Goal: Task Accomplishment & Management: Use online tool/utility

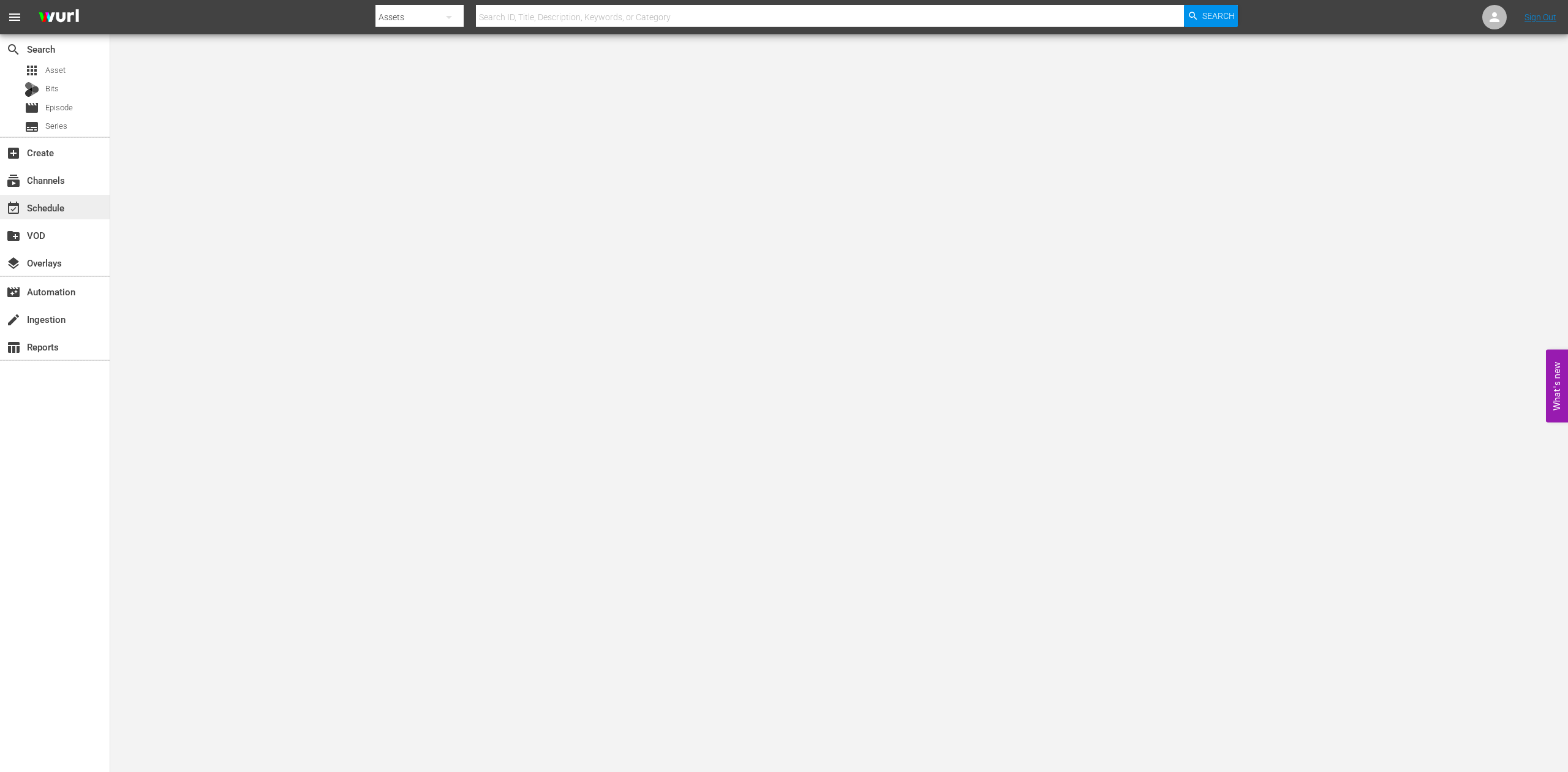
click at [48, 202] on div "event_available Schedule" at bounding box center [34, 206] width 68 height 11
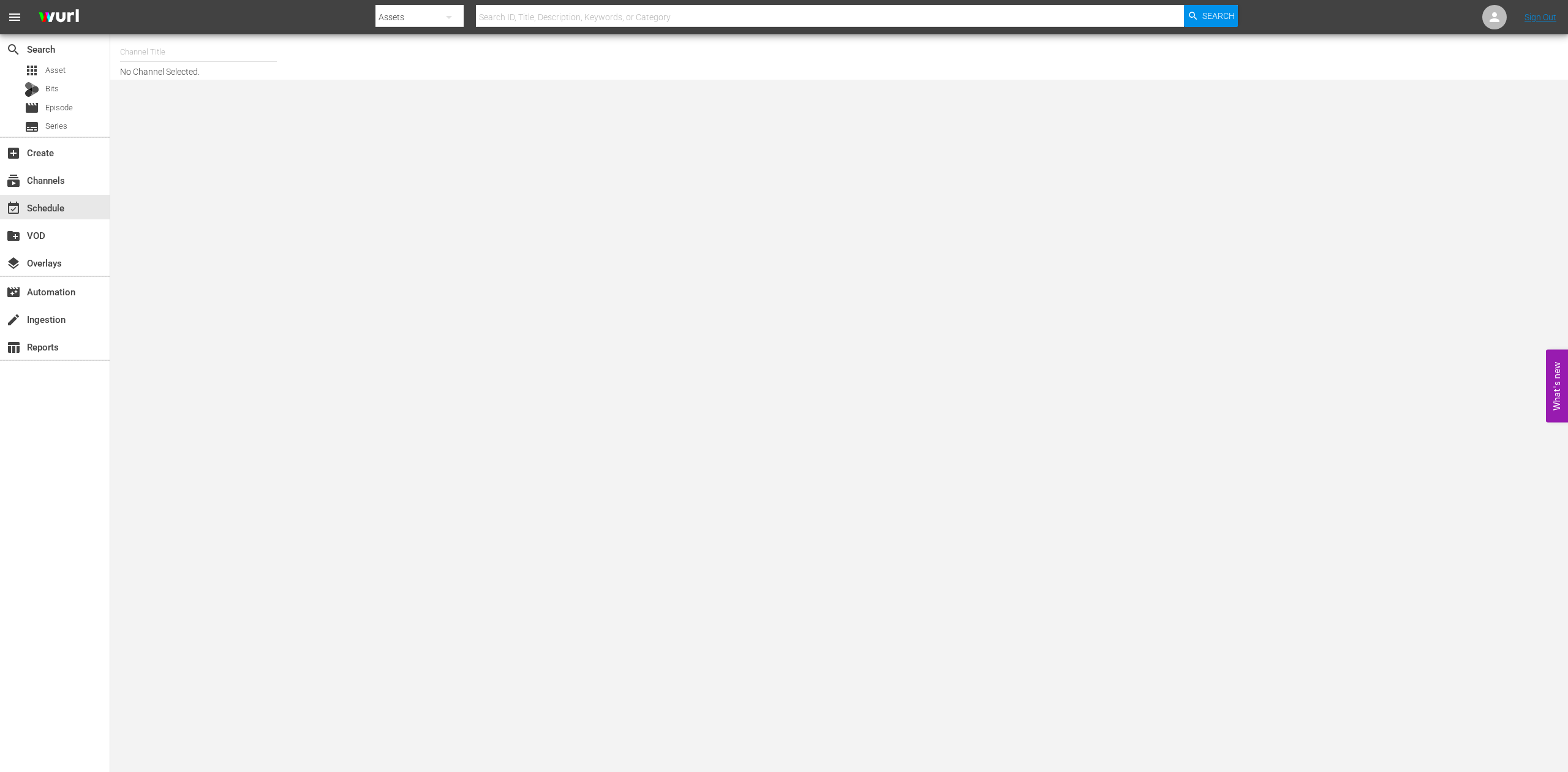
click at [197, 47] on input "text" at bounding box center [198, 52] width 157 height 29
type input "60 days in"
click at [172, 49] on input "60 days in" at bounding box center [198, 52] width 157 height 29
click at [208, 113] on div "60 Days In by A&E (1603 - aenetworks_60daysin_1)" at bounding box center [288, 116] width 317 height 29
type input "60 Days In by A&E (1603 - aenetworks_60daysin_1)"
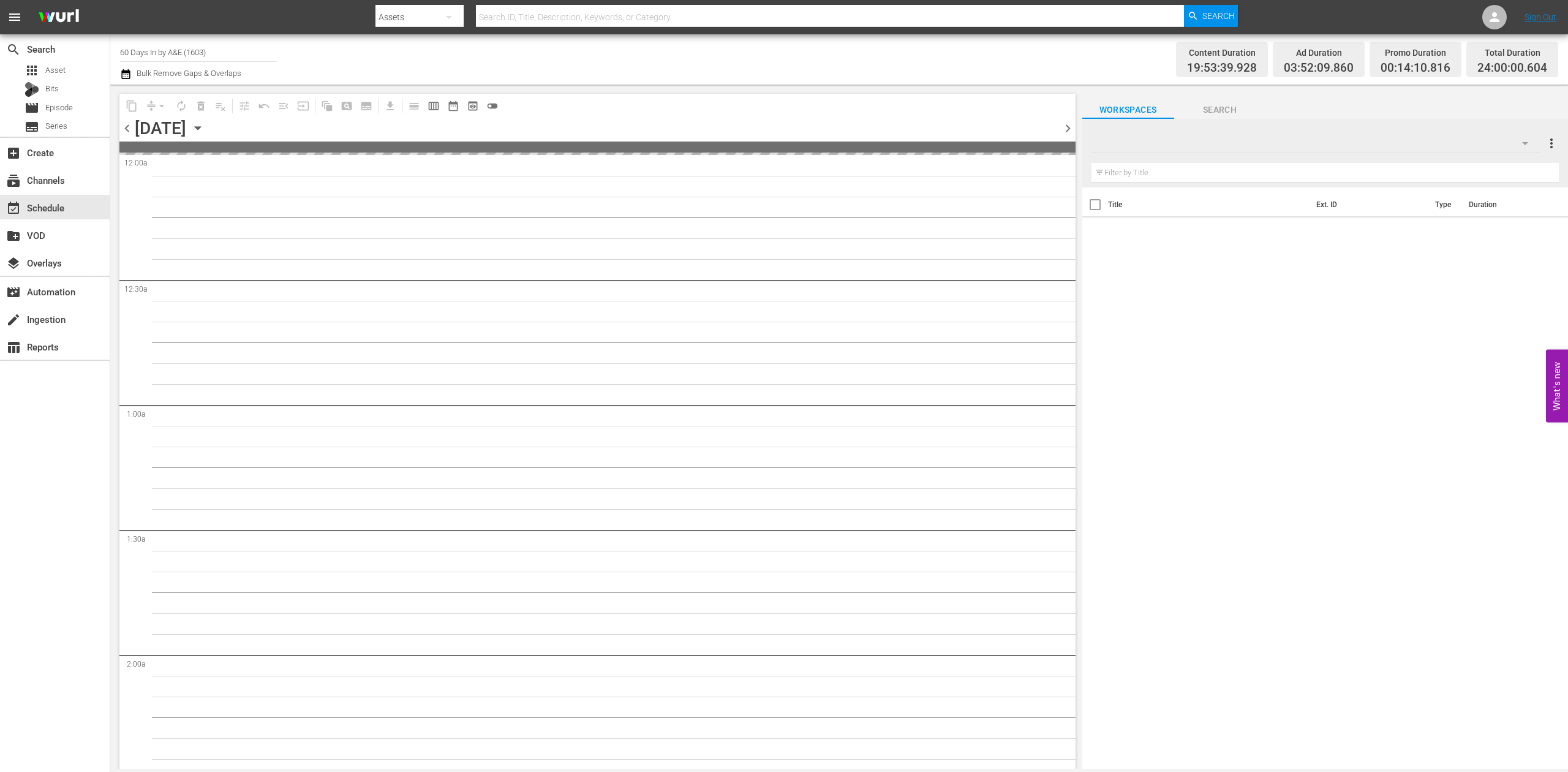
click at [205, 130] on icon "button" at bounding box center [198, 128] width 14 height 14
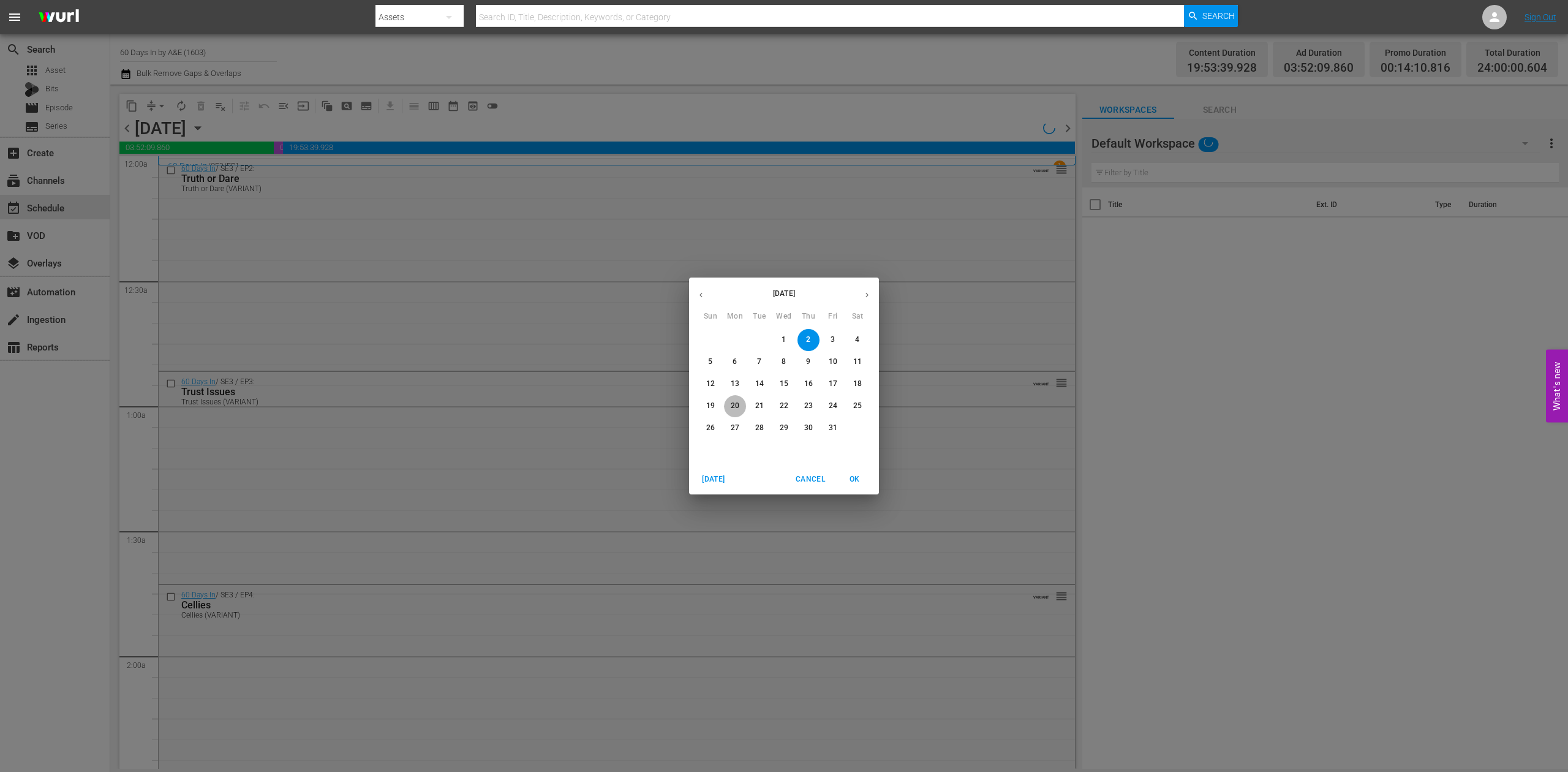
click at [735, 402] on p "20" at bounding box center [735, 406] width 9 height 10
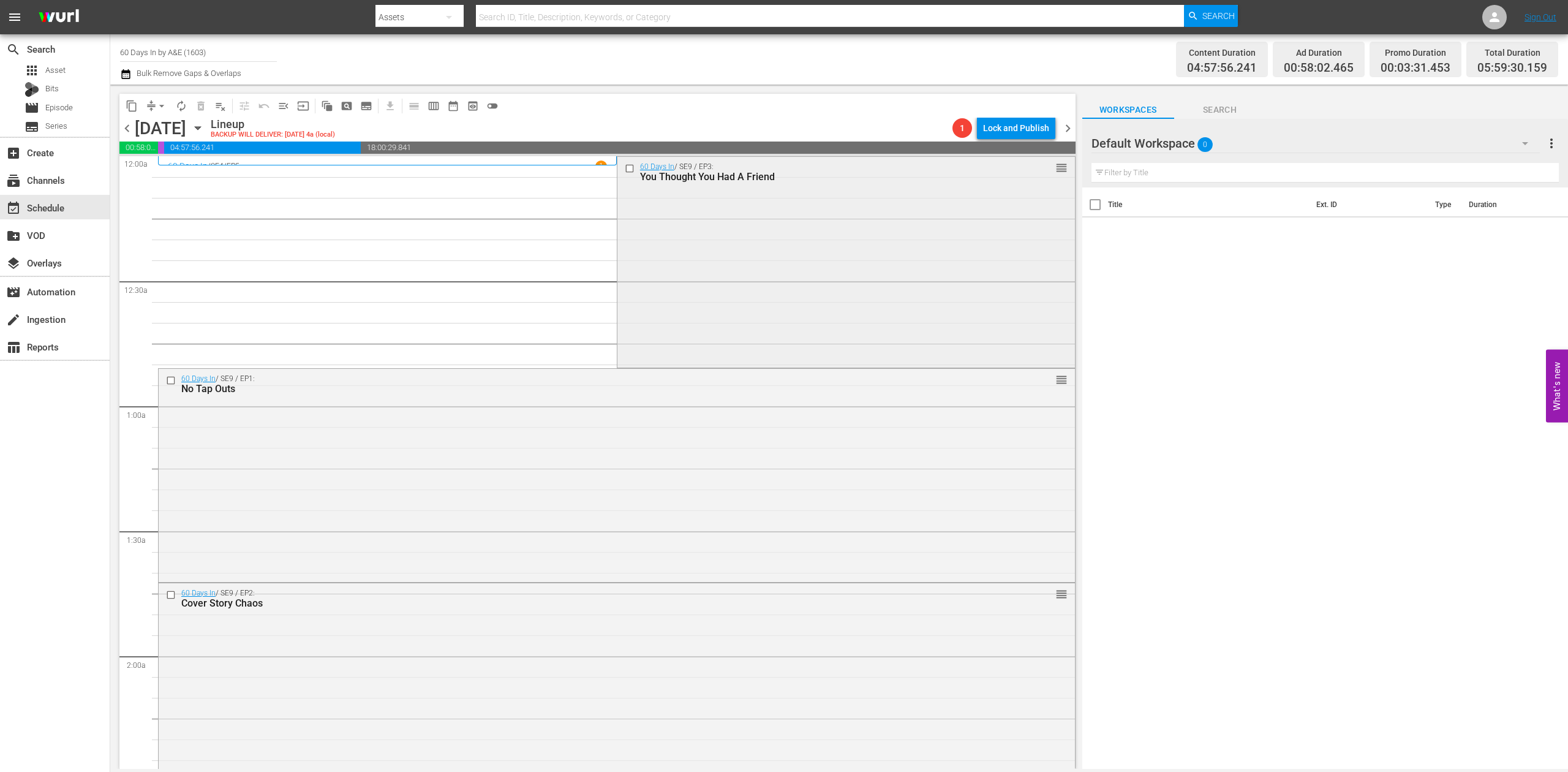
click at [785, 241] on div "60 Days In / SE9 / EP3: You Thought You Had A Friend reorder" at bounding box center [846, 261] width 457 height 209
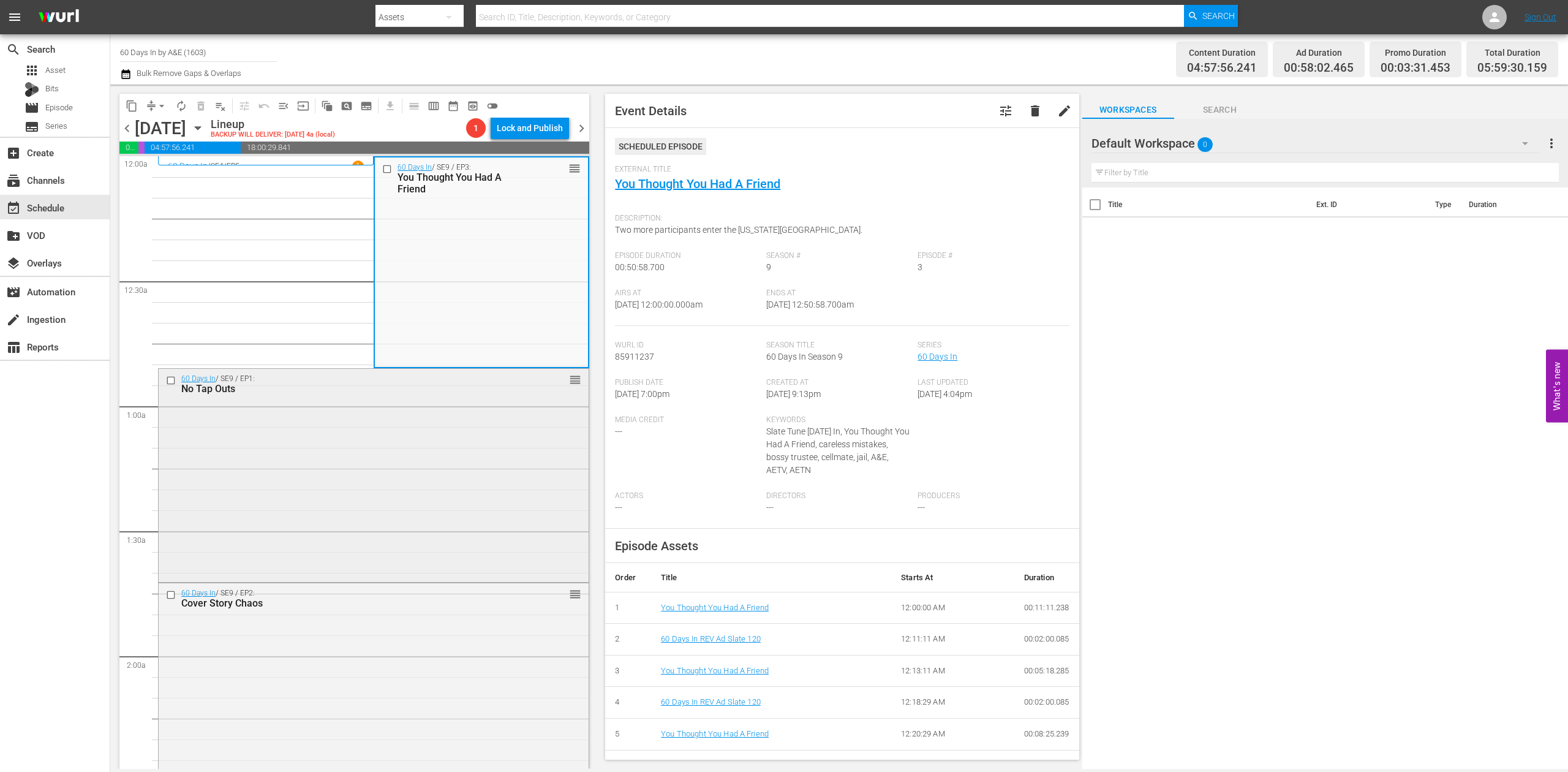
click at [481, 393] on div "No Tap Outs" at bounding box center [353, 388] width 342 height 12
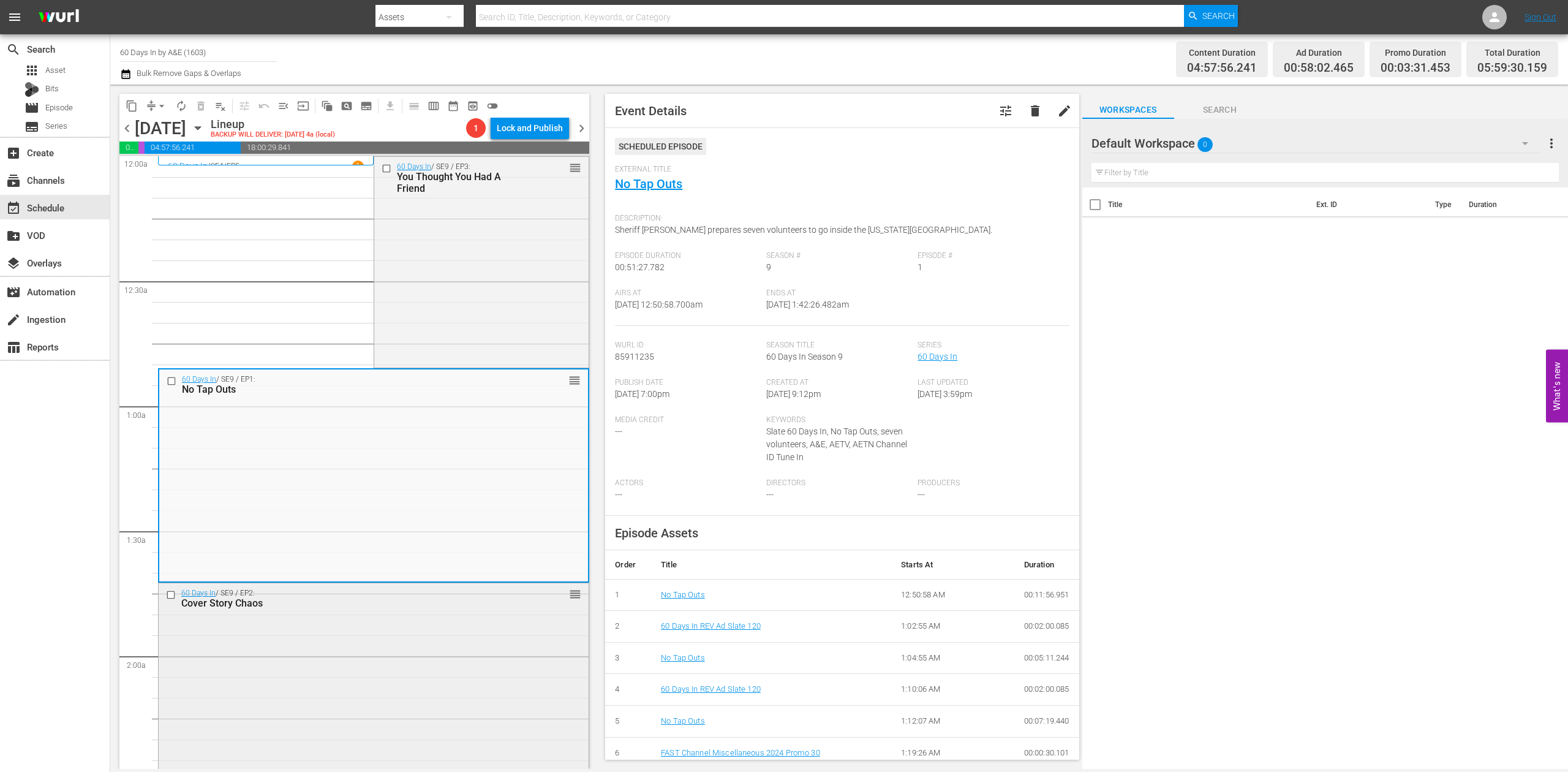
click at [467, 629] on div "60 Days In / SE9 / EP2: Cover Story Chaos reorder" at bounding box center [374, 688] width 430 height 210
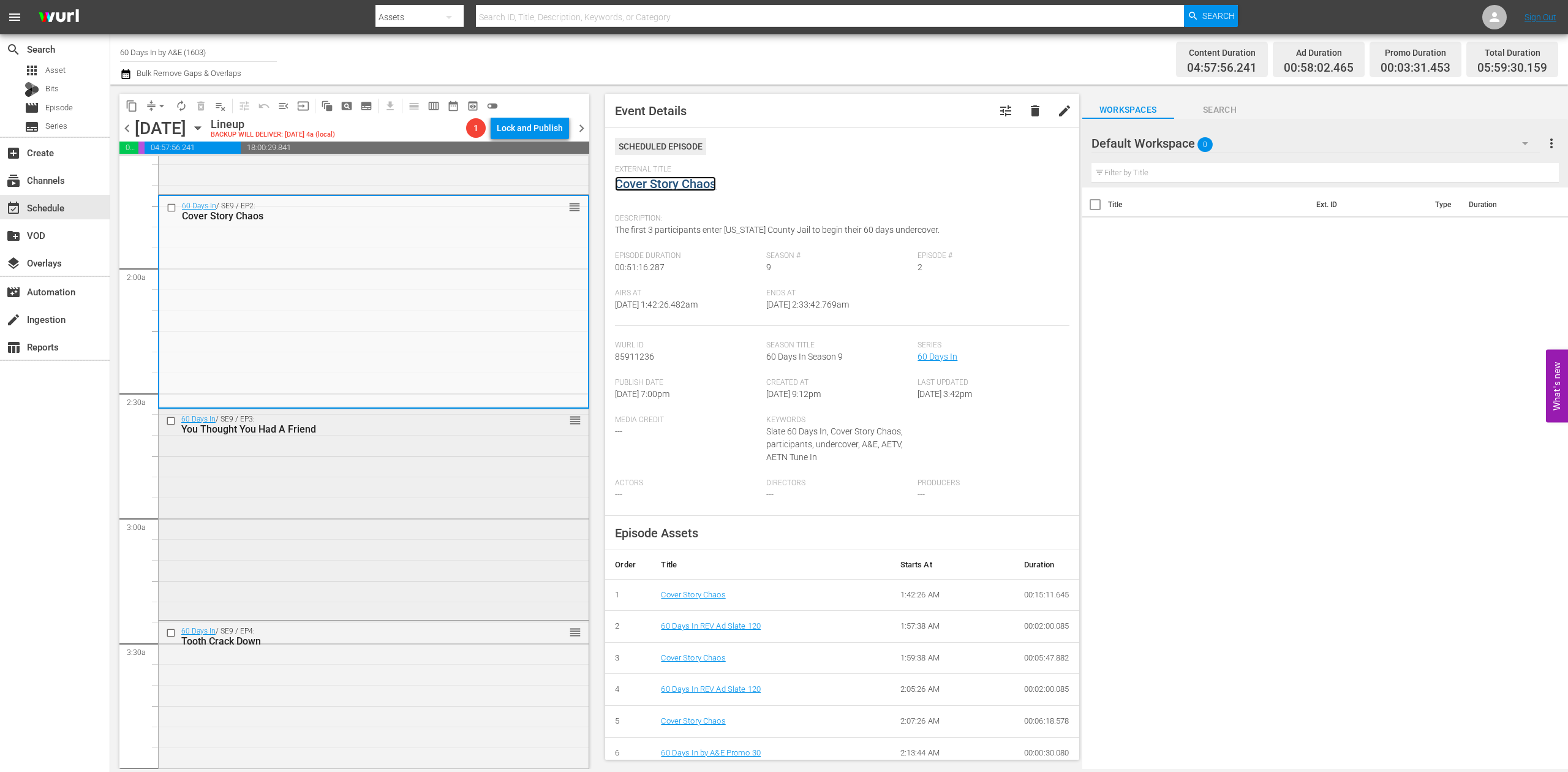
scroll to position [408, 0]
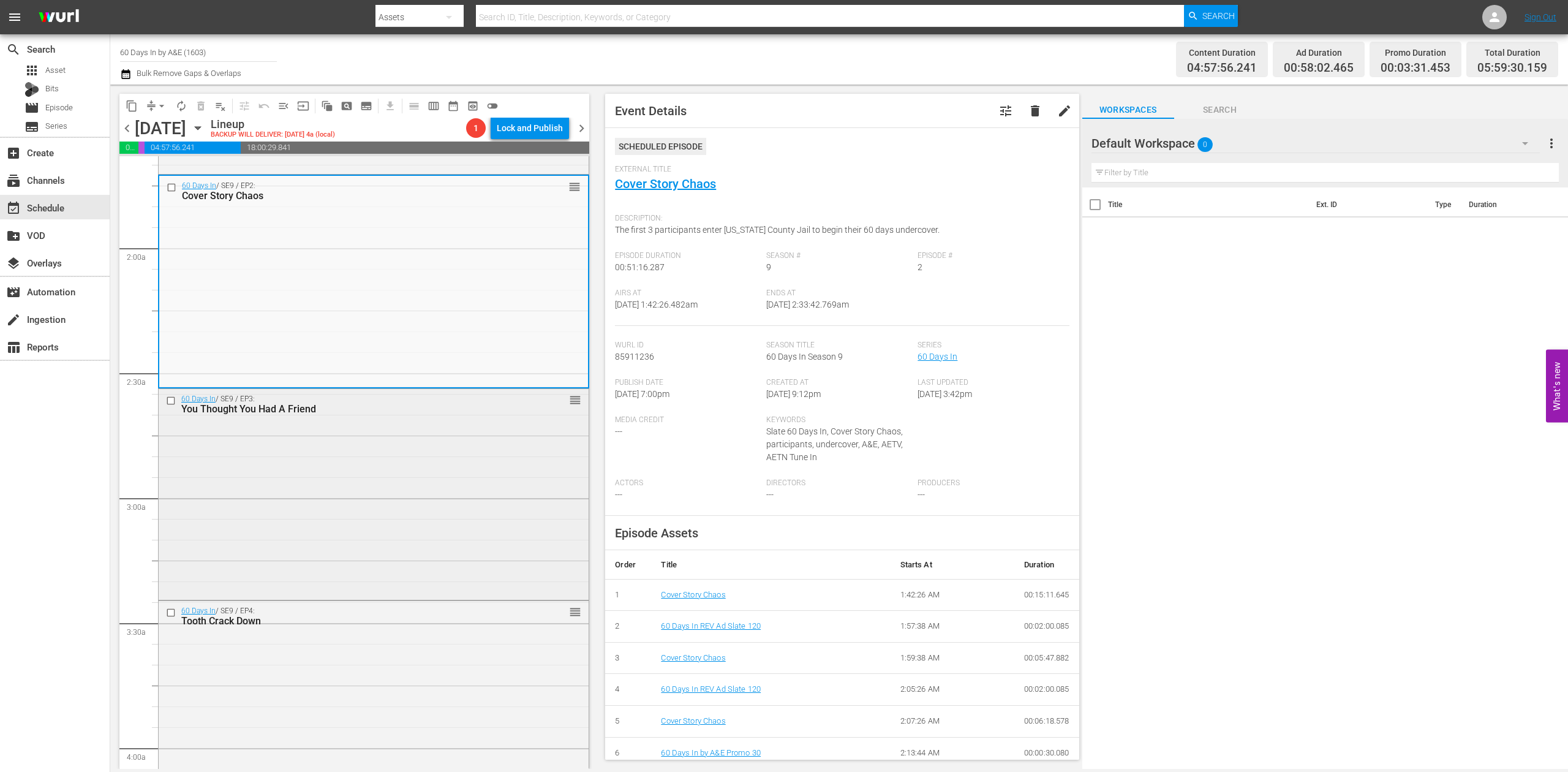
click at [441, 511] on div "60 Days In / SE9 / EP3: You Thought You Had A Friend reorder" at bounding box center [374, 493] width 430 height 209
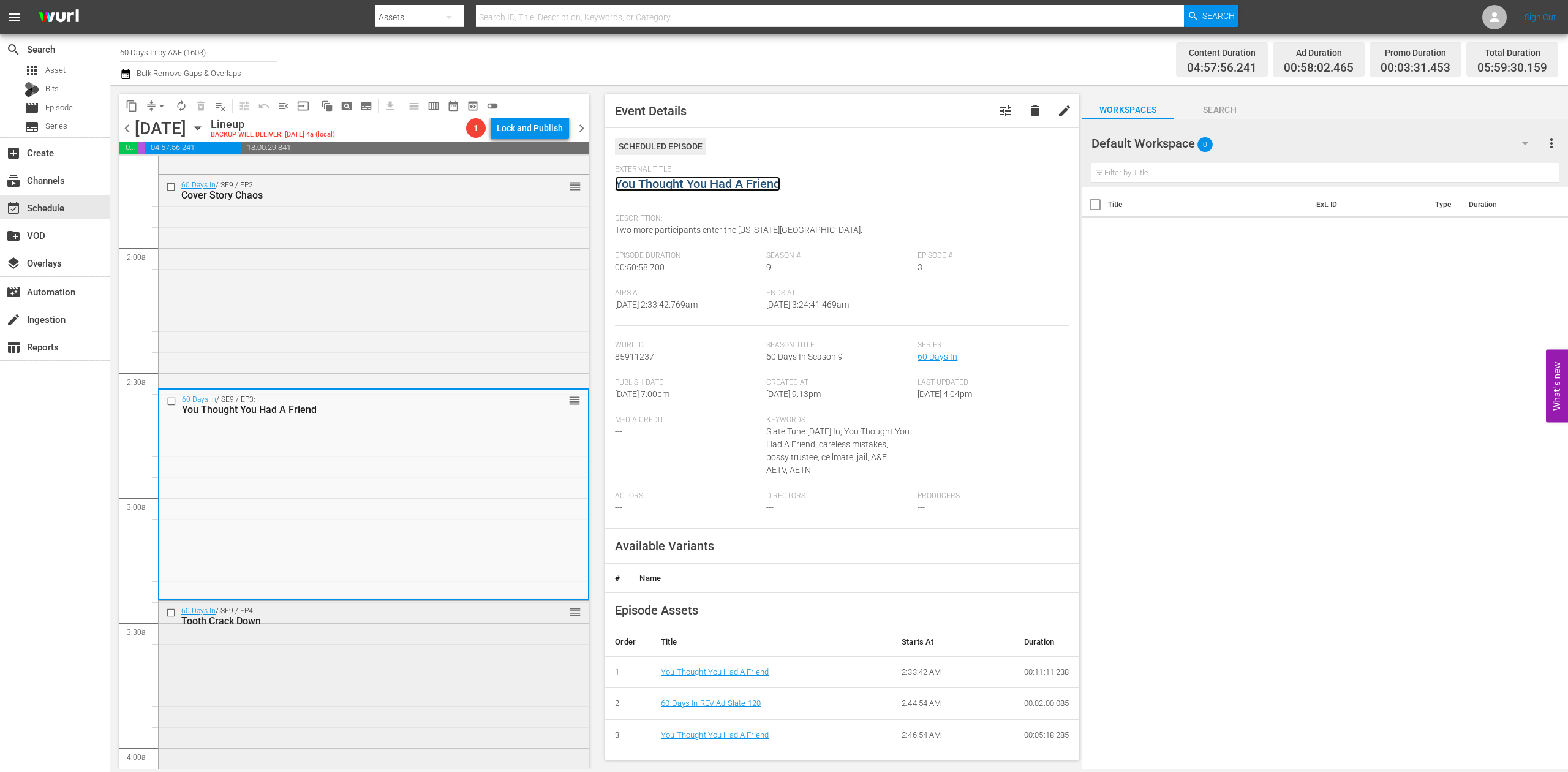
scroll to position [653, 0]
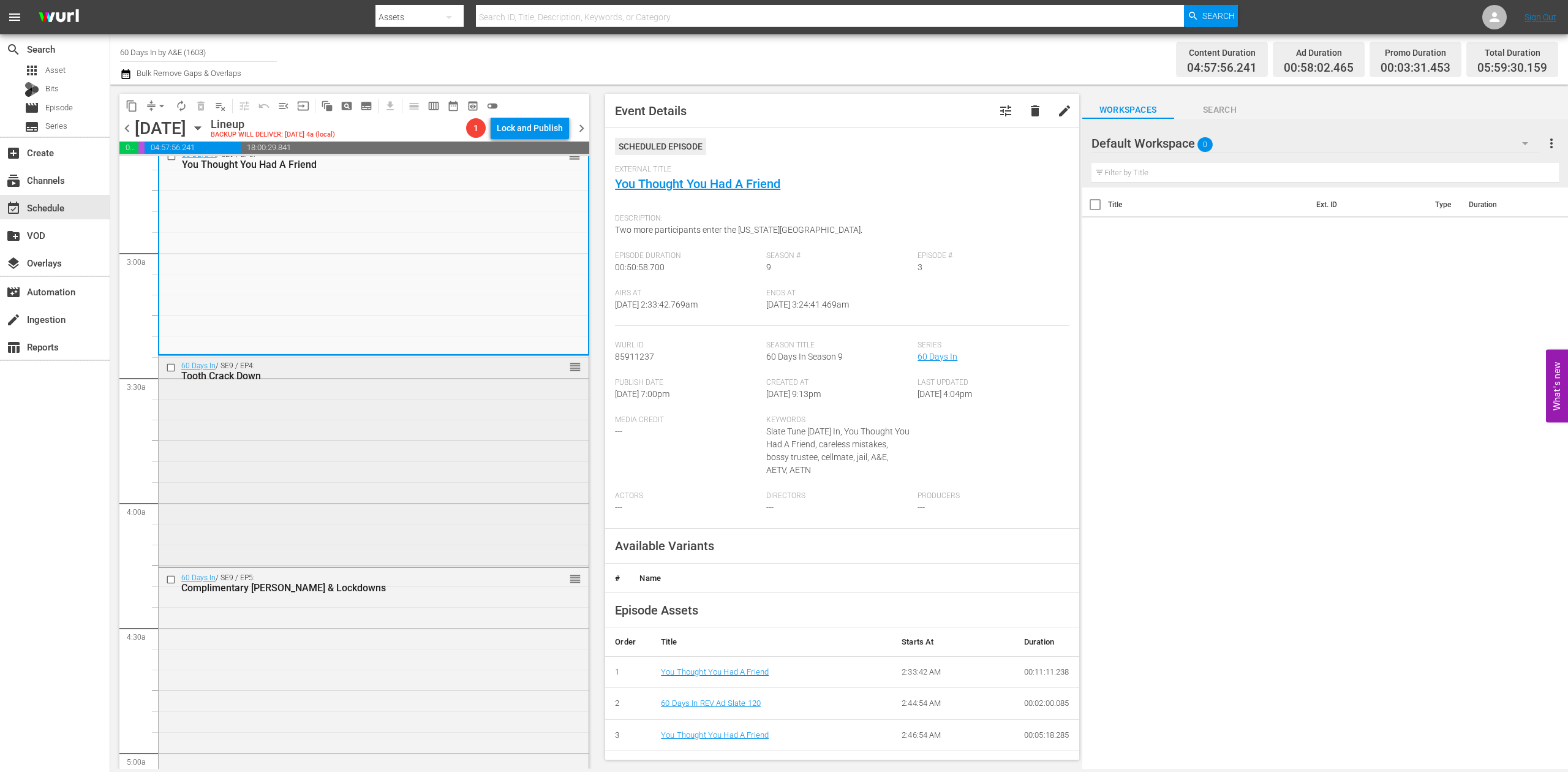
click at [452, 482] on div "60 Days In / SE9 / EP4: Tooth Crack Down reorder" at bounding box center [374, 460] width 430 height 208
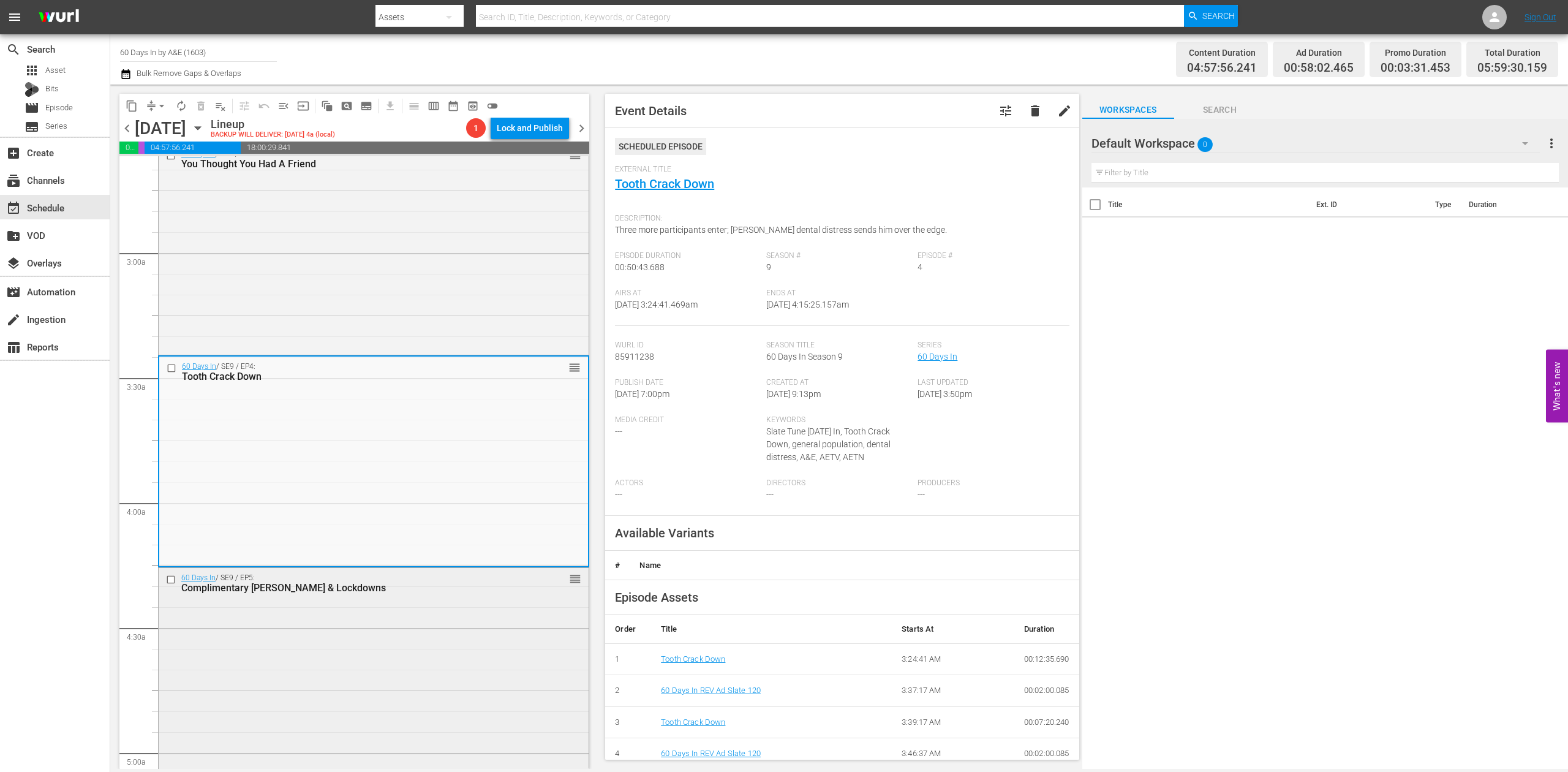
click at [434, 679] on div "60 Days In / SE9 / EP5: Complimentary Shanks & Lockdowns reorder" at bounding box center [374, 672] width 430 height 209
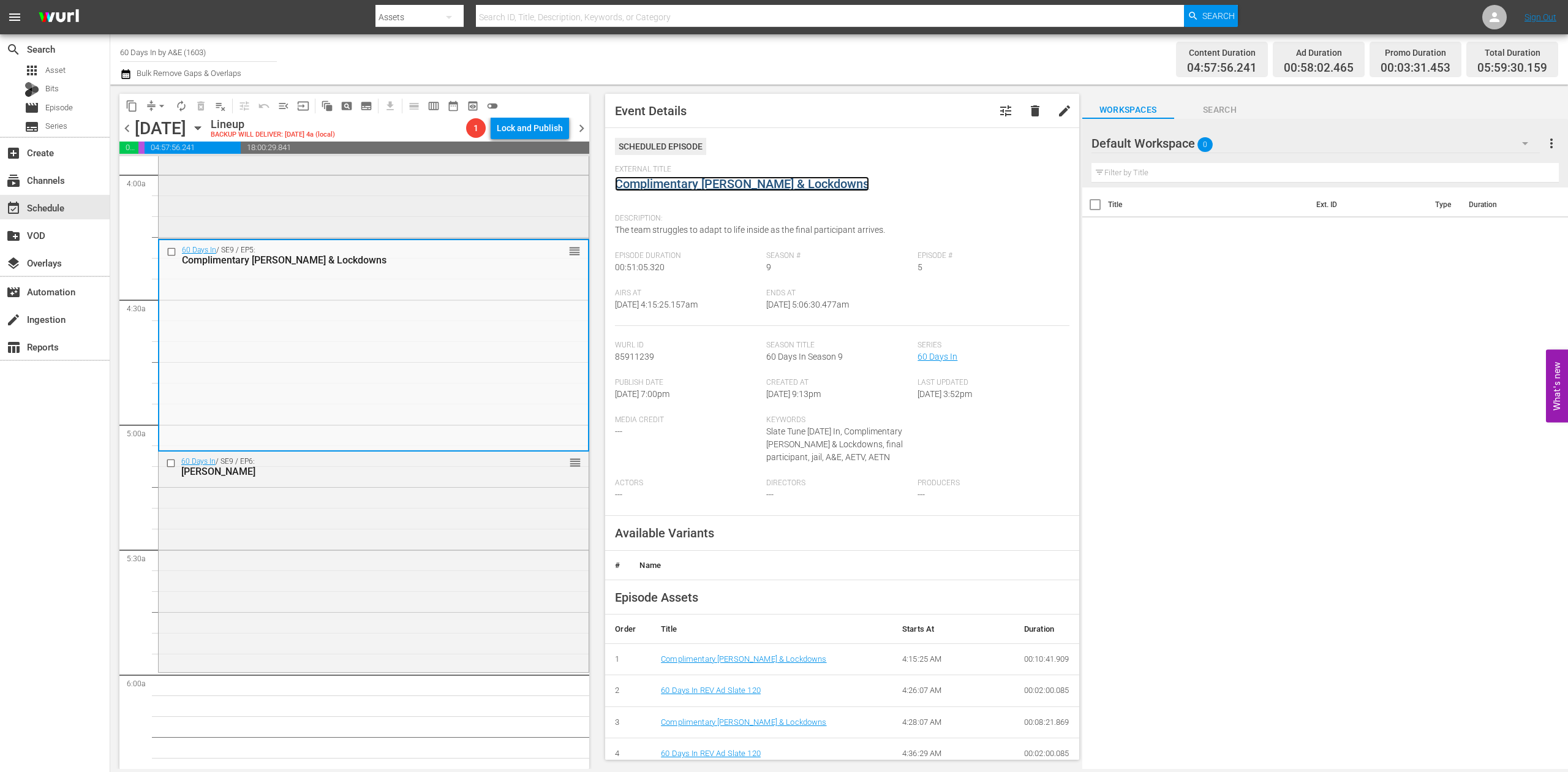
scroll to position [1062, 0]
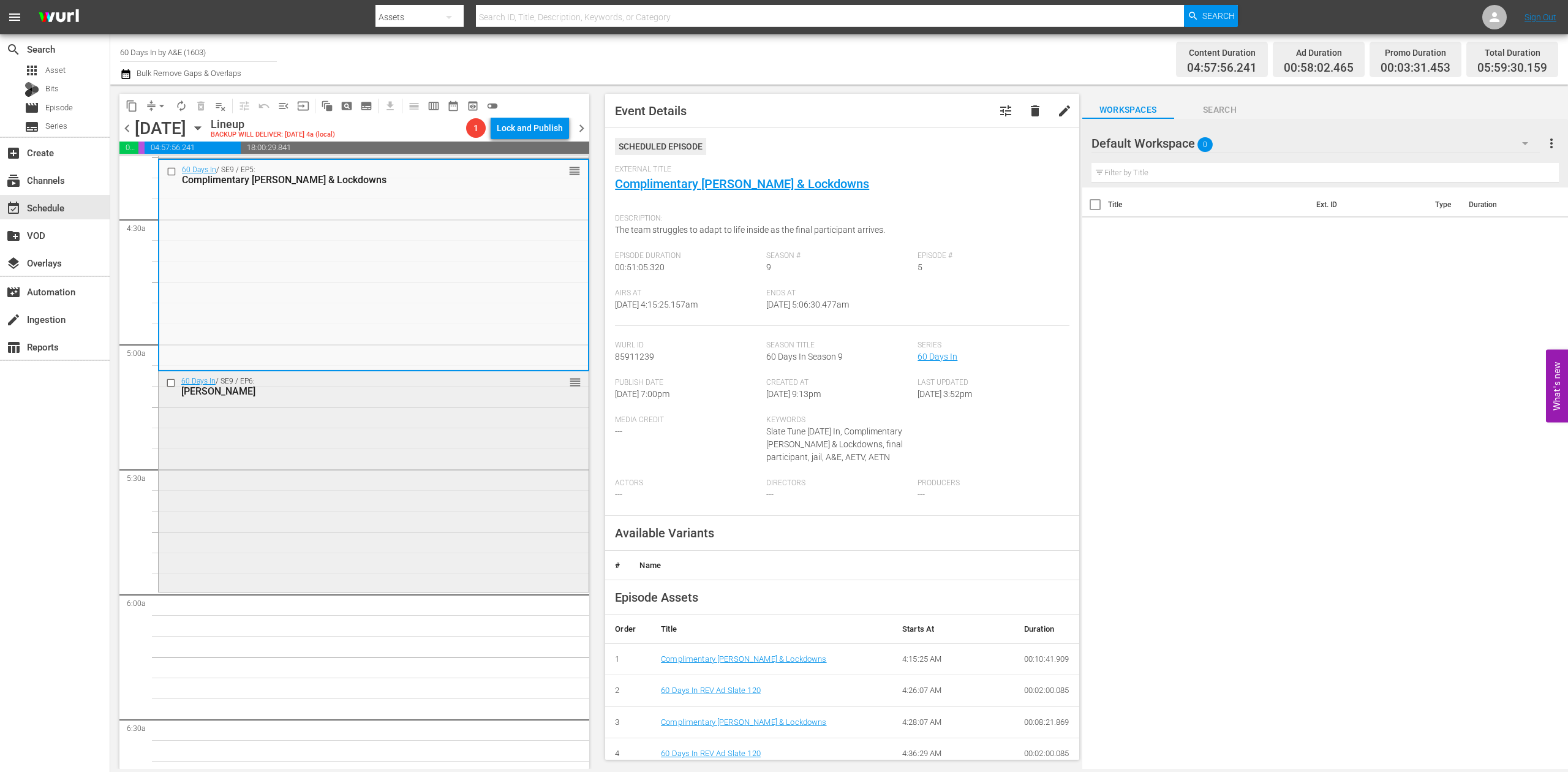
click at [410, 488] on div "60 Days In / SE9 / EP6: Jail Lunacy reorder" at bounding box center [374, 480] width 430 height 217
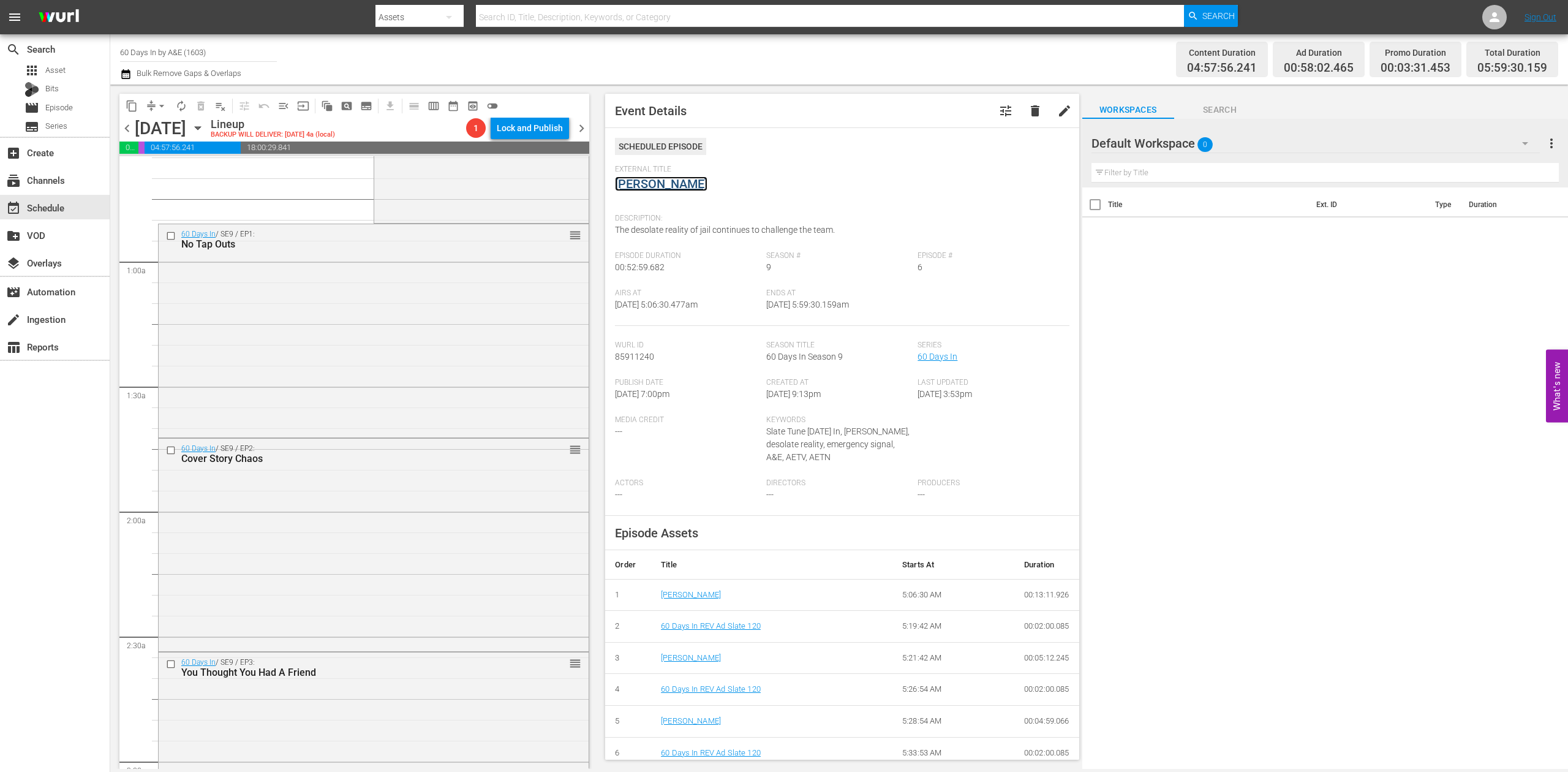
scroll to position [163, 0]
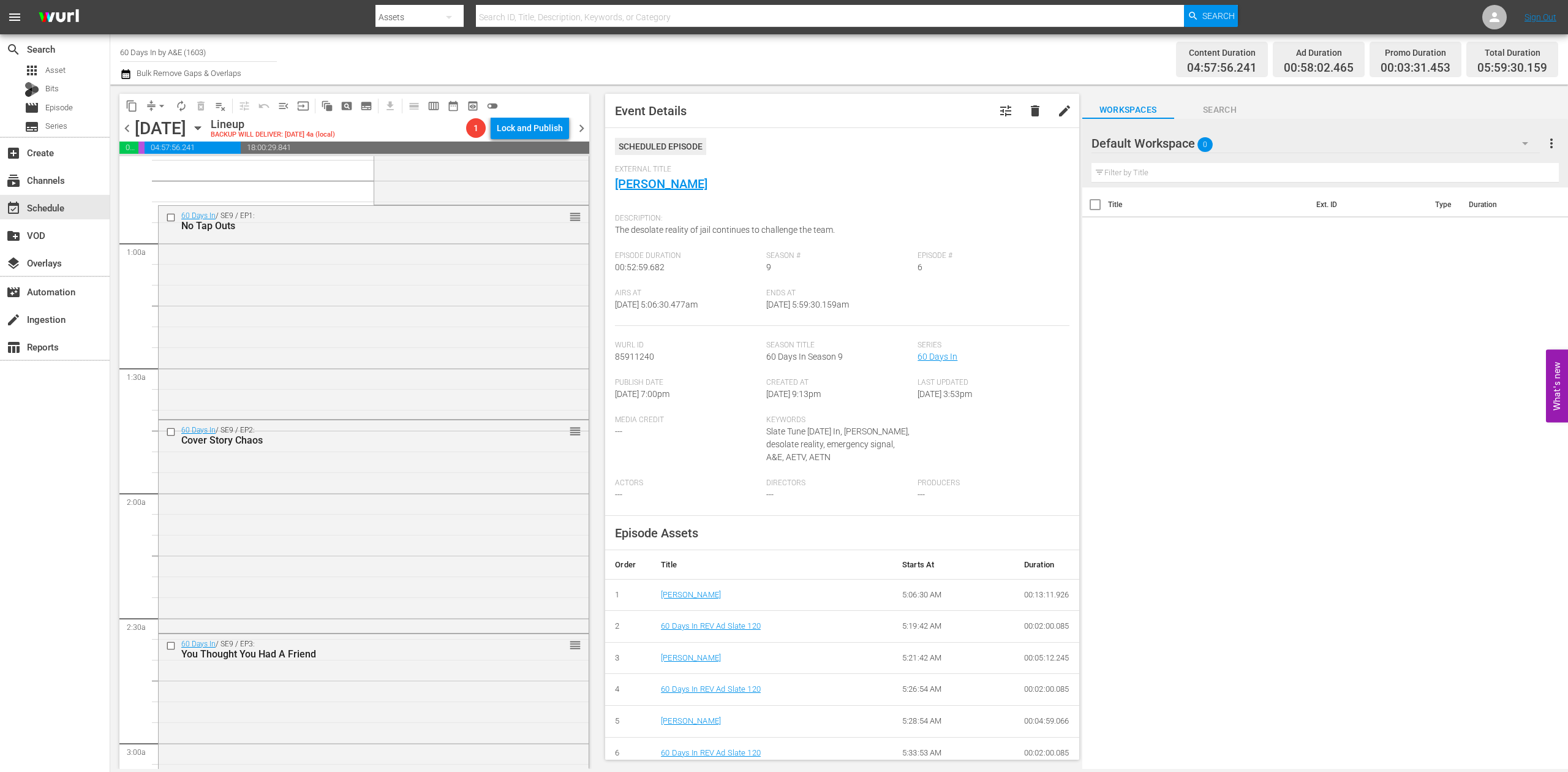
click at [18, 493] on div "search Search apps Asset Bits movie Episode subtitles Series add_box Create sub…" at bounding box center [55, 420] width 110 height 772
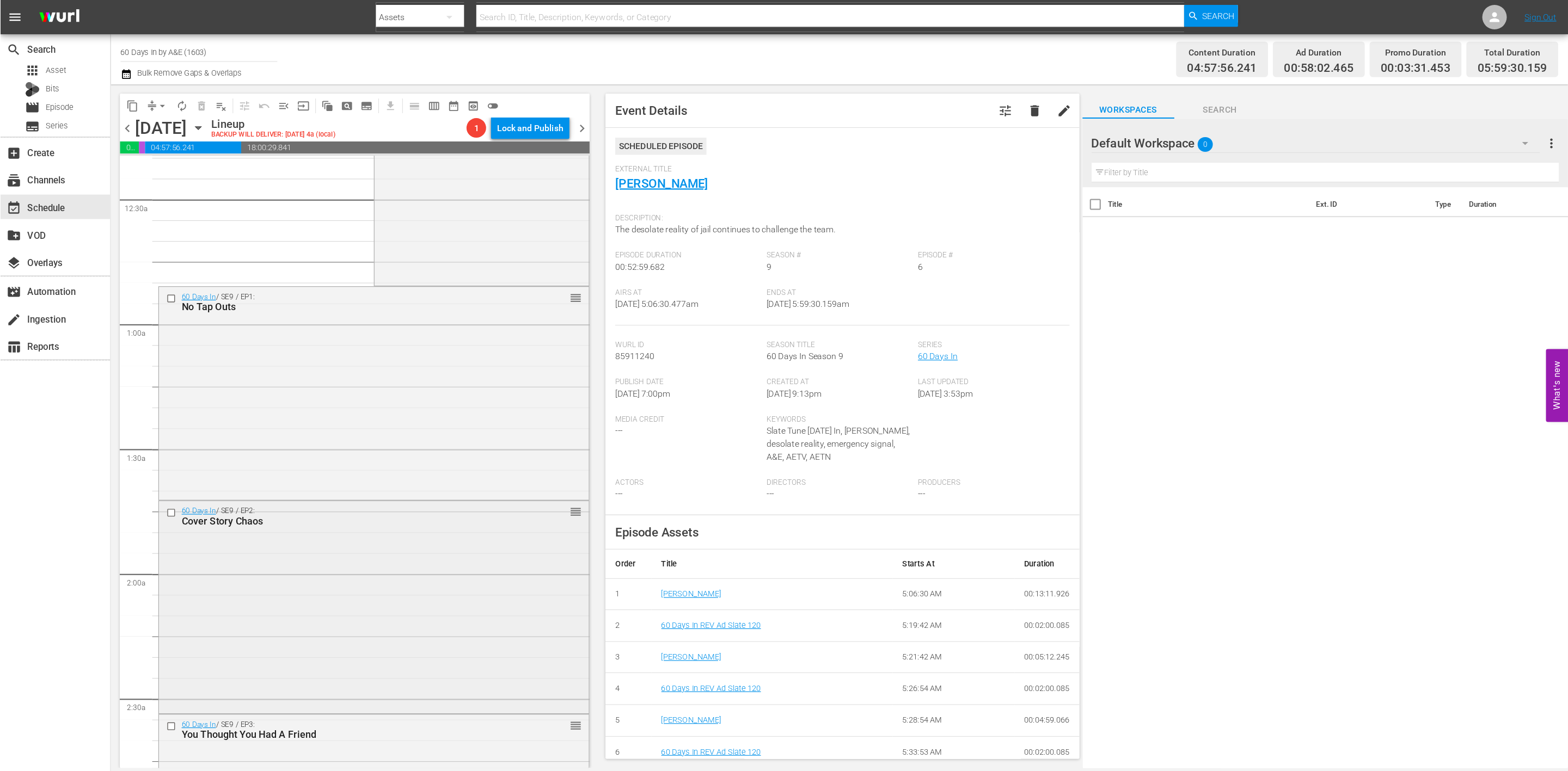
scroll to position [0, 0]
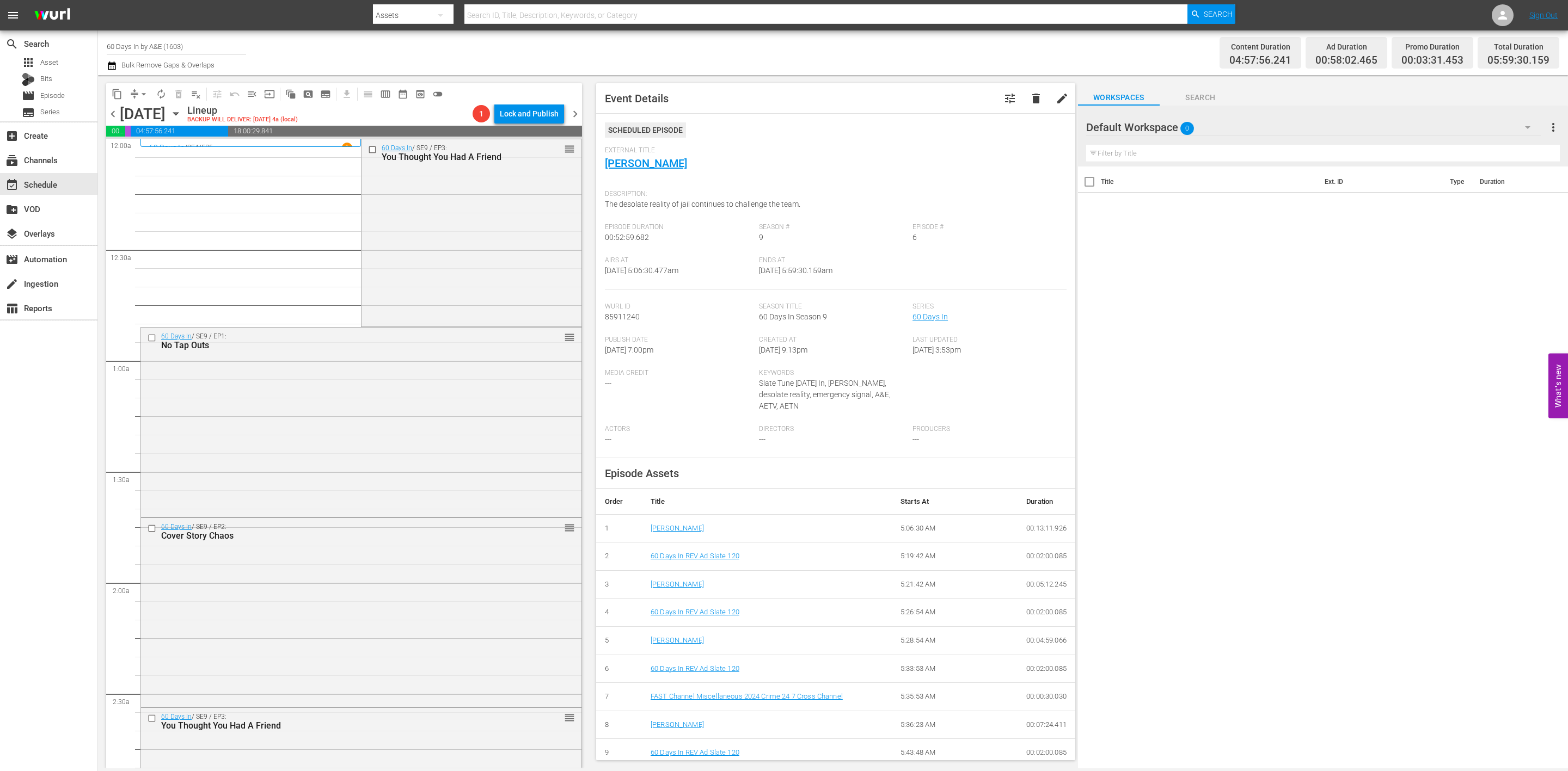
click at [56, 402] on div "search Search apps Asset Bits movie Episode subtitles Series add_box Create sub…" at bounding box center [49, 416] width 98 height 771
click at [195, 96] on span "playlist_remove_outlined" at bounding box center [196, 94] width 11 height 11
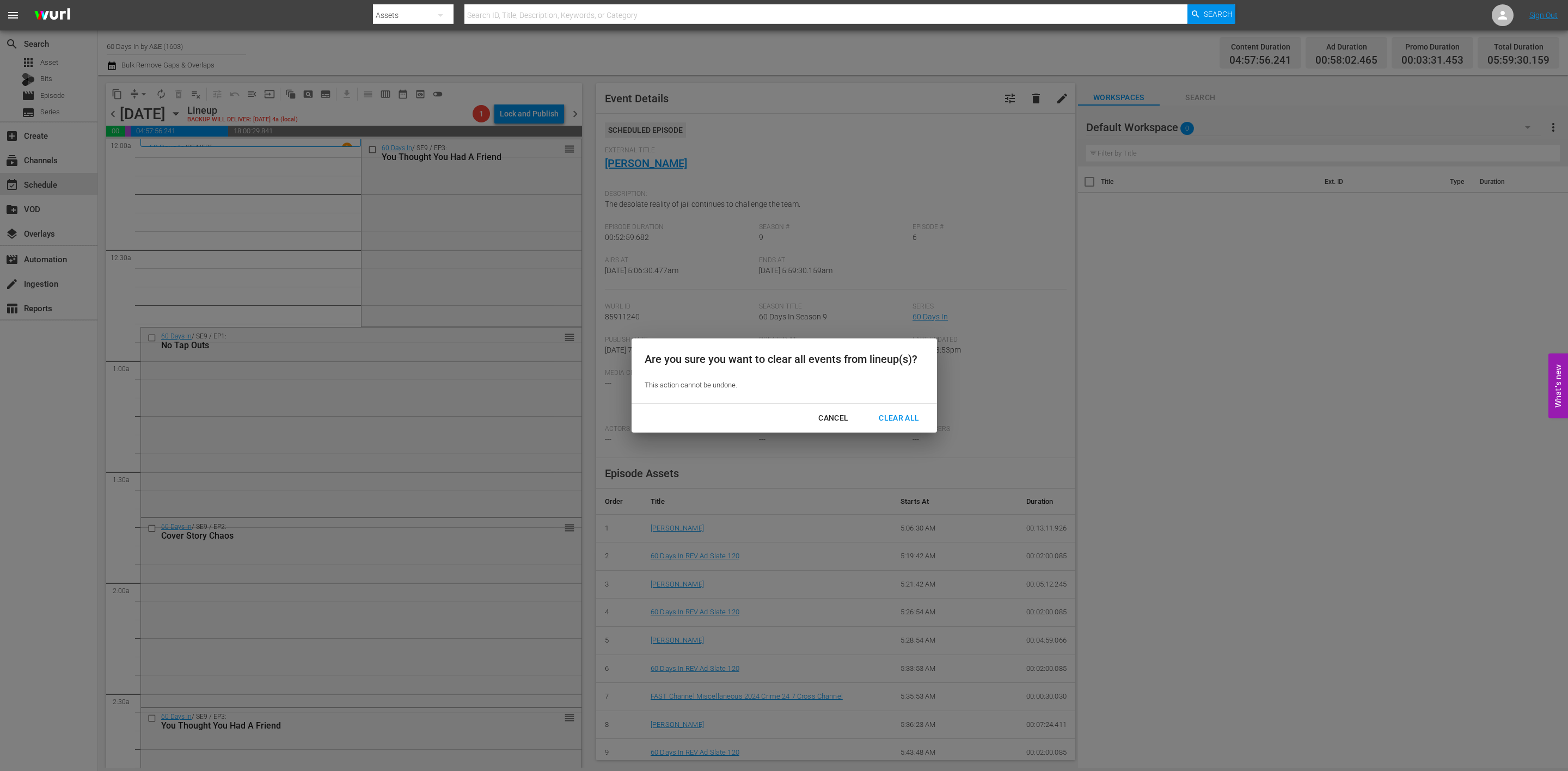
click at [887, 415] on div "Clear All" at bounding box center [898, 418] width 58 height 13
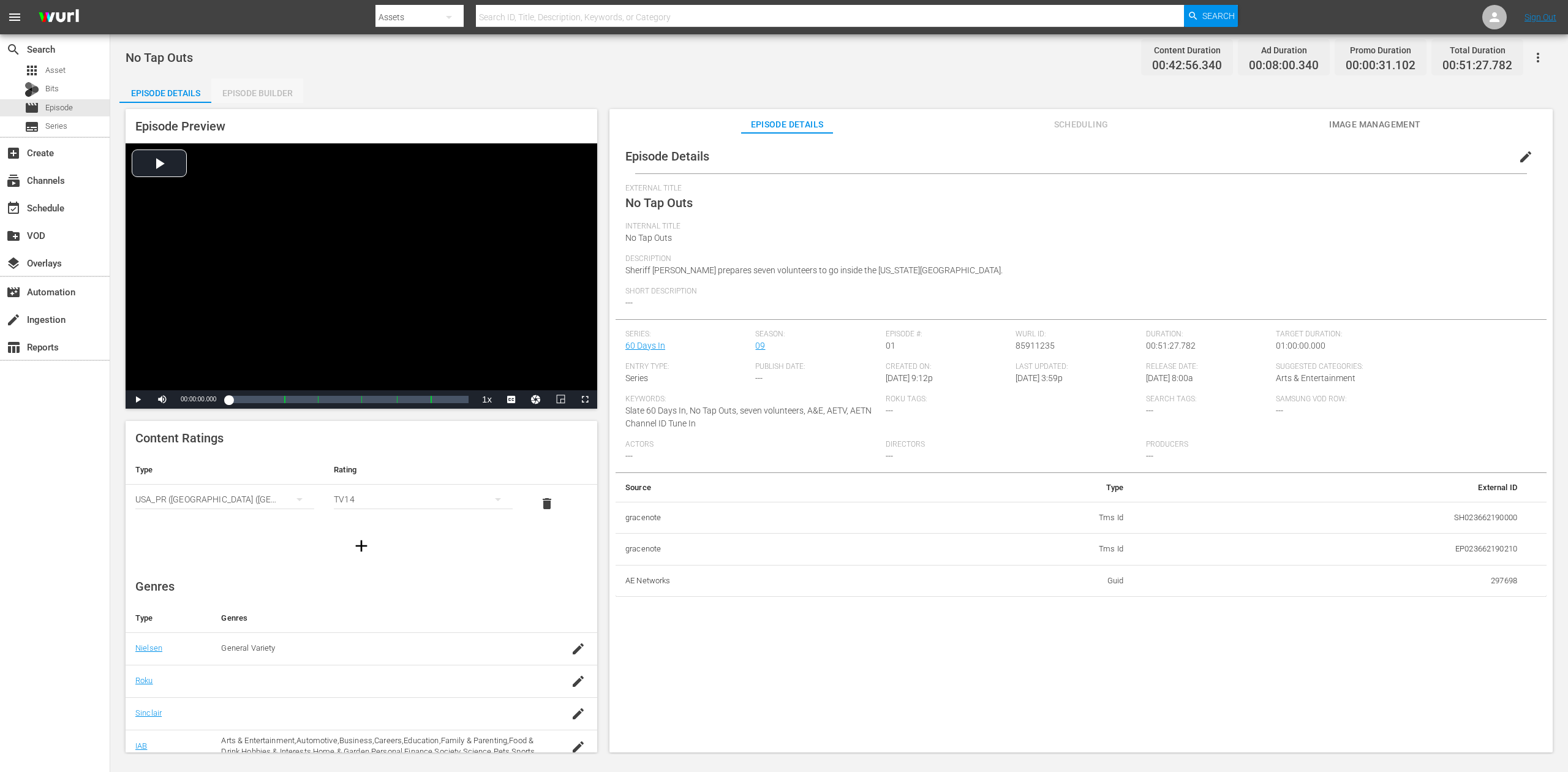
click at [249, 91] on div "Episode Builder" at bounding box center [257, 92] width 92 height 29
click at [253, 84] on div "Episode Builder" at bounding box center [257, 92] width 92 height 29
click at [258, 97] on div "Episode Builder" at bounding box center [257, 92] width 92 height 29
click at [251, 95] on div "Episode Builder" at bounding box center [257, 92] width 92 height 29
click at [258, 92] on div "Episode Builder" at bounding box center [257, 92] width 92 height 29
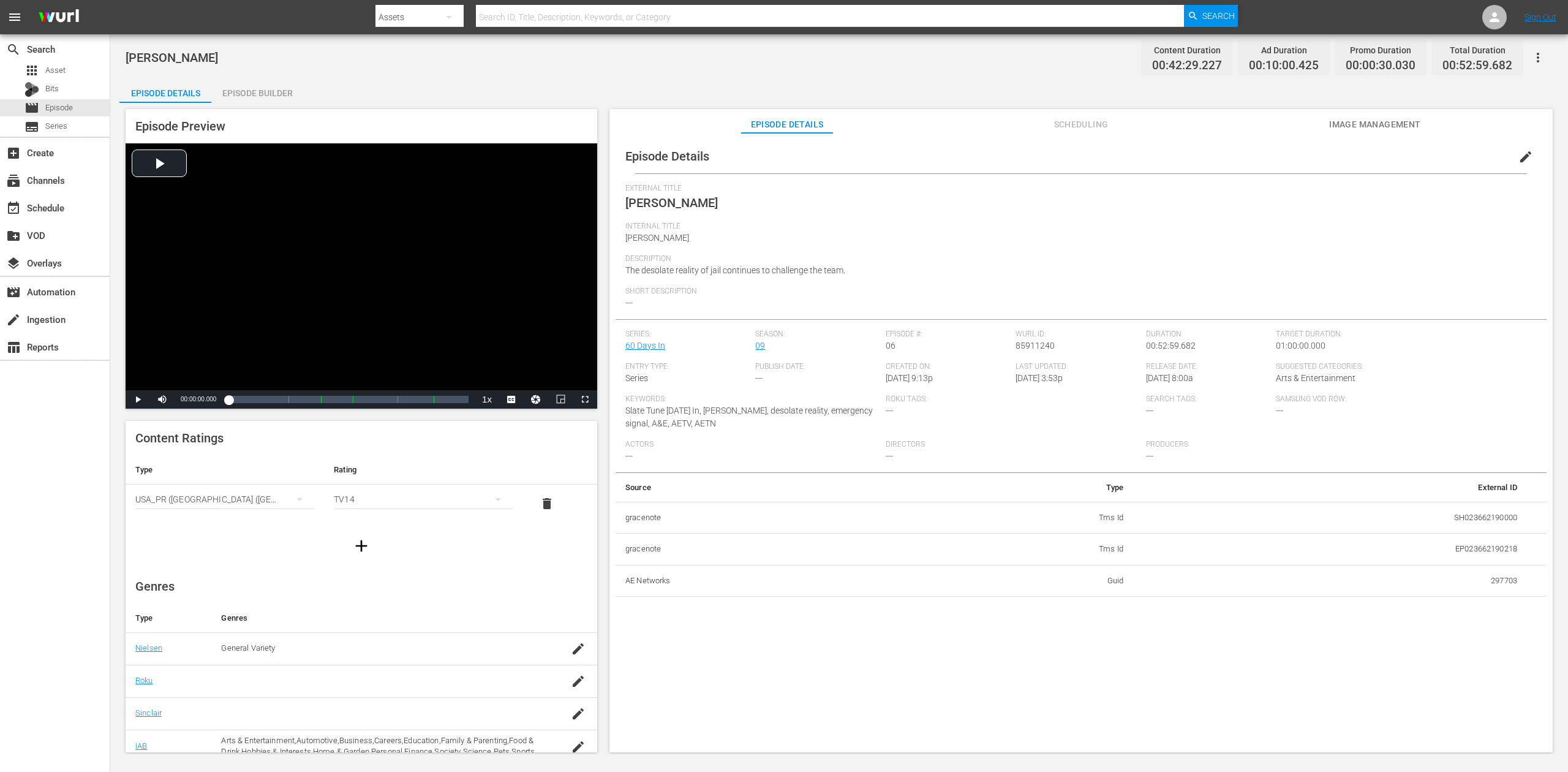
click at [273, 88] on div "Episode Builder" at bounding box center [257, 92] width 92 height 29
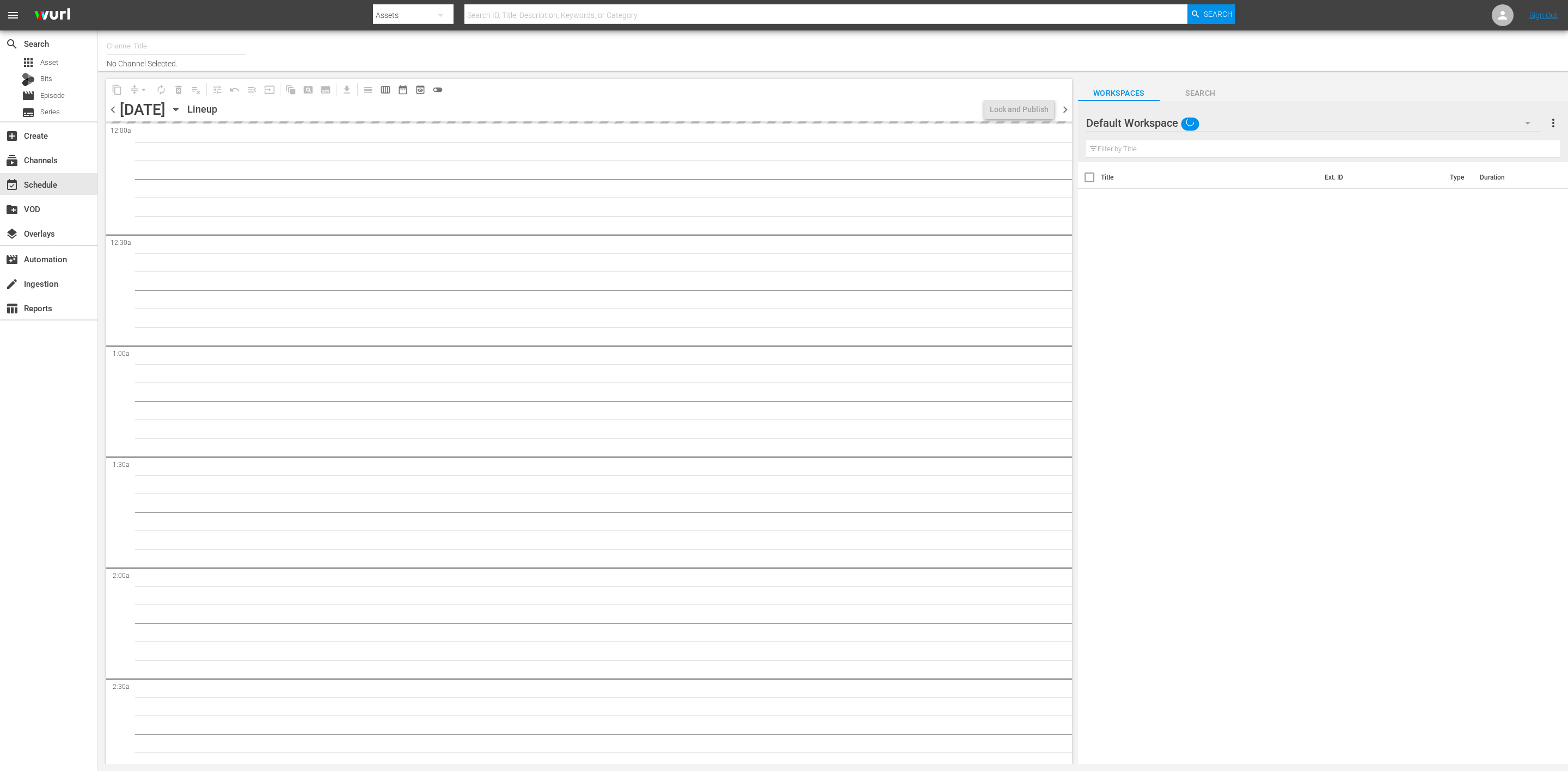
type input "60 Days In by A&E (1603)"
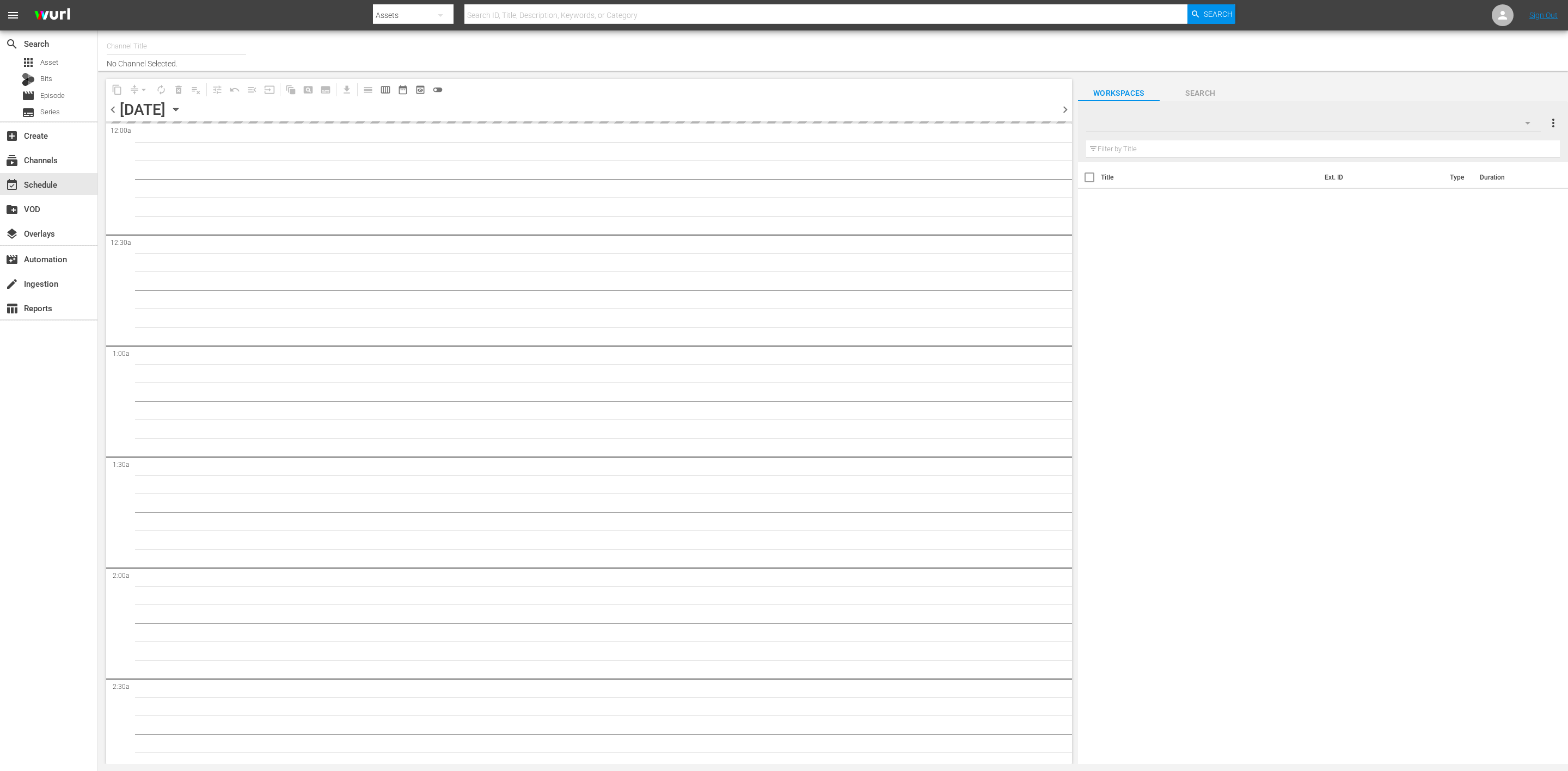
type input "60 Days In by A&E (1603)"
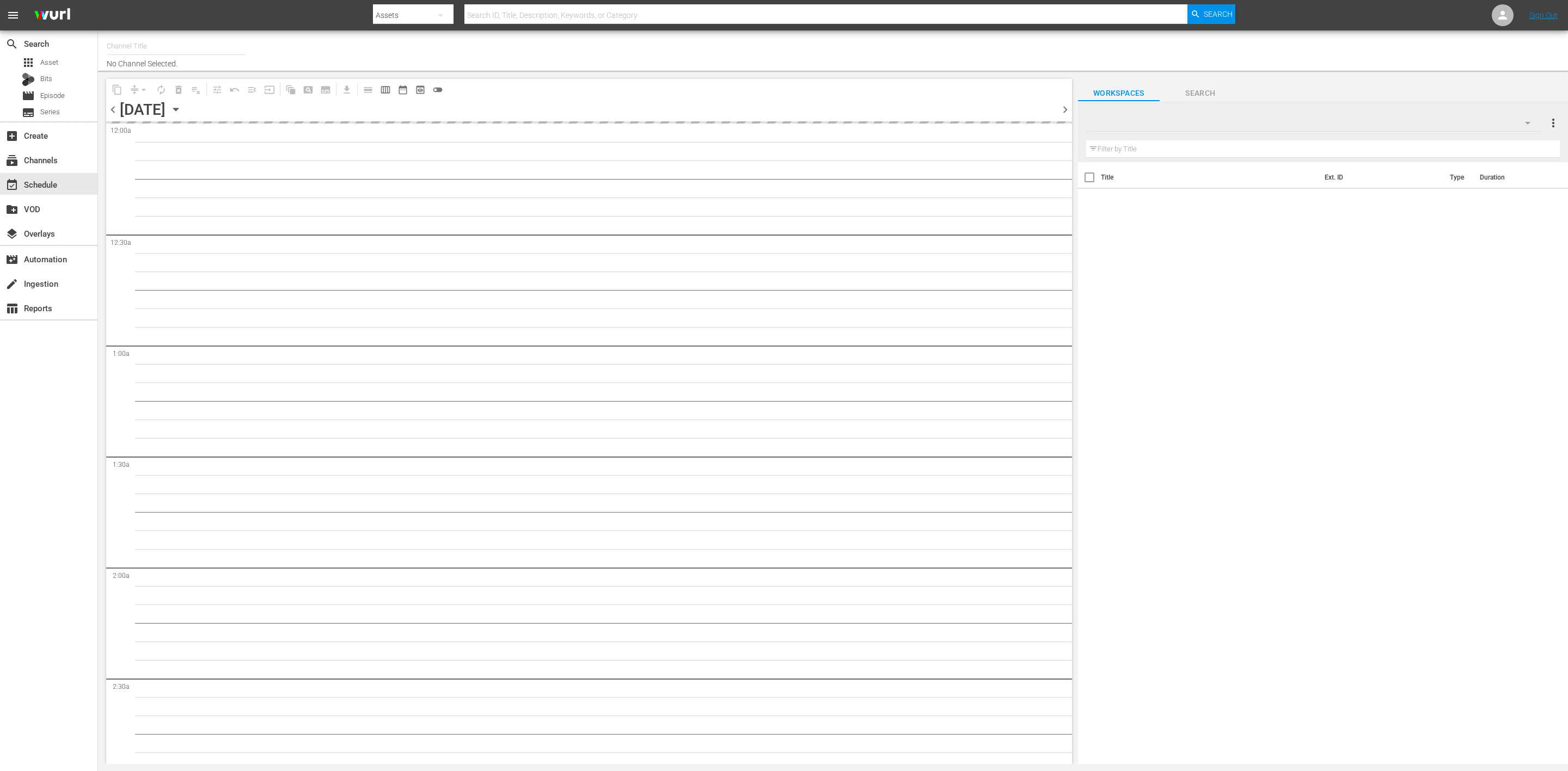
type input "60 Days In by A&E (1603)"
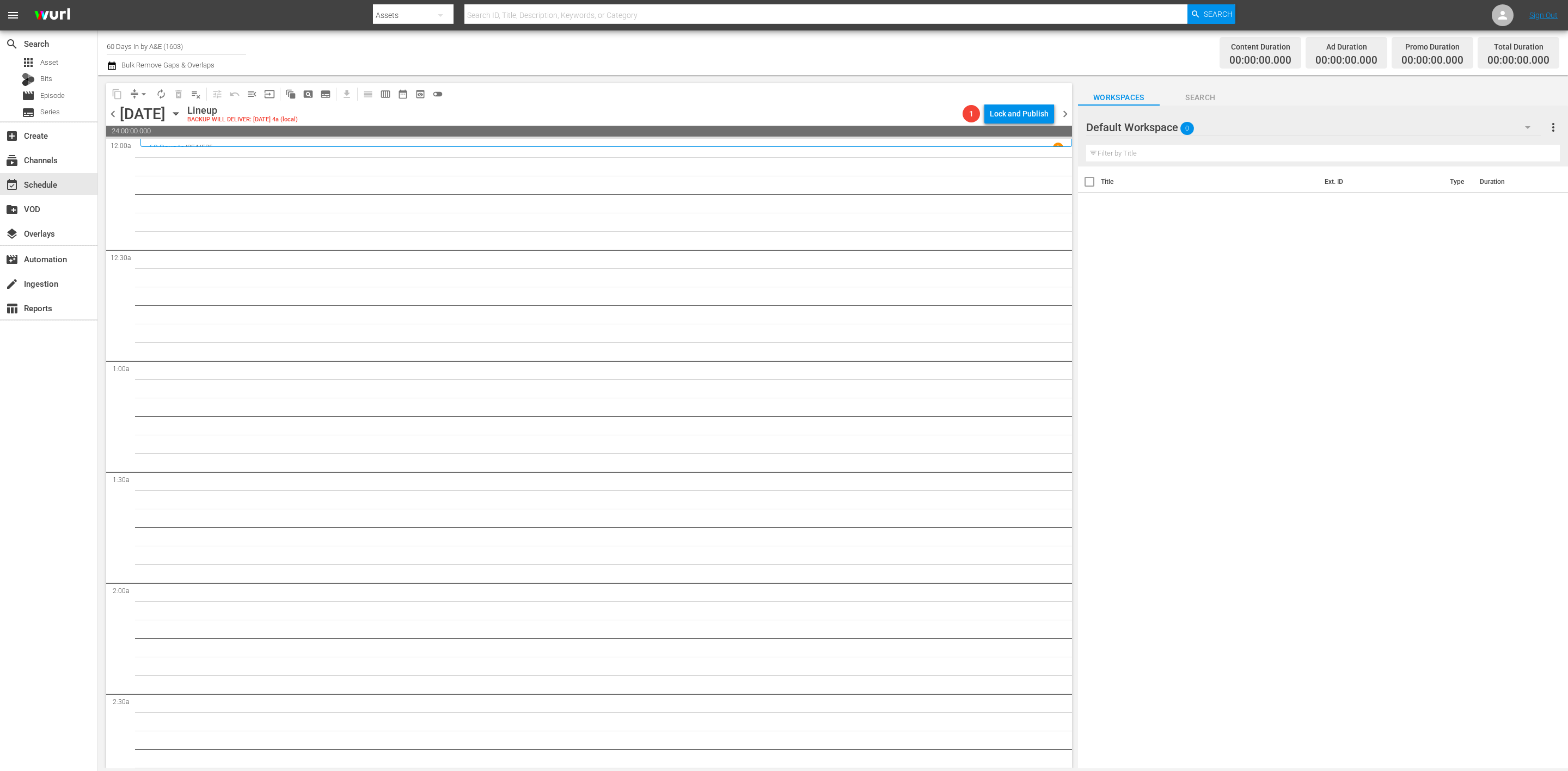
click at [1067, 116] on span "chevron_right" at bounding box center [1065, 114] width 13 height 13
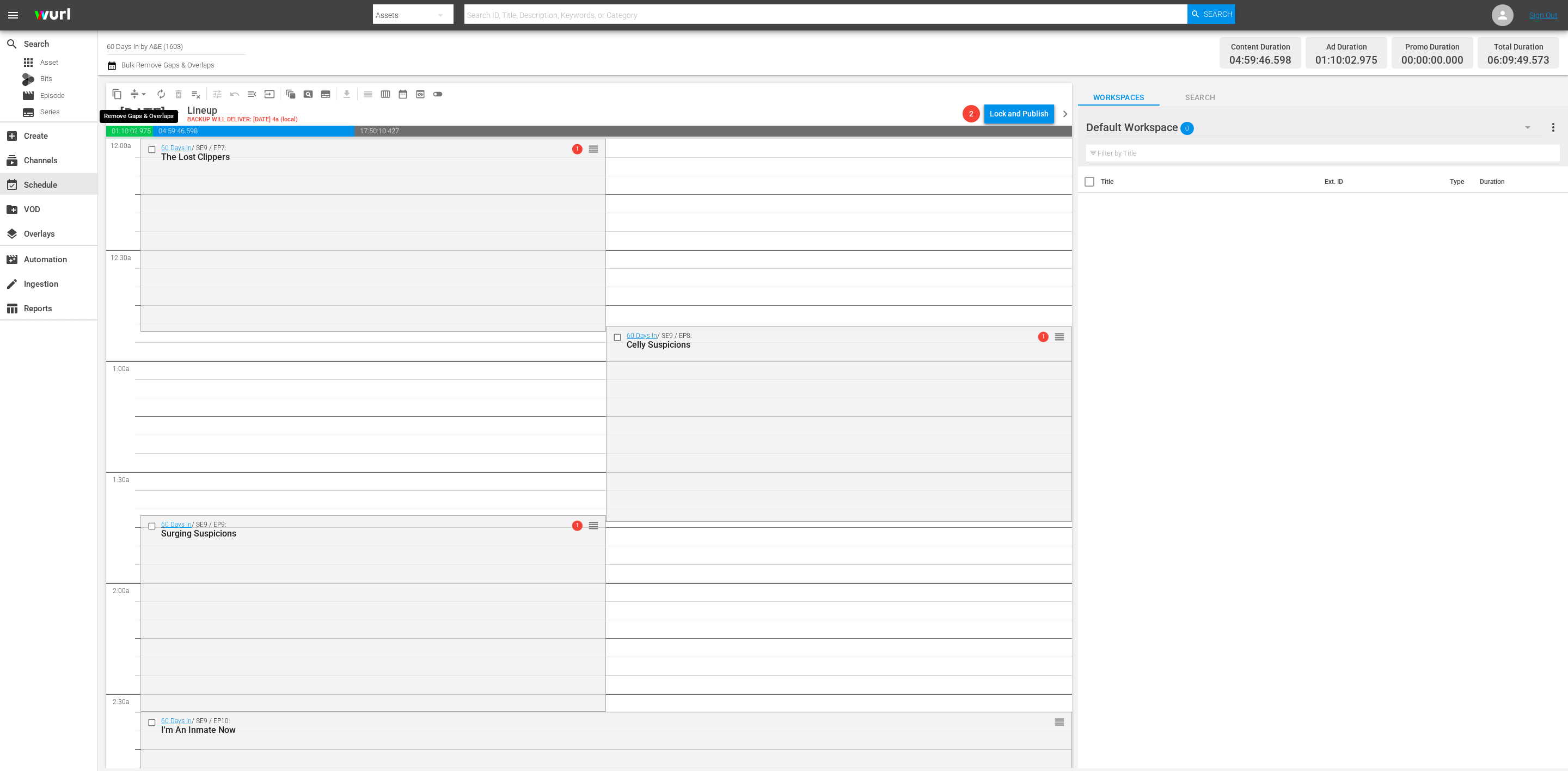
click at [137, 92] on button "arrow_drop_down" at bounding box center [144, 94] width 18 height 18
click at [152, 113] on li "Align to Midnight" at bounding box center [144, 116] width 90 height 18
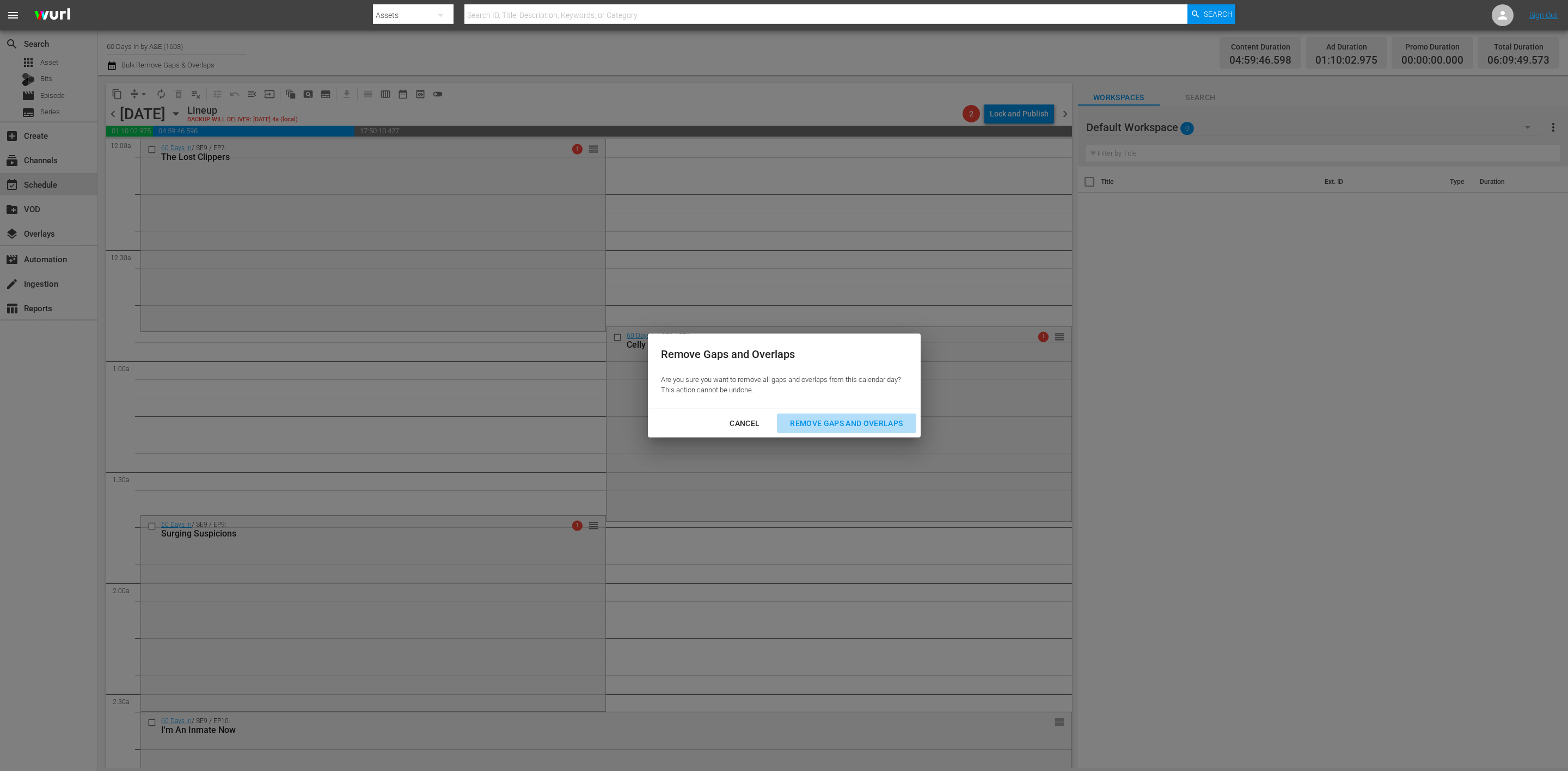
click at [866, 420] on div "Remove Gaps and Overlaps" at bounding box center [847, 424] width 130 height 13
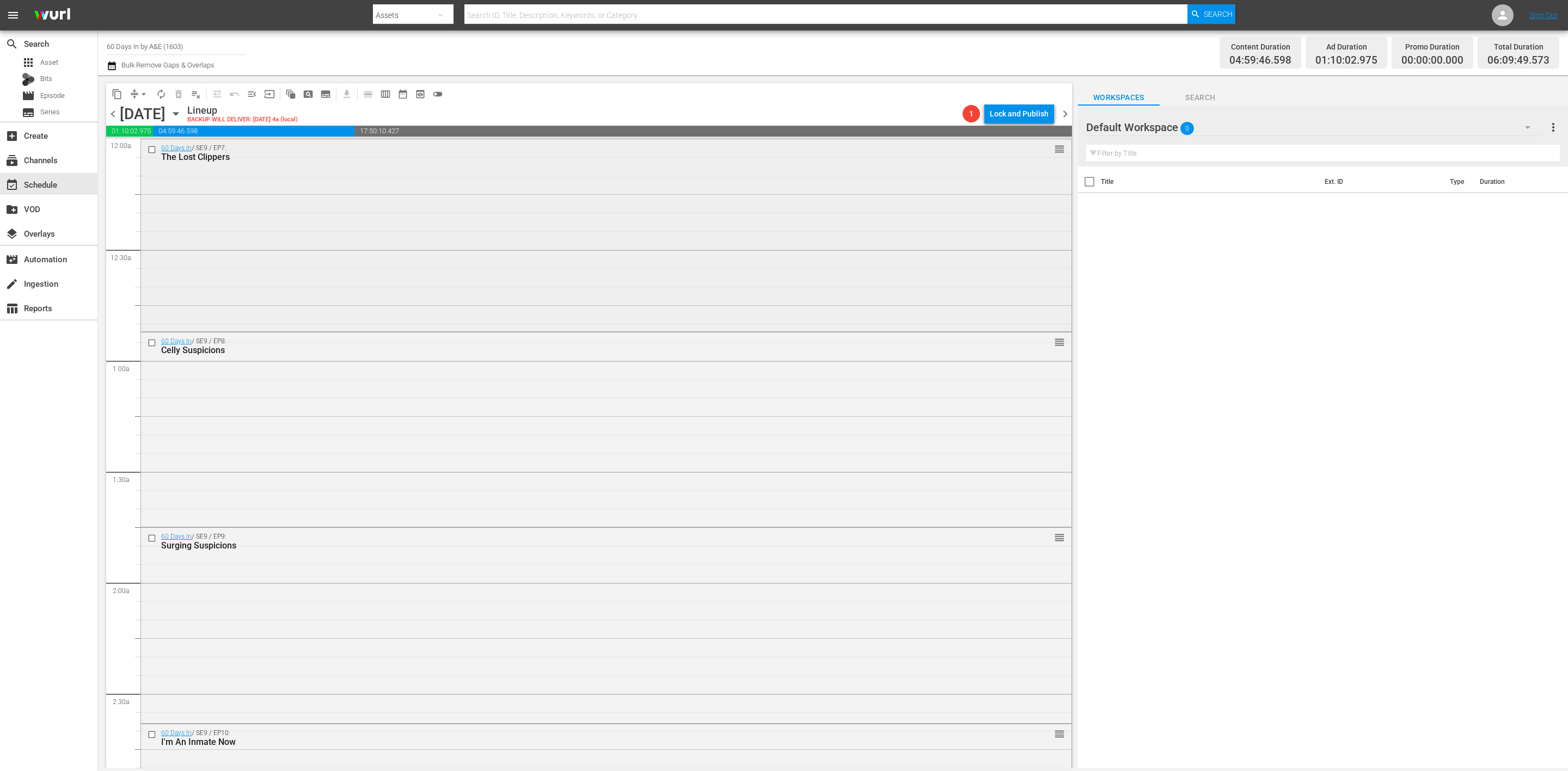
click at [399, 228] on div "60 Days In / SE9 / EP7: The Lost Clippers reorder" at bounding box center [606, 234] width 931 height 190
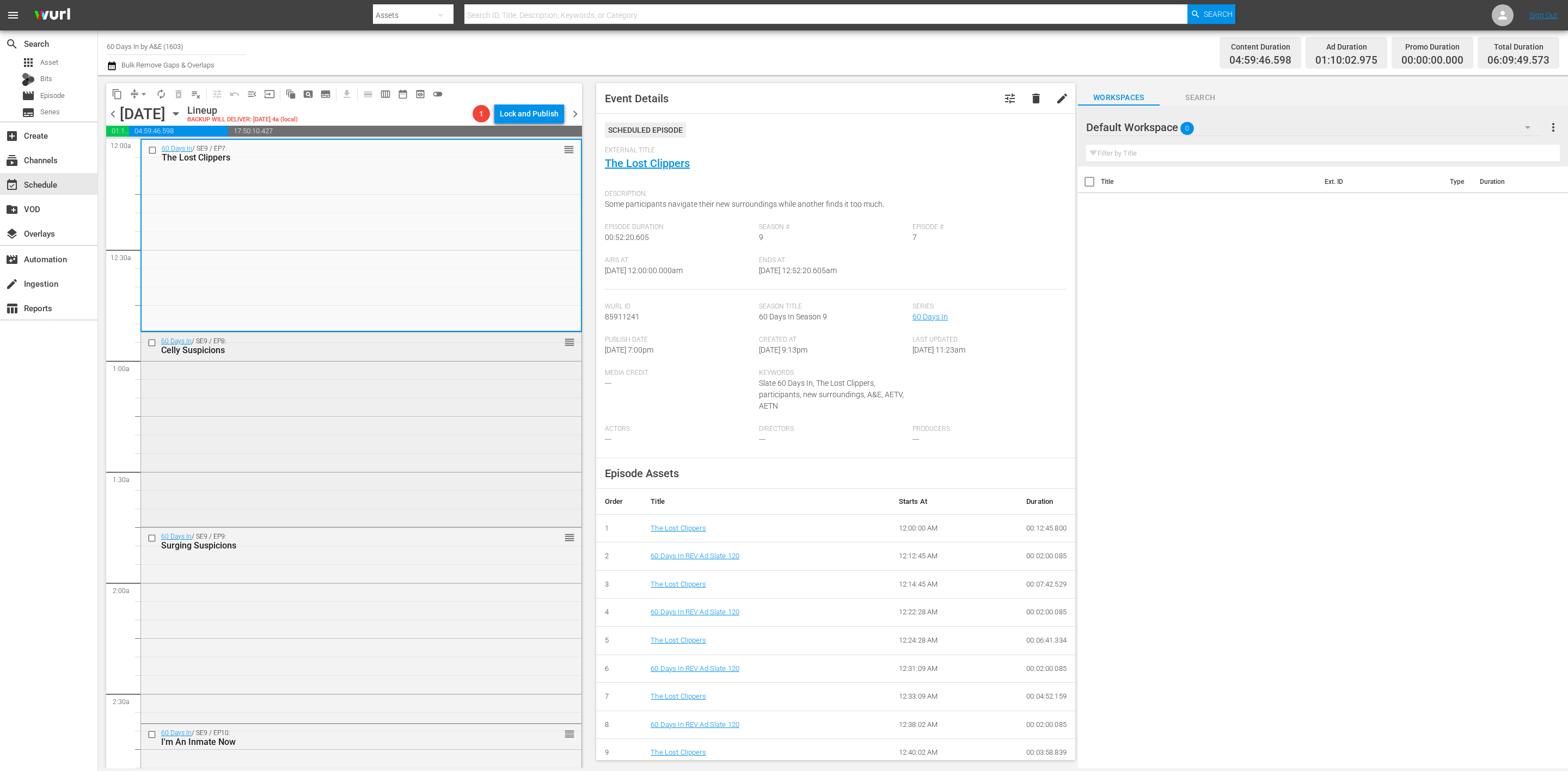
click at [446, 396] on div "60 Days In / SE9 / EP8: Celly Suspicions reorder" at bounding box center [362, 428] width 441 height 192
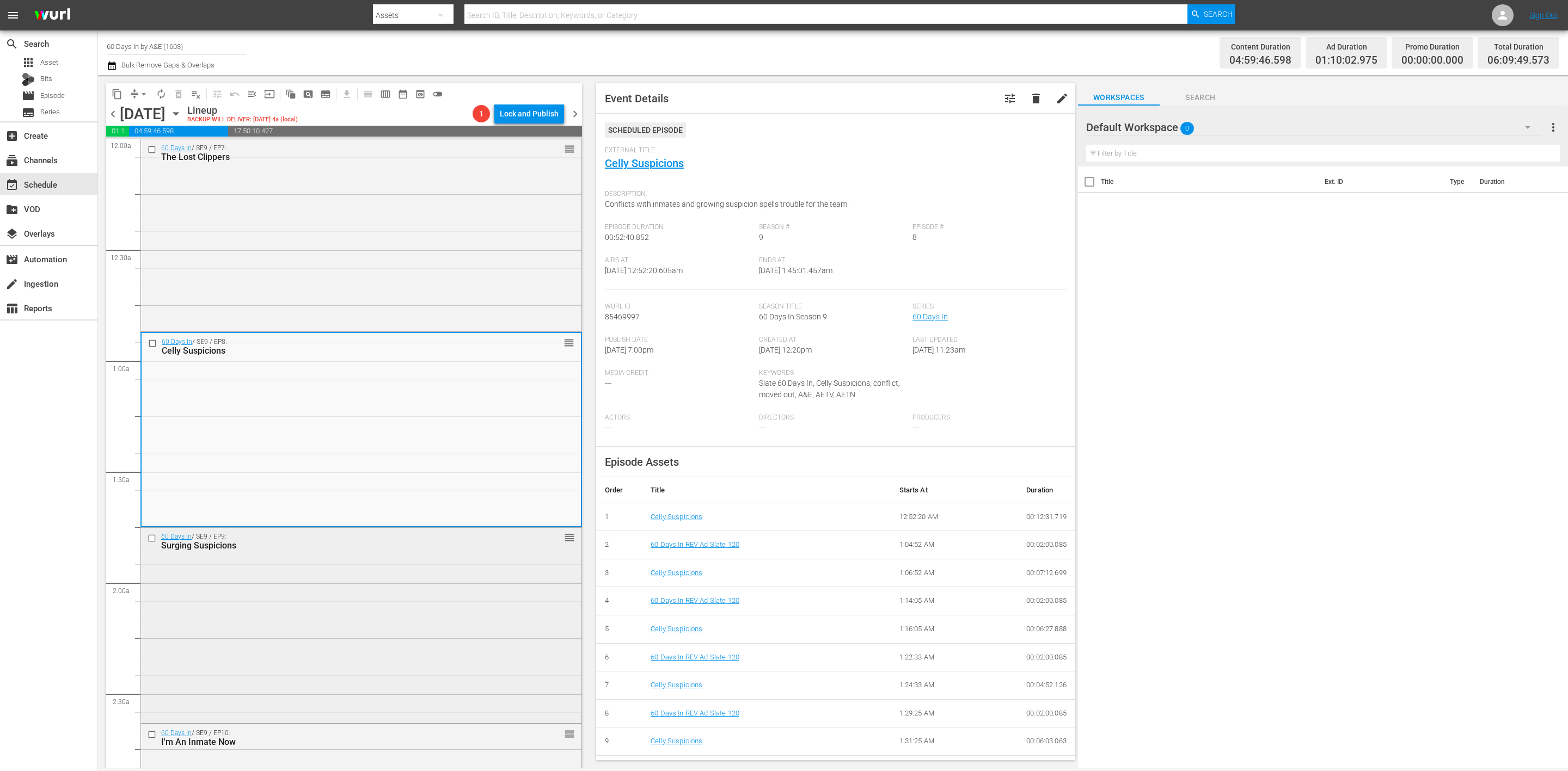
click at [477, 598] on div "60 Days In / SE9 / EP9: Surging Suspicions reorder" at bounding box center [362, 625] width 441 height 194
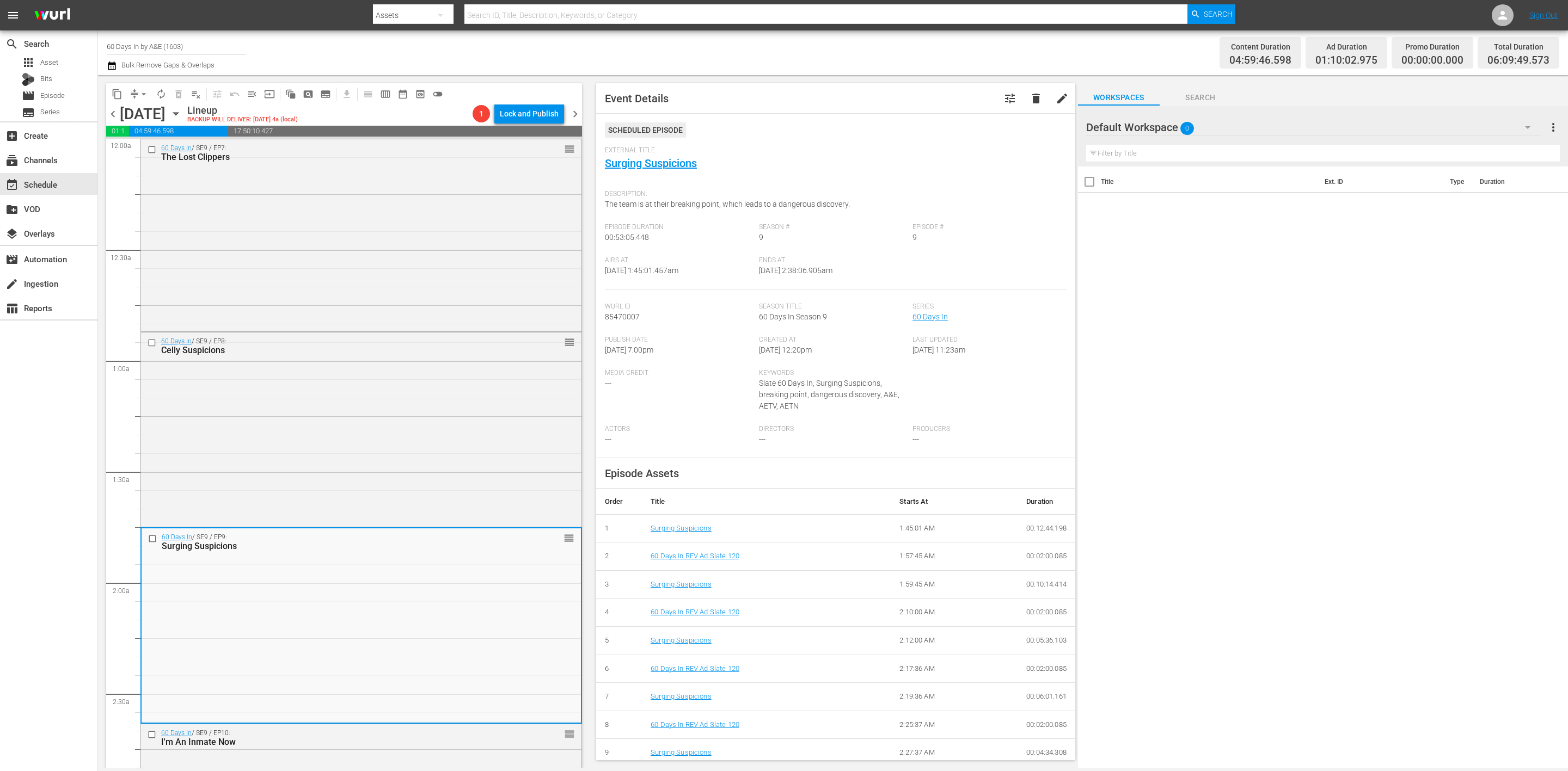
drag, startPoint x: 656, startPoint y: 163, endPoint x: 701, endPoint y: 170, distance: 45.5
click at [701, 170] on div "External Title Surging Suspicions" at bounding box center [836, 166] width 461 height 38
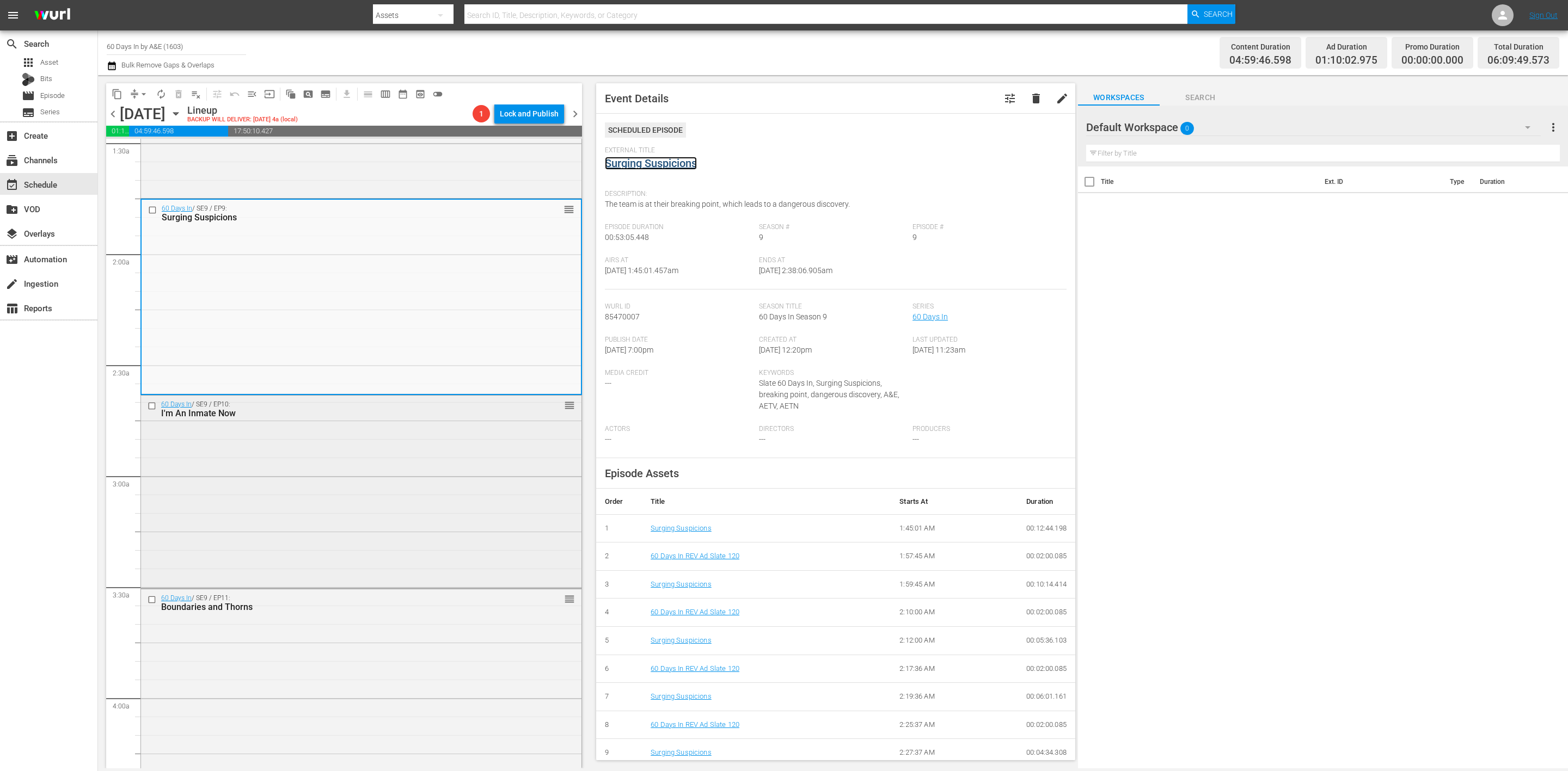
scroll to position [408, 0]
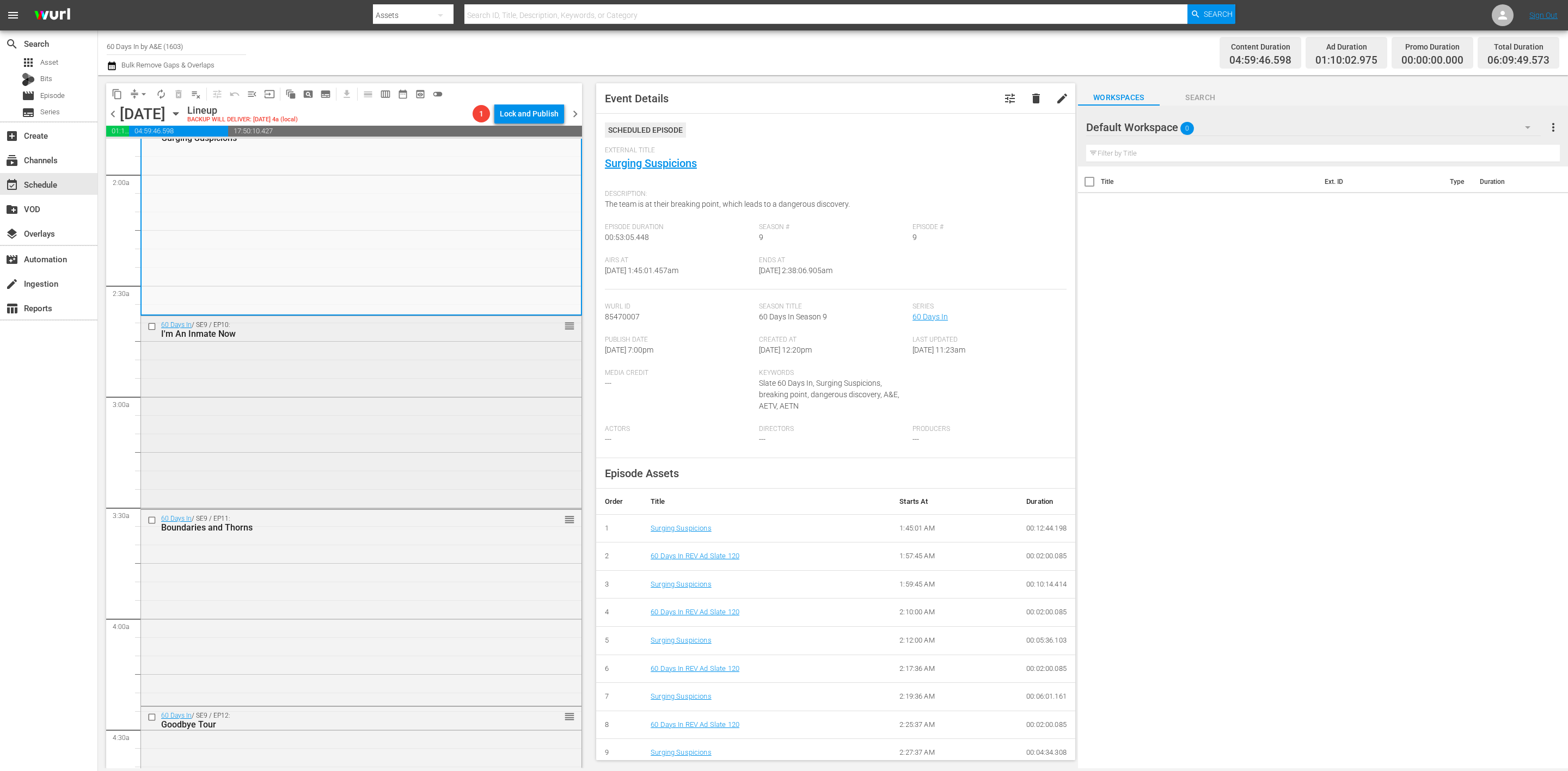
click at [478, 407] on div "60 Days In / SE9 / EP10: I'm An Inmate Now reorder" at bounding box center [362, 412] width 441 height 191
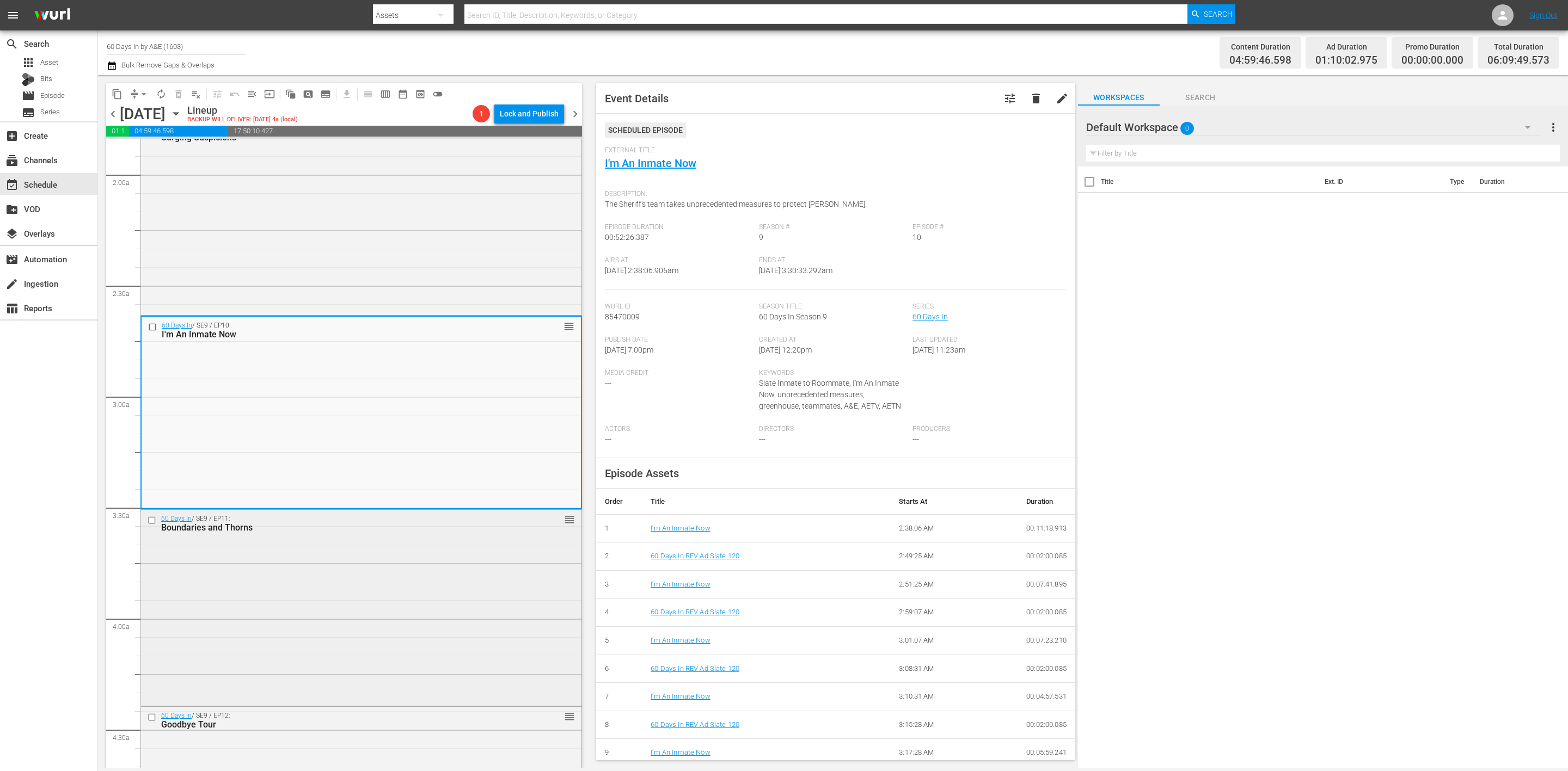
click at [463, 554] on div "60 Days In / SE9 / EP11: Boundaries and Thorns reorder" at bounding box center [362, 607] width 441 height 194
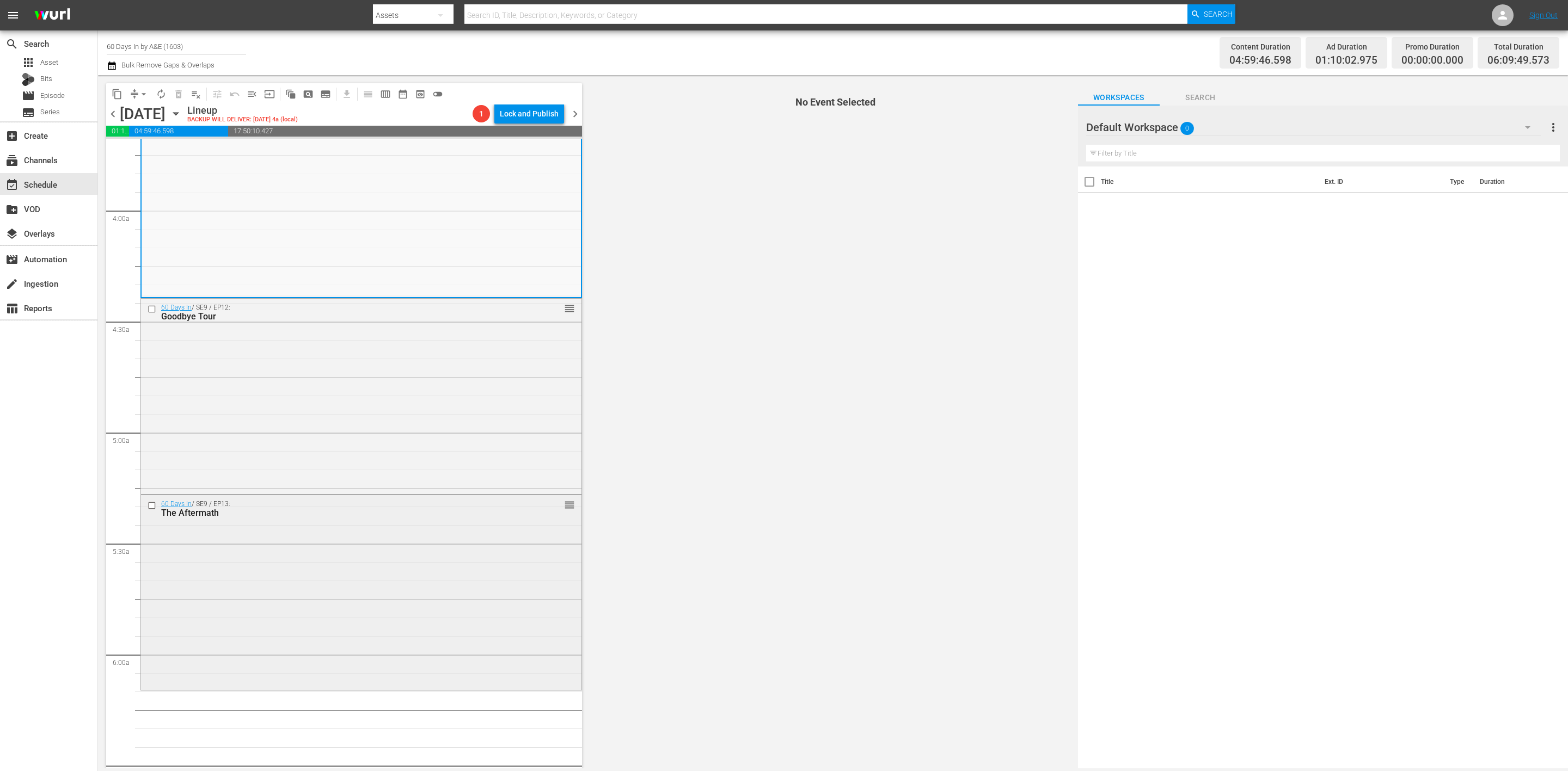
scroll to position [653, 0]
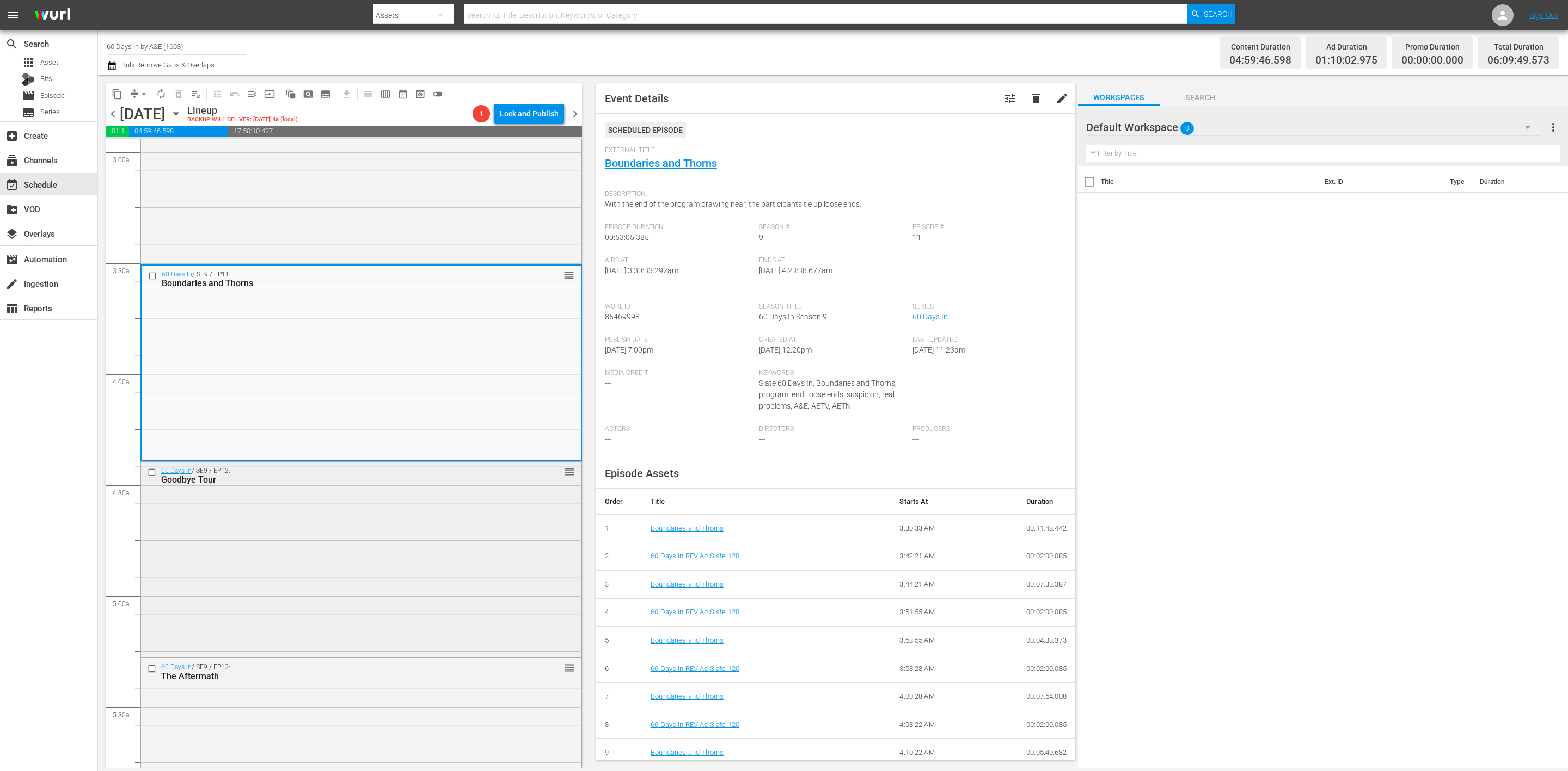
click at [419, 516] on div "60 Days In / SE9 / EP12: Goodbye Tour reorder" at bounding box center [362, 559] width 441 height 194
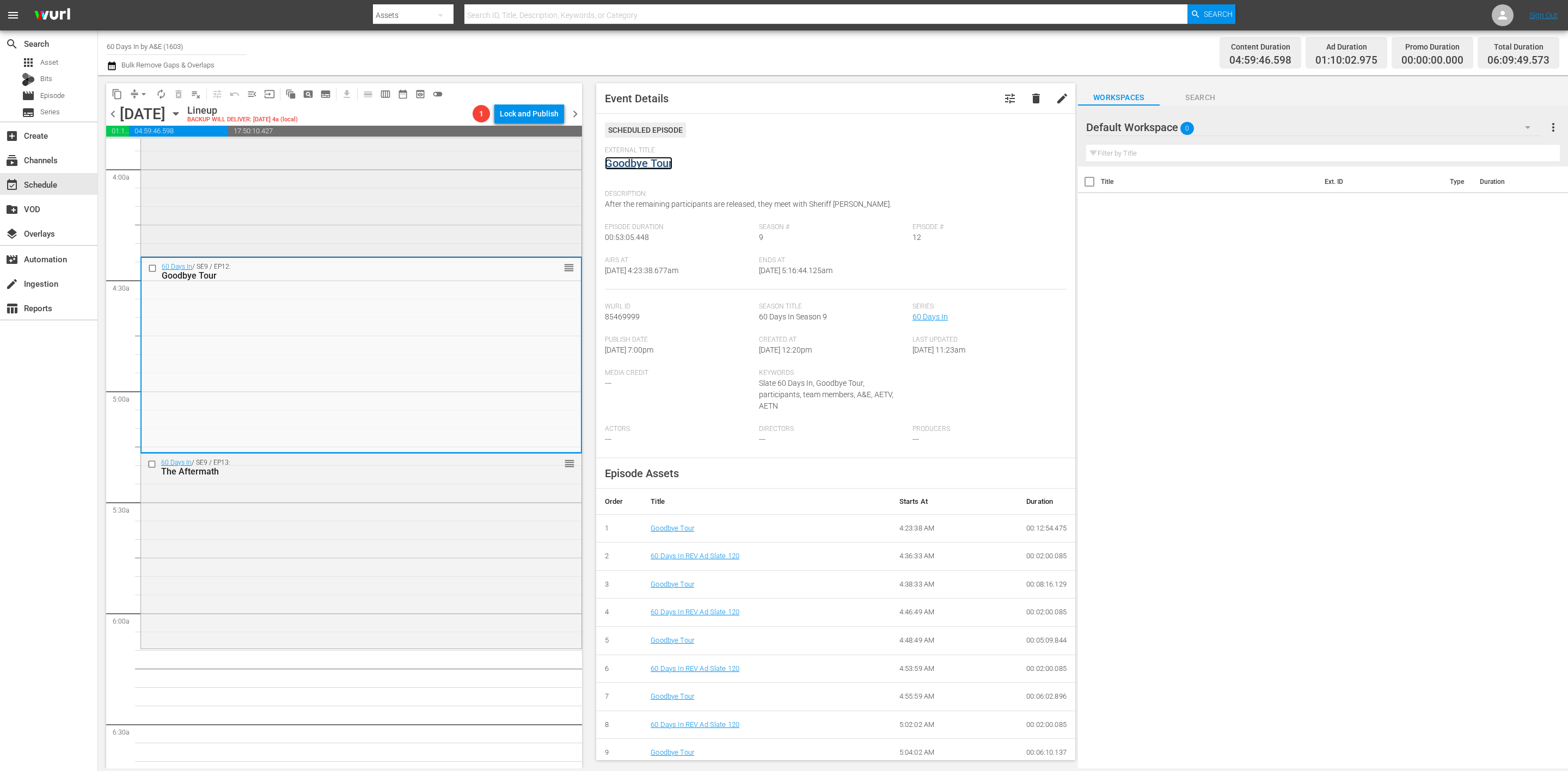
scroll to position [898, 0]
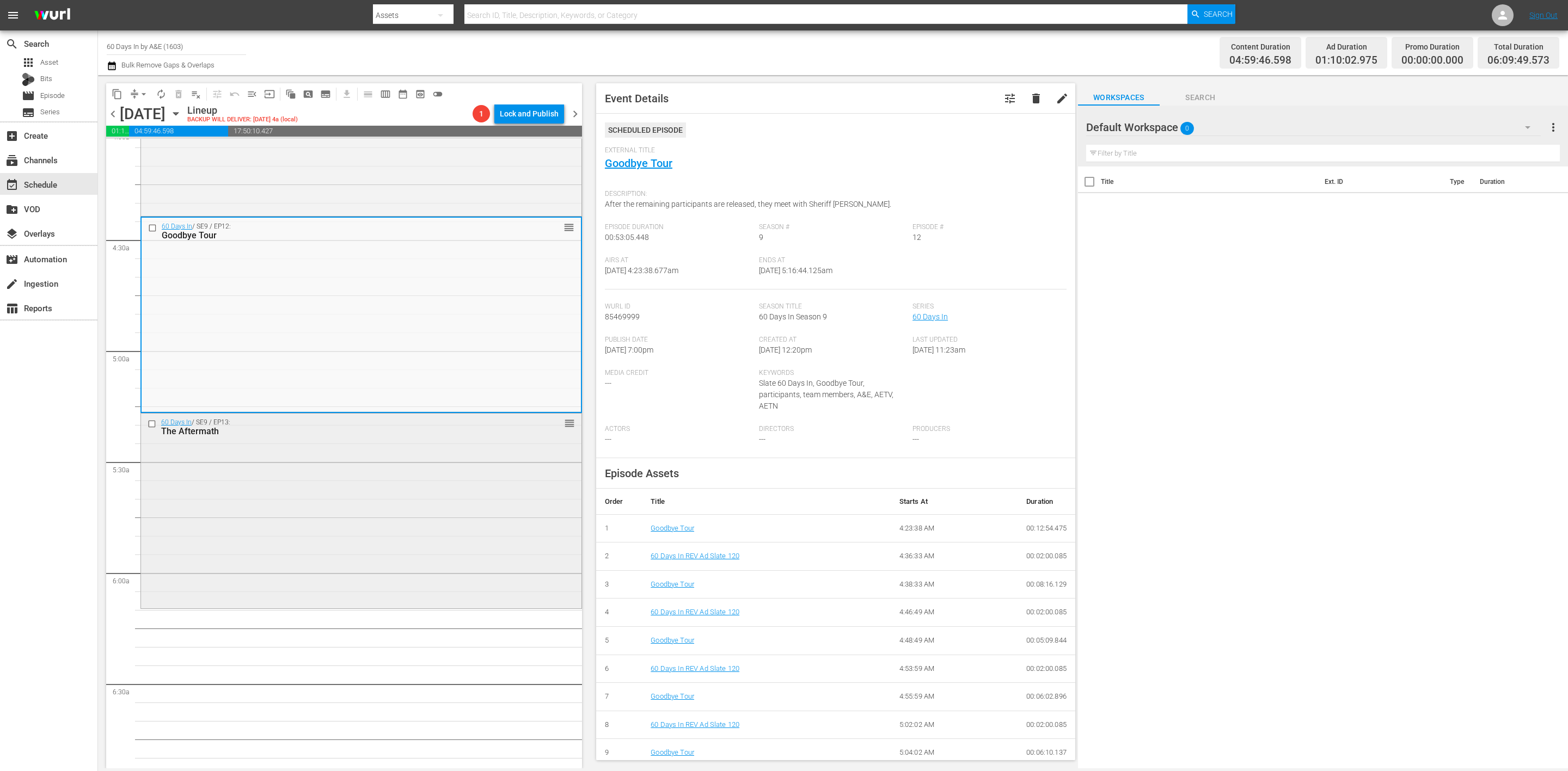
click at [435, 509] on div "60 Days In / SE9 / EP13: The Aftermath reorder" at bounding box center [362, 511] width 441 height 194
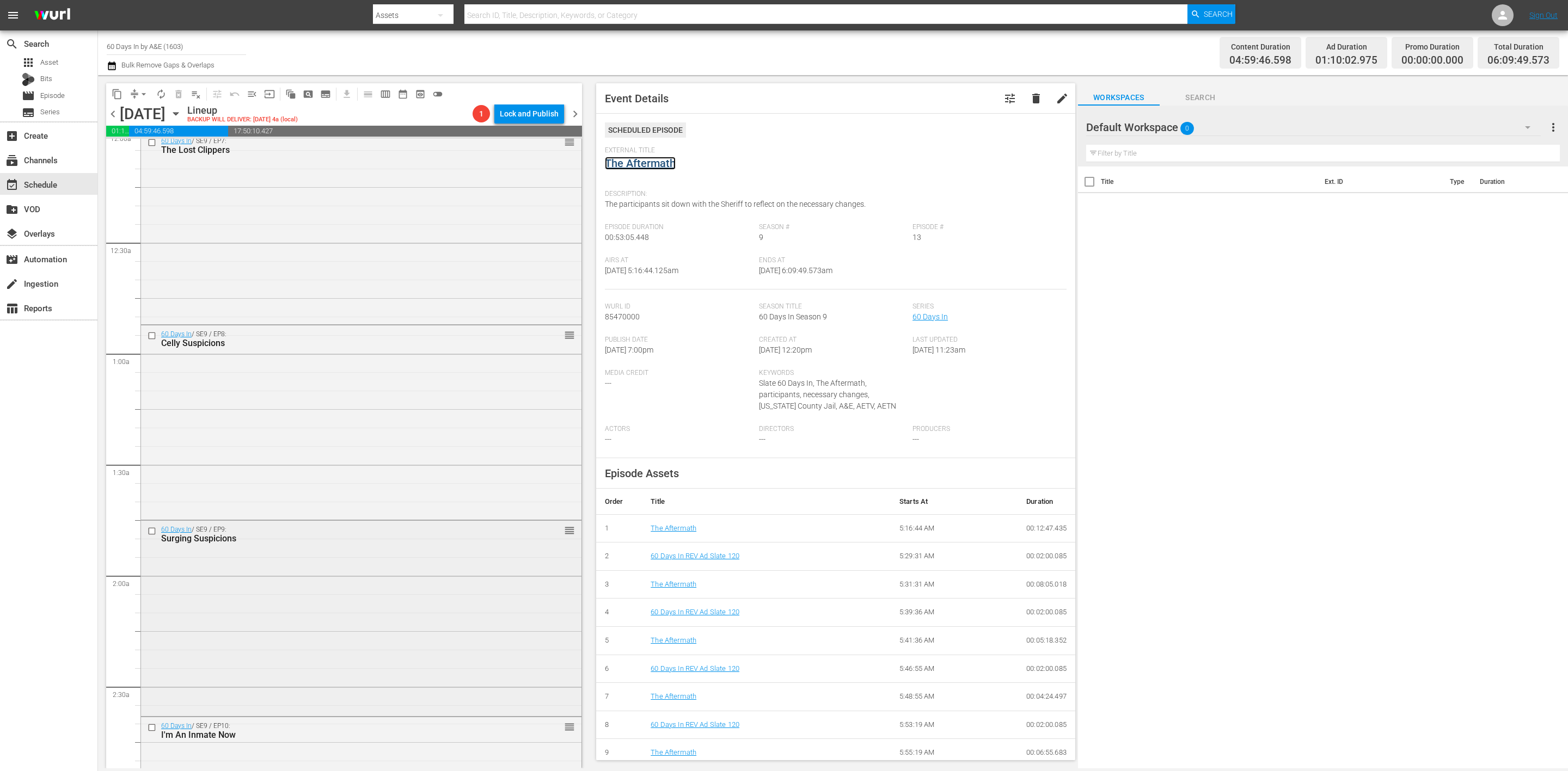
scroll to position [0, 0]
click at [133, 93] on span "compress" at bounding box center [135, 94] width 11 height 11
click at [139, 93] on span "arrow_drop_down" at bounding box center [144, 94] width 11 height 11
click at [147, 111] on li "Align to Midnight" at bounding box center [144, 116] width 90 height 18
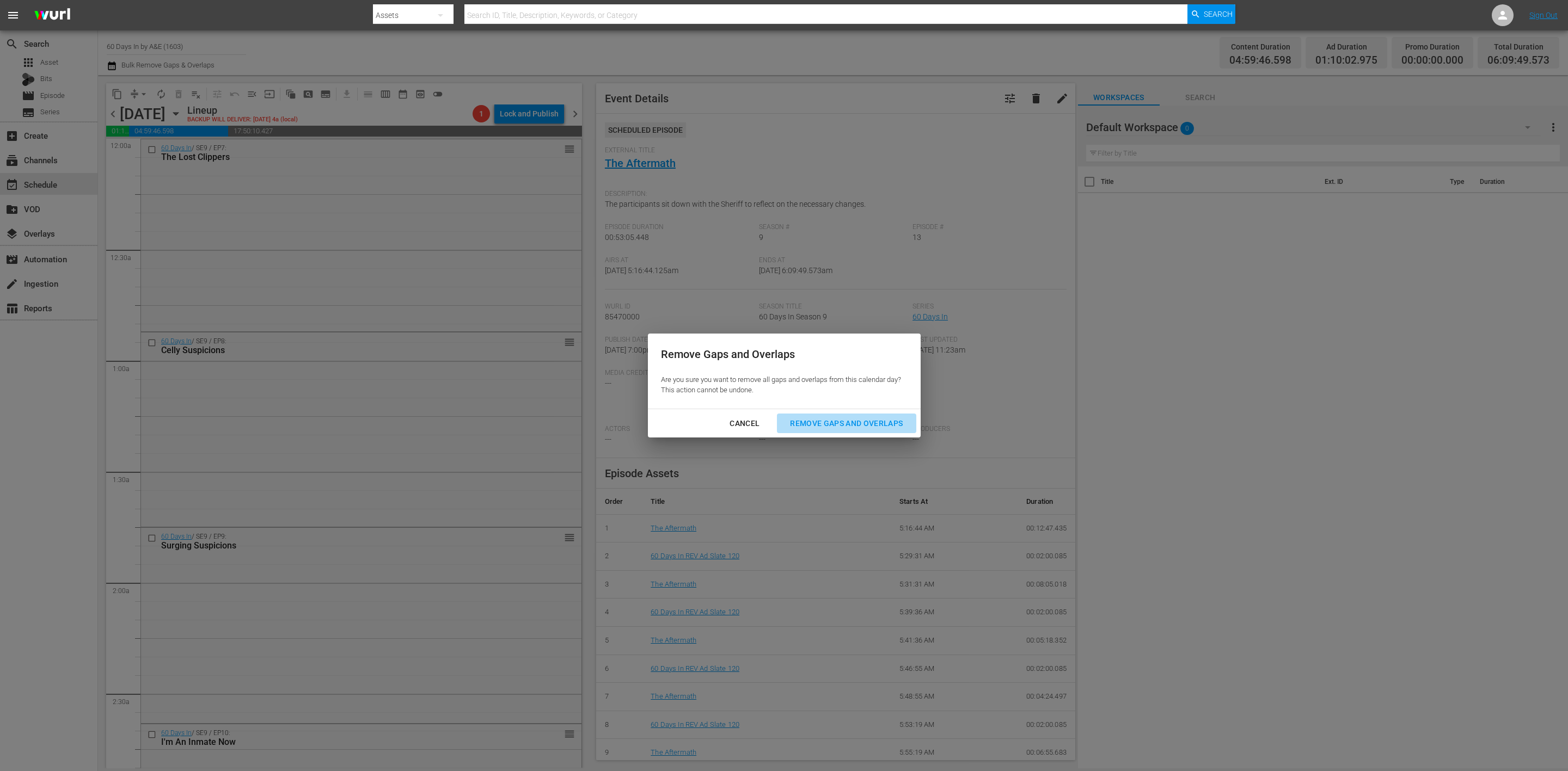
click at [875, 423] on div "Remove Gaps and Overlaps" at bounding box center [847, 424] width 130 height 13
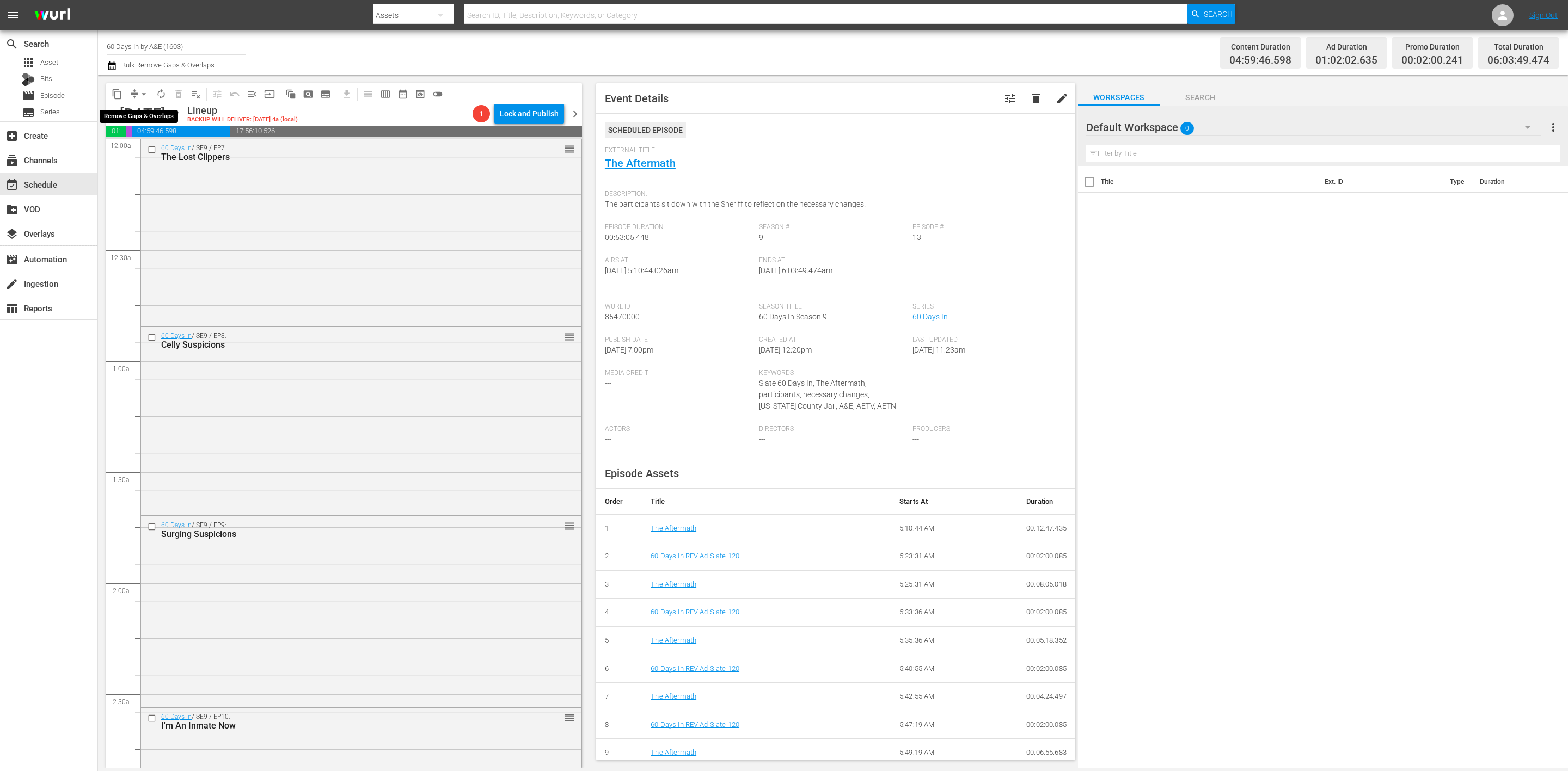
click at [137, 93] on button "arrow_drop_down" at bounding box center [144, 94] width 18 height 18
click at [136, 116] on li "Align to Midnight" at bounding box center [144, 116] width 90 height 18
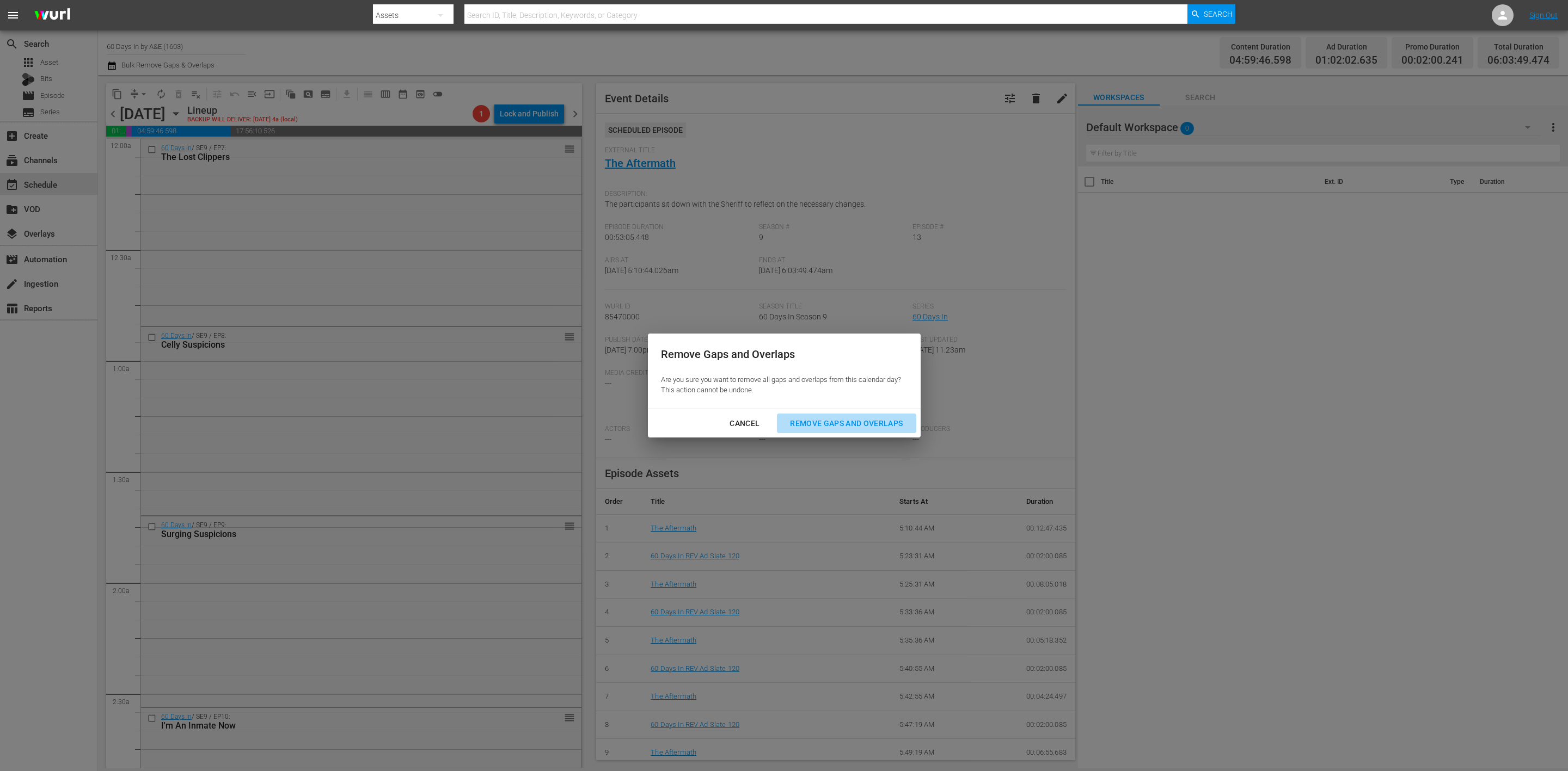
click at [875, 421] on div "Remove Gaps and Overlaps" at bounding box center [847, 424] width 130 height 13
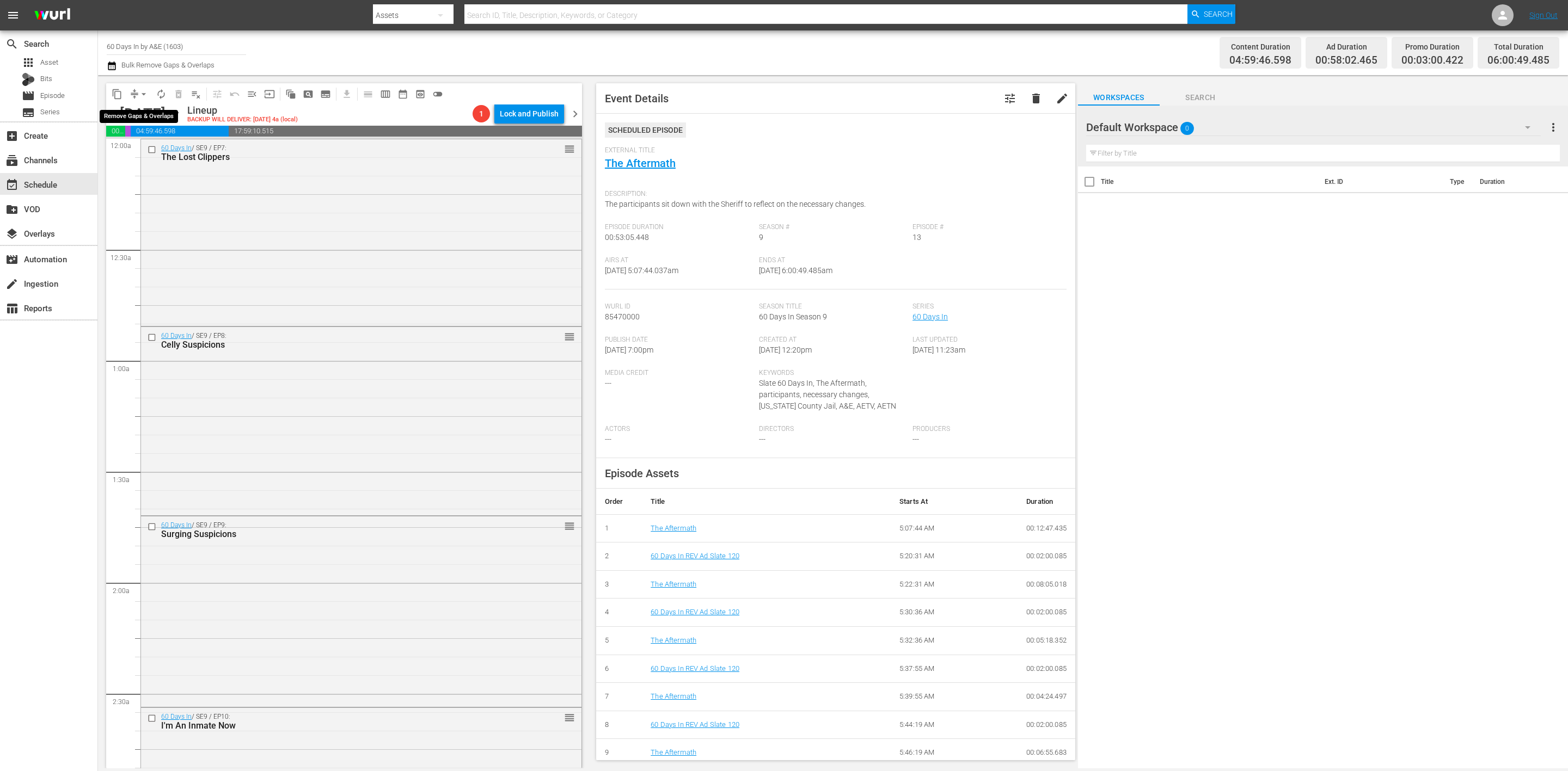
click at [139, 93] on span "arrow_drop_down" at bounding box center [144, 94] width 11 height 11
click at [142, 111] on li "Align to Midnight" at bounding box center [144, 116] width 90 height 18
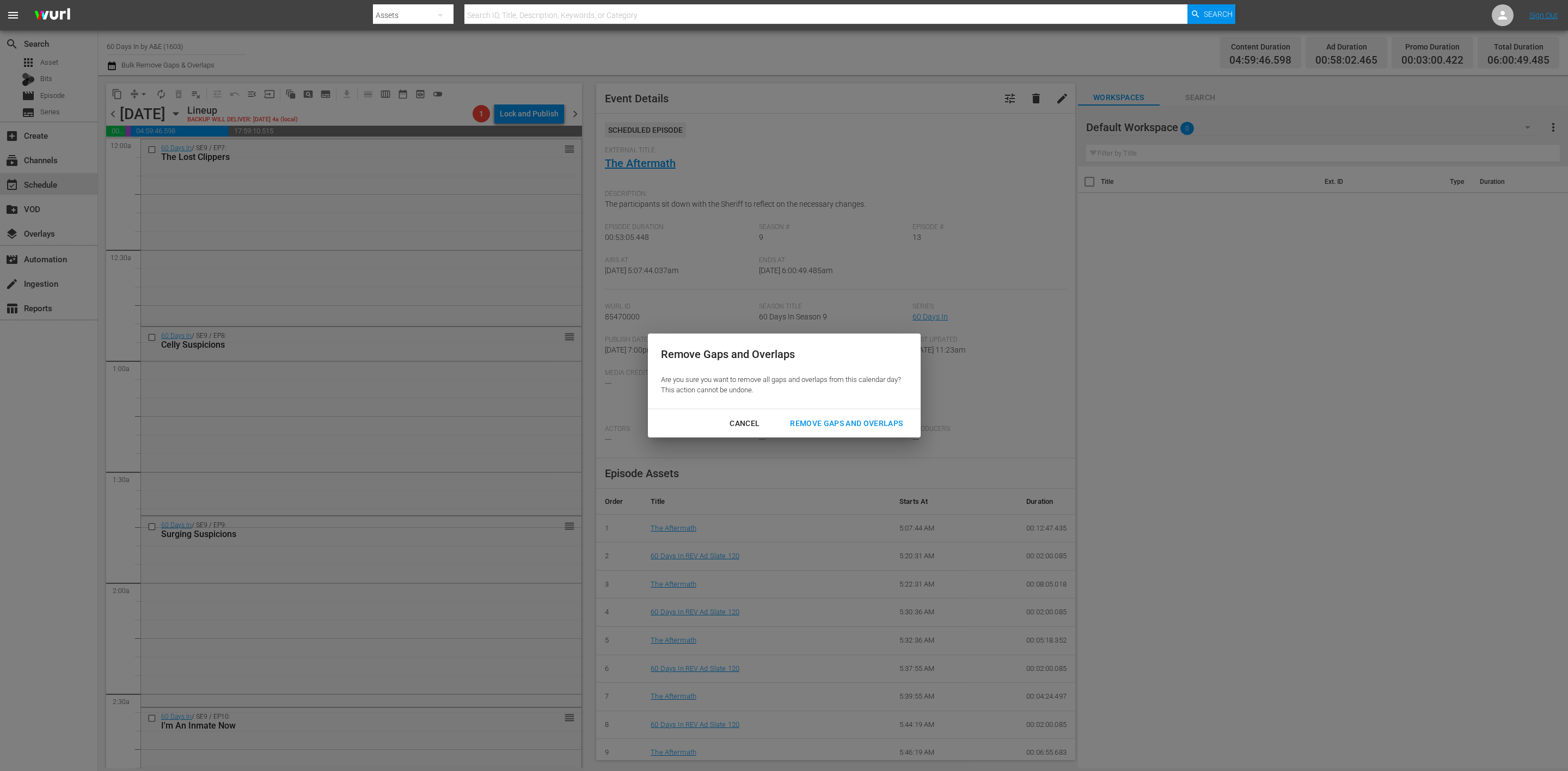
click at [861, 421] on div "Remove Gaps and Overlaps" at bounding box center [847, 424] width 130 height 13
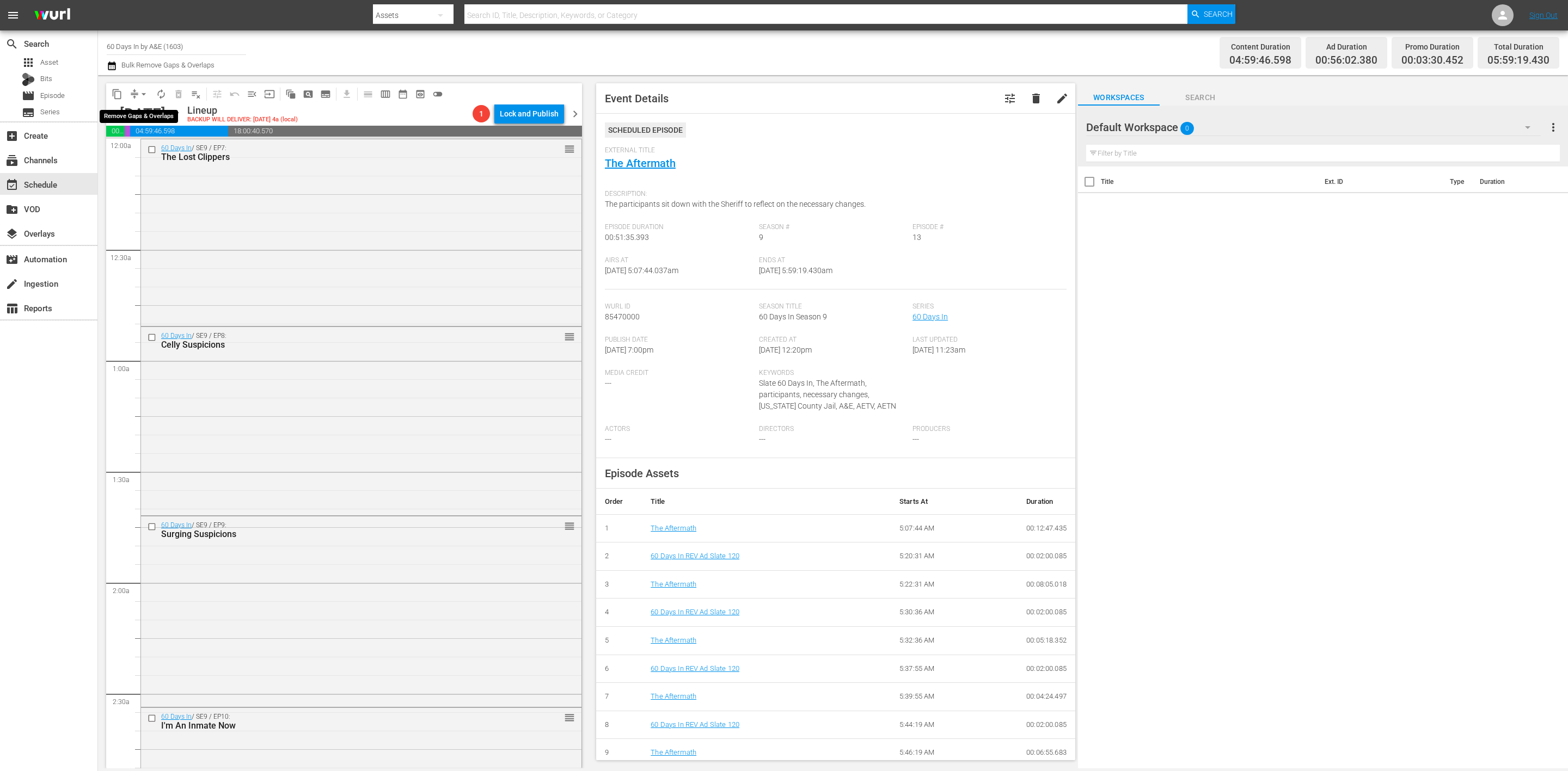
click at [137, 97] on button "arrow_drop_down" at bounding box center [144, 94] width 18 height 18
click at [149, 111] on li "Align to Midnight" at bounding box center [144, 116] width 90 height 18
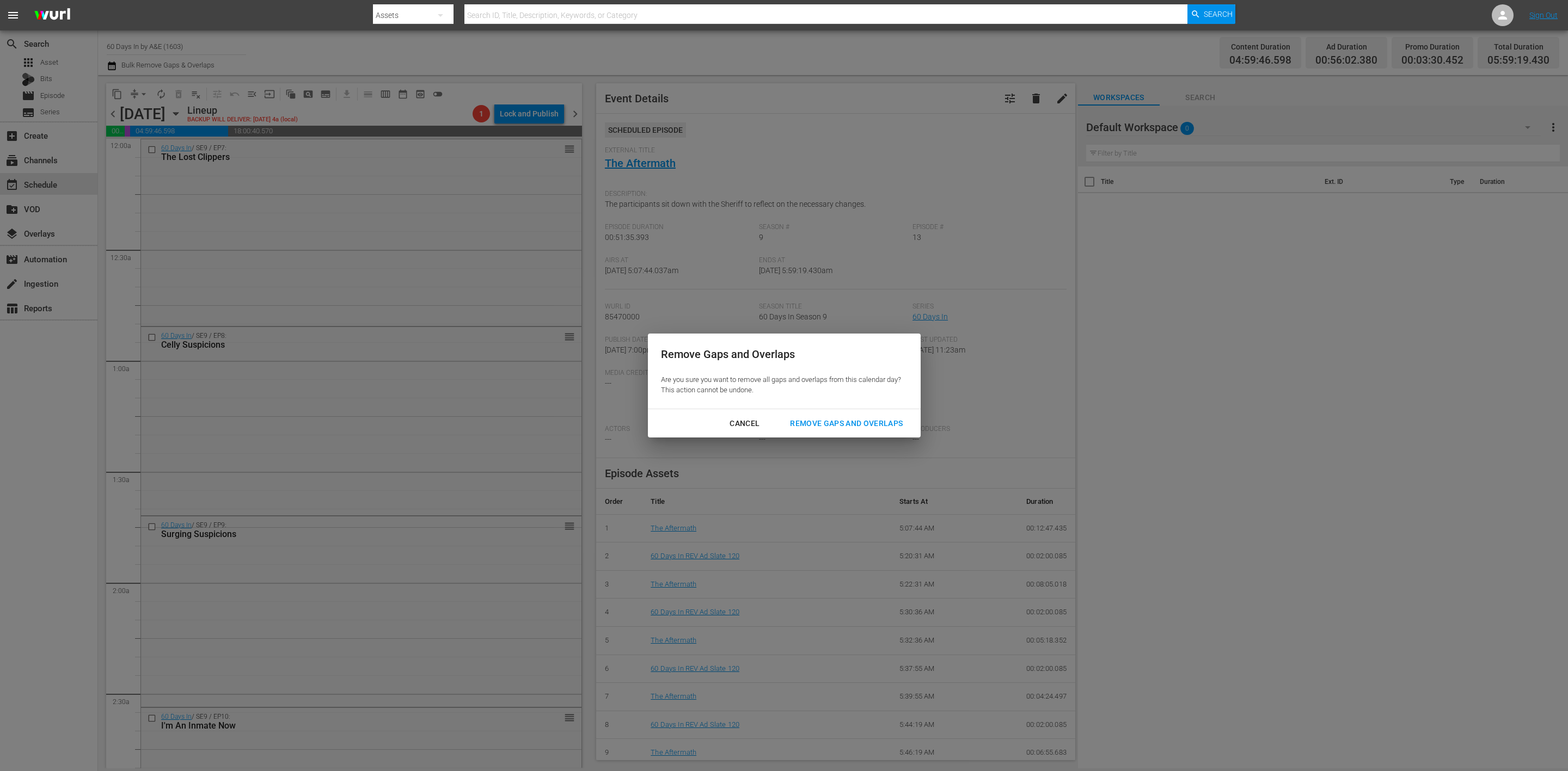
click at [853, 425] on div "Remove Gaps and Overlaps" at bounding box center [847, 424] width 130 height 13
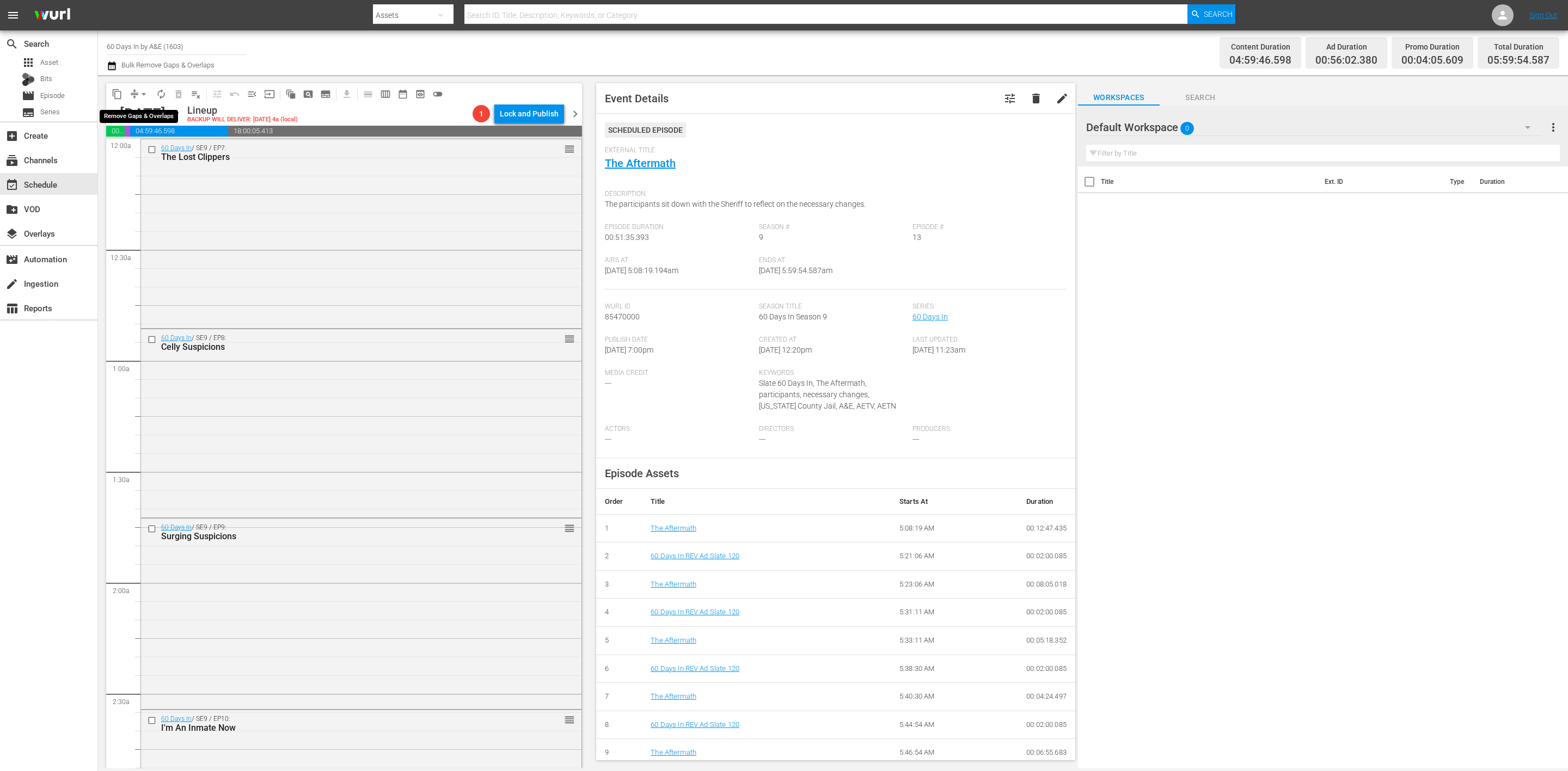
click at [135, 92] on button "arrow_drop_down" at bounding box center [144, 94] width 18 height 18
click at [155, 116] on li "Align to Midnight" at bounding box center [144, 116] width 90 height 18
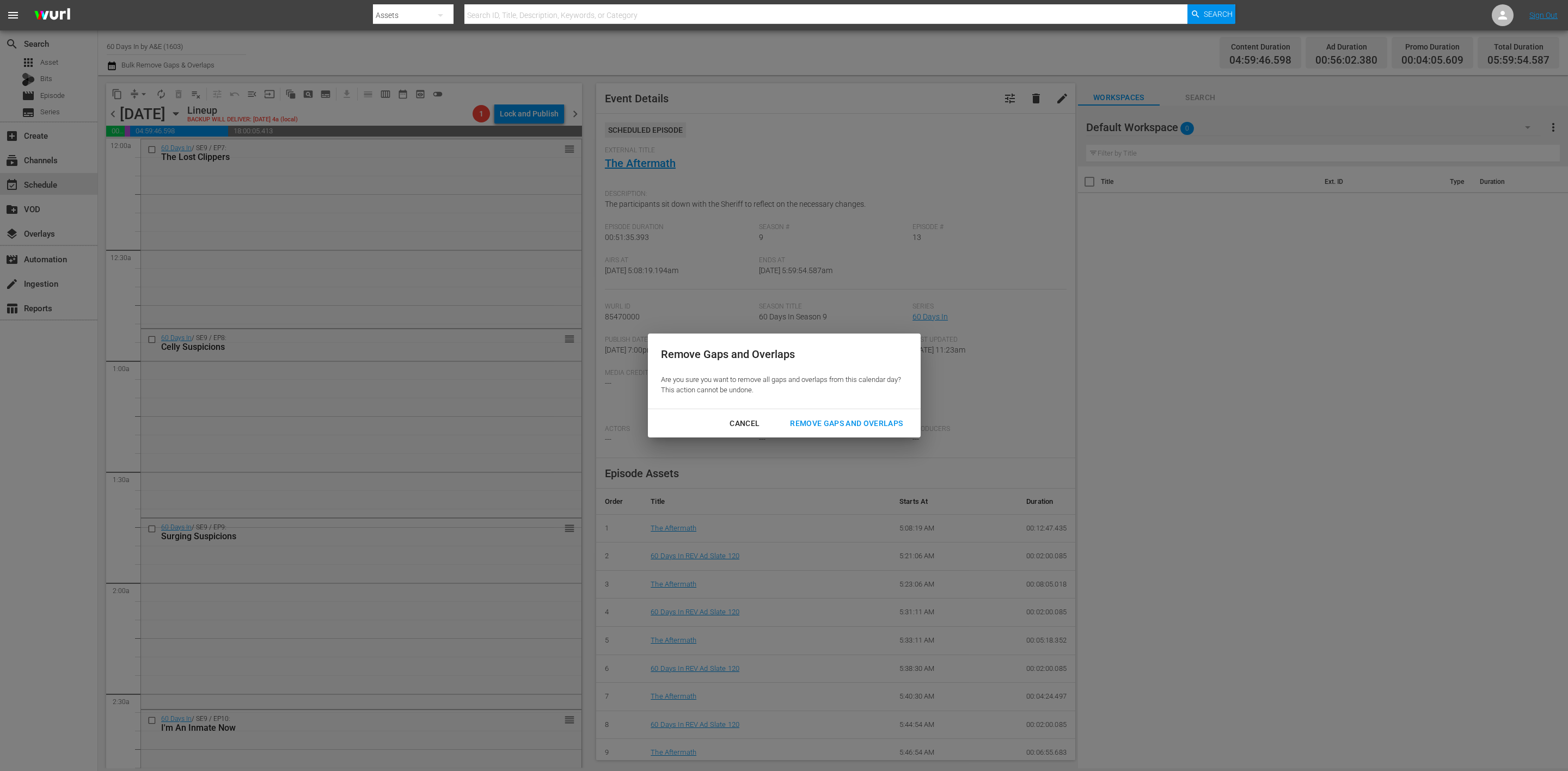
click at [831, 427] on div "Remove Gaps and Overlaps" at bounding box center [847, 424] width 130 height 13
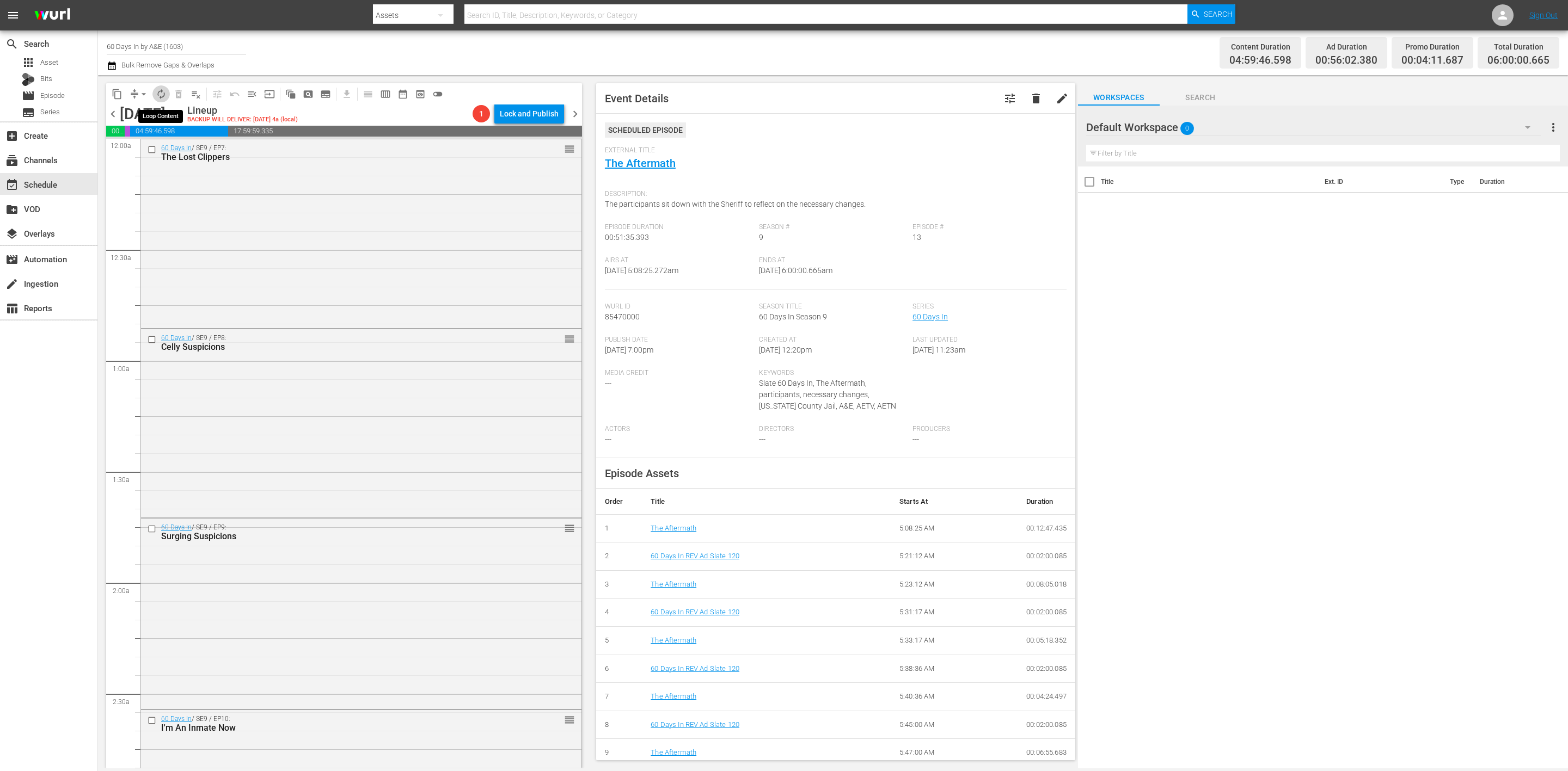
click at [161, 97] on span "autorenew_outlined" at bounding box center [161, 94] width 11 height 11
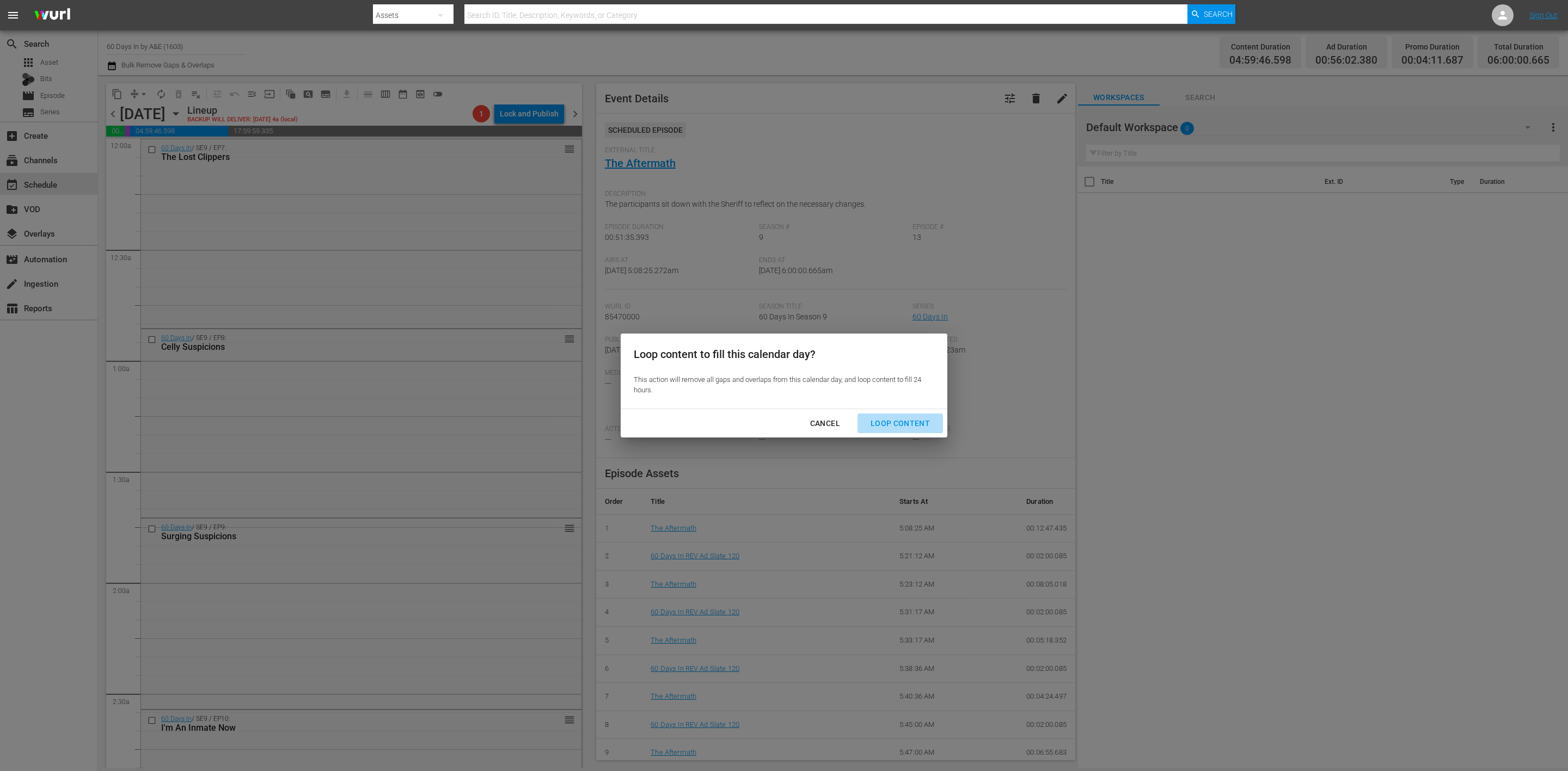
click at [913, 423] on div "Loop Content" at bounding box center [900, 424] width 77 height 13
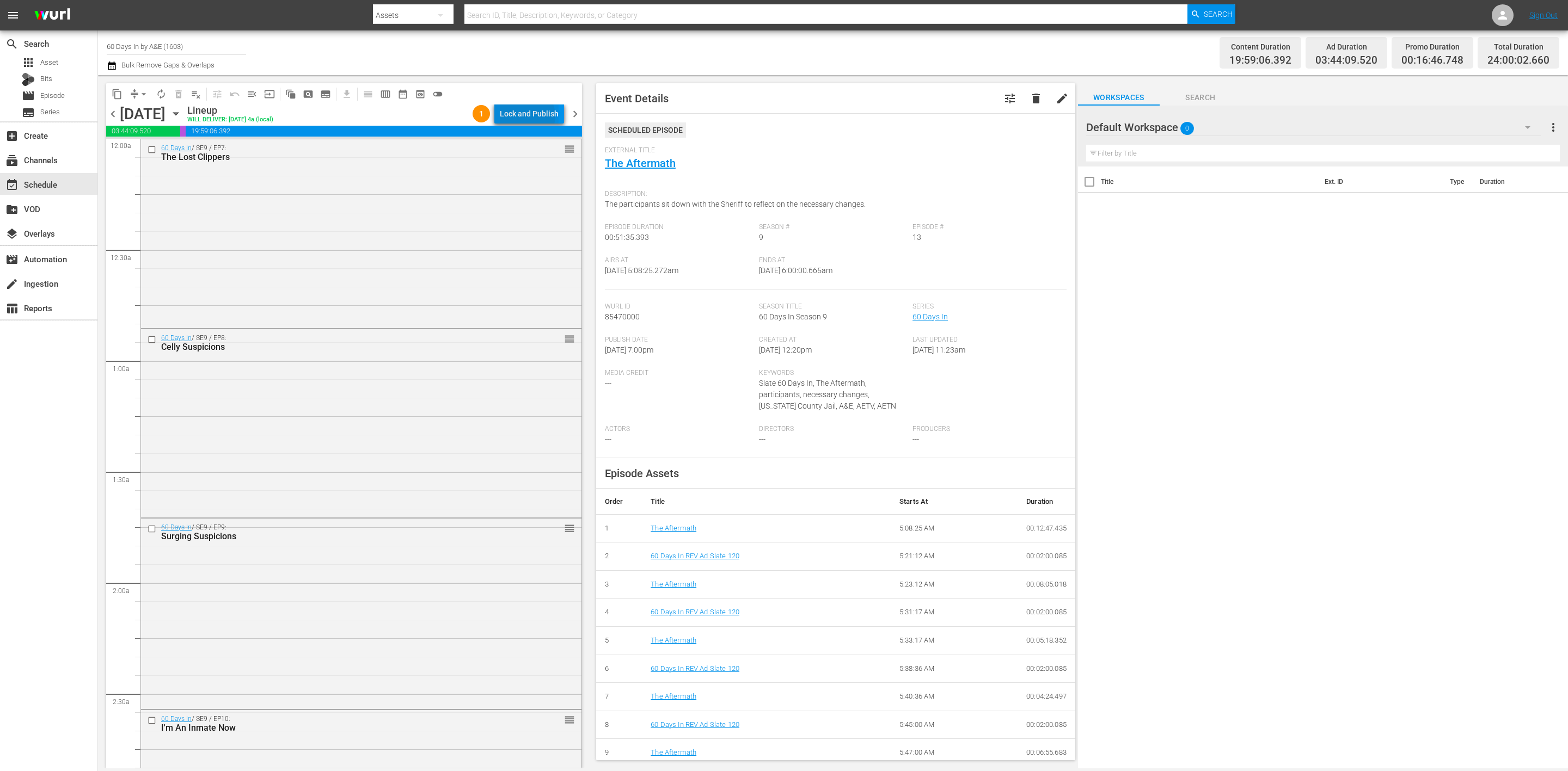
click at [530, 116] on div "Lock and Publish" at bounding box center [529, 114] width 59 height 19
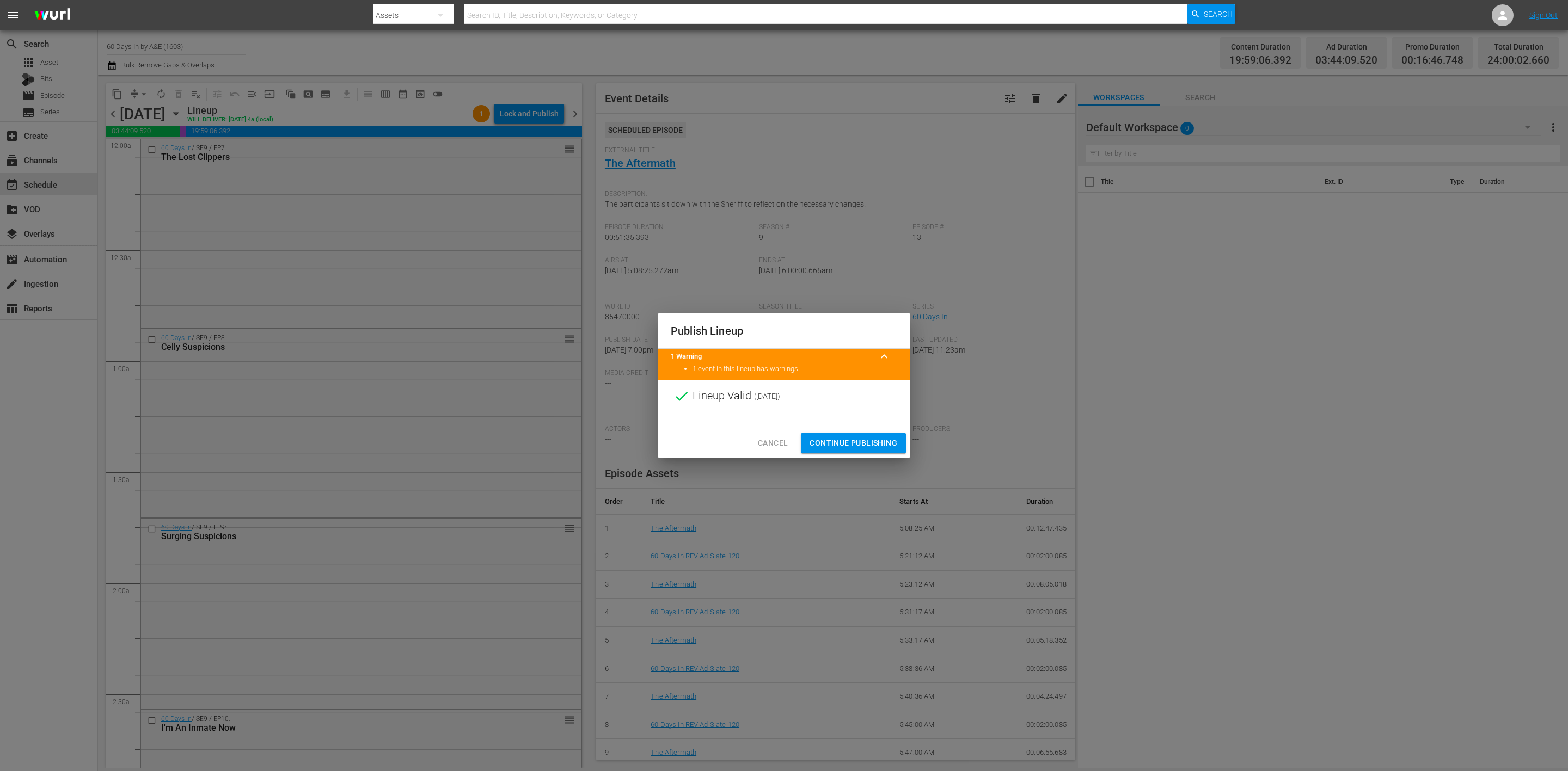
click at [854, 438] on span "Continue Publishing" at bounding box center [853, 443] width 88 height 13
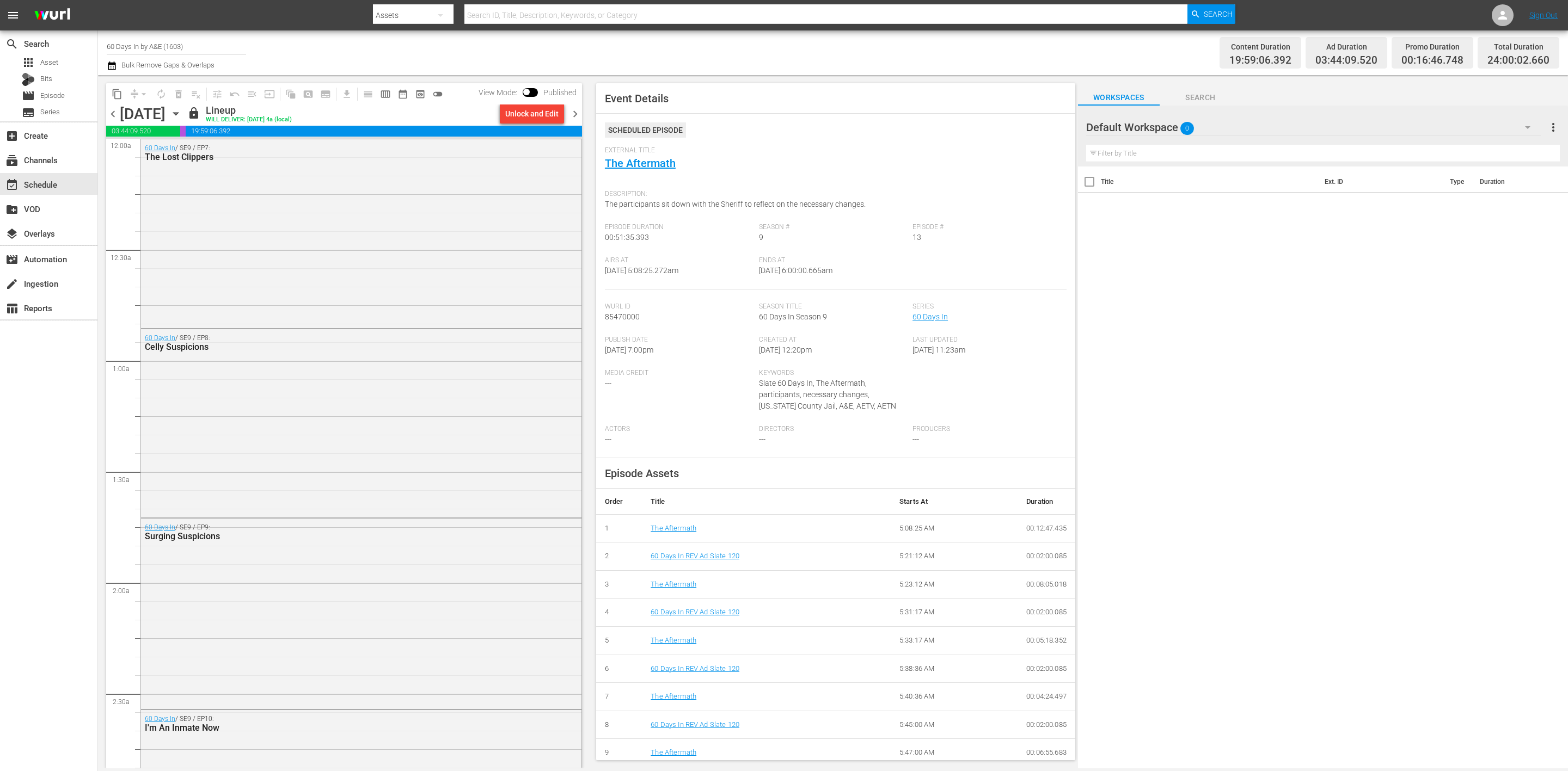
click at [110, 116] on span "chevron_left" at bounding box center [113, 114] width 13 height 13
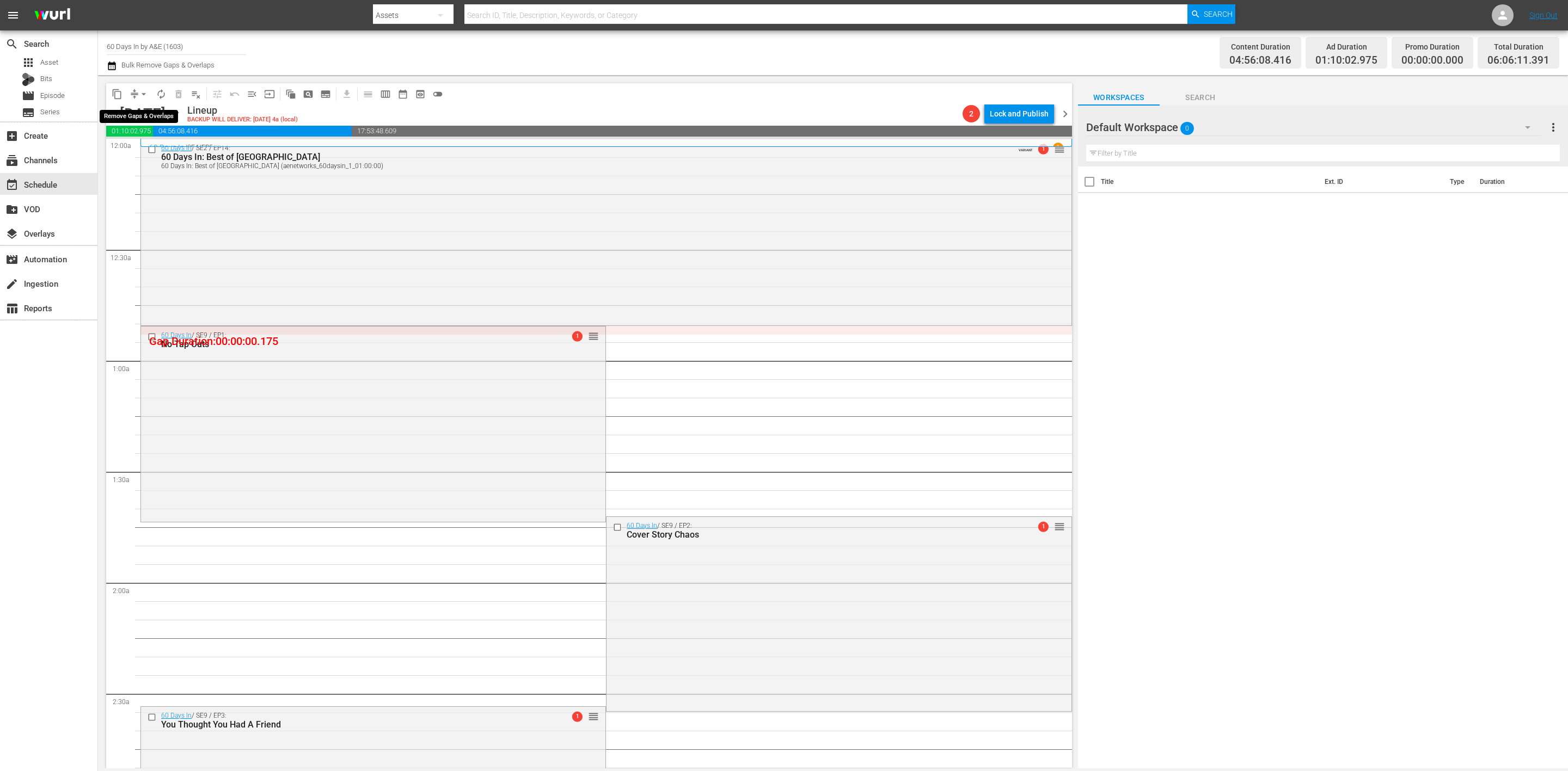
click at [142, 95] on span "arrow_drop_down" at bounding box center [144, 94] width 11 height 11
click at [136, 111] on li "Align to Midnight" at bounding box center [144, 116] width 114 height 18
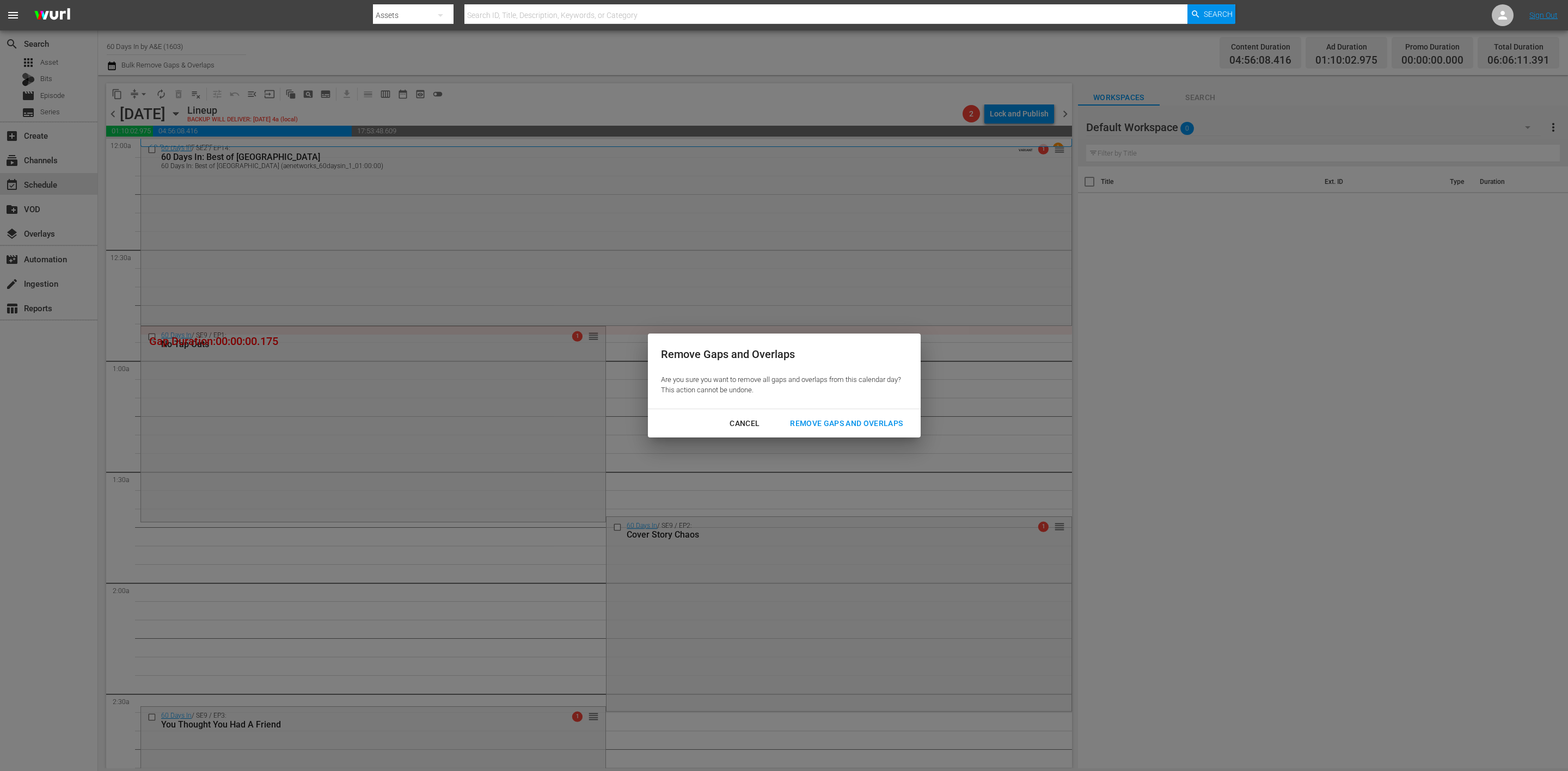
click at [880, 425] on div "Remove Gaps and Overlaps" at bounding box center [847, 424] width 130 height 13
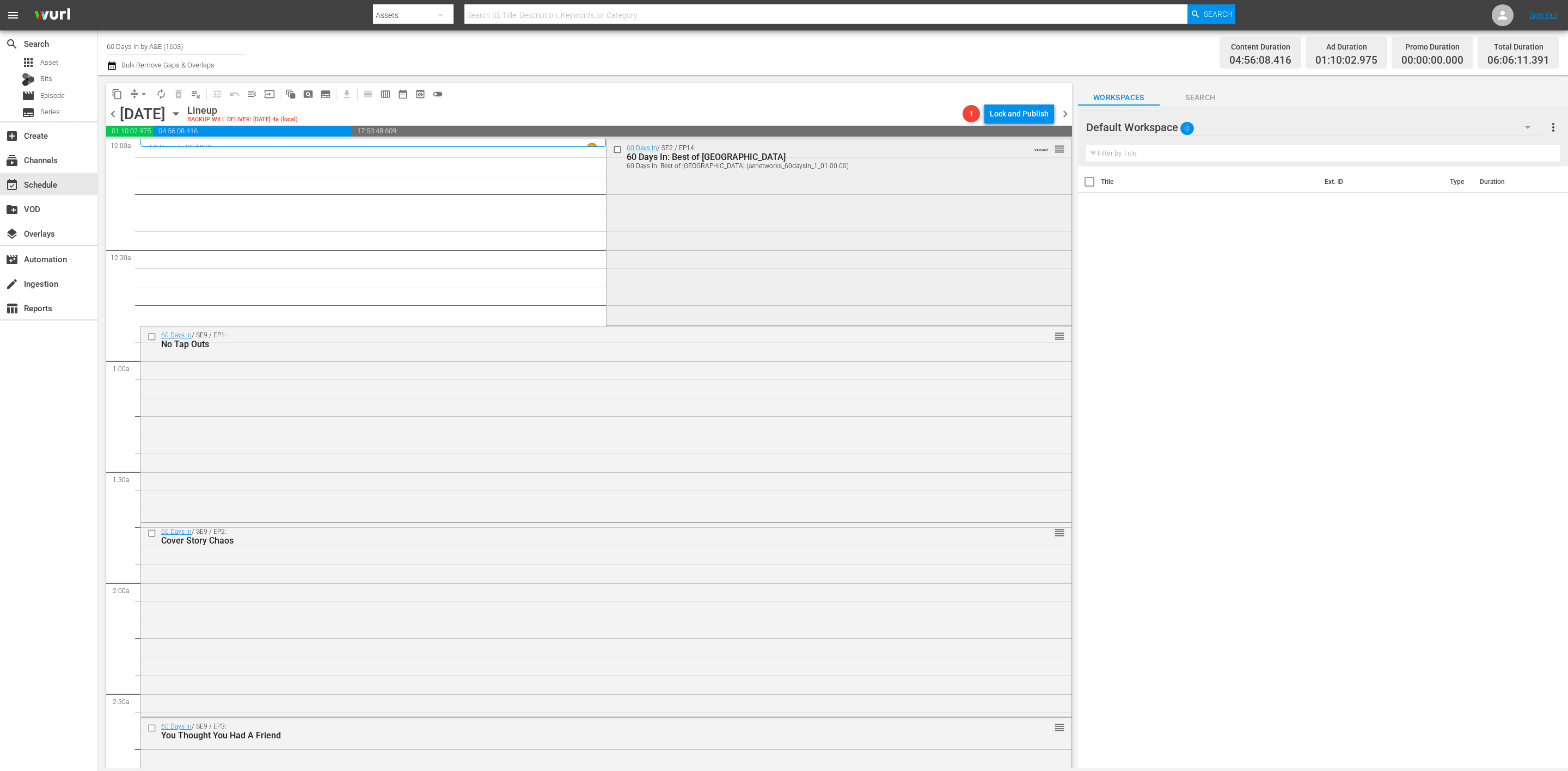
click at [807, 208] on div "60 Days In / SE2 / EP14: 60 Days In: Best of Clark County 60 Days In: Best of C…" at bounding box center [838, 231] width 464 height 184
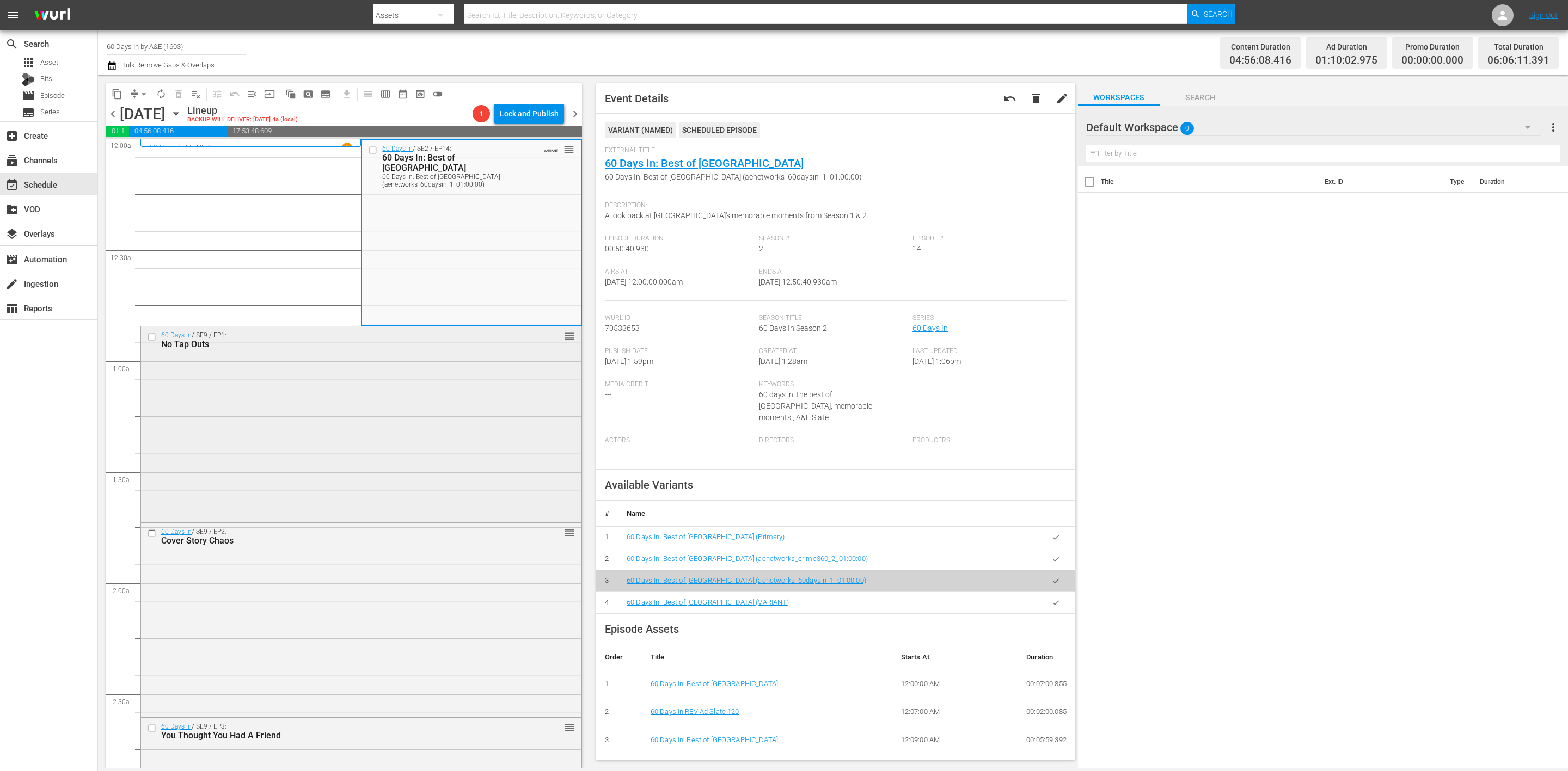
click at [482, 411] on div "60 Days In / SE9 / EP1: No Tap Outs reorder" at bounding box center [362, 423] width 441 height 193
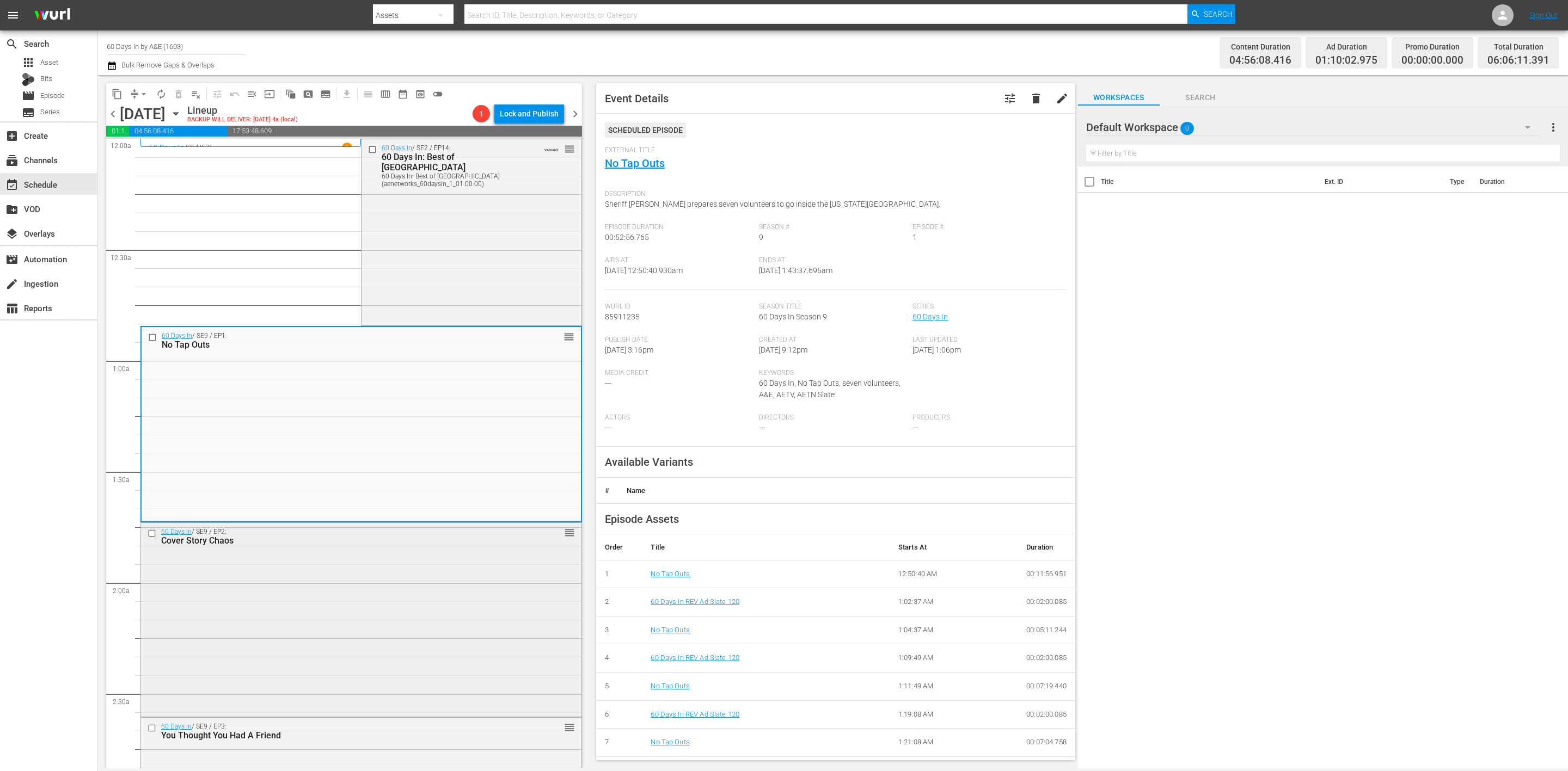
click at [394, 635] on div "60 Days In / SE9 / EP2: Cover Story Chaos reorder" at bounding box center [362, 619] width 441 height 192
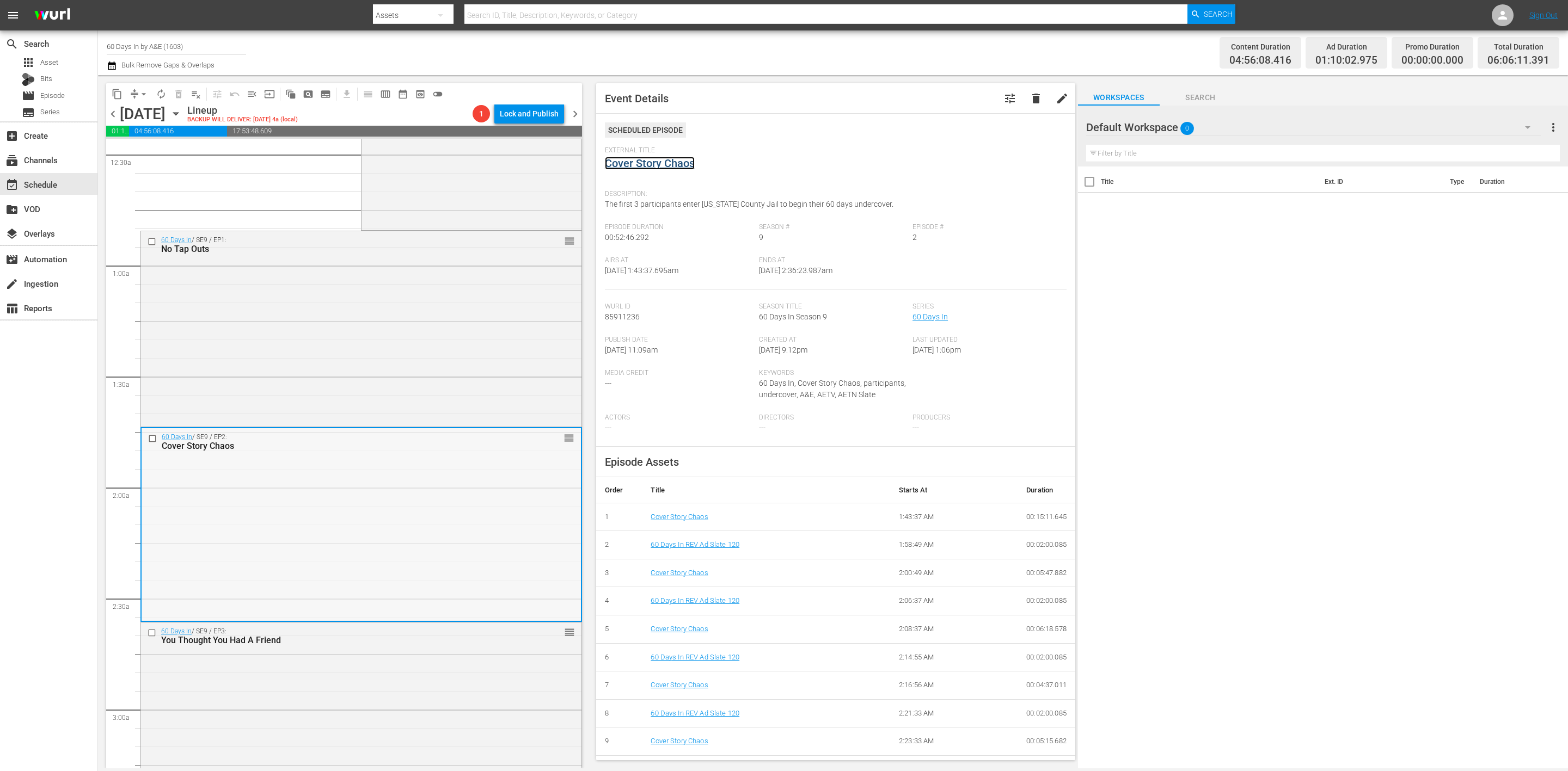
scroll to position [245, 0]
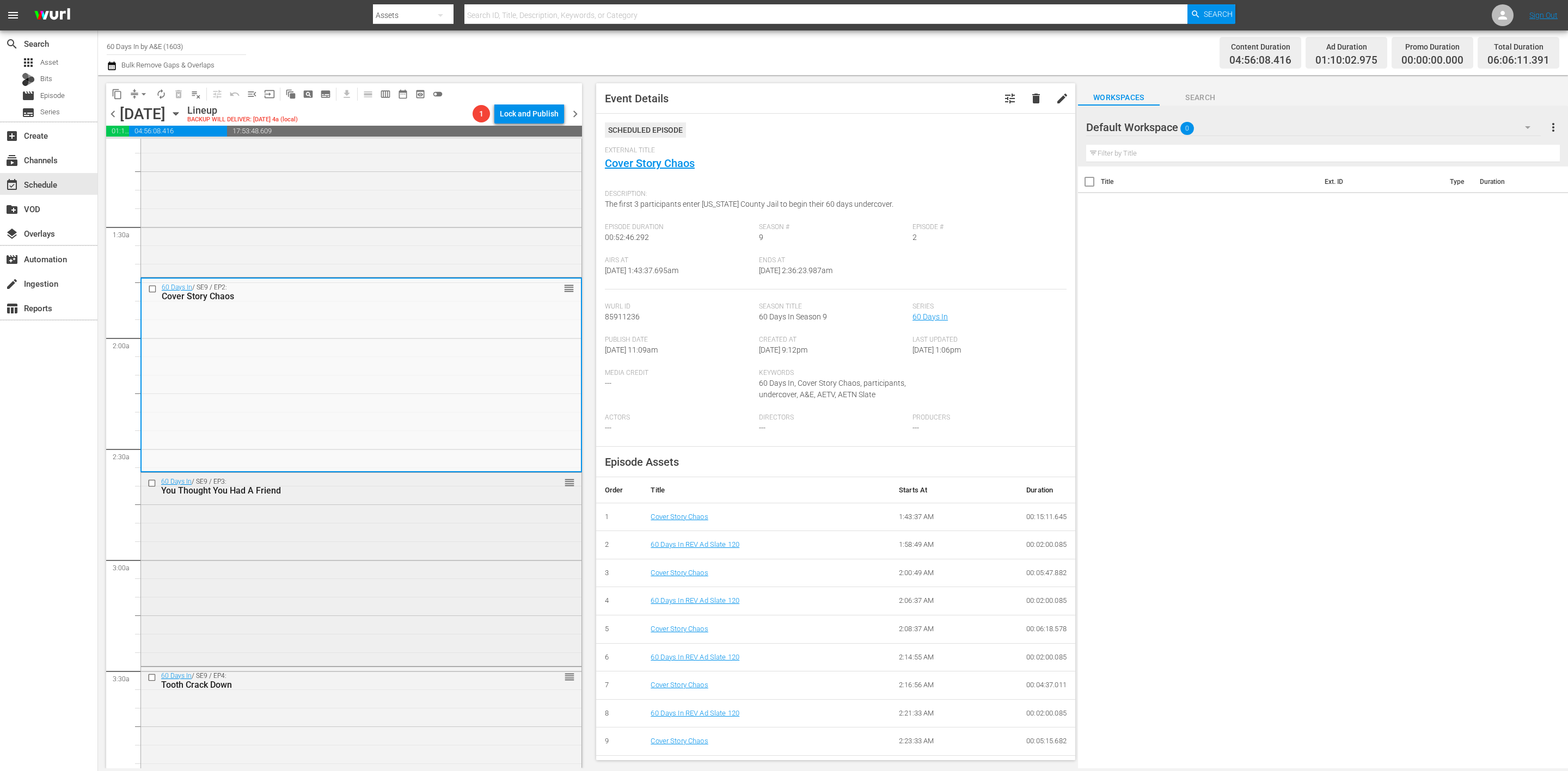
click at [411, 557] on div "60 Days In / SE9 / EP3: You Thought You Had A Friend reorder" at bounding box center [362, 568] width 441 height 191
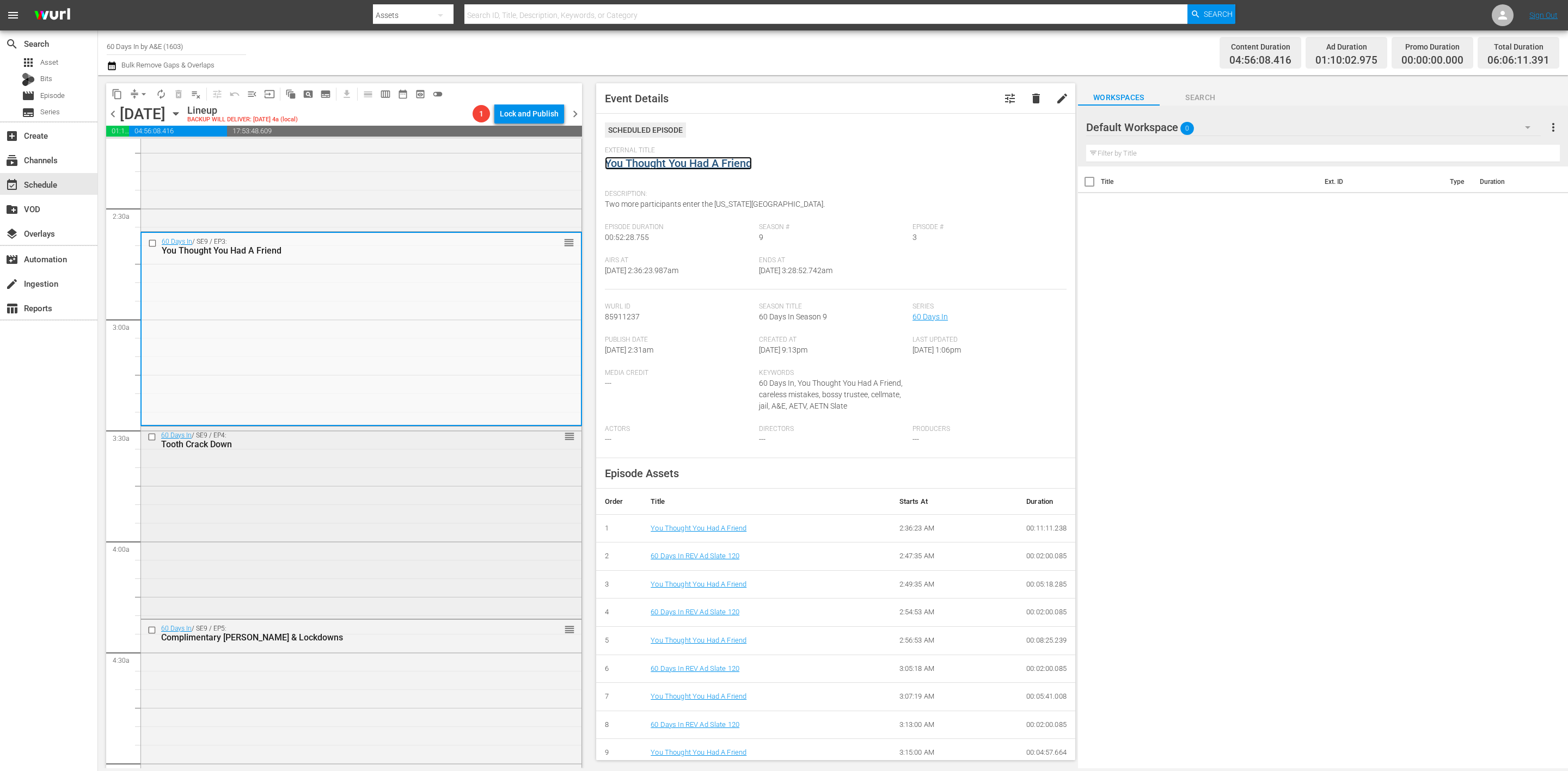
scroll to position [490, 0]
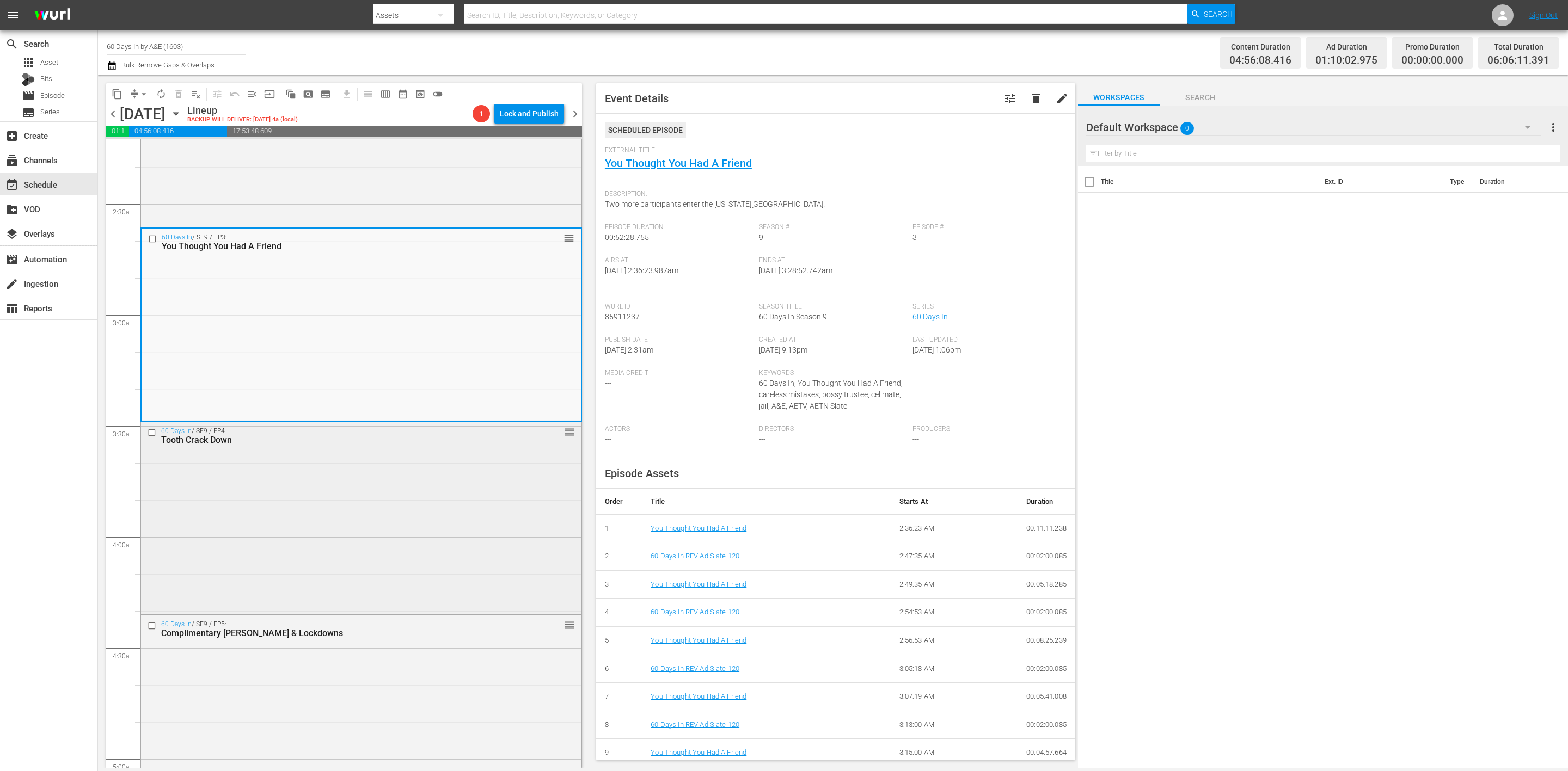
click at [427, 532] on div "60 Days In / SE9 / EP4: Tooth Crack Down reorder" at bounding box center [362, 517] width 441 height 190
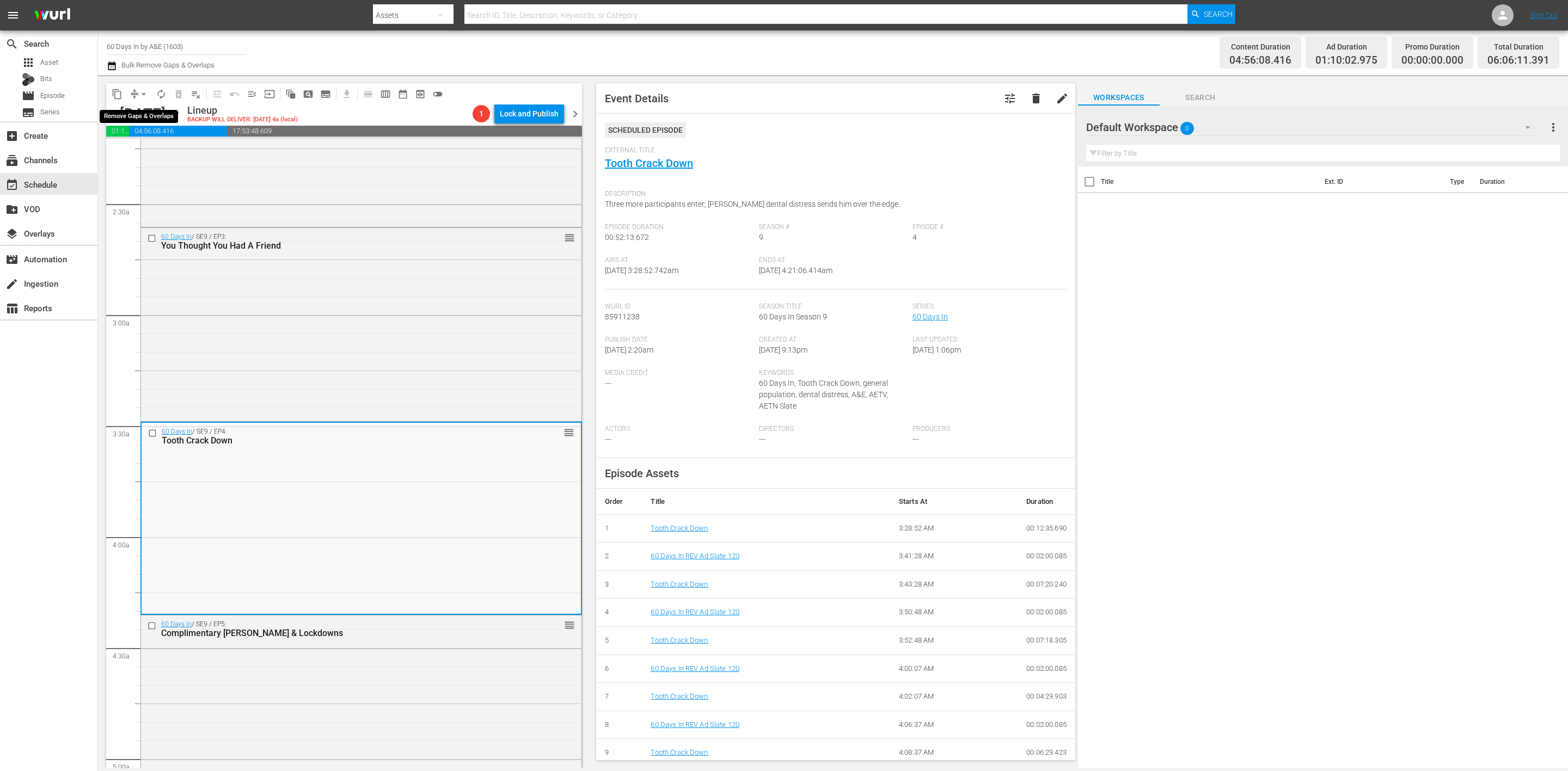
click at [142, 97] on span "arrow_drop_down" at bounding box center [144, 94] width 11 height 11
click at [144, 110] on li "Align to Midnight" at bounding box center [144, 116] width 114 height 18
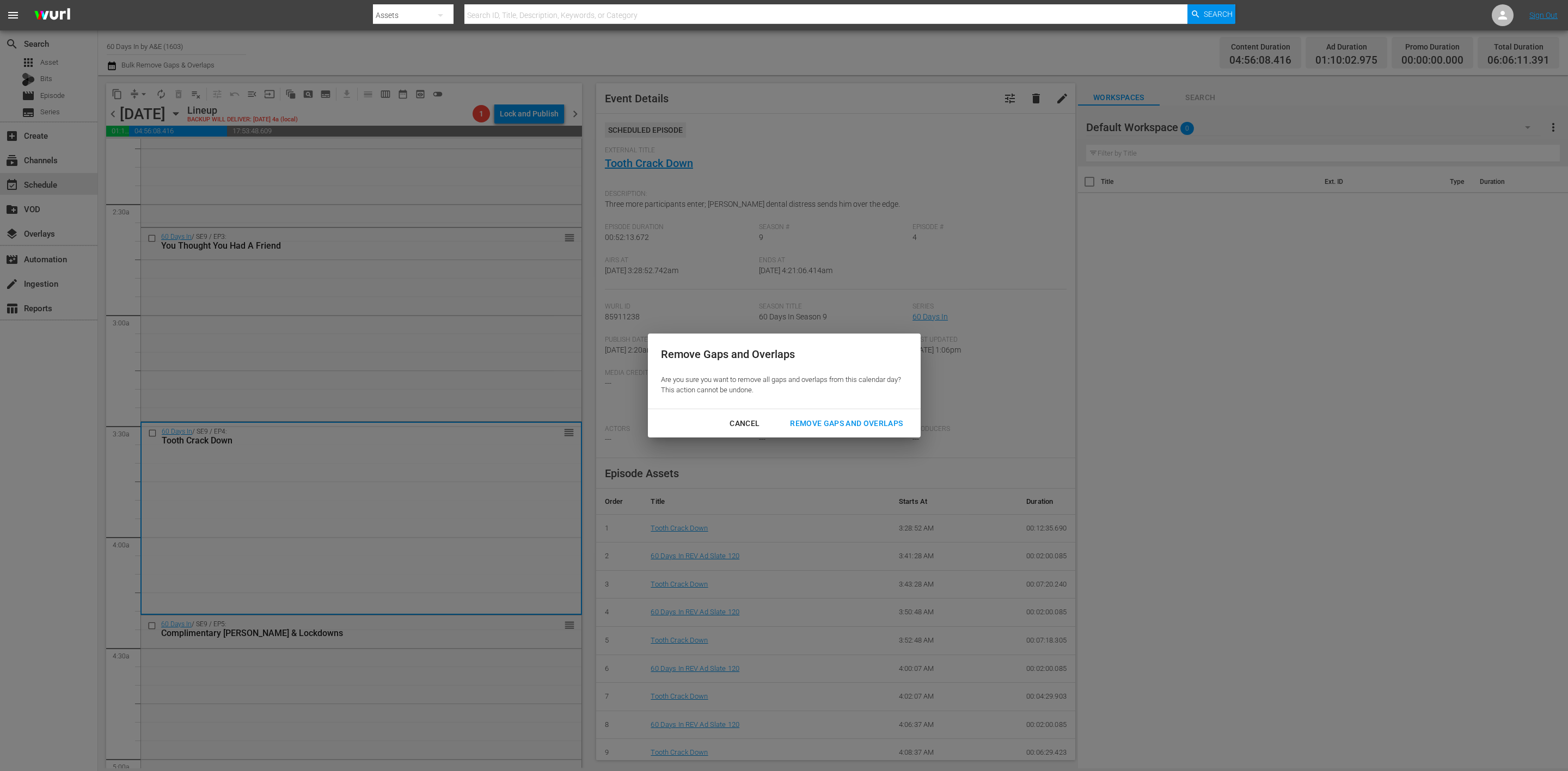
click at [838, 415] on button "Remove Gaps and Overlaps" at bounding box center [846, 424] width 139 height 20
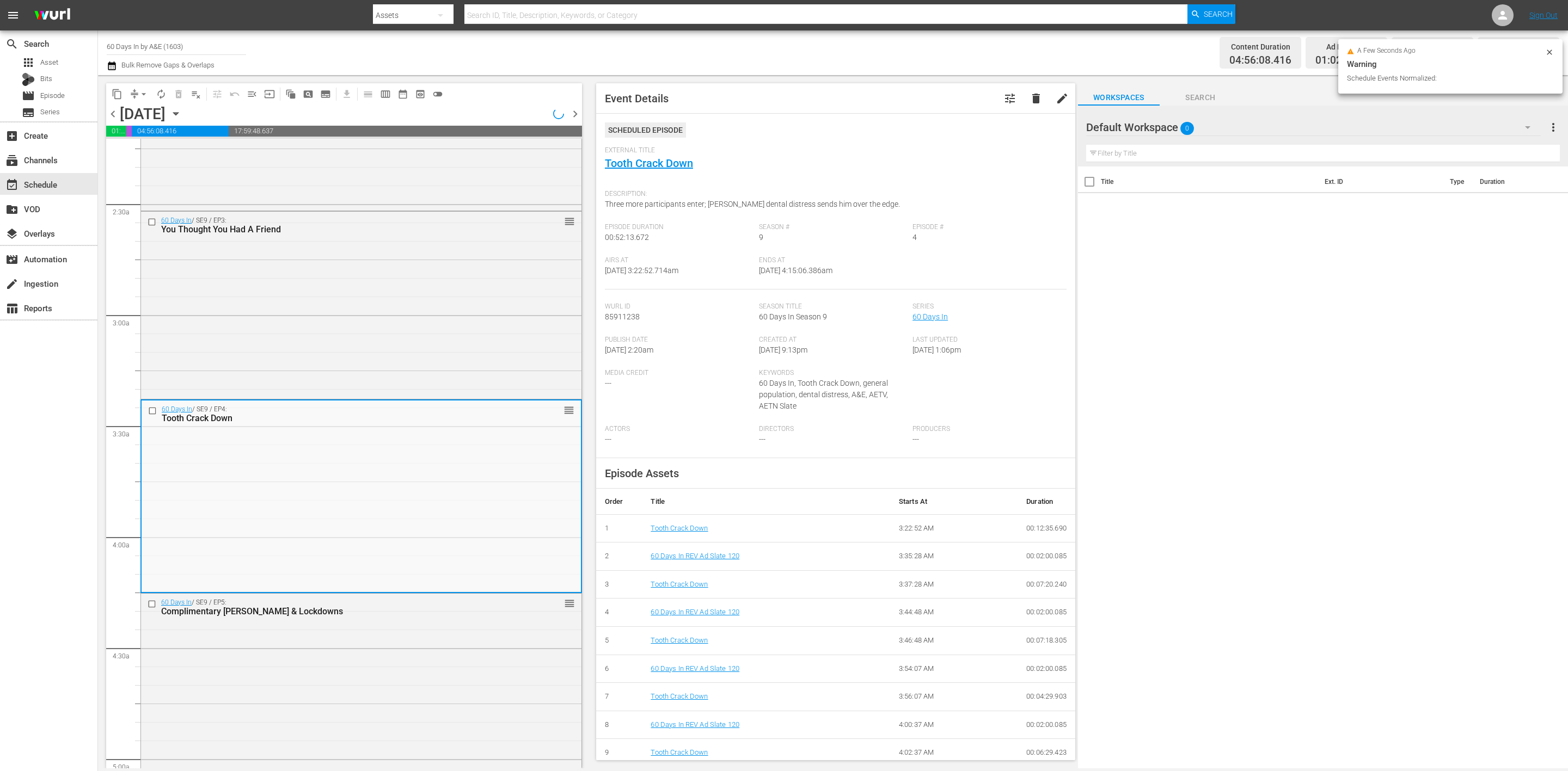
scroll to position [508, 0]
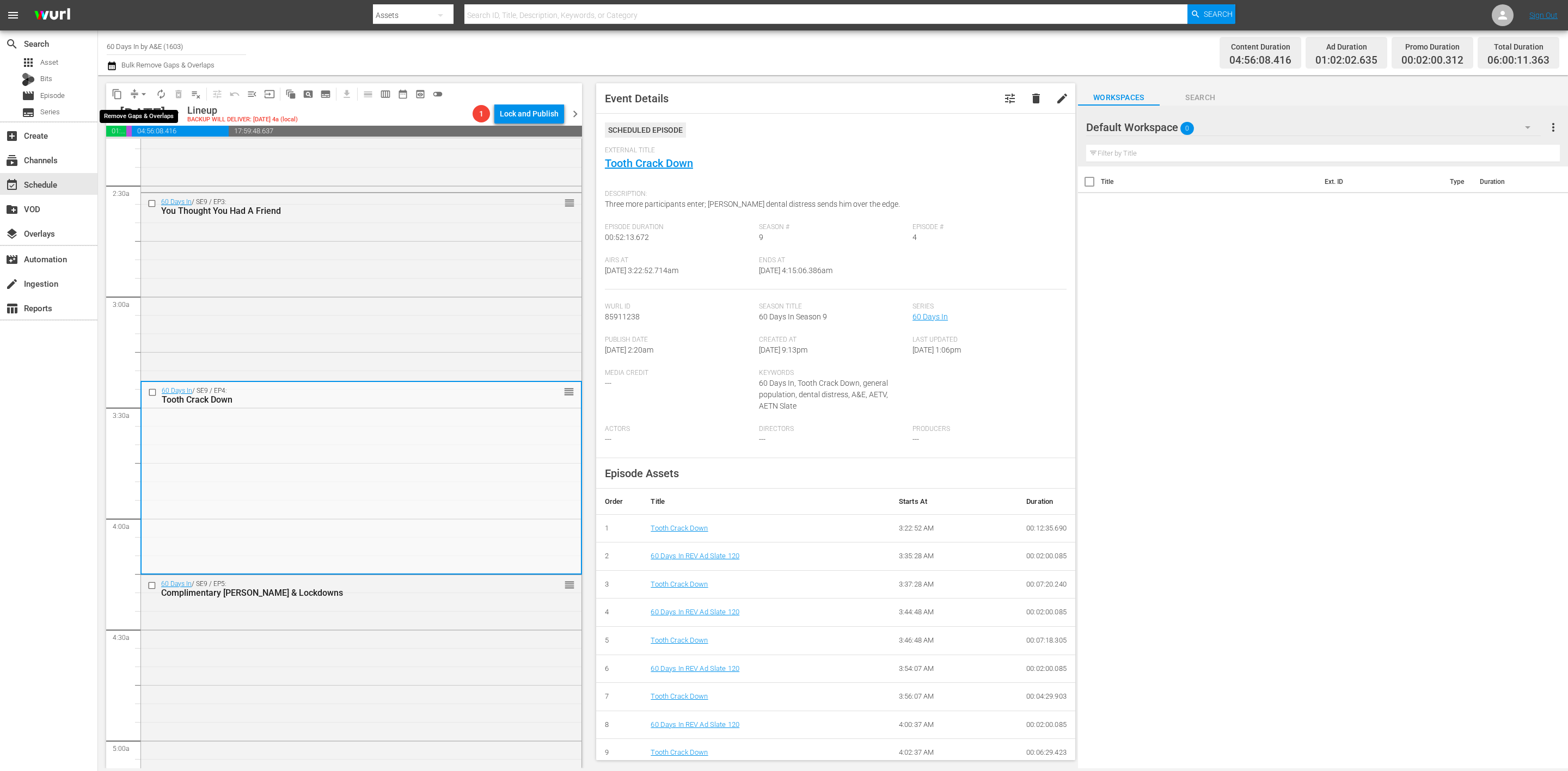
click at [137, 89] on button "arrow_drop_down" at bounding box center [144, 94] width 18 height 18
click at [146, 116] on li "Align to Midnight" at bounding box center [144, 116] width 114 height 18
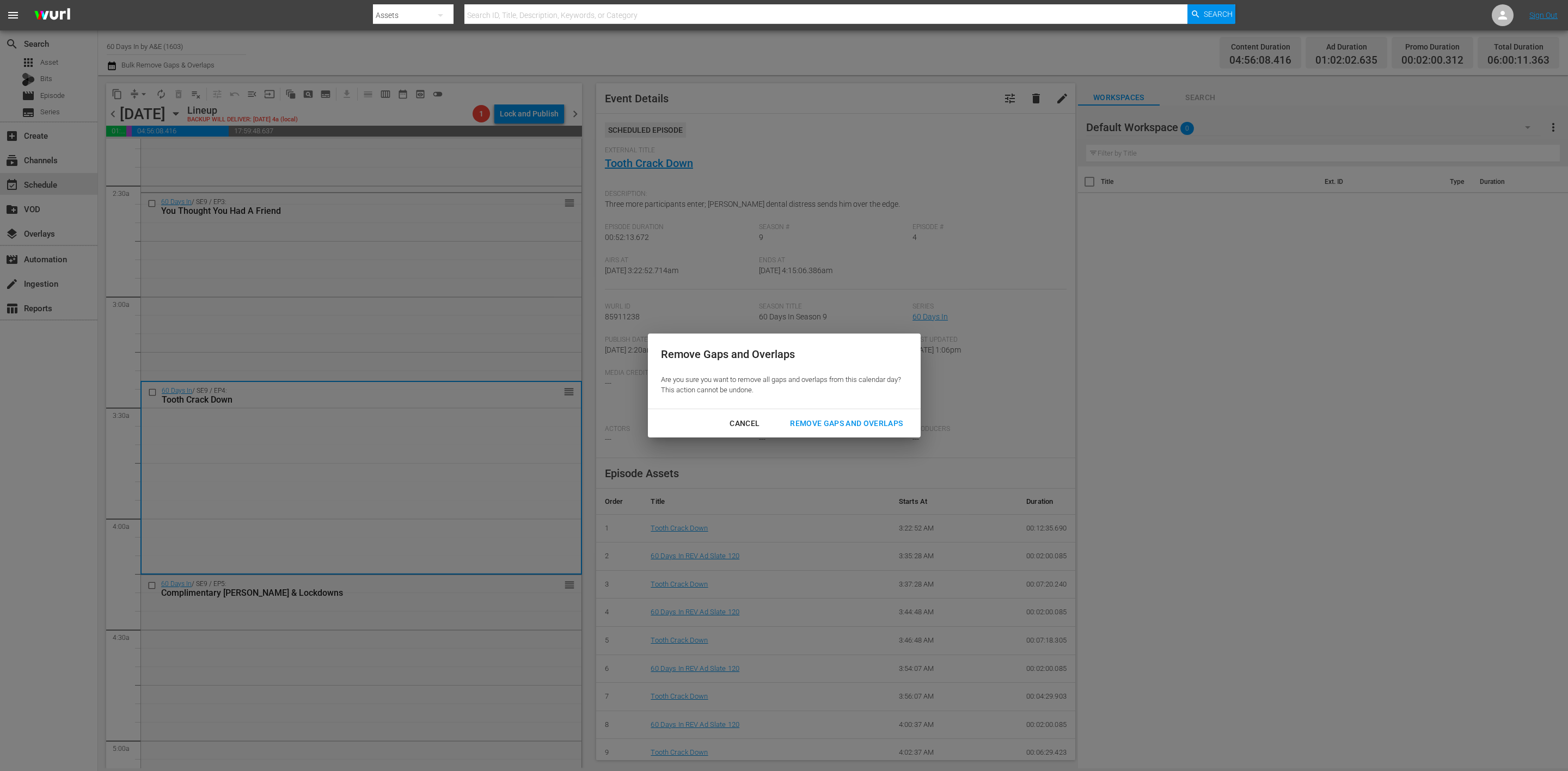
click at [853, 424] on div "Remove Gaps and Overlaps" at bounding box center [847, 424] width 130 height 13
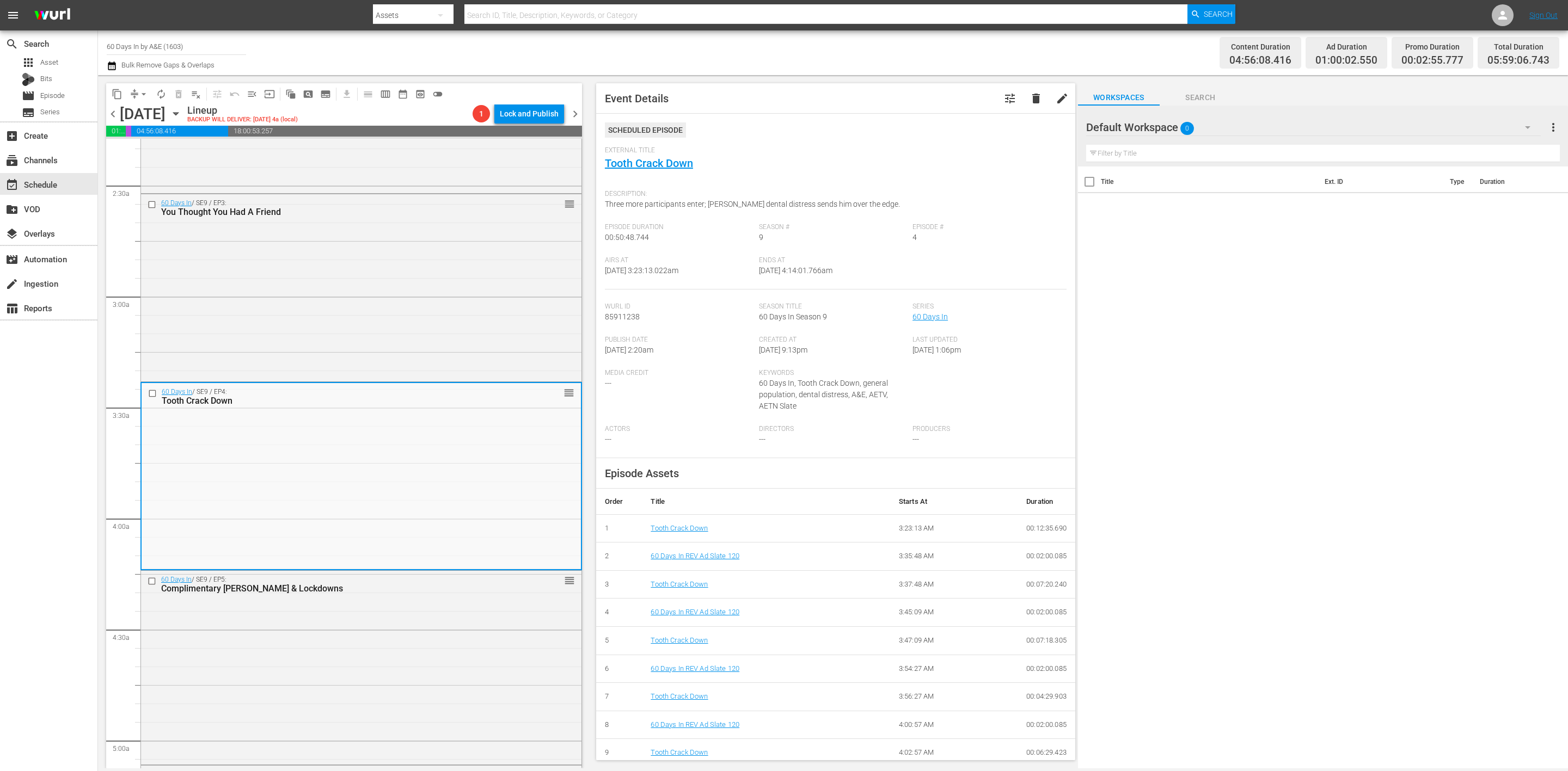
click at [114, 65] on icon "button" at bounding box center [111, 66] width 8 height 9
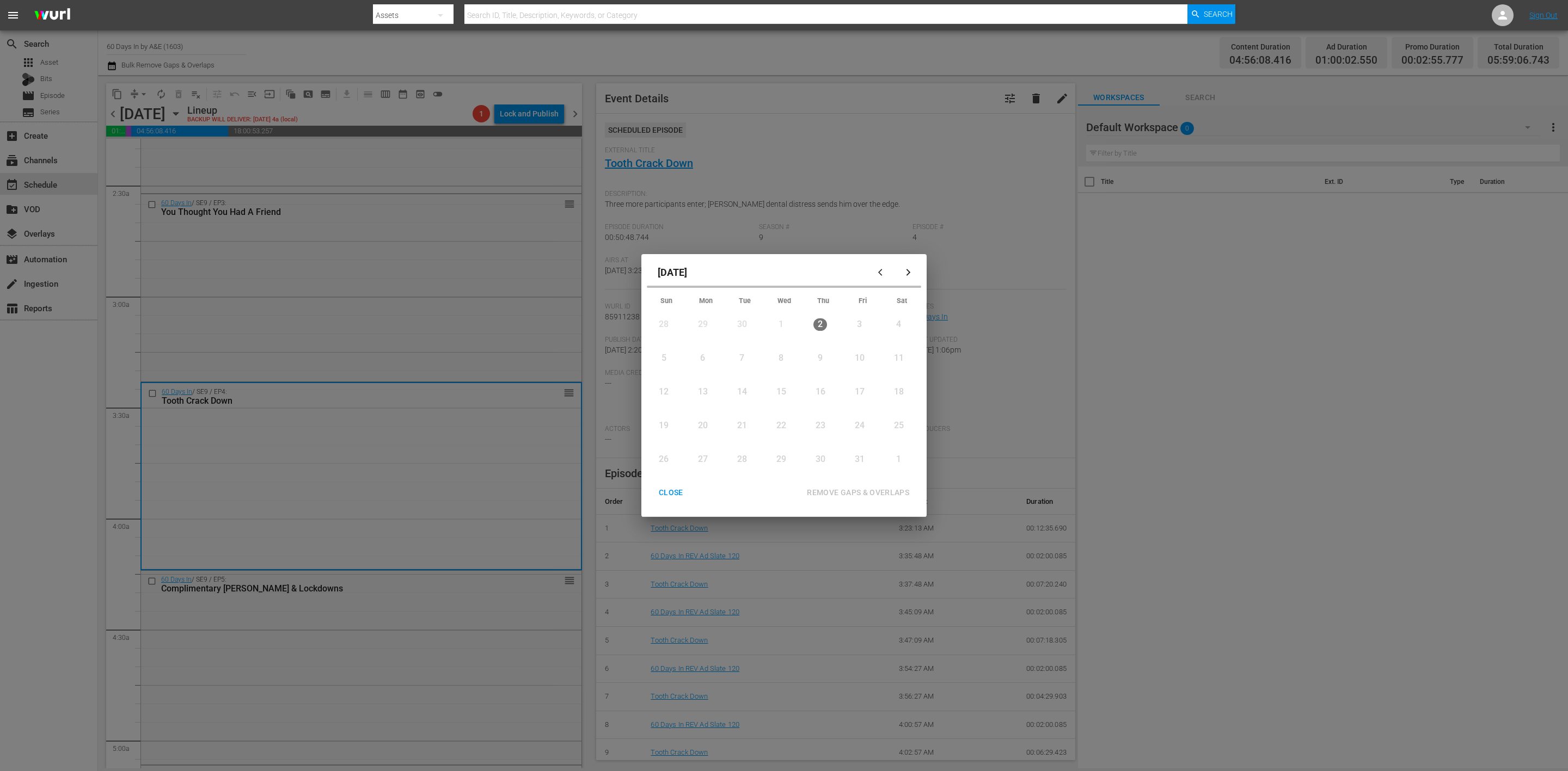
click at [662, 487] on div "CLOSE" at bounding box center [671, 493] width 42 height 13
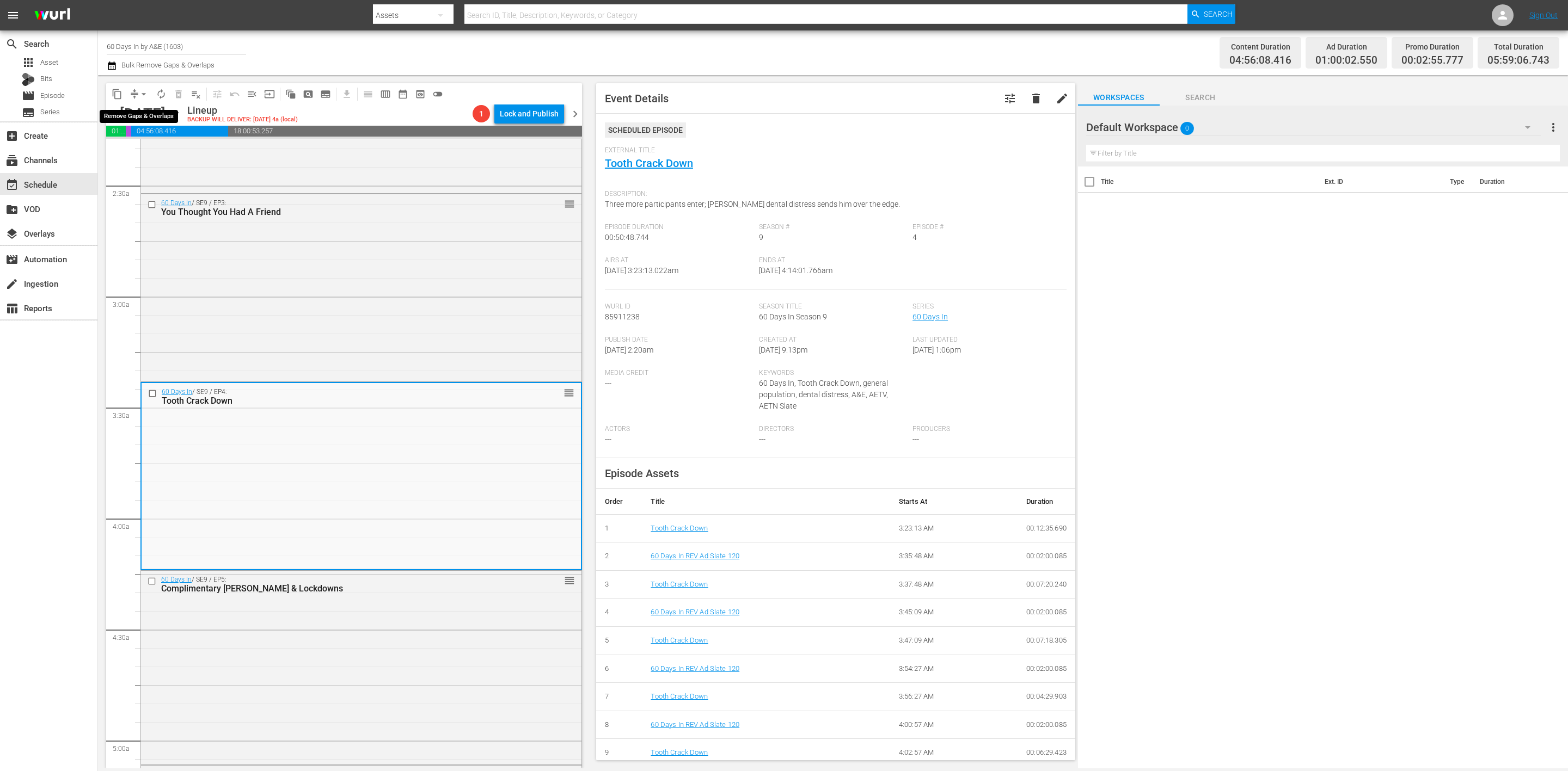
click at [138, 96] on span "arrow_drop_down" at bounding box center [144, 94] width 11 height 11
click at [149, 116] on li "Align to Midnight" at bounding box center [144, 116] width 114 height 18
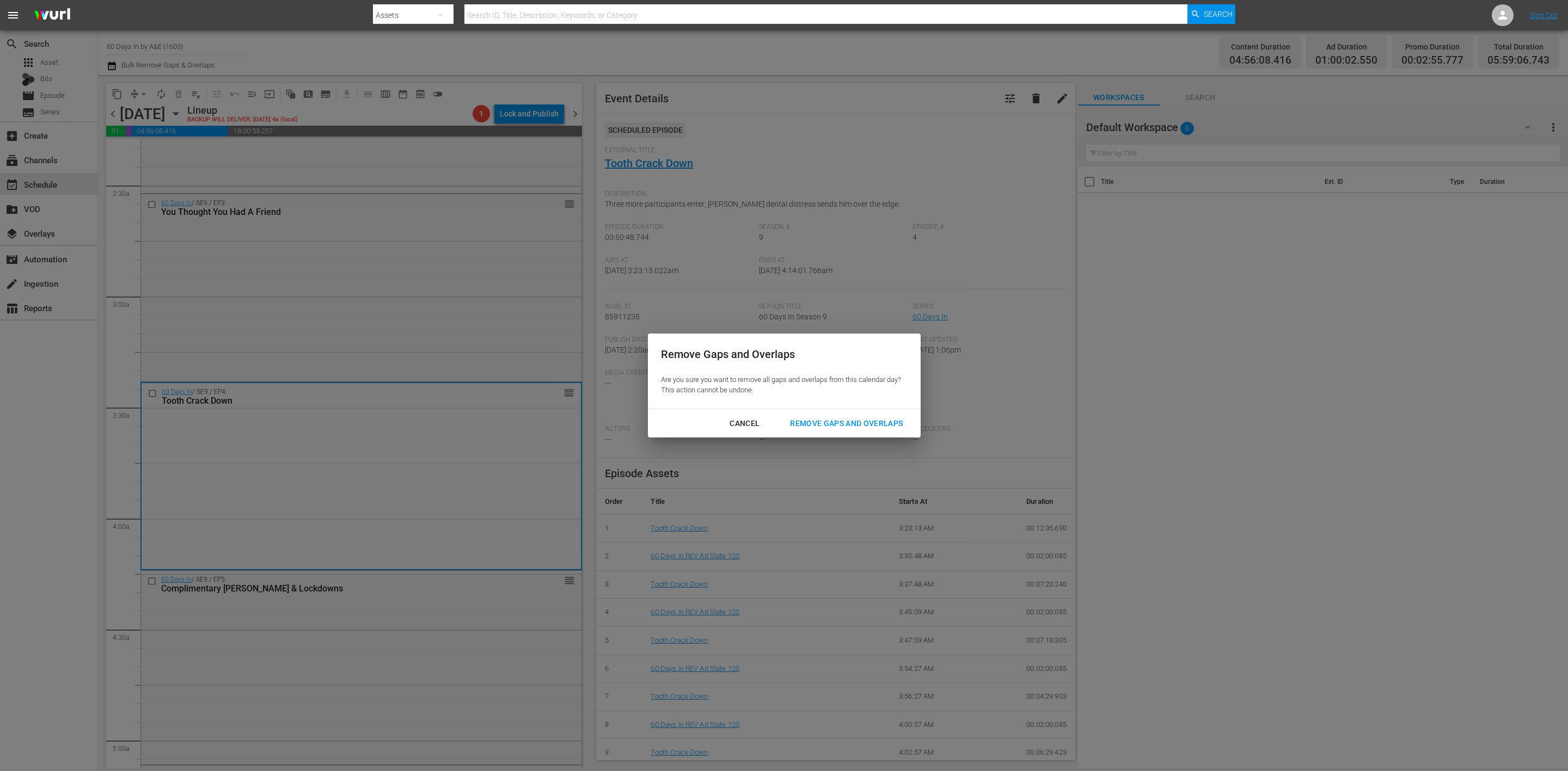
click at [861, 421] on div "Remove Gaps and Overlaps" at bounding box center [847, 424] width 130 height 13
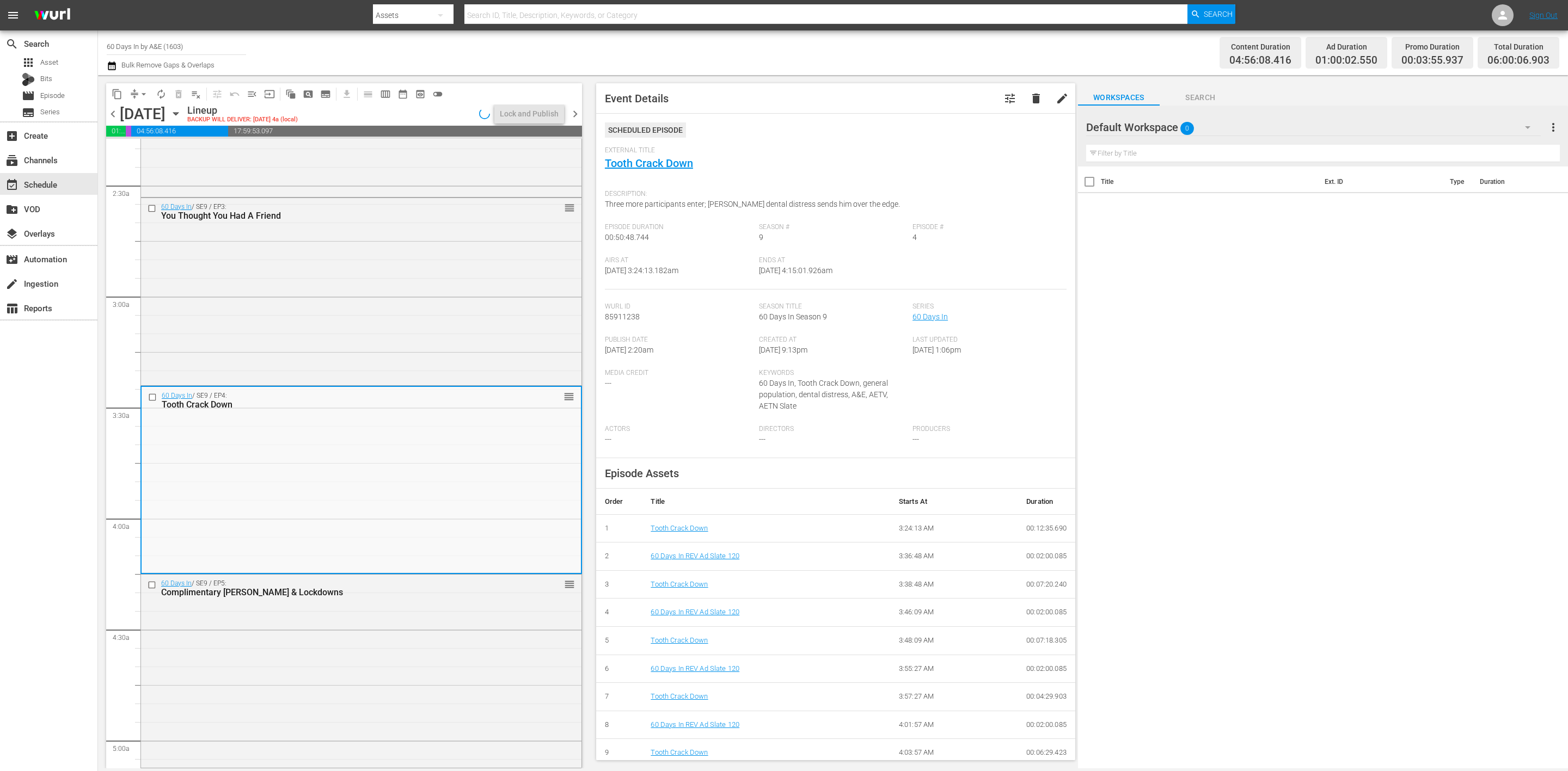
scroll to position [490, 0]
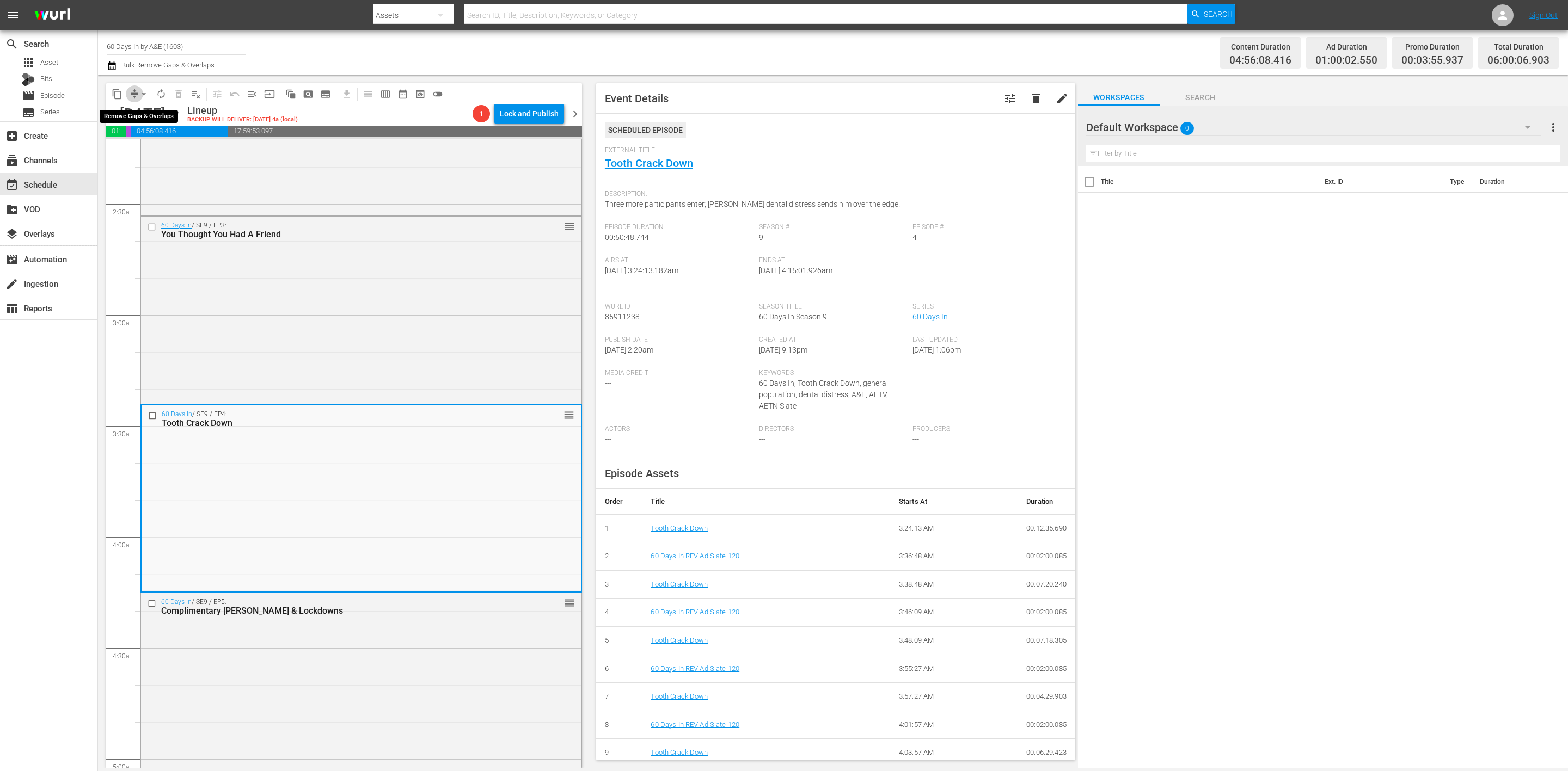
click at [133, 95] on span "compress" at bounding box center [135, 94] width 11 height 11
click at [144, 94] on span "arrow_drop_down" at bounding box center [144, 94] width 11 height 11
click at [144, 116] on li "Align to Midnight" at bounding box center [144, 116] width 114 height 18
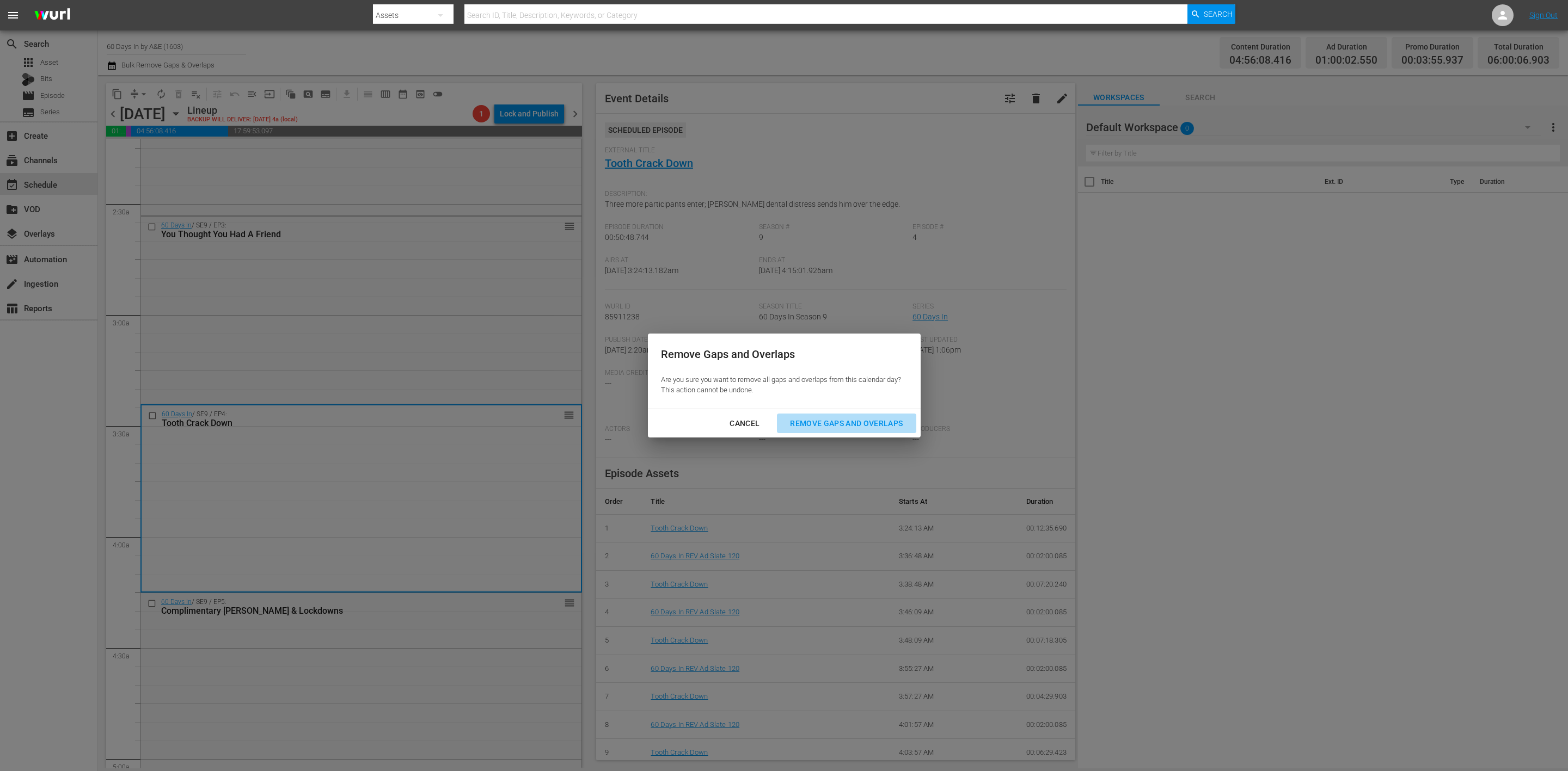
click at [842, 425] on div "Remove Gaps and Overlaps" at bounding box center [847, 424] width 130 height 13
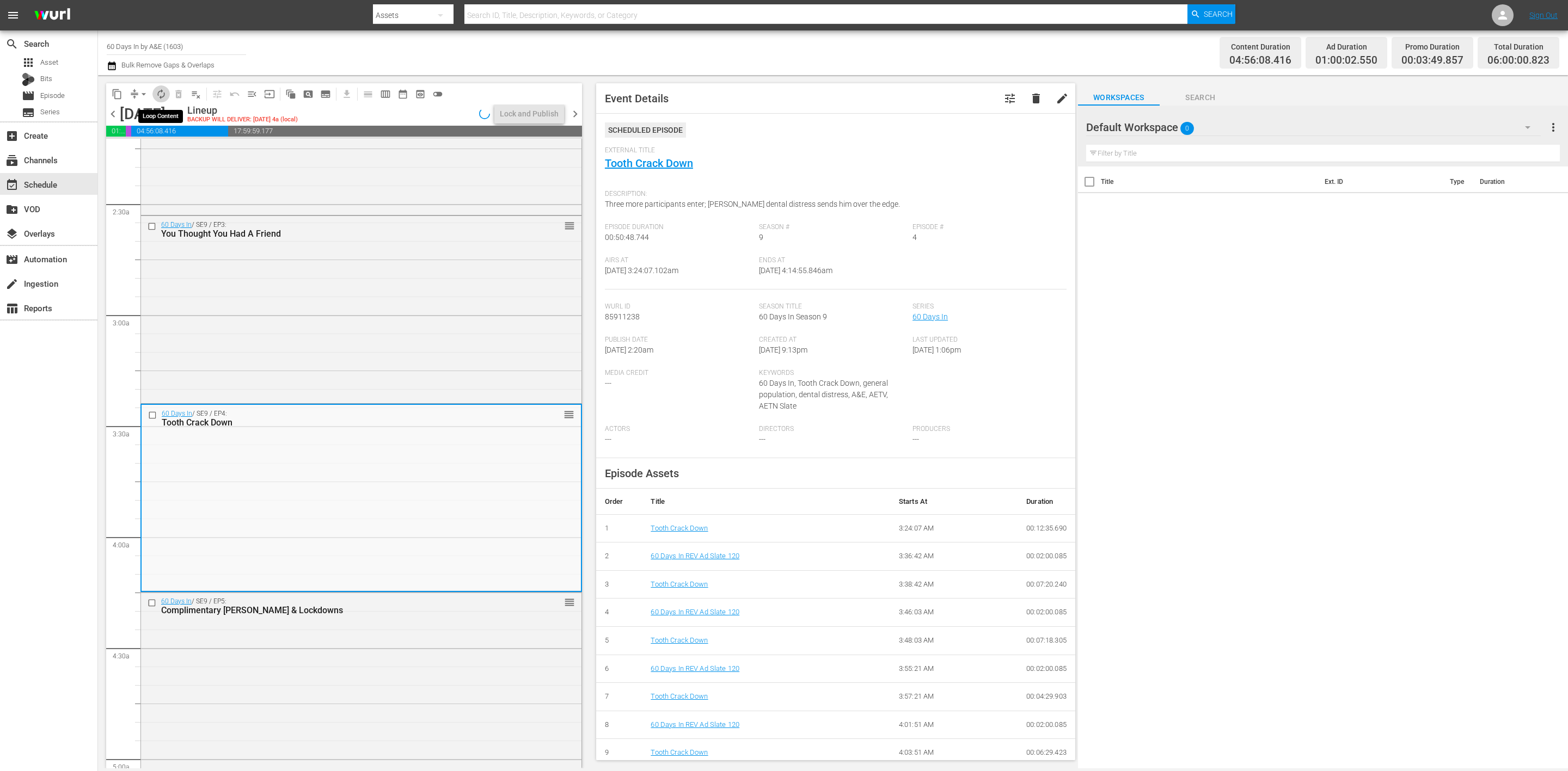
click at [163, 95] on span "autorenew_outlined" at bounding box center [161, 94] width 11 height 11
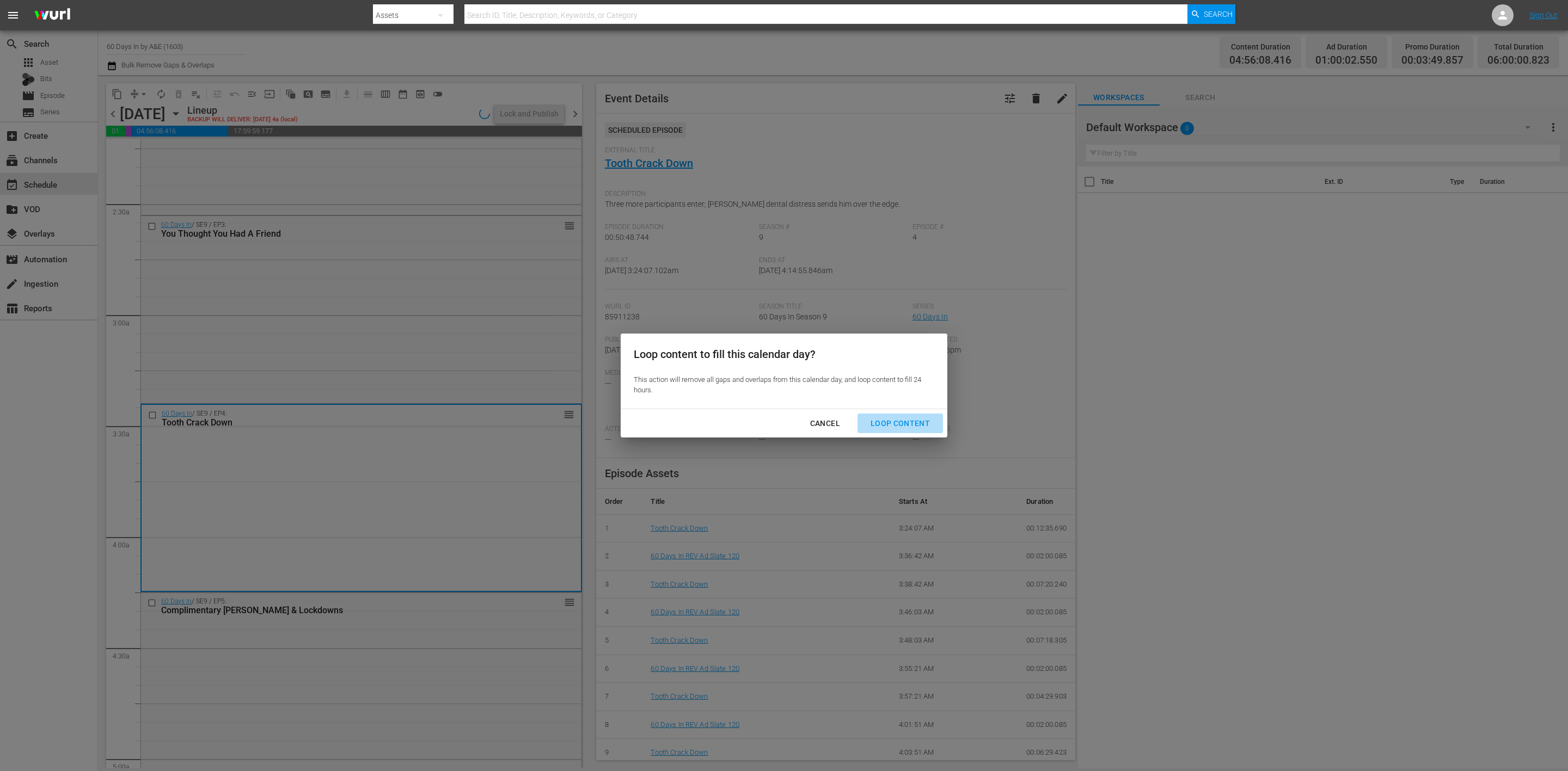
click at [912, 424] on div "Loop Content" at bounding box center [900, 424] width 77 height 13
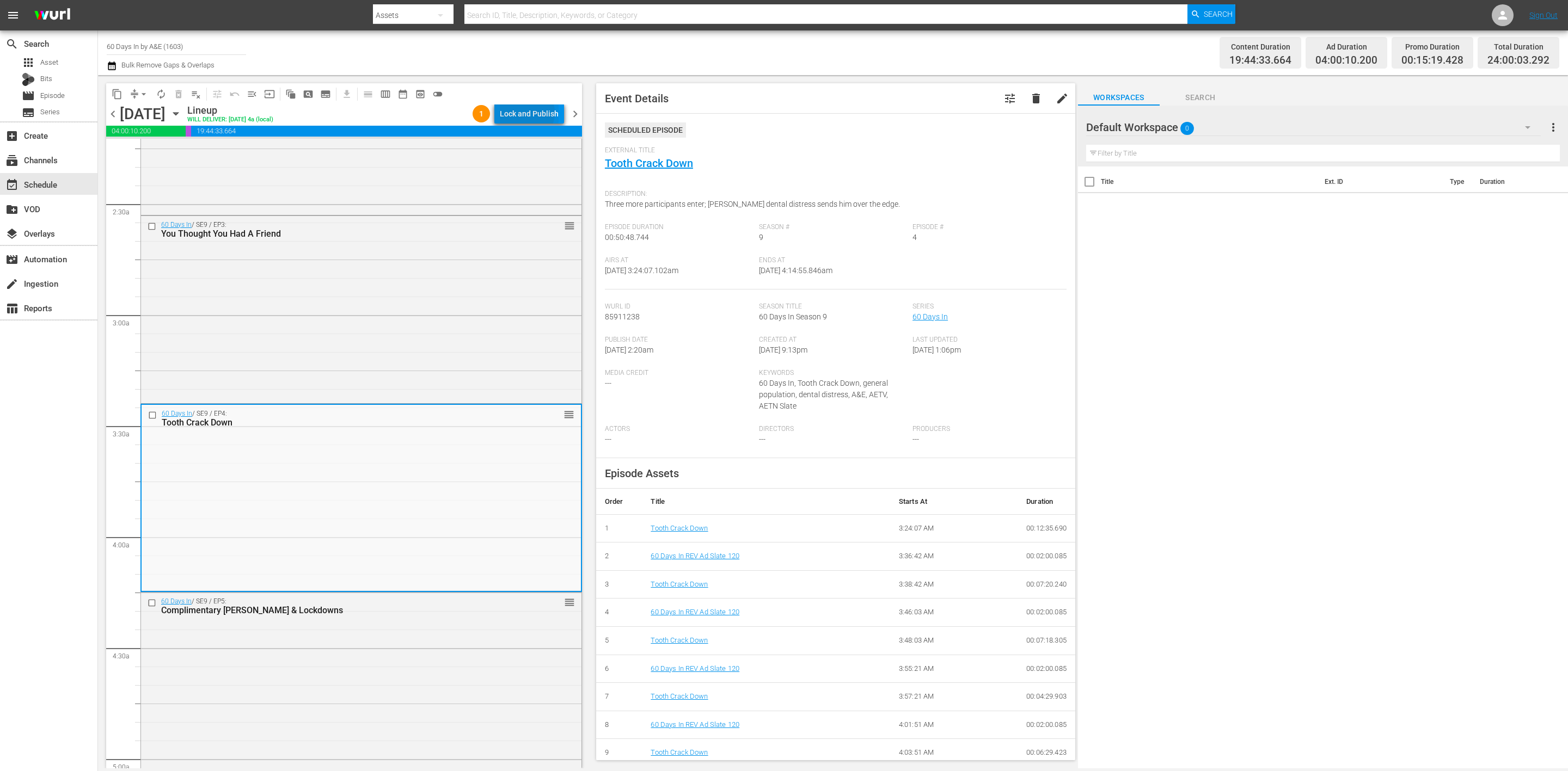
click at [530, 113] on div "Lock and Publish" at bounding box center [529, 114] width 59 height 19
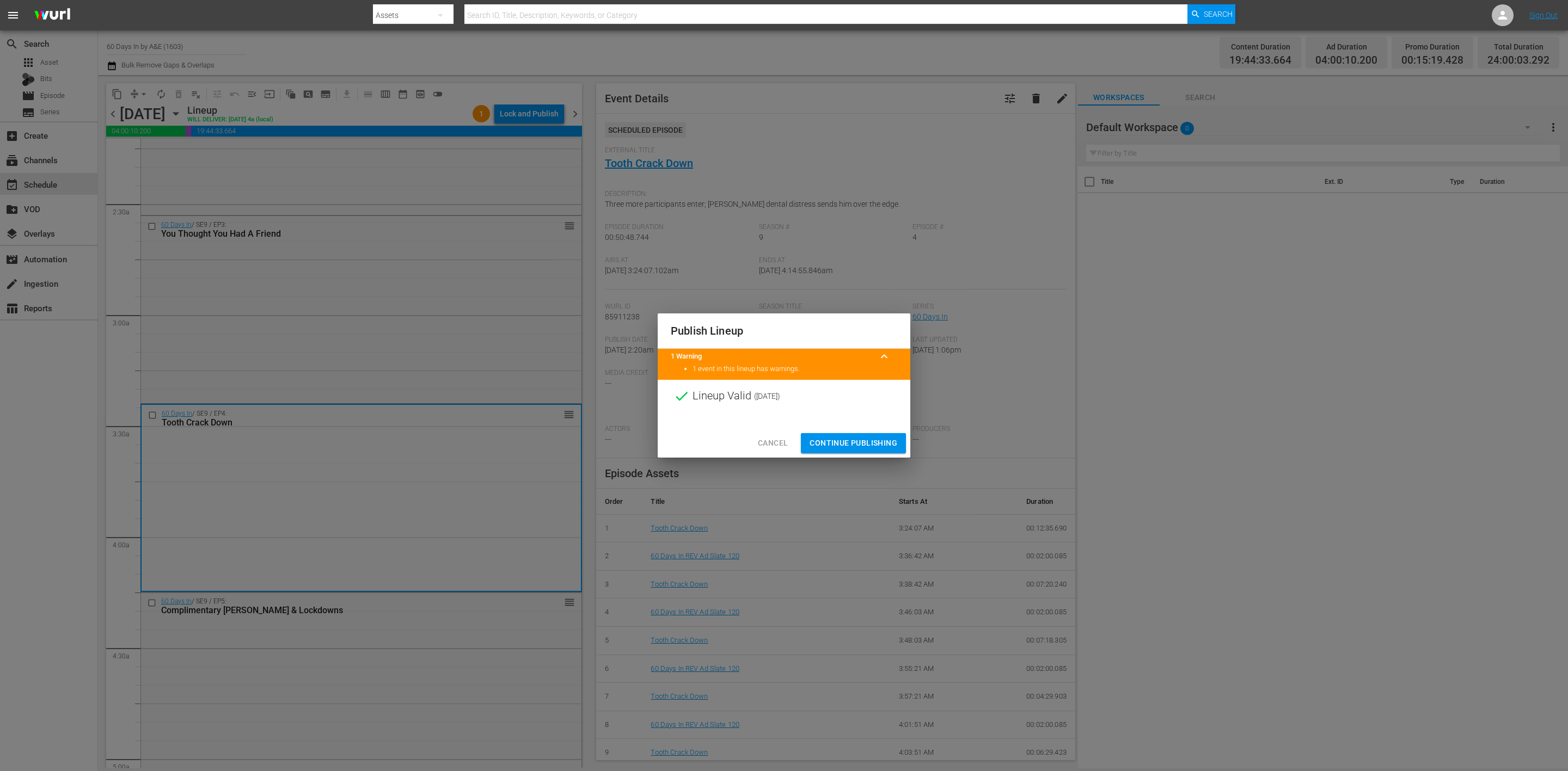
click at [861, 445] on span "Continue Publishing" at bounding box center [853, 443] width 88 height 13
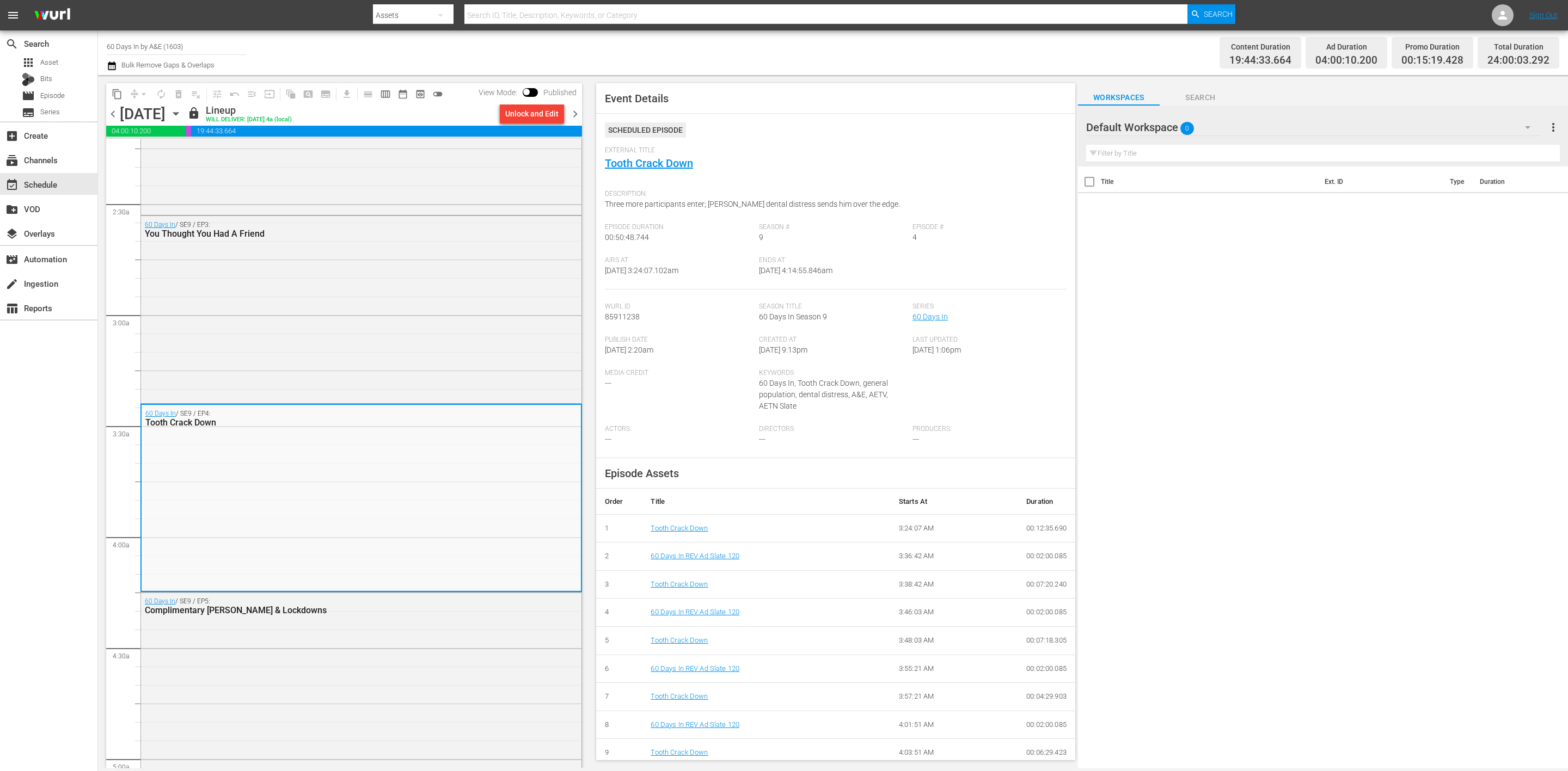
click at [44, 487] on div "search Search apps Asset Bits movie Episode subtitles Series add_box Create sub…" at bounding box center [49, 416] width 98 height 771
click at [575, 114] on span "chevron_right" at bounding box center [575, 114] width 13 height 13
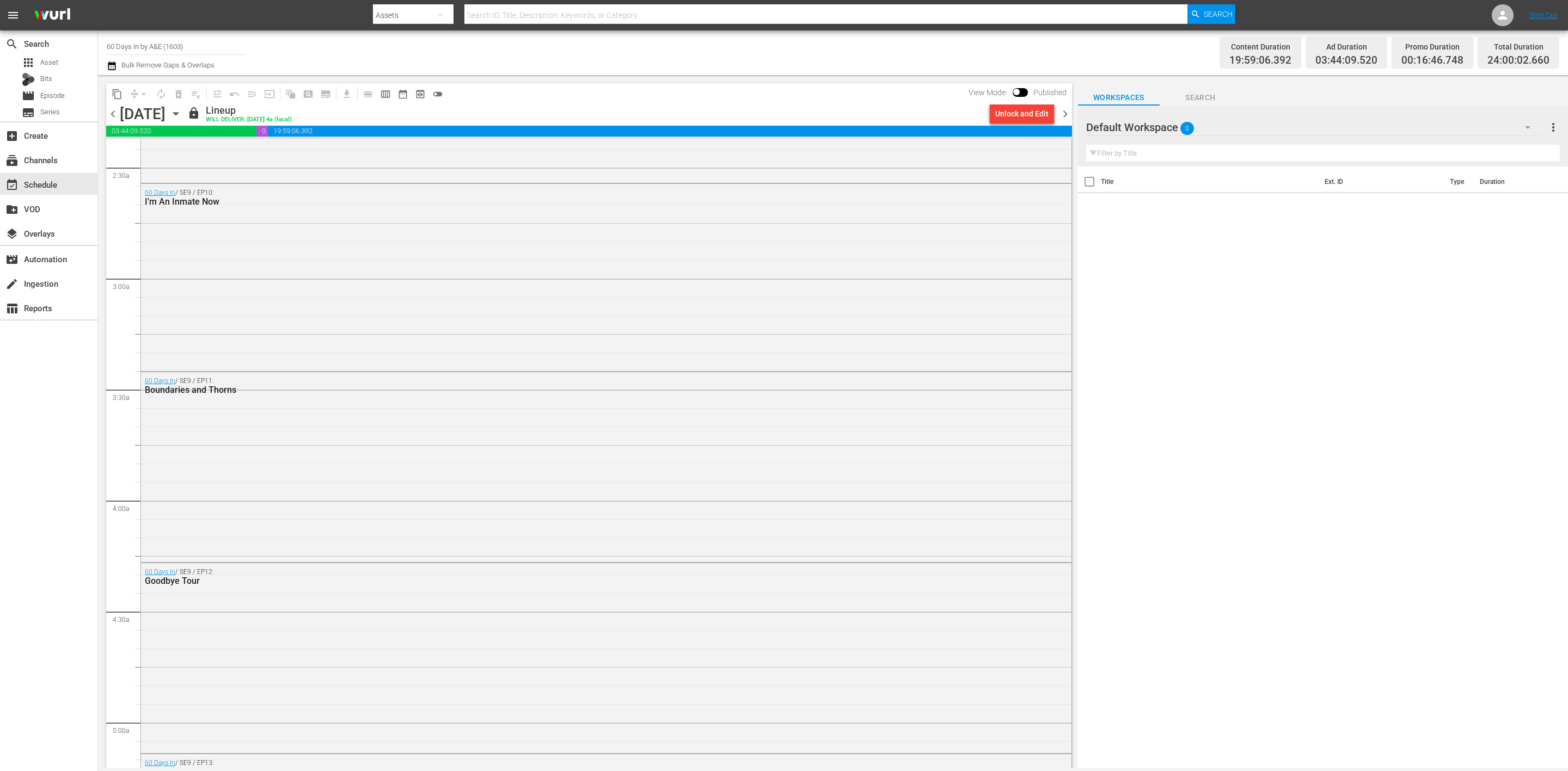
scroll to position [471, 0]
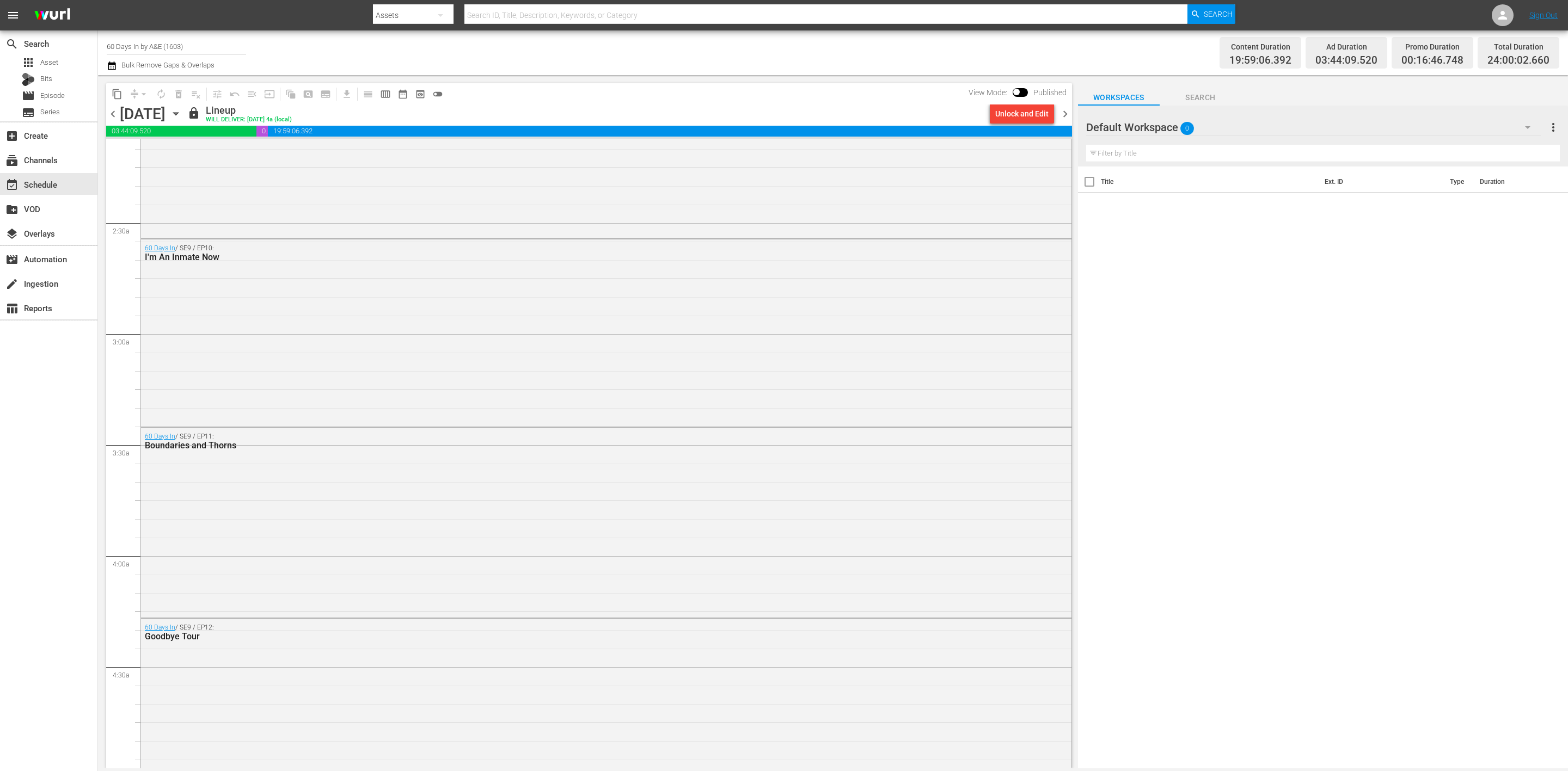
click at [1062, 113] on span "chevron_right" at bounding box center [1065, 114] width 13 height 13
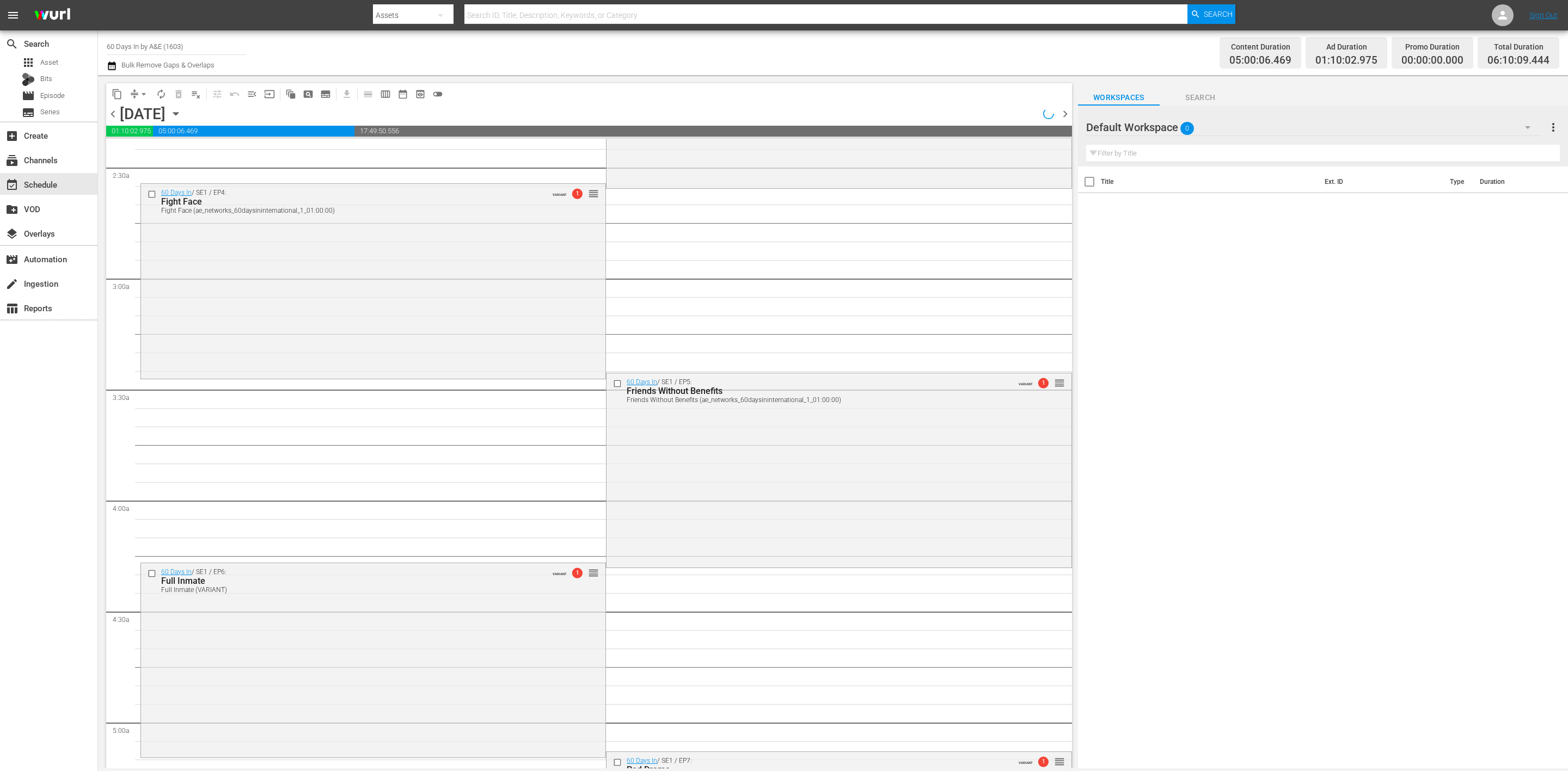
scroll to position [490, 0]
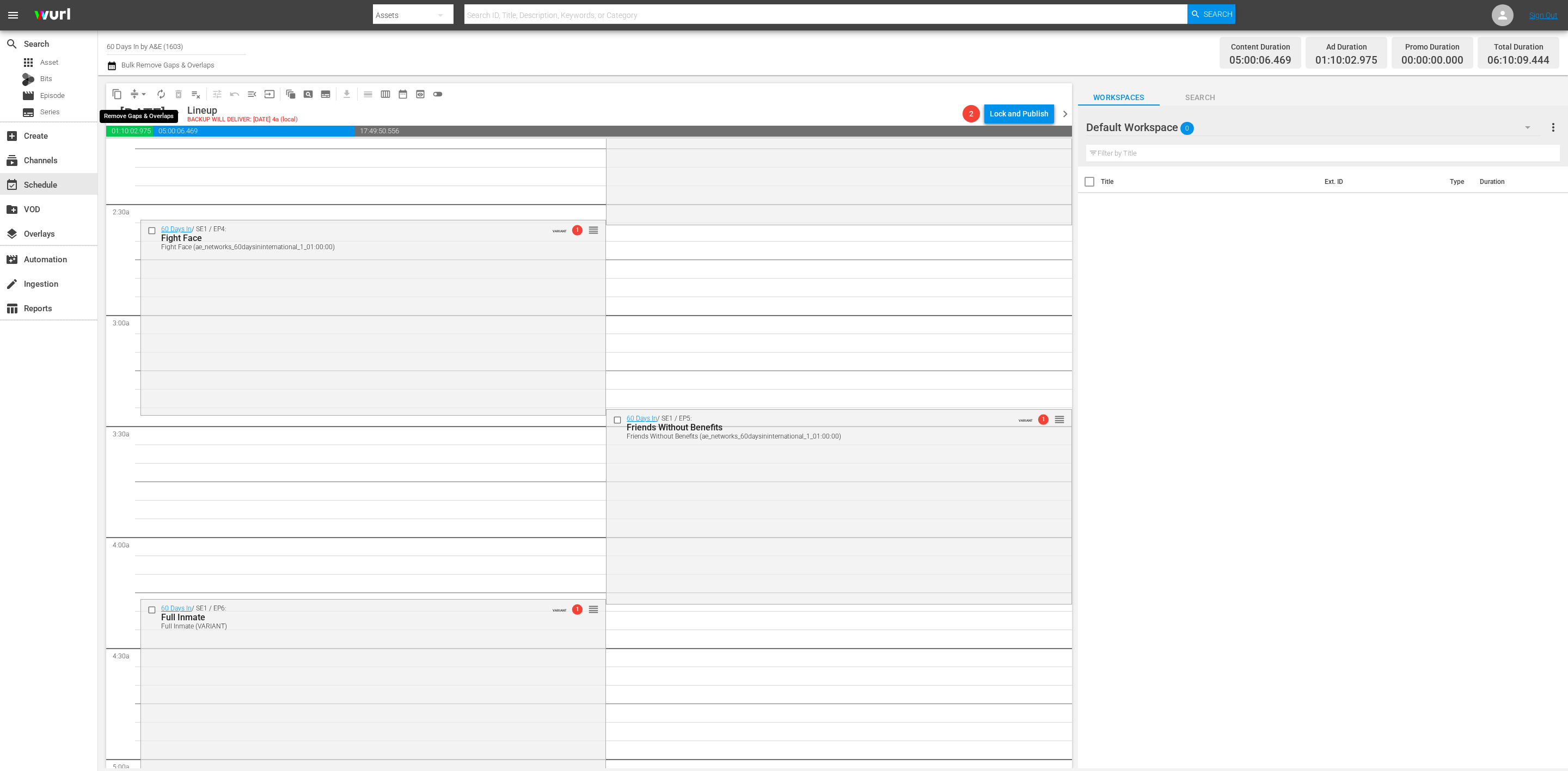
click at [144, 93] on span "arrow_drop_down" at bounding box center [144, 94] width 11 height 11
click at [132, 111] on li "Align to Midnight" at bounding box center [144, 116] width 114 height 18
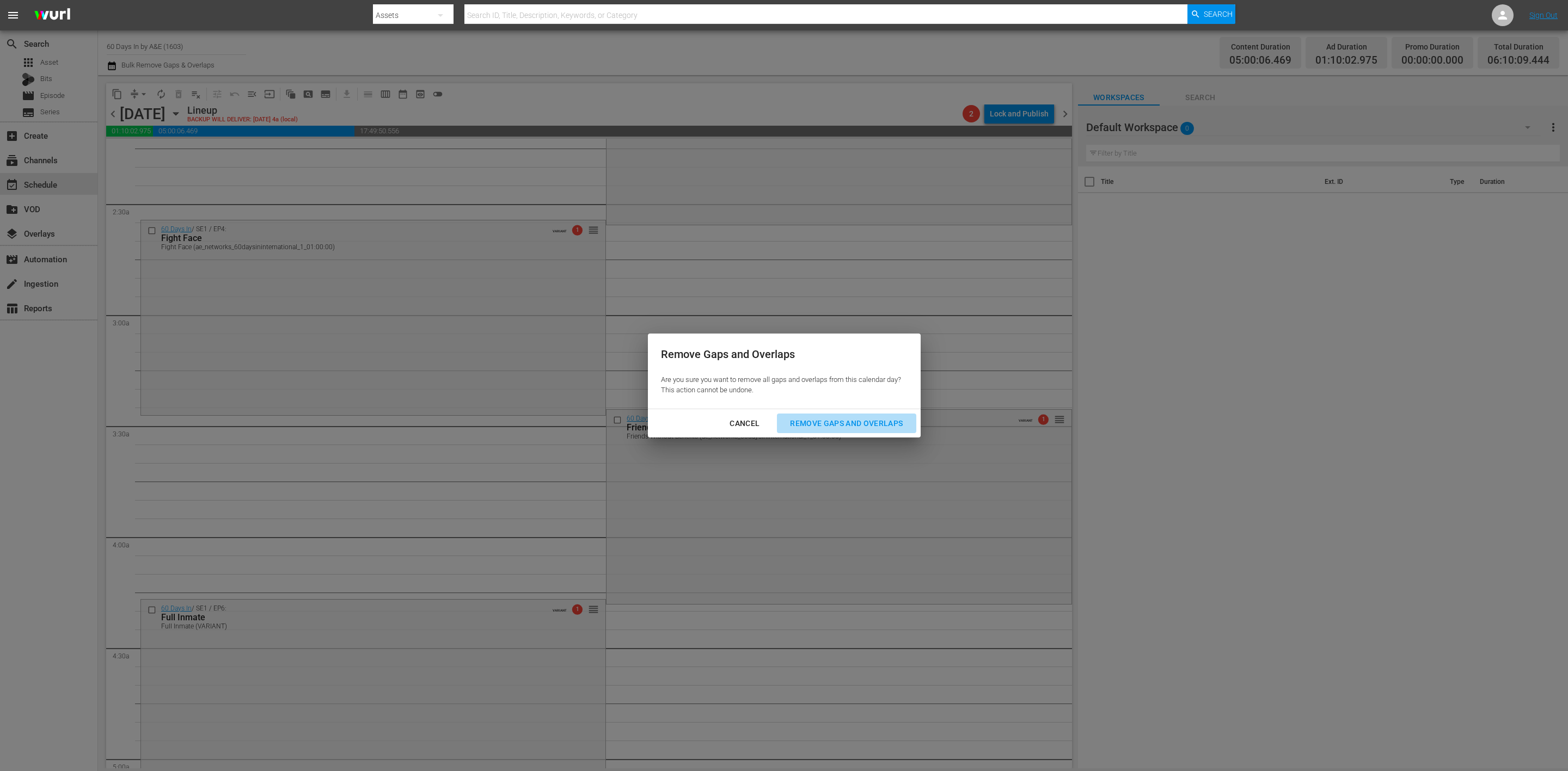
click at [866, 427] on div "Remove Gaps and Overlaps" at bounding box center [847, 424] width 130 height 13
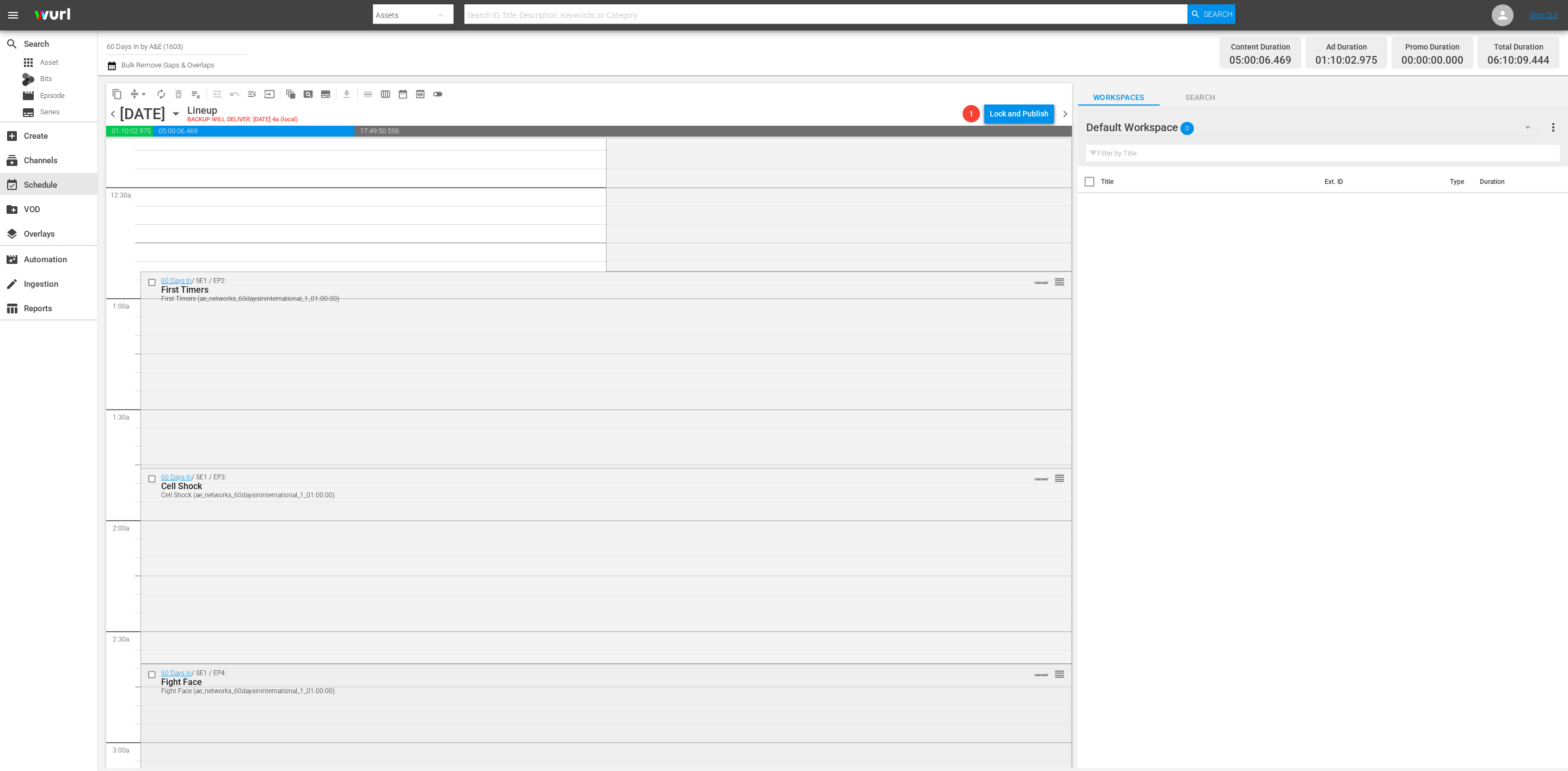
scroll to position [0, 0]
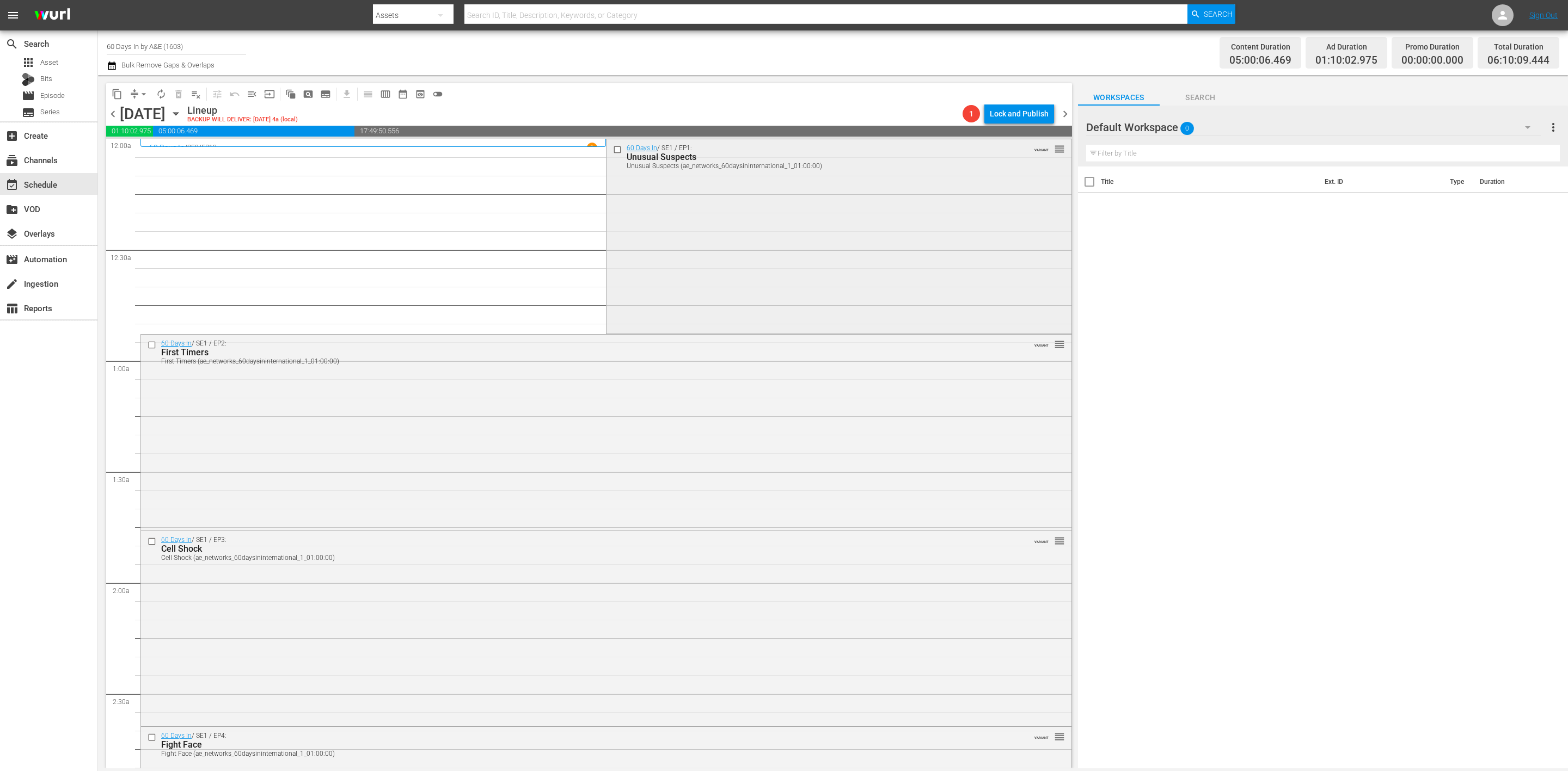
click at [677, 274] on div "60 Days In / SE1 / EP1: Unusual Suspects Unusual Suspects (ae_networks_60daysin…" at bounding box center [838, 235] width 464 height 192
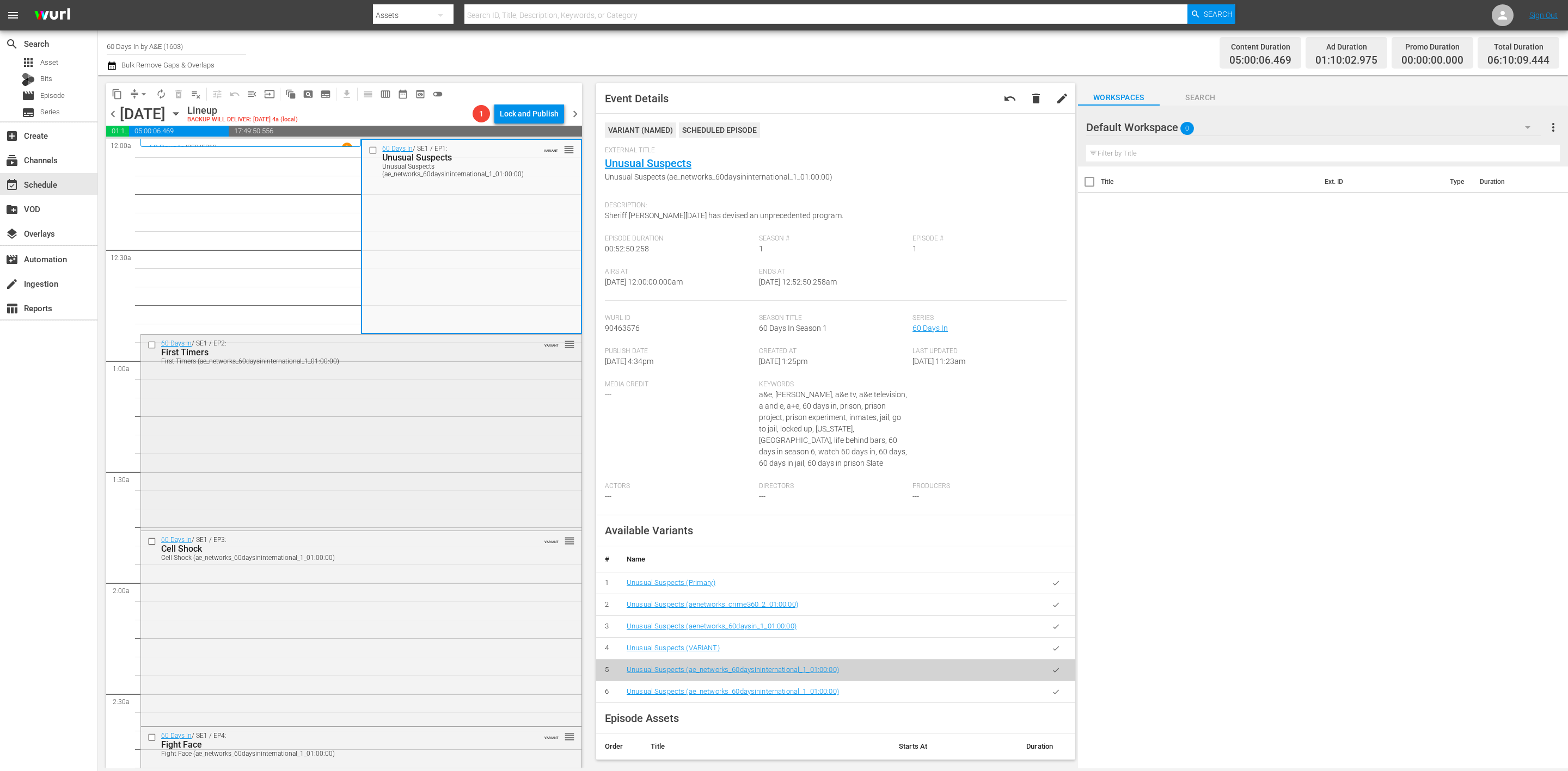
click at [492, 447] on div "60 Days In / SE1 / EP2: First Timers First Timers (ae_networks_60daysininternat…" at bounding box center [362, 431] width 441 height 194
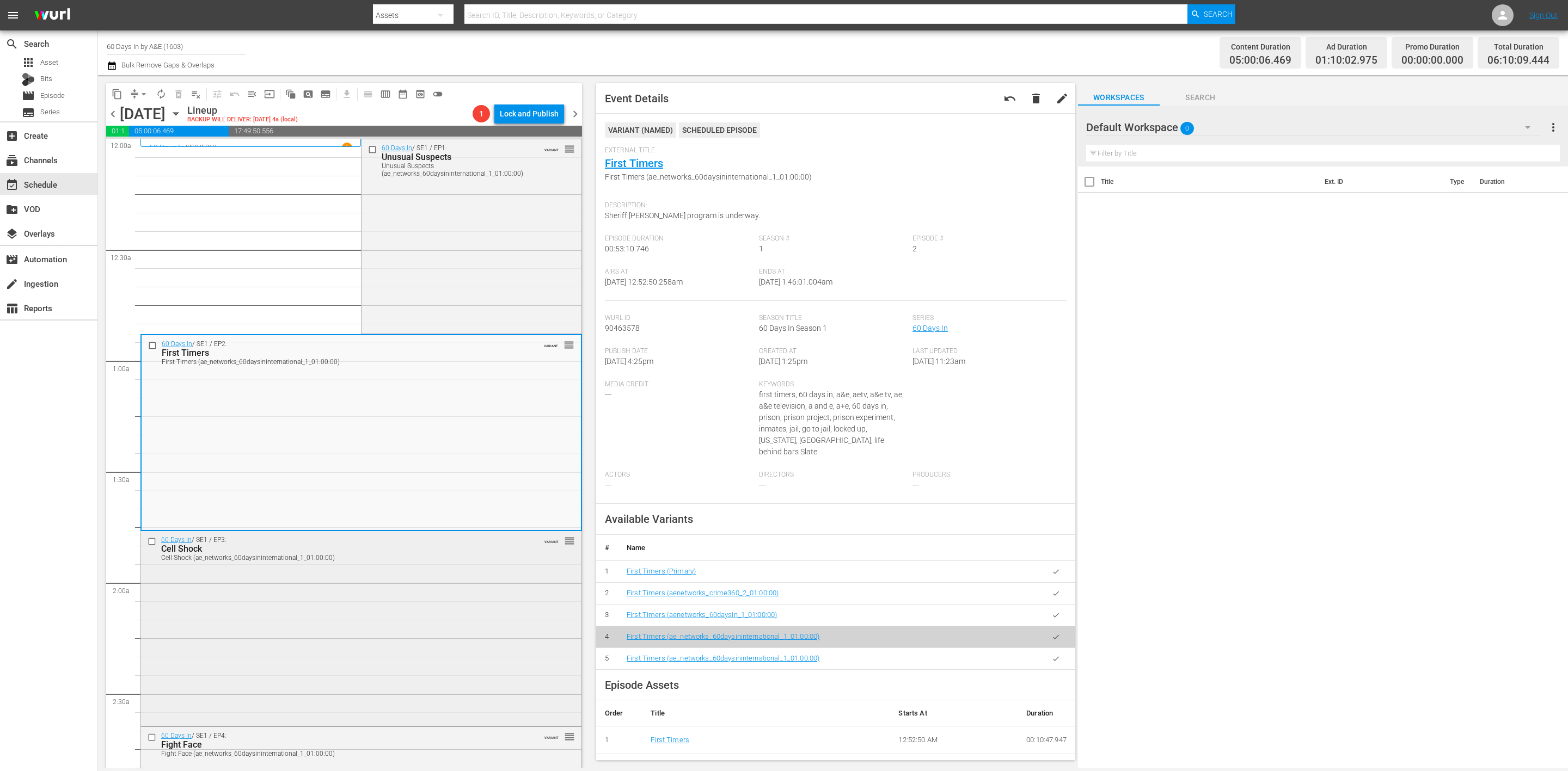
click at [464, 609] on div "60 Days In / SE1 / EP3: Cell Shock Cell Shock (ae_networks_60daysininternationa…" at bounding box center [362, 627] width 441 height 192
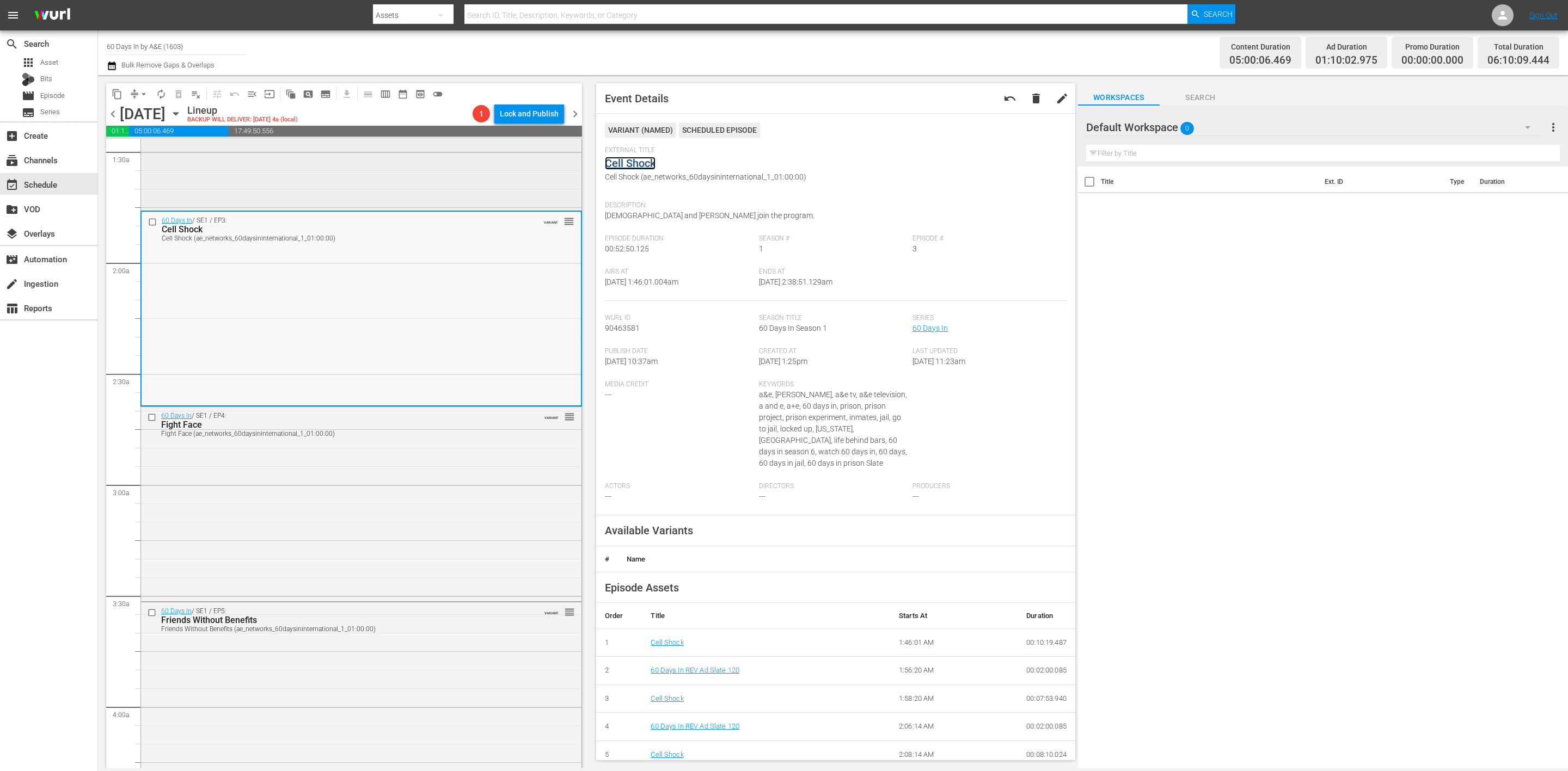
scroll to position [327, 0]
click at [420, 497] on div "60 Days In / SE1 / EP4: Fight Face Fight Face (ae_networks_60daysininternationa…" at bounding box center [362, 497] width 441 height 192
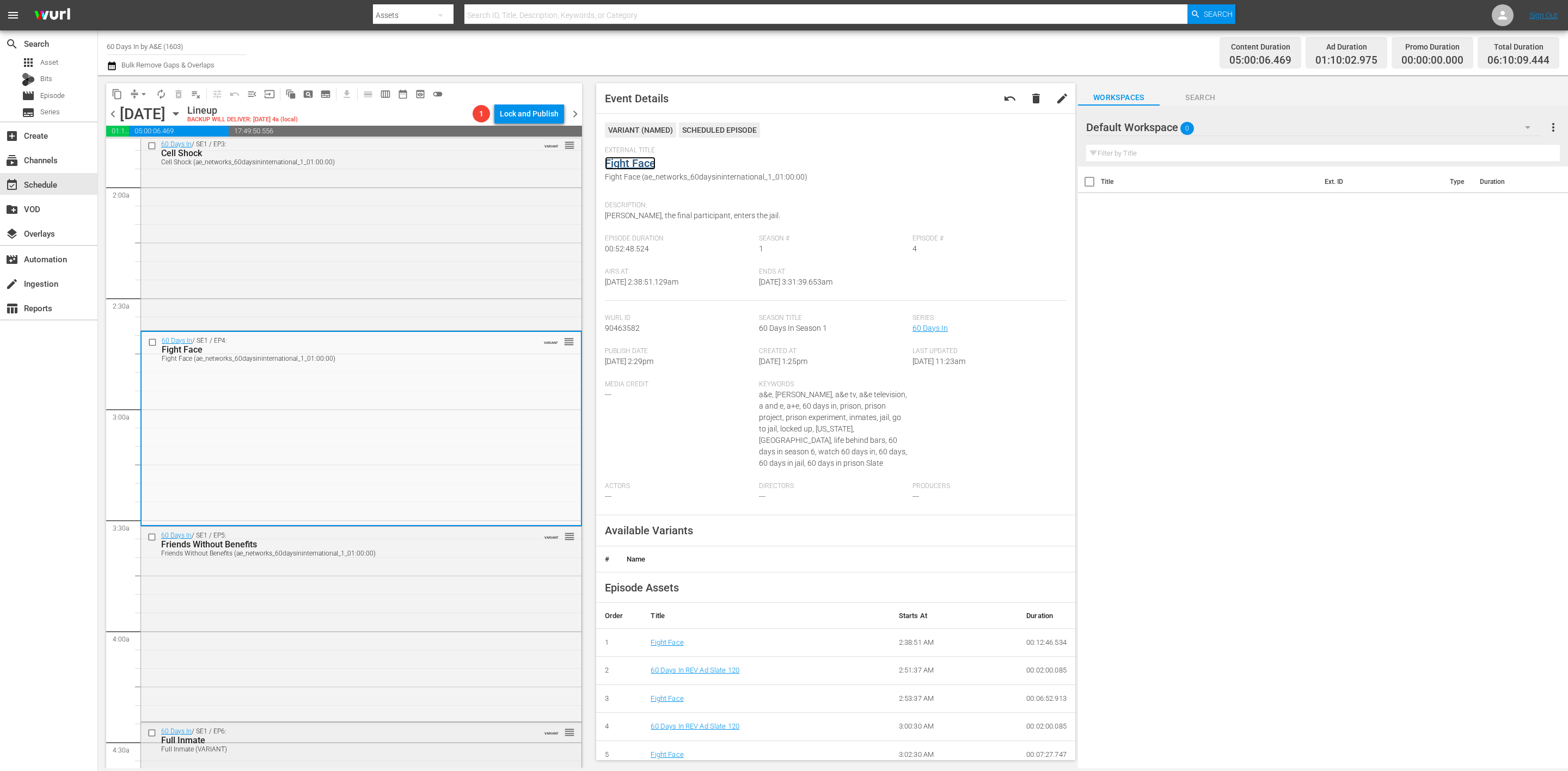
scroll to position [571, 0]
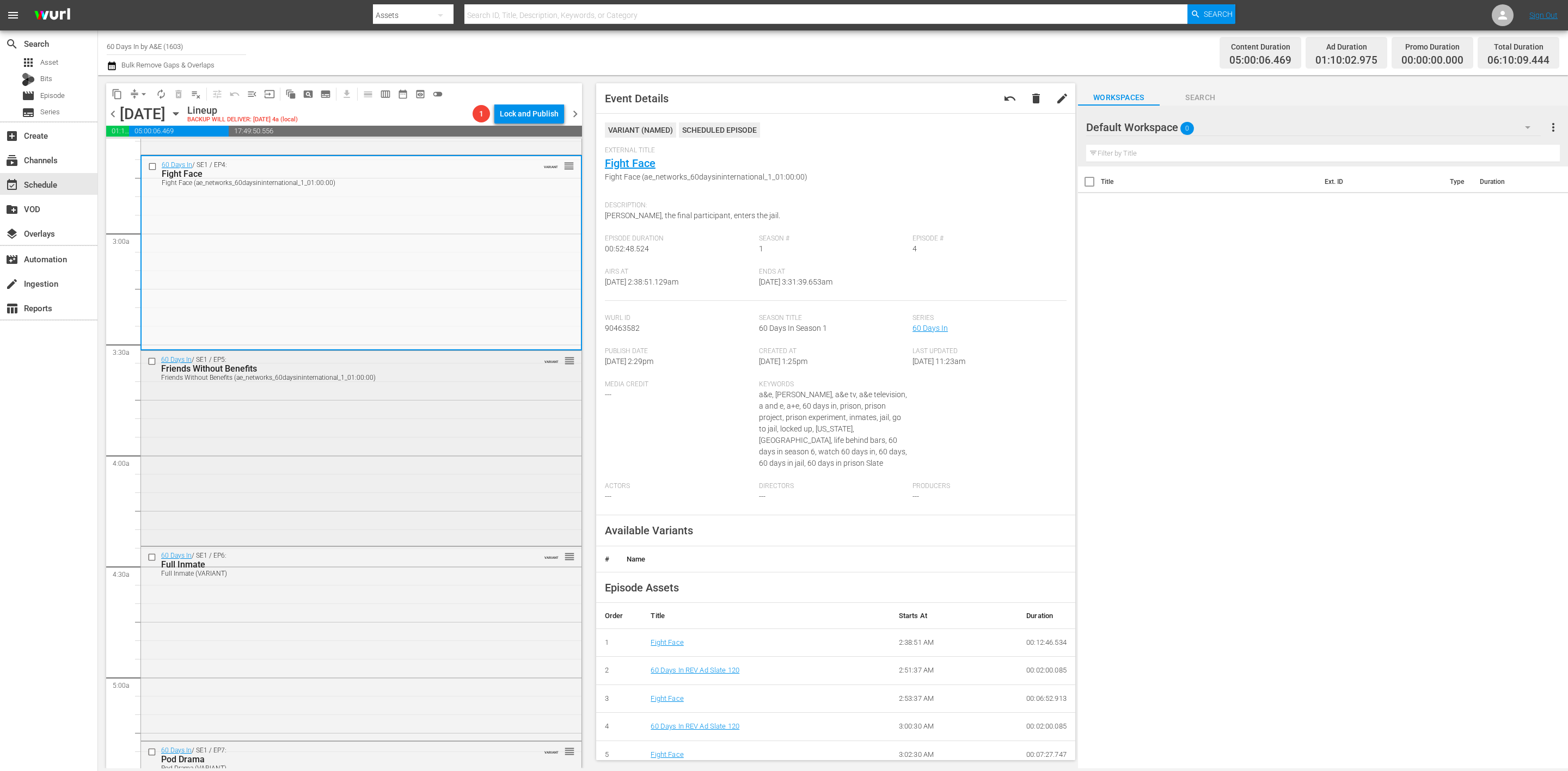
click at [405, 497] on div "60 Days In / SE1 / EP5: Friends Without Benefits Friends Without Benefits (ae_n…" at bounding box center [362, 447] width 441 height 192
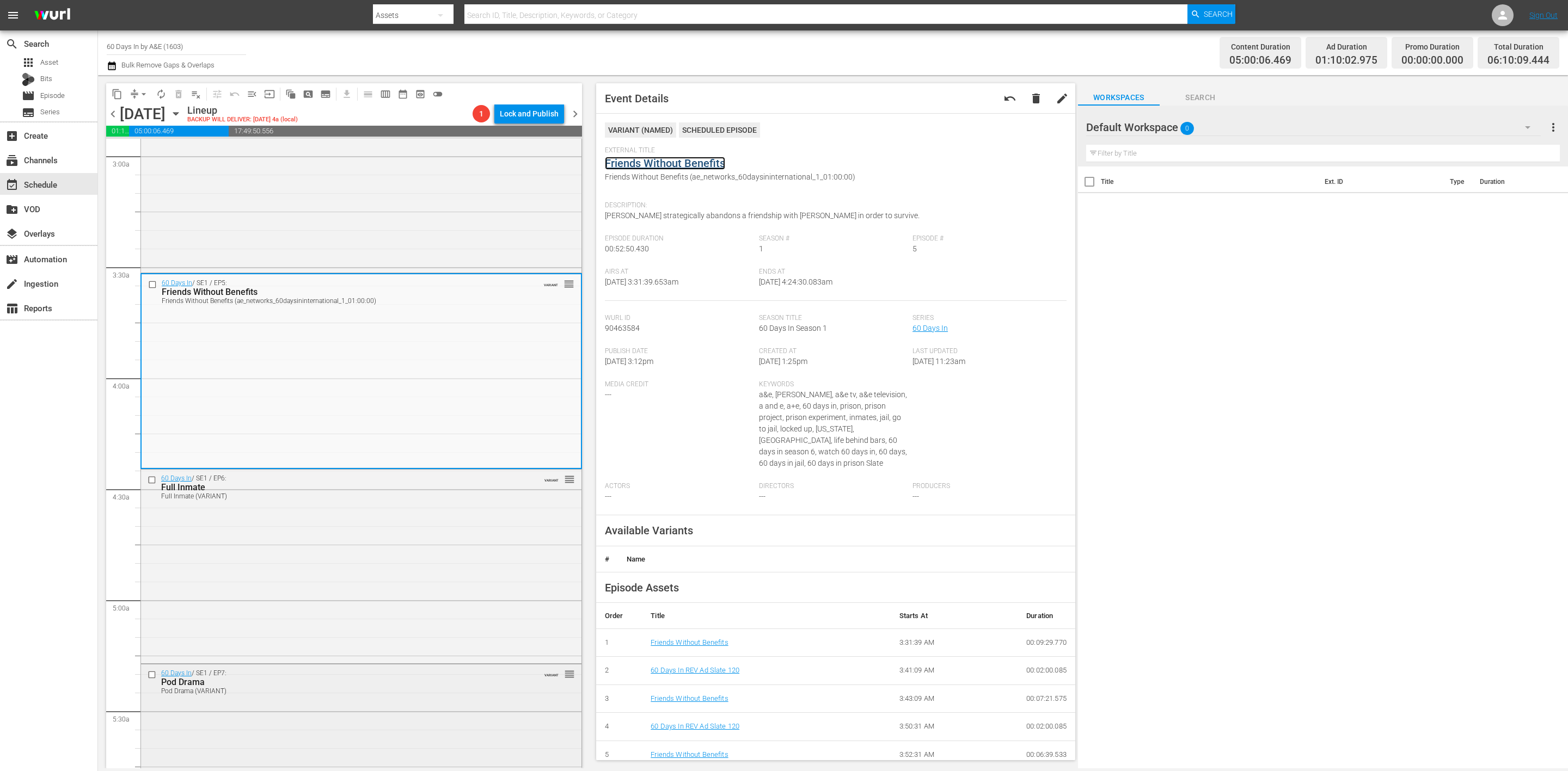
scroll to position [817, 0]
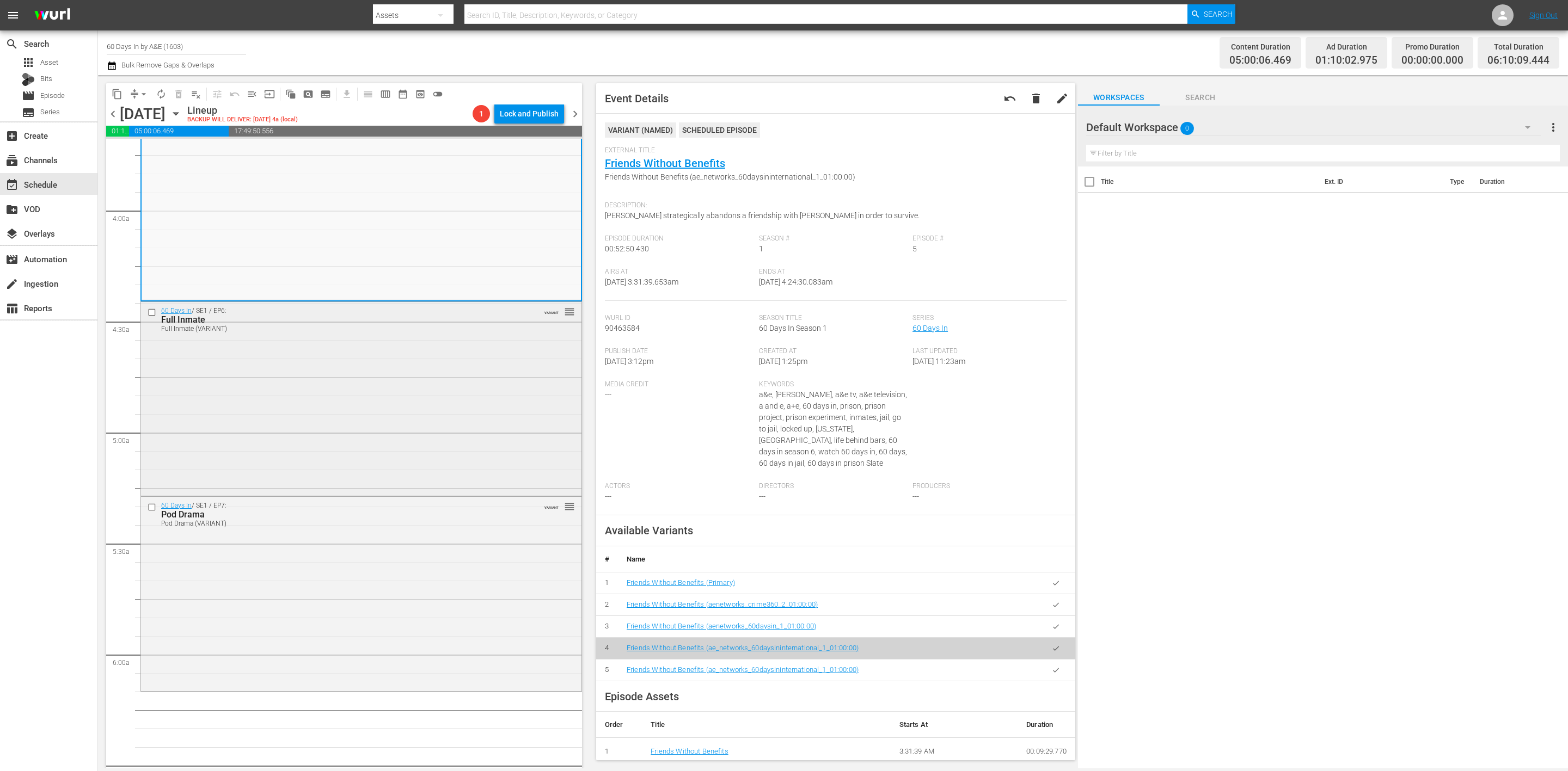
click at [445, 428] on div "60 Days In / SE1 / EP6: Full Inmate Full Inmate (VARIANT) VARIANT reorder" at bounding box center [362, 398] width 441 height 192
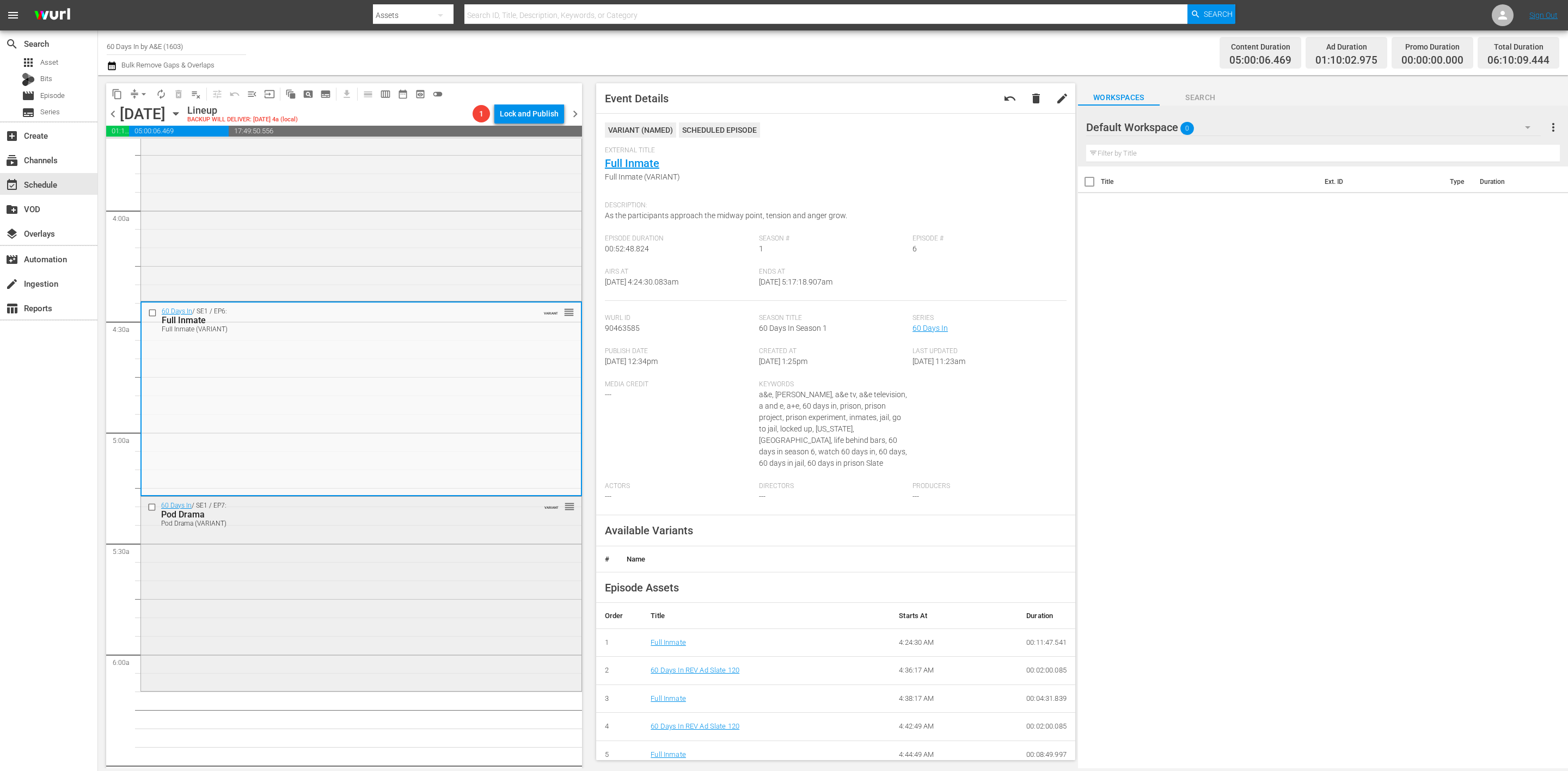
click at [411, 616] on div "60 Days In / SE1 / EP7: Pod Drama Pod Drama (VARIANT) VARIANT reorder" at bounding box center [362, 593] width 441 height 192
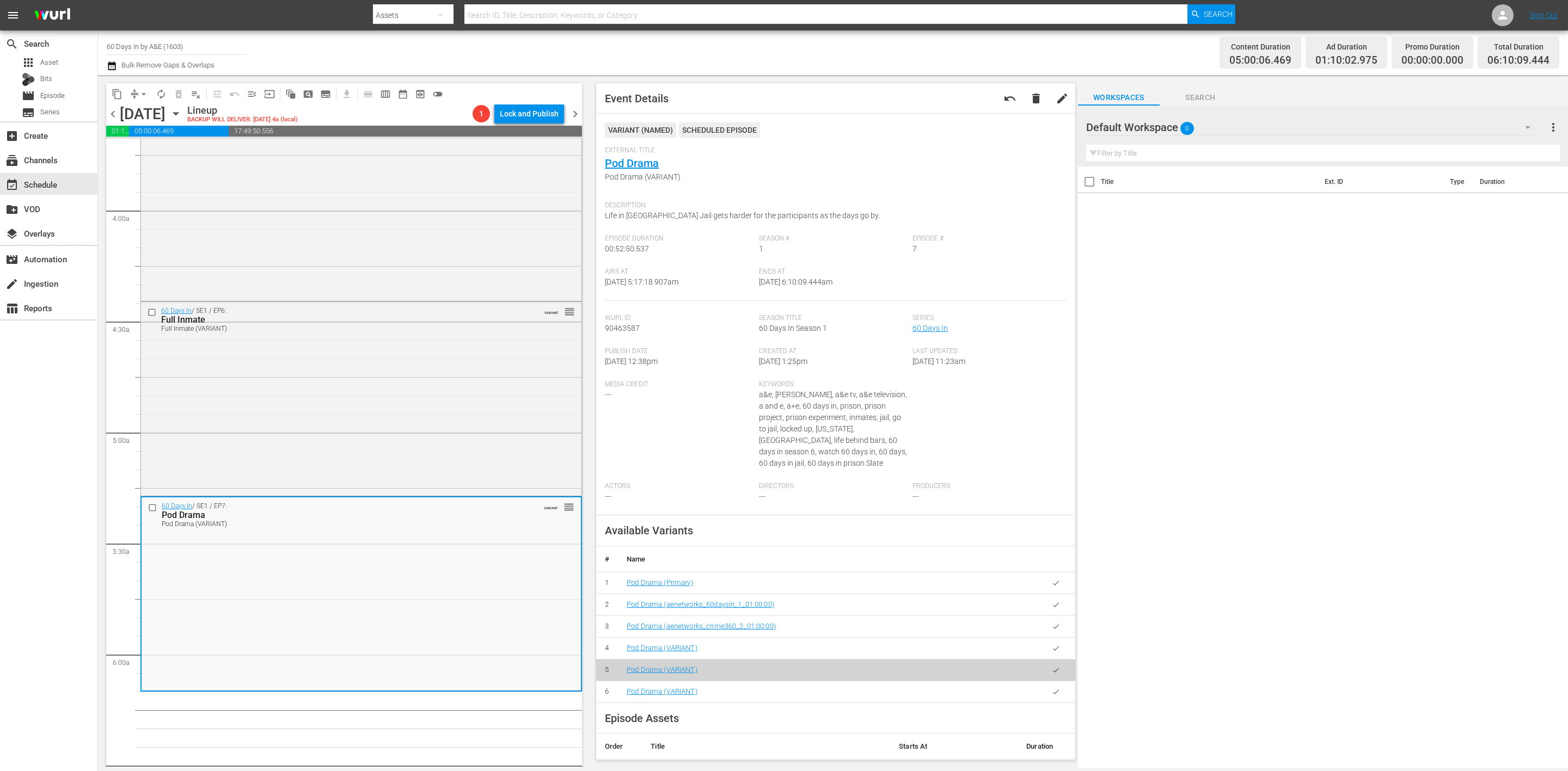
click at [110, 66] on icon "button" at bounding box center [111, 65] width 10 height 13
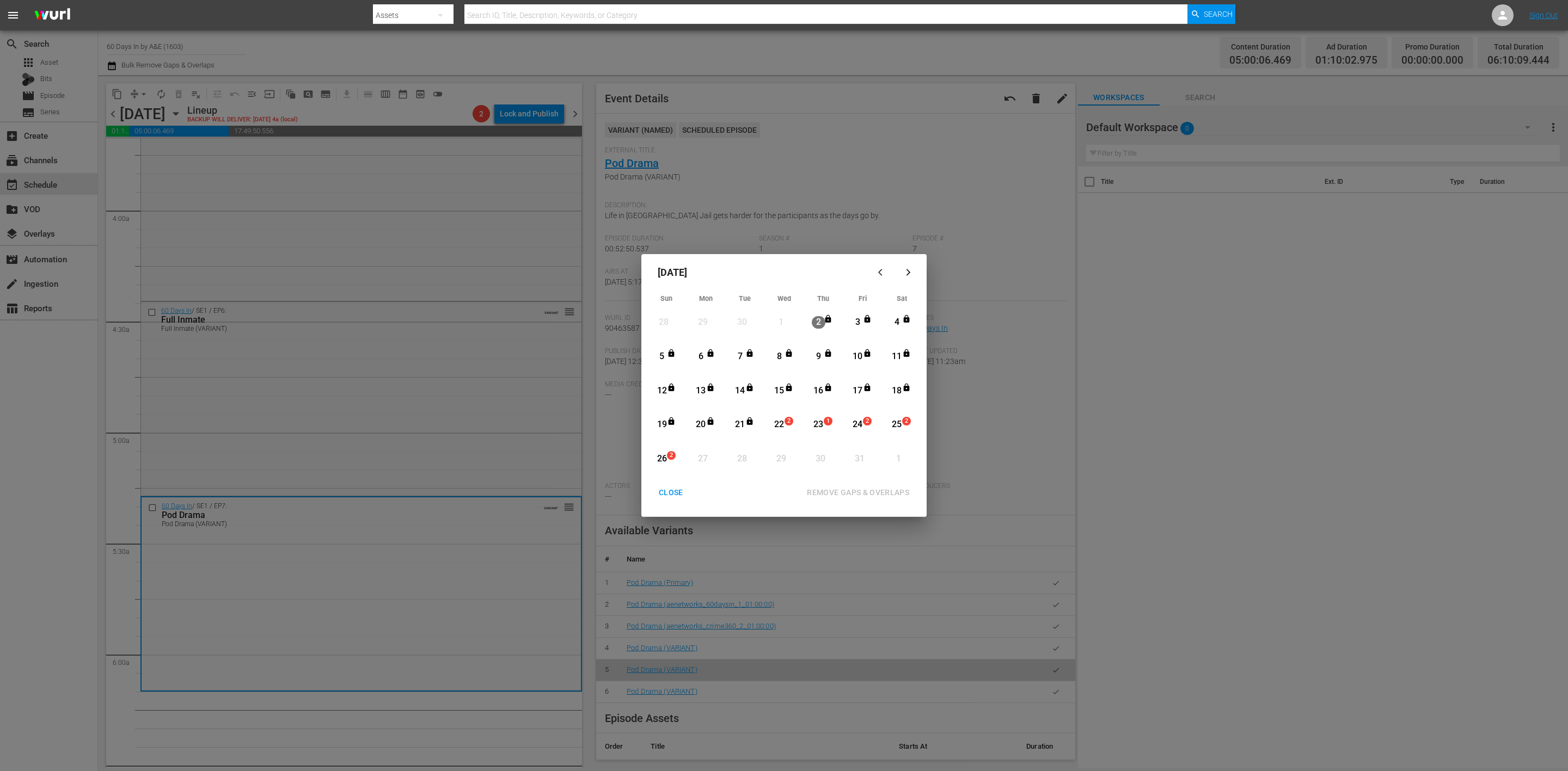
click at [783, 423] on div "22" at bounding box center [779, 425] width 13 height 13
drag, startPoint x: 676, startPoint y: 485, endPoint x: 662, endPoint y: 490, distance: 14.9
click at [675, 485] on button "CLOSE" at bounding box center [671, 492] width 51 height 20
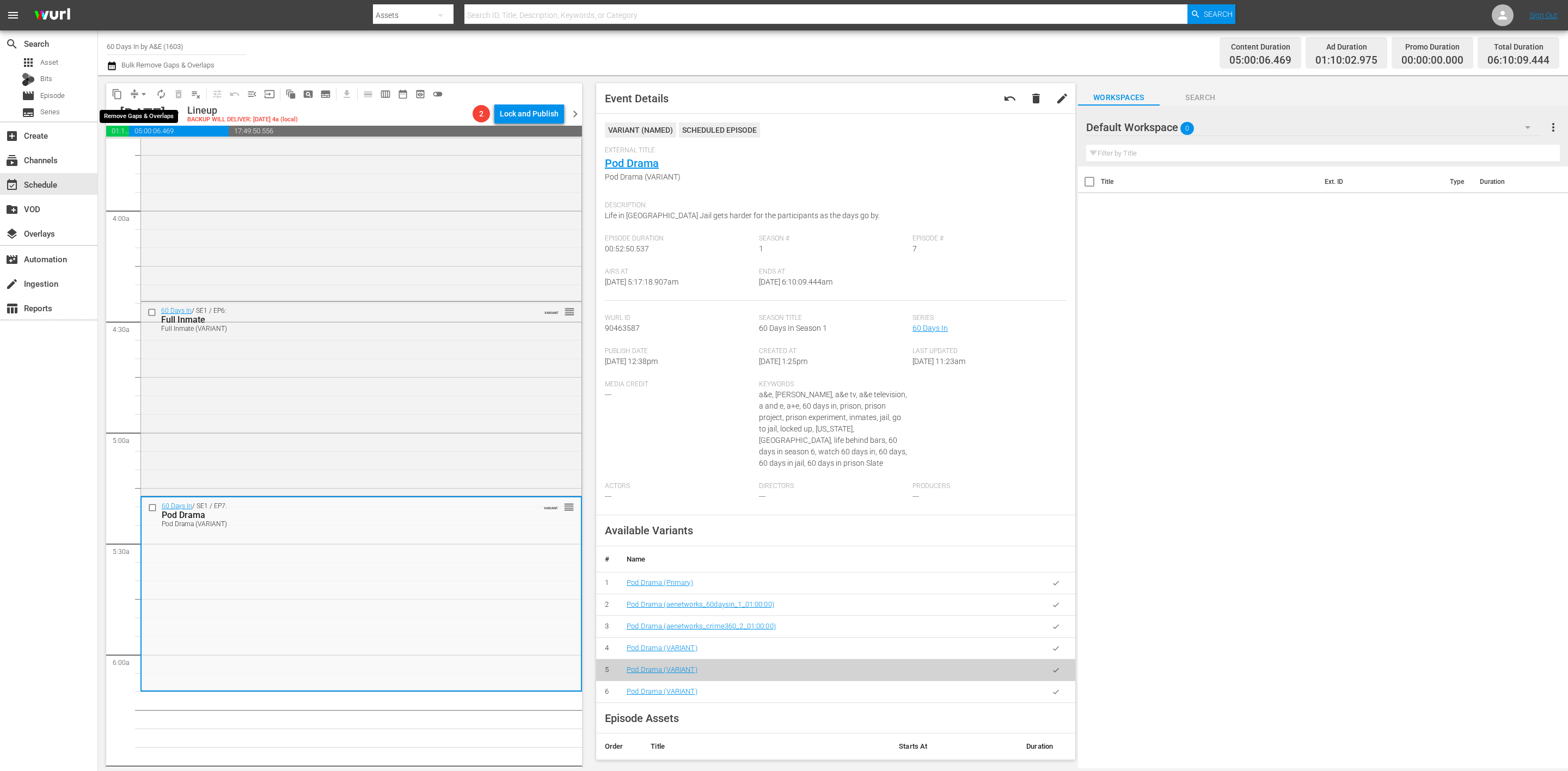
click at [136, 93] on button "arrow_drop_down" at bounding box center [144, 94] width 18 height 18
click at [150, 114] on li "Align to Midnight" at bounding box center [144, 116] width 114 height 18
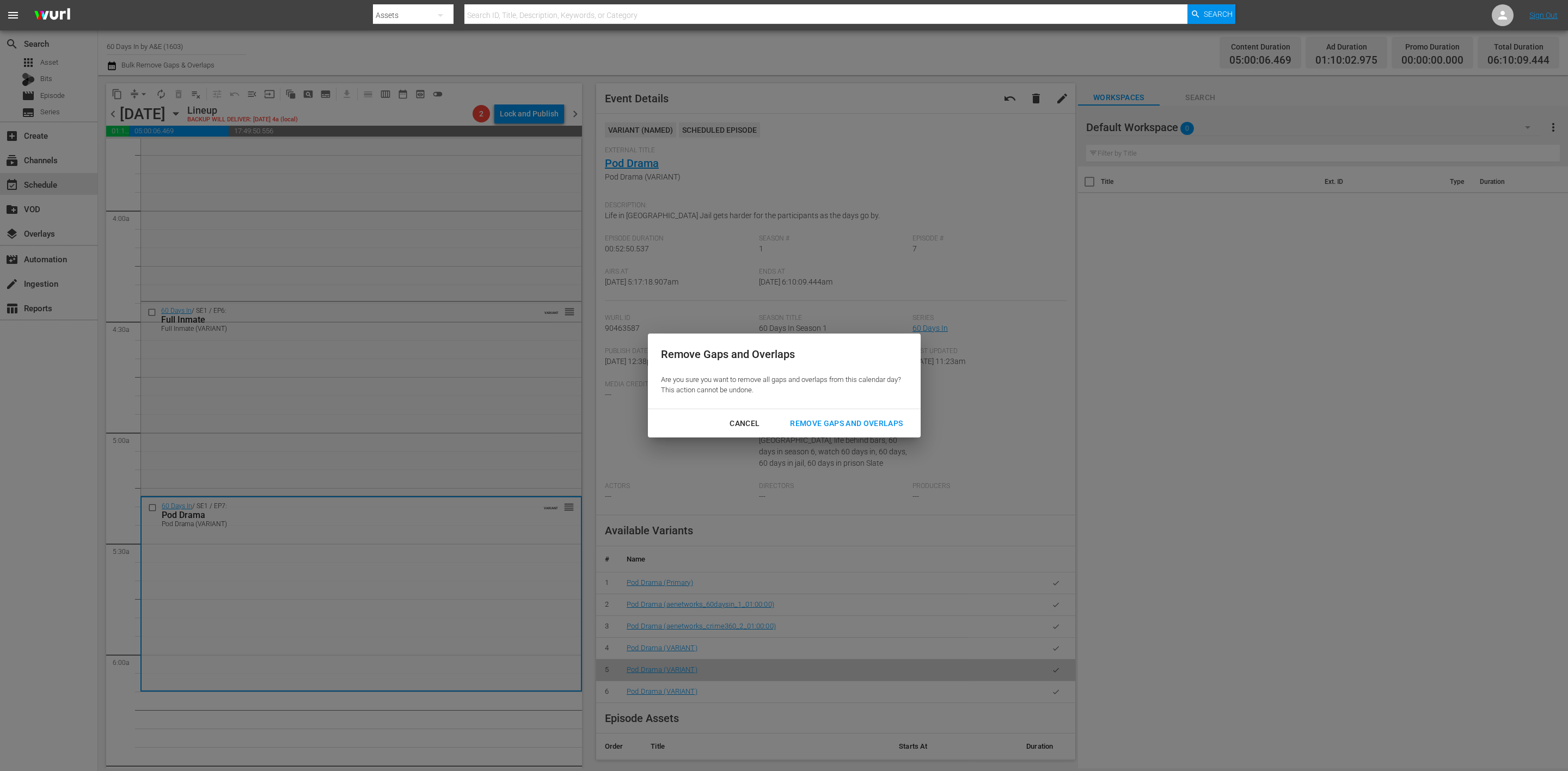
click at [850, 419] on div "Remove Gaps and Overlaps" at bounding box center [847, 424] width 130 height 13
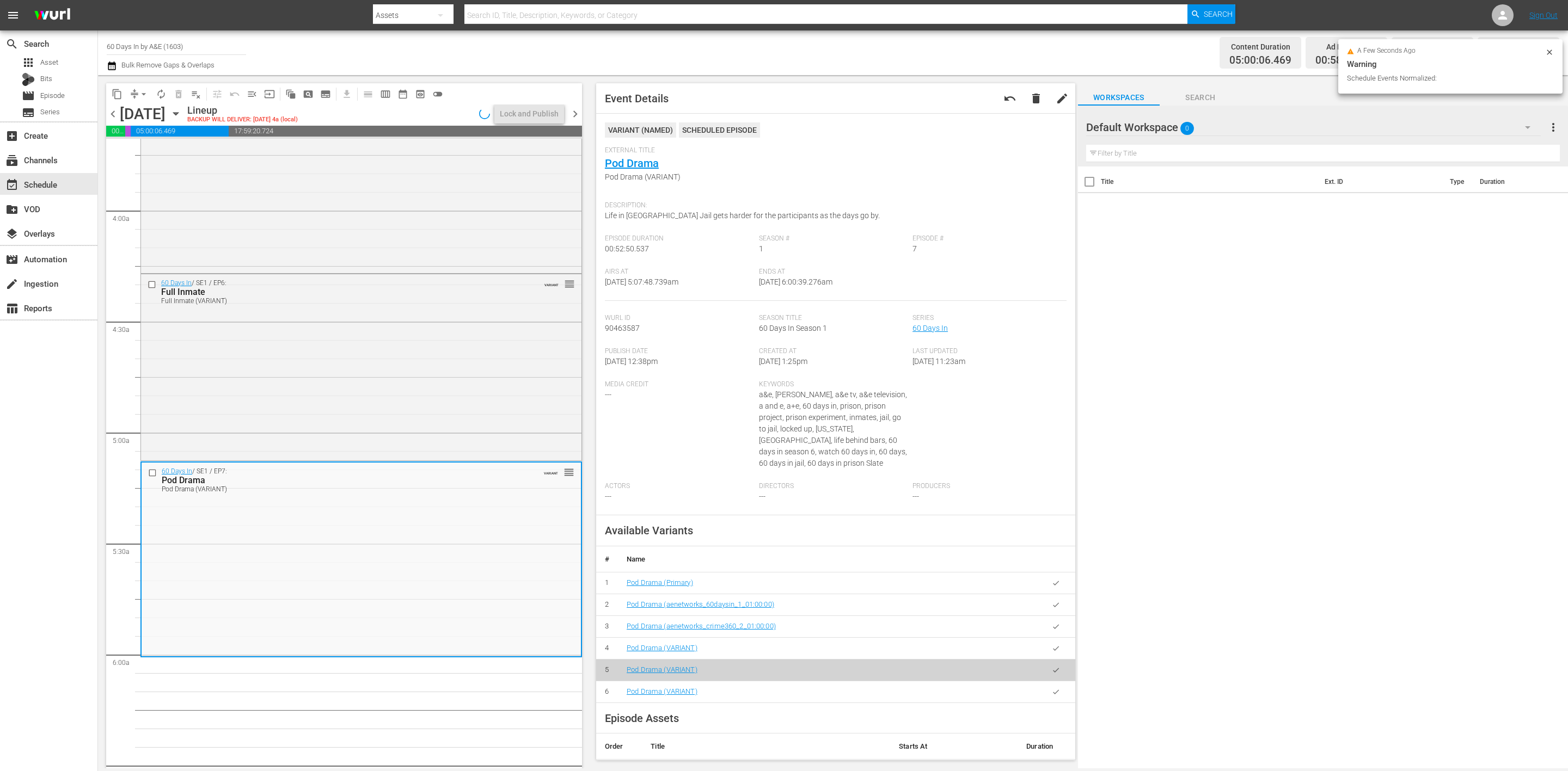
scroll to position [853, 0]
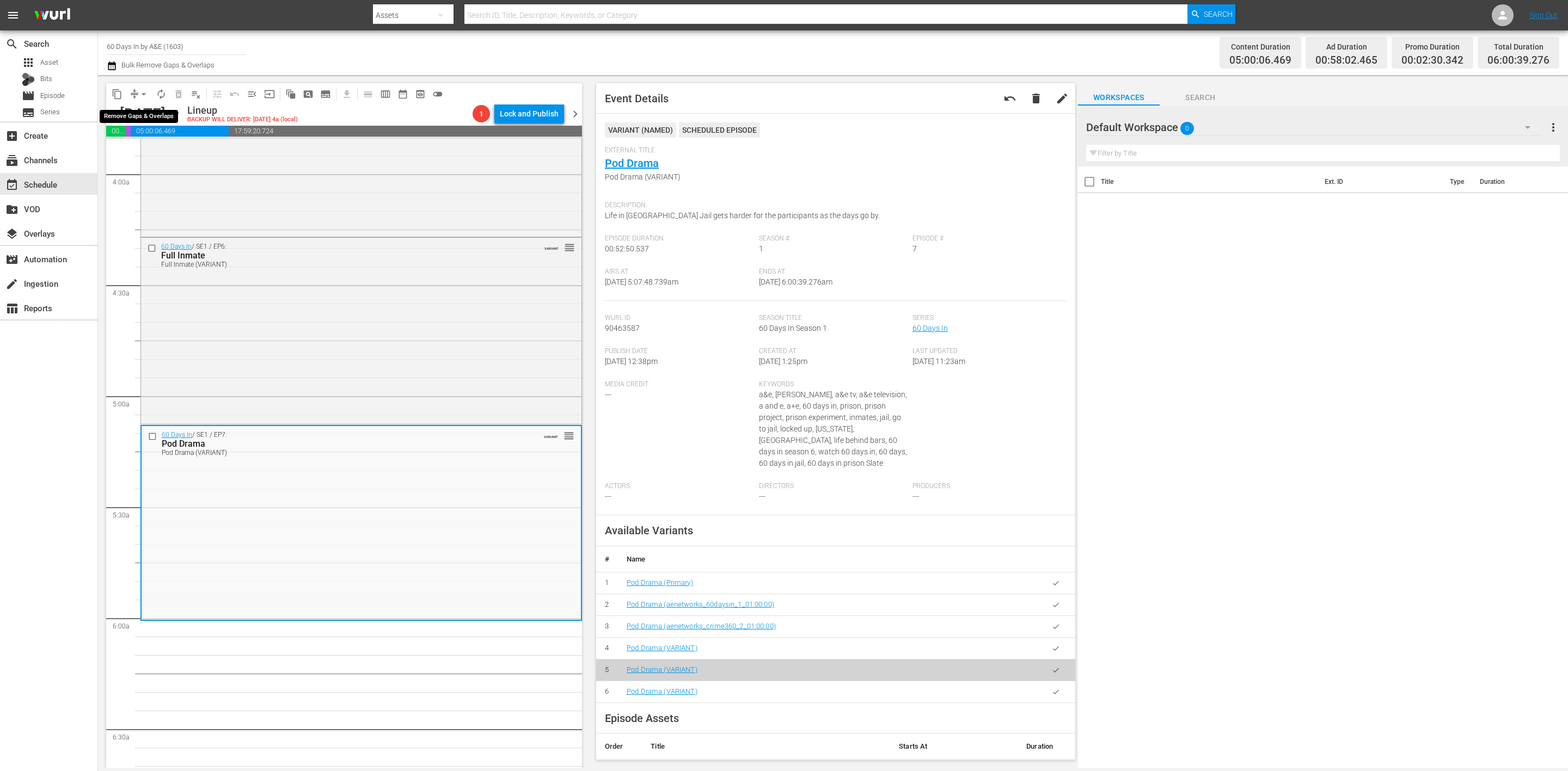
click at [138, 92] on button "arrow_drop_down" at bounding box center [144, 94] width 18 height 18
click at [142, 108] on li "Align to Midnight" at bounding box center [144, 116] width 114 height 18
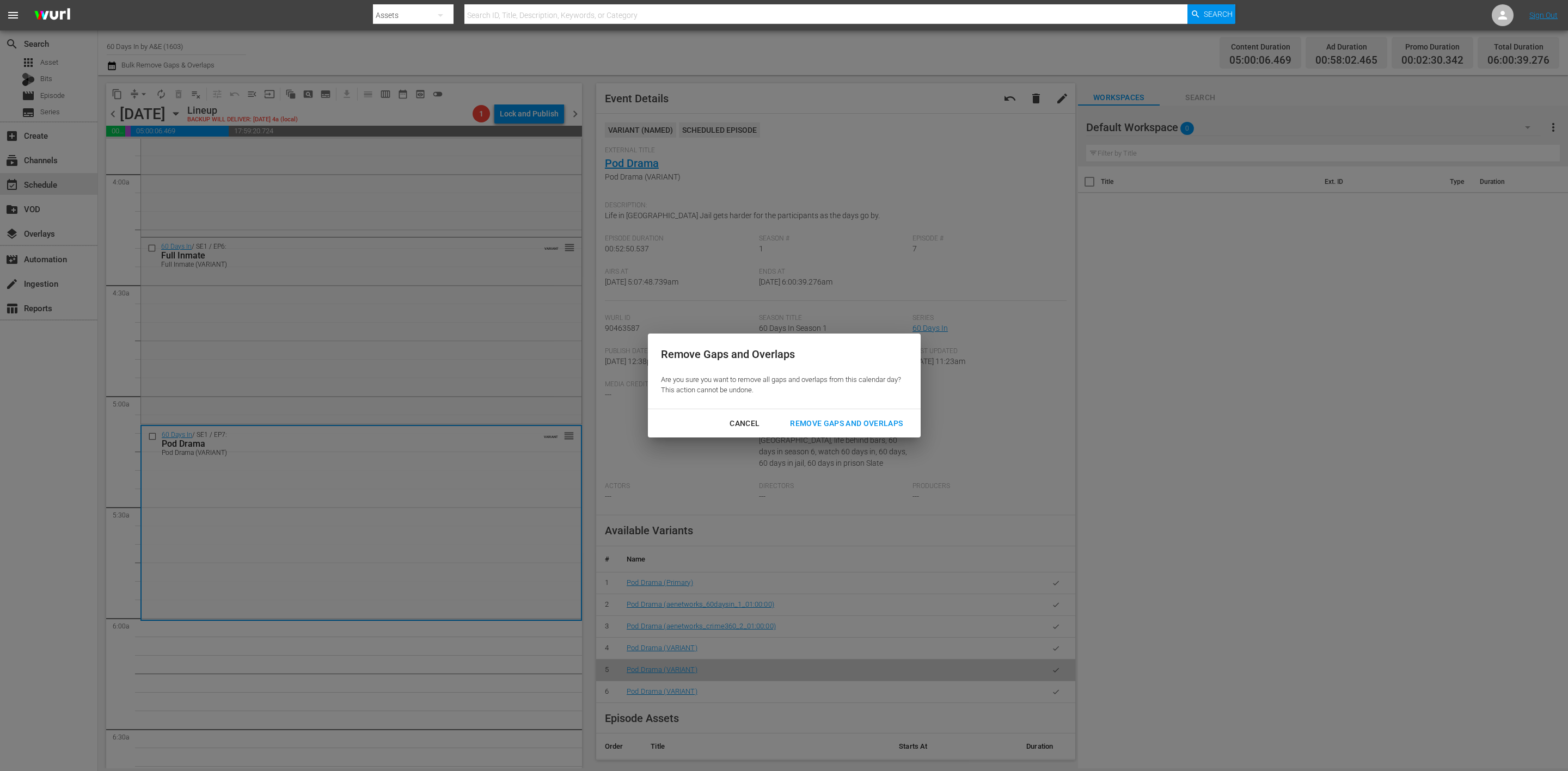
click at [850, 419] on div "Remove Gaps and Overlaps" at bounding box center [847, 424] width 130 height 13
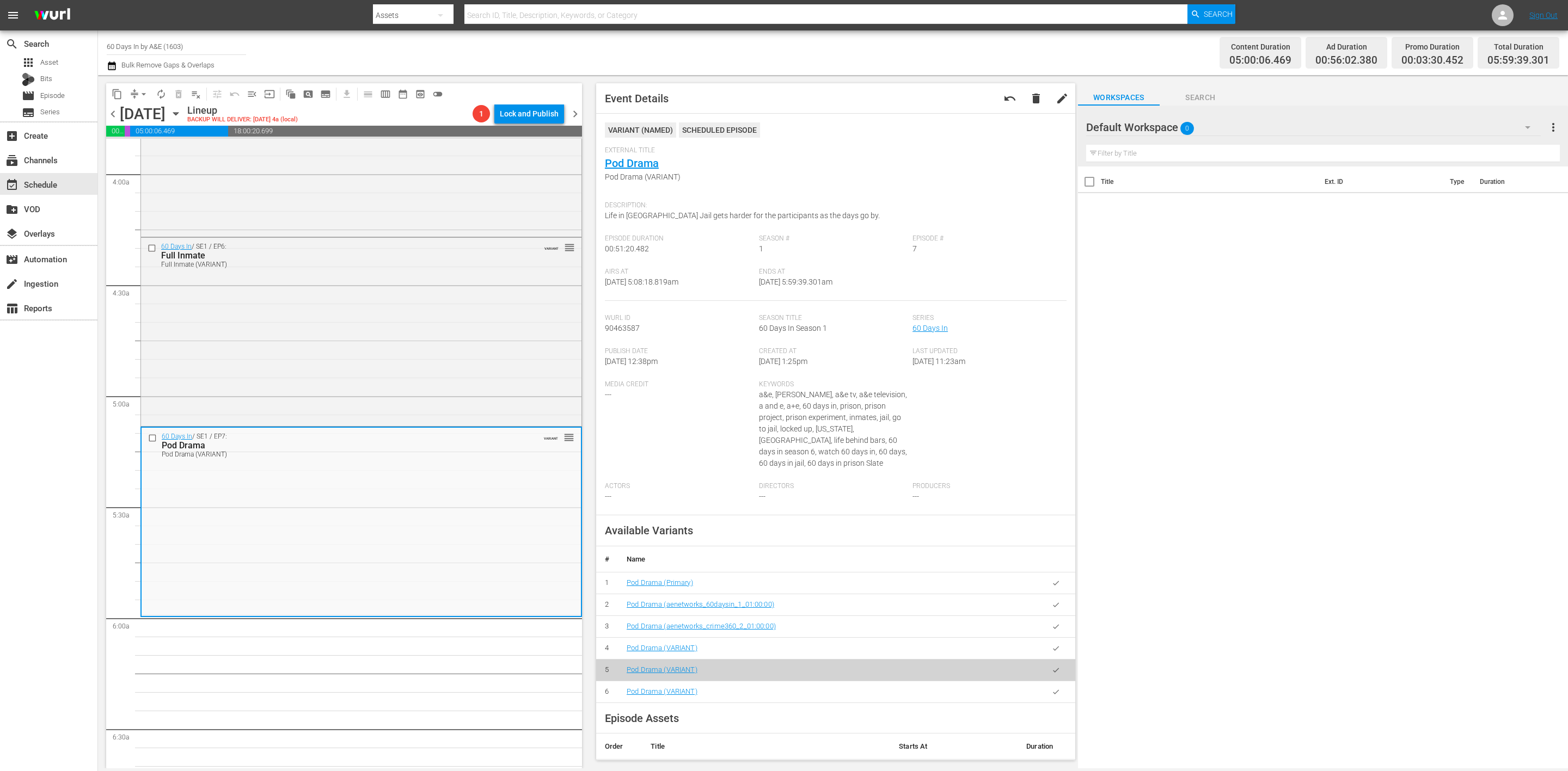
click at [111, 68] on icon "button" at bounding box center [111, 65] width 10 height 13
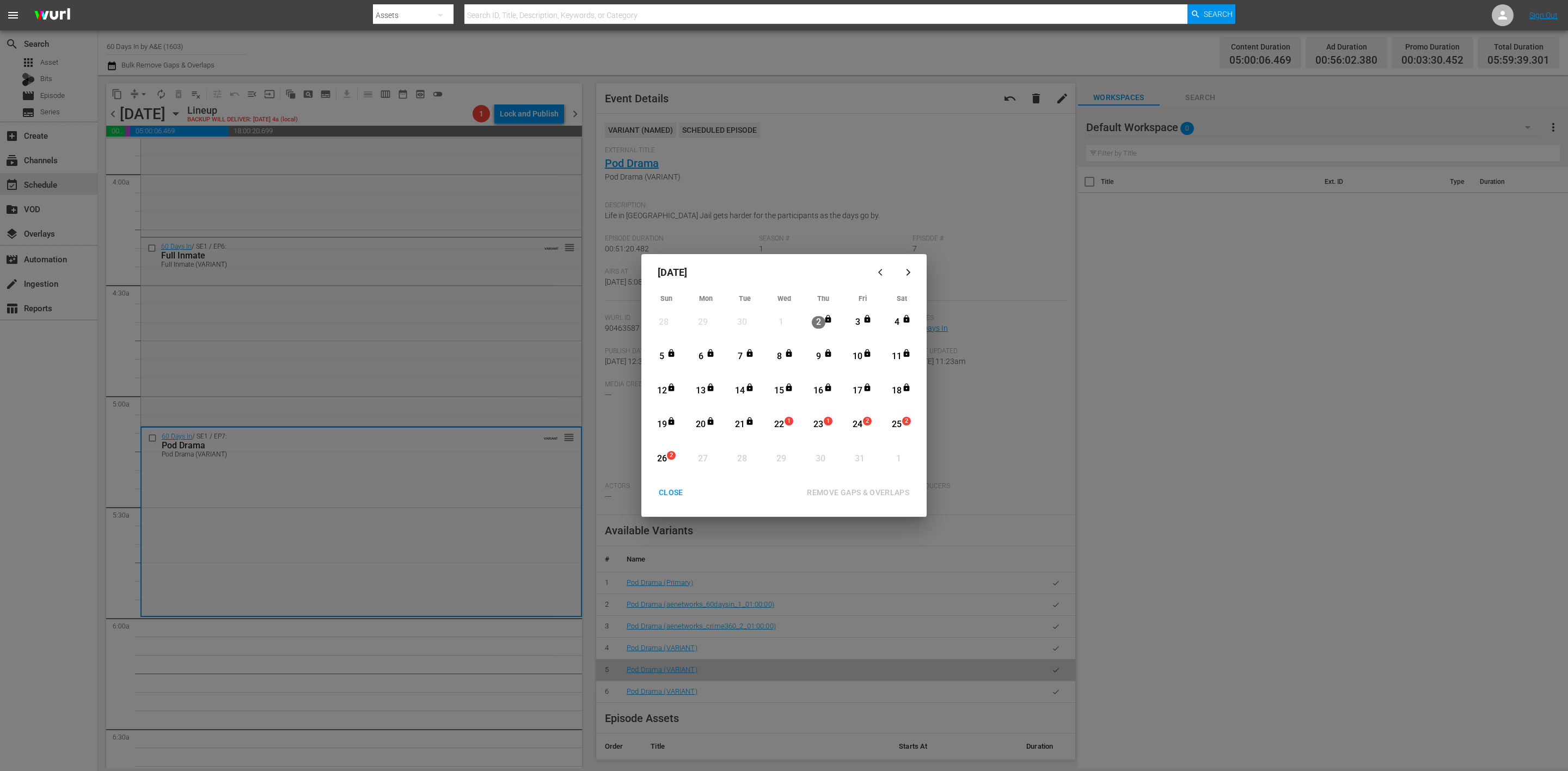
click at [786, 424] on span "1" at bounding box center [789, 421] width 8 height 9
click at [892, 490] on div "REMOVE GAPS & OVERLAPS" at bounding box center [858, 493] width 120 height 13
drag, startPoint x: 668, startPoint y: 490, endPoint x: 219, endPoint y: 0, distance: 664.6
click at [668, 490] on div "CLOSE" at bounding box center [671, 493] width 42 height 13
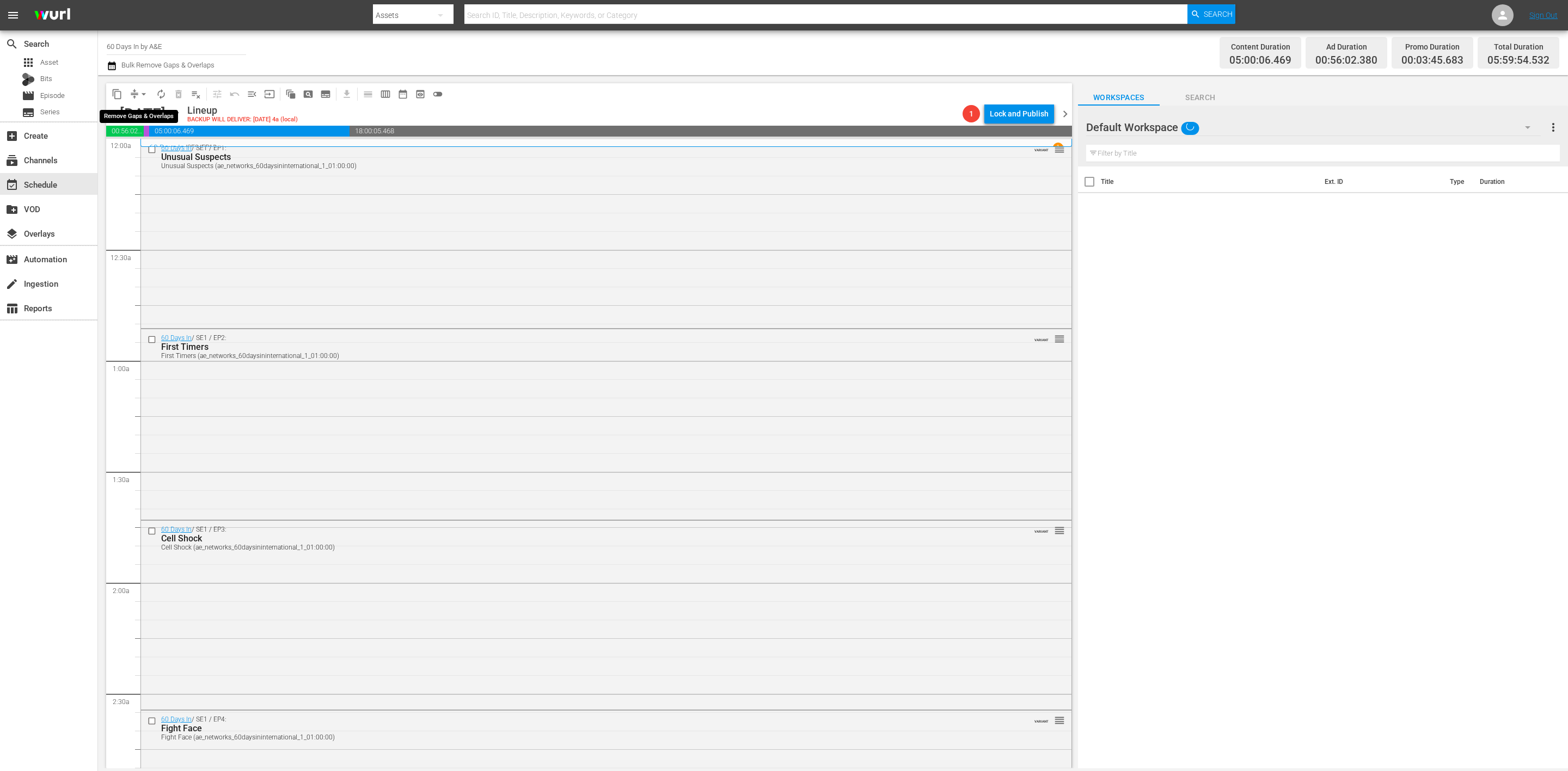
click at [142, 91] on span "arrow_drop_down" at bounding box center [144, 94] width 11 height 11
click at [123, 118] on li "Align to Midnight" at bounding box center [144, 116] width 114 height 18
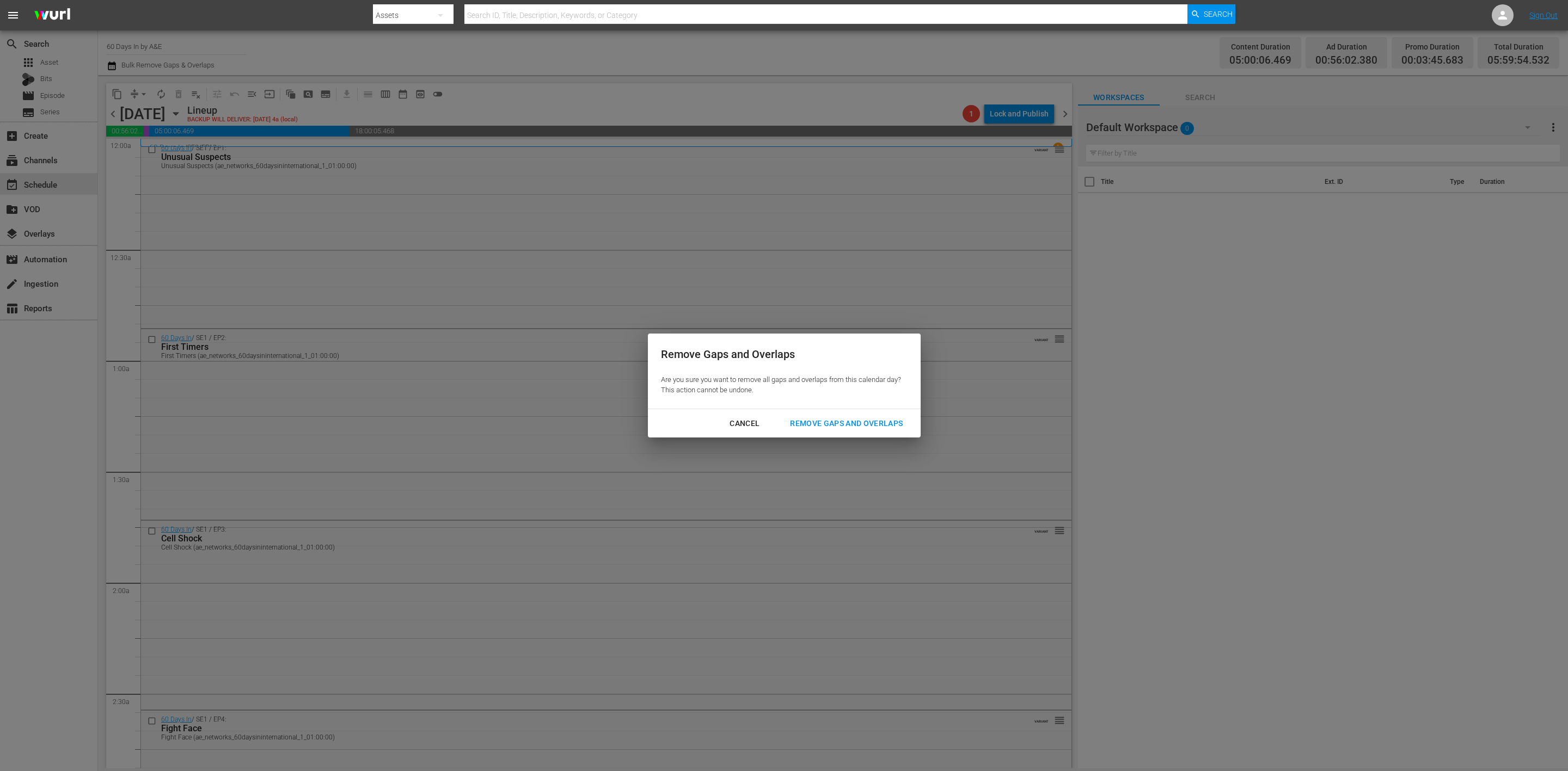
click at [858, 427] on div "Remove Gaps and Overlaps" at bounding box center [847, 424] width 130 height 13
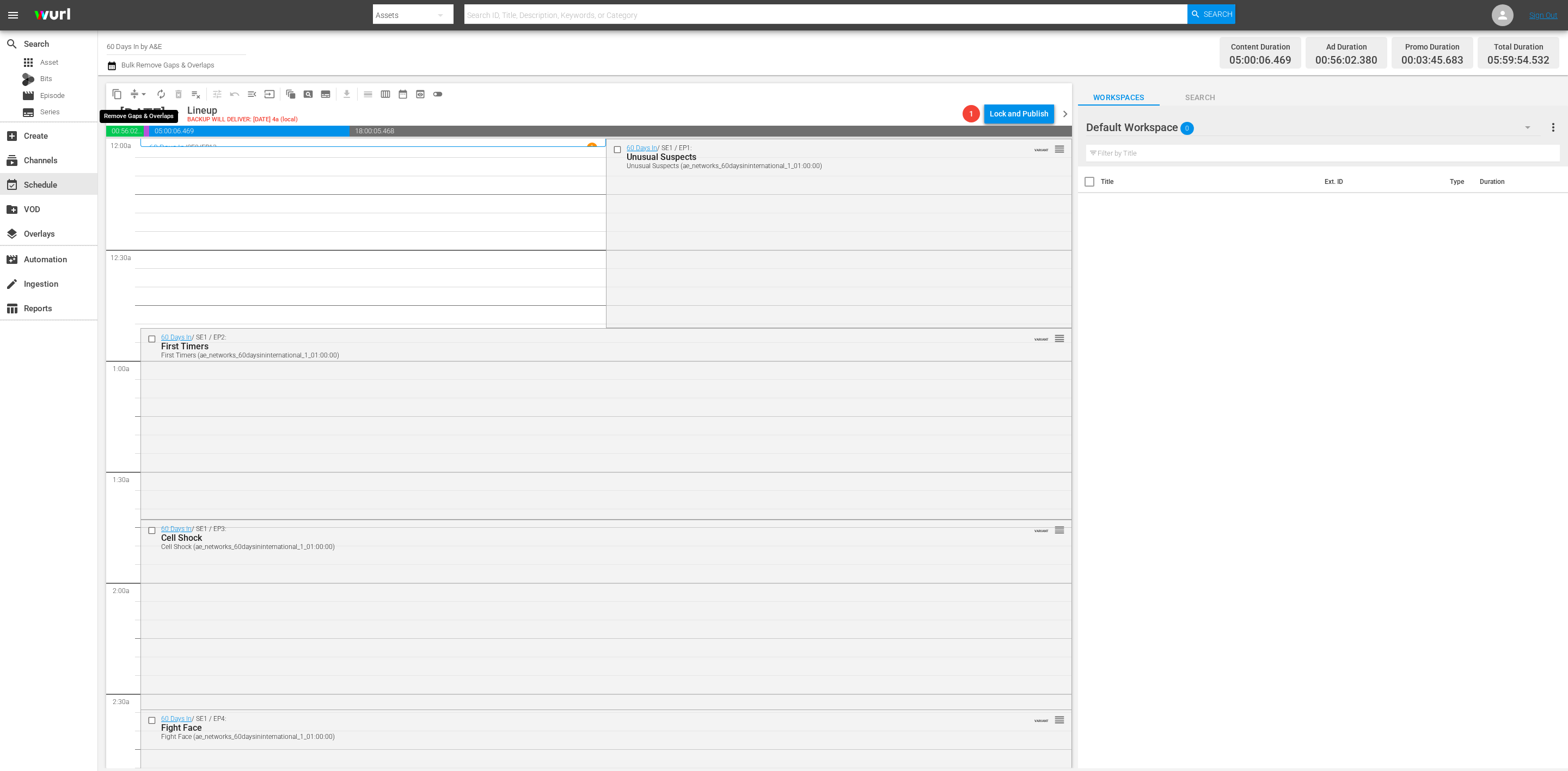
click at [136, 95] on button "arrow_drop_down" at bounding box center [144, 94] width 18 height 18
click at [132, 116] on li "Align to Midnight" at bounding box center [144, 116] width 114 height 18
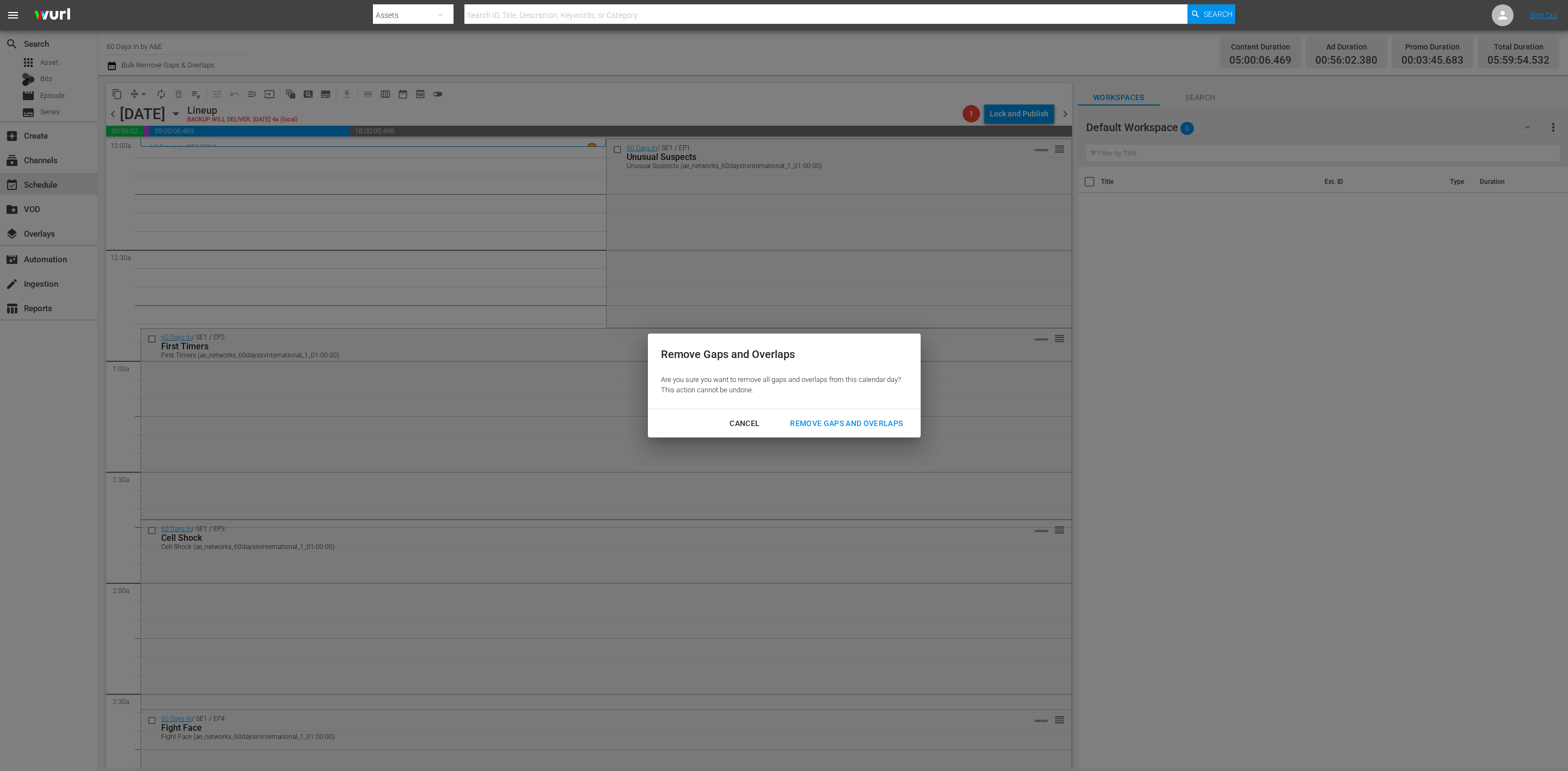
click at [810, 421] on div "Remove Gaps and Overlaps" at bounding box center [847, 424] width 130 height 13
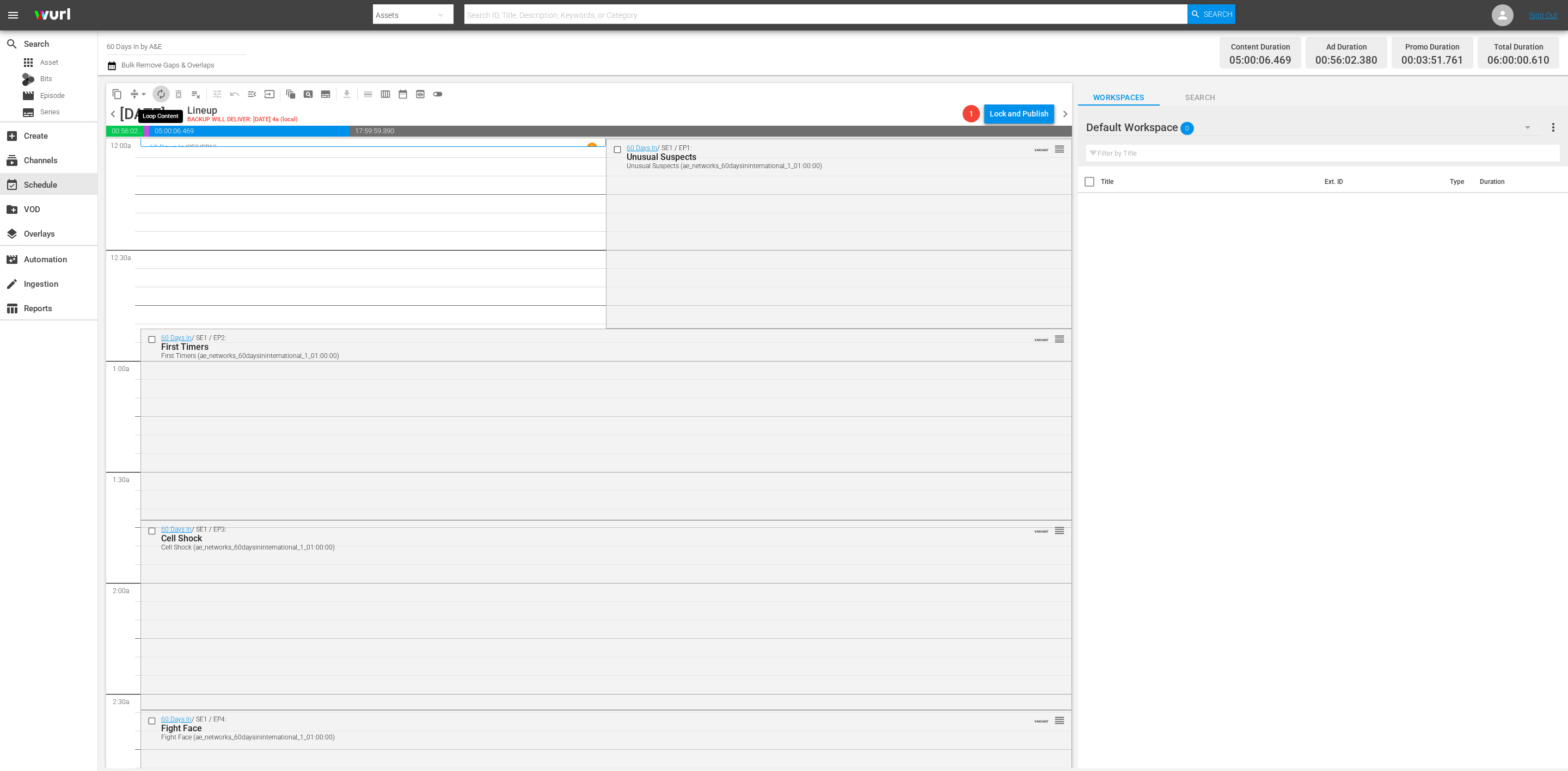
click at [162, 94] on span "autorenew_outlined" at bounding box center [161, 94] width 11 height 11
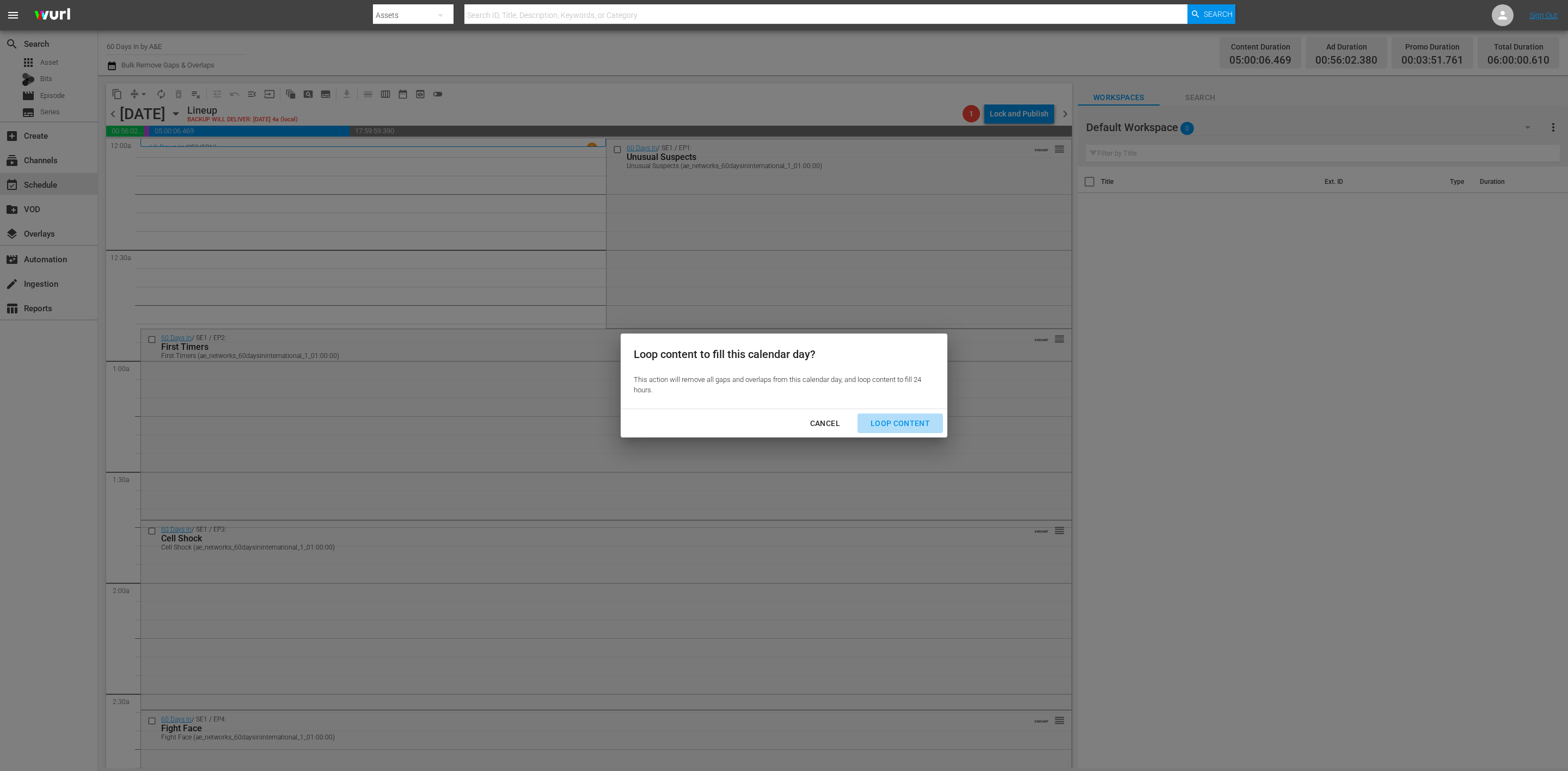
click at [904, 427] on div "Loop Content" at bounding box center [900, 424] width 77 height 13
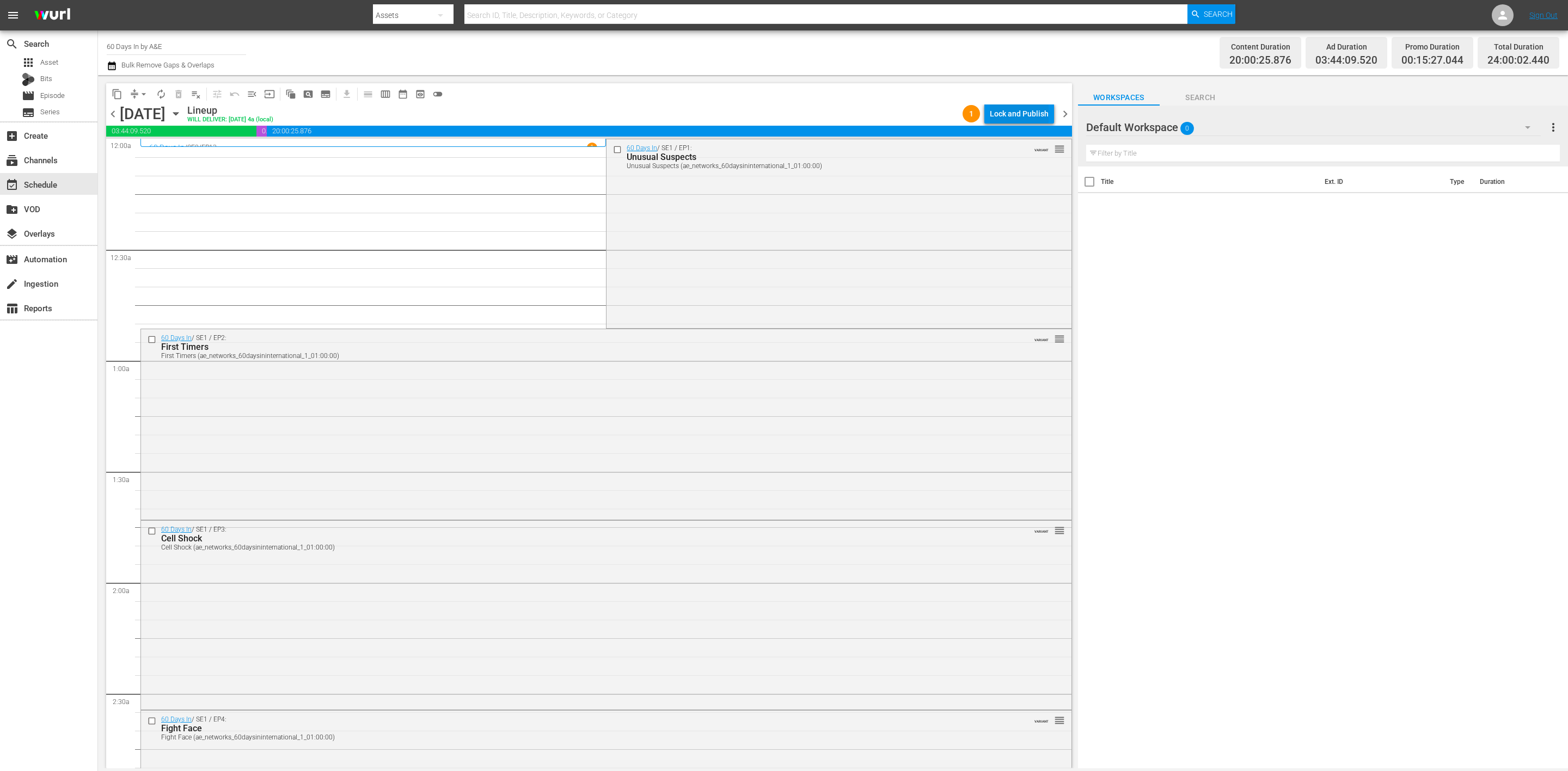
click at [1016, 113] on div "Lock and Publish" at bounding box center [1019, 114] width 59 height 19
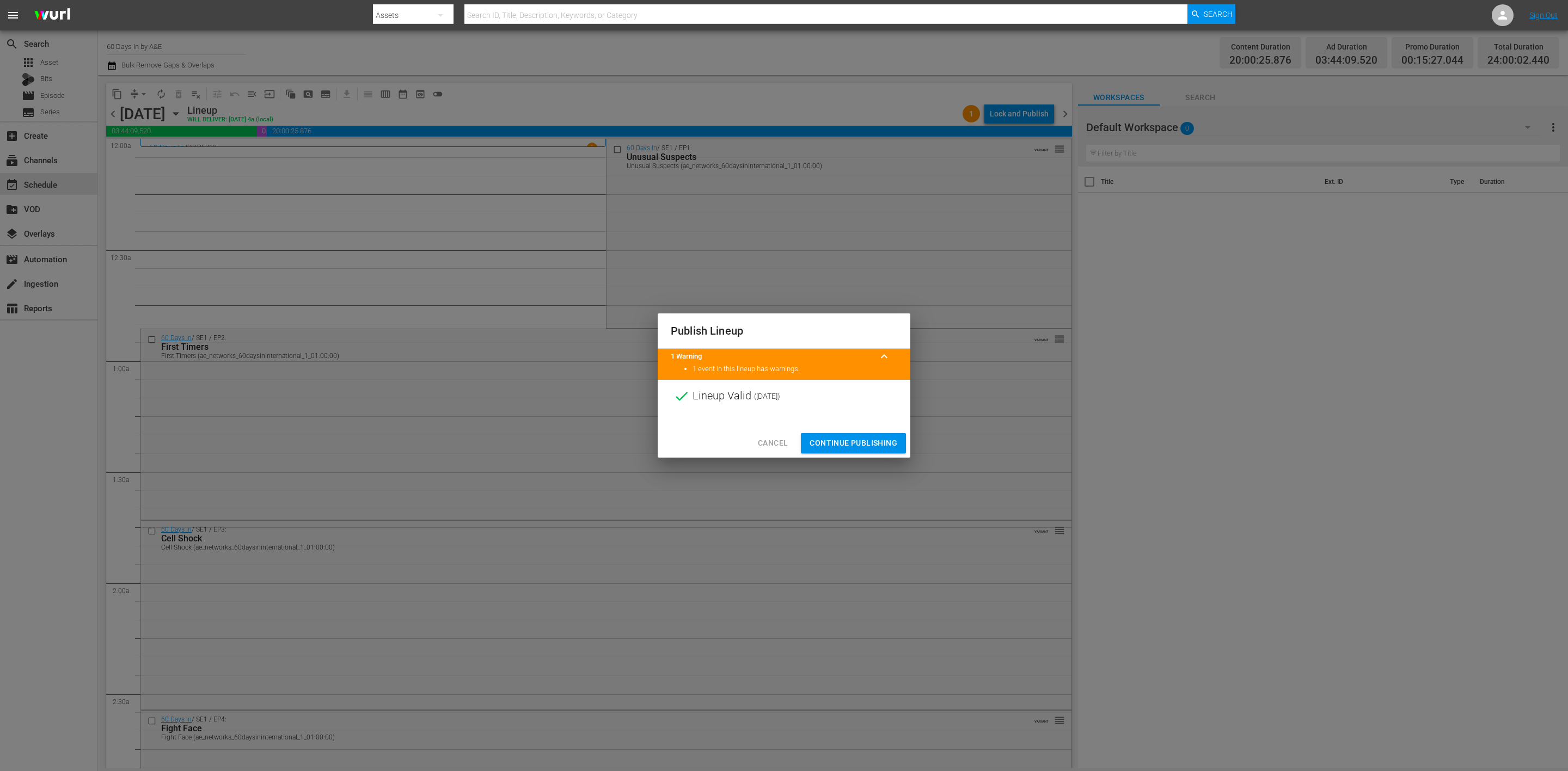
click at [854, 444] on span "Continue Publishing" at bounding box center [853, 443] width 88 height 13
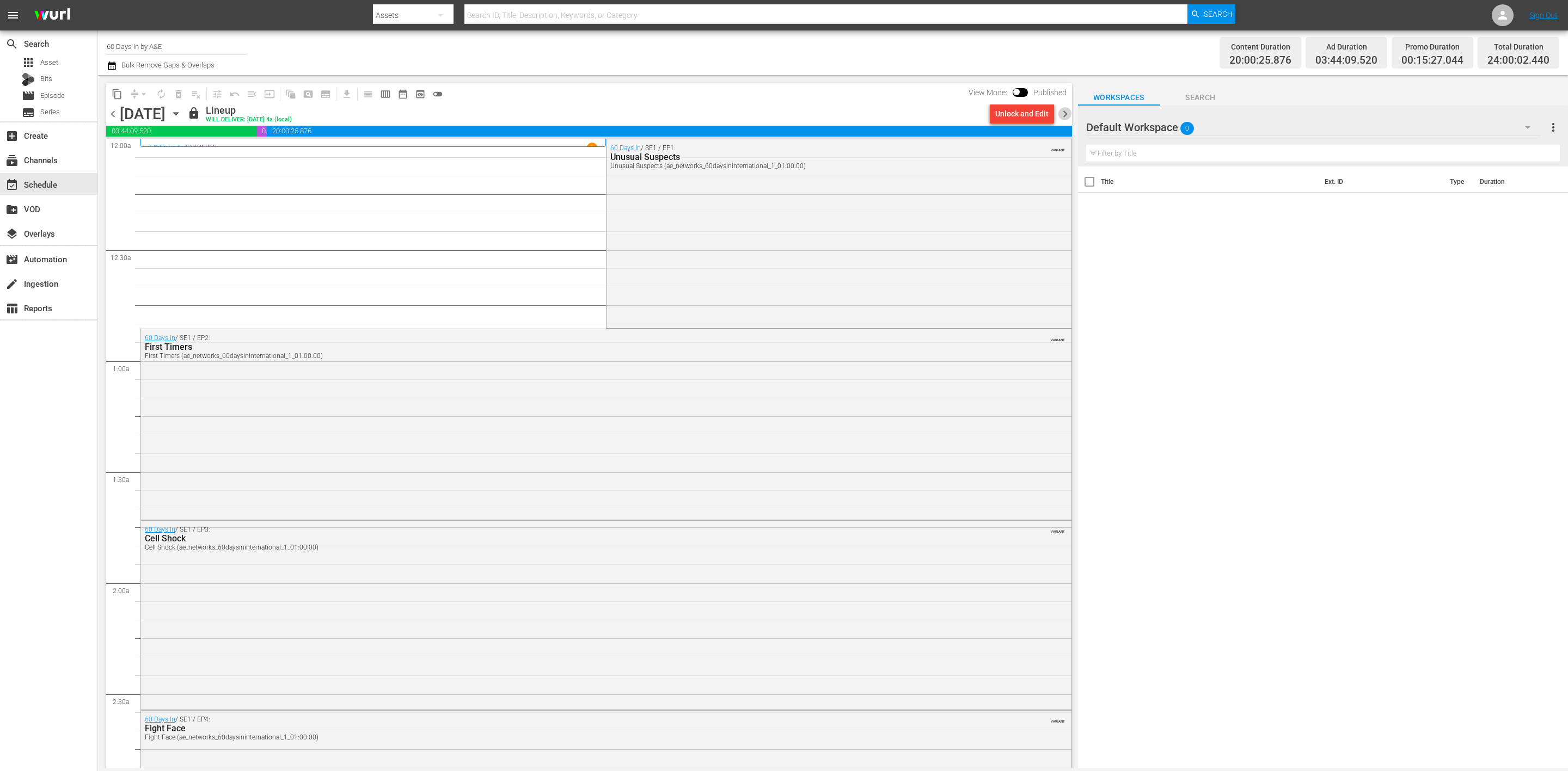
click at [1064, 111] on span "chevron_right" at bounding box center [1065, 114] width 13 height 13
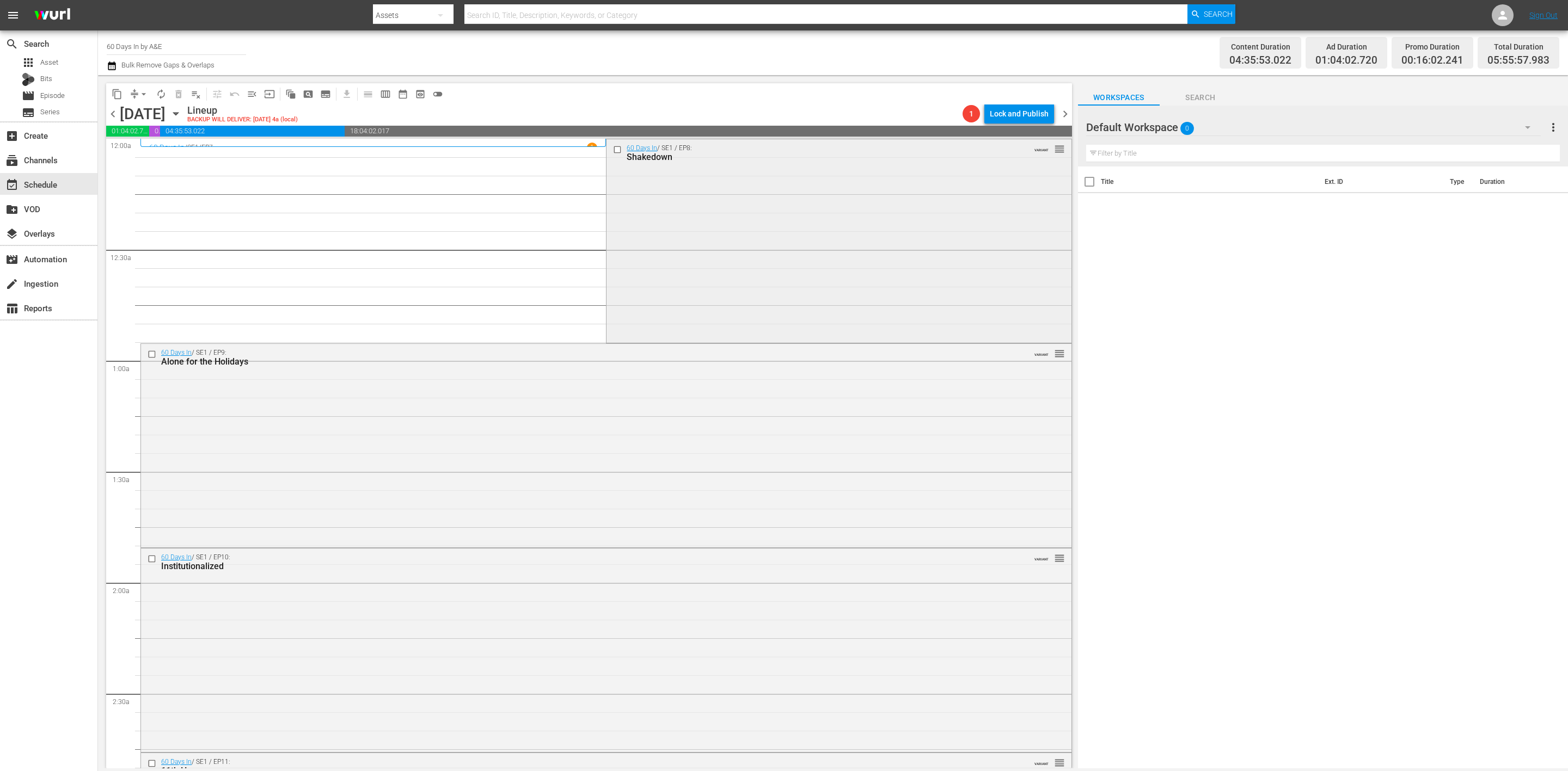
click at [760, 266] on div "60 Days In / SE1 / EP8: Shakedown VARIANT reorder" at bounding box center [838, 240] width 464 height 201
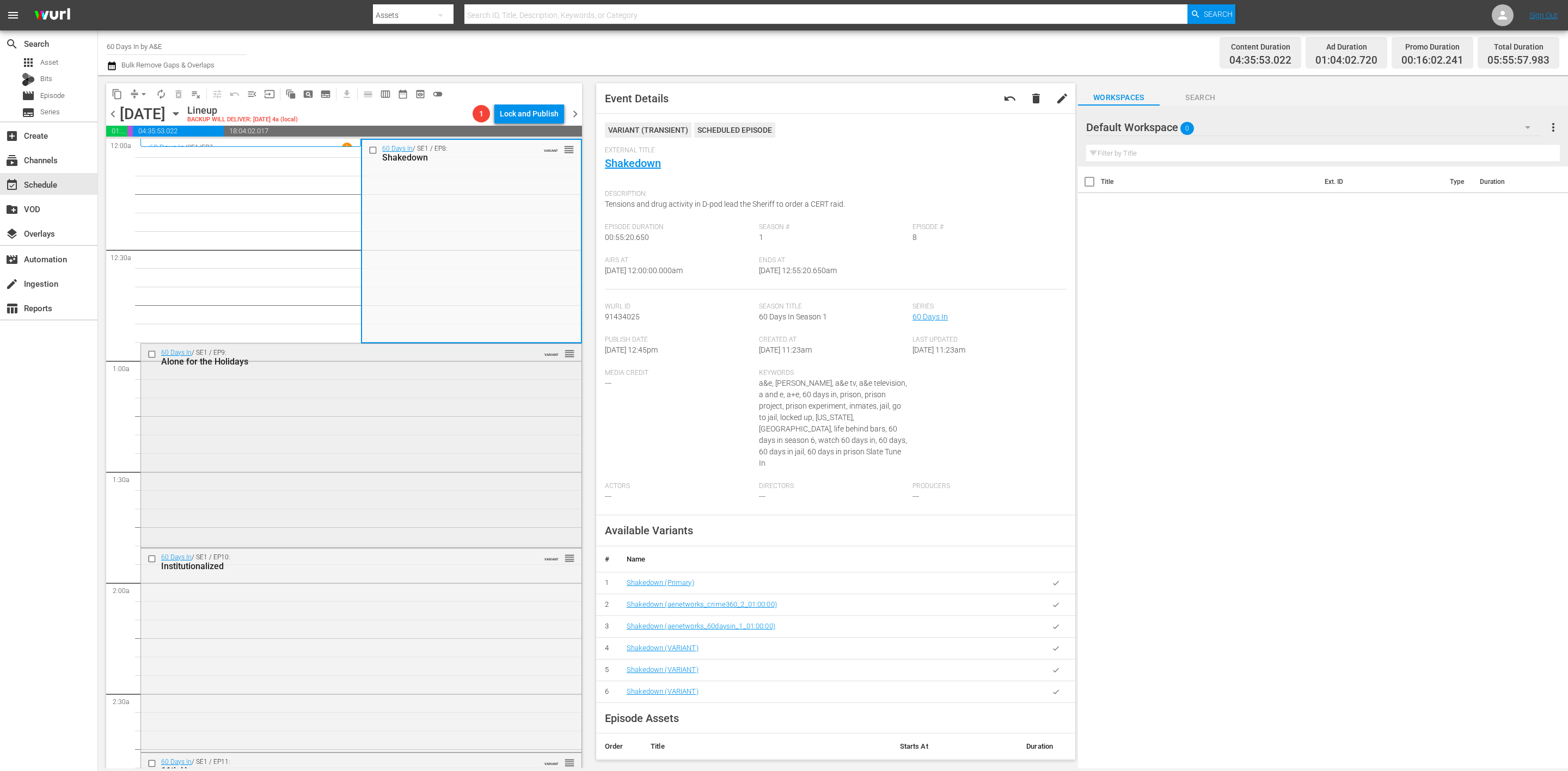
click at [433, 464] on div "60 Days In / SE1 / EP9: Alone for the Holidays VARIANT reorder" at bounding box center [362, 444] width 441 height 201
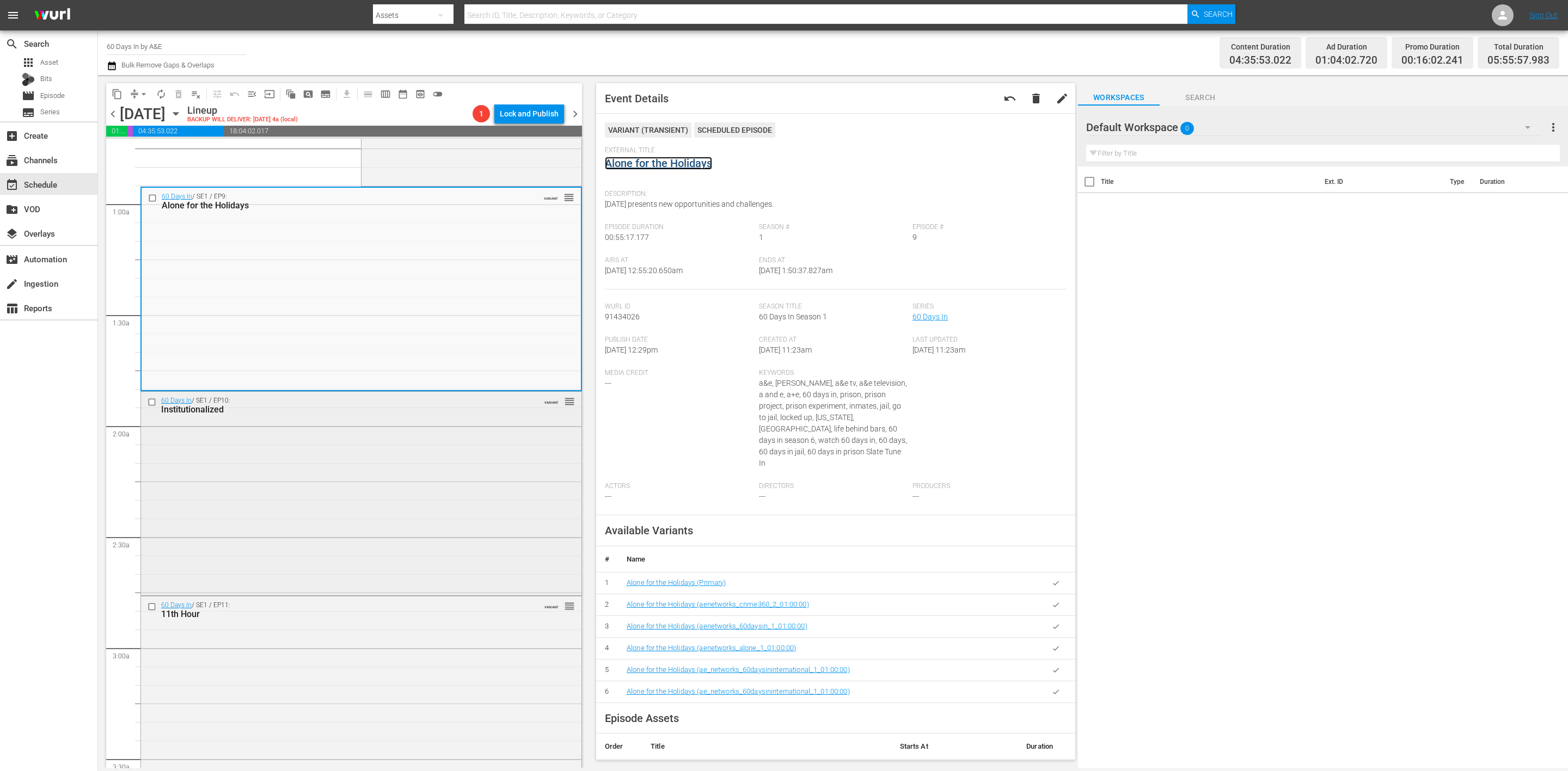
scroll to position [163, 0]
click at [479, 461] on div "60 Days In / SE1 / EP10: Institutionalized VARIANT reorder" at bounding box center [362, 486] width 441 height 201
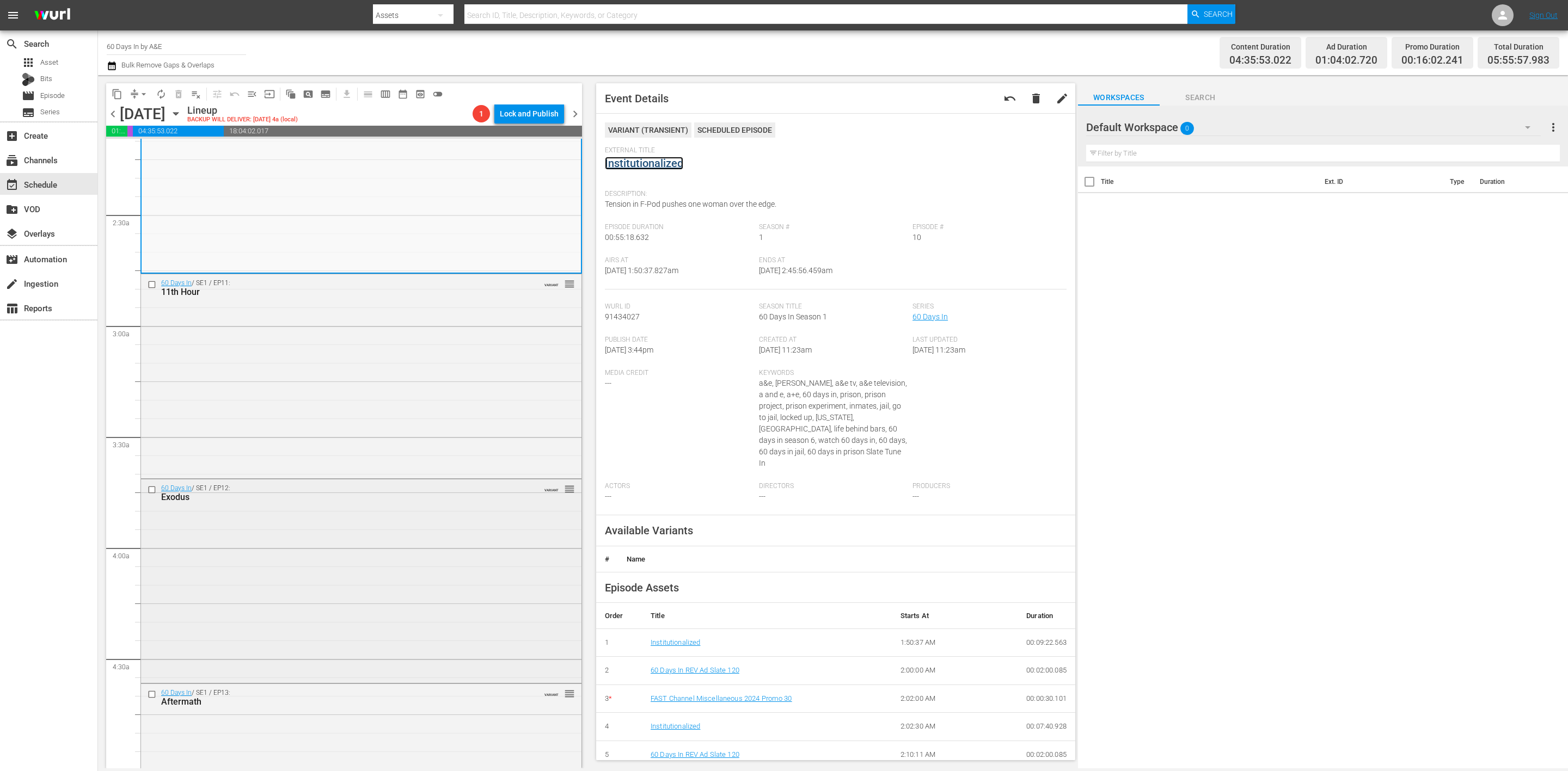
scroll to position [490, 0]
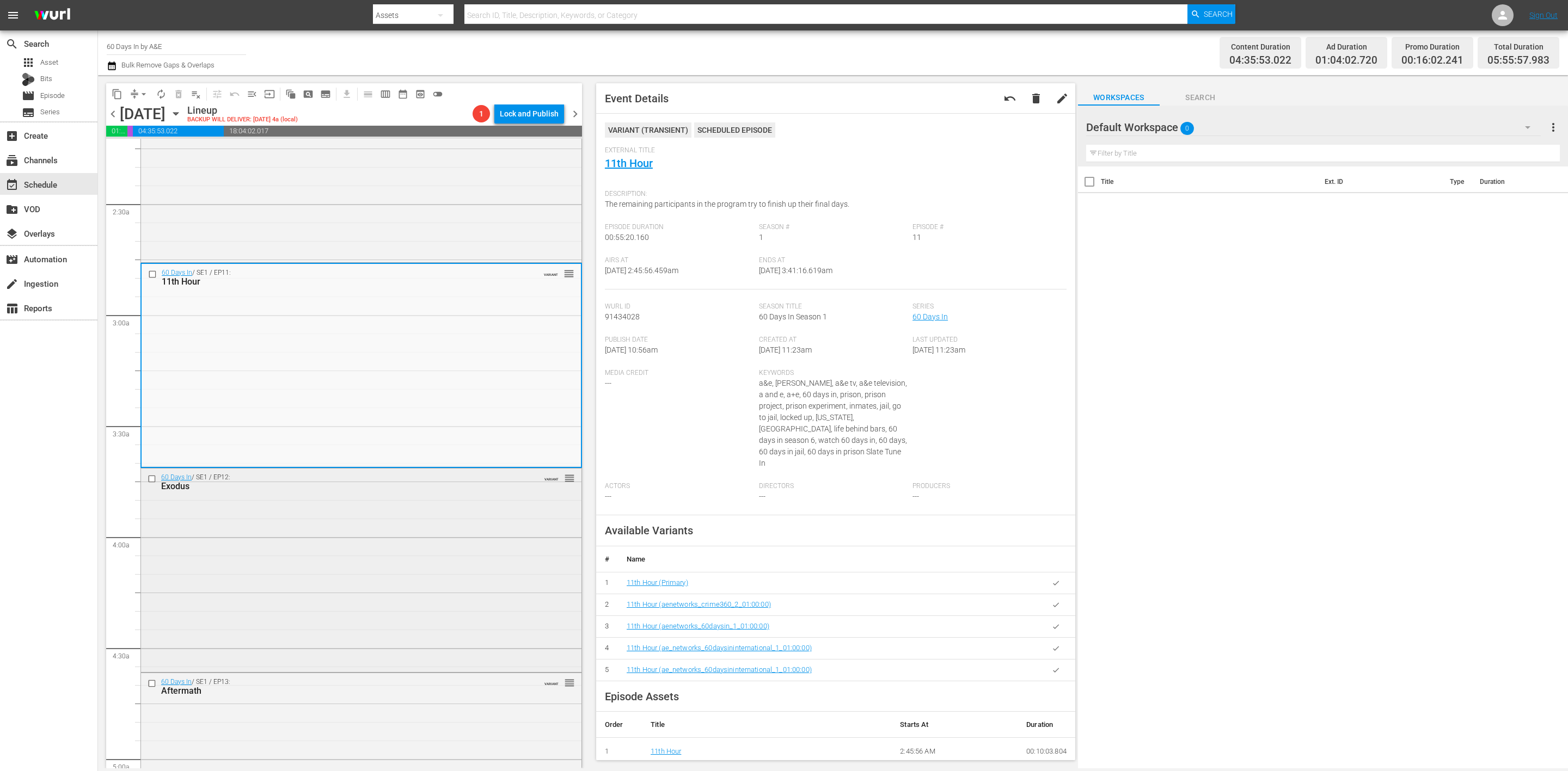
click at [402, 557] on div "60 Days In / SE1 / EP12: Exodus VARIANT reorder" at bounding box center [362, 569] width 441 height 201
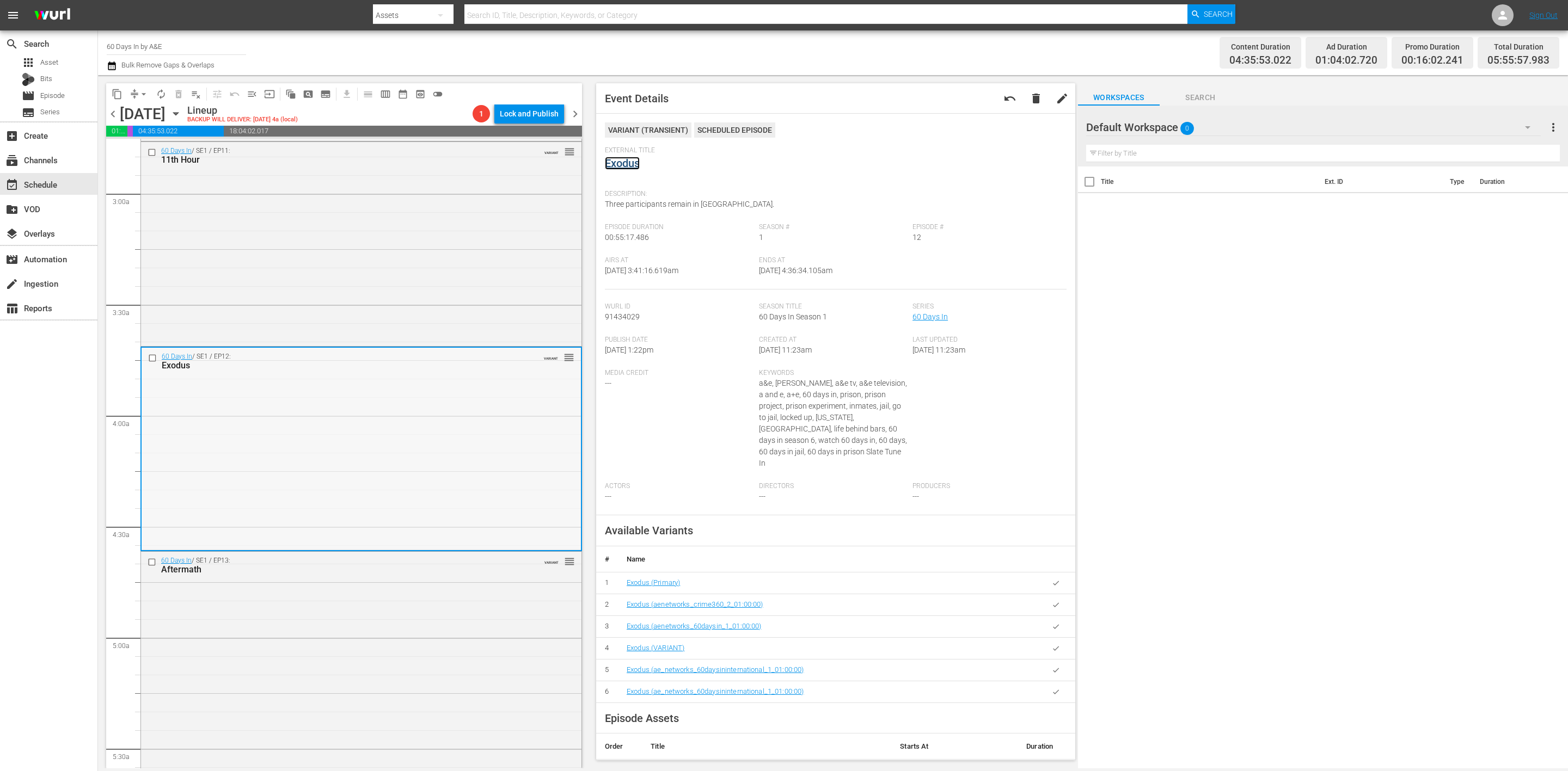
scroll to position [817, 0]
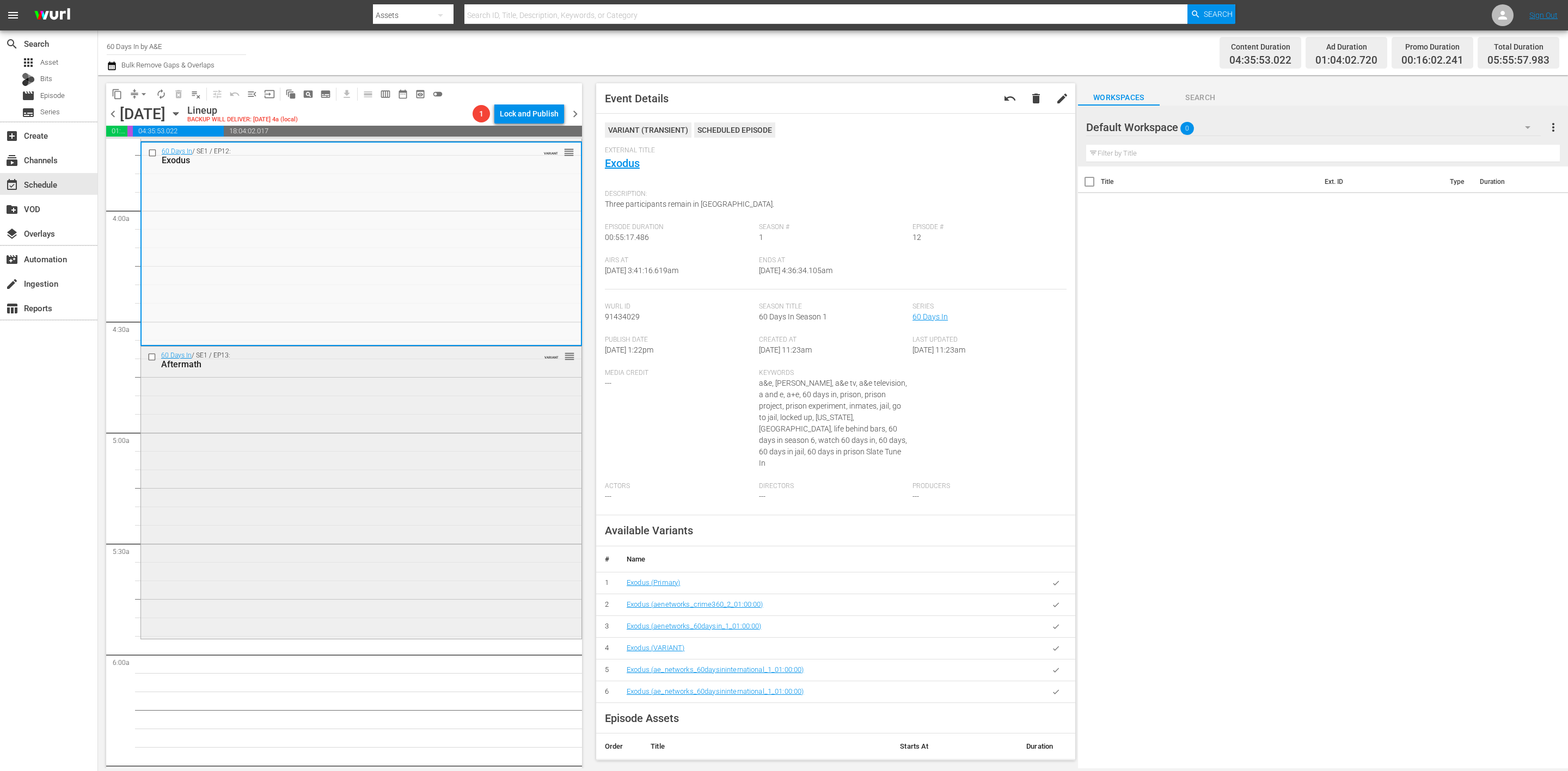
click at [419, 435] on div "60 Days In / SE1 / EP13: Aftermath VARIANT reorder" at bounding box center [362, 492] width 441 height 291
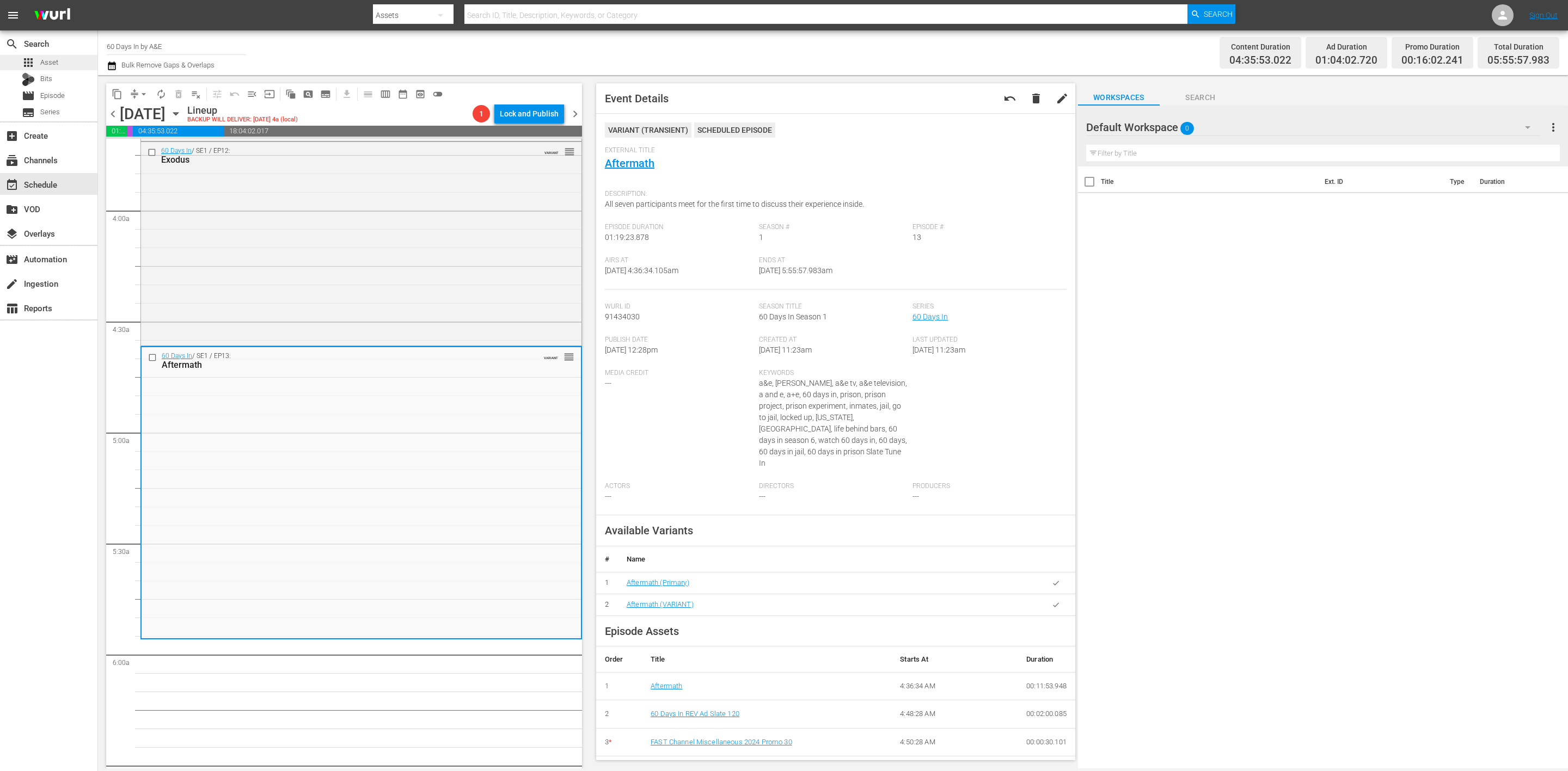
click at [46, 64] on span "Asset" at bounding box center [49, 63] width 18 height 11
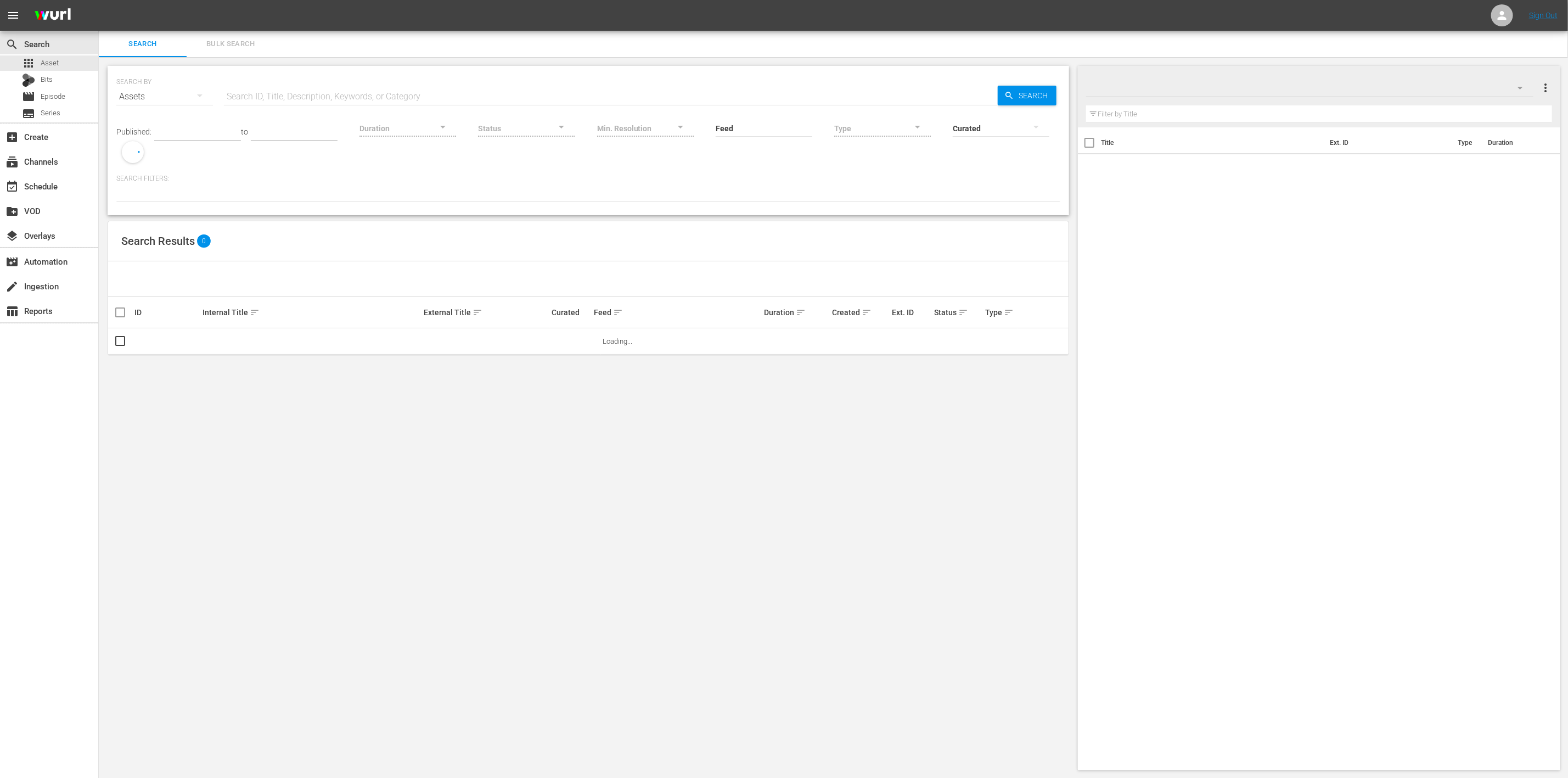
click at [326, 99] on input "text" at bounding box center [611, 96] width 774 height 26
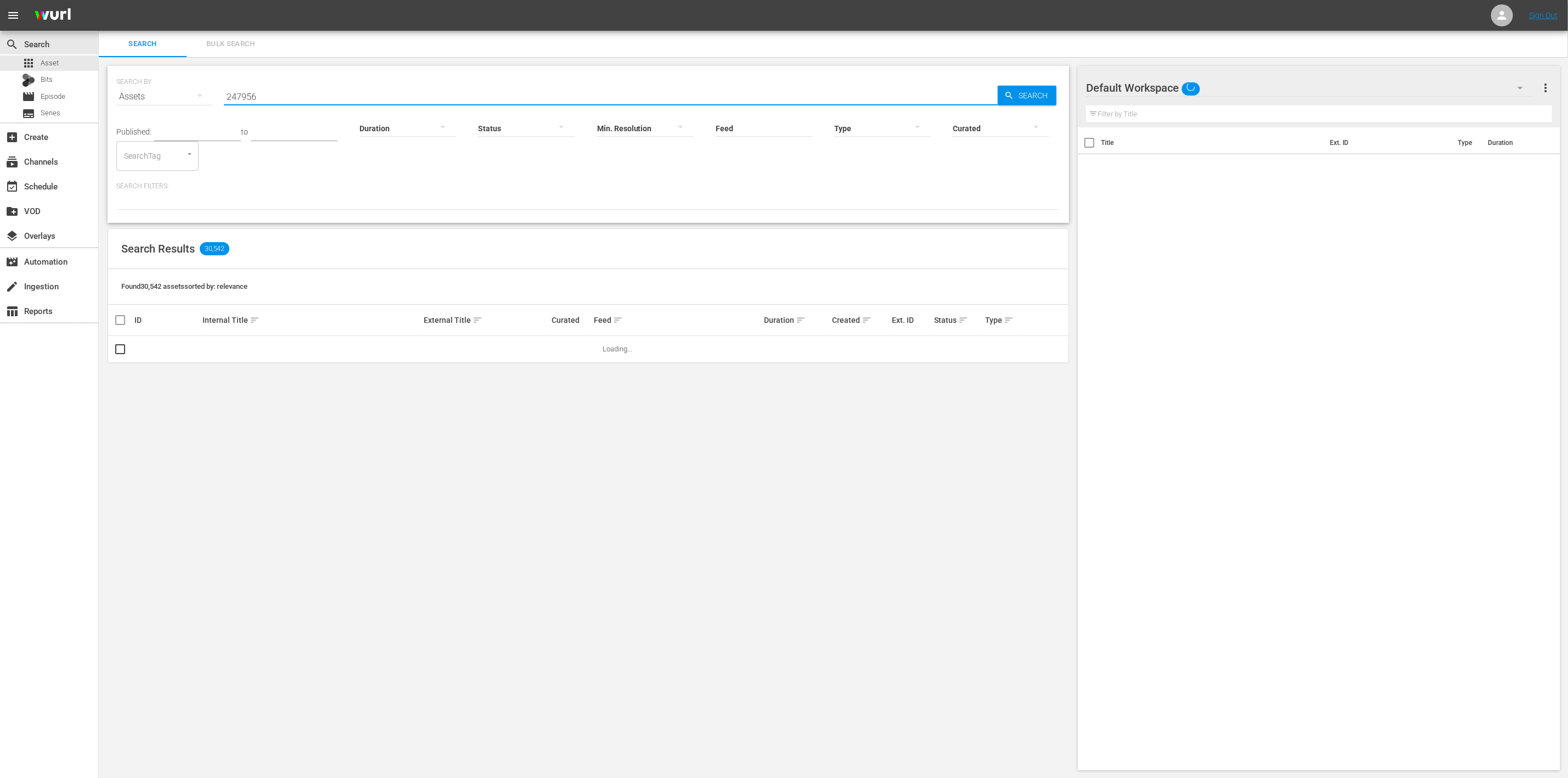
type input "247956"
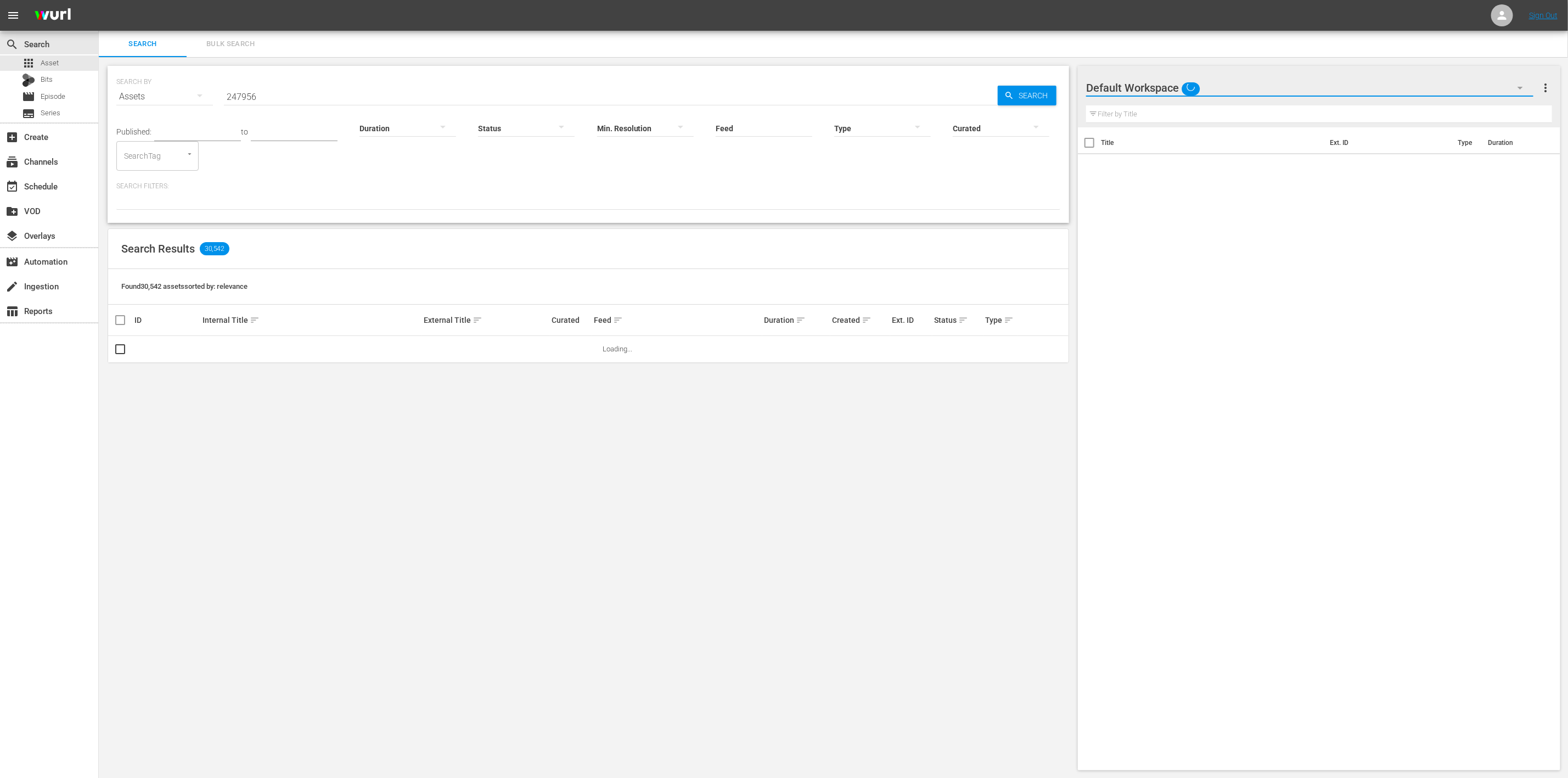
click at [1522, 90] on icon "button" at bounding box center [1520, 87] width 13 height 13
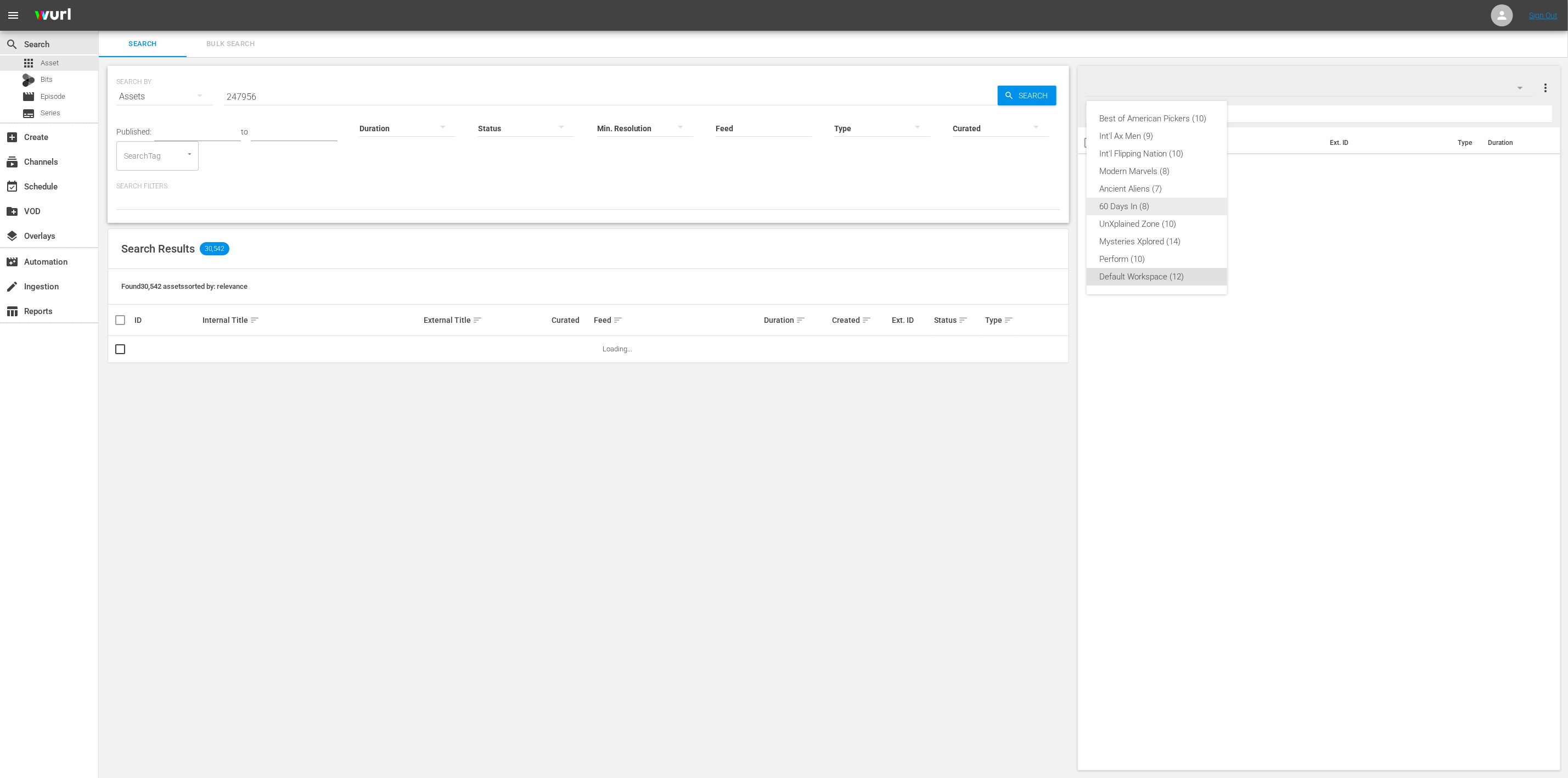
click at [1143, 206] on div "60 Days In (8)" at bounding box center [1157, 206] width 114 height 18
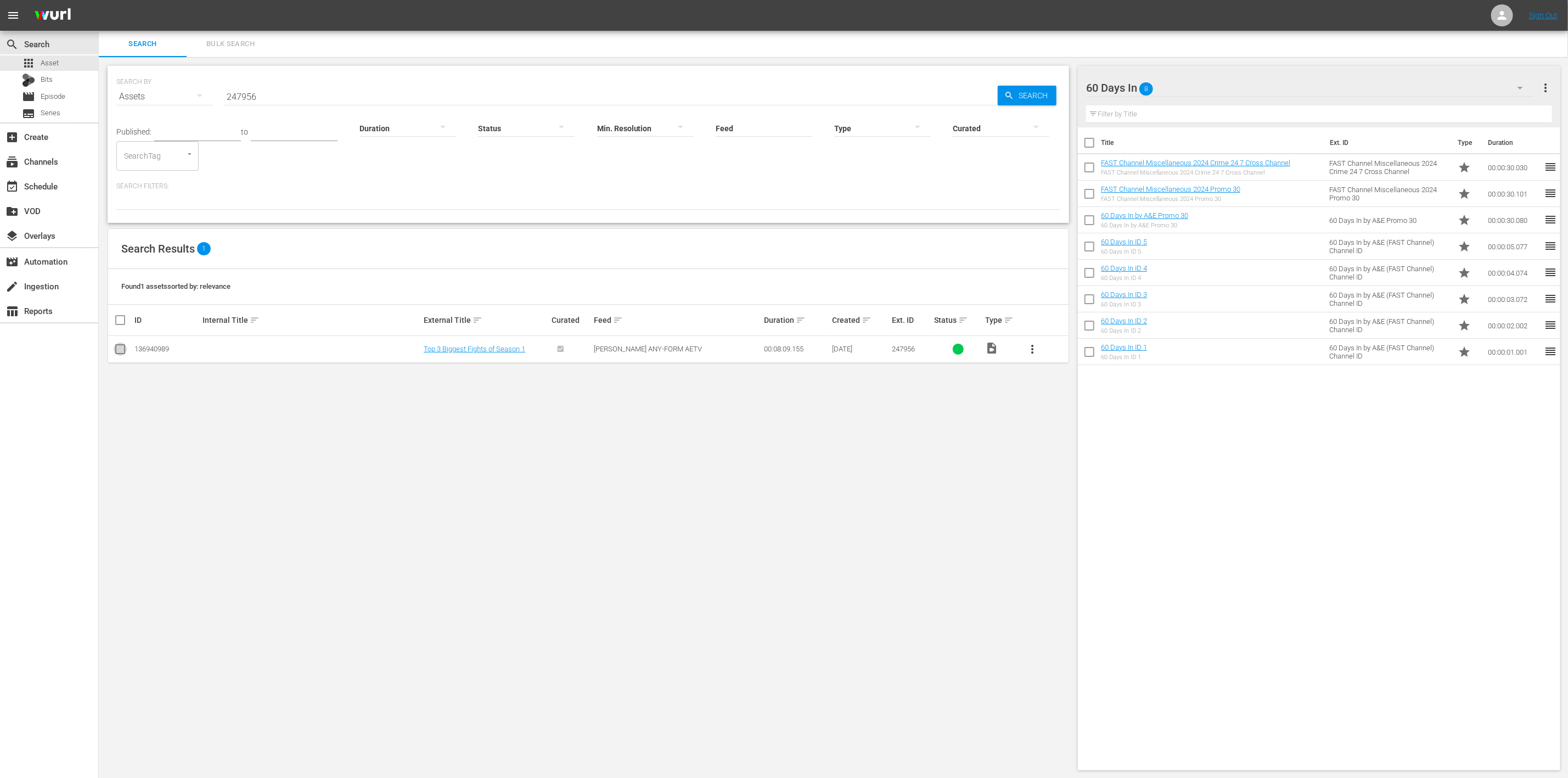
click at [117, 353] on input "checkbox" at bounding box center [120, 351] width 13 height 13
checkbox input "true"
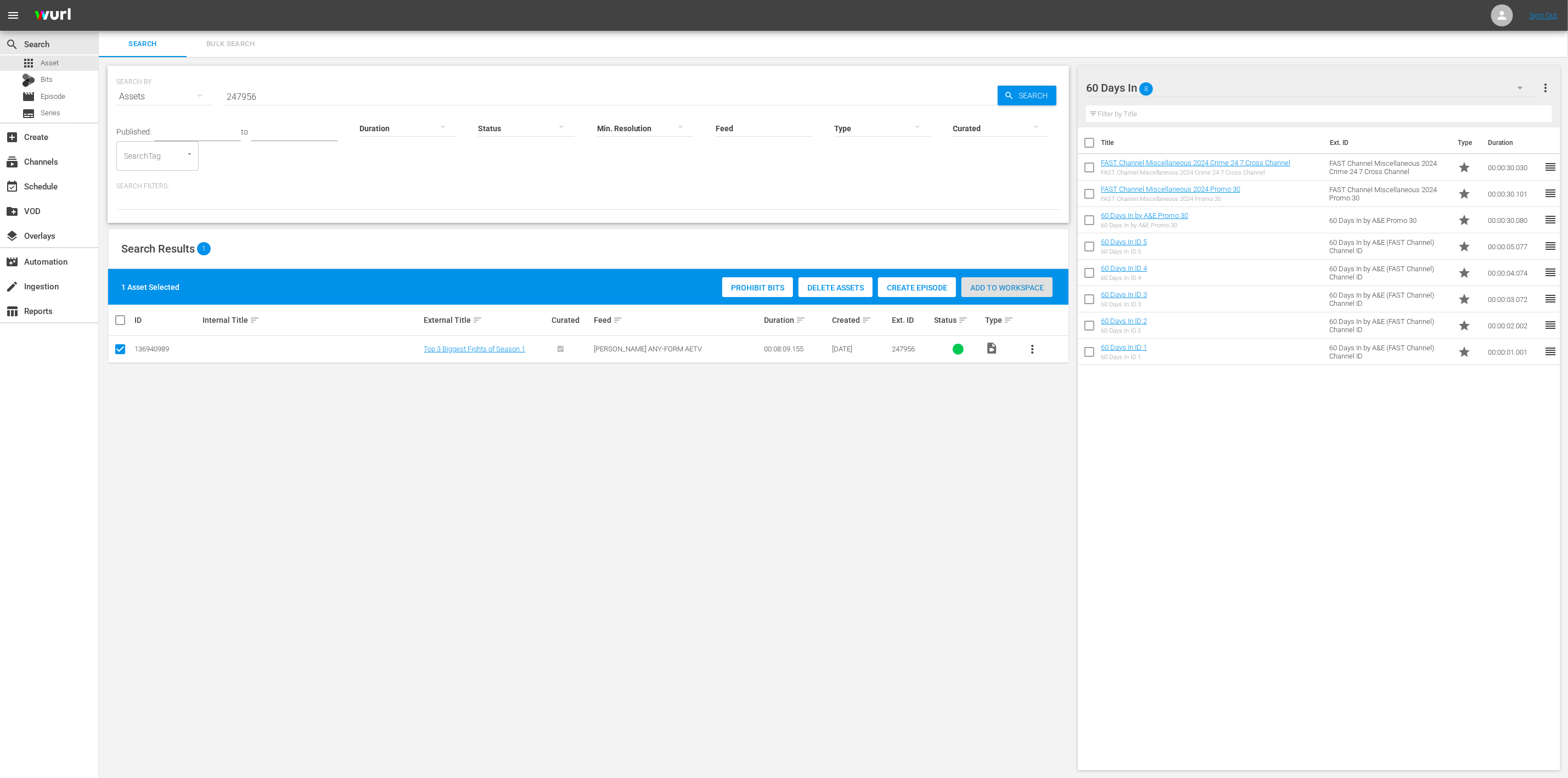
click at [1022, 289] on span "Add to Workspace" at bounding box center [1007, 288] width 91 height 9
click at [56, 187] on div "event_available Schedule" at bounding box center [31, 184] width 61 height 10
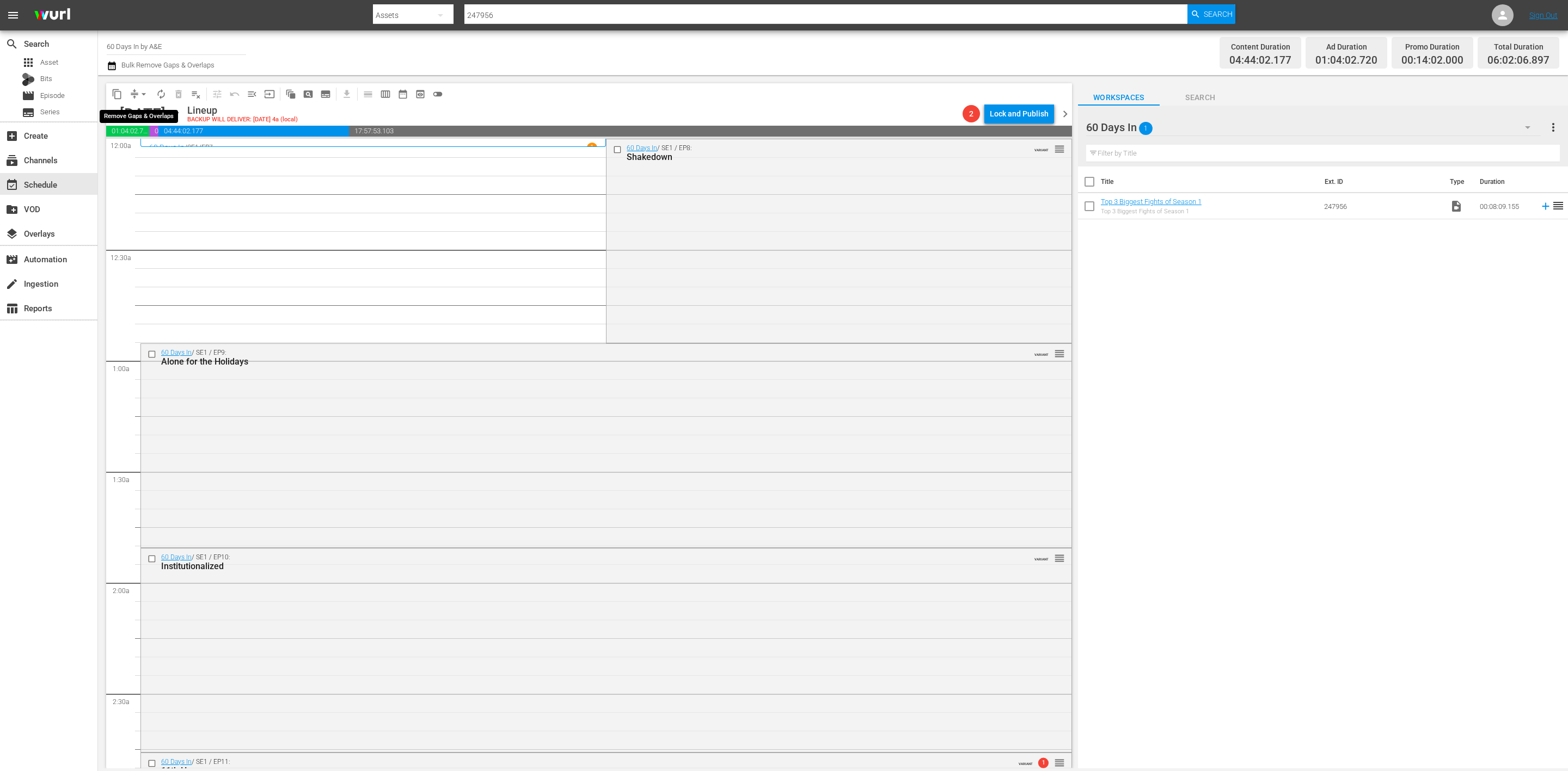
click at [138, 93] on span "arrow_drop_down" at bounding box center [144, 94] width 11 height 11
click at [131, 118] on li "Align to Midnight" at bounding box center [144, 116] width 114 height 18
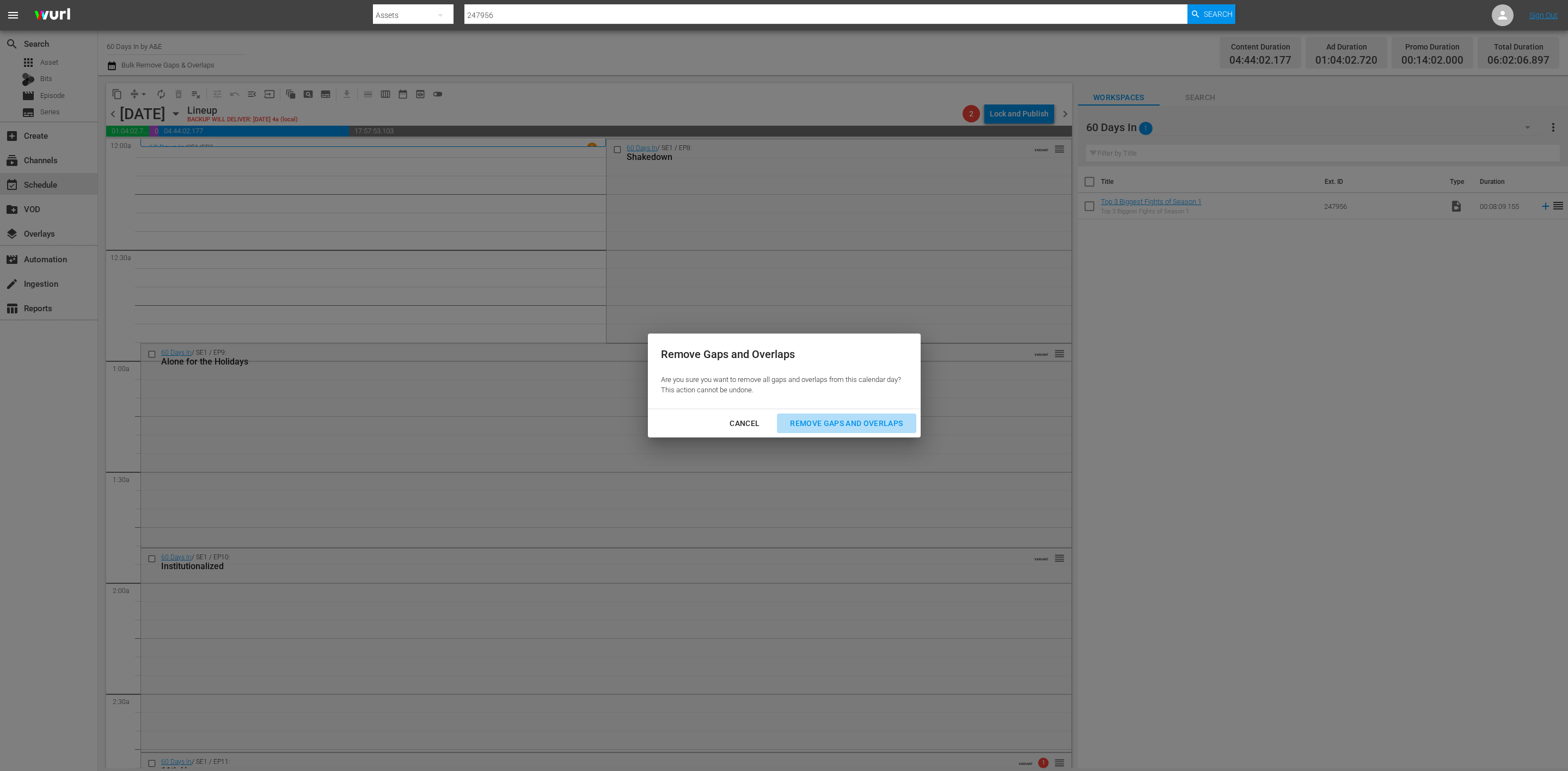
click at [858, 420] on div "Remove Gaps and Overlaps" at bounding box center [847, 424] width 130 height 13
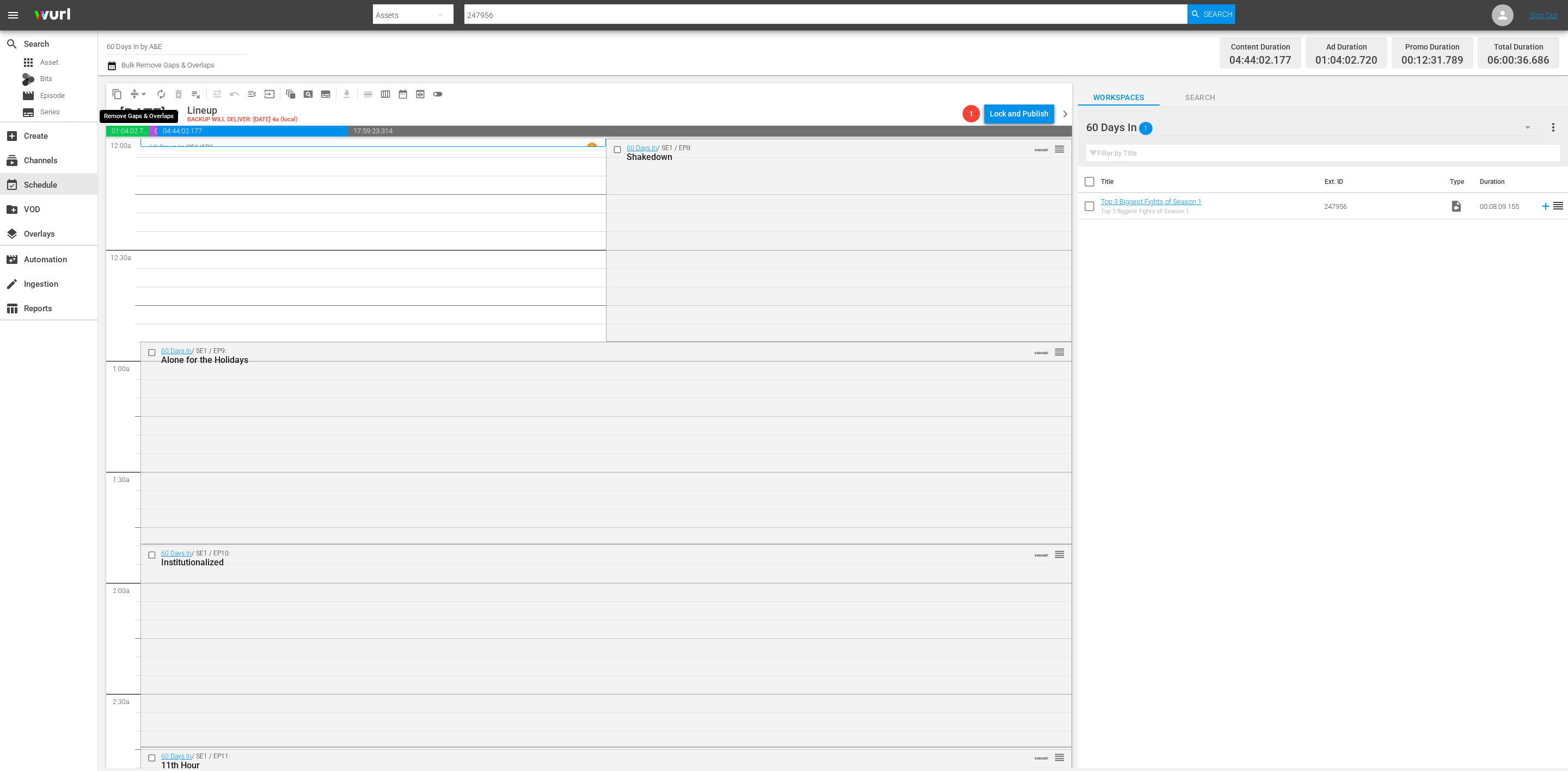
click at [138, 95] on span "arrow_drop_down" at bounding box center [144, 94] width 11 height 11
click at [139, 115] on li "Align to Midnight" at bounding box center [144, 116] width 114 height 18
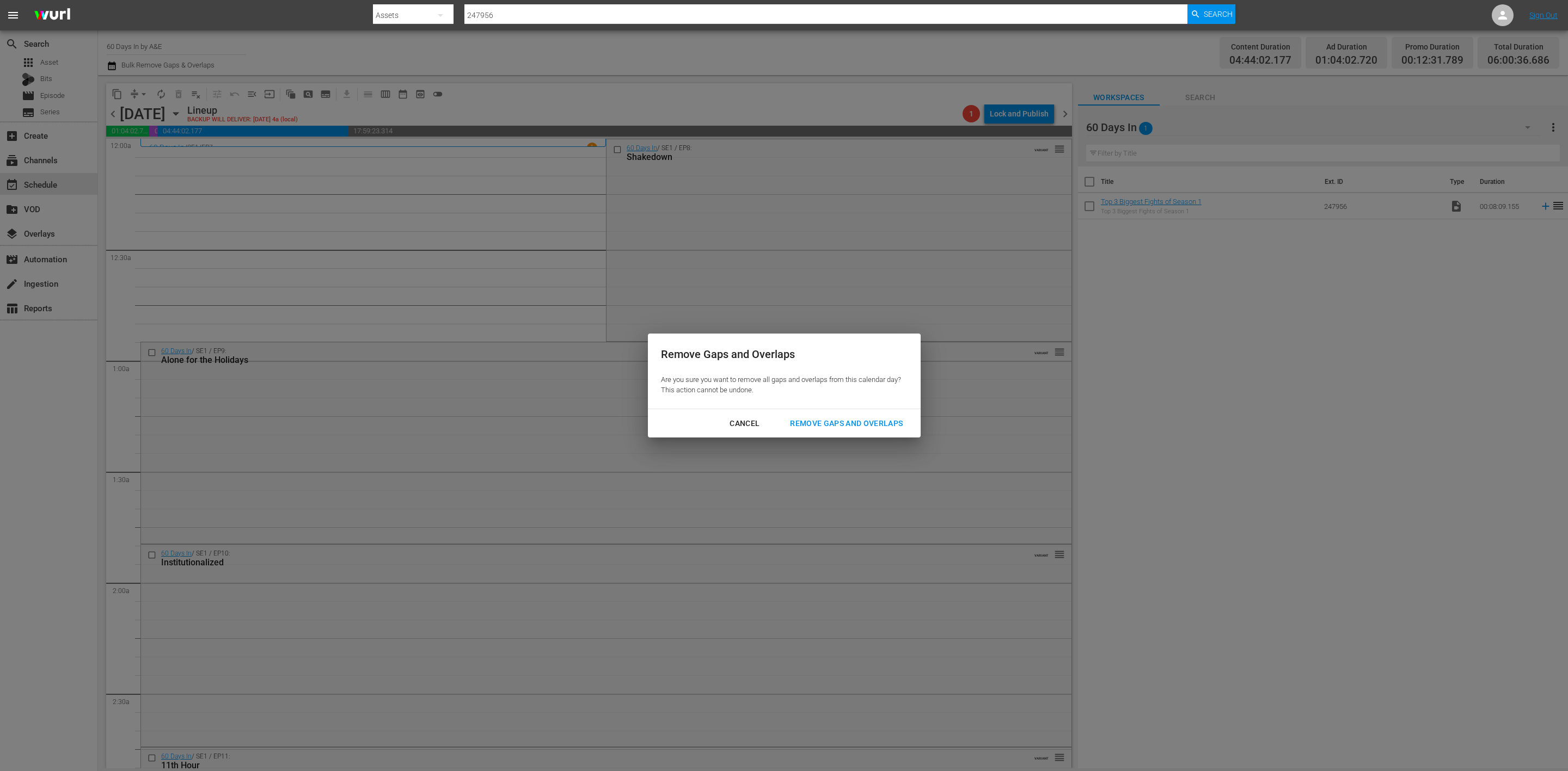
drag, startPoint x: 851, startPoint y: 420, endPoint x: 853, endPoint y: 411, distance: 9.2
click at [853, 411] on div "Cancel Remove Gaps and Overlaps" at bounding box center [784, 424] width 273 height 29
click at [855, 420] on div "Remove Gaps and Overlaps" at bounding box center [847, 424] width 130 height 13
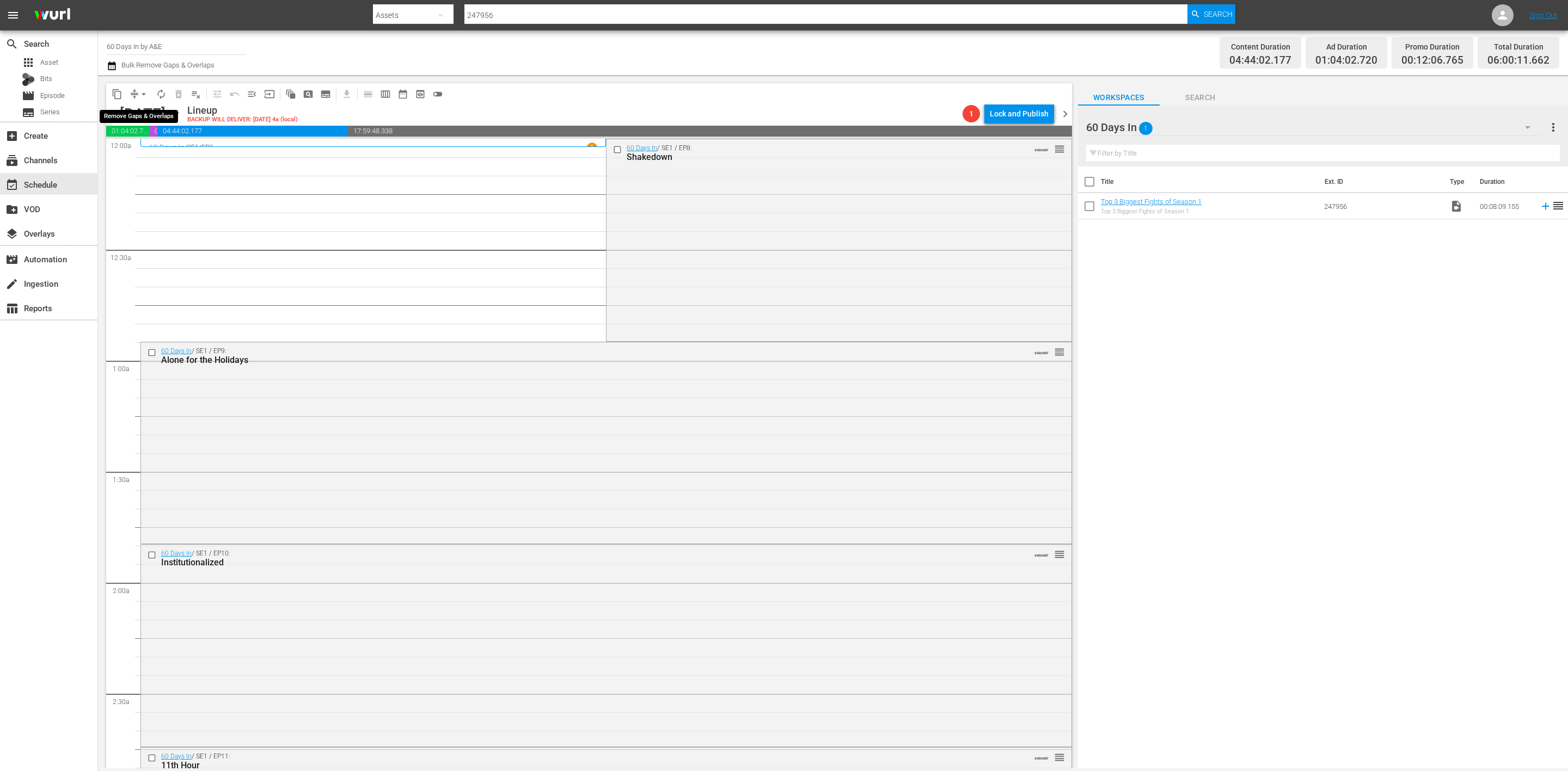
click at [141, 96] on span "arrow_drop_down" at bounding box center [144, 94] width 11 height 11
click at [144, 115] on li "Align to Midnight" at bounding box center [144, 116] width 114 height 18
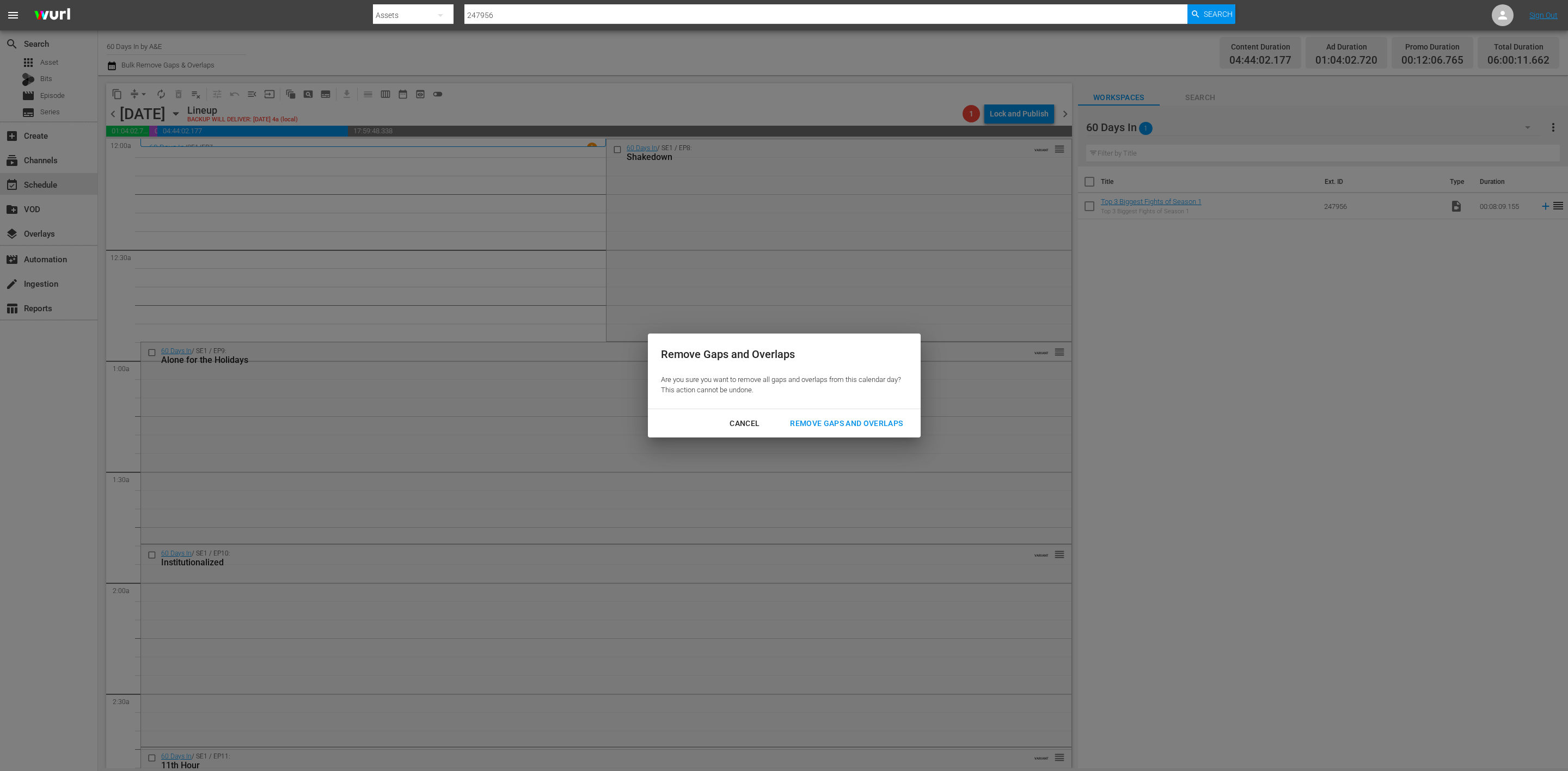
click at [835, 426] on div "Remove Gaps and Overlaps" at bounding box center [847, 424] width 130 height 13
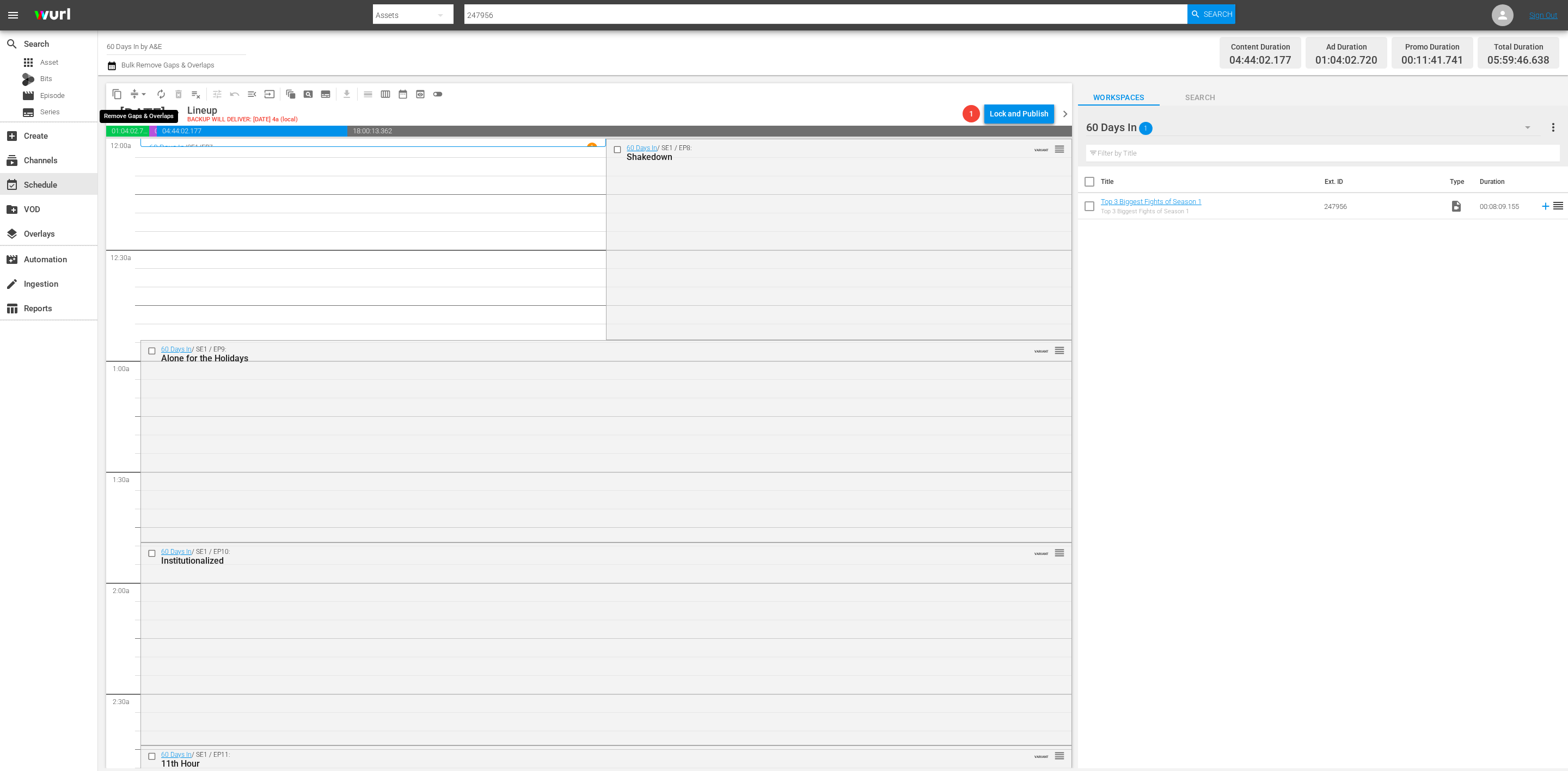
click at [133, 91] on span "compress" at bounding box center [135, 94] width 11 height 11
click at [137, 93] on button "arrow_drop_down" at bounding box center [144, 94] width 18 height 18
click at [136, 113] on li "Align to Midnight" at bounding box center [144, 116] width 114 height 18
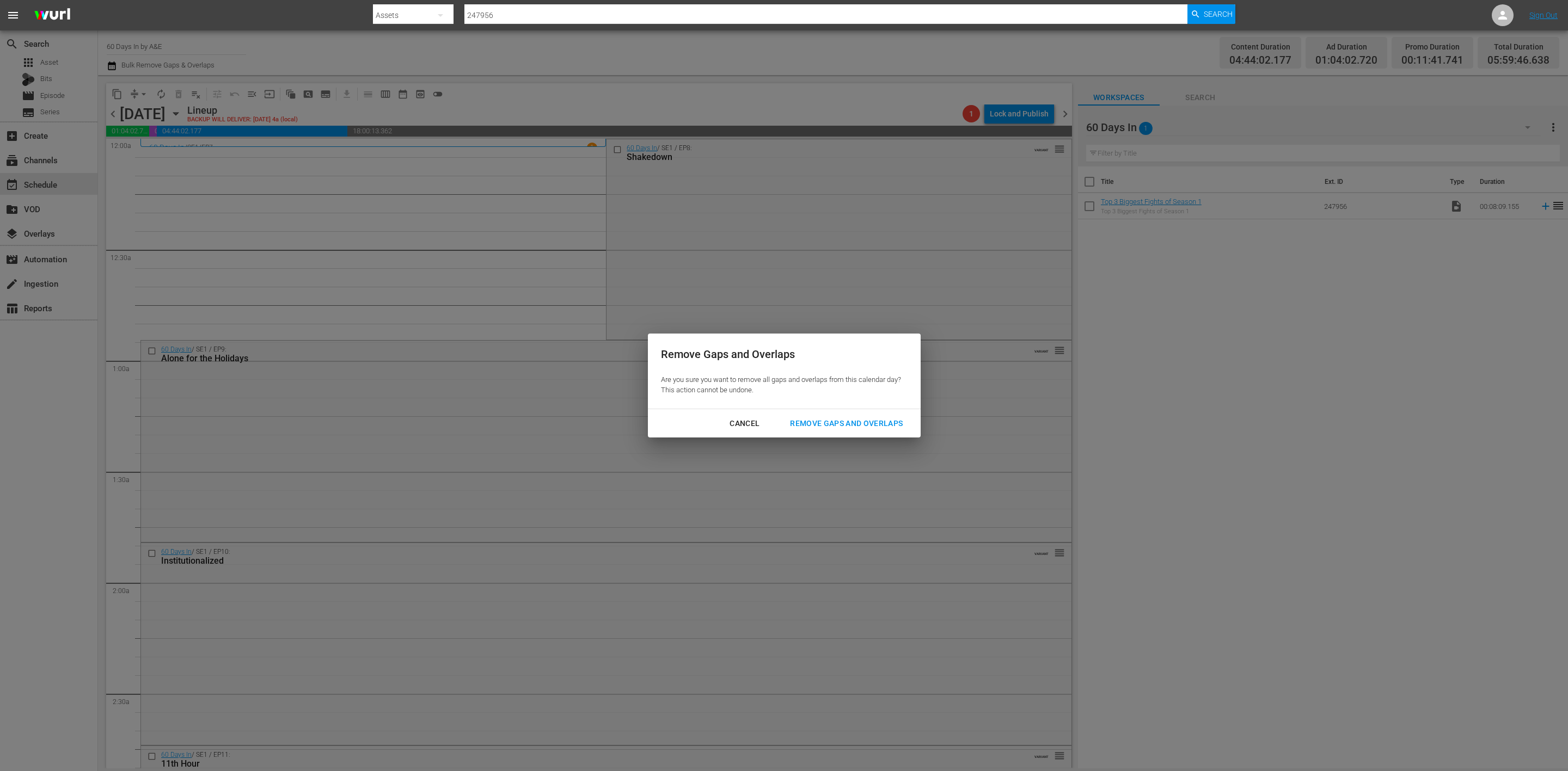
click at [874, 425] on div "Remove Gaps and Overlaps" at bounding box center [847, 424] width 130 height 13
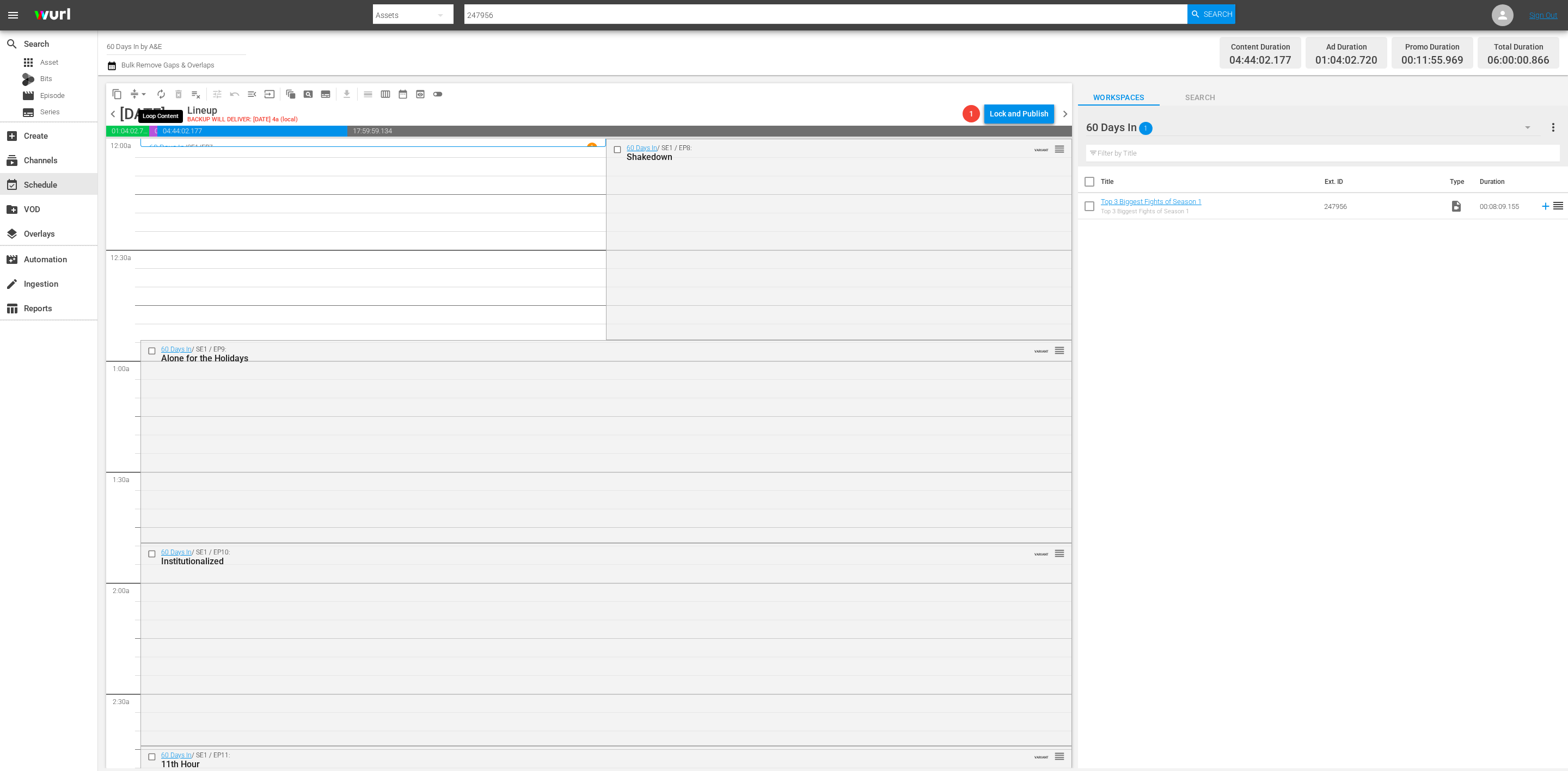
click at [163, 89] on span "autorenew_outlined" at bounding box center [161, 94] width 11 height 11
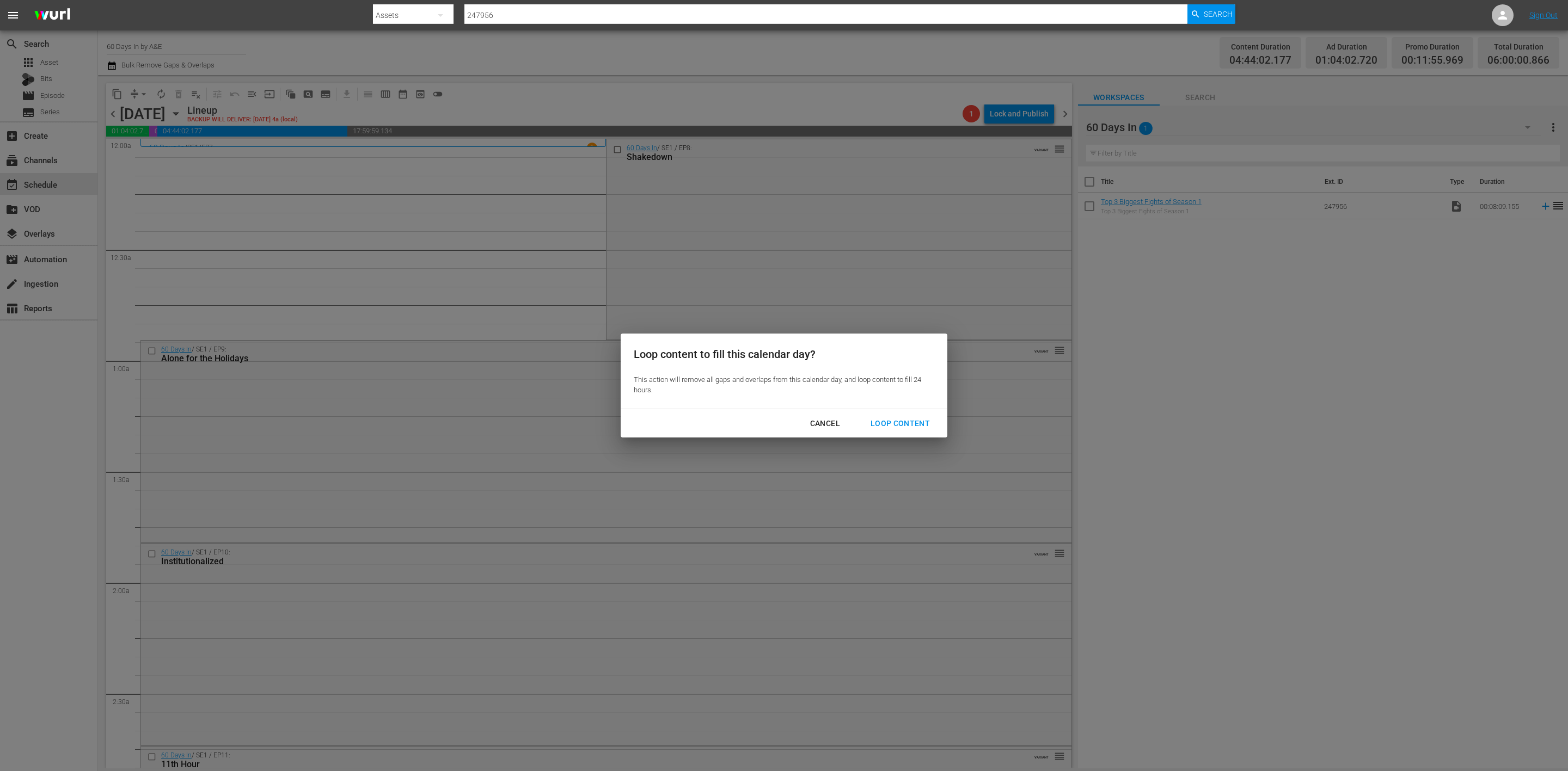
click at [905, 420] on div "Loop Content" at bounding box center [900, 424] width 77 height 13
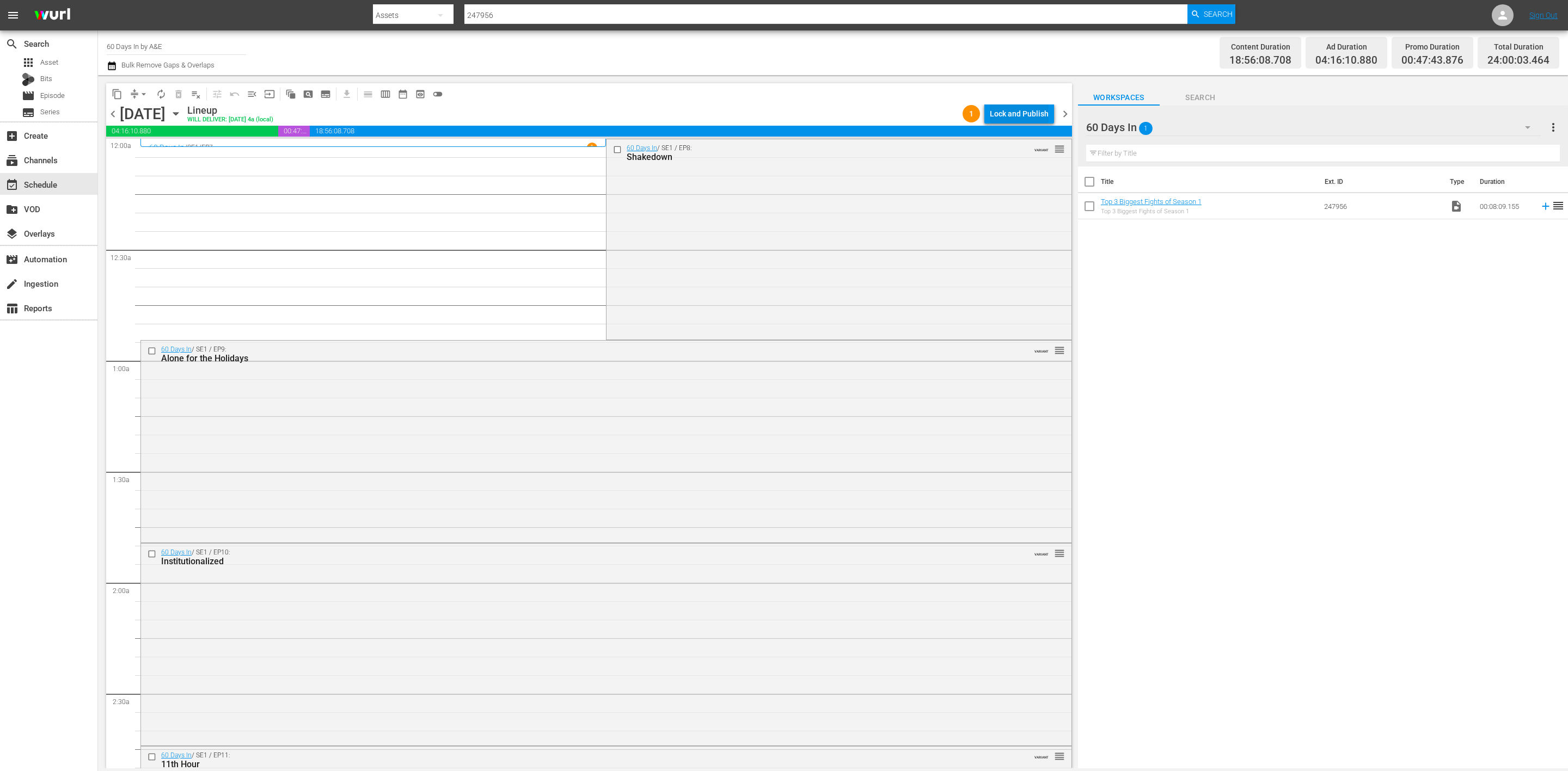
click at [1003, 113] on div "Lock and Publish" at bounding box center [1019, 114] width 59 height 19
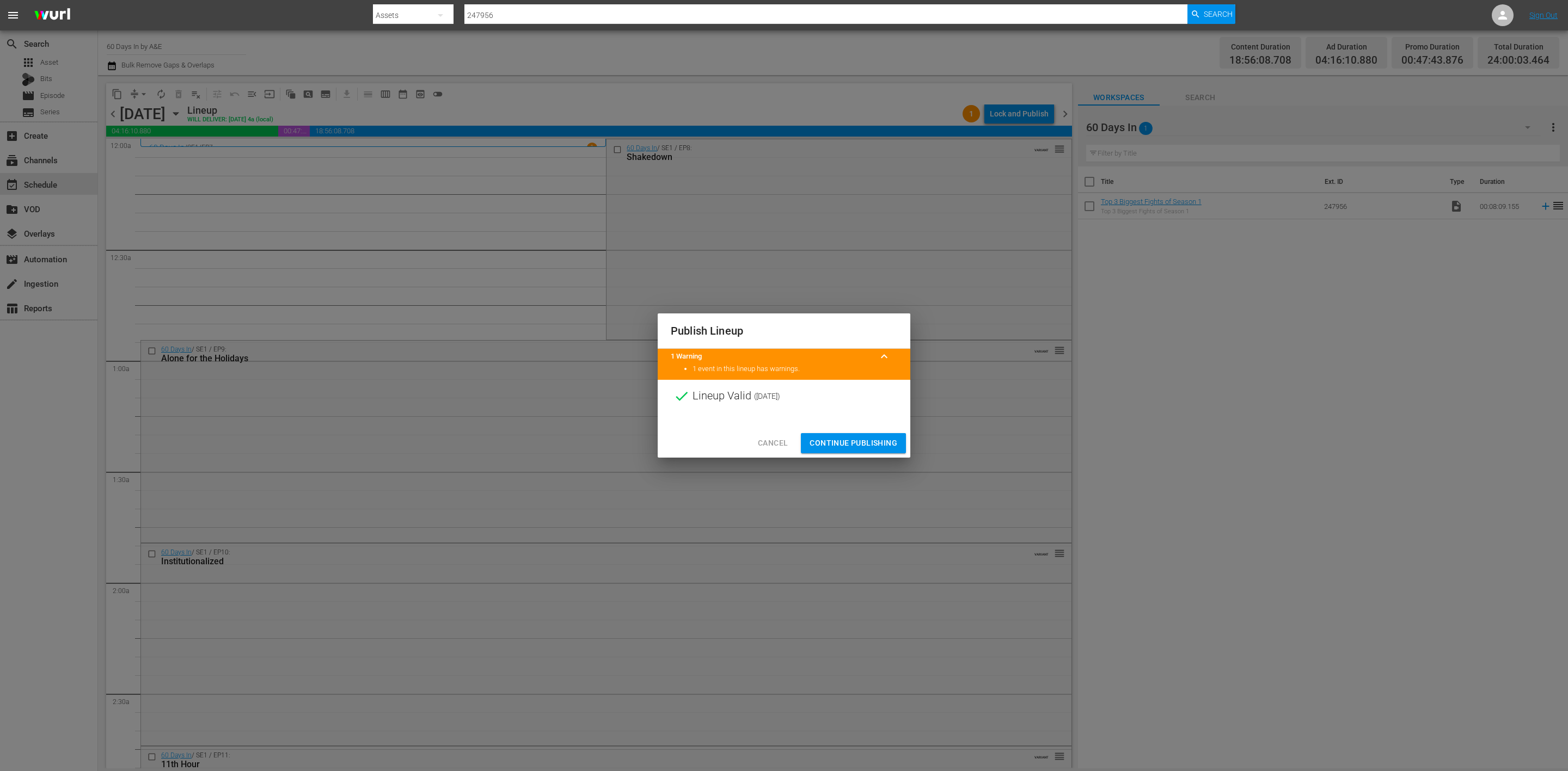
click at [849, 439] on span "Continue Publishing" at bounding box center [853, 443] width 88 height 13
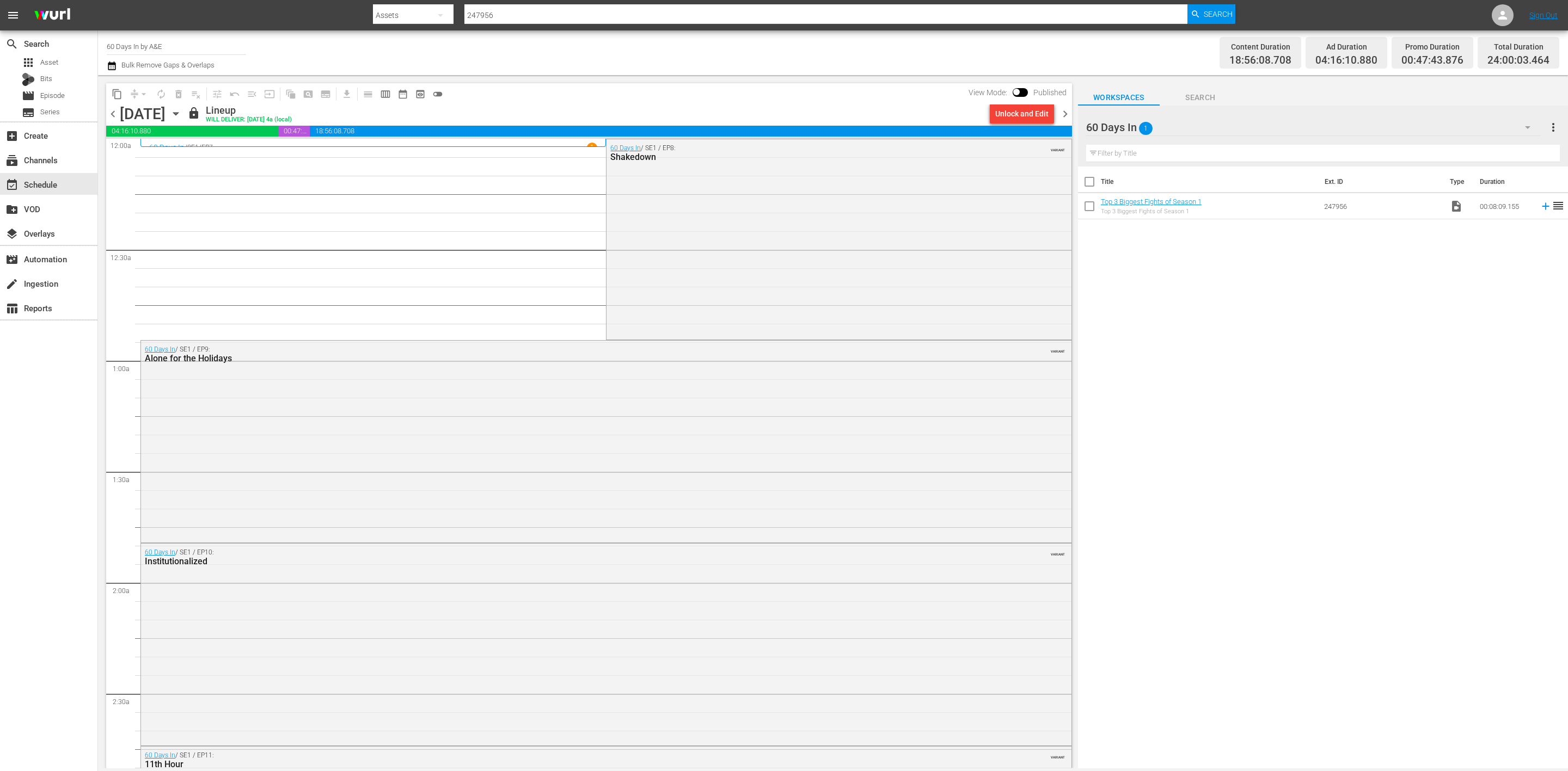
click at [1062, 113] on span "chevron_right" at bounding box center [1065, 114] width 13 height 13
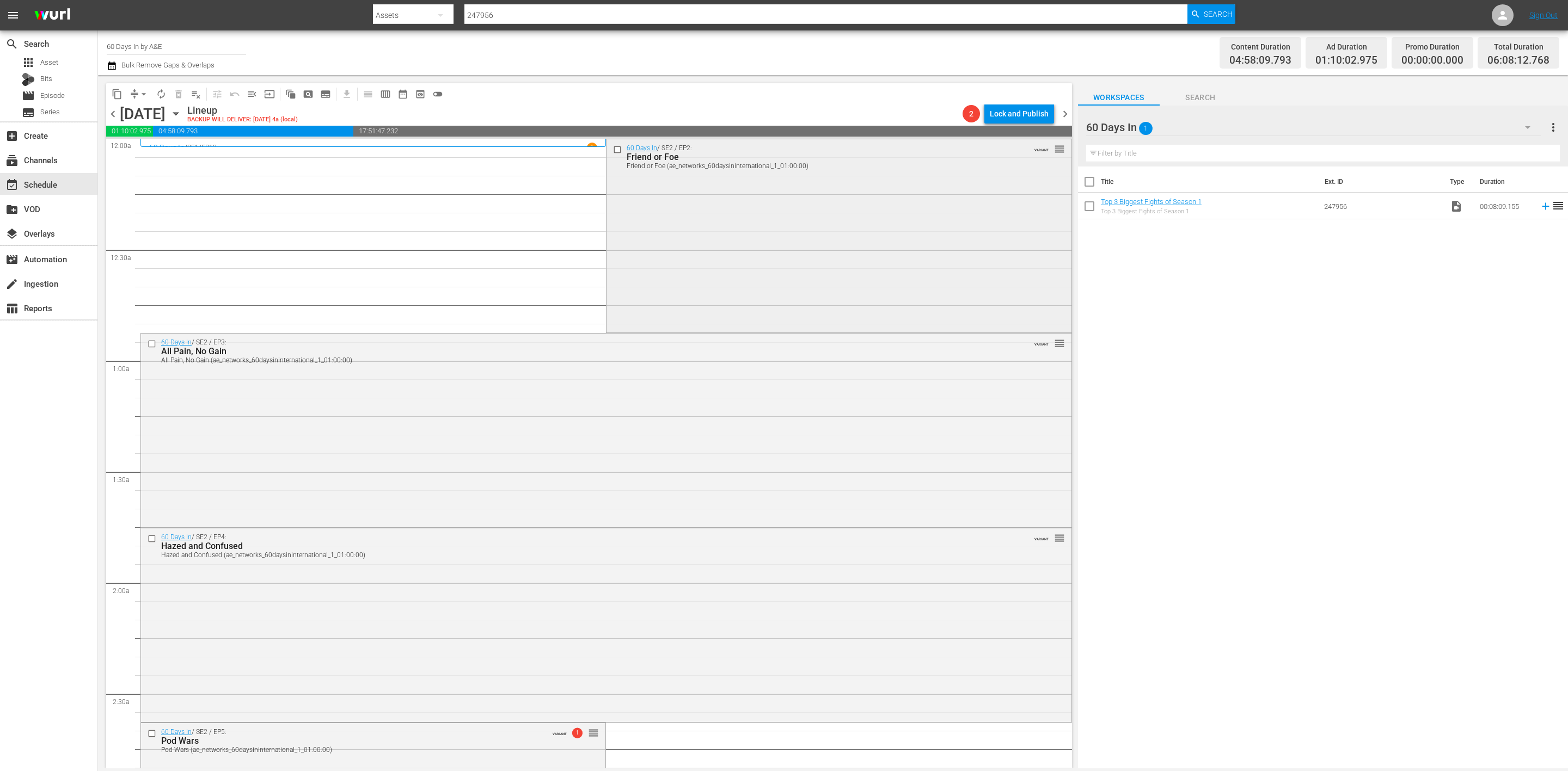
click at [818, 215] on div "60 Days In / SE2 / EP2: Friend or Foe Friend or Foe (ae_networks_60daysinintern…" at bounding box center [838, 235] width 464 height 191
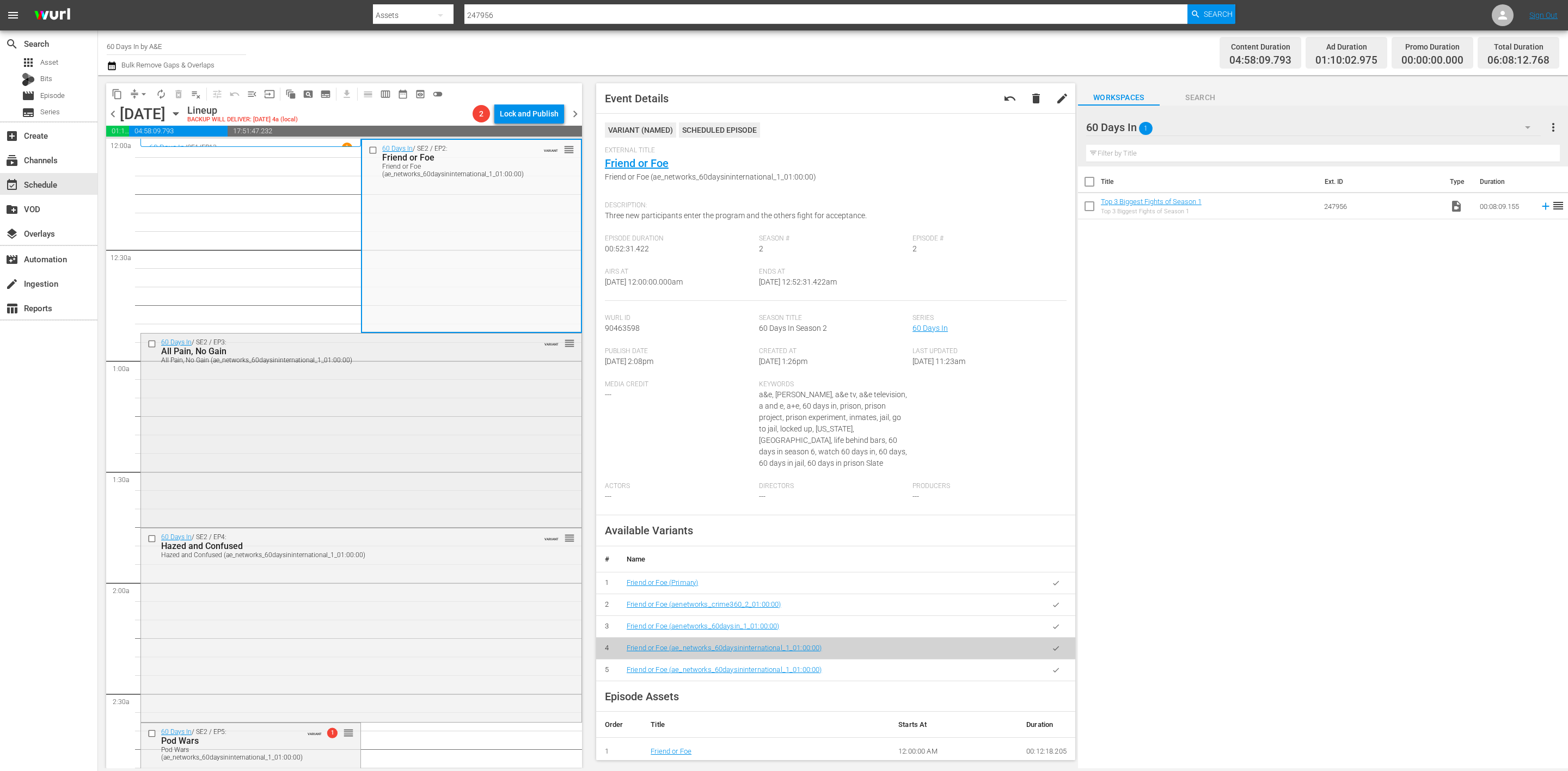
click at [446, 451] on div "60 Days In / SE2 / EP3: All Pain, No Gain All Pain, No Gain (ae_networks_60days…" at bounding box center [362, 429] width 441 height 192
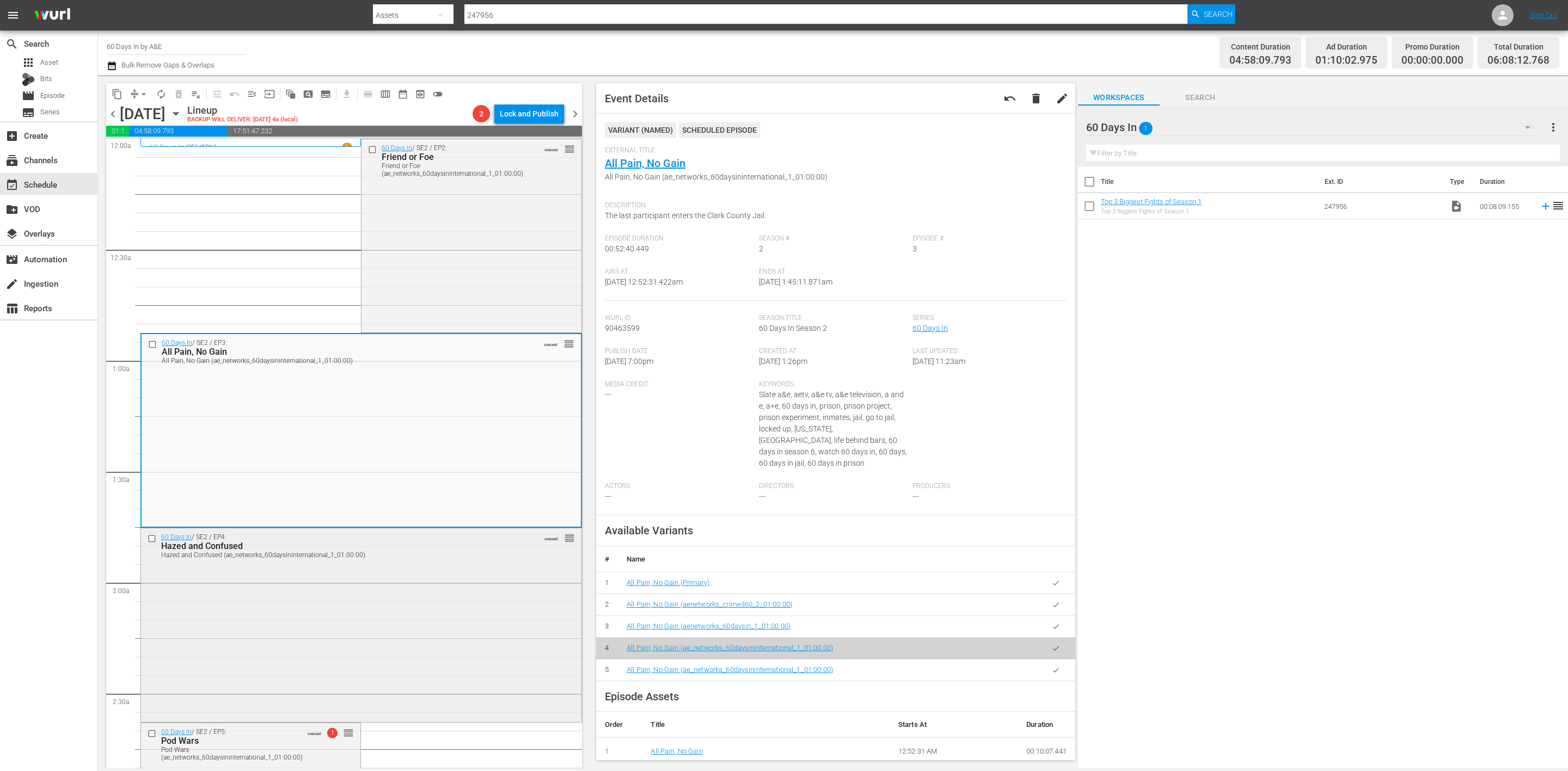
click at [409, 642] on div "60 Days In / SE2 / EP4: Hazed and Confused Hazed and Confused (ae_networks_60da…" at bounding box center [362, 624] width 441 height 192
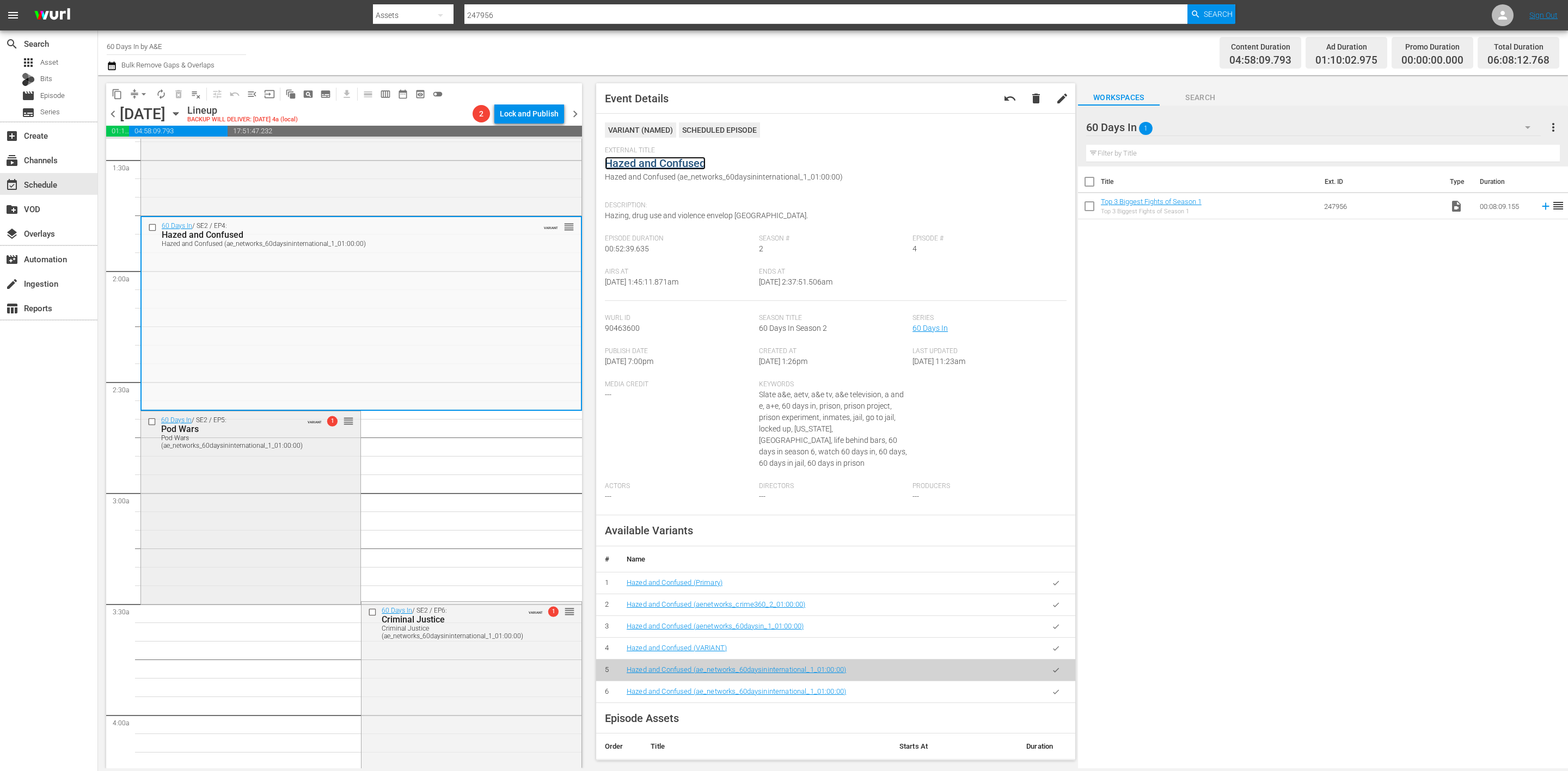
scroll to position [327, 0]
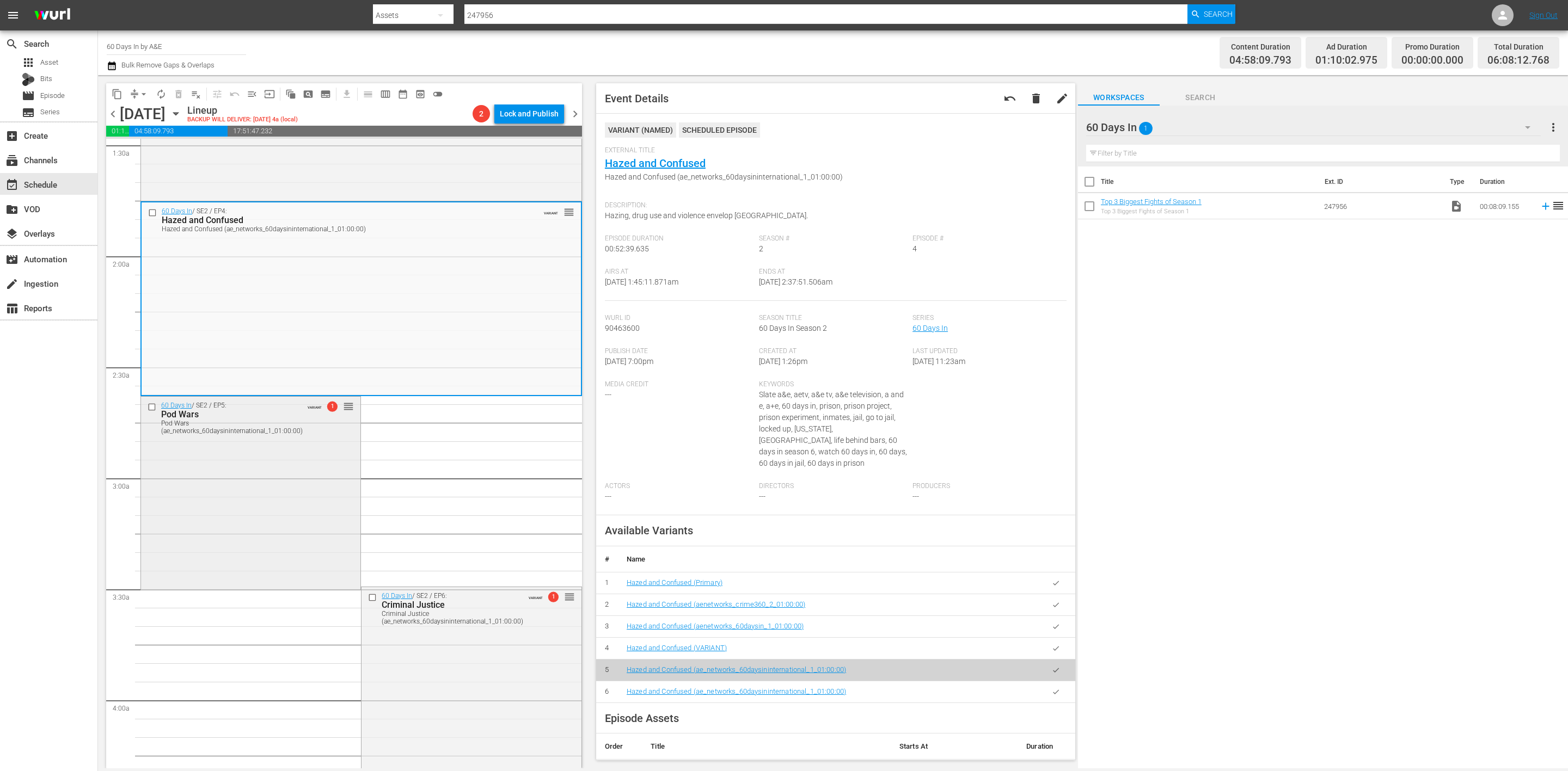
click at [278, 531] on div "60 Days In / SE2 / EP5: Pod Wars Pod Wars (ae_networks_60daysininternational_1_…" at bounding box center [251, 492] width 219 height 191
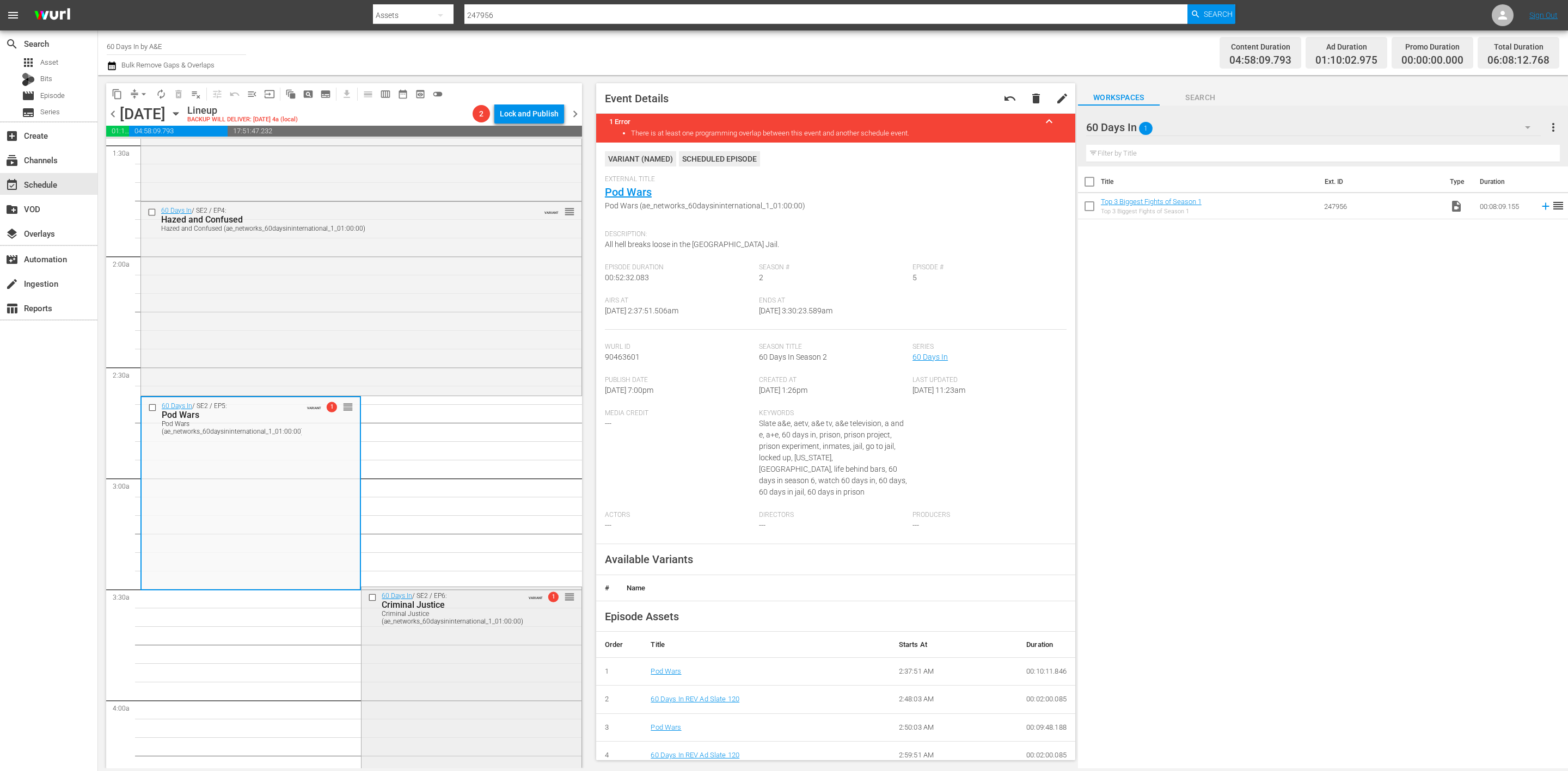
click at [482, 693] on div "60 Days In / SE2 / EP6: Criminal Justice Criminal Justice (ae_networks_60daysin…" at bounding box center [471, 683] width 219 height 191
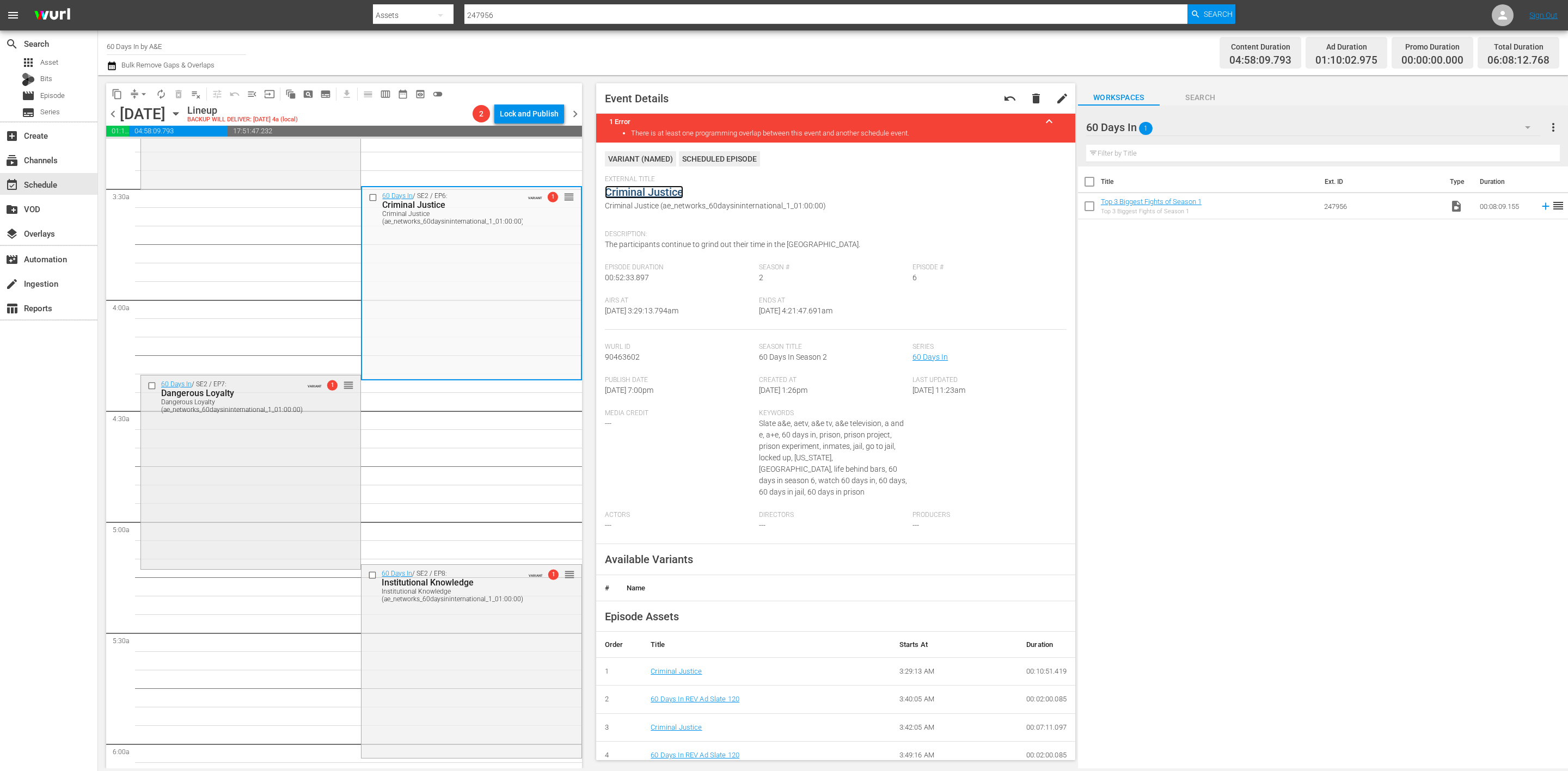
scroll to position [735, 0]
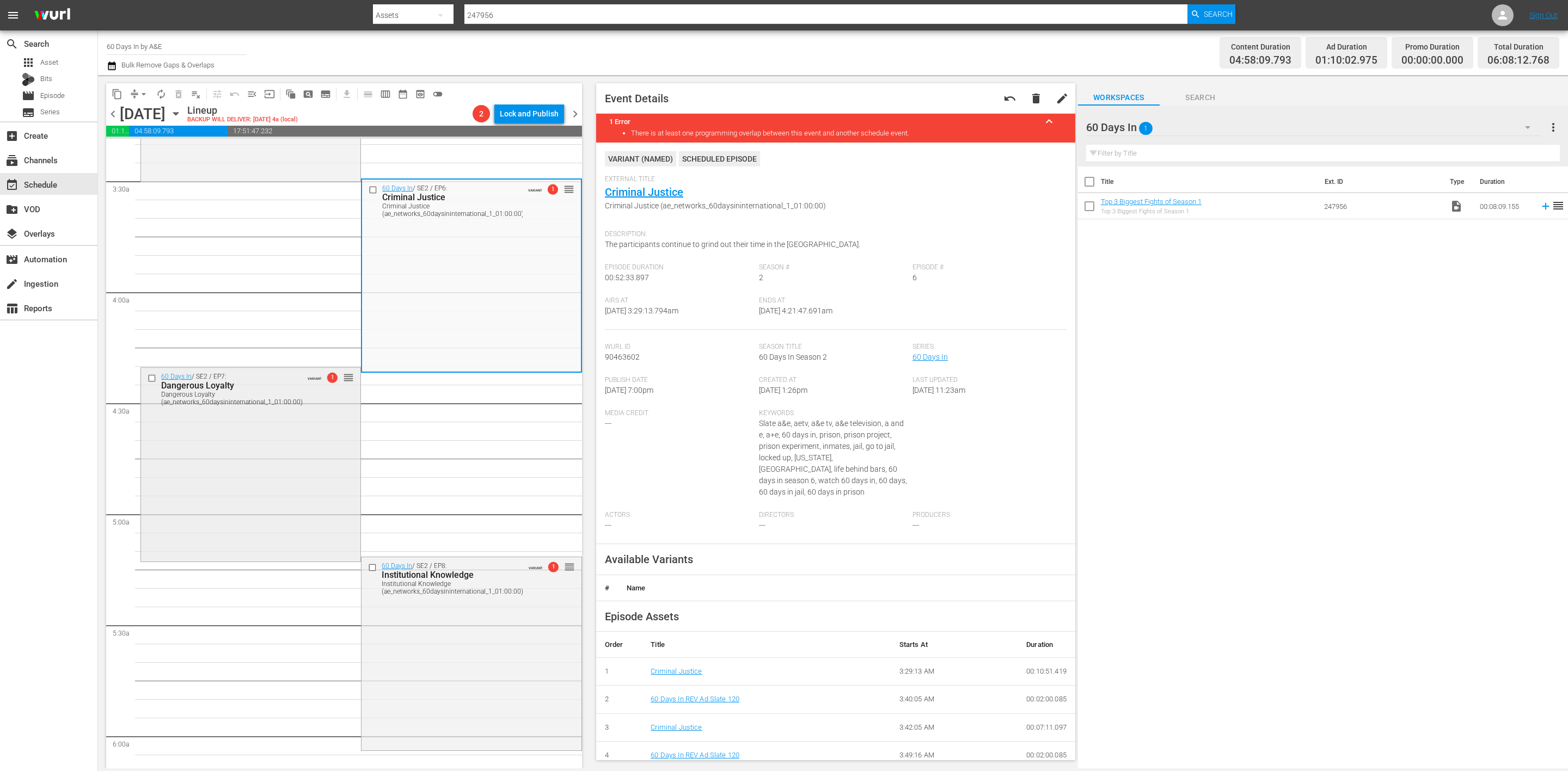
click at [273, 477] on div "60 Days In / SE2 / EP7: Dangerous Loyalty Dangerous Loyalty (ae_networks_60days…" at bounding box center [251, 464] width 219 height 192
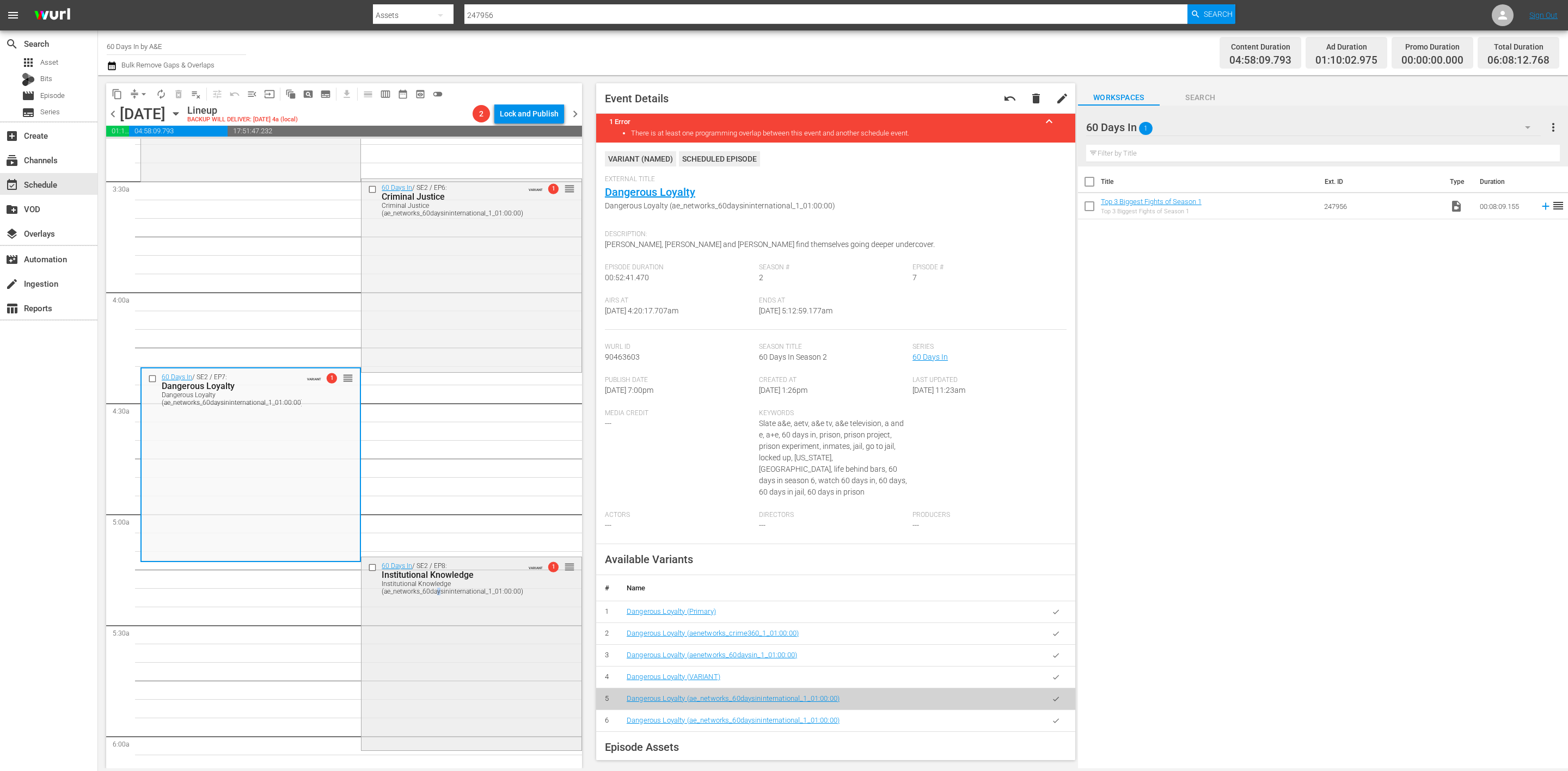
click at [433, 686] on div "60 Days In / SE2 / EP8: Institutional Knowledge Institutional Knowledge (ae_net…" at bounding box center [471, 653] width 219 height 191
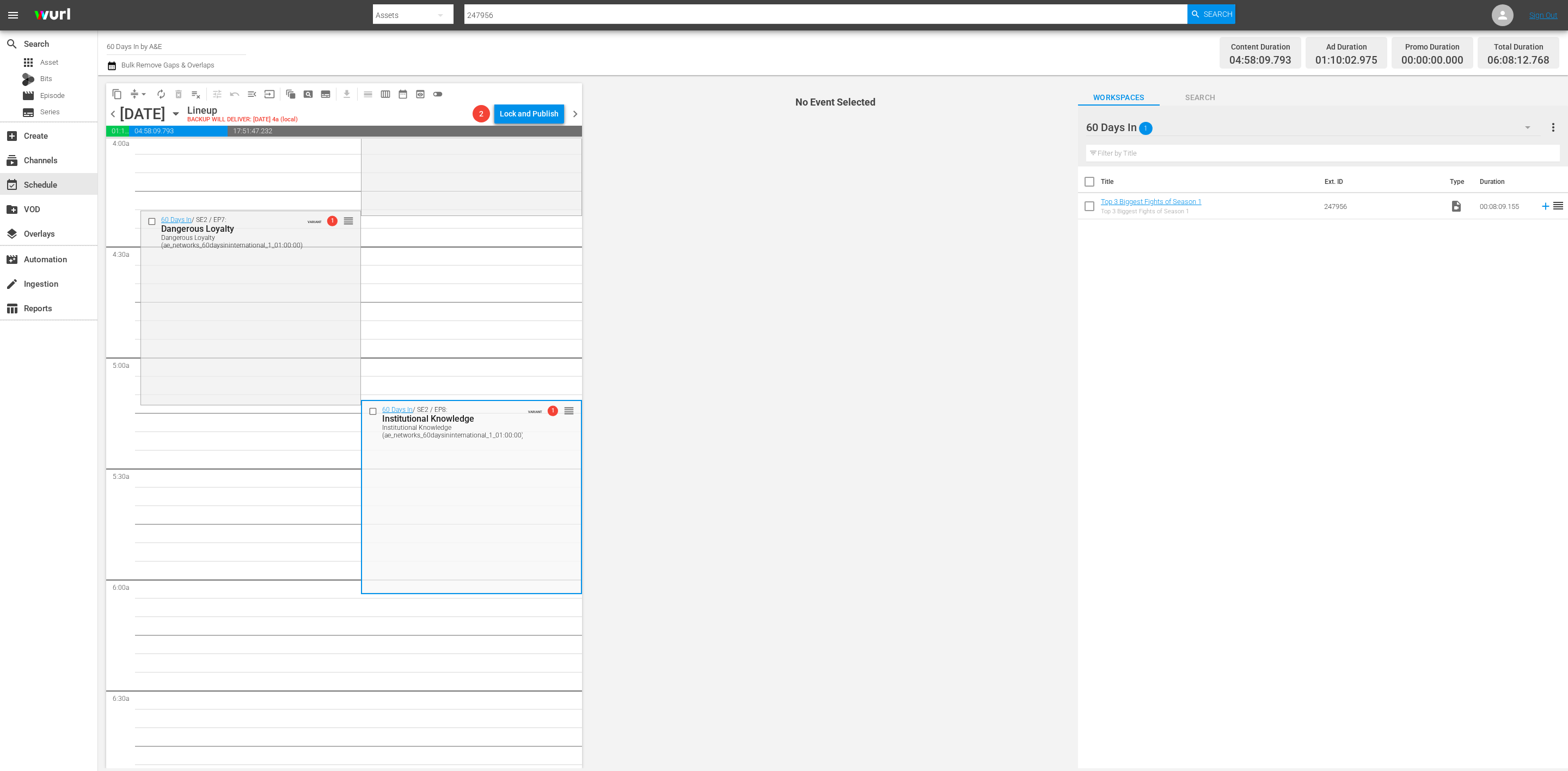
scroll to position [898, 0]
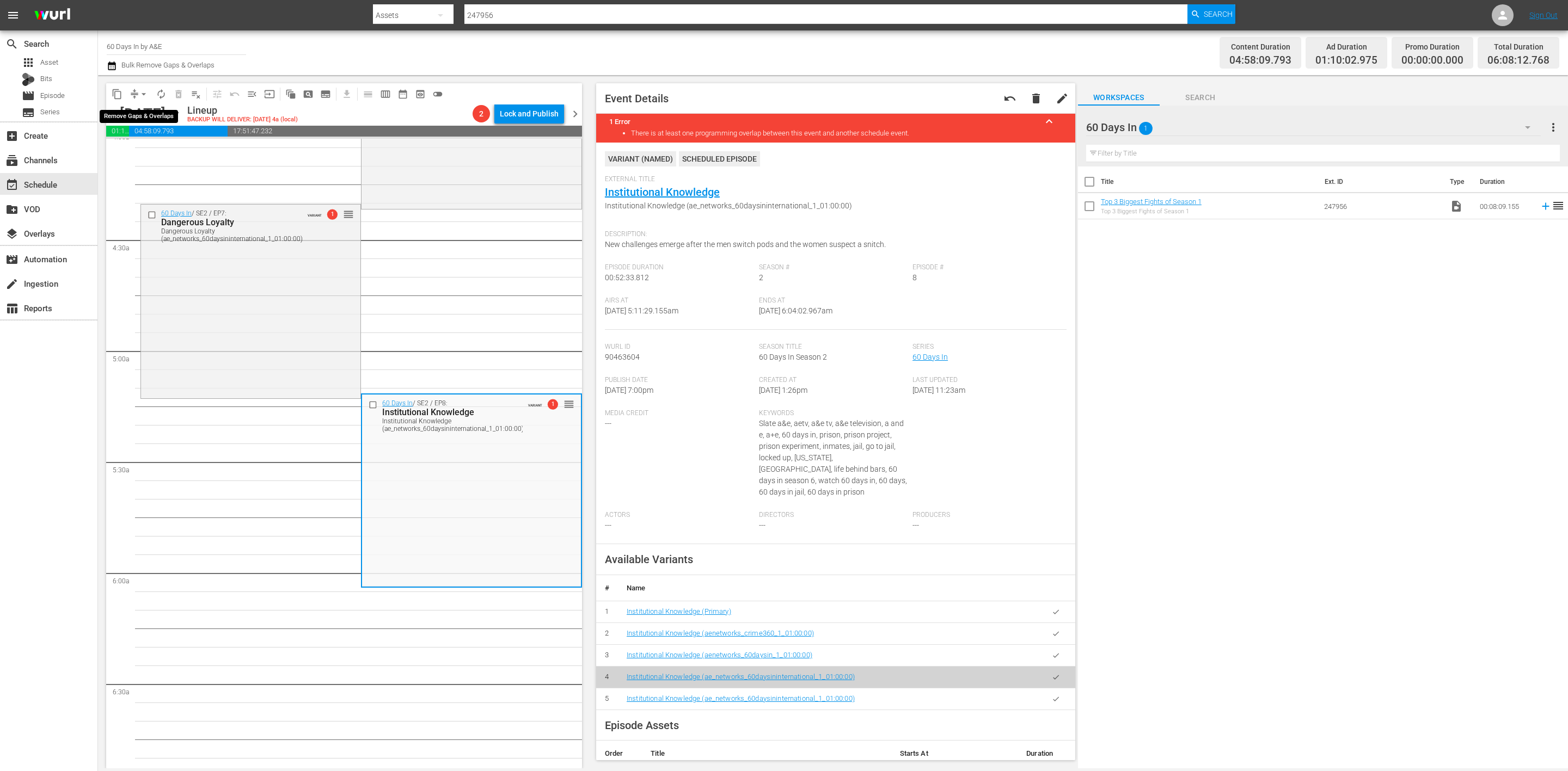
click at [135, 96] on button "arrow_drop_down" at bounding box center [144, 94] width 18 height 18
click at [147, 113] on li "Align to Midnight" at bounding box center [144, 116] width 114 height 18
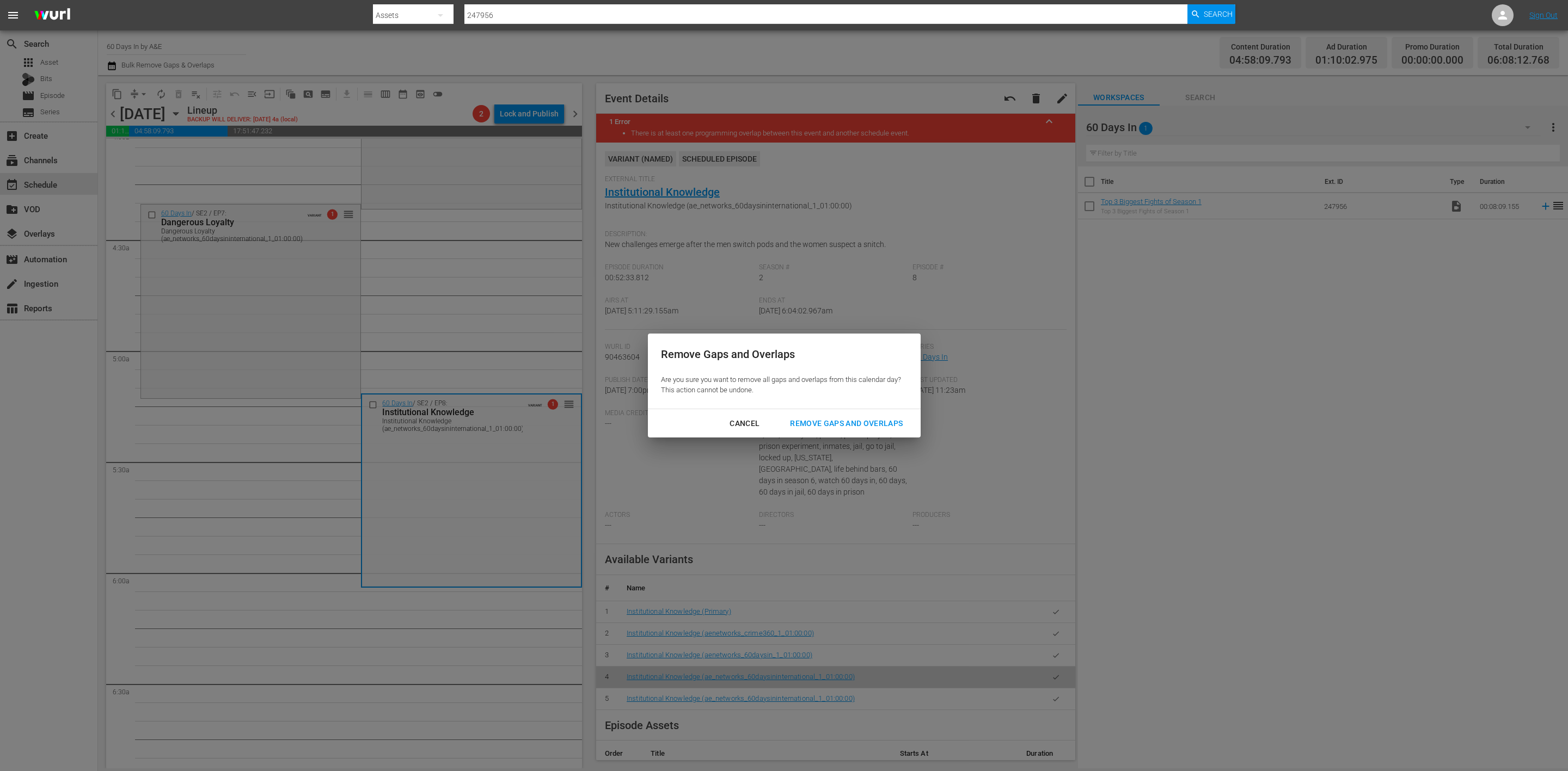
click at [838, 422] on div "Remove Gaps and Overlaps" at bounding box center [847, 424] width 130 height 13
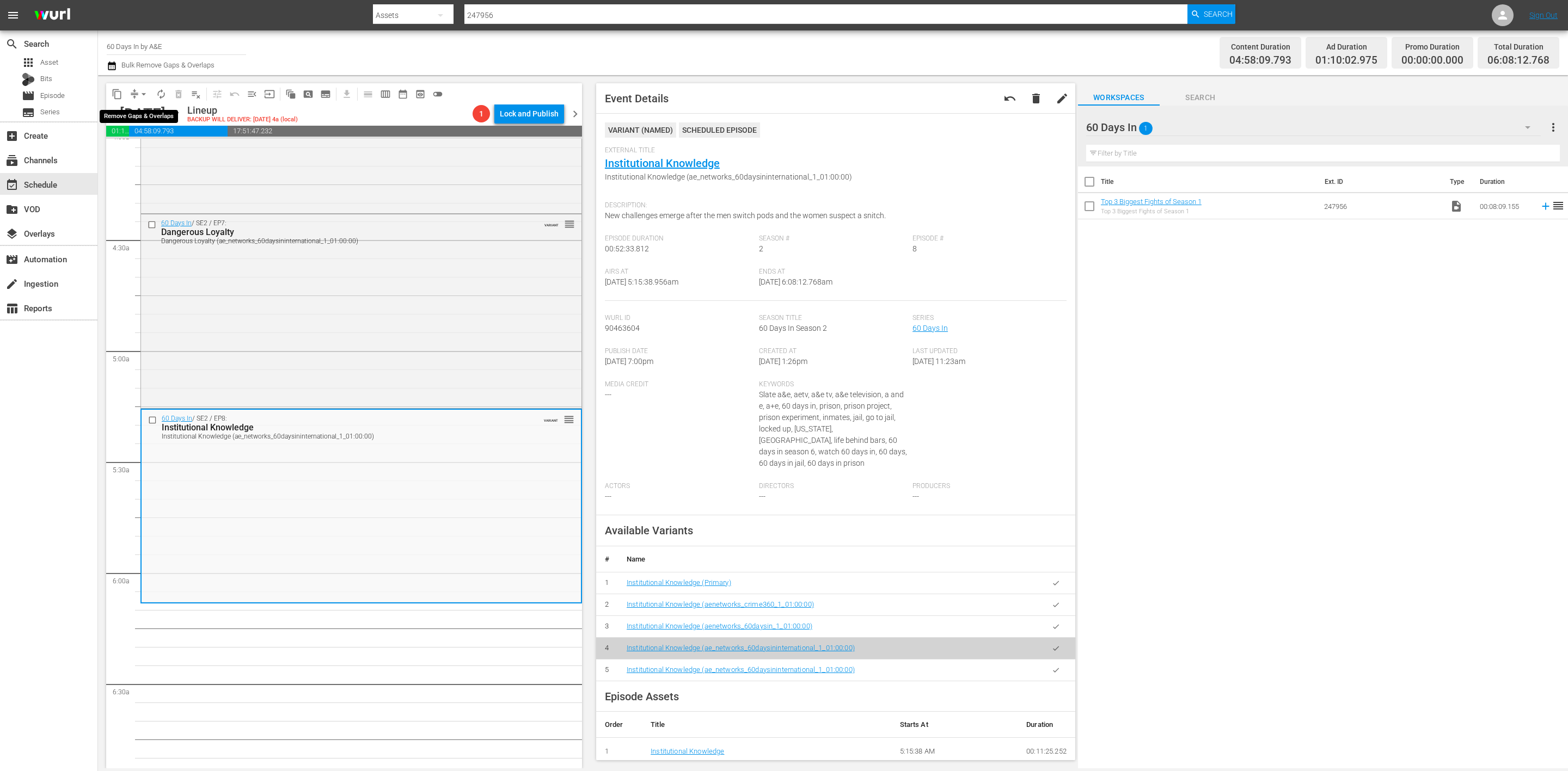
click at [139, 95] on span "arrow_drop_down" at bounding box center [144, 94] width 11 height 11
click at [149, 118] on li "Align to Midnight" at bounding box center [144, 116] width 114 height 18
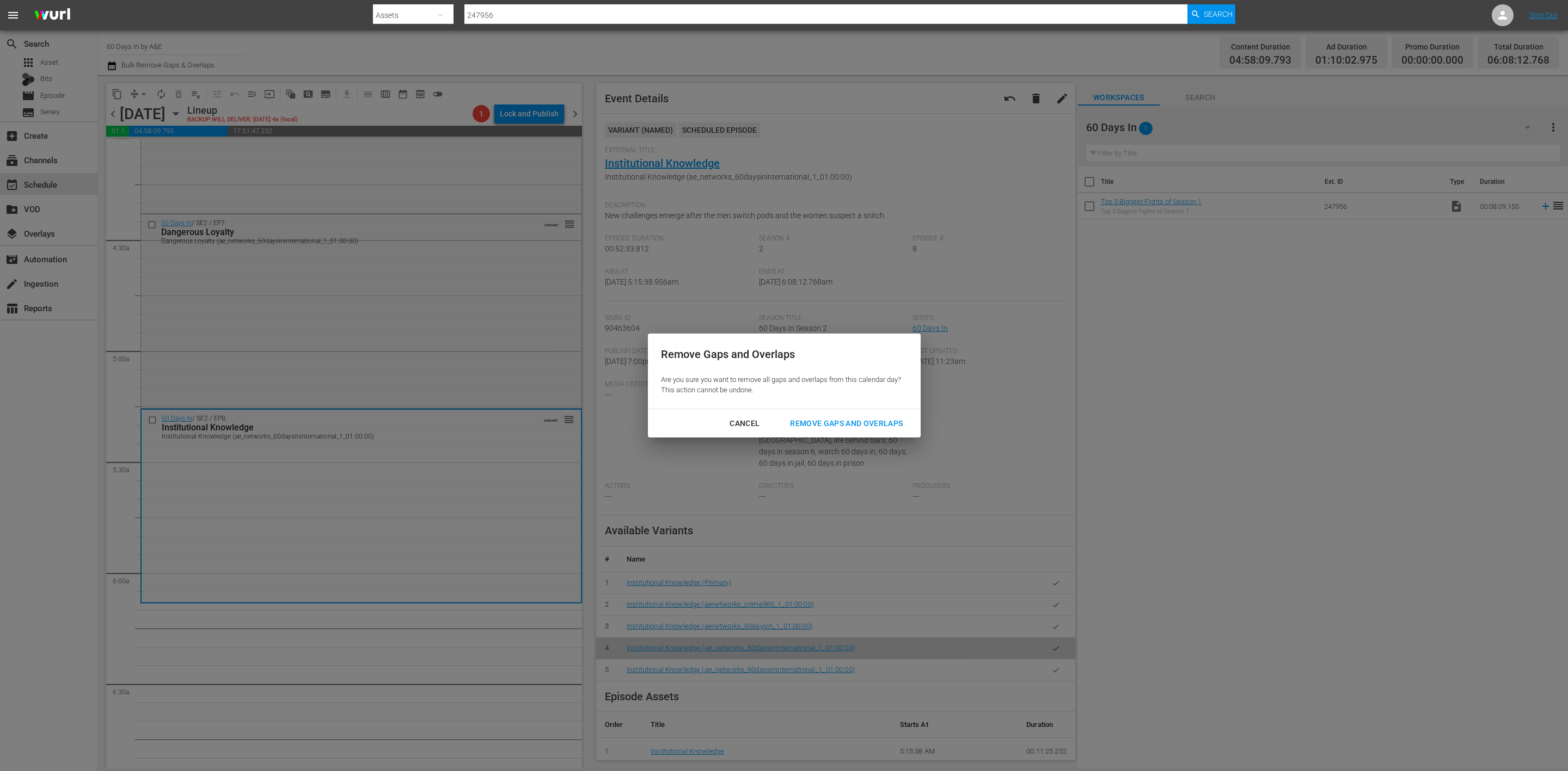
click at [863, 421] on div "Remove Gaps and Overlaps" at bounding box center [847, 424] width 130 height 13
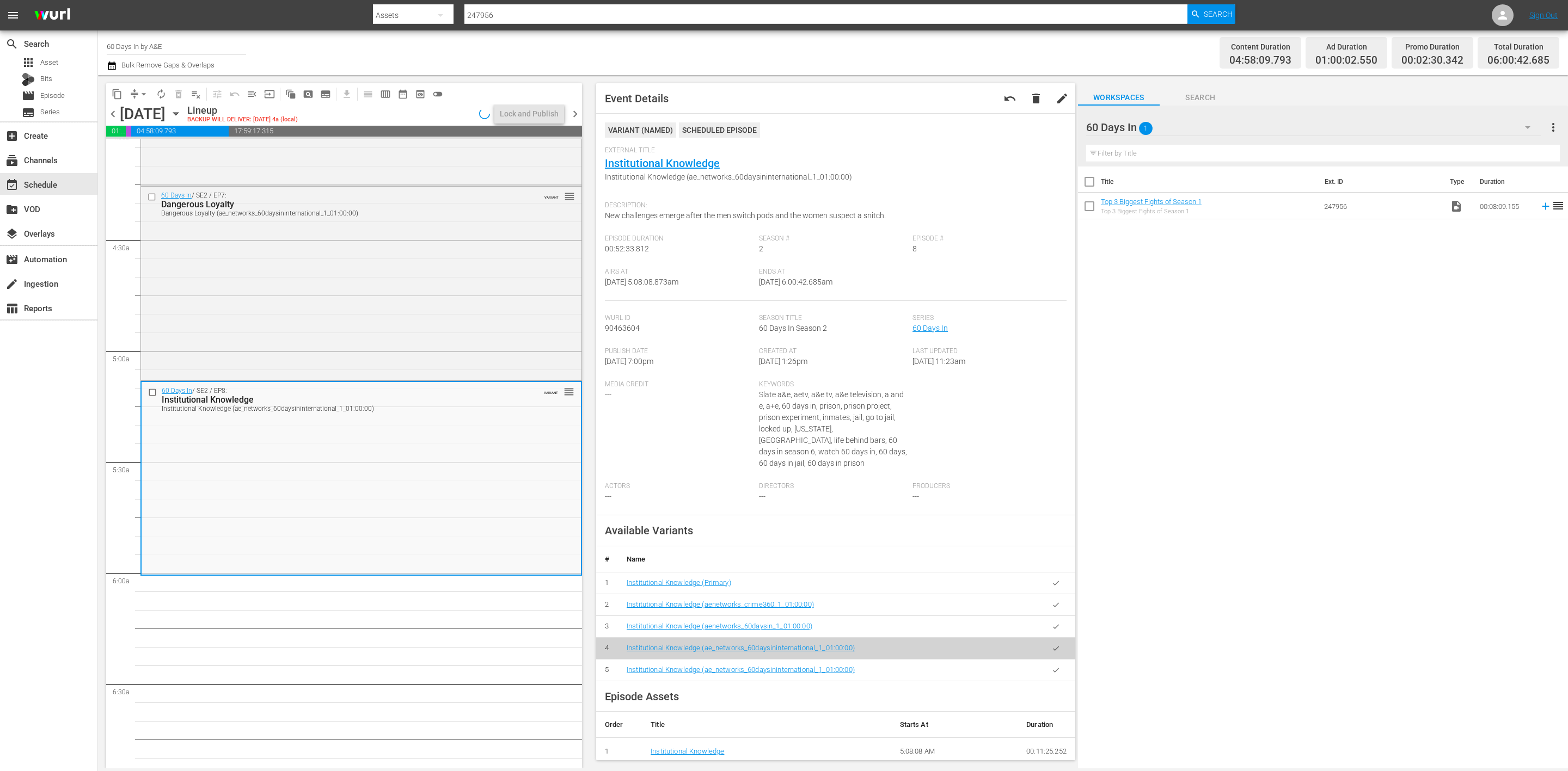
scroll to position [879, 0]
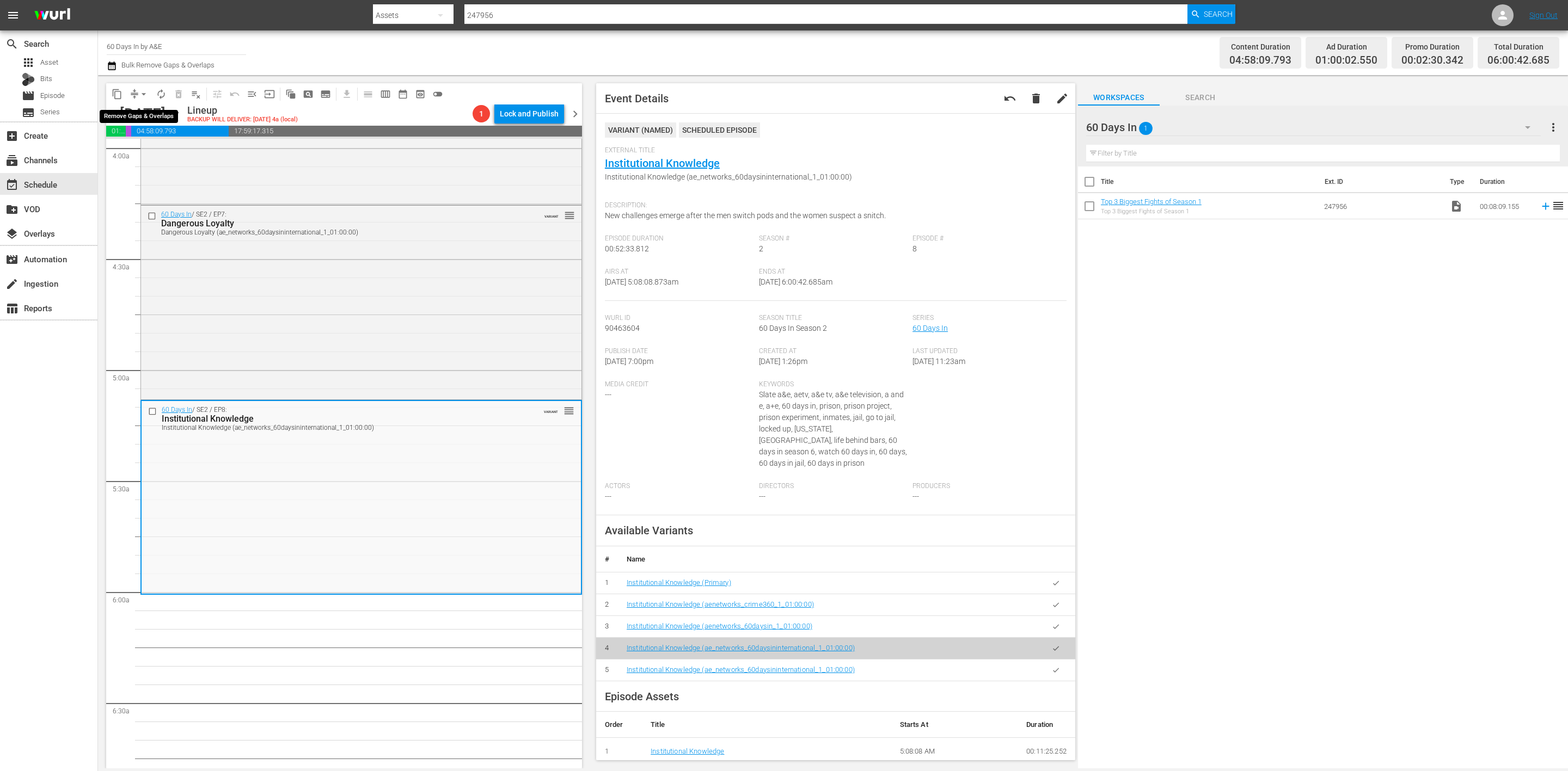
click at [136, 93] on button "arrow_drop_down" at bounding box center [144, 94] width 18 height 18
click at [150, 116] on li "Align to Midnight" at bounding box center [144, 116] width 114 height 18
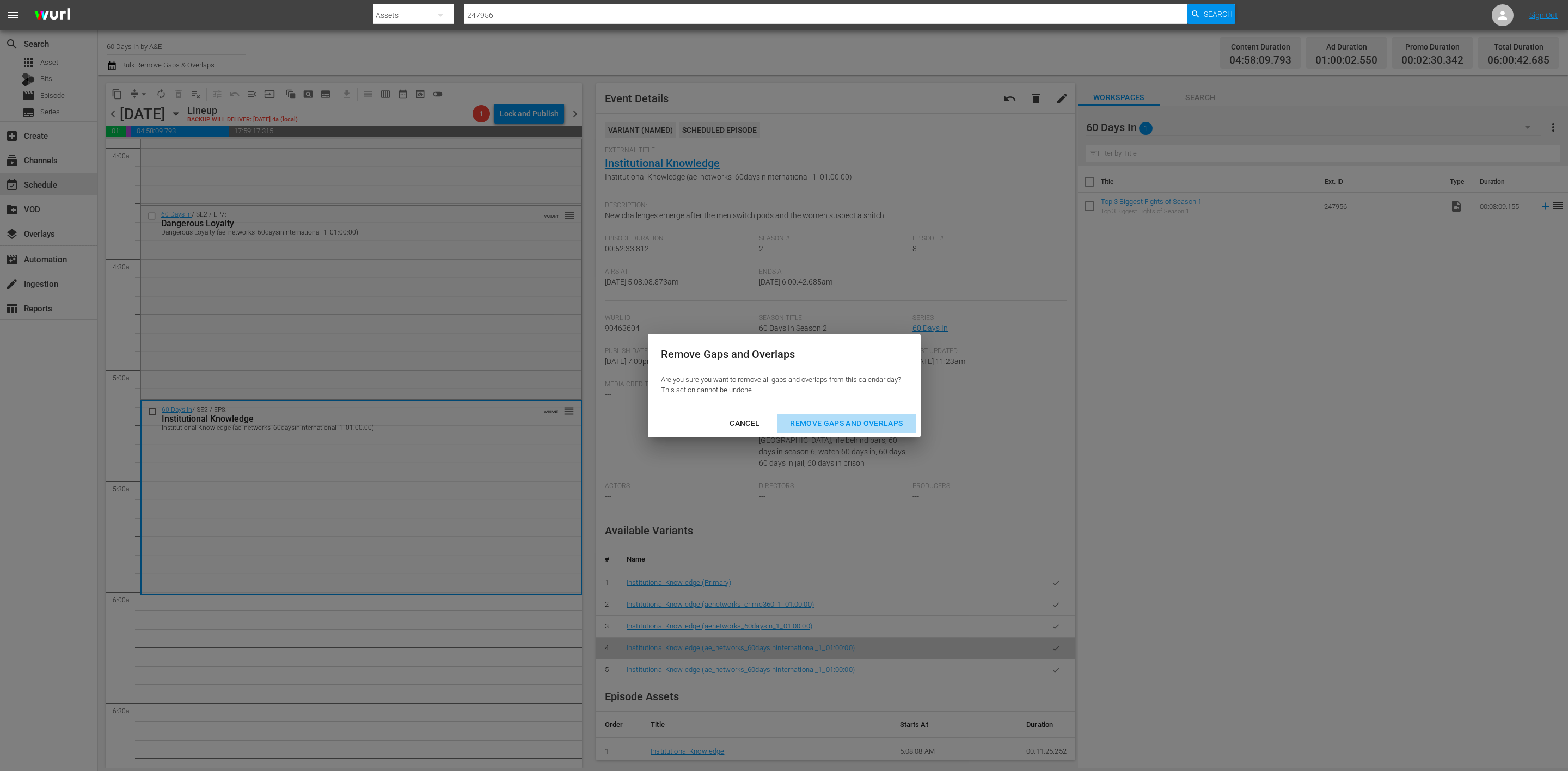
click at [867, 417] on div "Remove Gaps and Overlaps" at bounding box center [847, 424] width 130 height 13
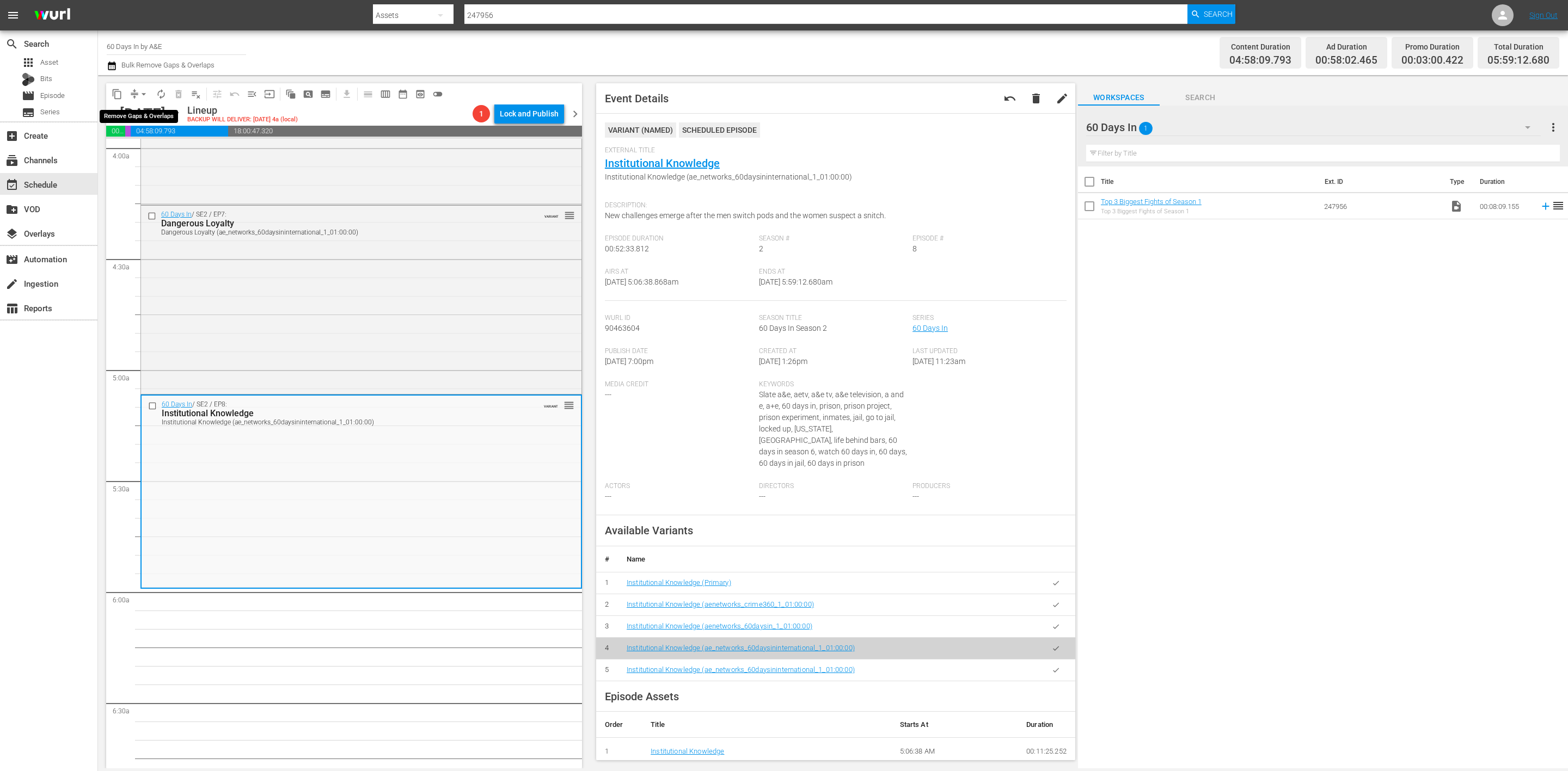
click at [137, 95] on button "arrow_drop_down" at bounding box center [144, 94] width 18 height 18
click at [147, 114] on li "Align to Midnight" at bounding box center [144, 116] width 114 height 18
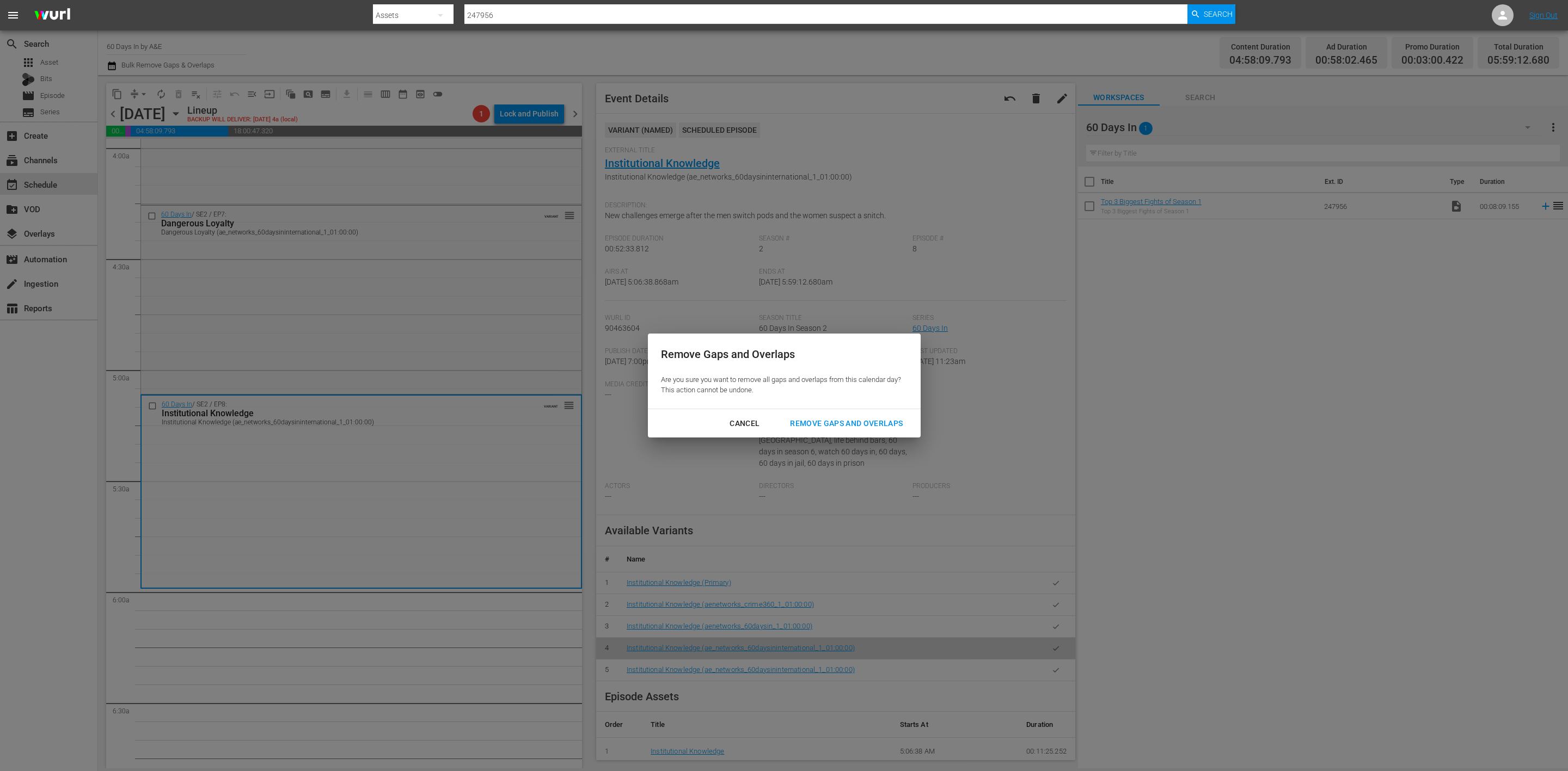
click at [842, 417] on div "Remove Gaps and Overlaps" at bounding box center [847, 424] width 130 height 13
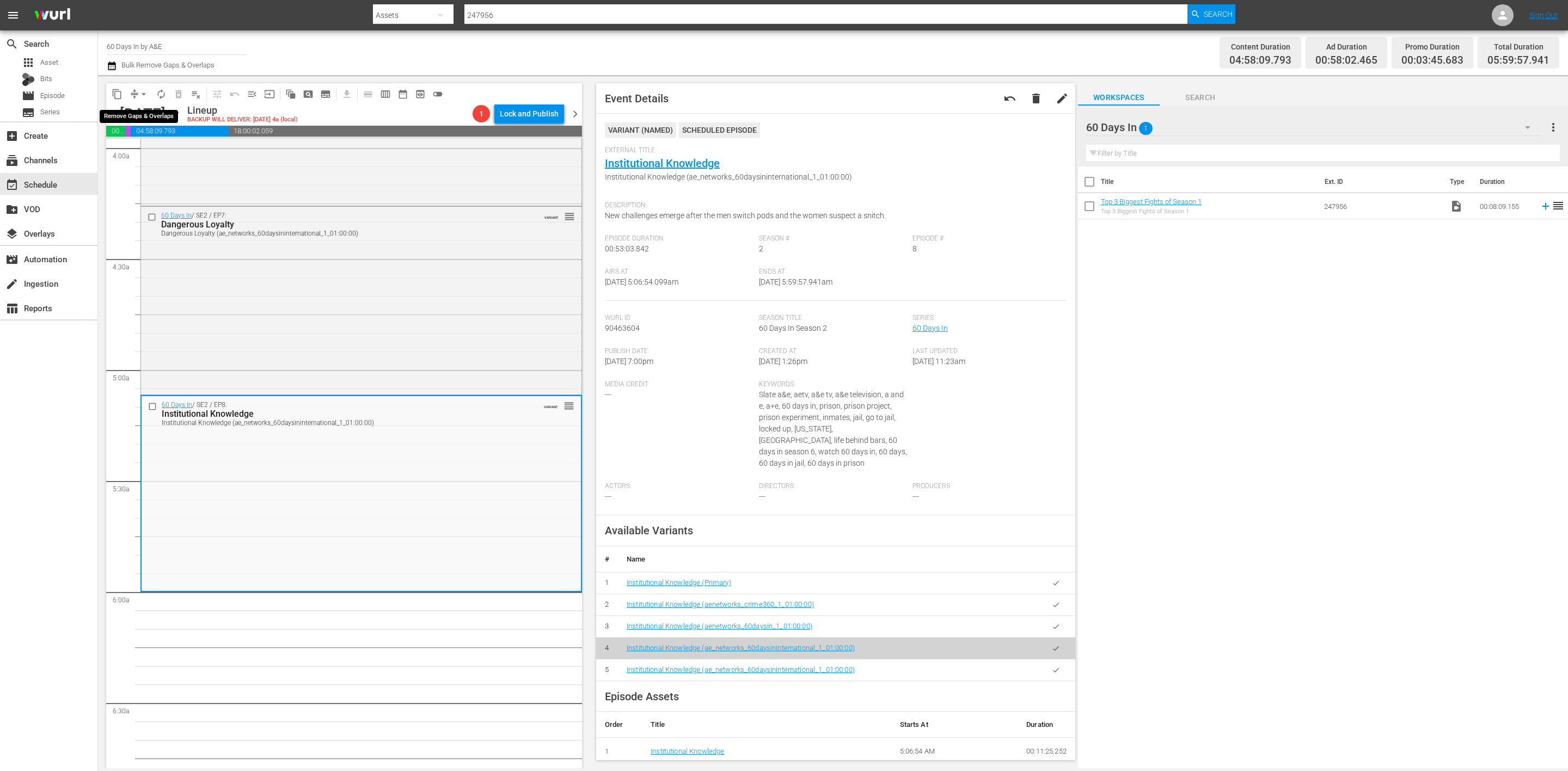
click at [132, 90] on span "compress" at bounding box center [135, 94] width 11 height 11
click at [141, 96] on span "arrow_drop_down" at bounding box center [144, 94] width 11 height 11
click at [146, 113] on li "Align to Midnight" at bounding box center [144, 116] width 114 height 18
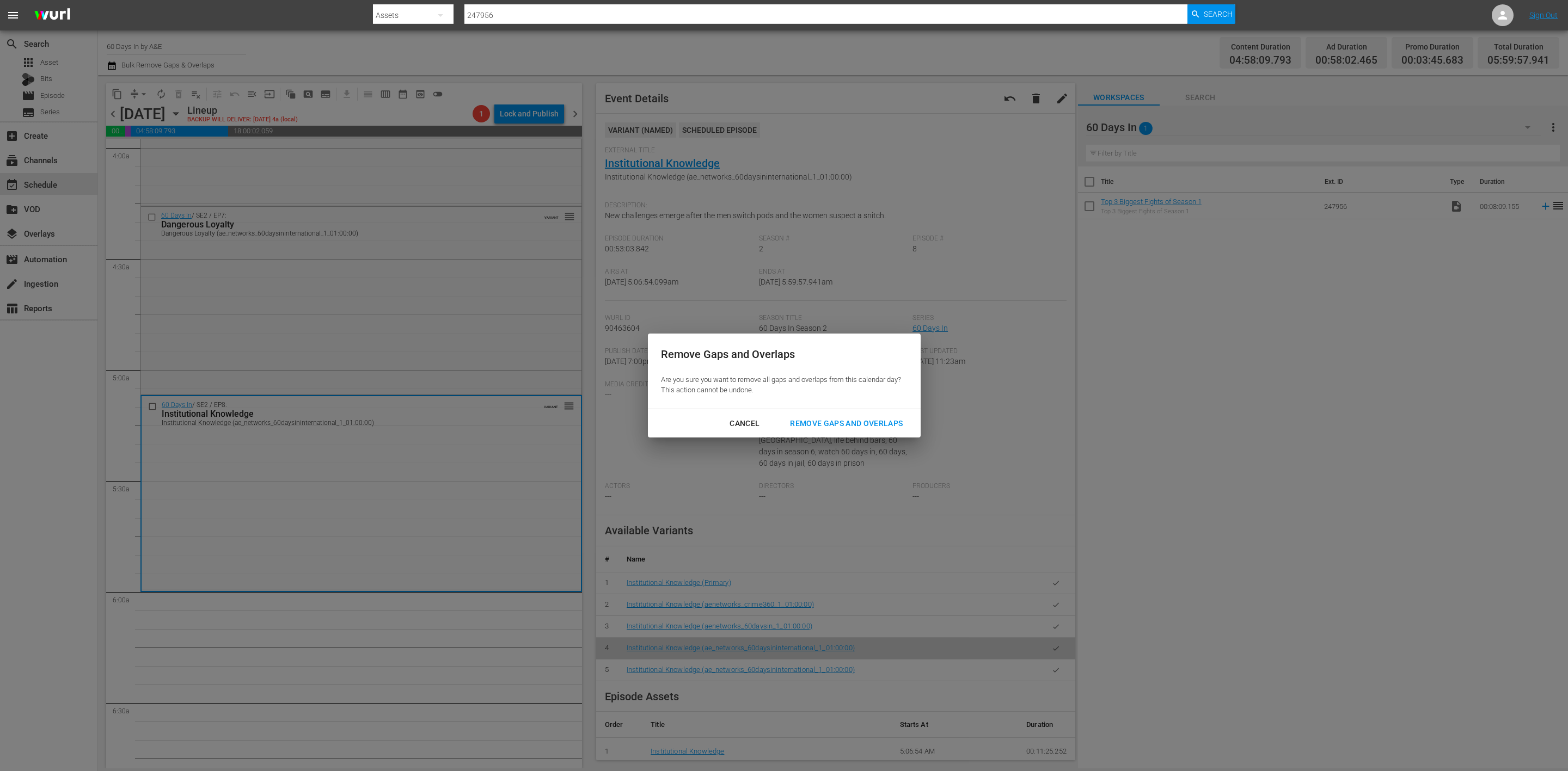
click at [847, 420] on div "Remove Gaps and Overlaps" at bounding box center [847, 424] width 130 height 13
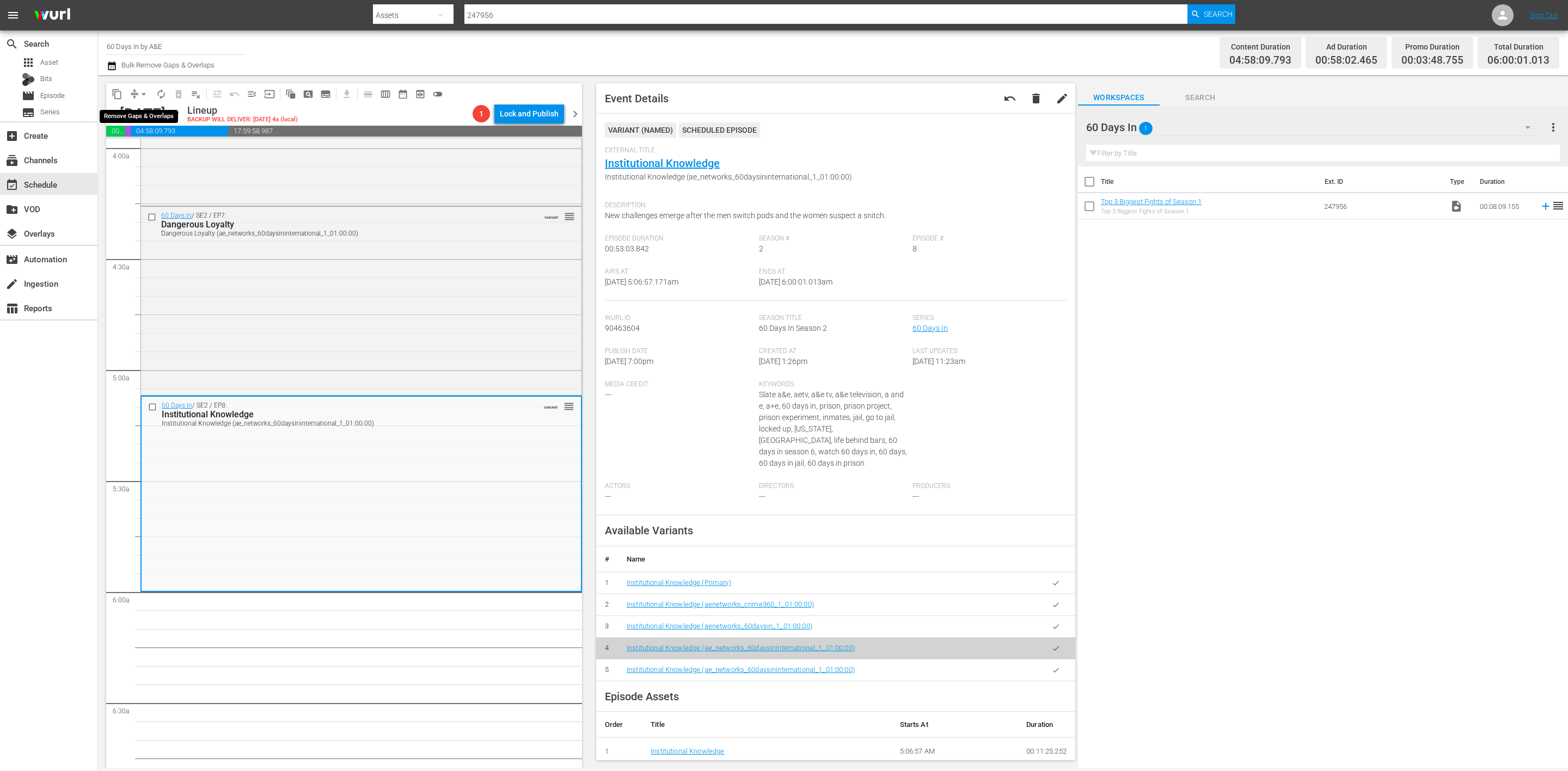
click at [138, 96] on span "arrow_drop_down" at bounding box center [144, 94] width 11 height 11
click at [149, 115] on li "Align to Midnight" at bounding box center [144, 116] width 114 height 18
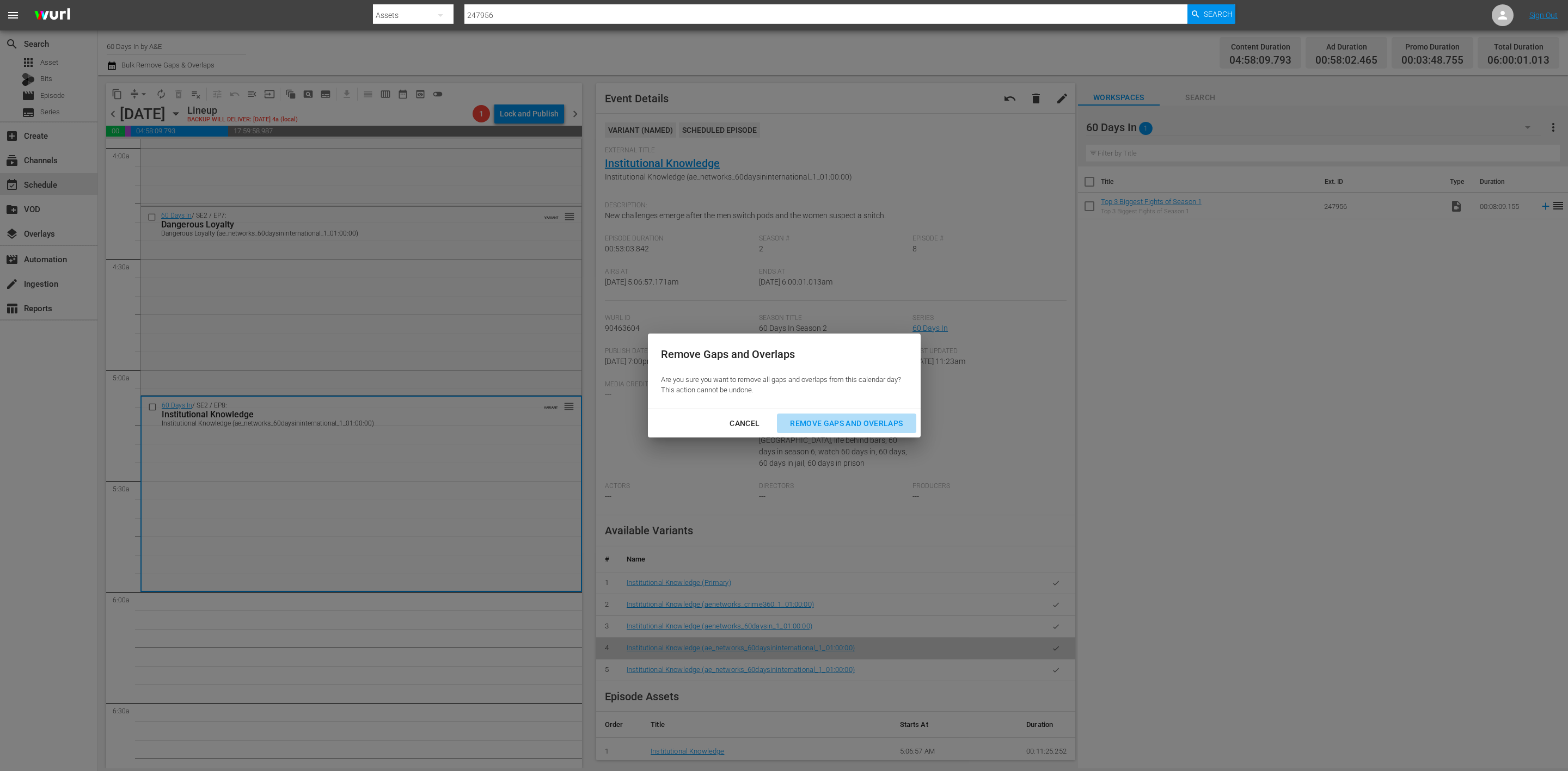
click at [842, 421] on div "Remove Gaps and Overlaps" at bounding box center [847, 424] width 130 height 13
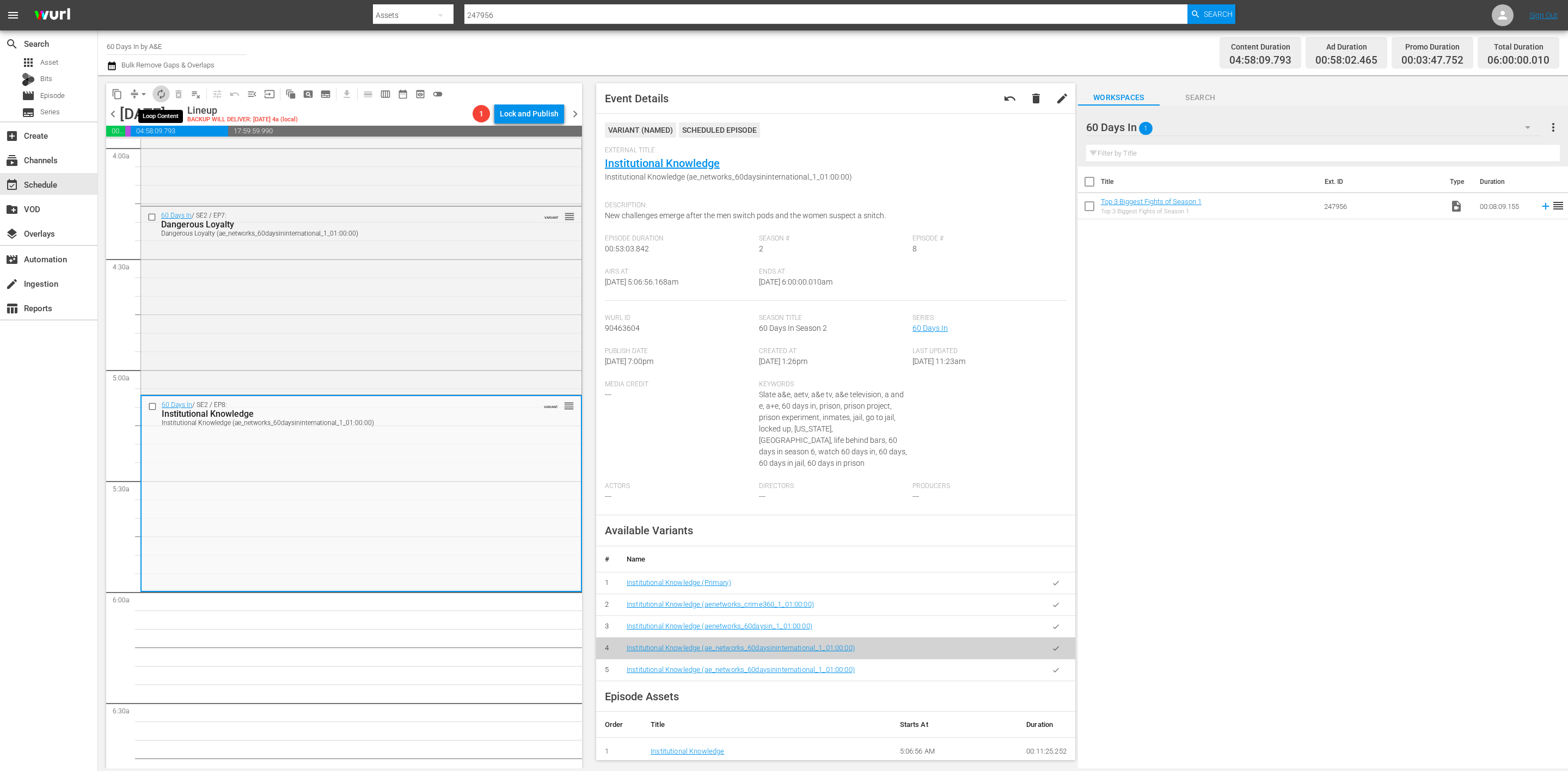
click at [157, 90] on span "autorenew_outlined" at bounding box center [161, 94] width 11 height 11
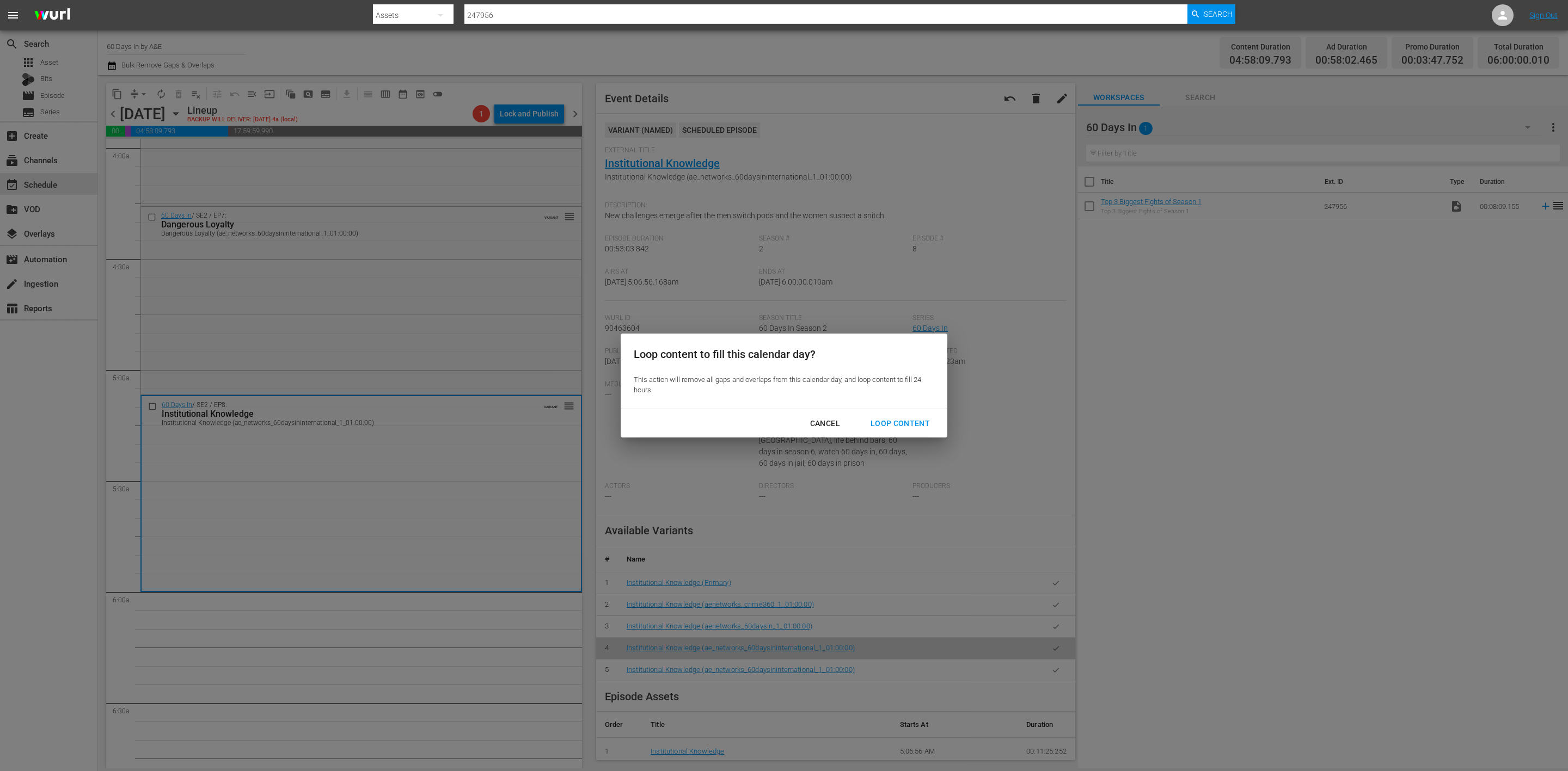
click at [912, 425] on div "Loop Content" at bounding box center [900, 424] width 77 height 13
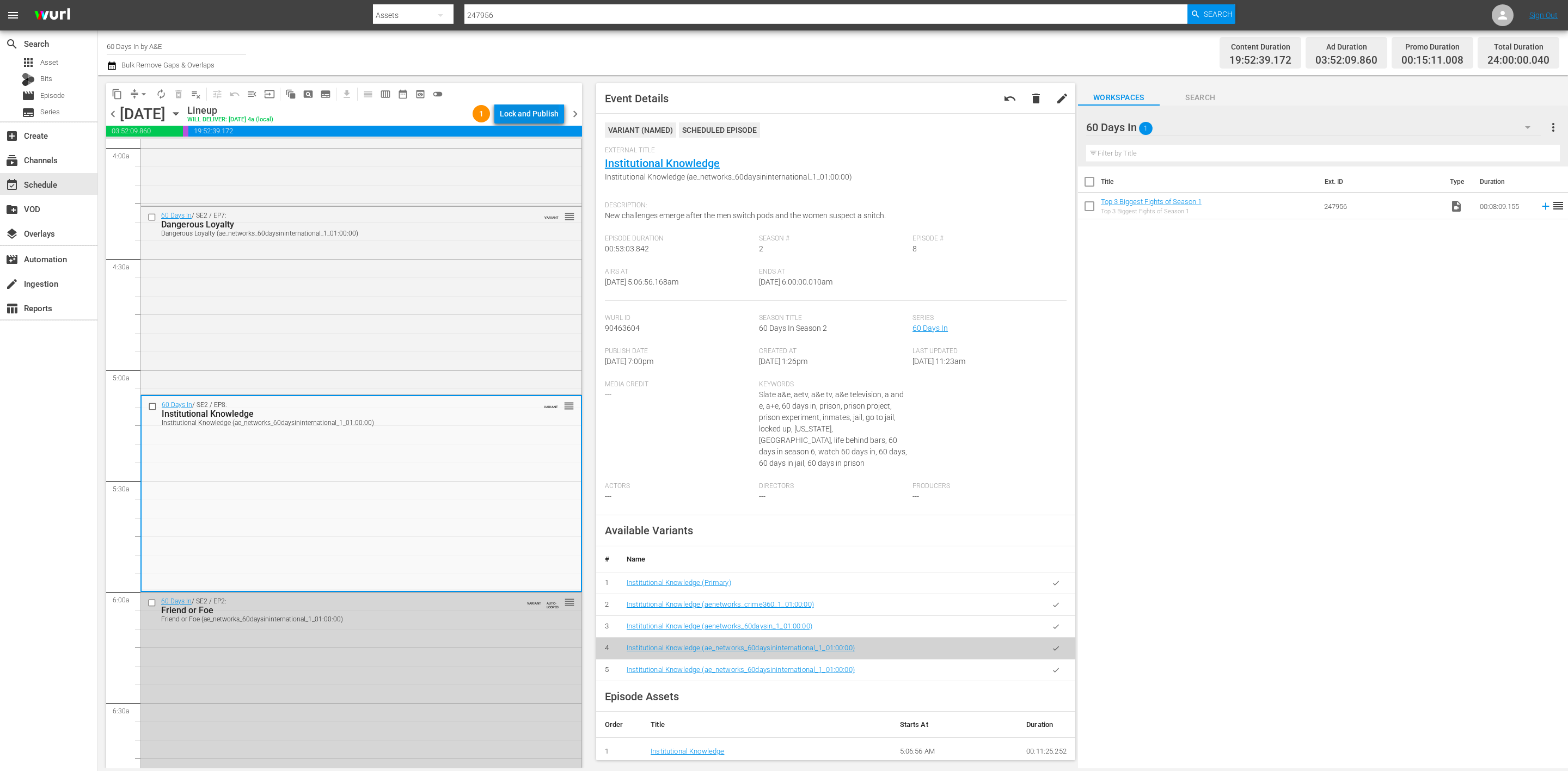
click at [518, 113] on div "Lock and Publish" at bounding box center [529, 114] width 59 height 19
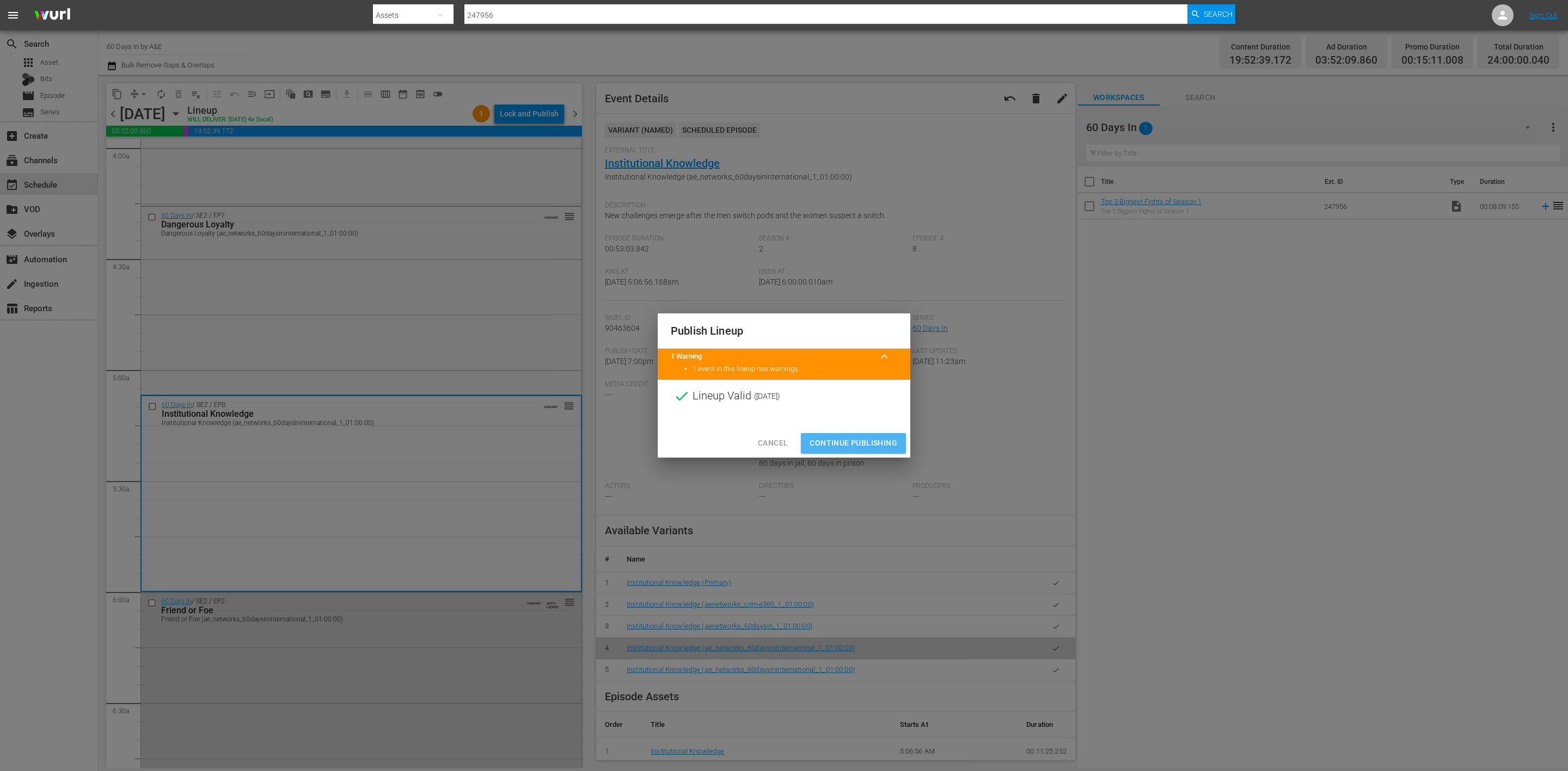
click at [849, 441] on span "Continue Publishing" at bounding box center [853, 443] width 88 height 13
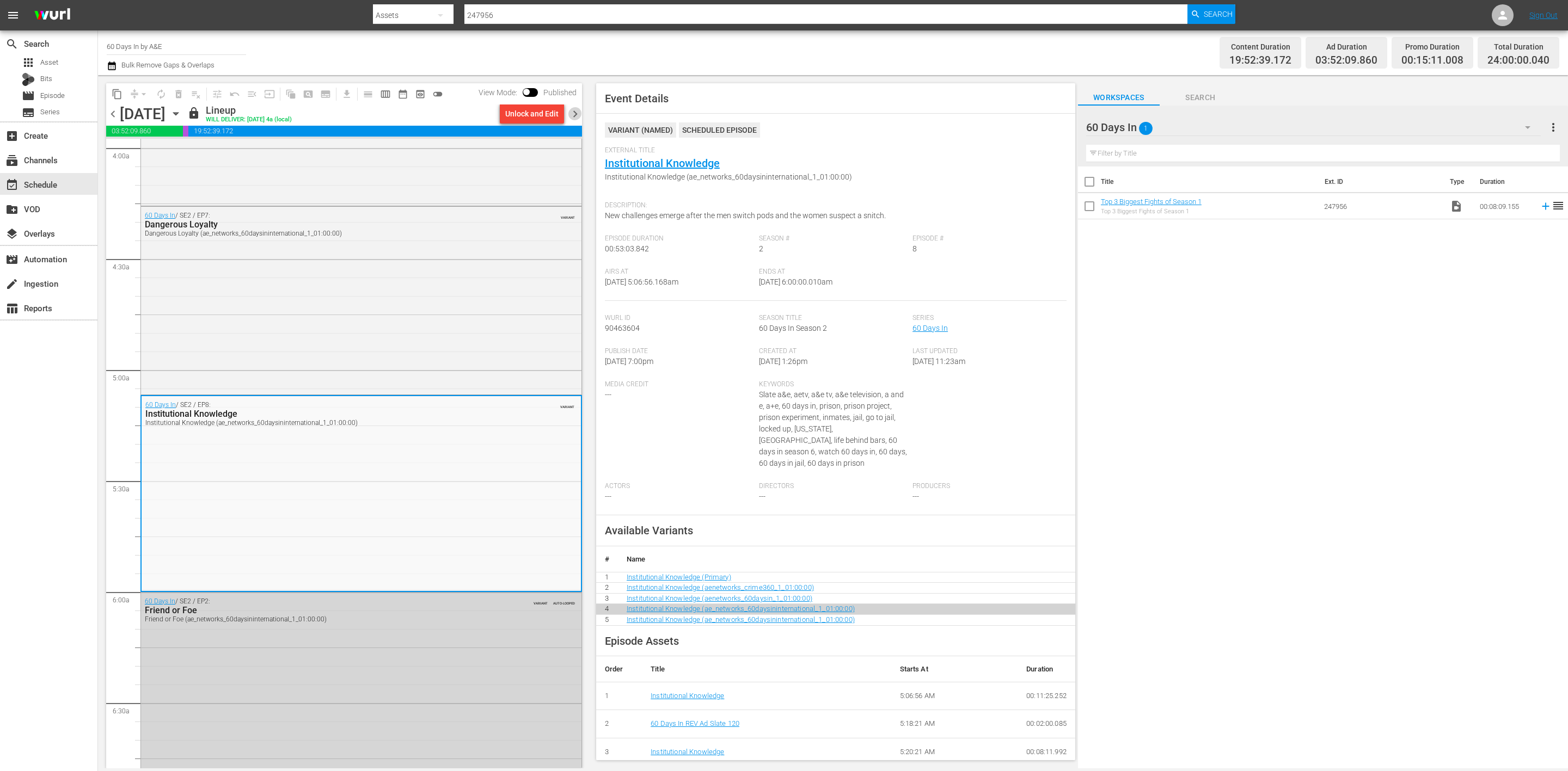
drag, startPoint x: 572, startPoint y: 110, endPoint x: 565, endPoint y: 120, distance: 12.2
click at [572, 113] on span "chevron_right" at bounding box center [575, 114] width 13 height 13
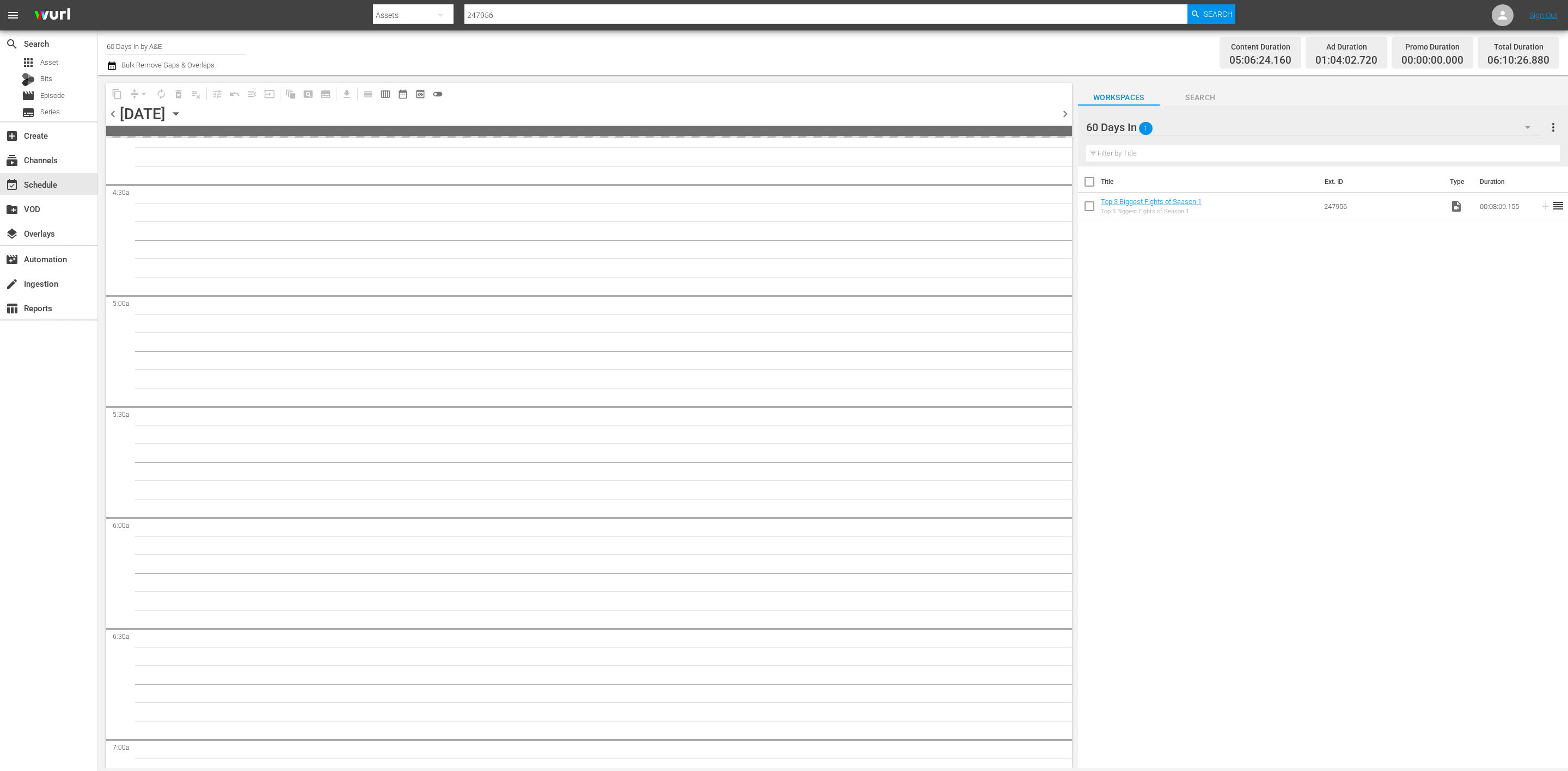
scroll to position [879, 0]
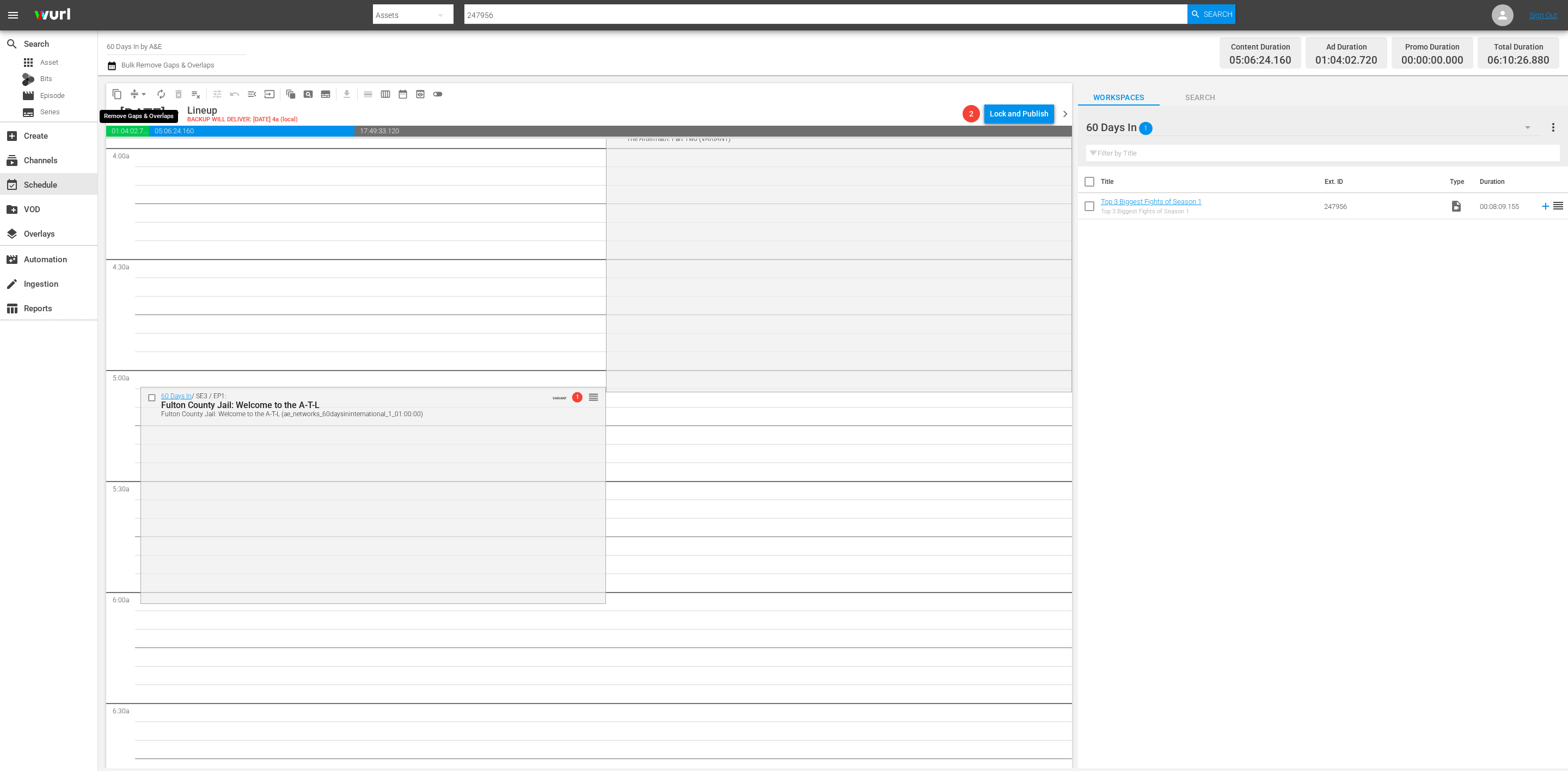
click at [132, 101] on button "compress" at bounding box center [135, 94] width 18 height 18
click at [139, 93] on span "arrow_drop_down" at bounding box center [144, 94] width 11 height 11
click at [131, 114] on li "Align to Midnight" at bounding box center [144, 116] width 114 height 18
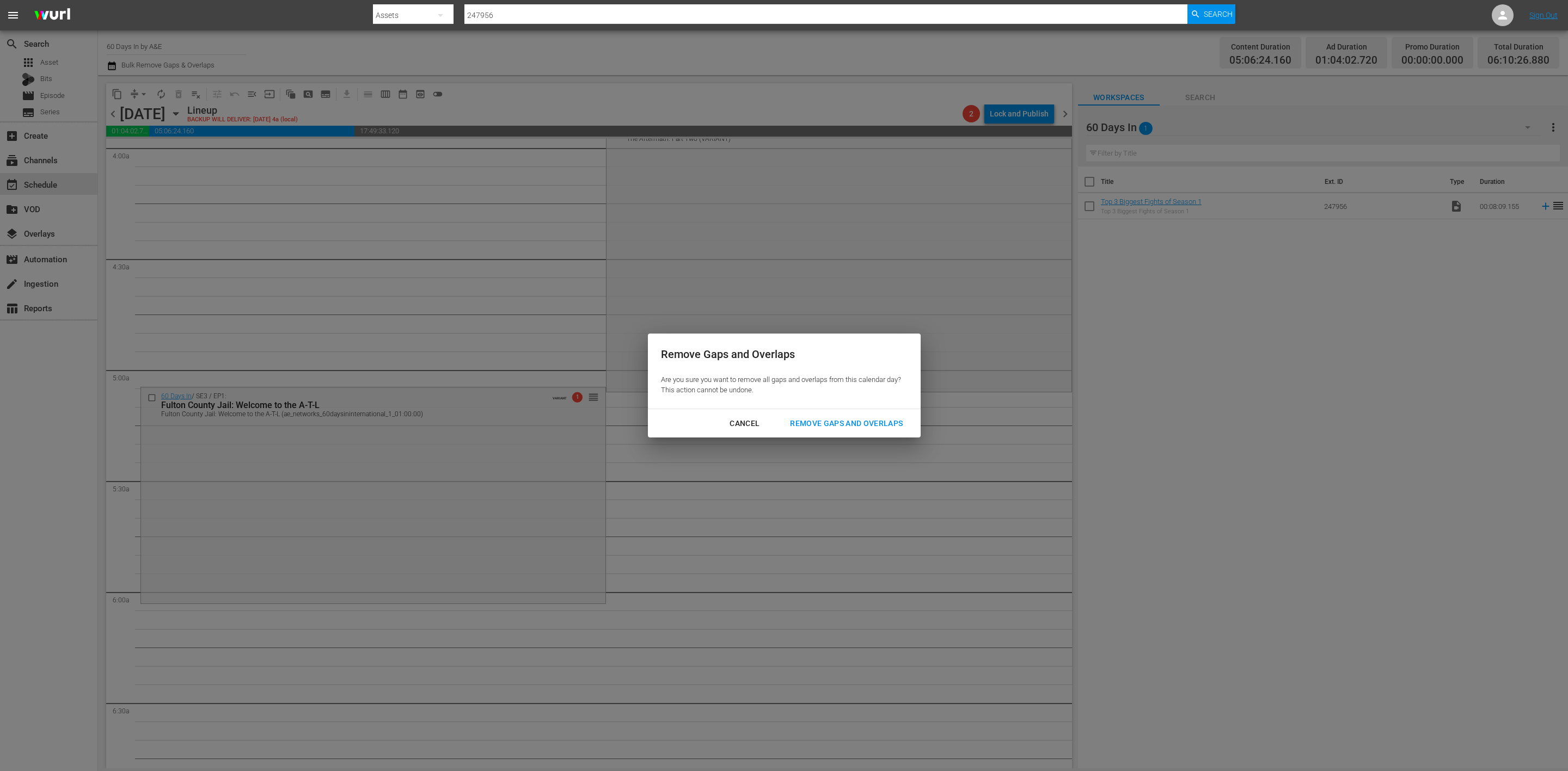
click at [855, 417] on div "Remove Gaps and Overlaps" at bounding box center [847, 424] width 130 height 13
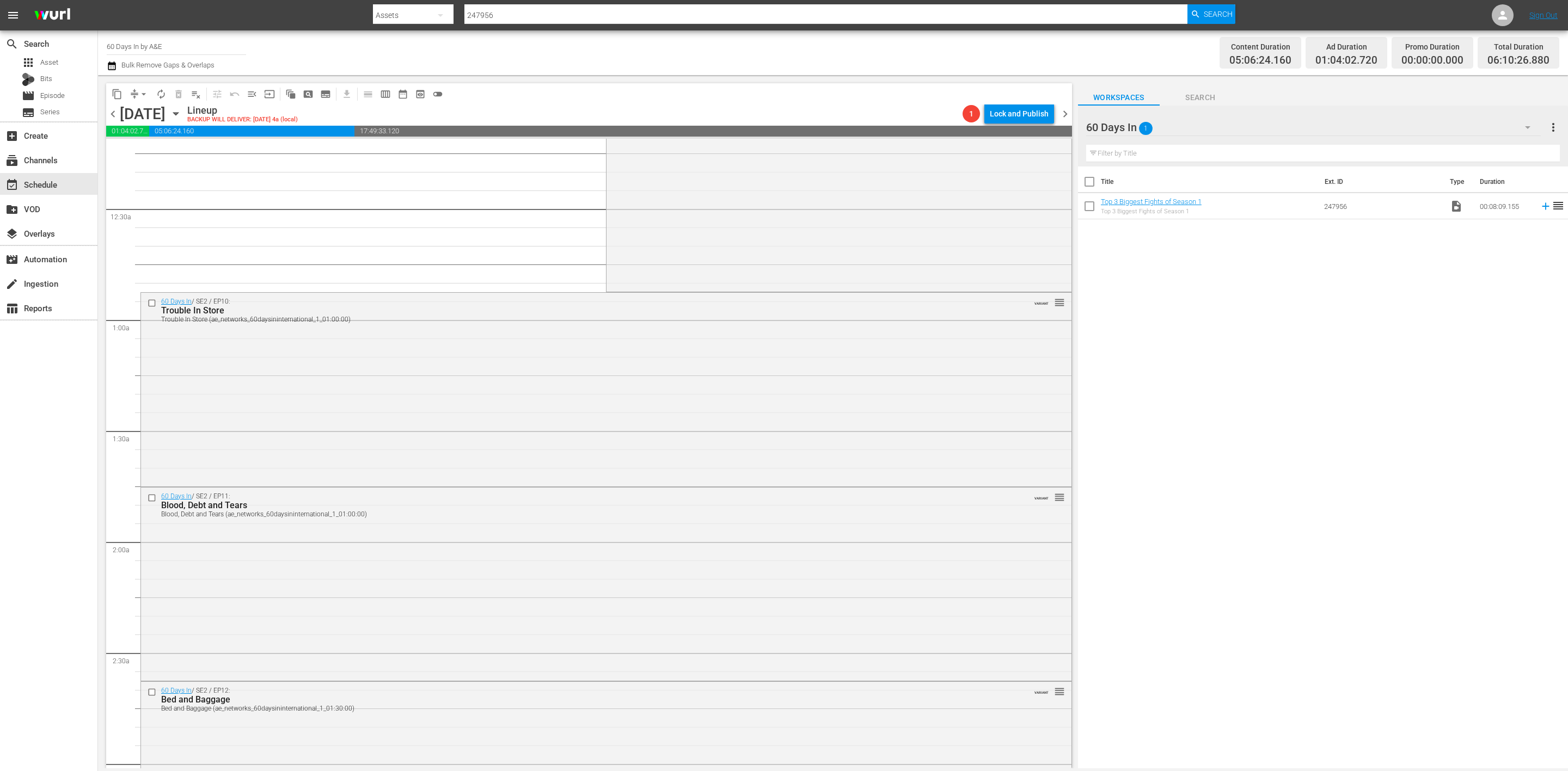
scroll to position [0, 0]
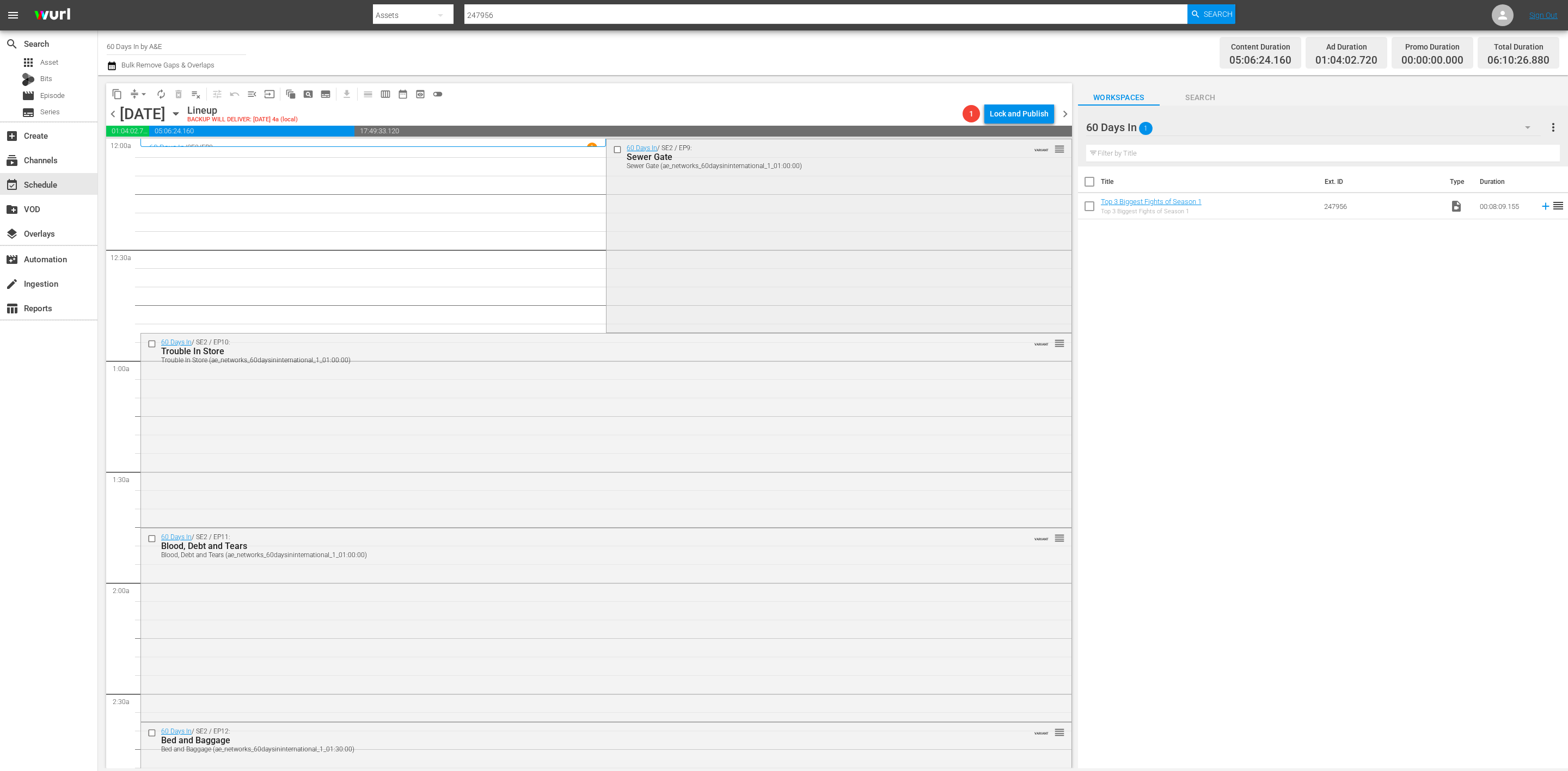
click at [745, 226] on div "60 Days In / SE2 / EP9: Sewer Gate Sewer Gate (ae_networks_60daysininternationa…" at bounding box center [838, 235] width 464 height 192
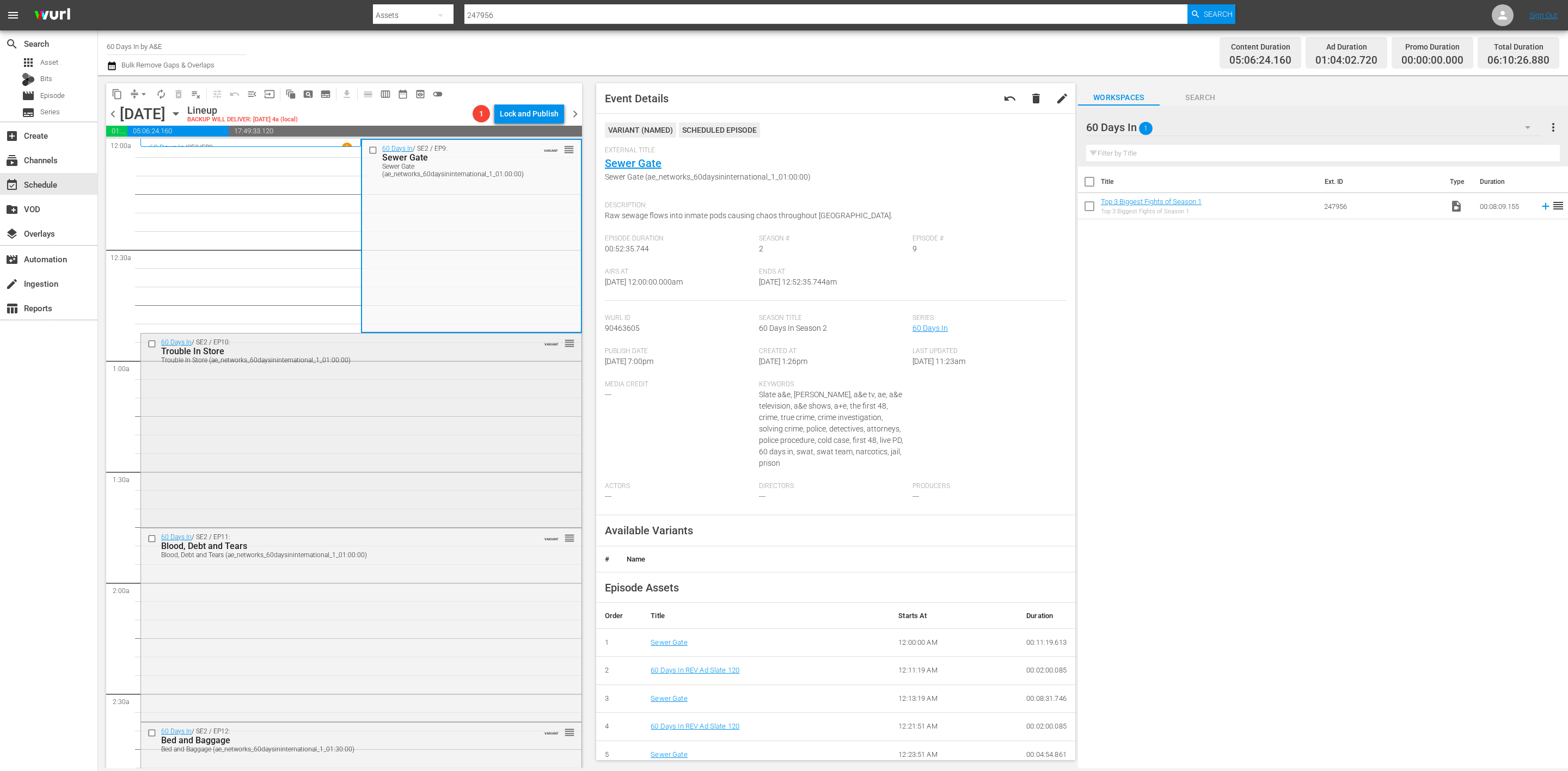
click at [377, 420] on div "60 Days In / SE2 / EP10: Trouble In Store Trouble In Store (ae_networks_60daysi…" at bounding box center [362, 429] width 441 height 191
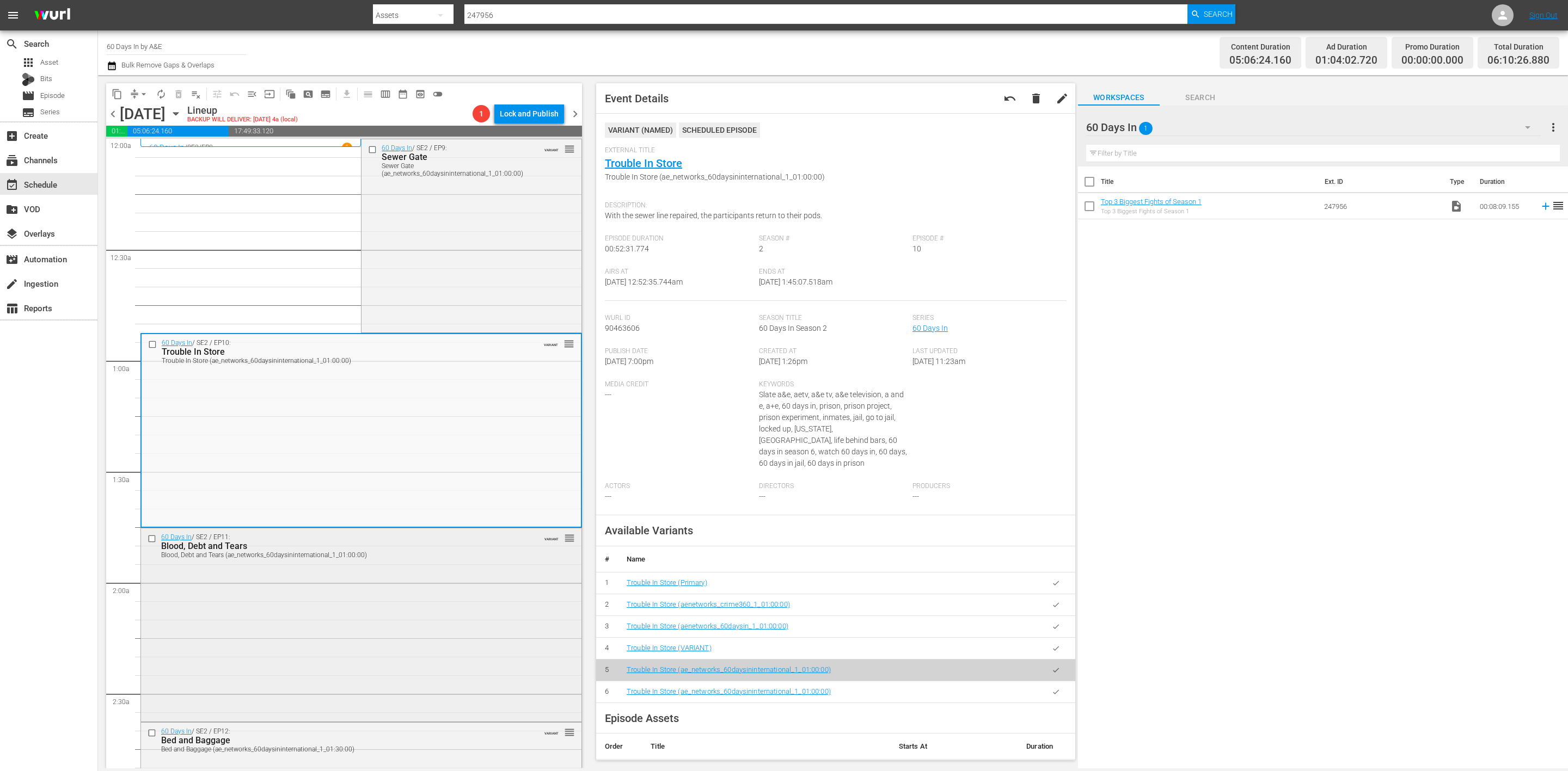
click at [364, 693] on div "60 Days In / SE2 / EP11: Blood, Debt and Tears Blood, Debt and Tears (ae_networ…" at bounding box center [362, 624] width 441 height 192
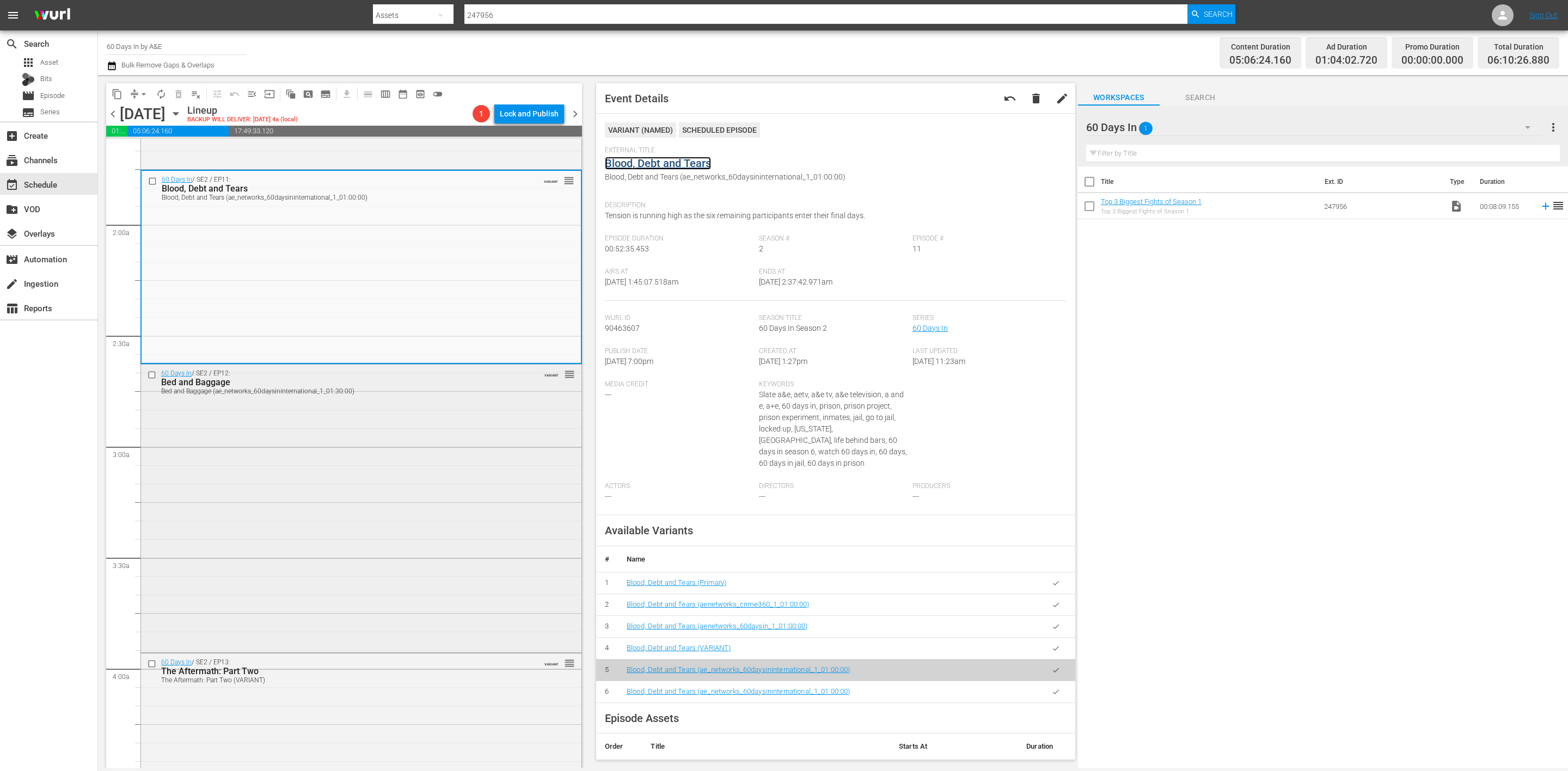
scroll to position [408, 0]
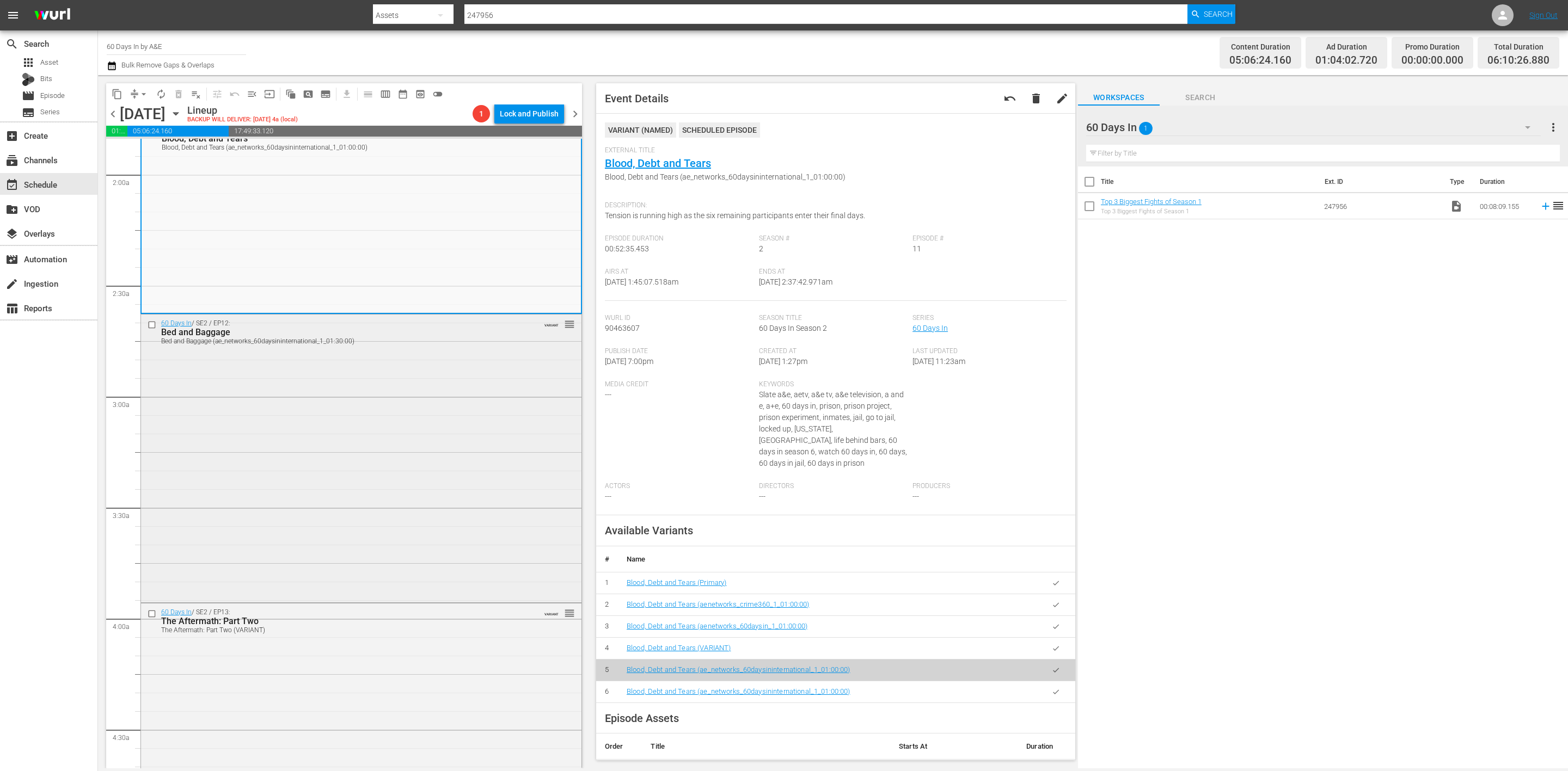
click at [503, 451] on div "60 Days In / SE2 / EP12: Bed and Baggage Bed and Baggage (ae_networks_60daysini…" at bounding box center [362, 457] width 441 height 285
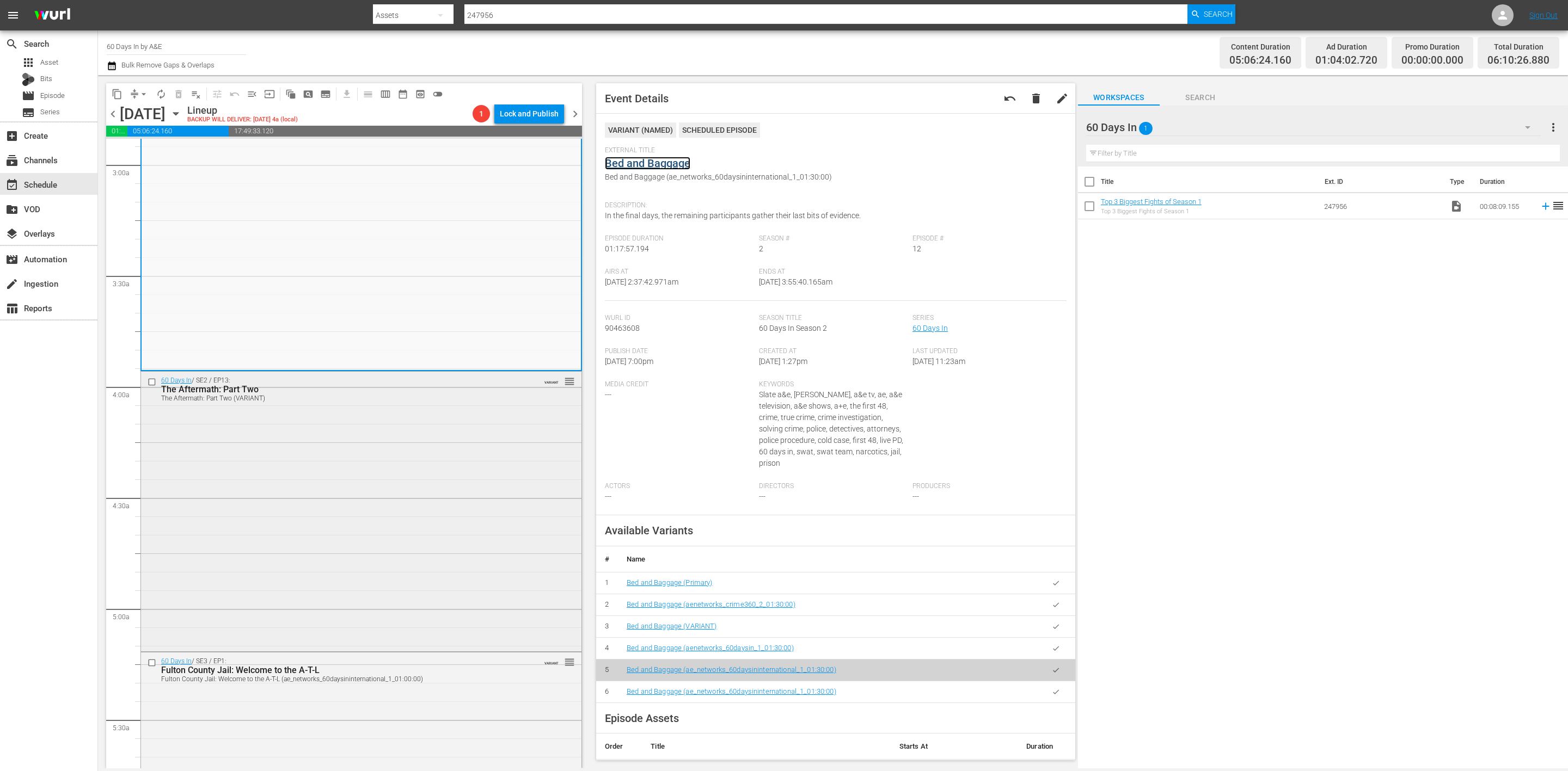
scroll to position [653, 0]
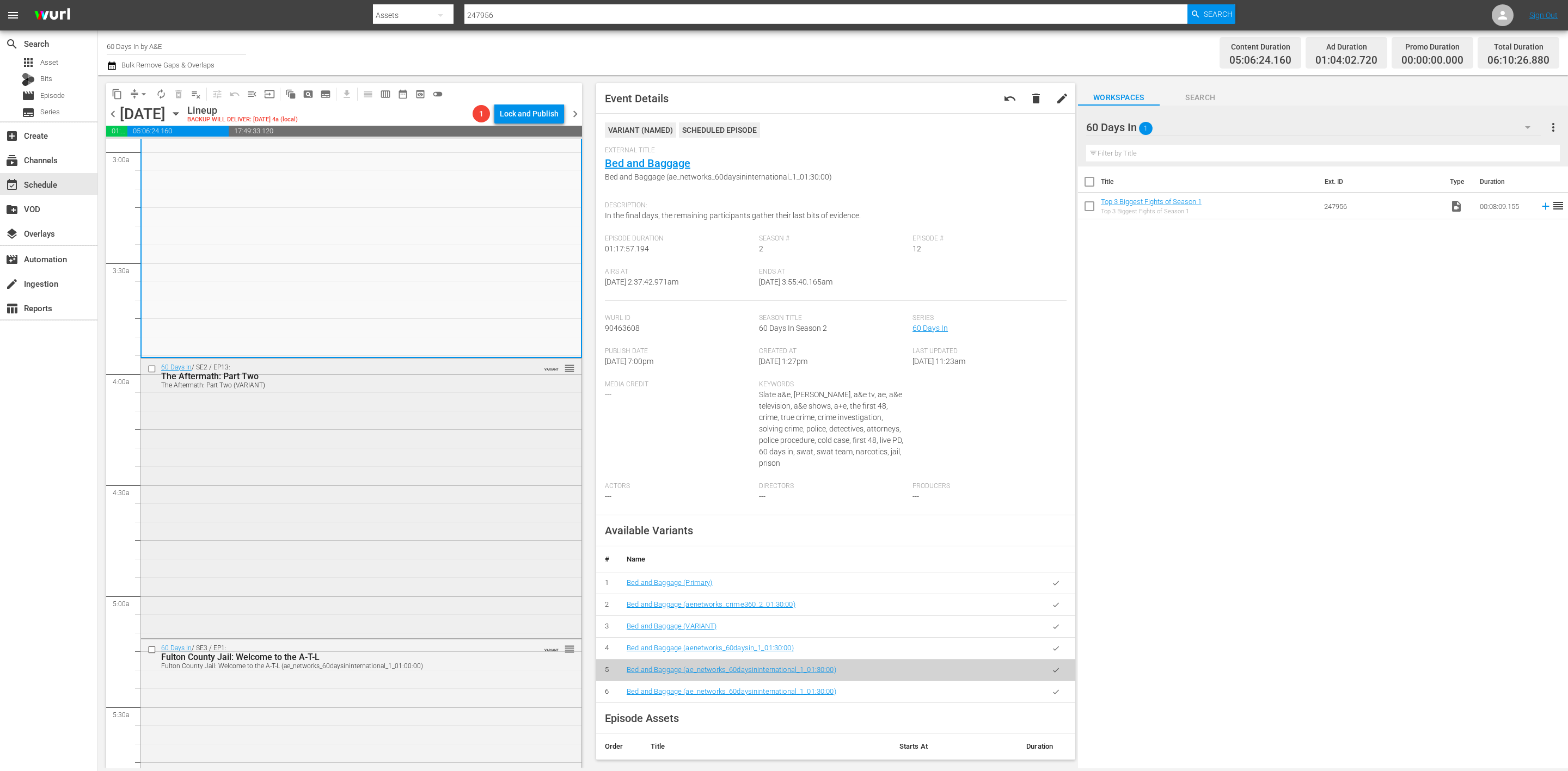
click at [484, 453] on div "60 Days In / SE2 / EP13: The Aftermath: Part Two The Aftermath: Part Two (VARIA…" at bounding box center [362, 497] width 441 height 278
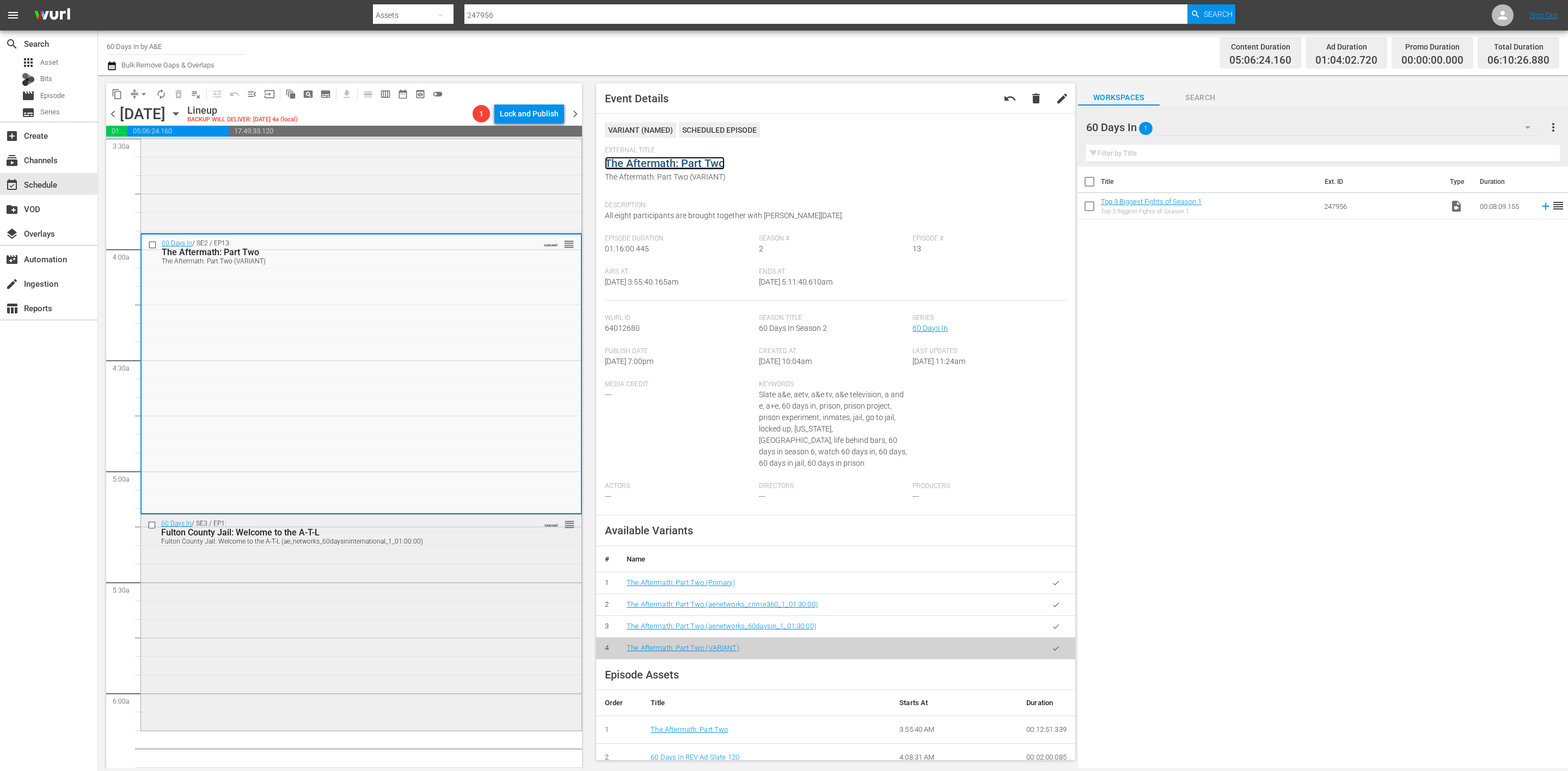
scroll to position [980, 0]
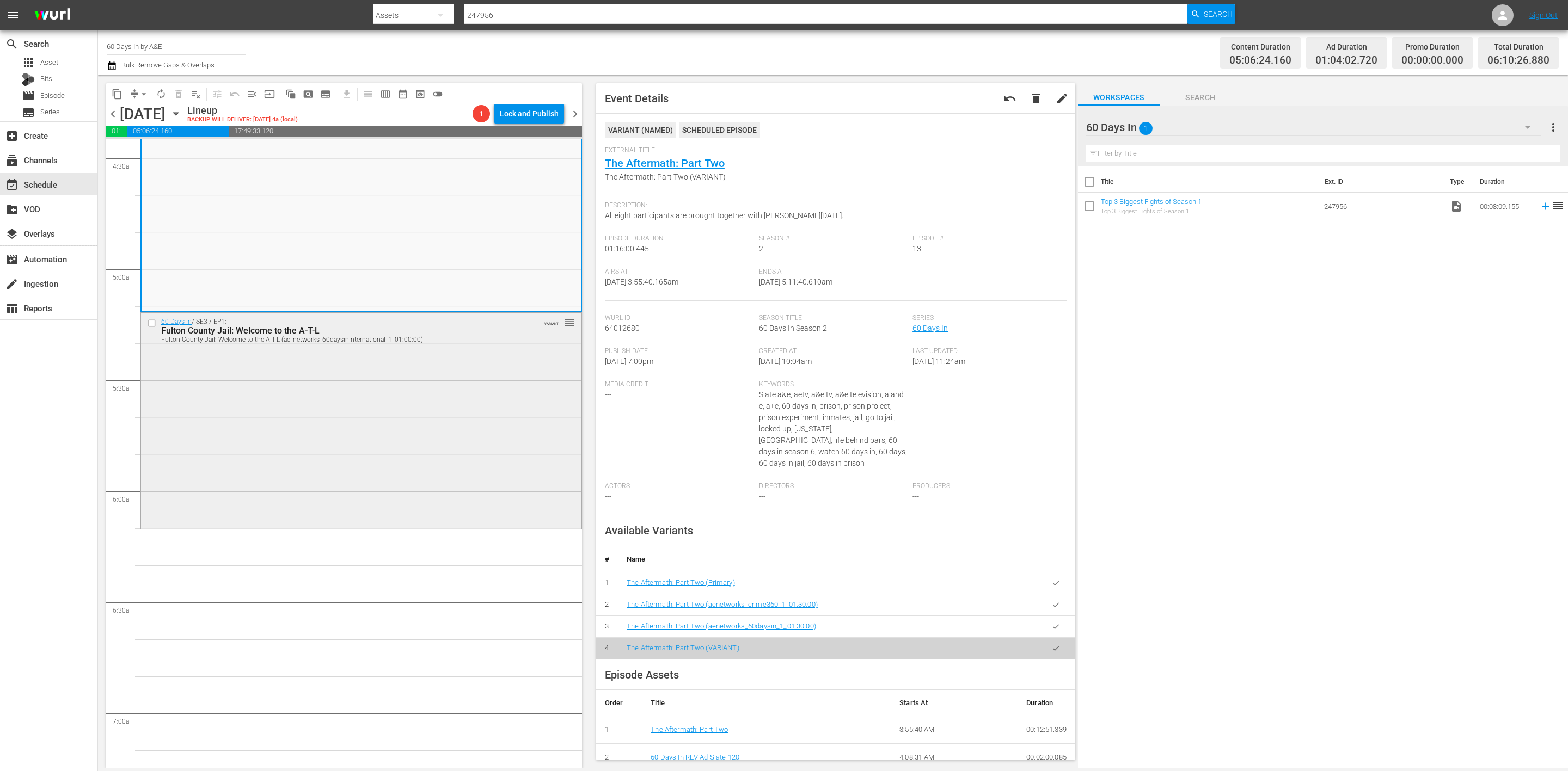
click at [508, 446] on div "60 Days In / SE3 / EP1: Fulton County Jail: Welcome to the A-T-L Fulton County …" at bounding box center [362, 420] width 441 height 214
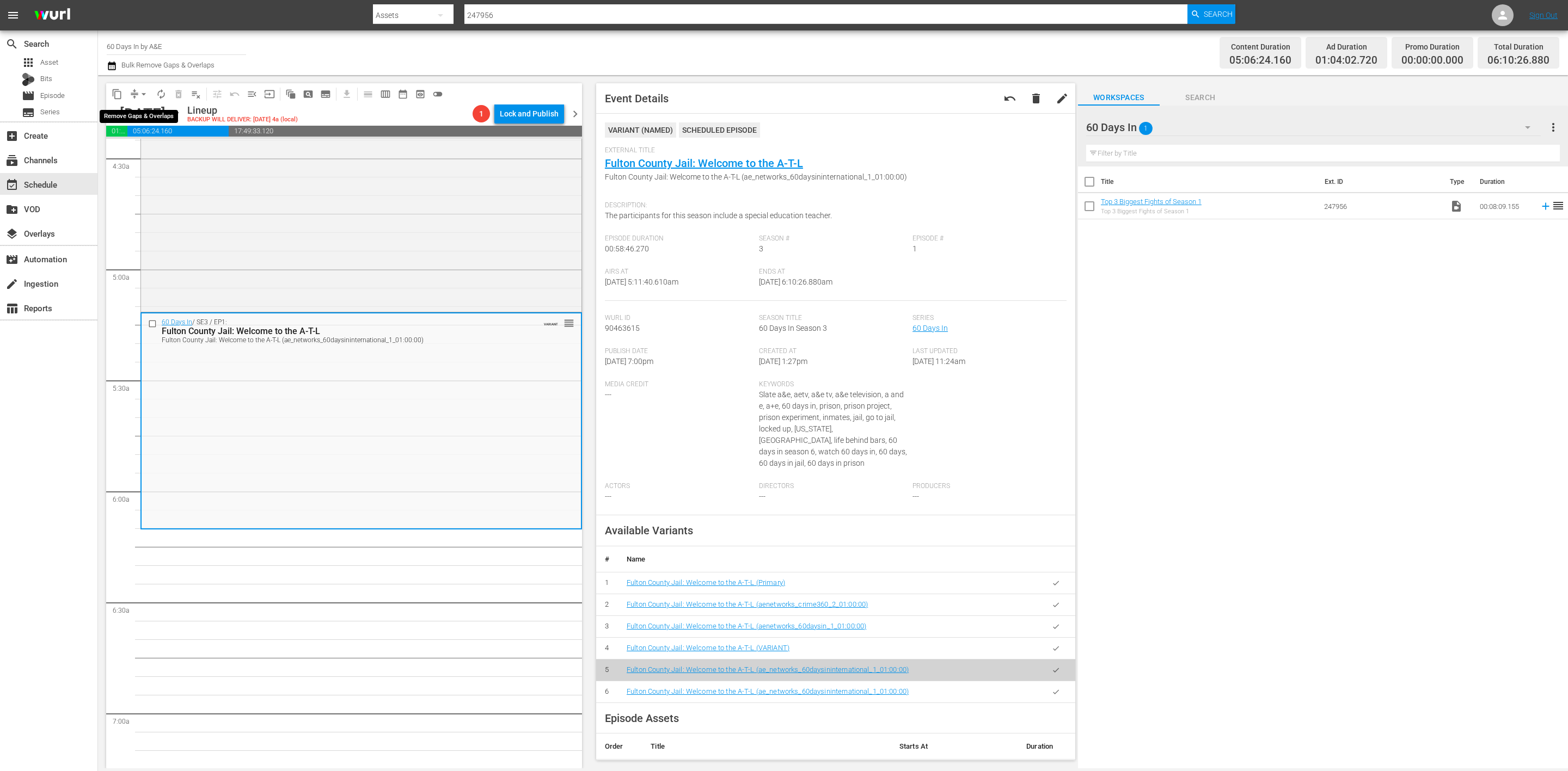
click at [142, 92] on span "arrow_drop_down" at bounding box center [144, 94] width 11 height 11
click at [139, 110] on li "Align to Midnight" at bounding box center [144, 116] width 114 height 18
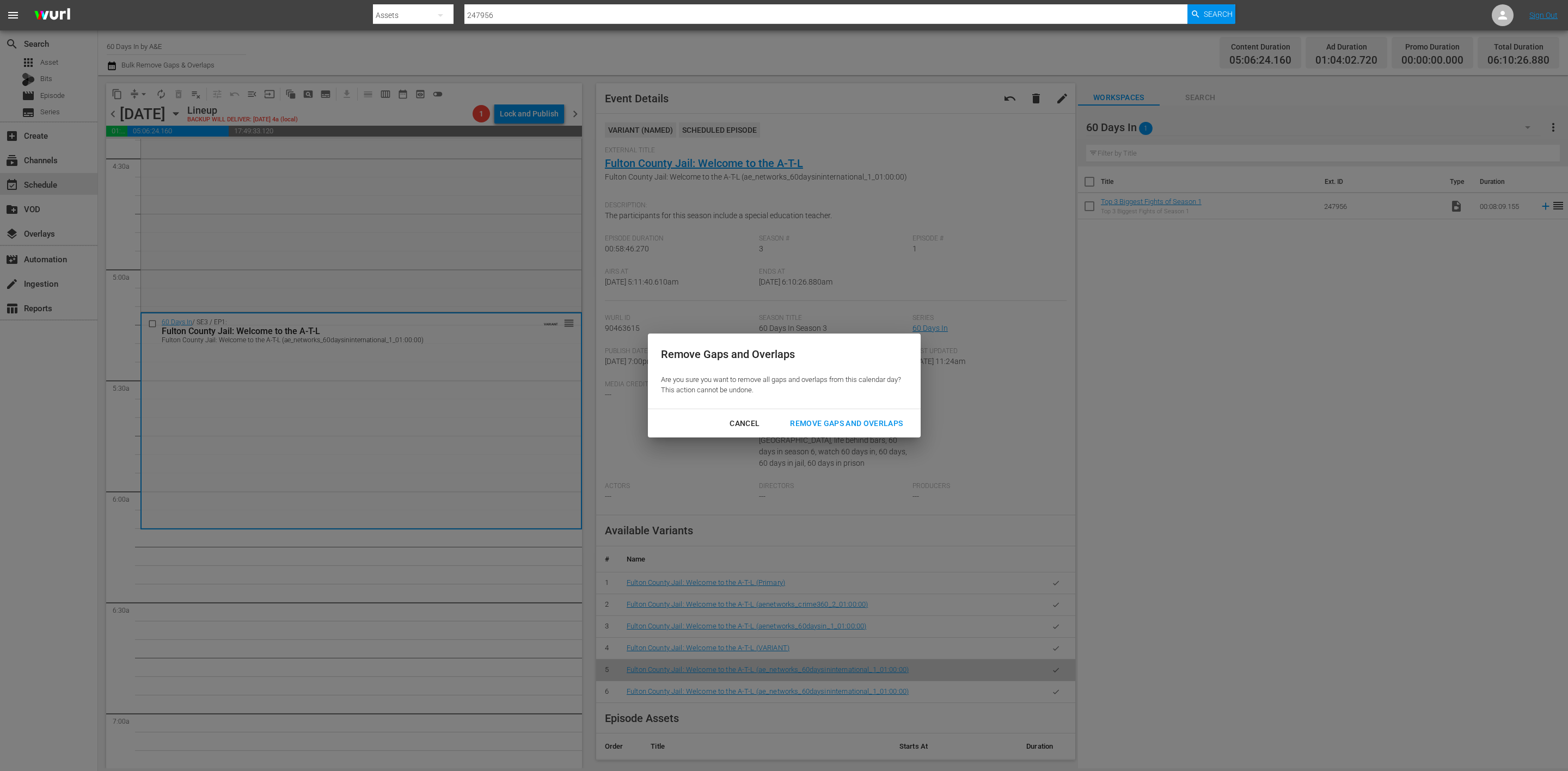
click at [867, 420] on div "Remove Gaps and Overlaps" at bounding box center [847, 424] width 130 height 13
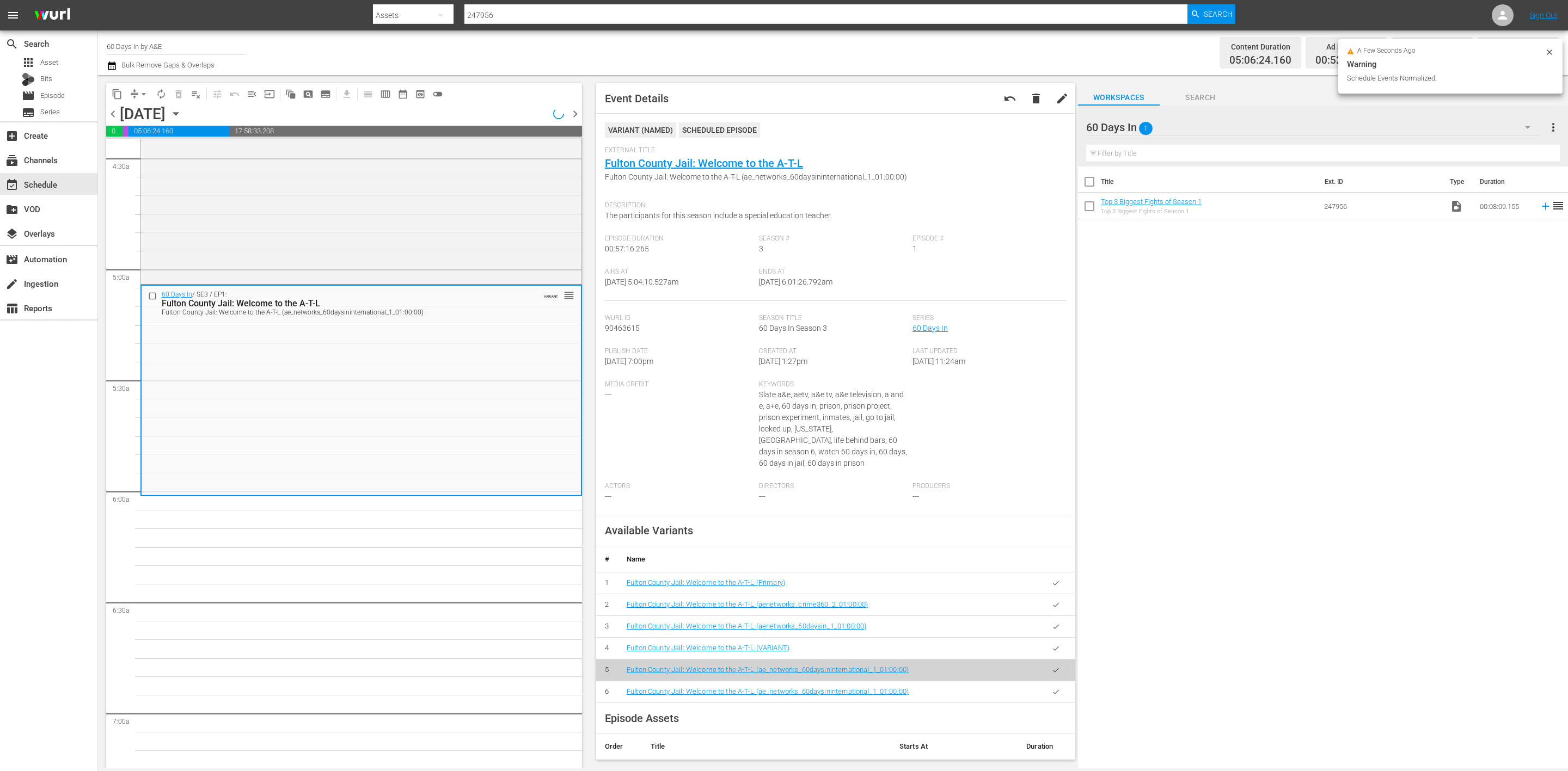
scroll to position [961, 0]
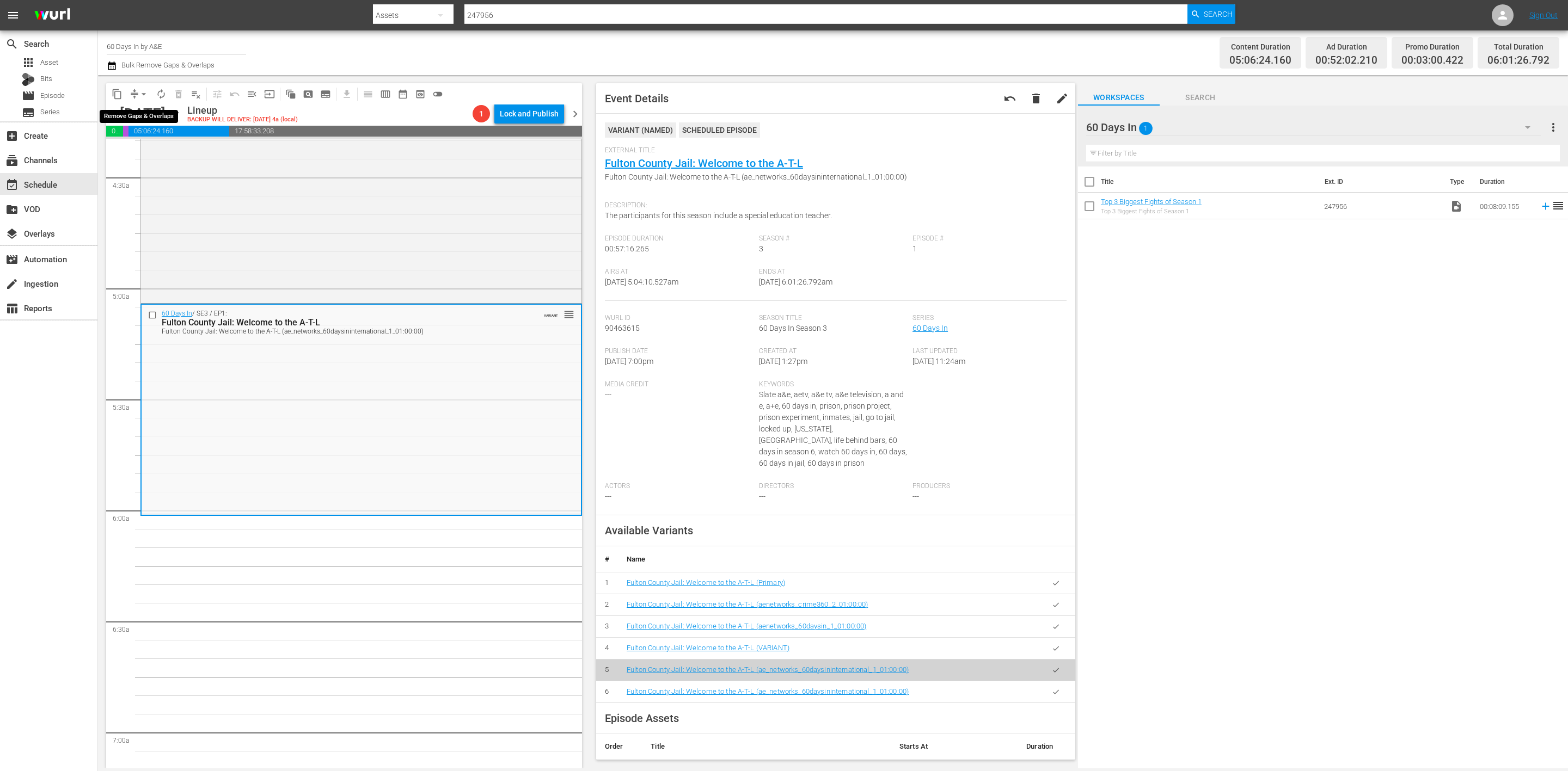
click at [138, 96] on span "arrow_drop_down" at bounding box center [144, 94] width 11 height 11
click at [129, 119] on li "Align to Midnight" at bounding box center [144, 116] width 114 height 18
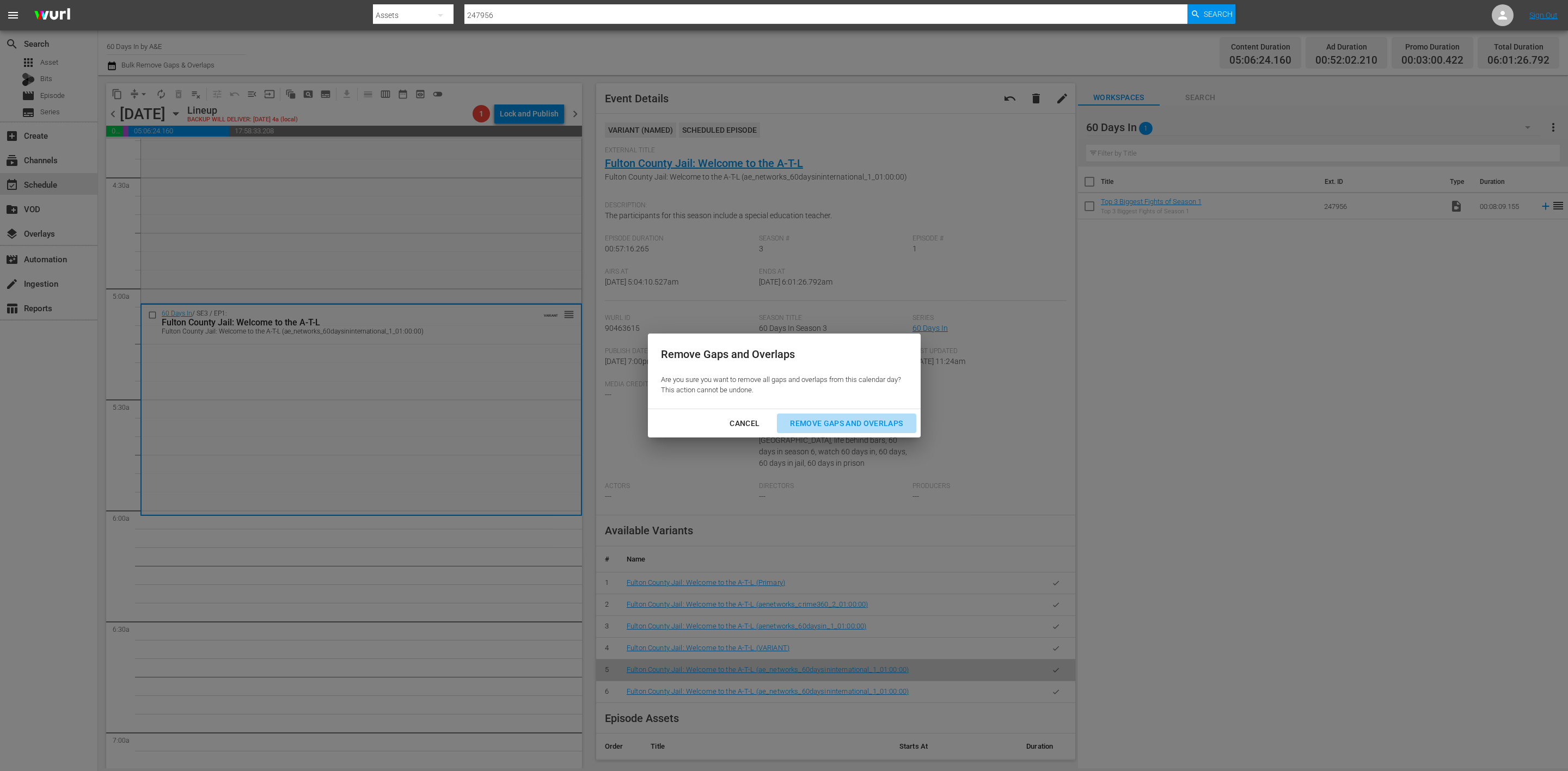
click at [835, 418] on div "Remove Gaps and Overlaps" at bounding box center [847, 424] width 130 height 13
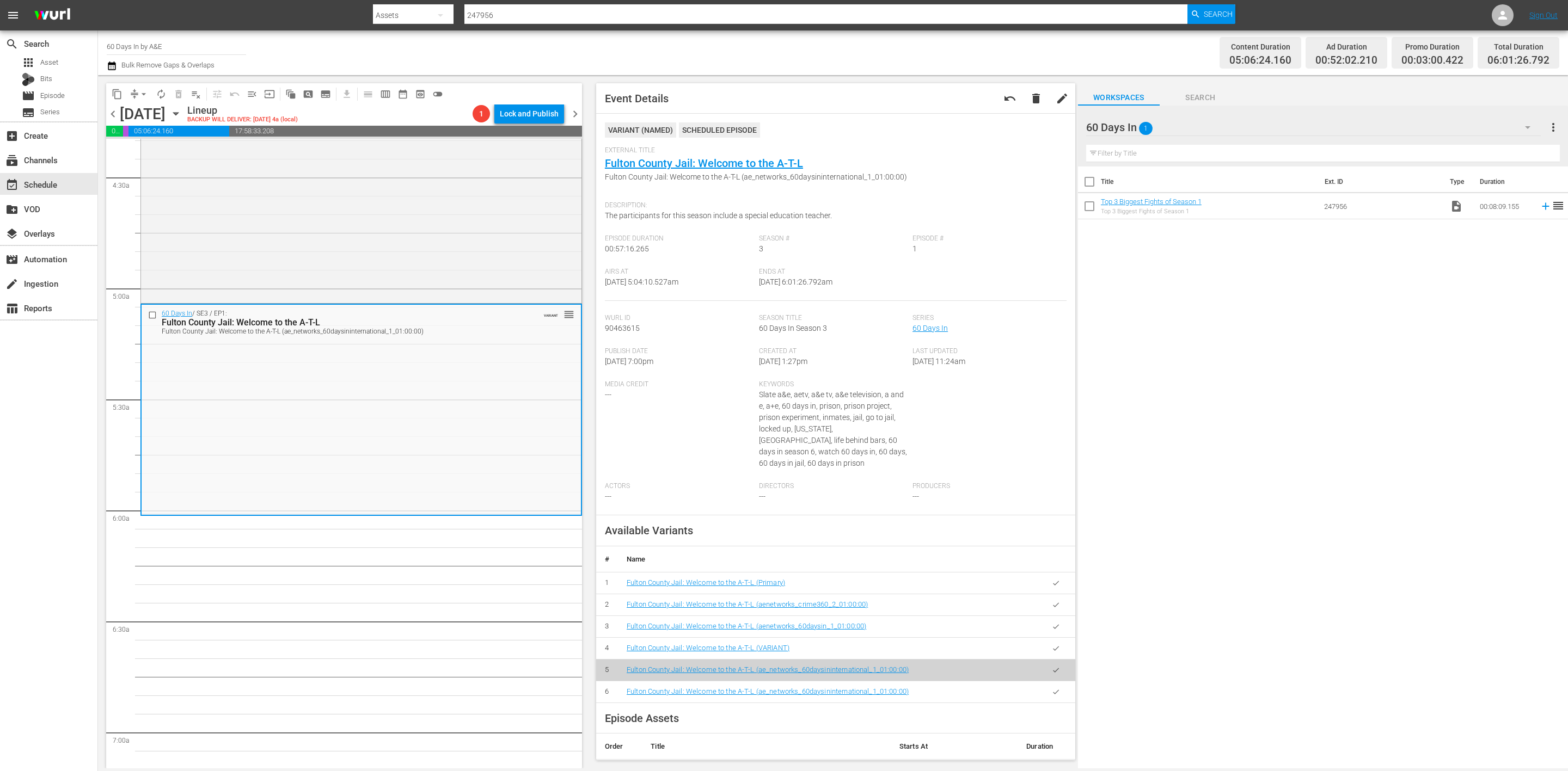
click at [1426, 279] on div "Title Ext. ID Type Duration Top 3 Biggest Fights of Season 1 Top 3 Biggest Figh…" at bounding box center [1323, 469] width 490 height 604
click at [139, 92] on span "arrow_drop_down" at bounding box center [144, 94] width 11 height 11
click at [136, 108] on li "Align to Midnight" at bounding box center [144, 116] width 114 height 18
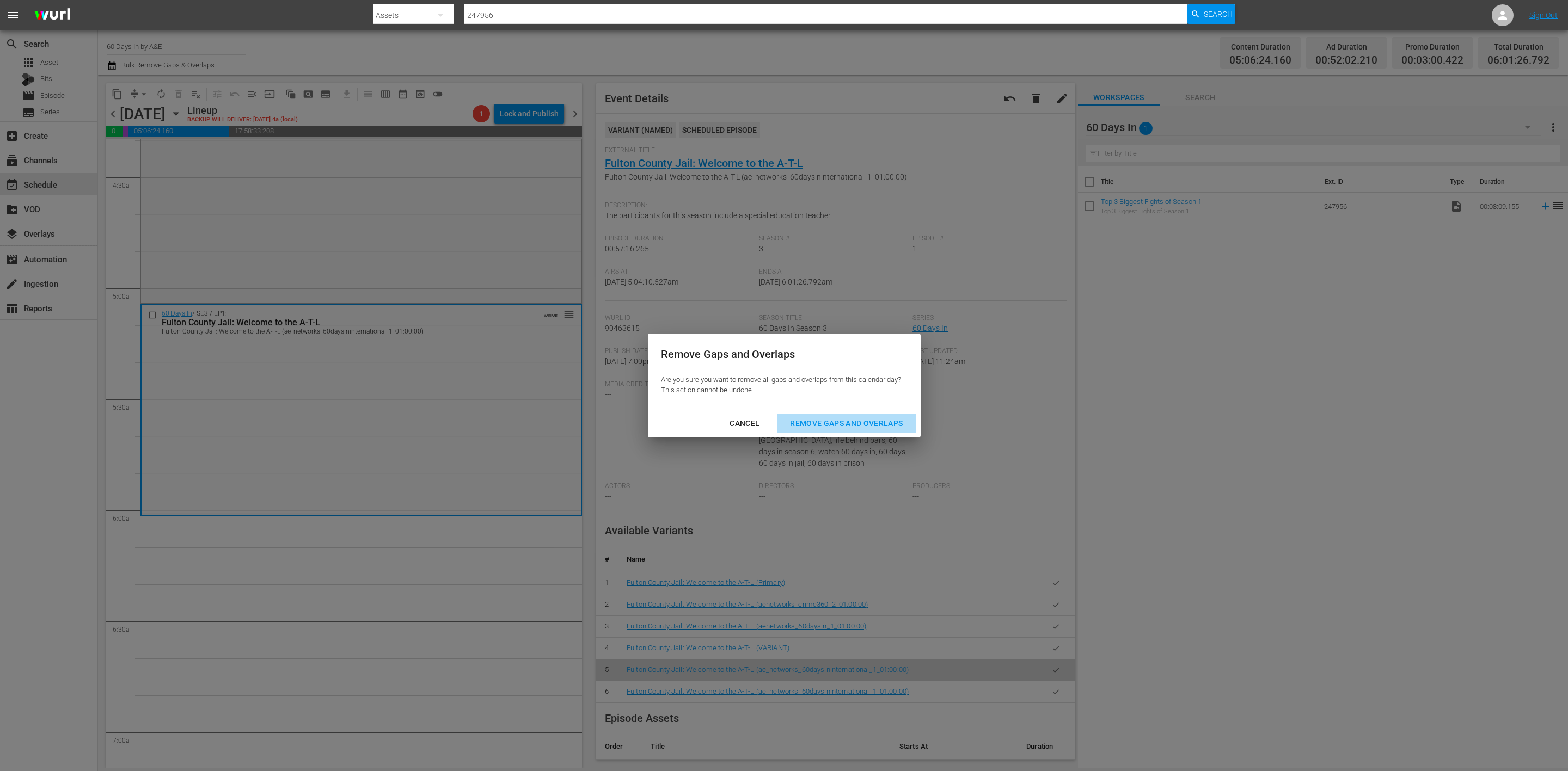
click at [871, 427] on div "Remove Gaps and Overlaps" at bounding box center [847, 424] width 130 height 13
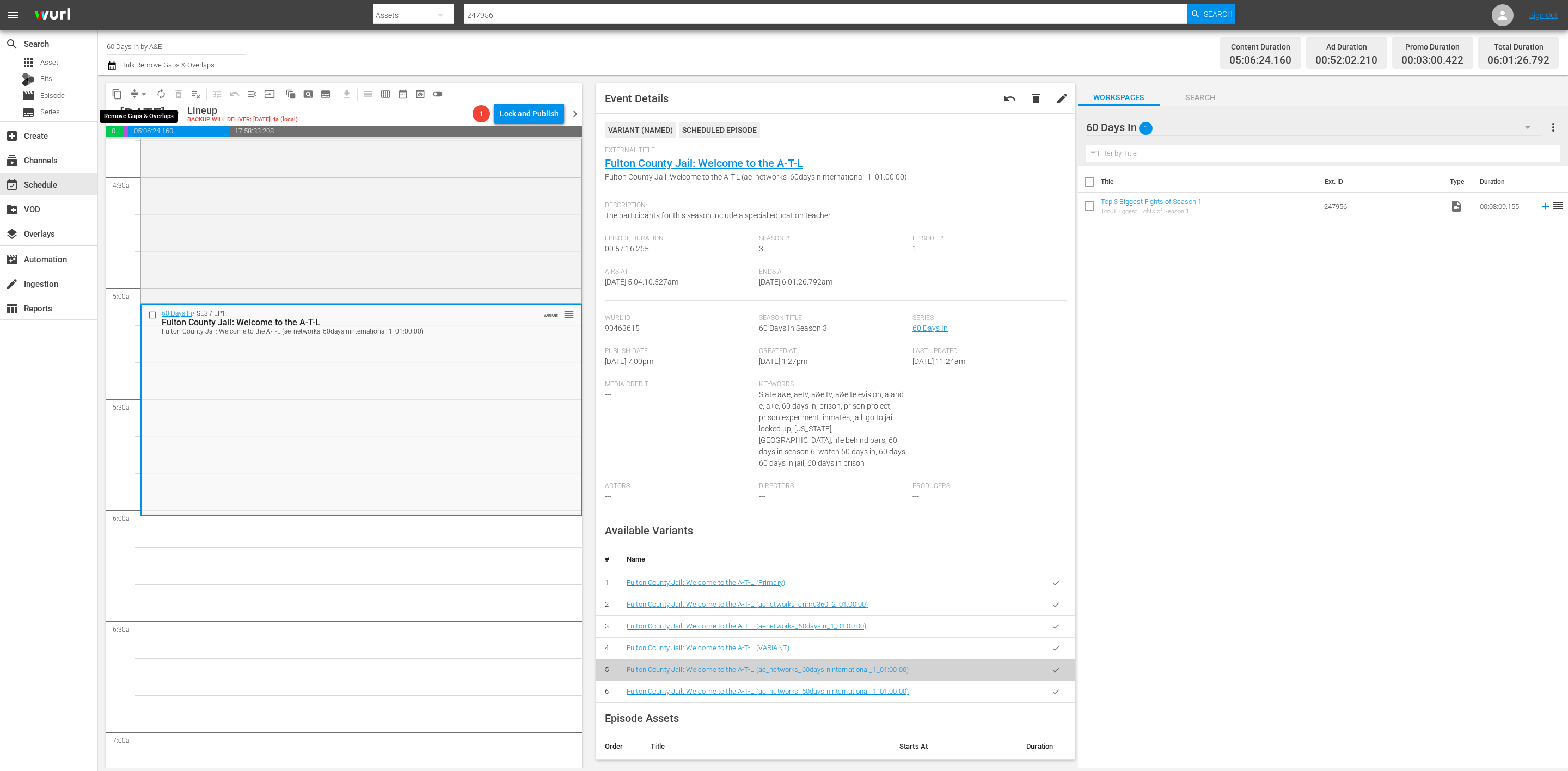
click at [138, 96] on span "arrow_drop_down" at bounding box center [144, 94] width 11 height 11
click at [151, 114] on li "Align to Midnight" at bounding box center [144, 116] width 114 height 18
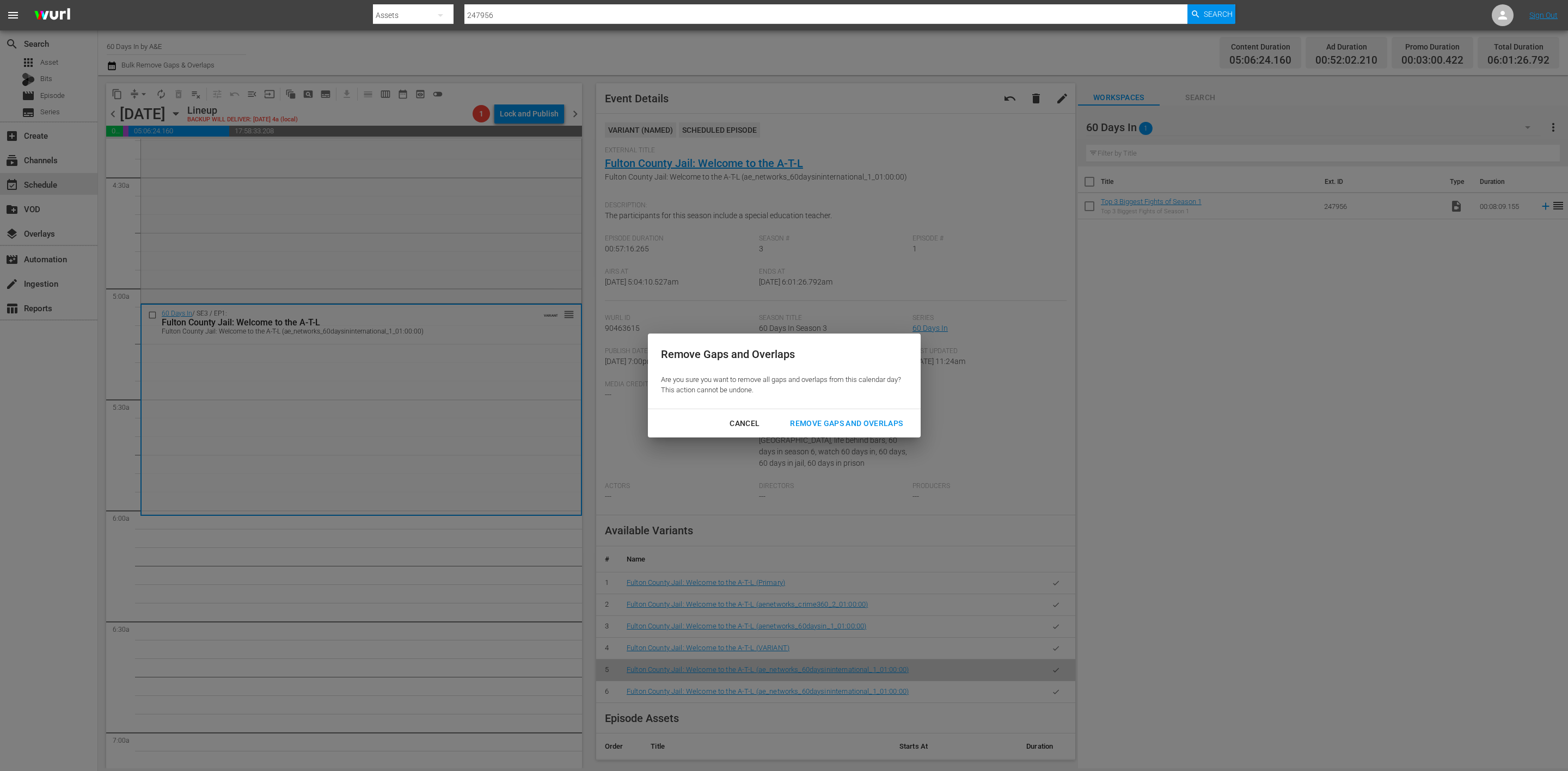
click at [837, 419] on div "Remove Gaps and Overlaps" at bounding box center [847, 424] width 130 height 13
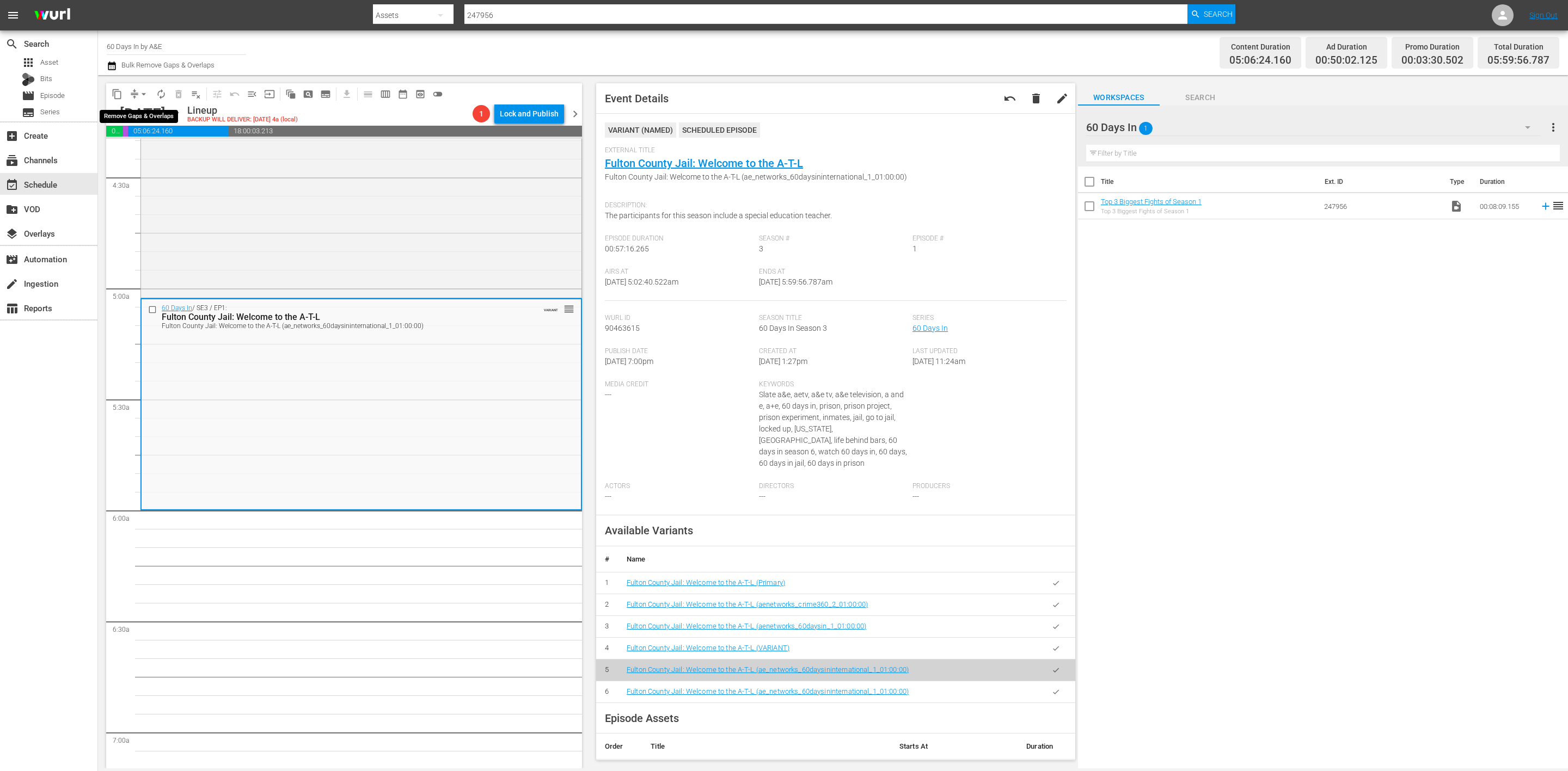
click at [139, 93] on span "arrow_drop_down" at bounding box center [144, 94] width 11 height 11
click at [149, 117] on li "Align to Midnight" at bounding box center [144, 116] width 114 height 18
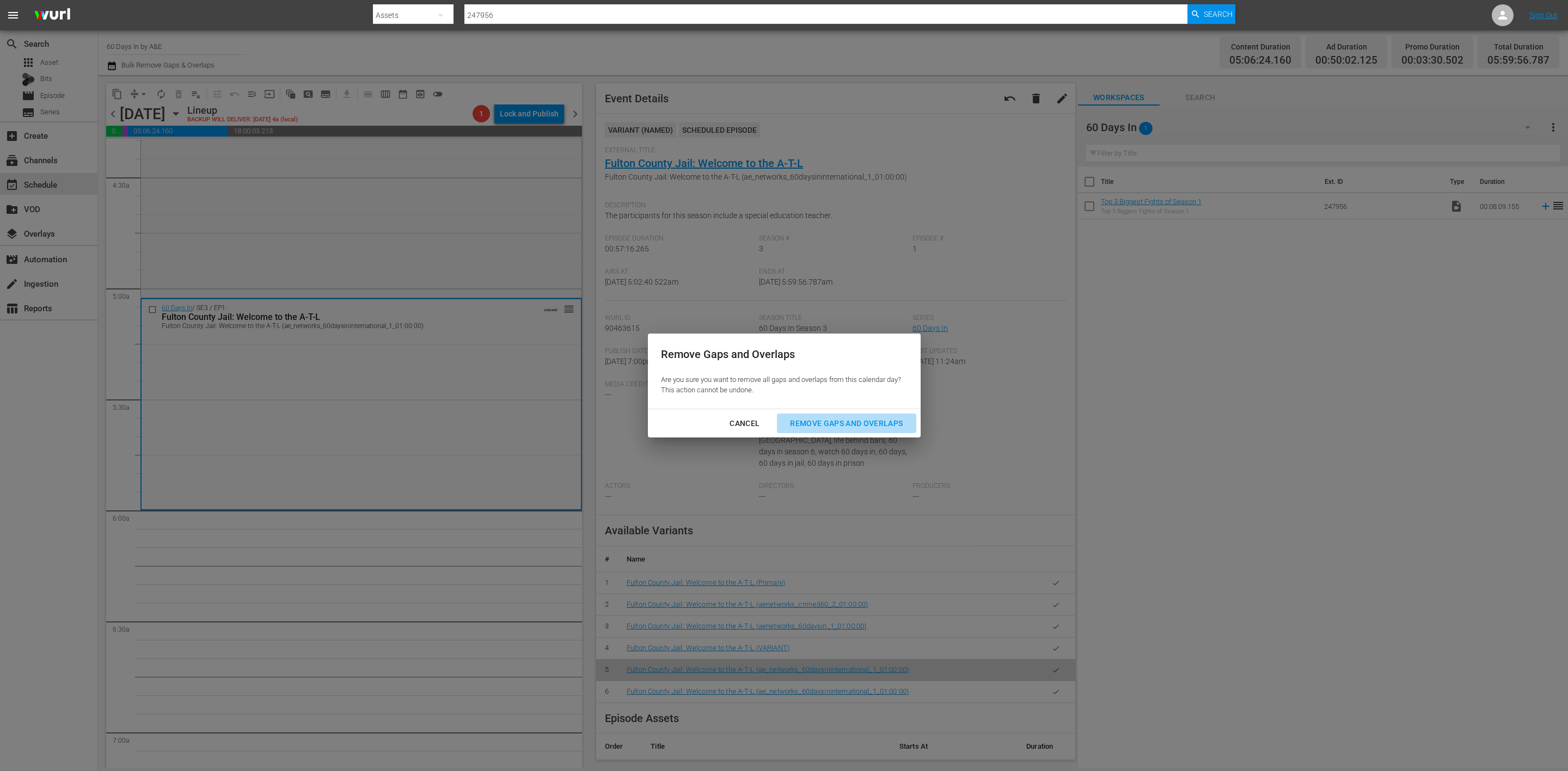
click at [827, 423] on div "Remove Gaps and Overlaps" at bounding box center [847, 424] width 130 height 13
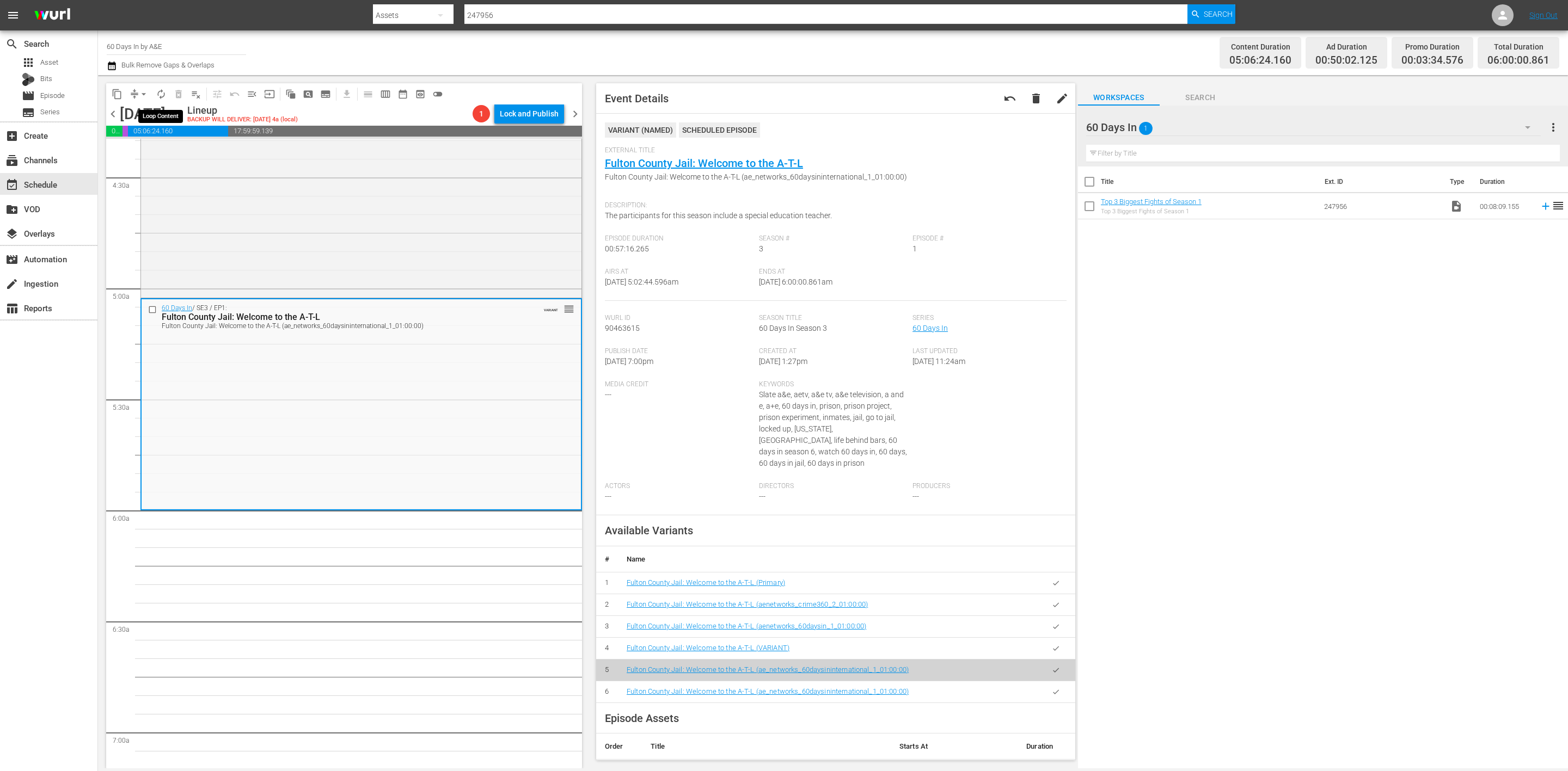
click at [161, 97] on span "autorenew_outlined" at bounding box center [161, 94] width 11 height 11
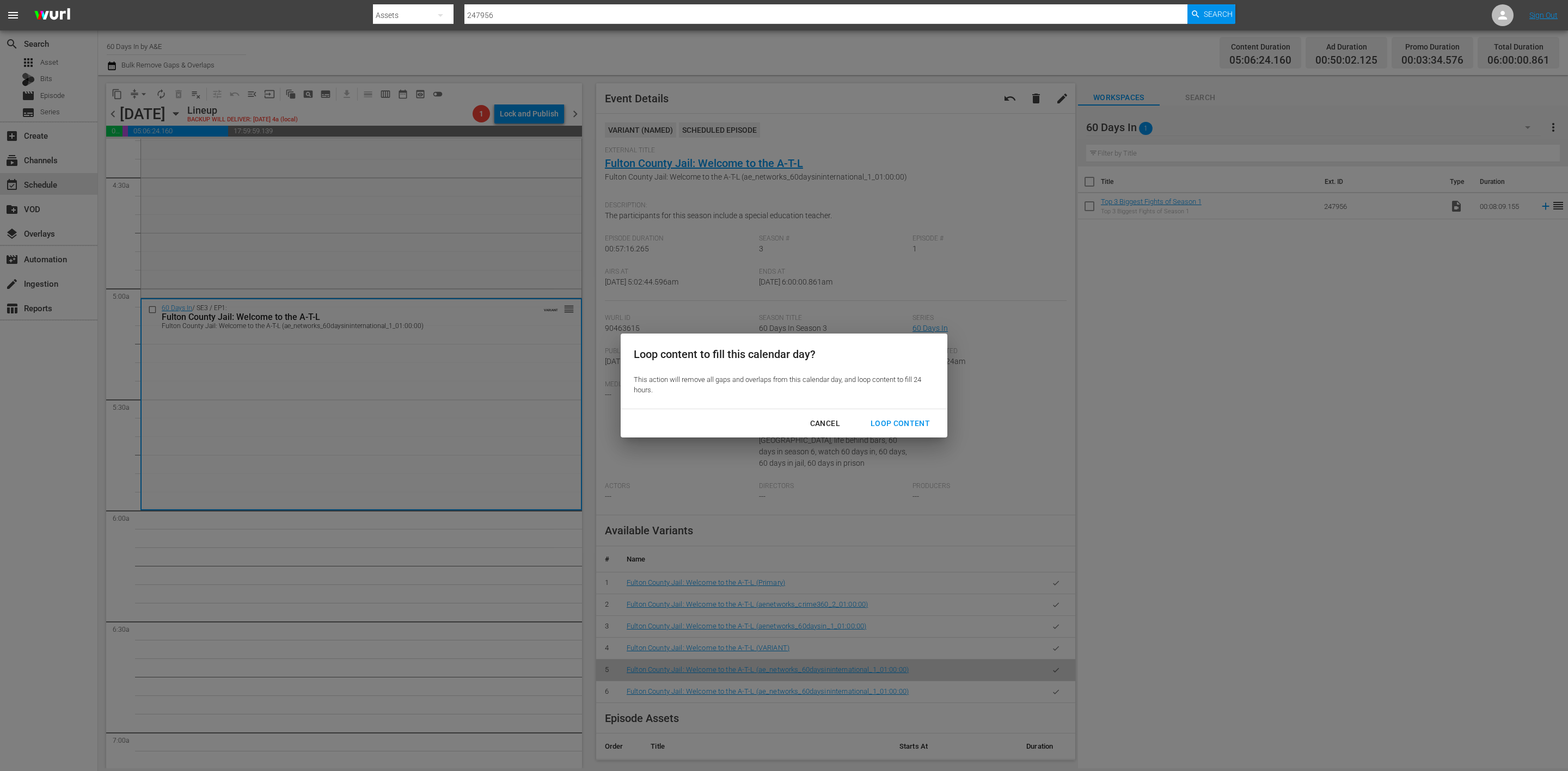
click at [884, 420] on div "Loop Content" at bounding box center [900, 424] width 77 height 13
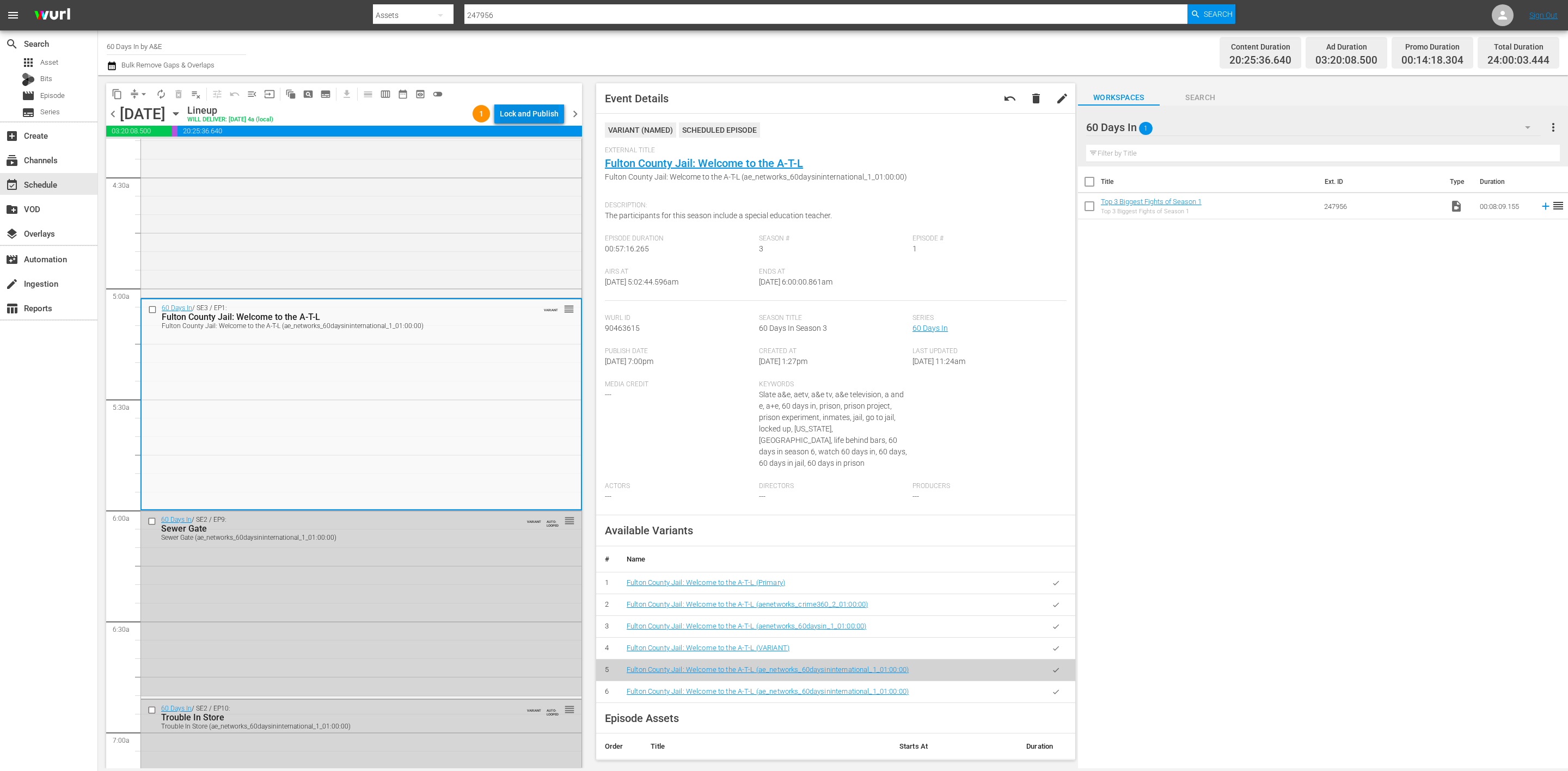
click at [537, 119] on div "Lock and Publish" at bounding box center [529, 114] width 59 height 19
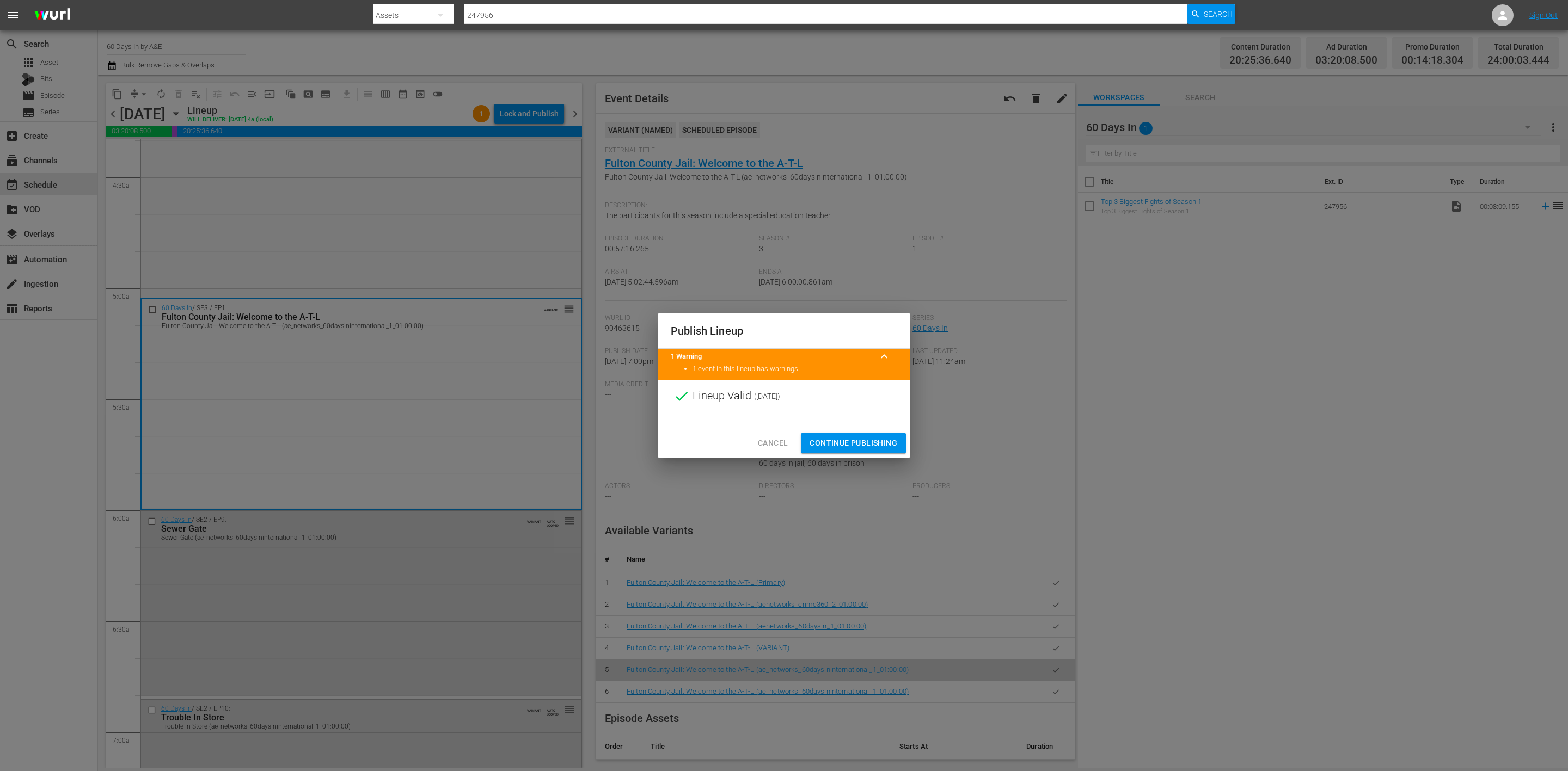
click at [864, 446] on span "Continue Publishing" at bounding box center [853, 443] width 88 height 13
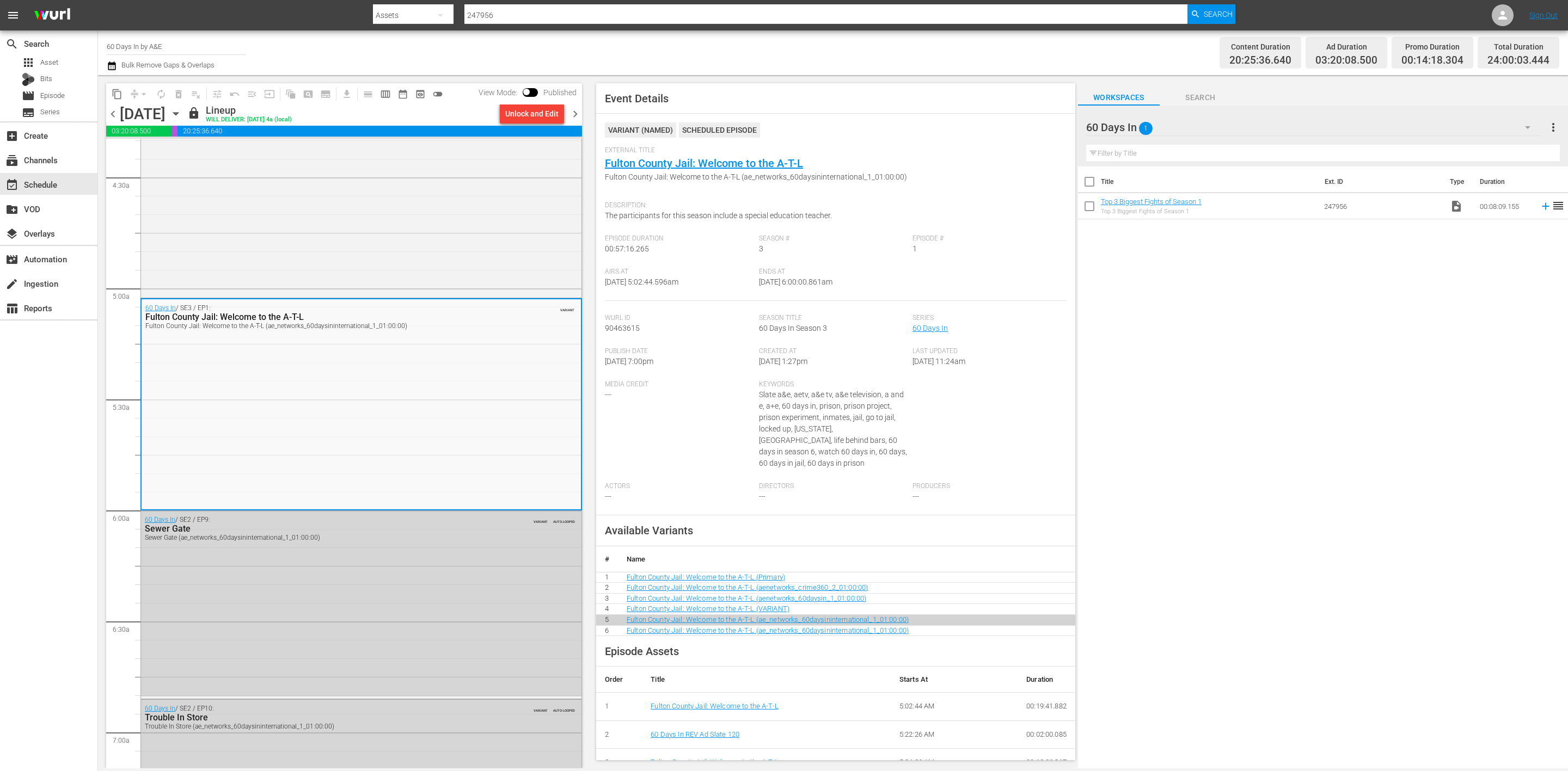
click at [579, 113] on span "chevron_right" at bounding box center [575, 114] width 13 height 13
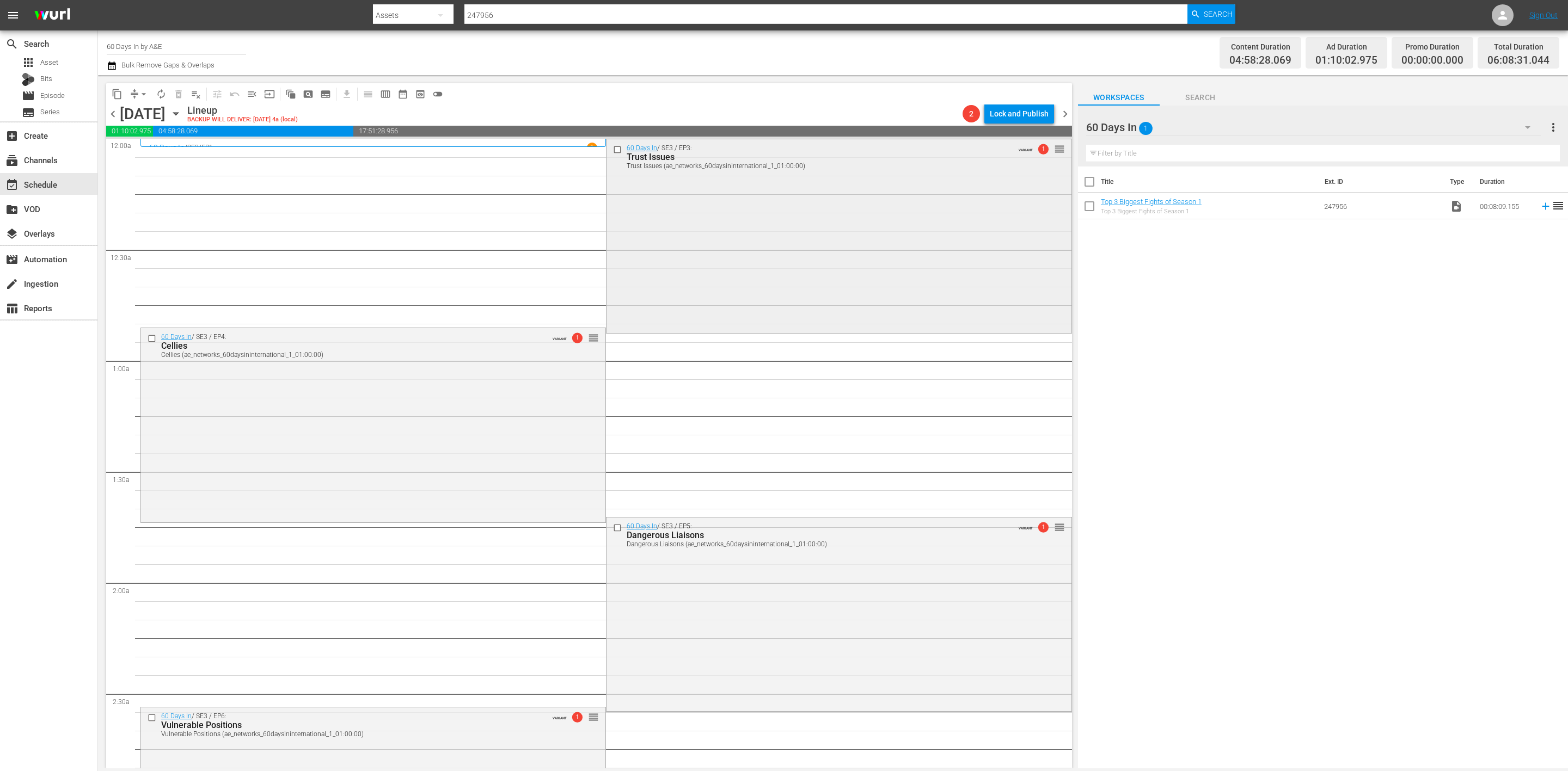
click at [771, 257] on div "60 Days In / SE3 / EP3: Trust Issues Trust Issues (ae_networks_60daysininternat…" at bounding box center [838, 235] width 464 height 192
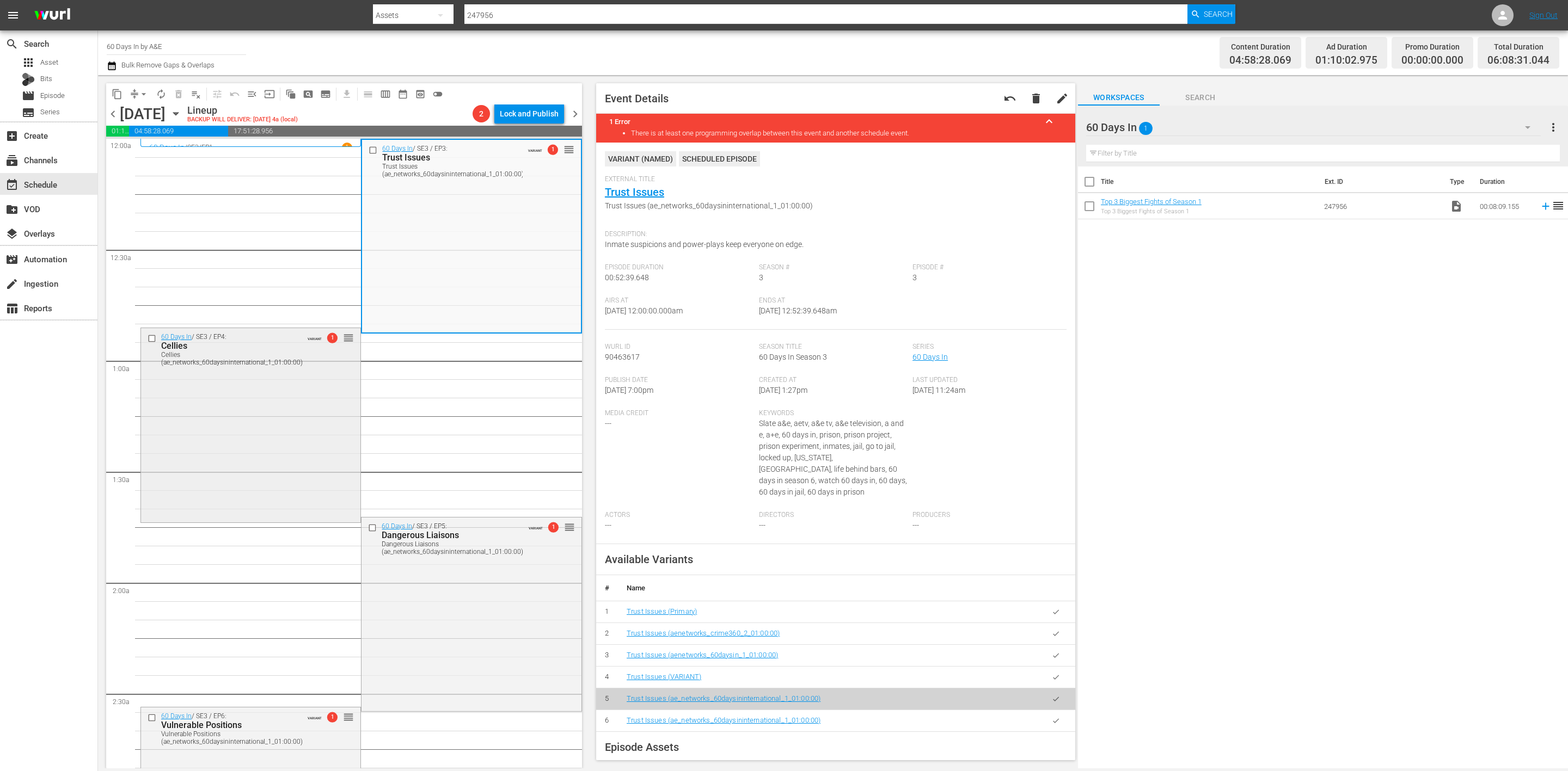
click at [256, 443] on div "60 Days In / SE3 / EP4: Cellies Cellies (ae_networks_60daysininternational_1_01…" at bounding box center [251, 424] width 219 height 192
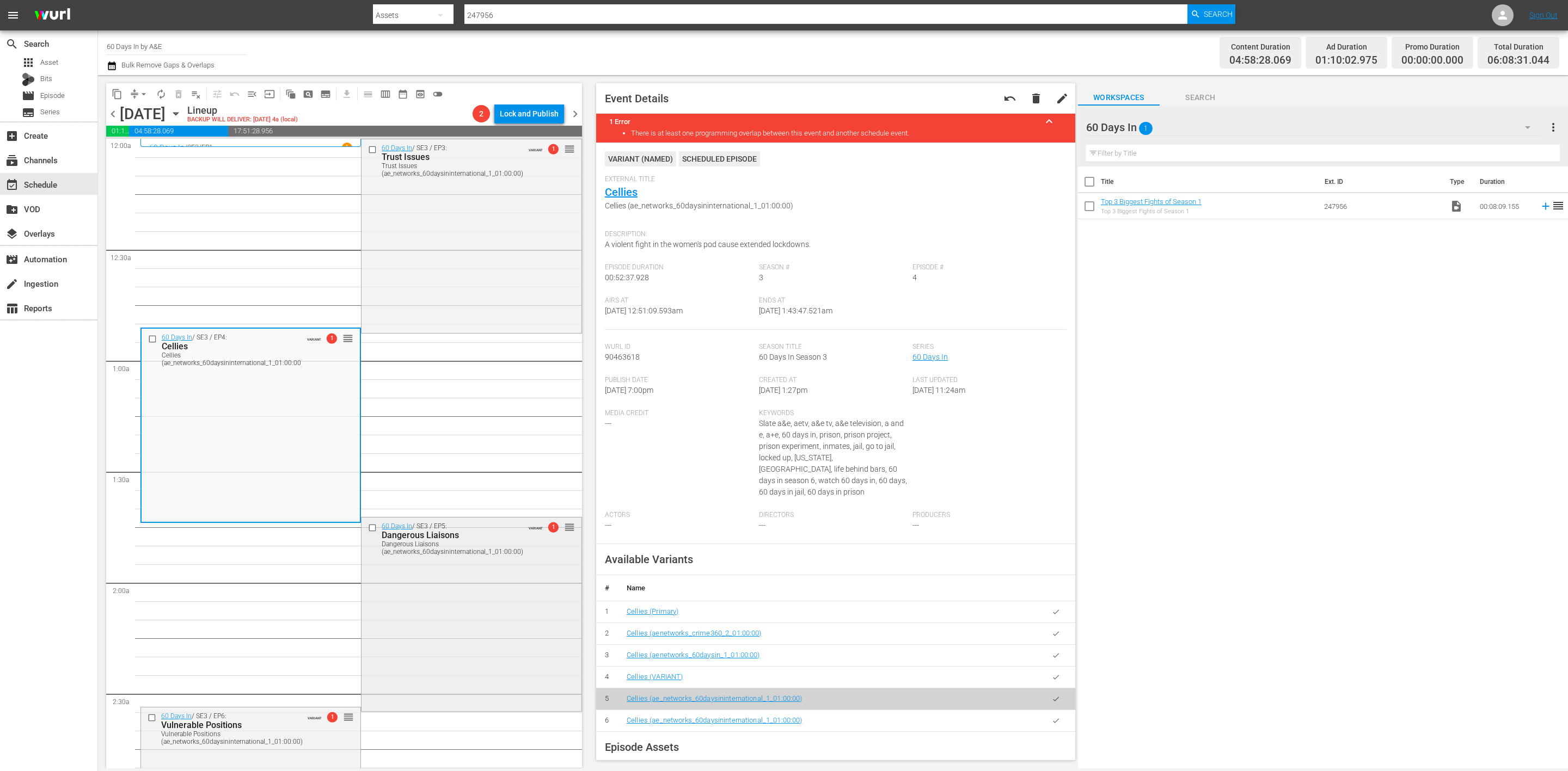
click at [476, 612] on div "60 Days In / SE3 / EP5: Dangerous Liaisons Dangerous Liaisons (ae_networks_60da…" at bounding box center [471, 613] width 219 height 192
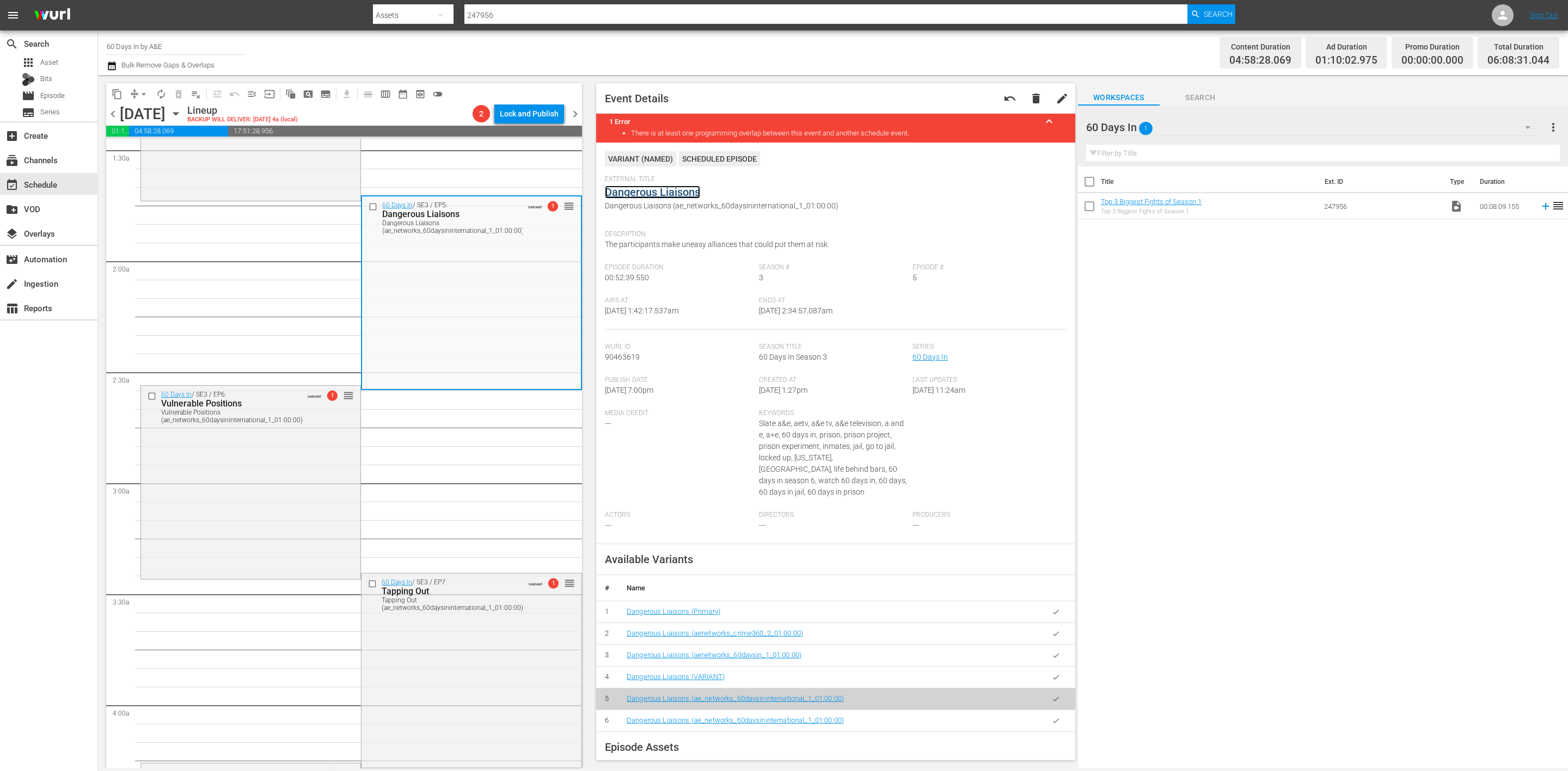
scroll to position [327, 0]
click at [271, 489] on div "60 Days In / SE3 / EP6: Vulnerable Positions Vulnerable Positions (ae_networks_…" at bounding box center [251, 476] width 219 height 192
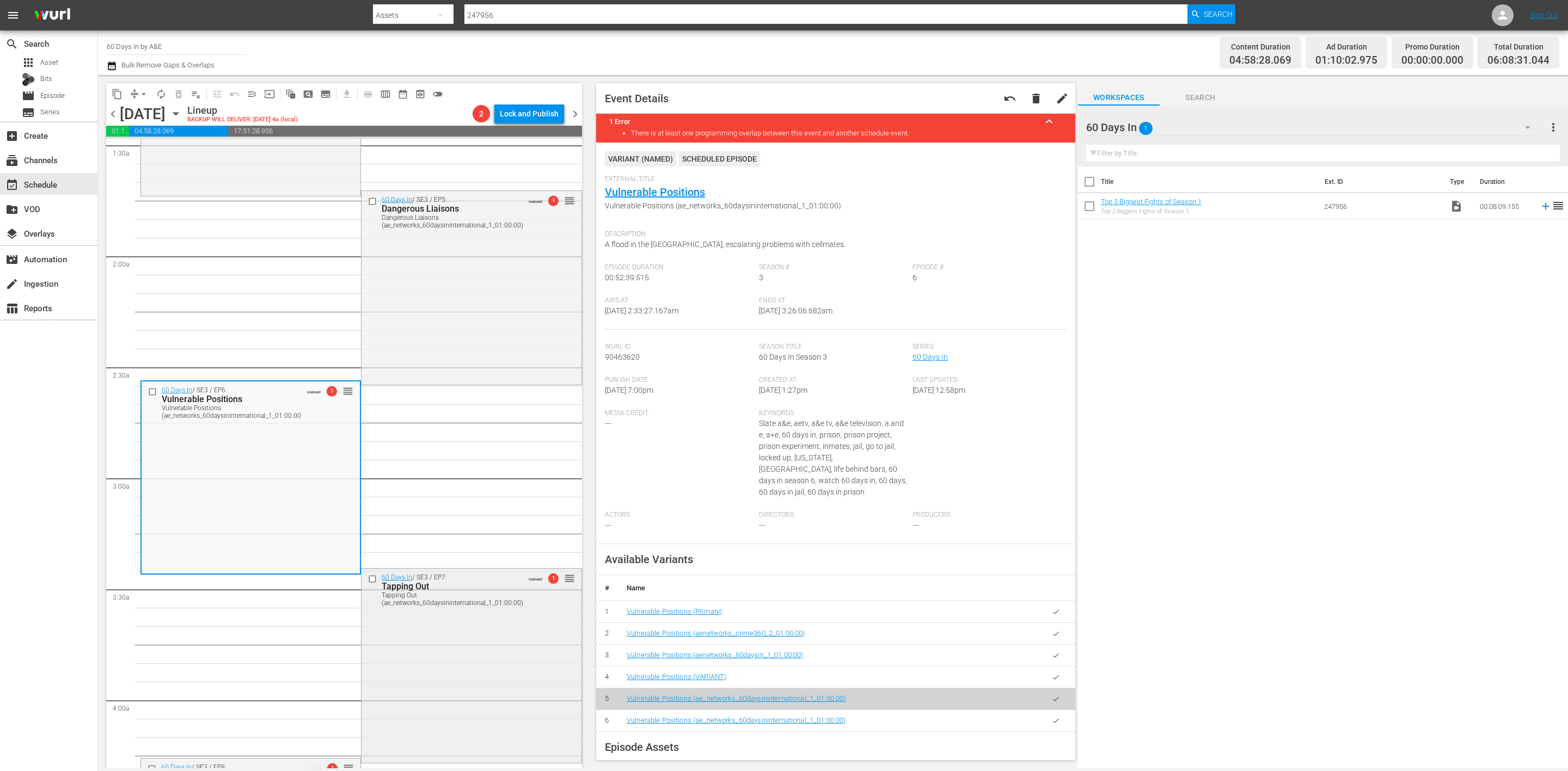
click at [482, 654] on div "60 Days In / SE3 / EP7: Tapping Out Tapping Out (ae_networks_60daysininternatio…" at bounding box center [471, 665] width 219 height 192
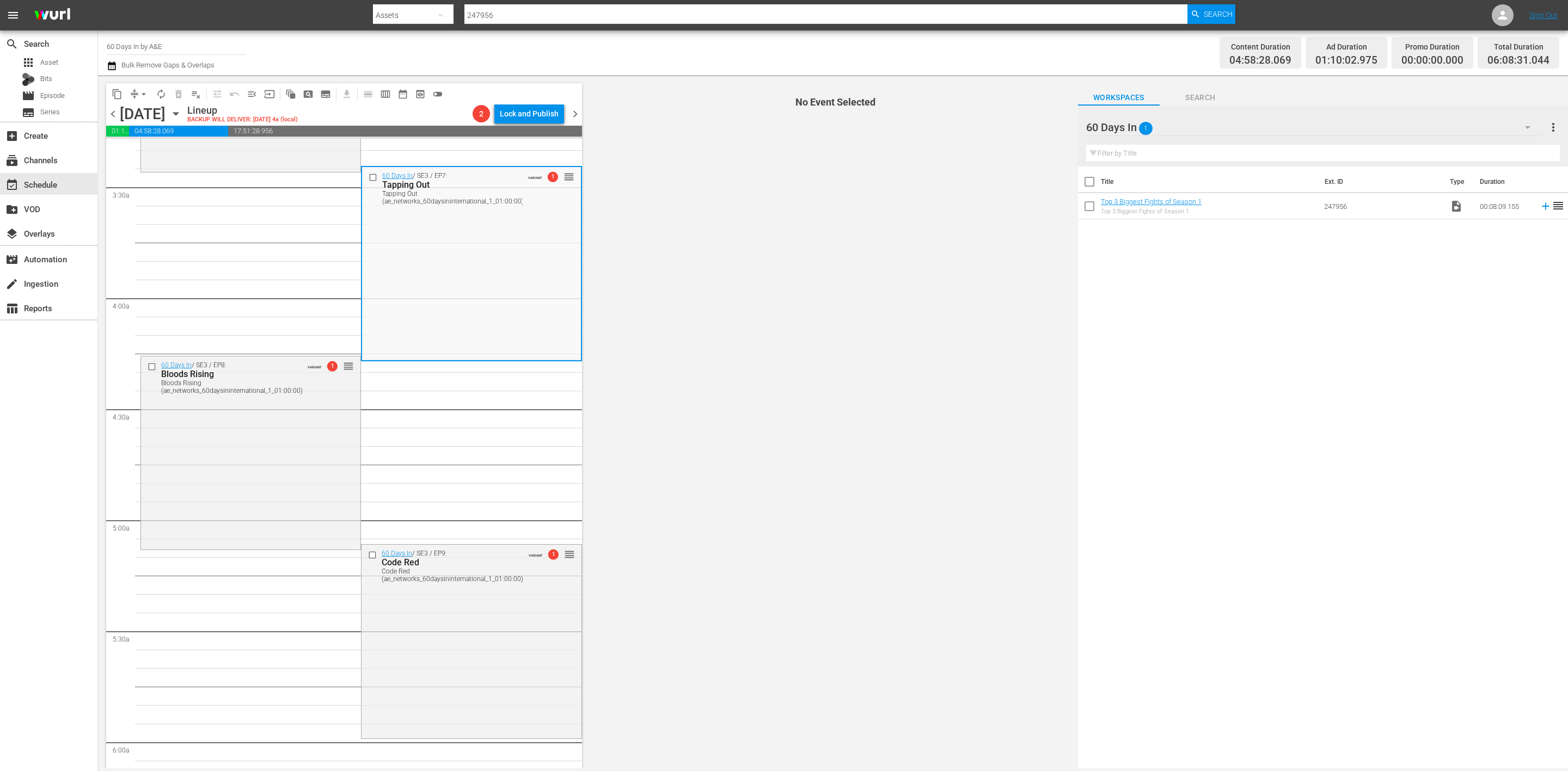
scroll to position [735, 0]
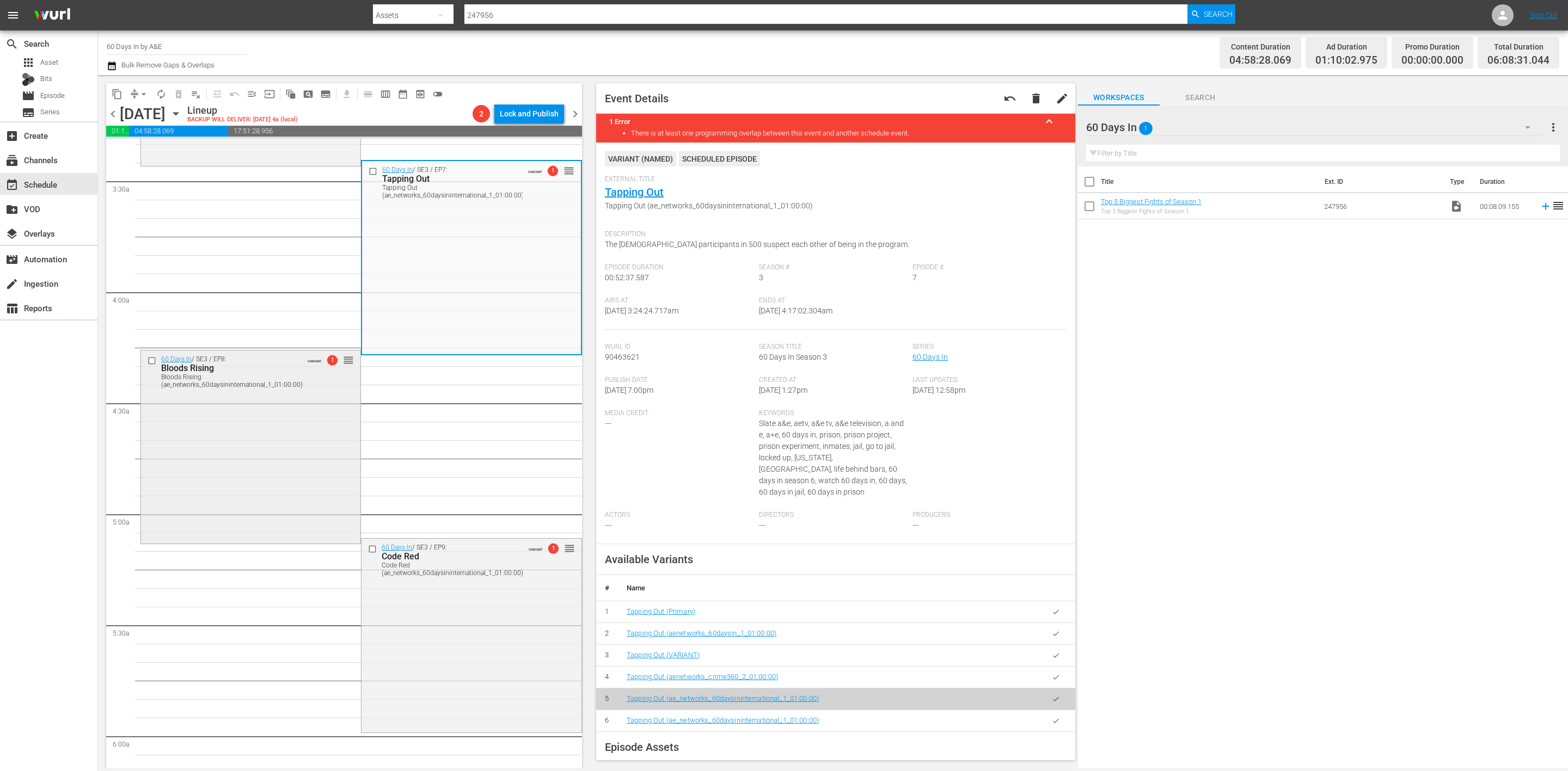
click at [263, 487] on div "60 Days In / SE3 / EP8: Bloods Rising Bloods Rising (ae_networks_60daysinintern…" at bounding box center [251, 446] width 219 height 192
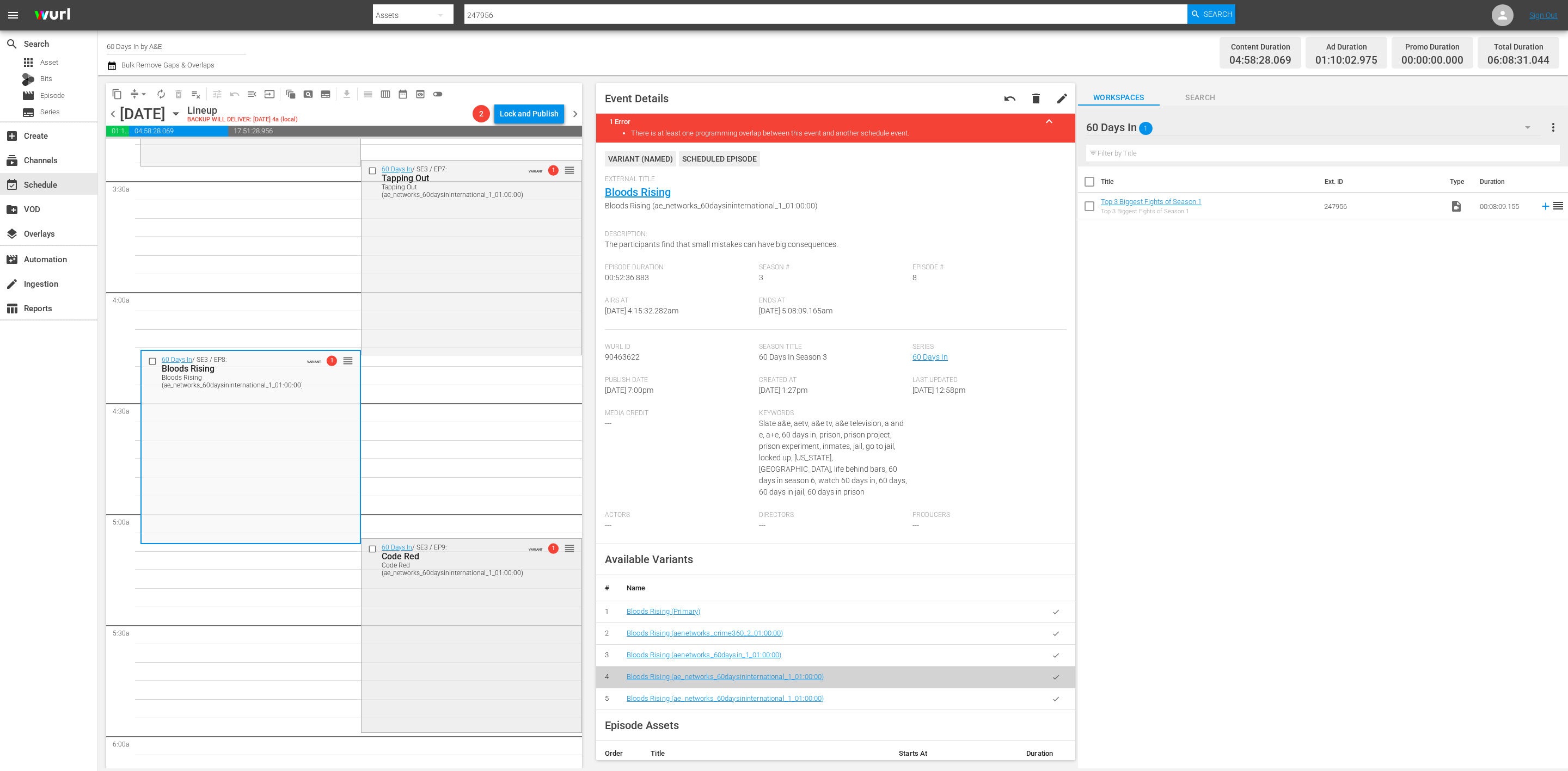
click at [448, 621] on div "60 Days In / SE3 / EP9: Code Red Code Red (ae_networks_60daysininternational_1_…" at bounding box center [471, 635] width 219 height 192
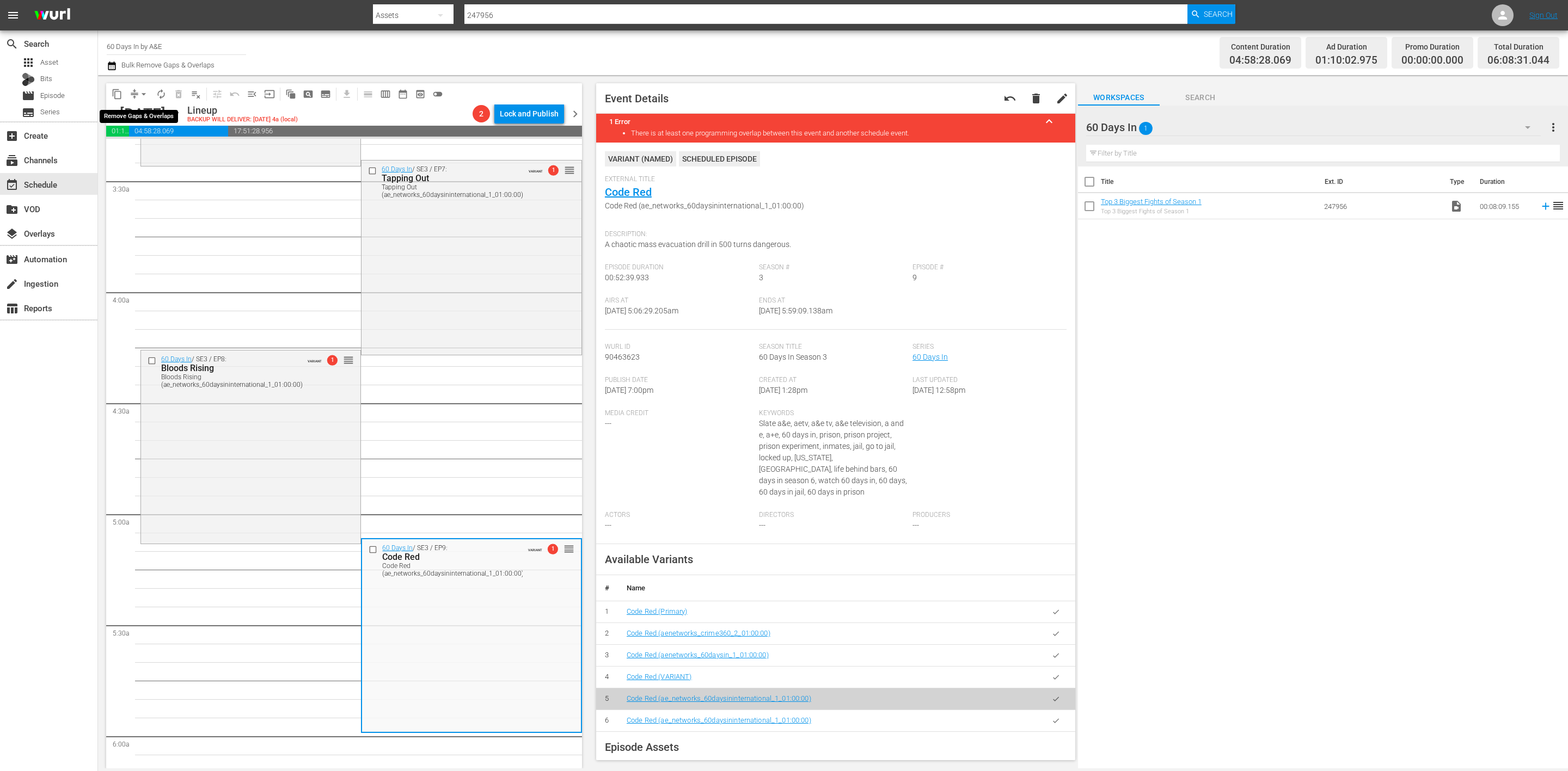
click at [139, 92] on span "arrow_drop_down" at bounding box center [144, 94] width 11 height 11
click at [141, 115] on li "Align to Midnight" at bounding box center [144, 116] width 114 height 18
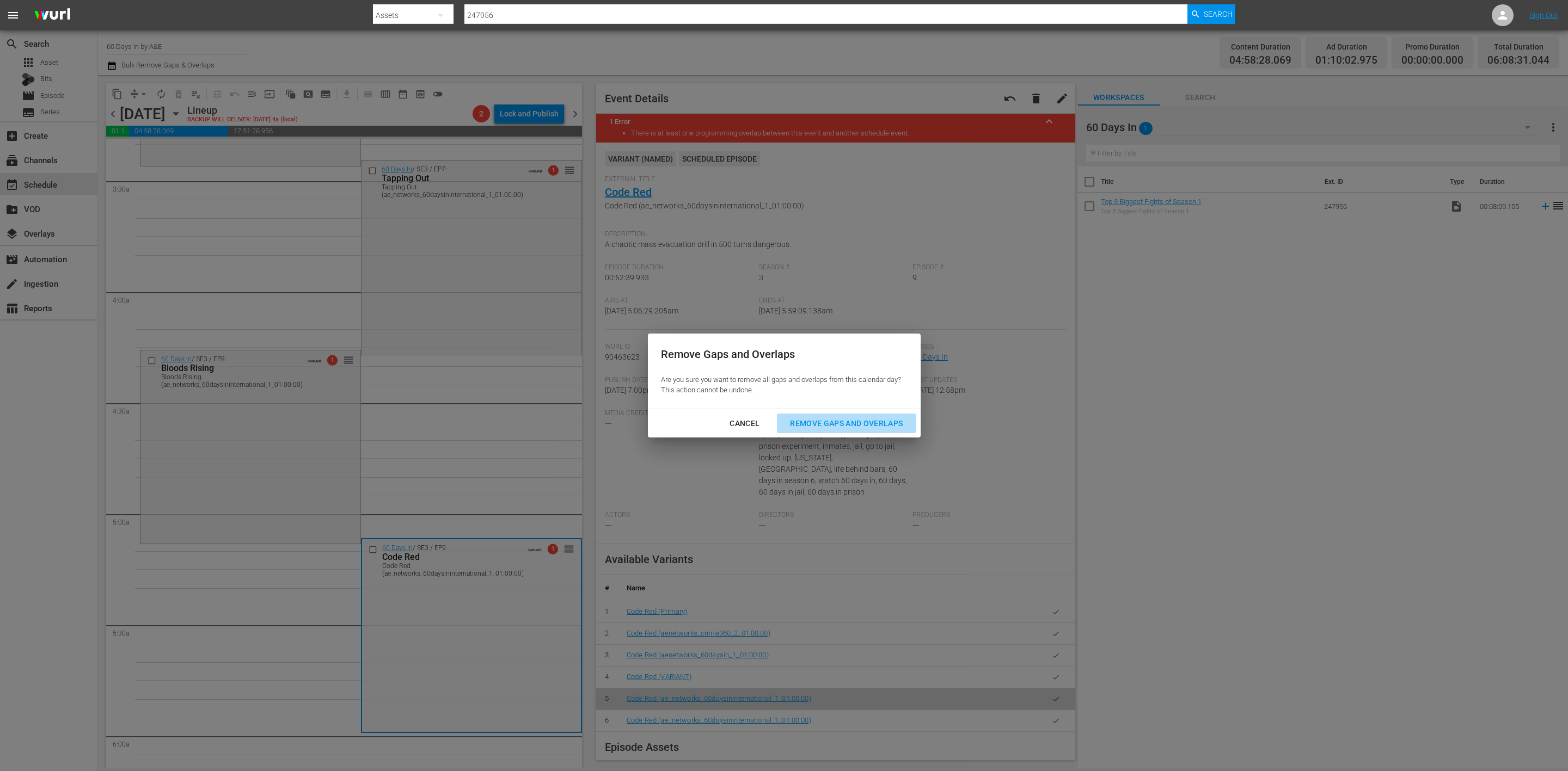
click at [840, 420] on div "Remove Gaps and Overlaps" at bounding box center [847, 424] width 130 height 13
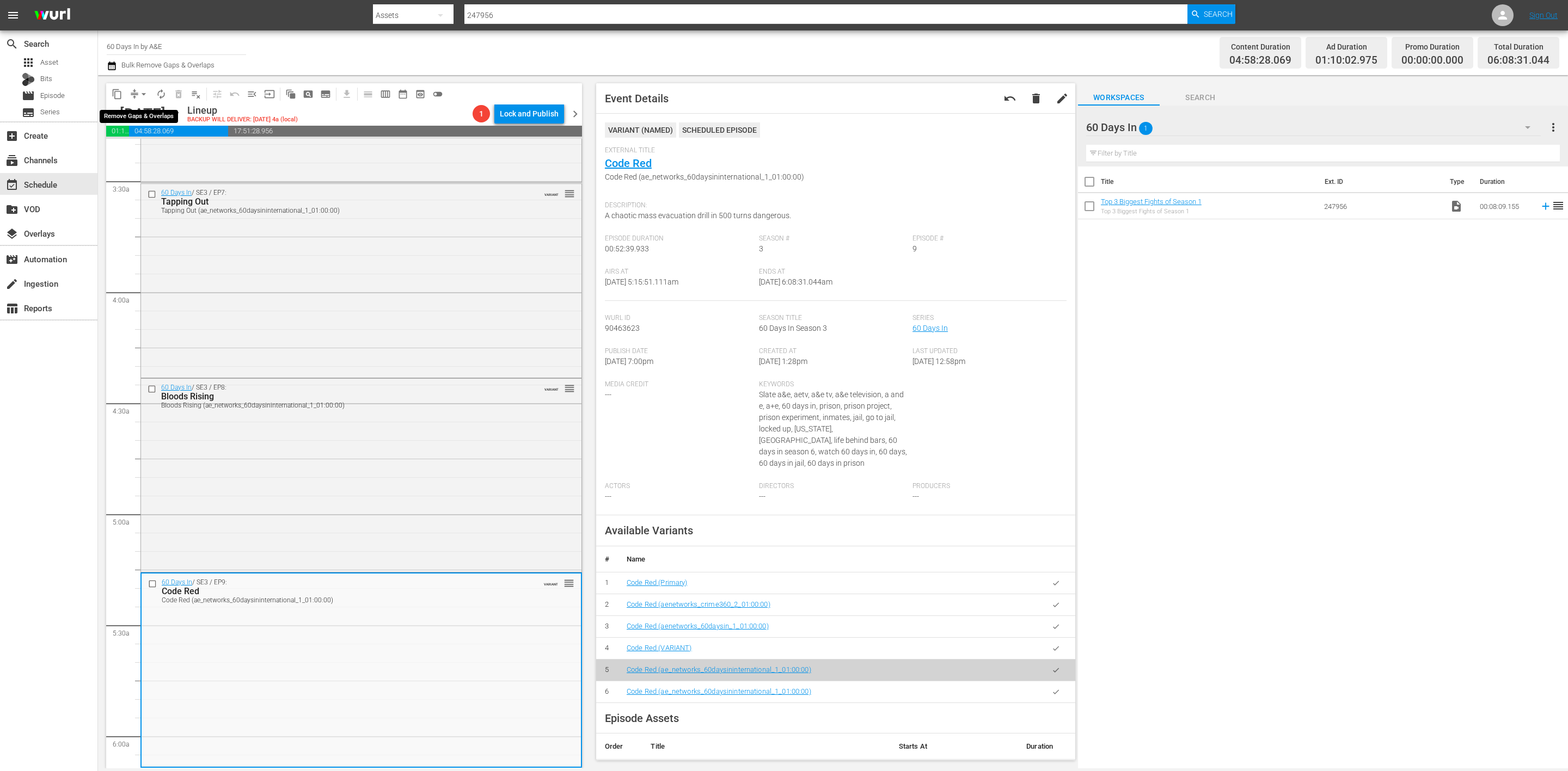
click at [141, 95] on span "arrow_drop_down" at bounding box center [144, 94] width 11 height 11
click at [127, 111] on li "Align to Midnight" at bounding box center [144, 116] width 114 height 18
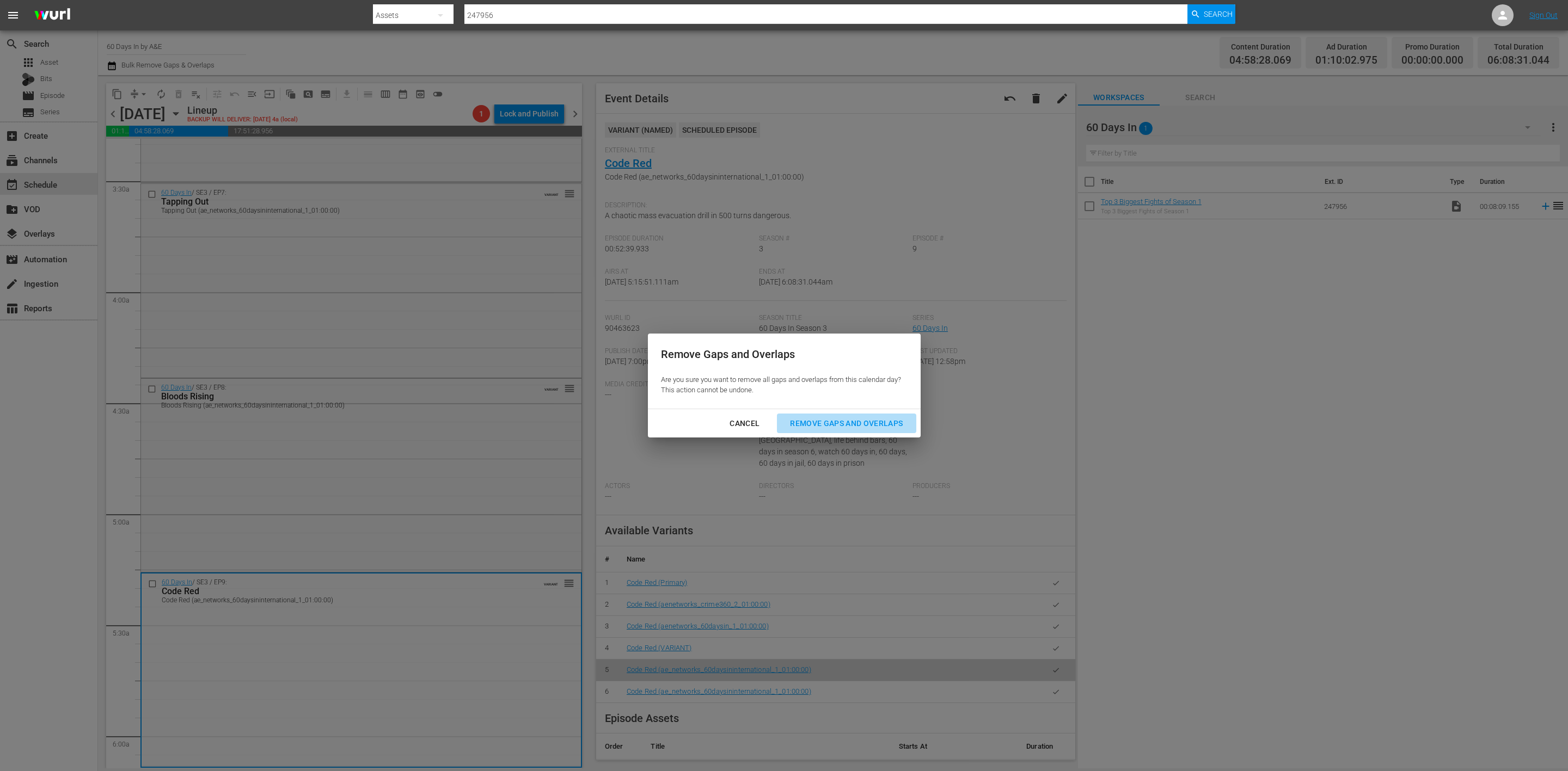
click at [839, 419] on div "Remove Gaps and Overlaps" at bounding box center [847, 424] width 130 height 13
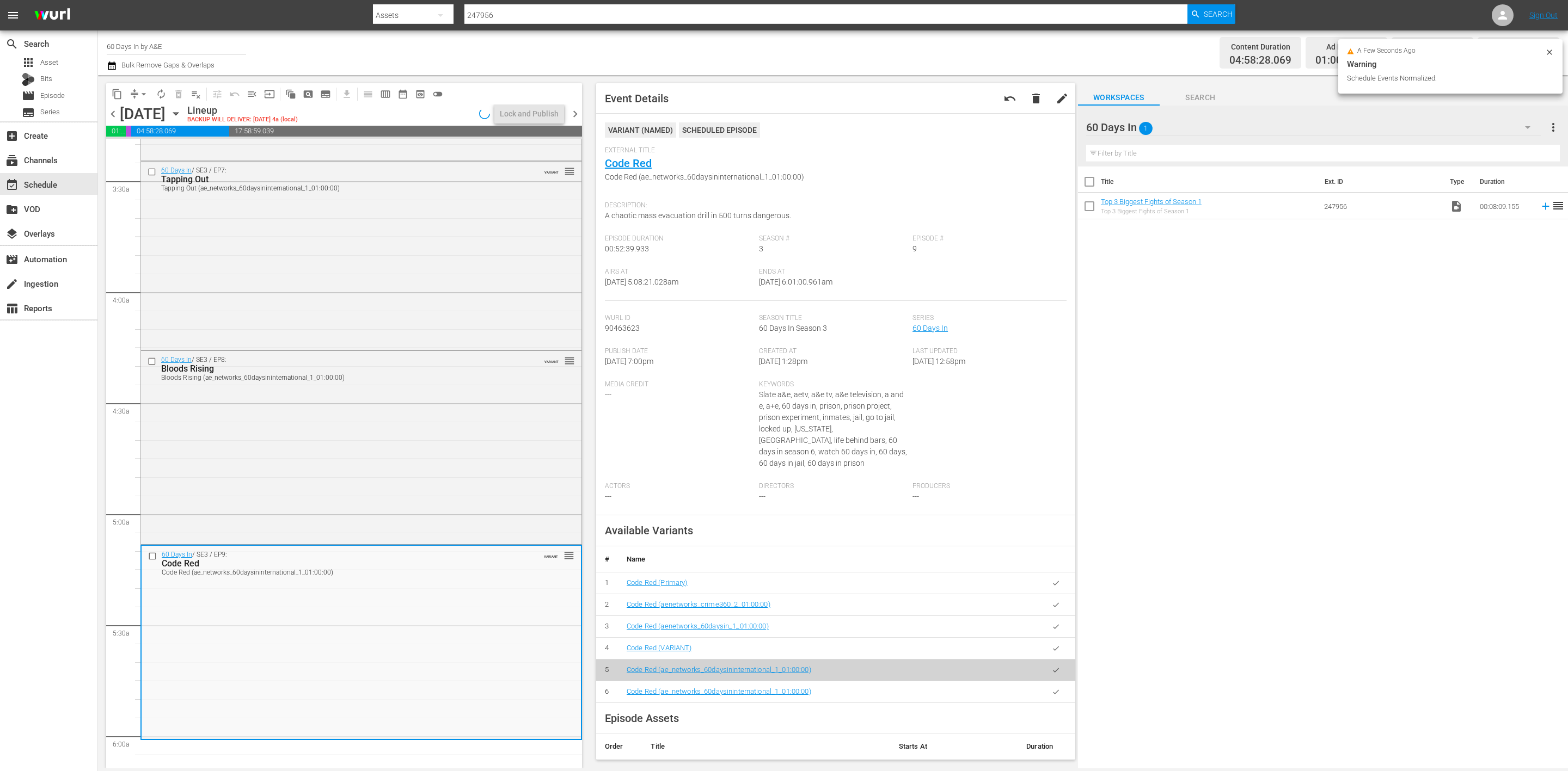
scroll to position [716, 0]
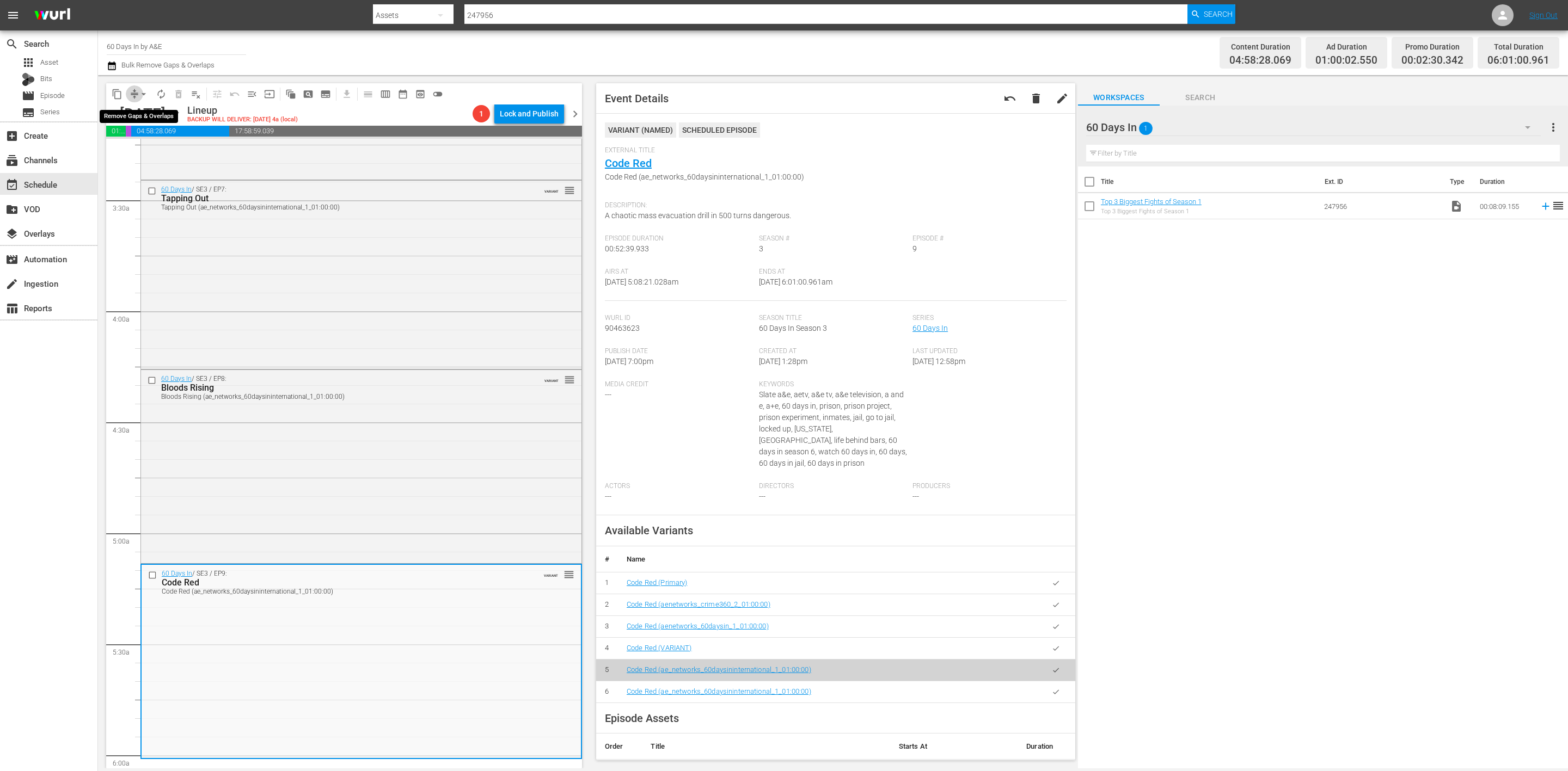
click at [134, 90] on span "compress" at bounding box center [135, 94] width 11 height 11
click at [139, 96] on span "arrow_drop_down" at bounding box center [144, 94] width 11 height 11
click at [136, 113] on li "Align to Midnight" at bounding box center [144, 116] width 114 height 18
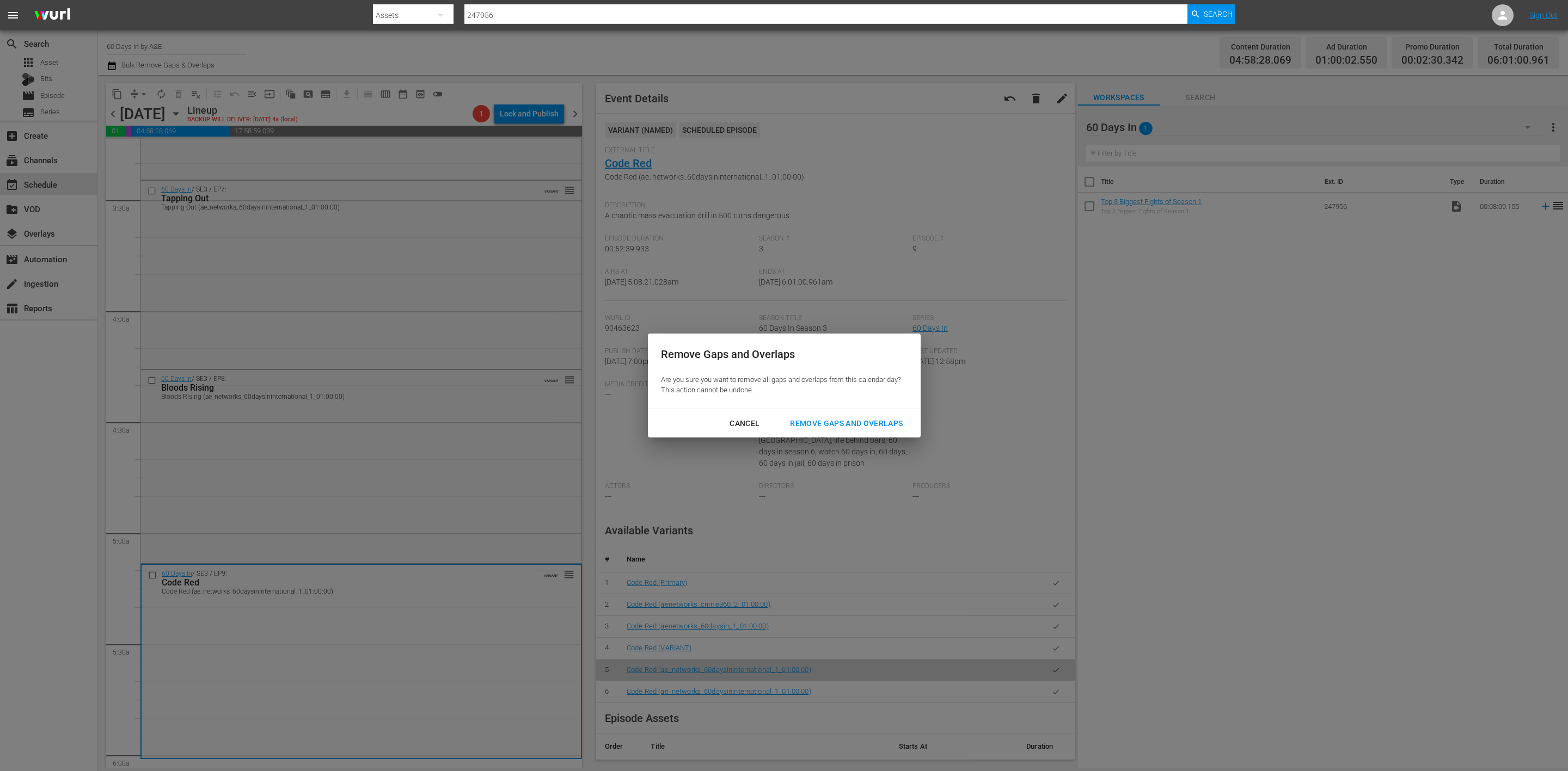
click at [867, 420] on div "Remove Gaps and Overlaps" at bounding box center [847, 424] width 130 height 13
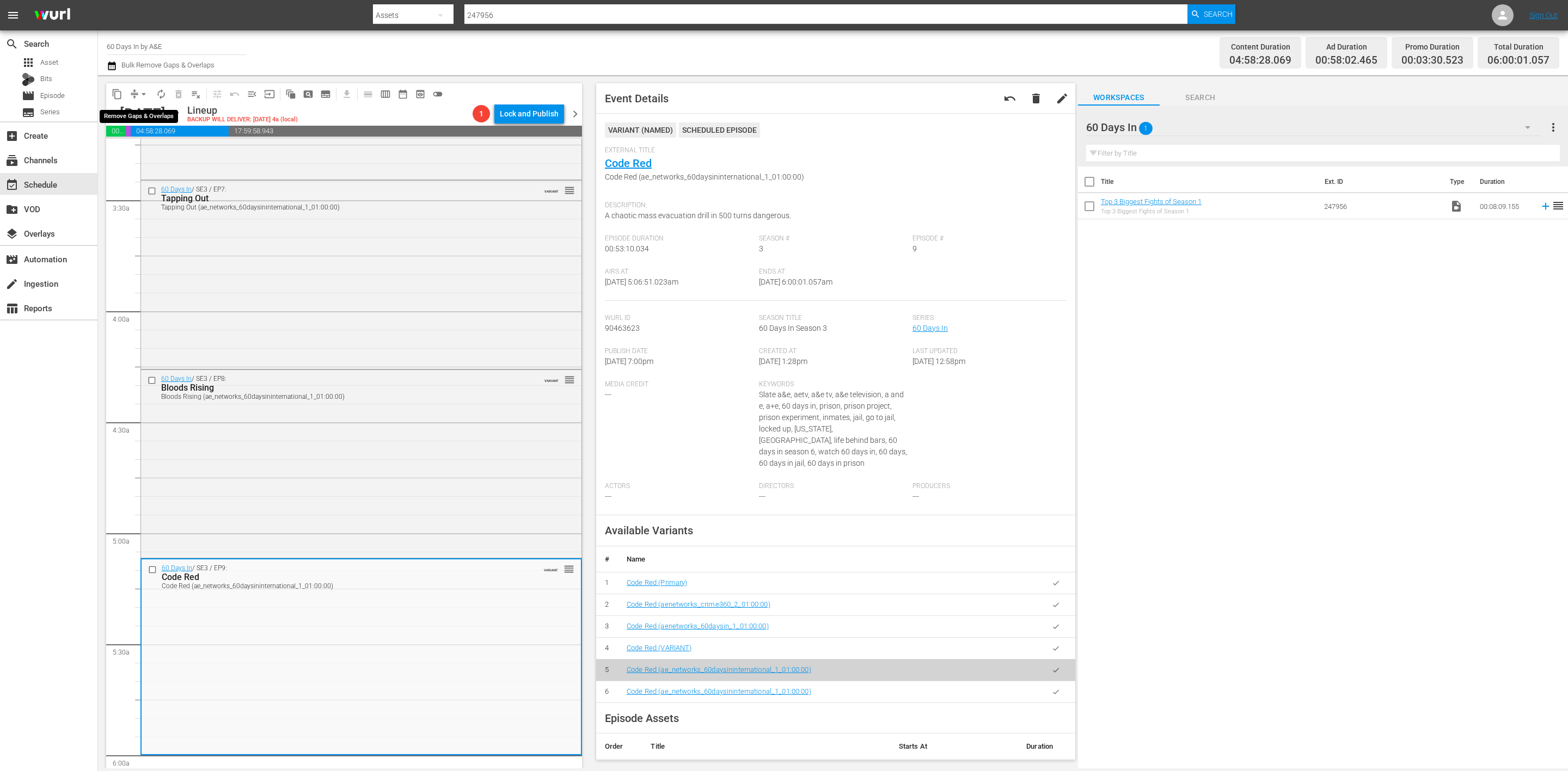
click at [139, 95] on span "arrow_drop_down" at bounding box center [144, 94] width 11 height 11
click at [151, 115] on li "Align to Midnight" at bounding box center [144, 116] width 114 height 18
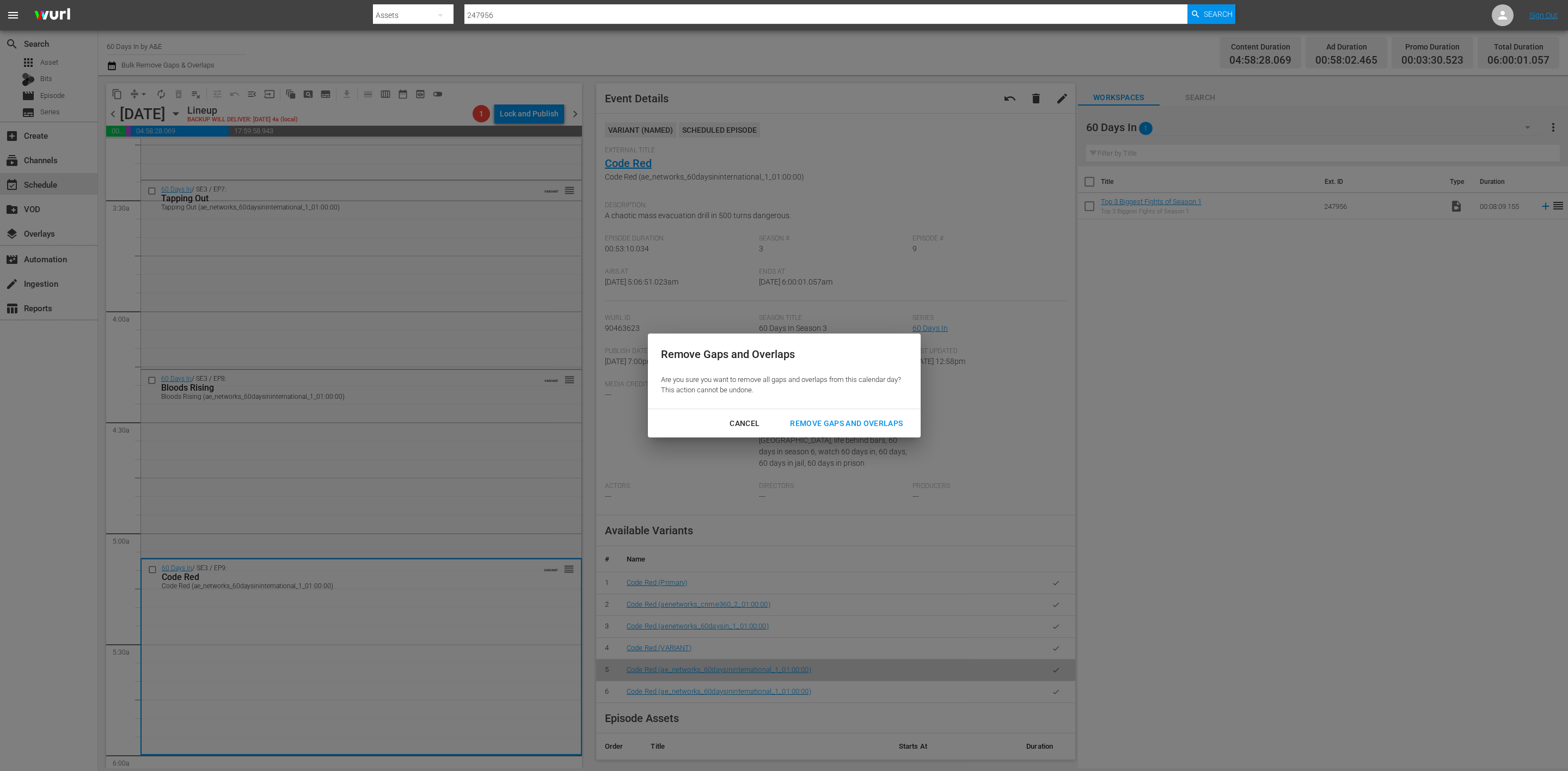
click at [863, 421] on div "Remove Gaps and Overlaps" at bounding box center [847, 424] width 130 height 13
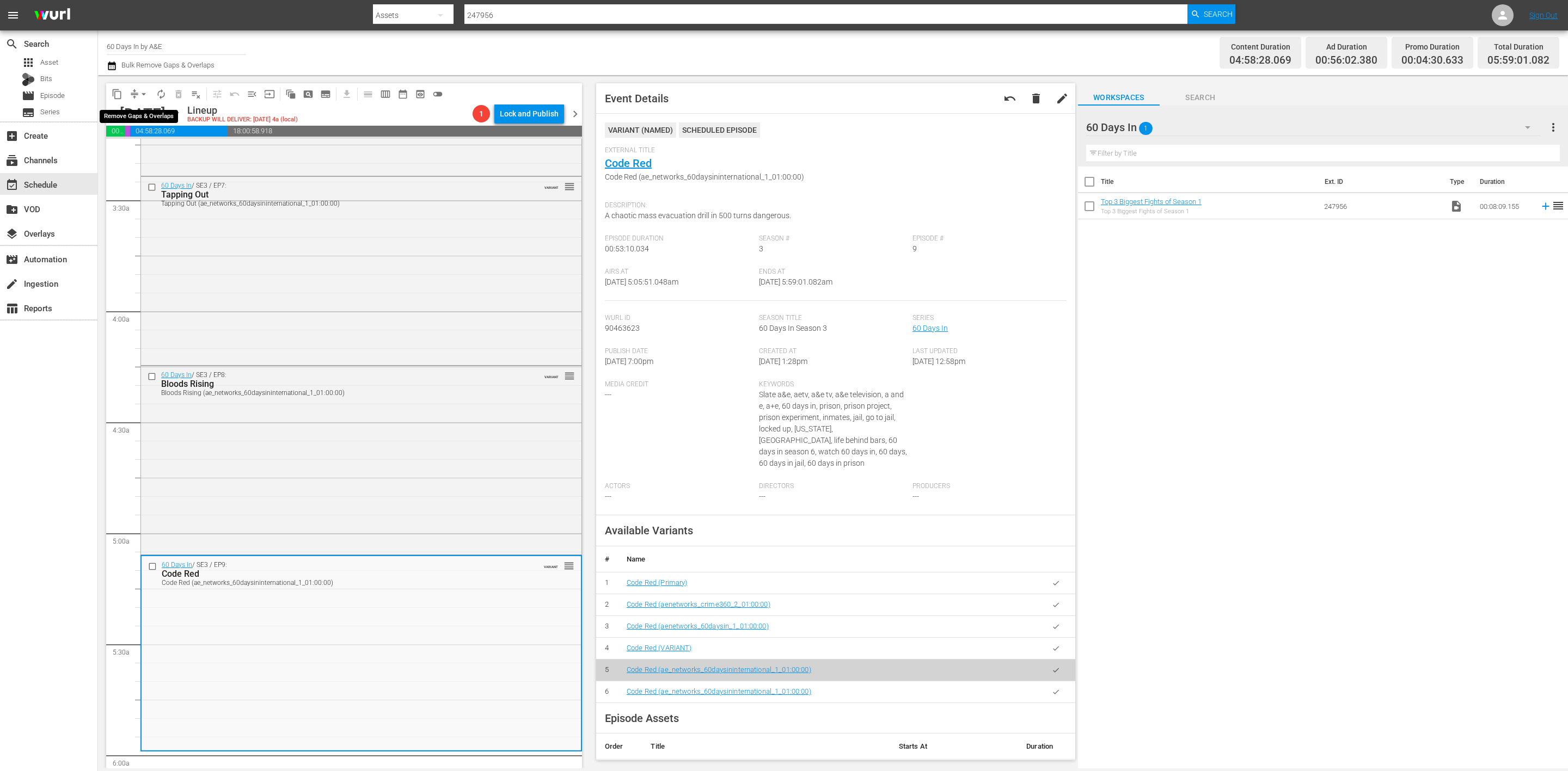
click at [146, 93] on span "arrow_drop_down" at bounding box center [144, 94] width 11 height 11
click at [130, 116] on li "Align to Midnight" at bounding box center [144, 116] width 114 height 18
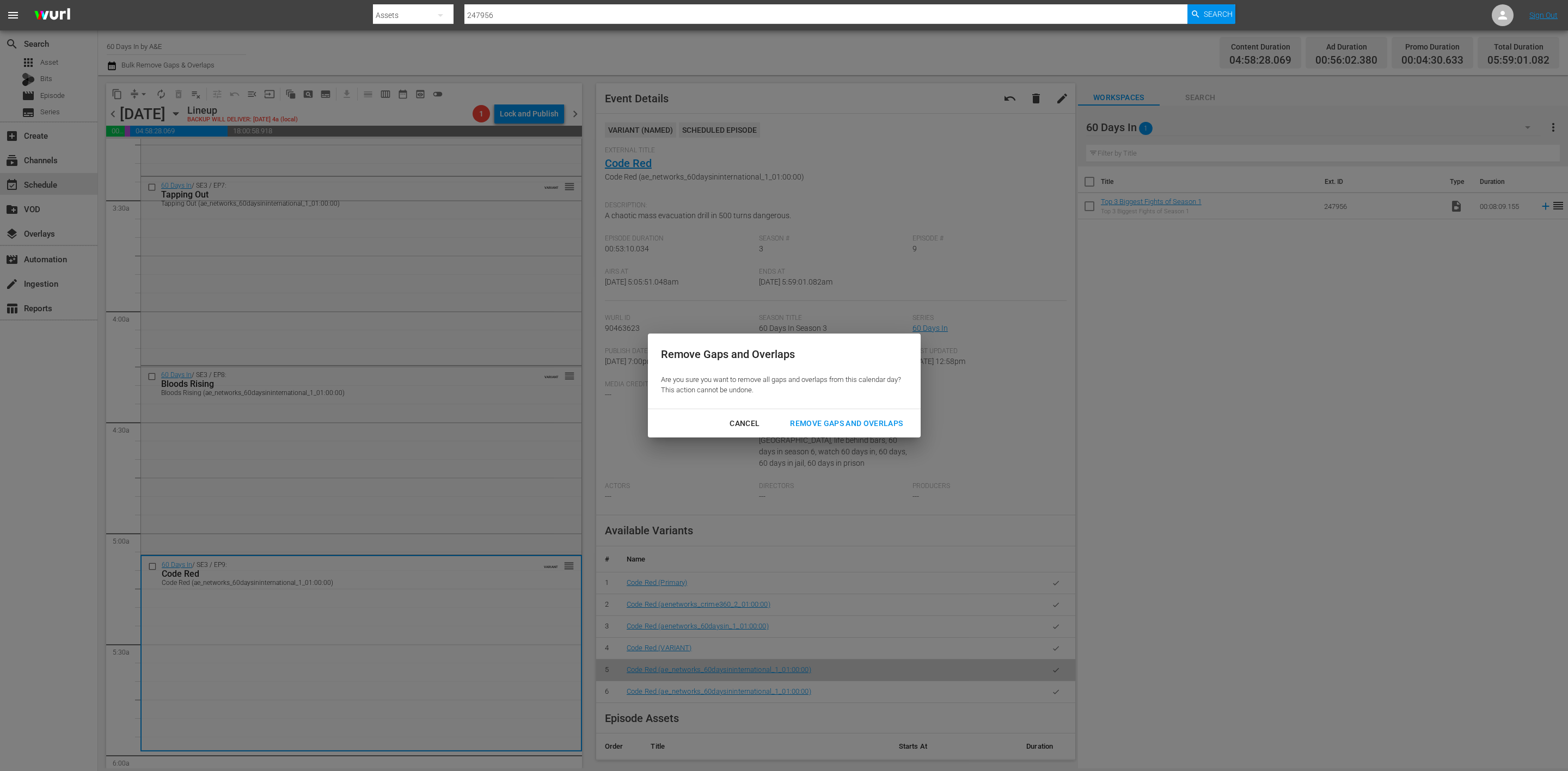
click at [841, 425] on div "Remove Gaps and Overlaps" at bounding box center [847, 424] width 130 height 13
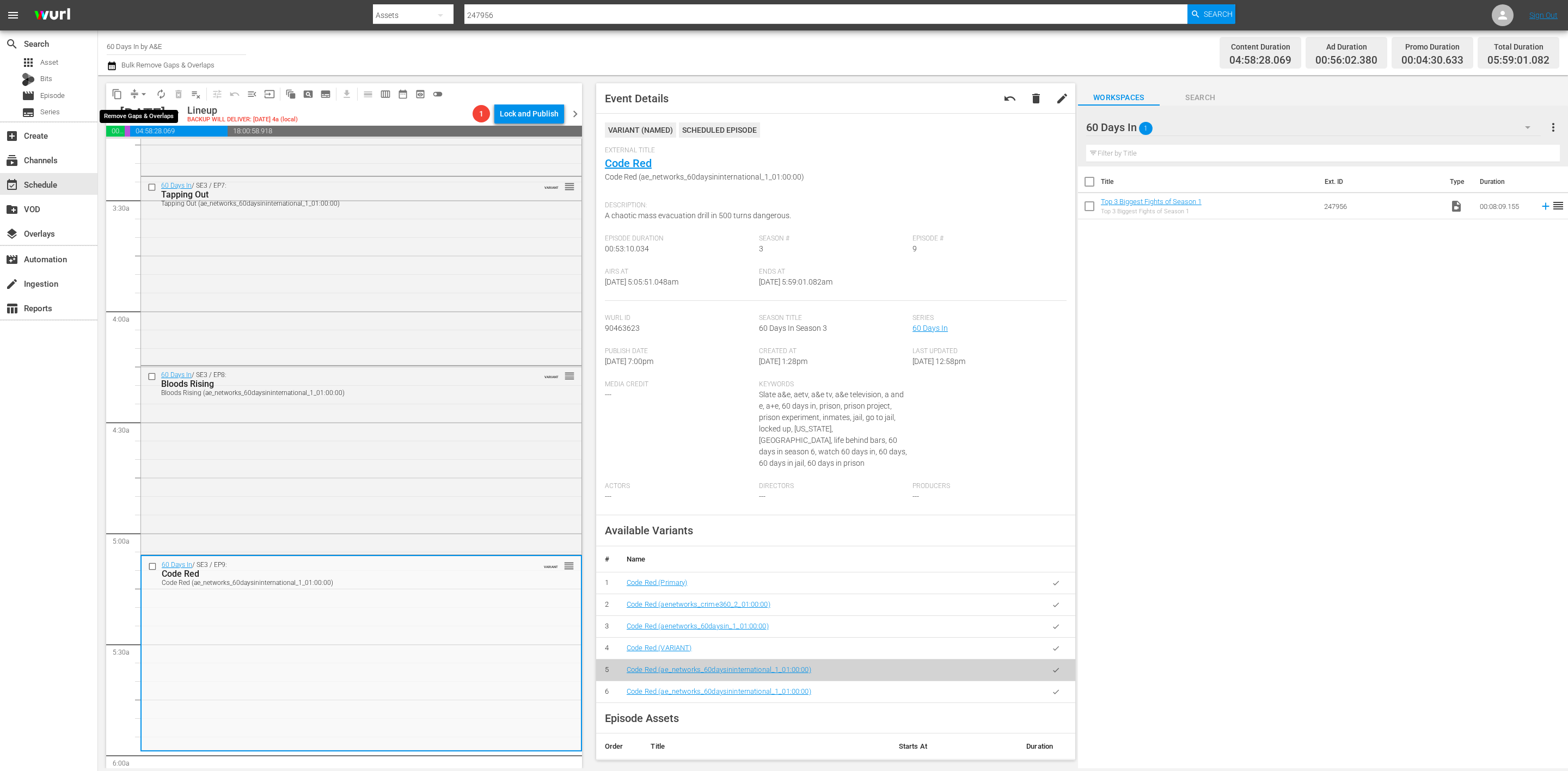
click at [139, 93] on span "arrow_drop_down" at bounding box center [144, 94] width 11 height 11
click at [142, 113] on li "Align to Midnight" at bounding box center [144, 116] width 114 height 18
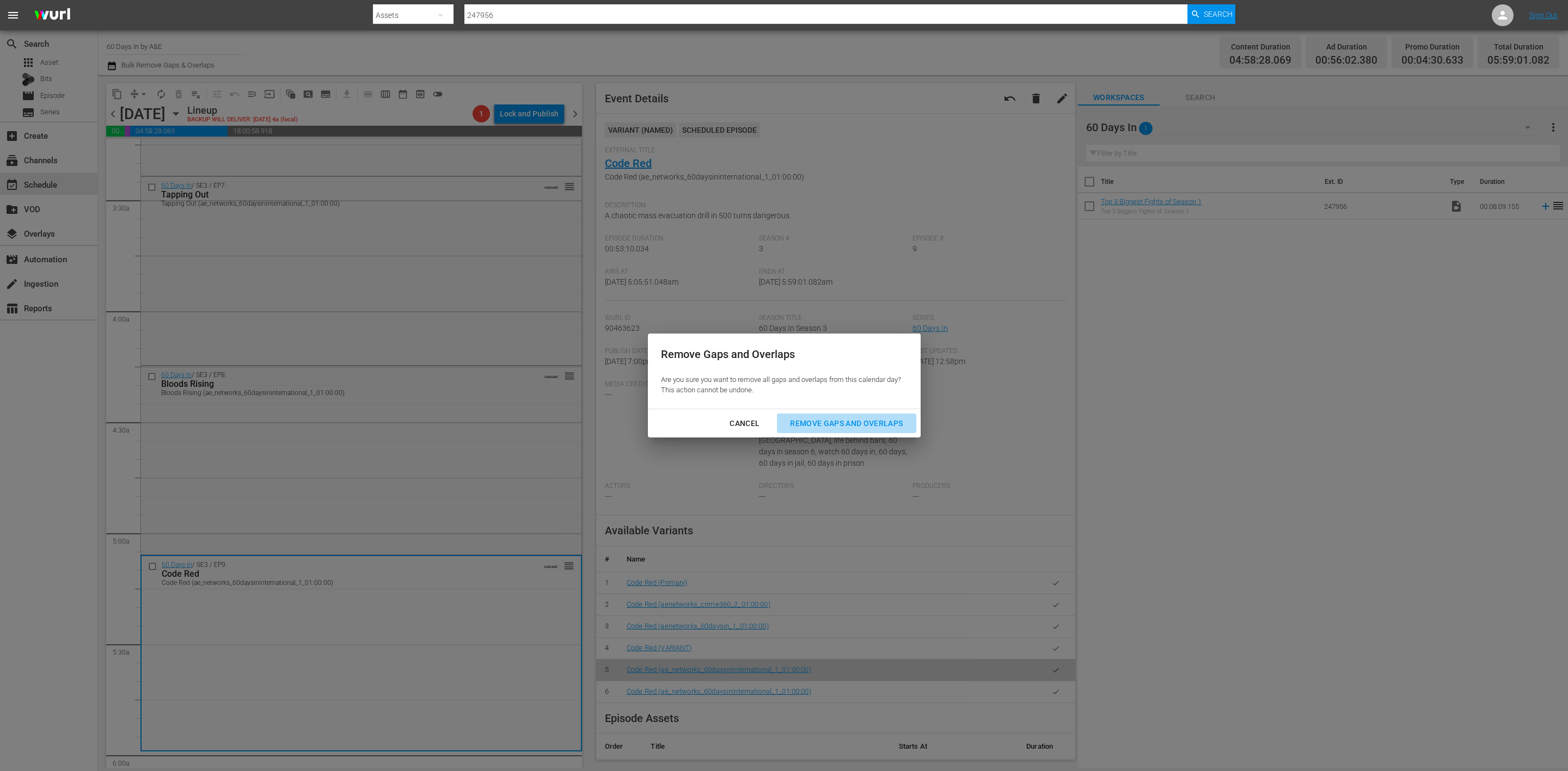
click at [863, 421] on div "Remove Gaps and Overlaps" at bounding box center [847, 424] width 130 height 13
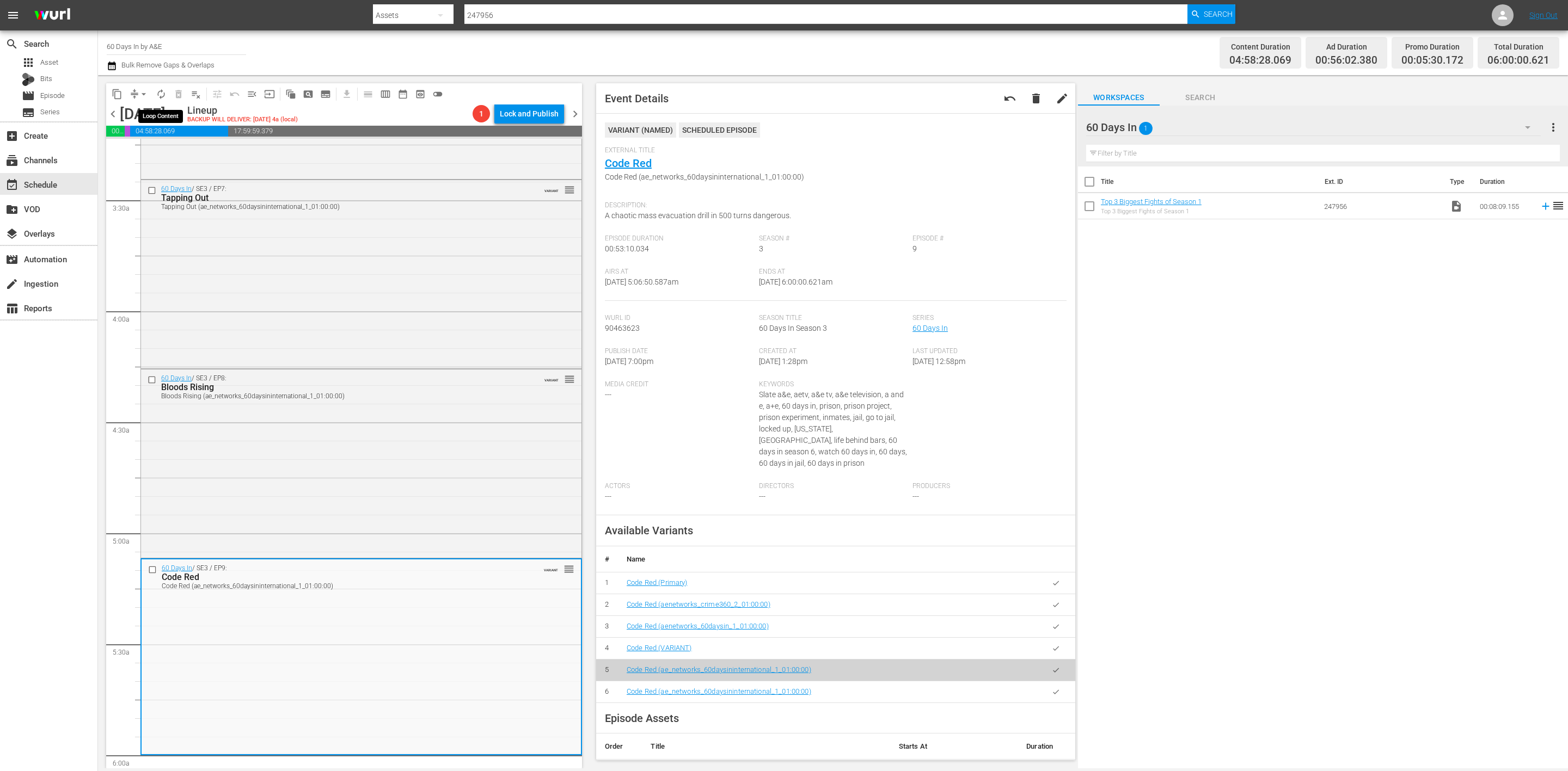
click at [162, 93] on span "autorenew_outlined" at bounding box center [161, 94] width 11 height 11
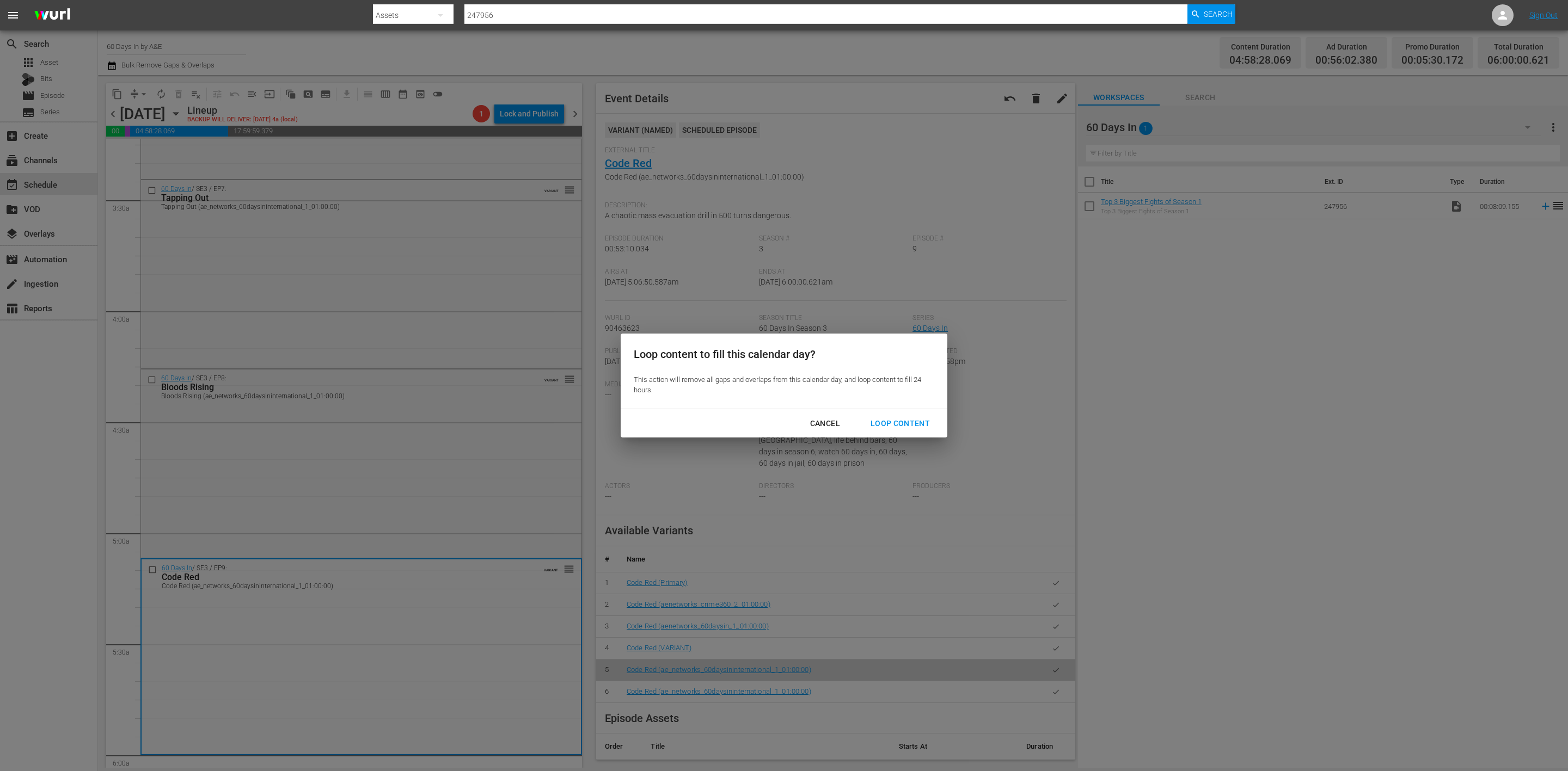
click at [910, 418] on div "Loop Content" at bounding box center [900, 424] width 77 height 13
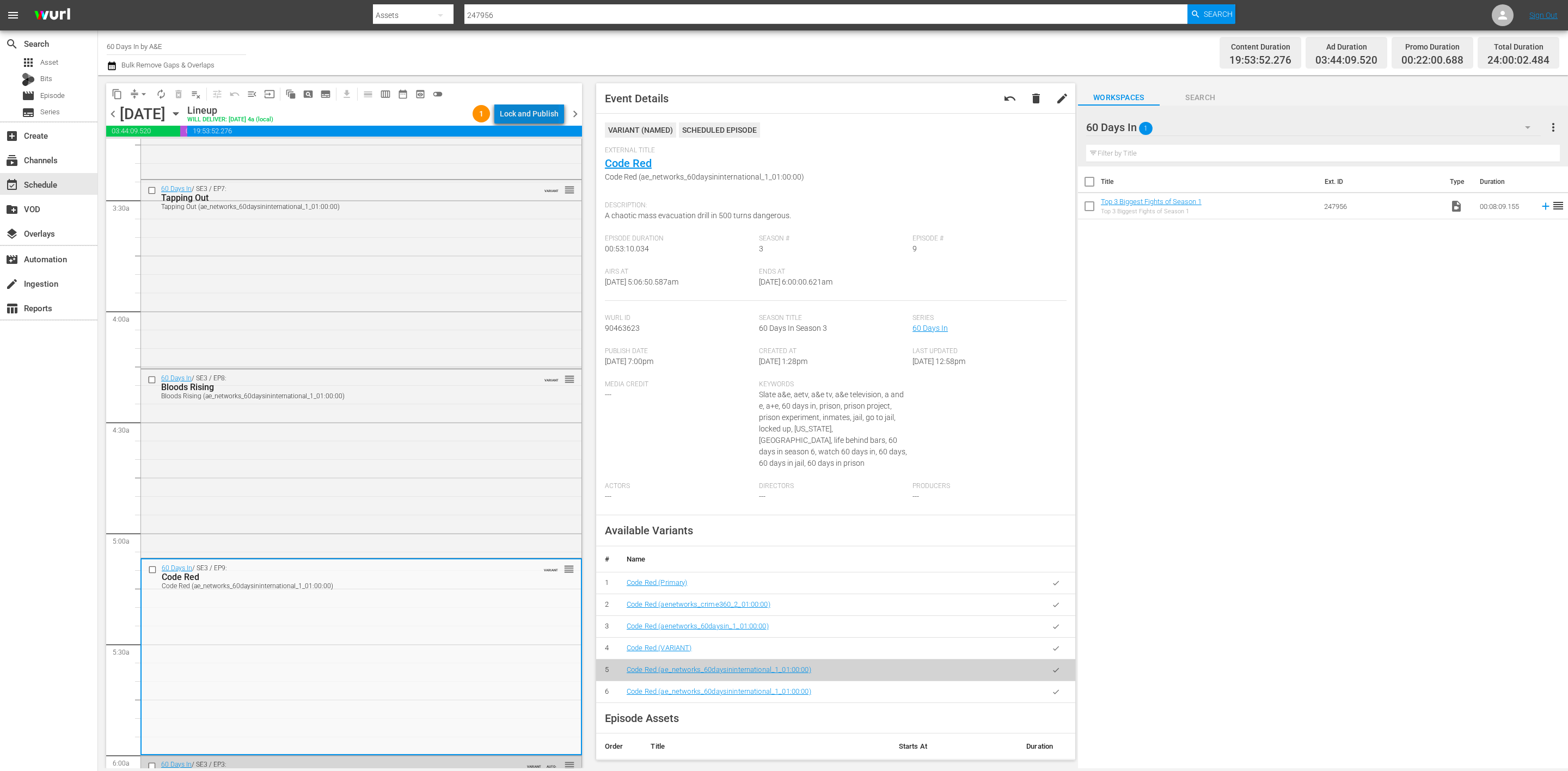
click at [538, 111] on div "Lock and Publish" at bounding box center [529, 114] width 59 height 19
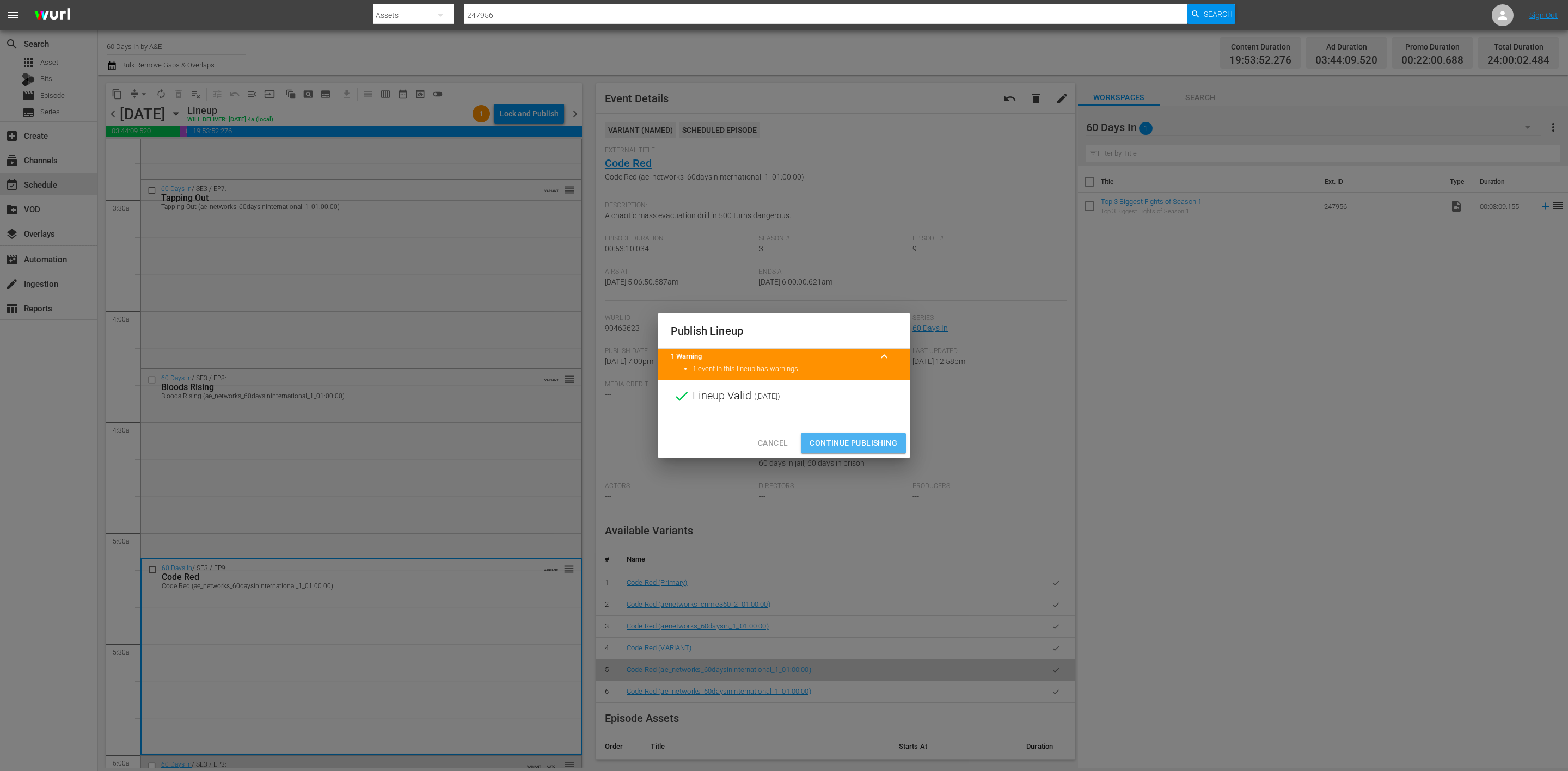
click at [864, 436] on span "Continue Publishing" at bounding box center [853, 443] width 88 height 13
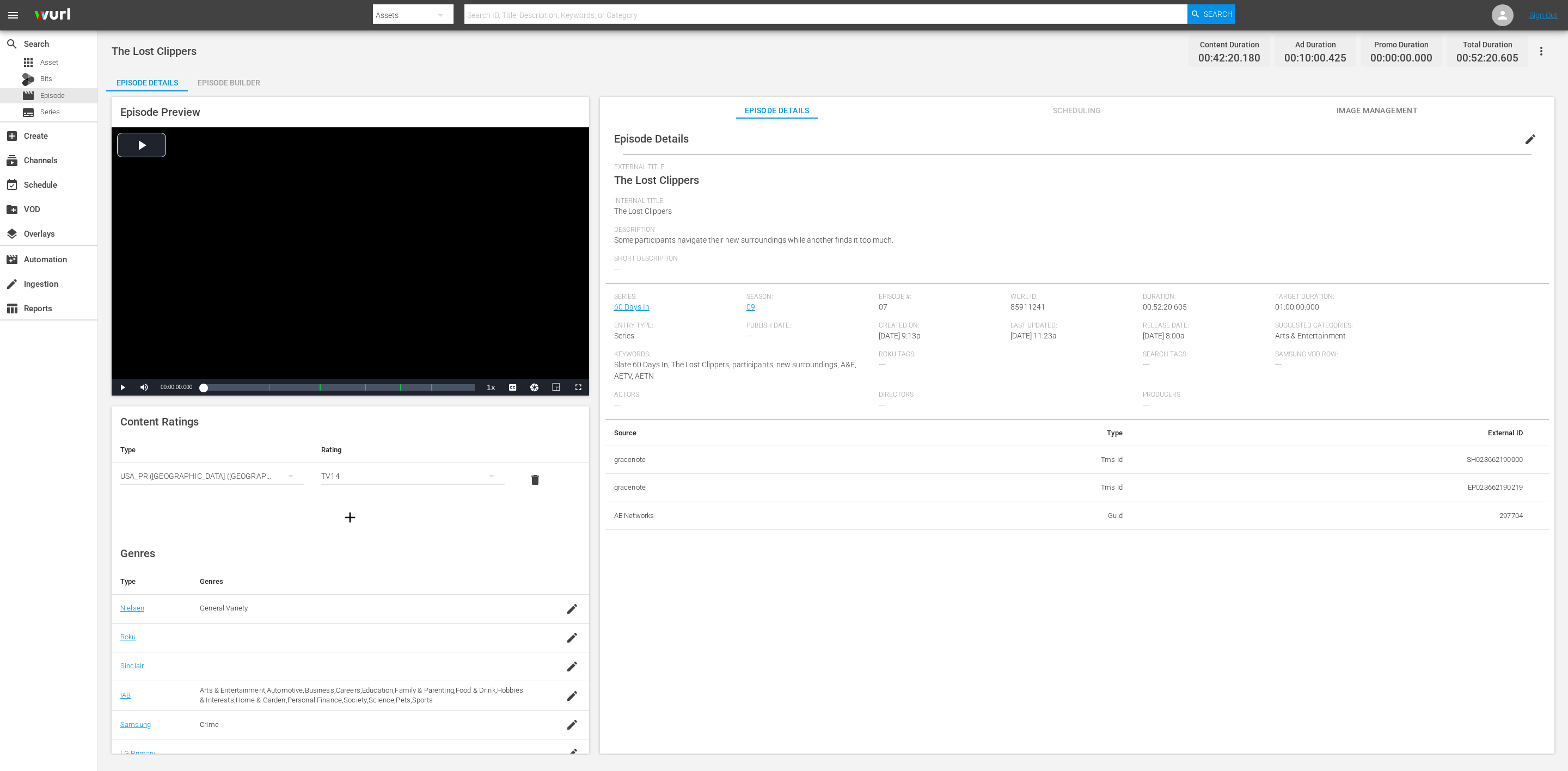
click at [254, 78] on div "Episode Builder" at bounding box center [229, 82] width 82 height 26
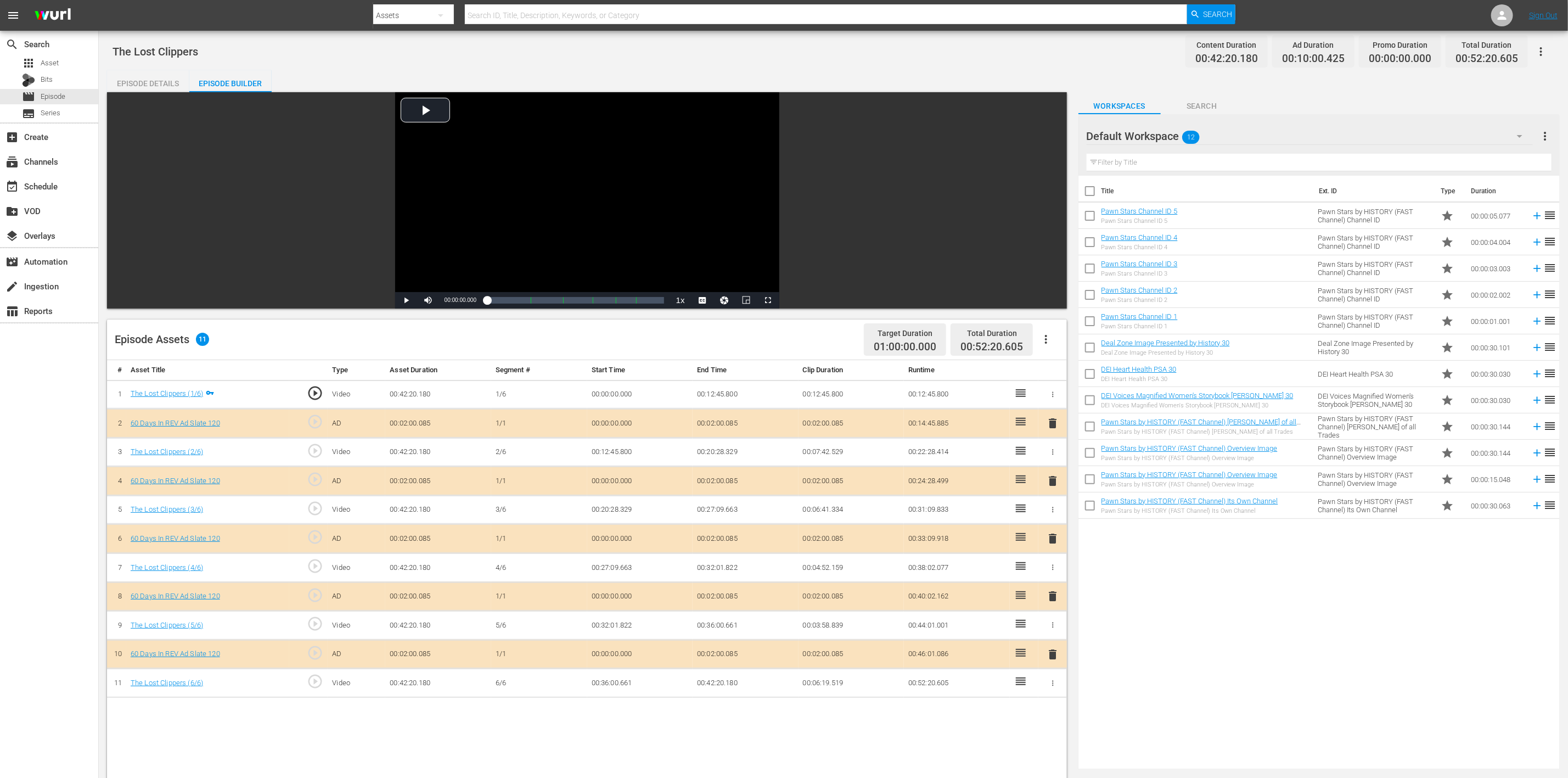
click at [1053, 131] on icon "button" at bounding box center [1520, 136] width 13 height 13
click at [1053, 259] on div "60 Days In (8)" at bounding box center [1157, 255] width 114 height 18
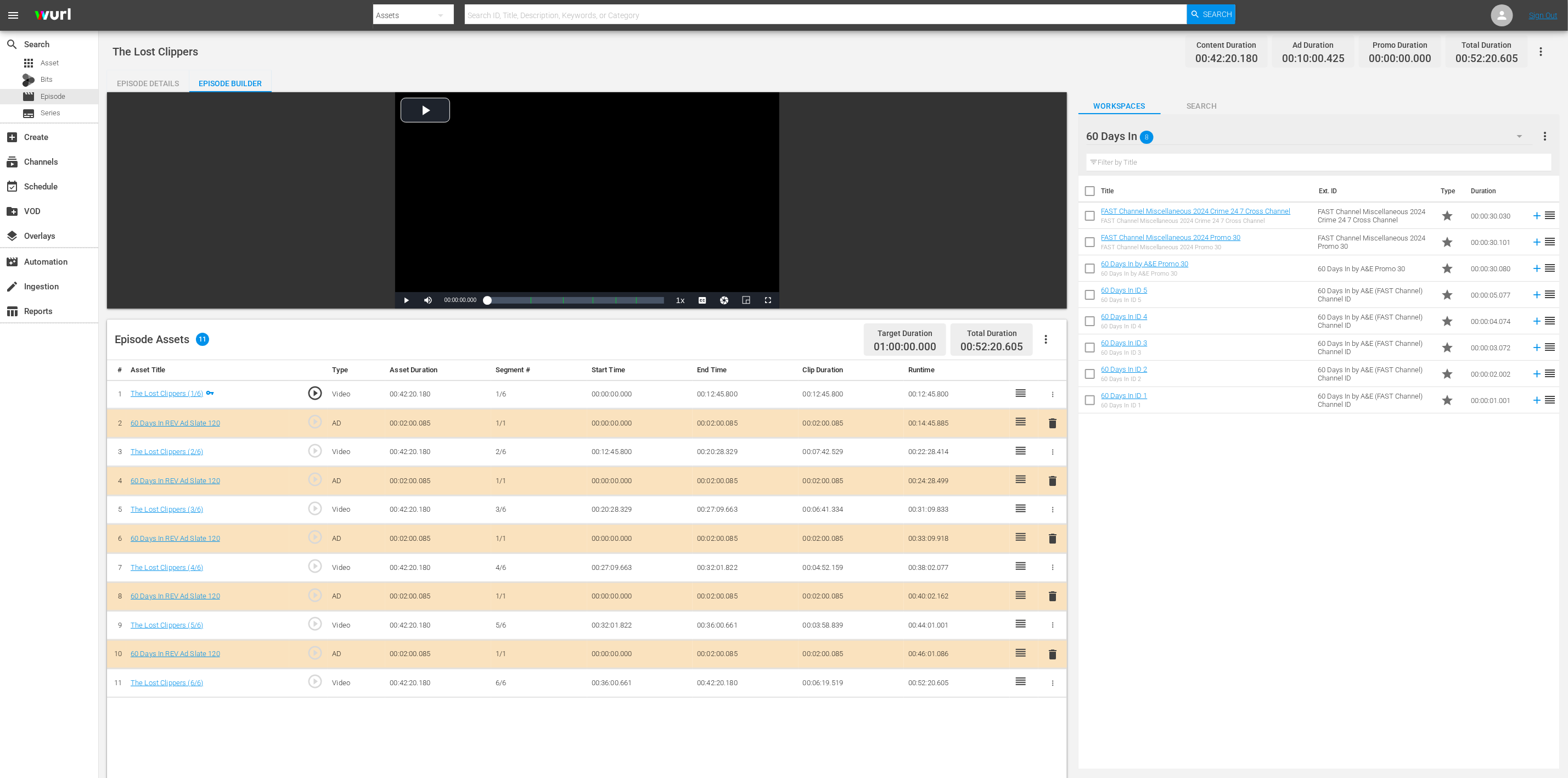
click at [1053, 518] on span "delete" at bounding box center [1052, 539] width 13 height 13
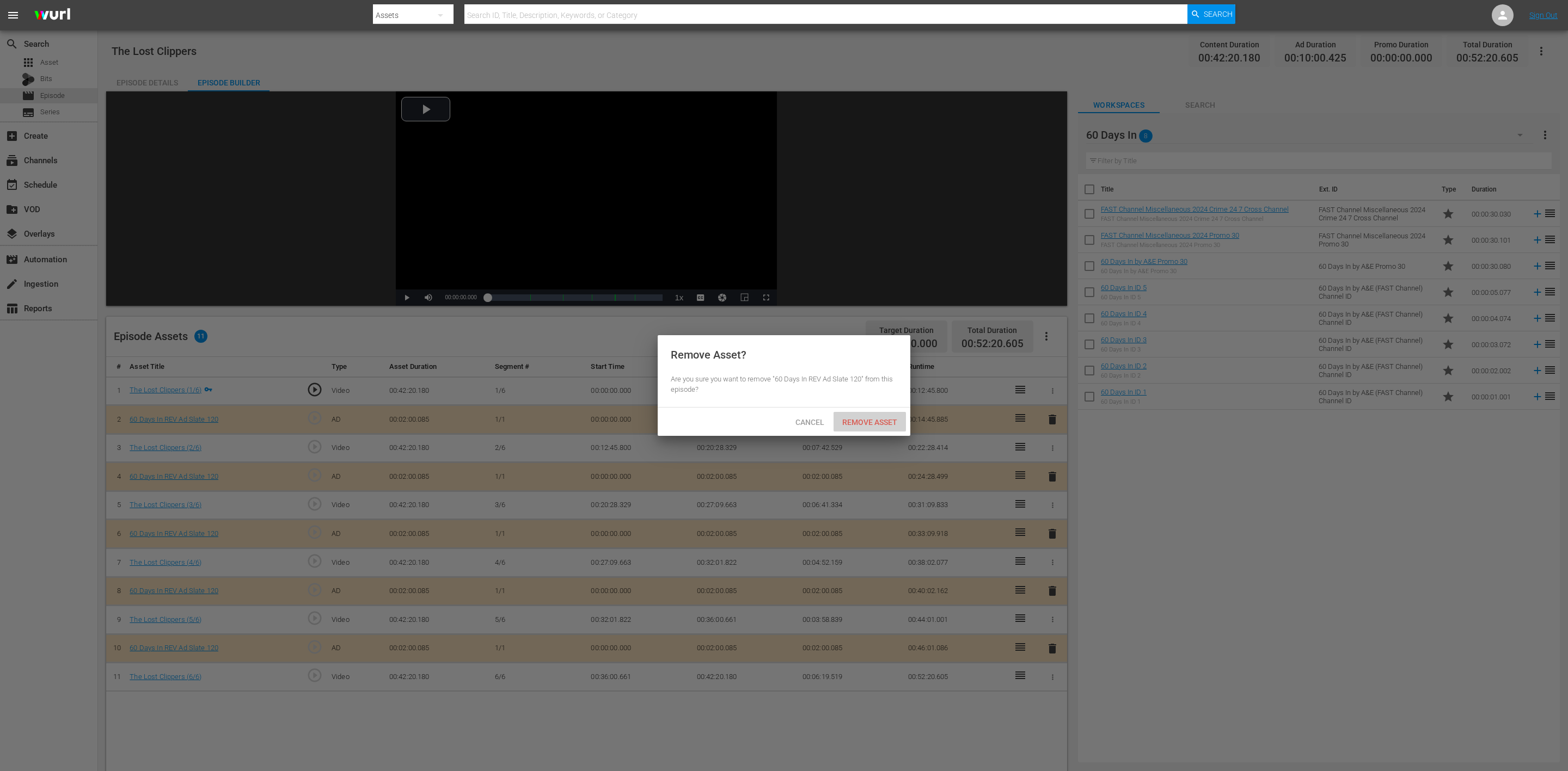
click at [877, 420] on span "Remove Asset" at bounding box center [869, 422] width 72 height 9
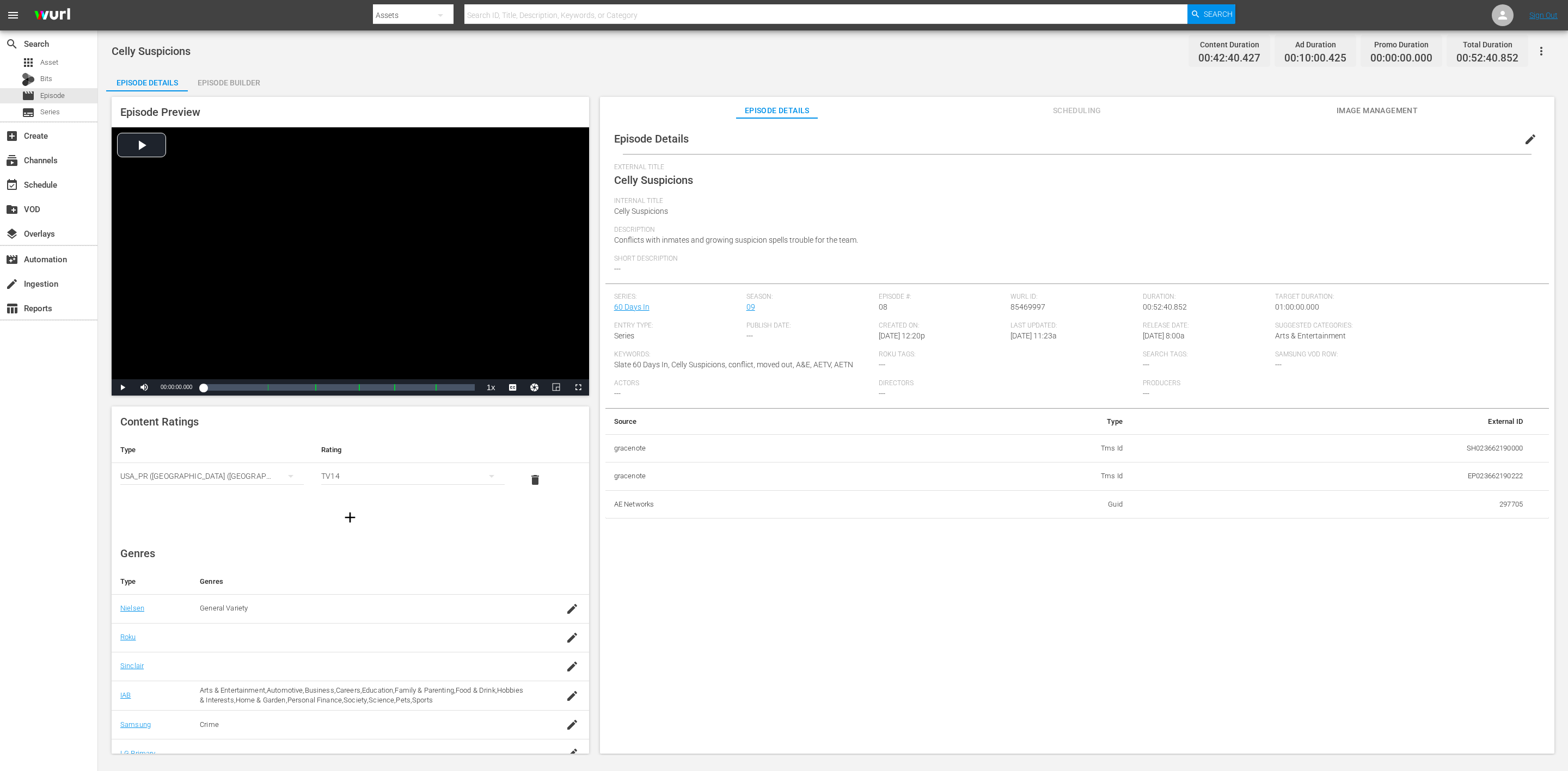
click at [225, 79] on div "Episode Builder" at bounding box center [229, 82] width 82 height 26
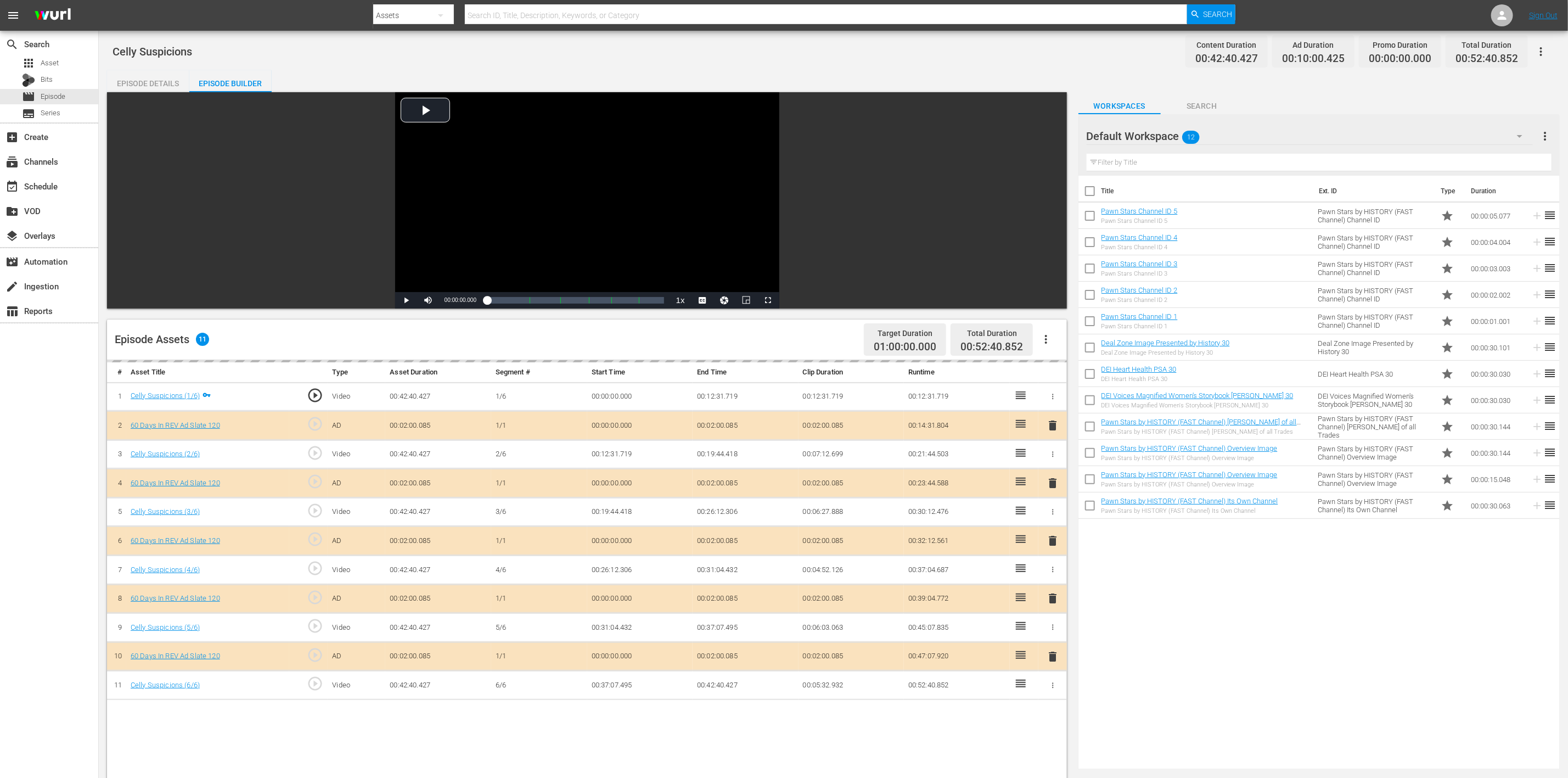
click at [1049, 518] on div "delete" at bounding box center [1052, 542] width 20 height 16
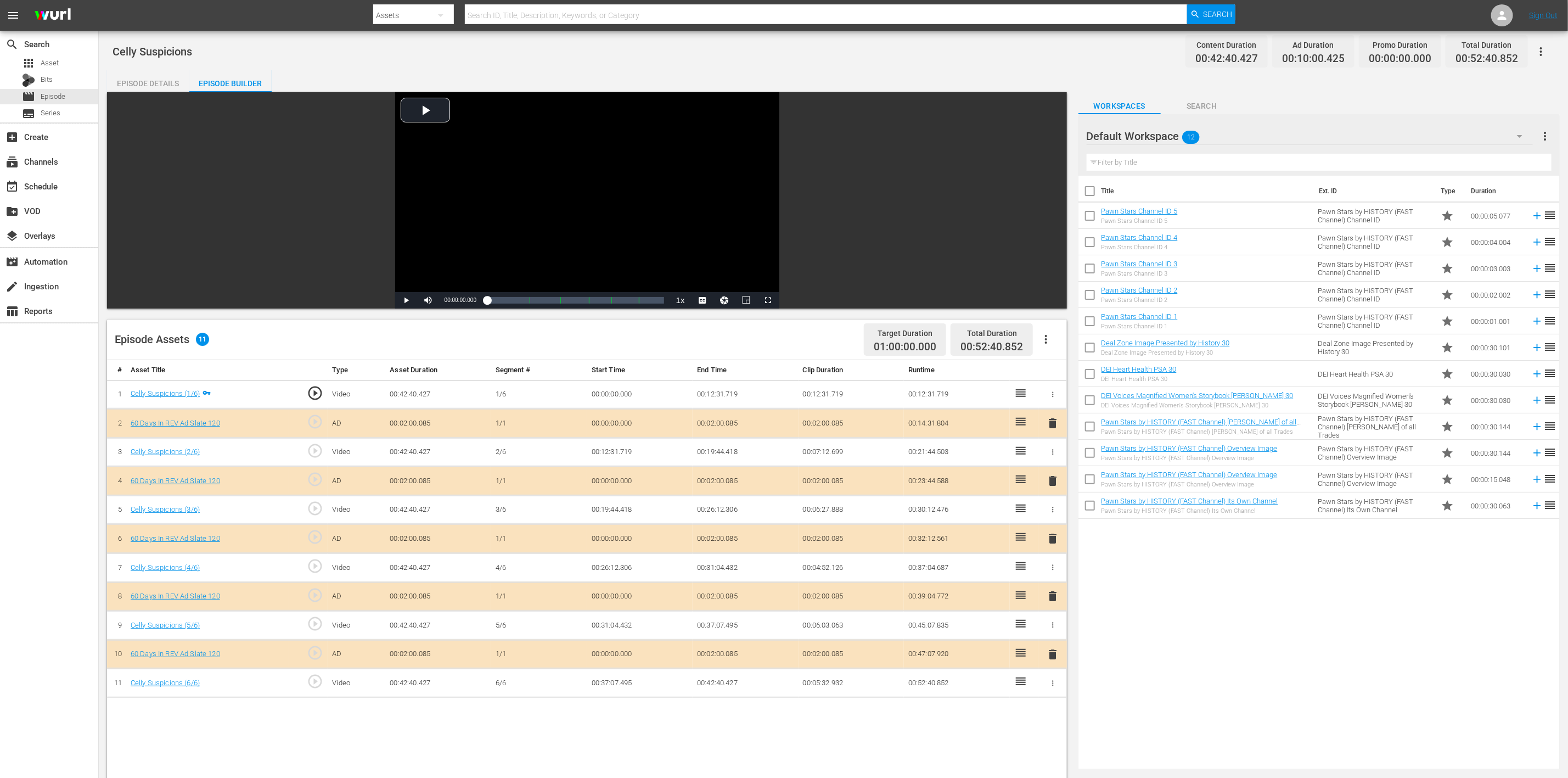
click at [1053, 133] on button "button" at bounding box center [1520, 136] width 26 height 26
click at [1053, 252] on div "60 Days In (8)" at bounding box center [1157, 255] width 114 height 18
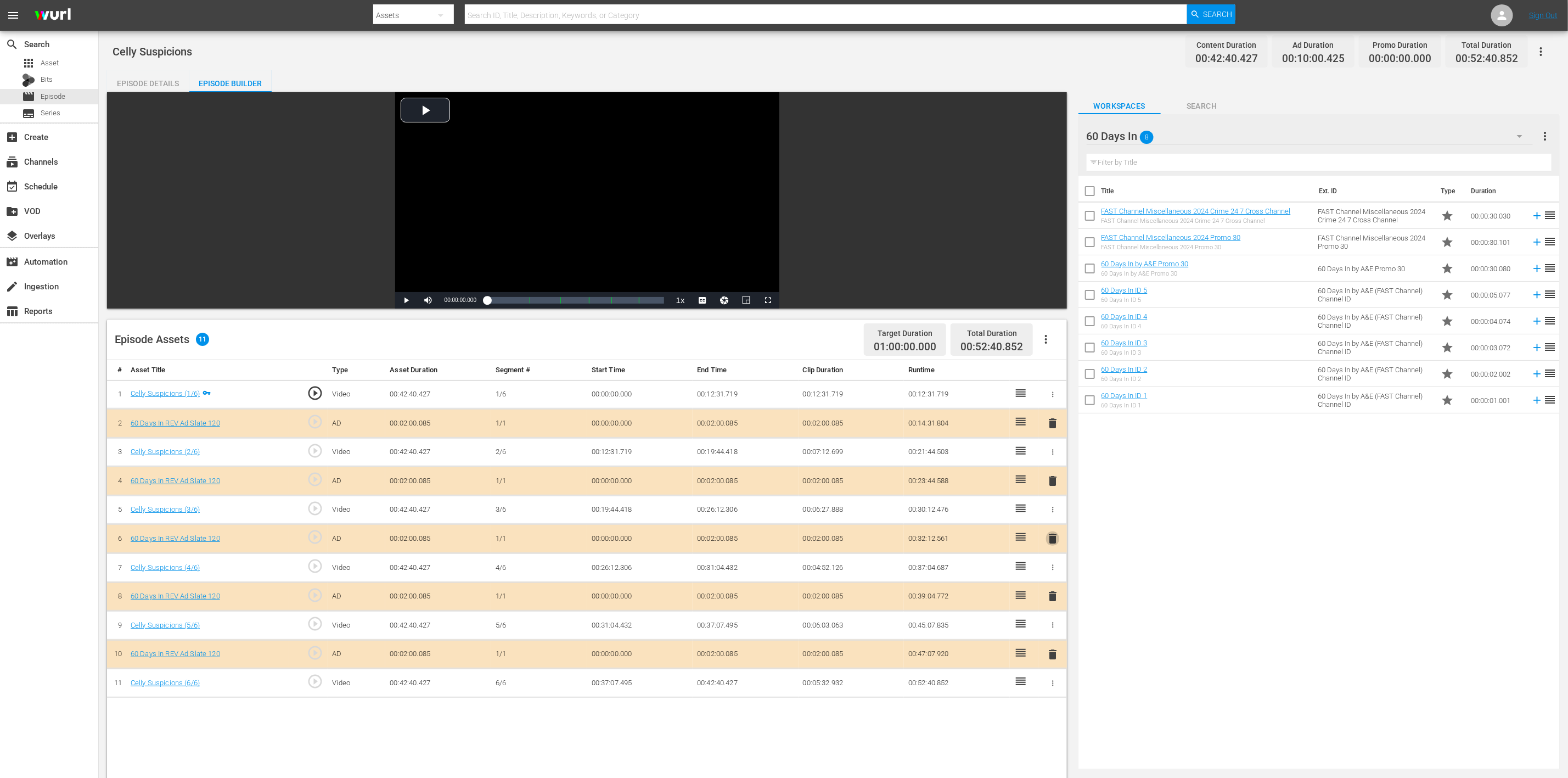
click at [1053, 518] on span "delete" at bounding box center [1052, 539] width 13 height 13
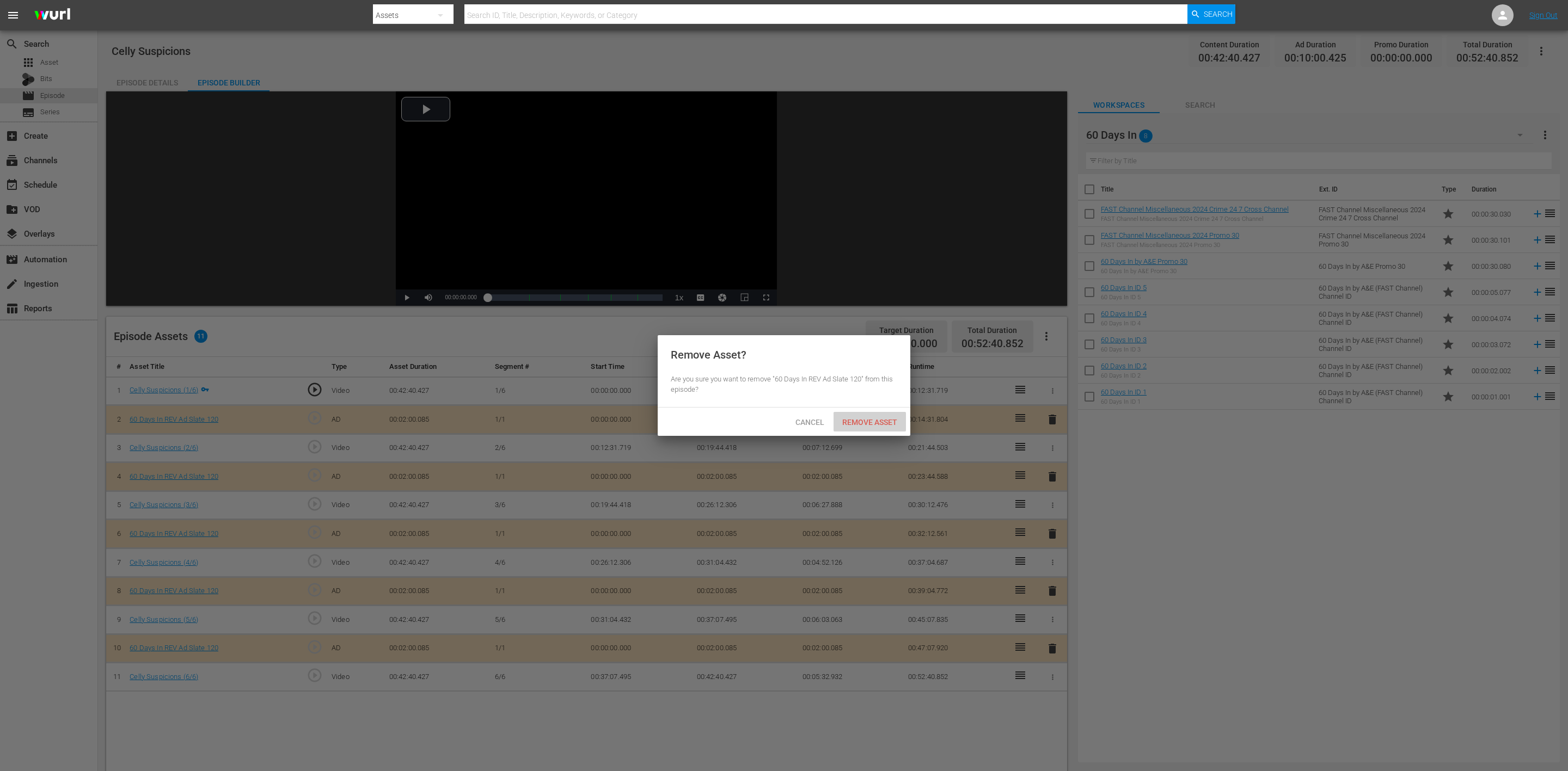
click at [887, 423] on span "Remove Asset" at bounding box center [869, 422] width 72 height 9
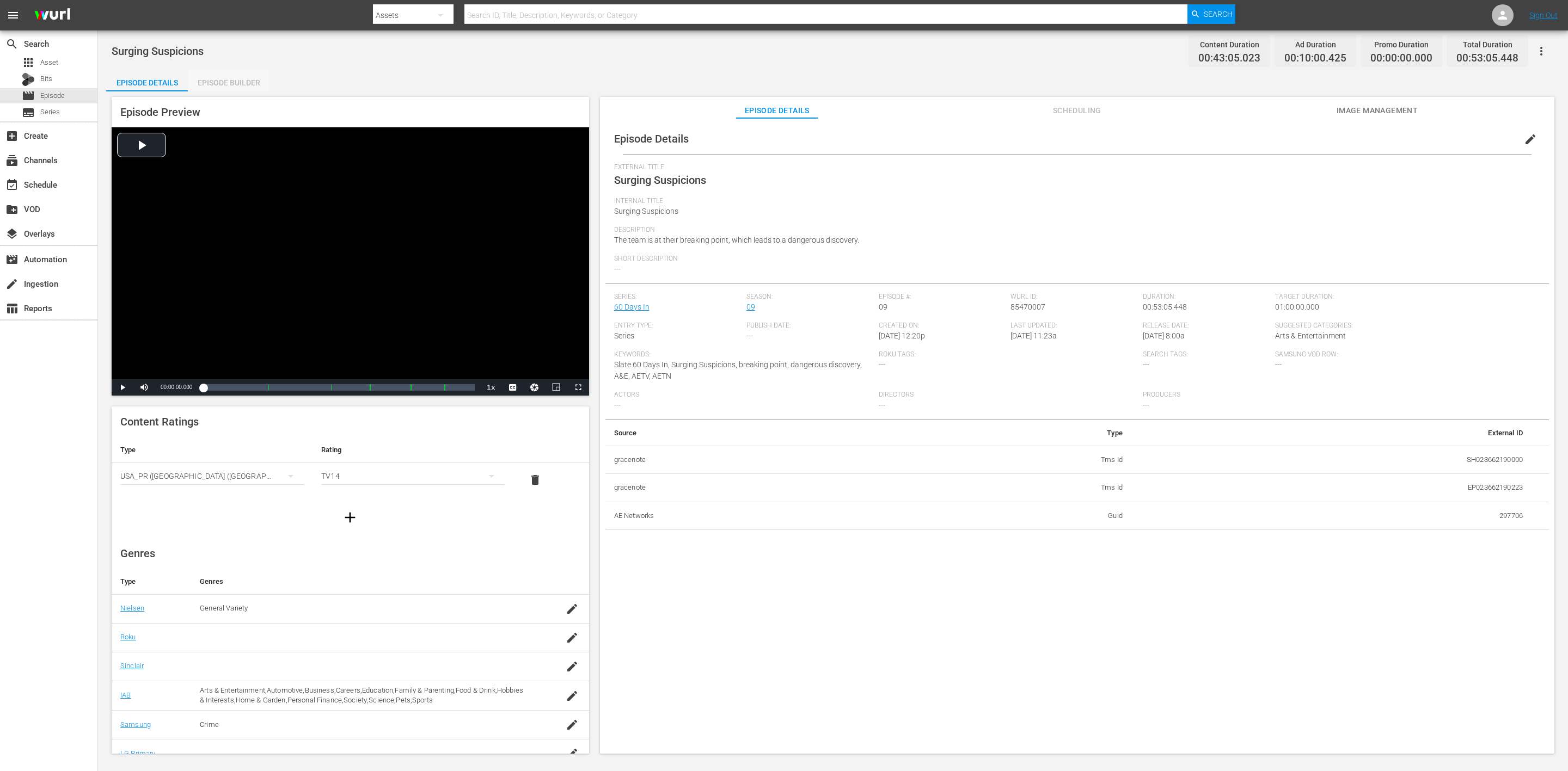
click at [232, 82] on div "Episode Builder" at bounding box center [229, 82] width 82 height 26
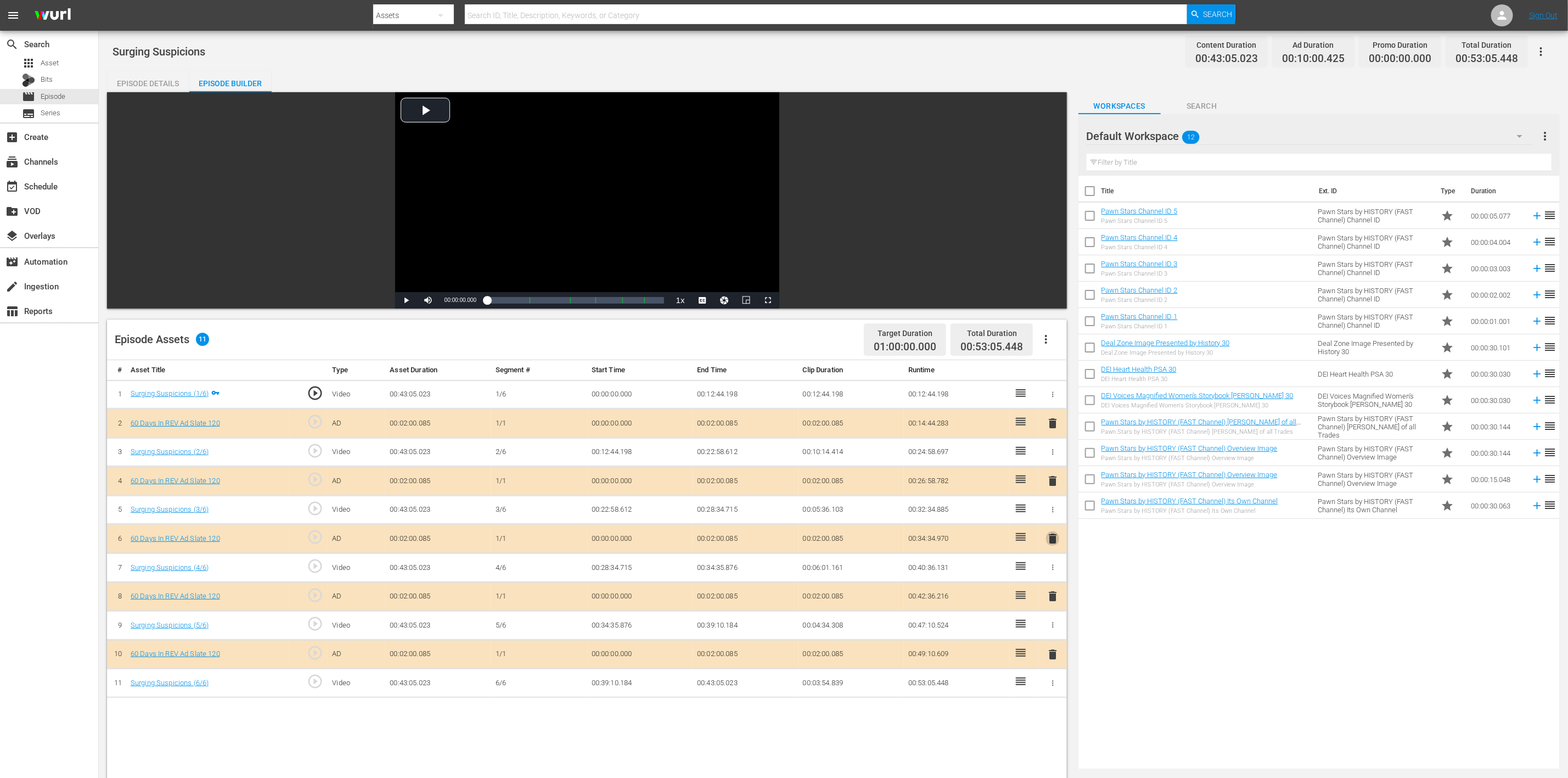
click at [1051, 518] on span "delete" at bounding box center [1052, 539] width 13 height 13
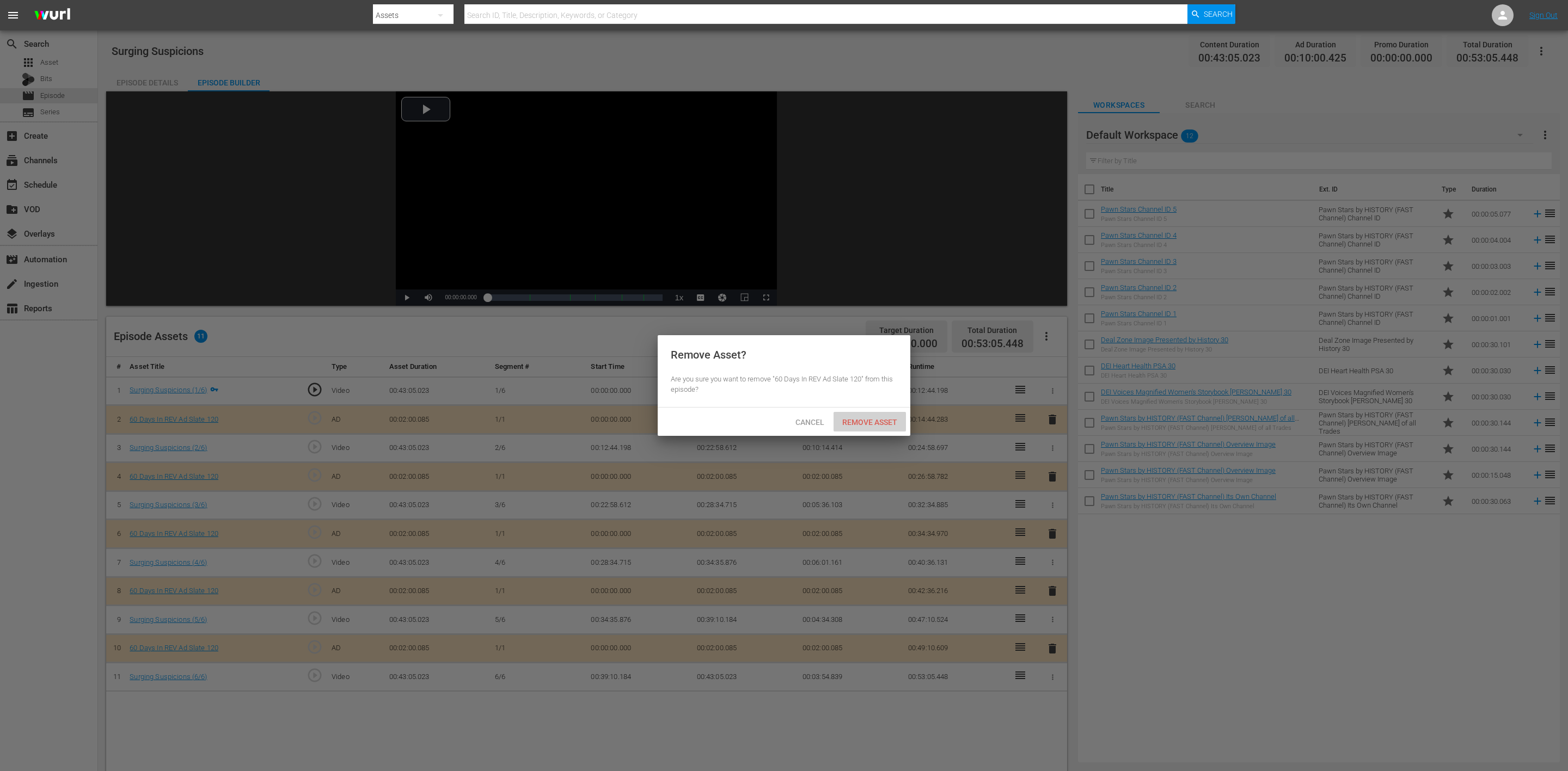
click at [877, 423] on span "Remove Asset" at bounding box center [869, 422] width 72 height 9
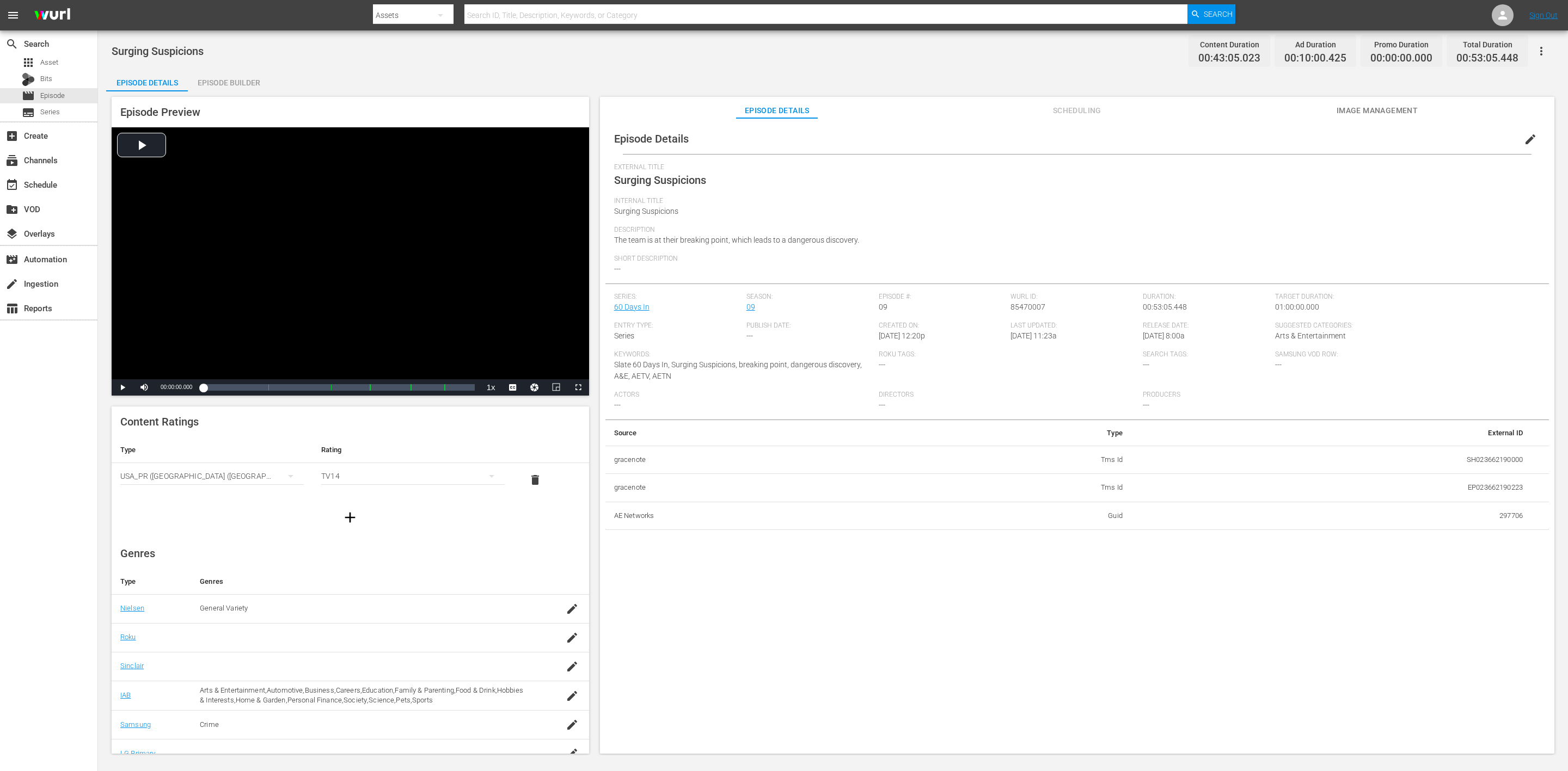
click at [233, 85] on div "Episode Builder" at bounding box center [229, 82] width 82 height 26
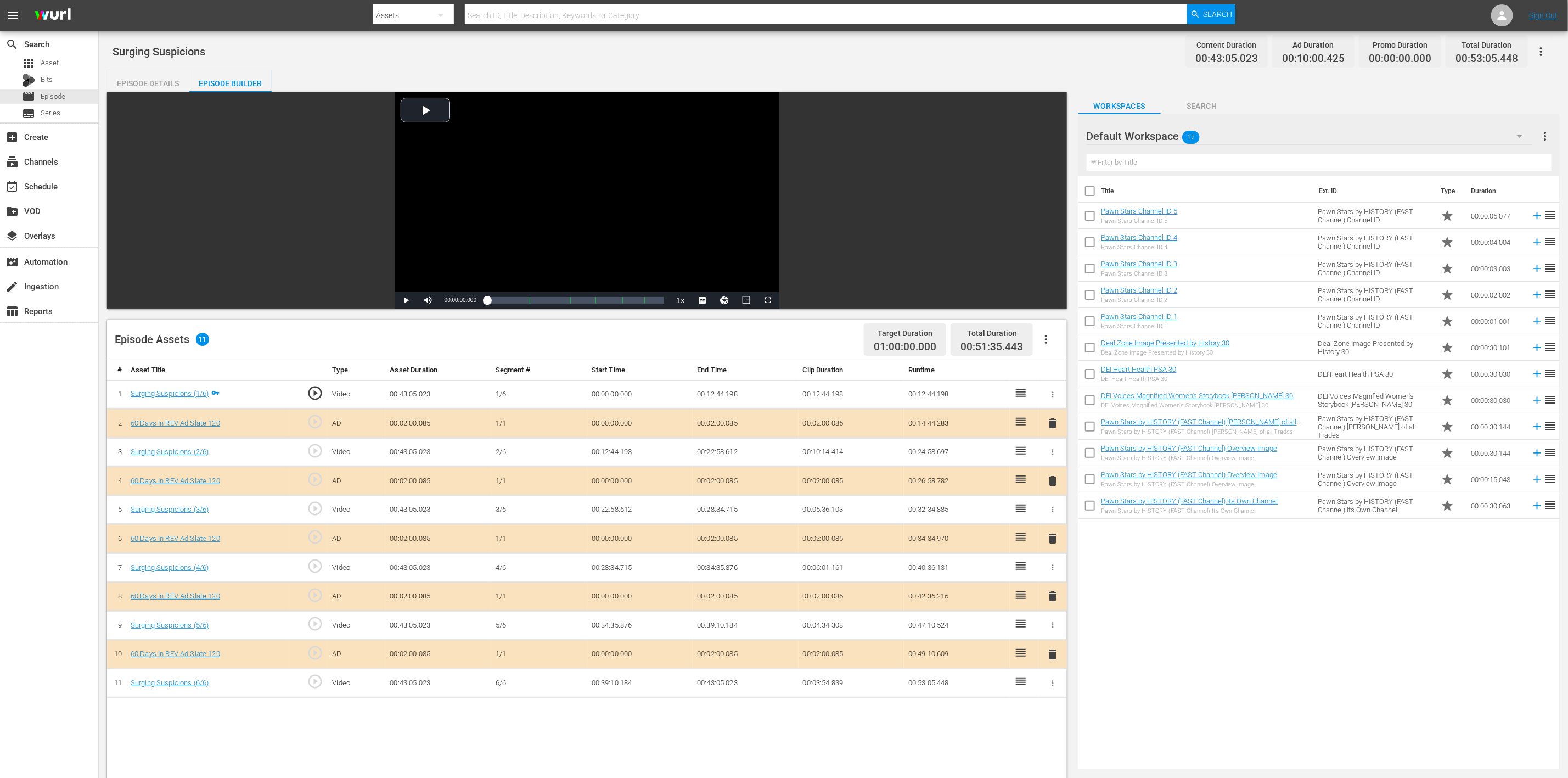
click at [1053, 135] on icon "button" at bounding box center [1520, 136] width 6 height 2
click at [1053, 252] on div "60 Days In (8)" at bounding box center [1157, 255] width 114 height 18
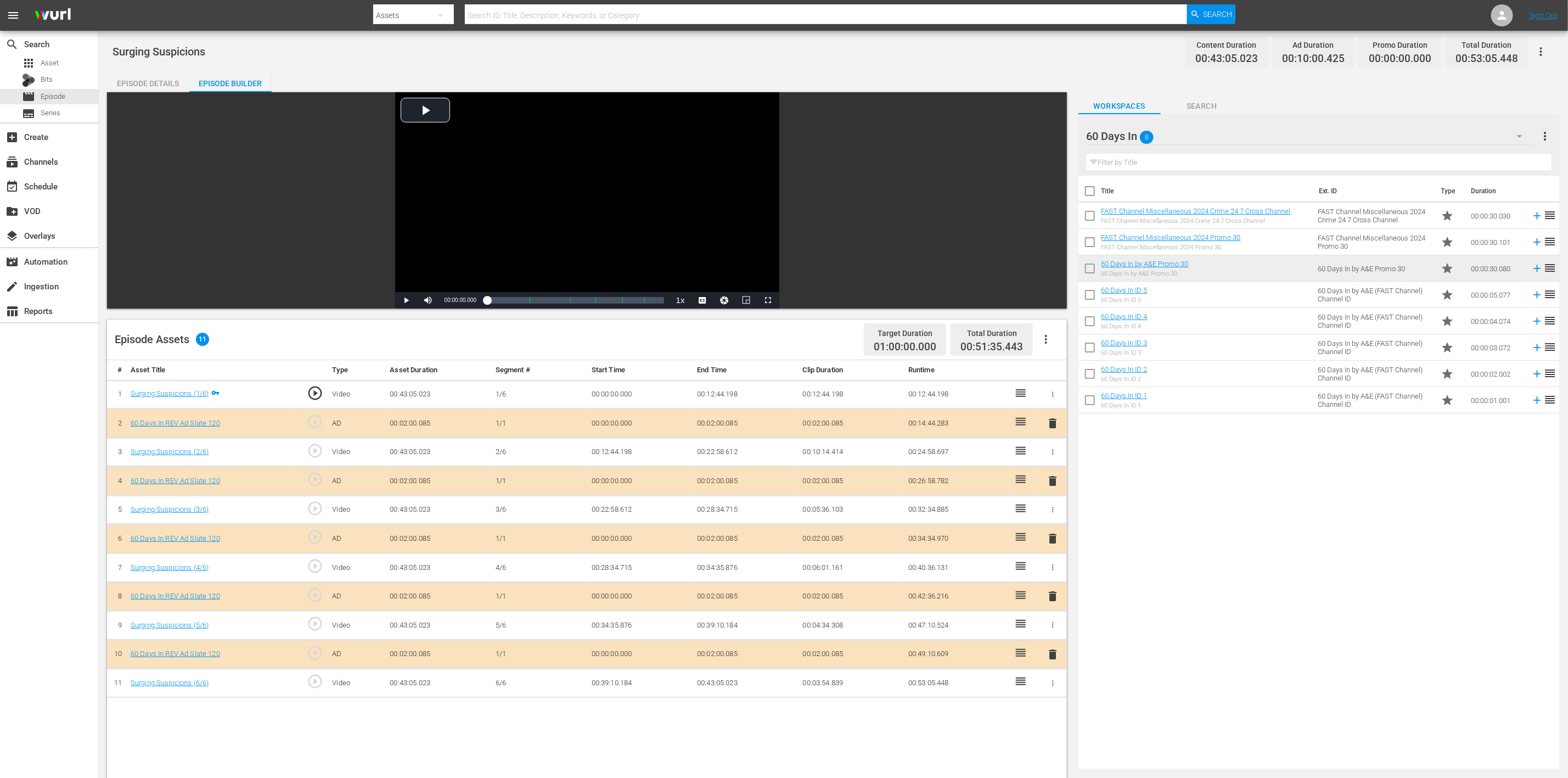
click at [1053, 518] on span "delete" at bounding box center [1052, 539] width 13 height 13
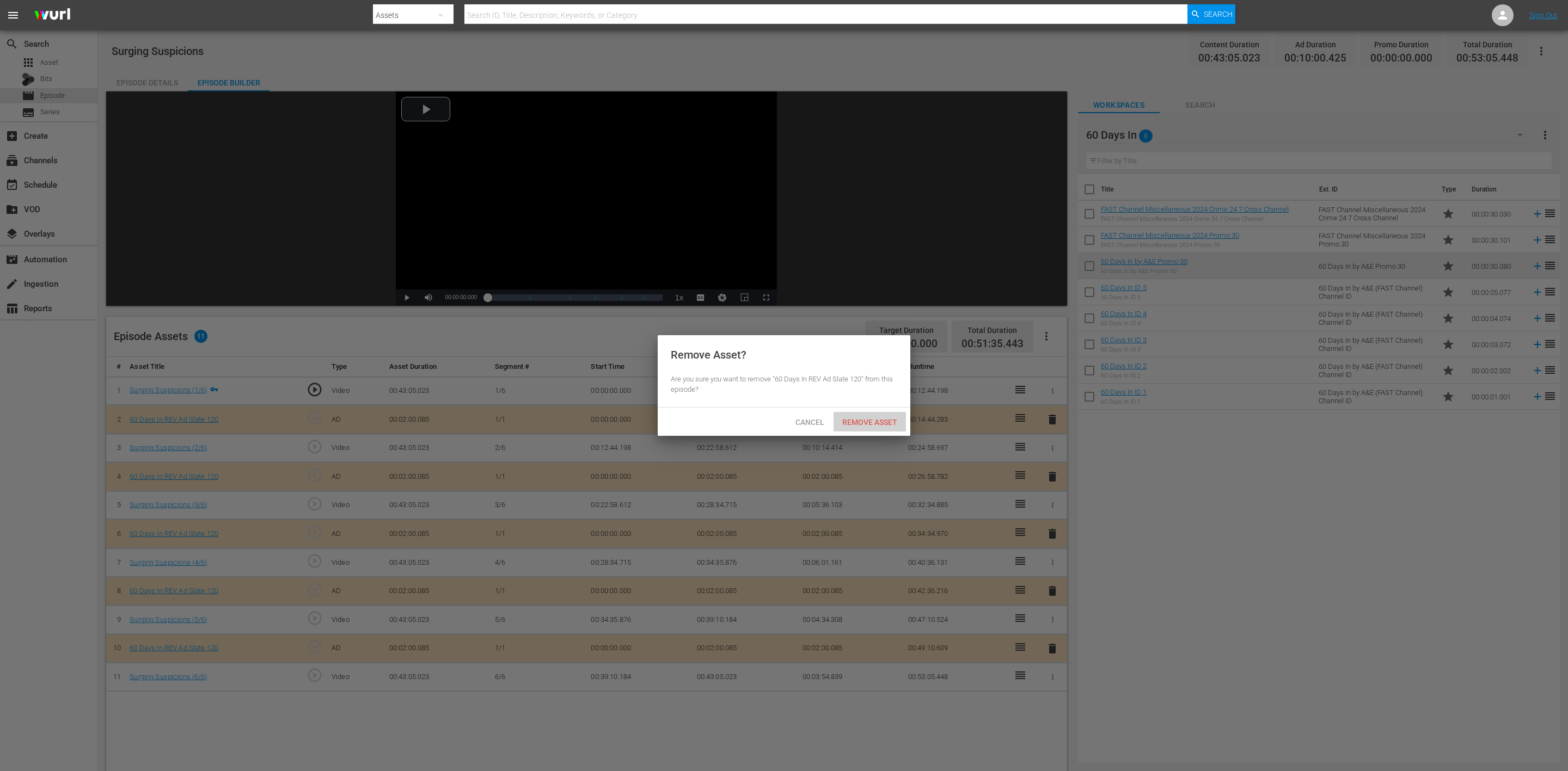
click at [877, 416] on div "Remove Asset" at bounding box center [869, 422] width 72 height 20
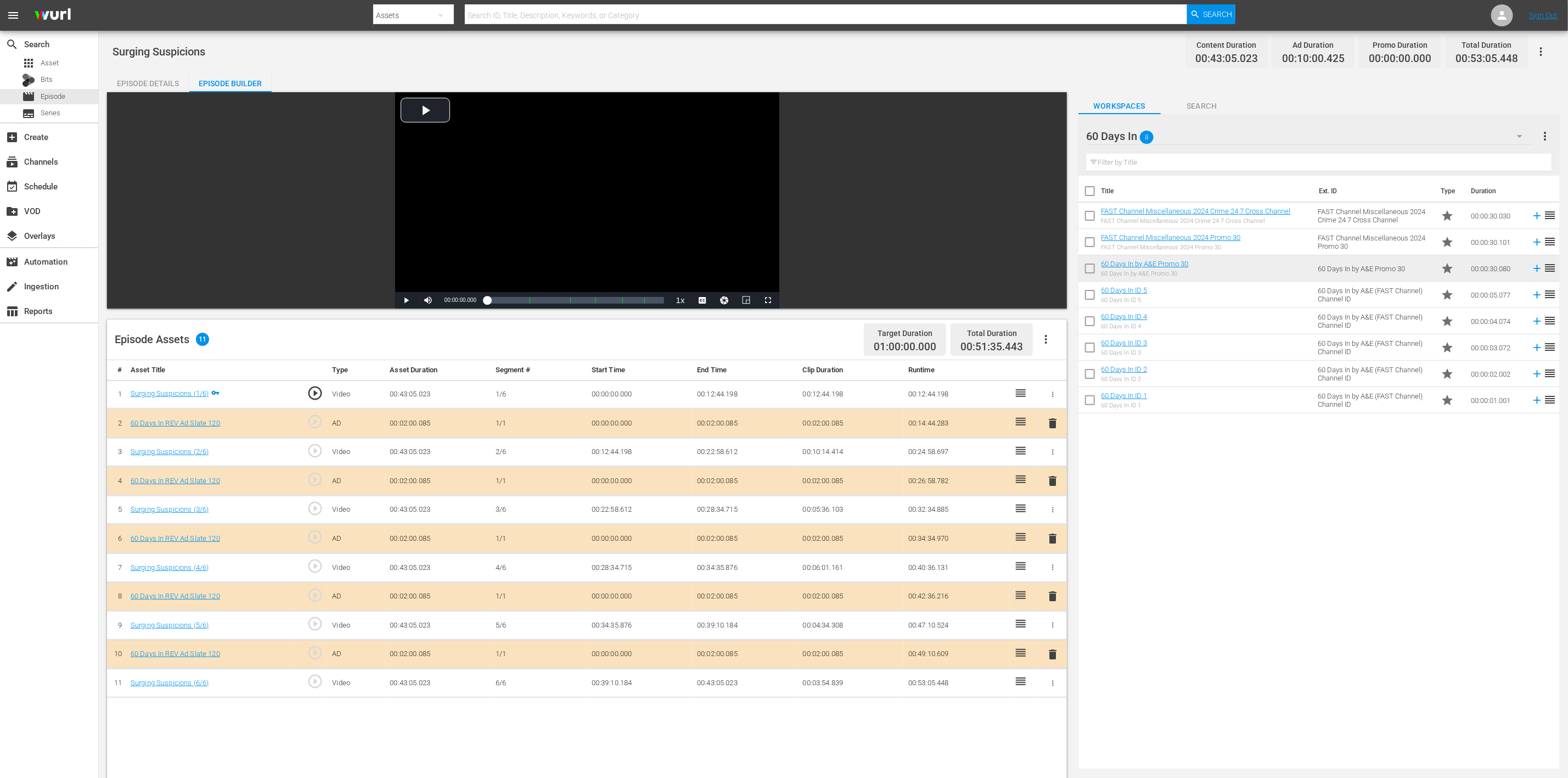
click at [1053, 518] on div "Title Ext. ID Type Duration FAST Channel Miscellaneous 2024 Crime 24 7 Cross Ch…" at bounding box center [1319, 470] width 481 height 589
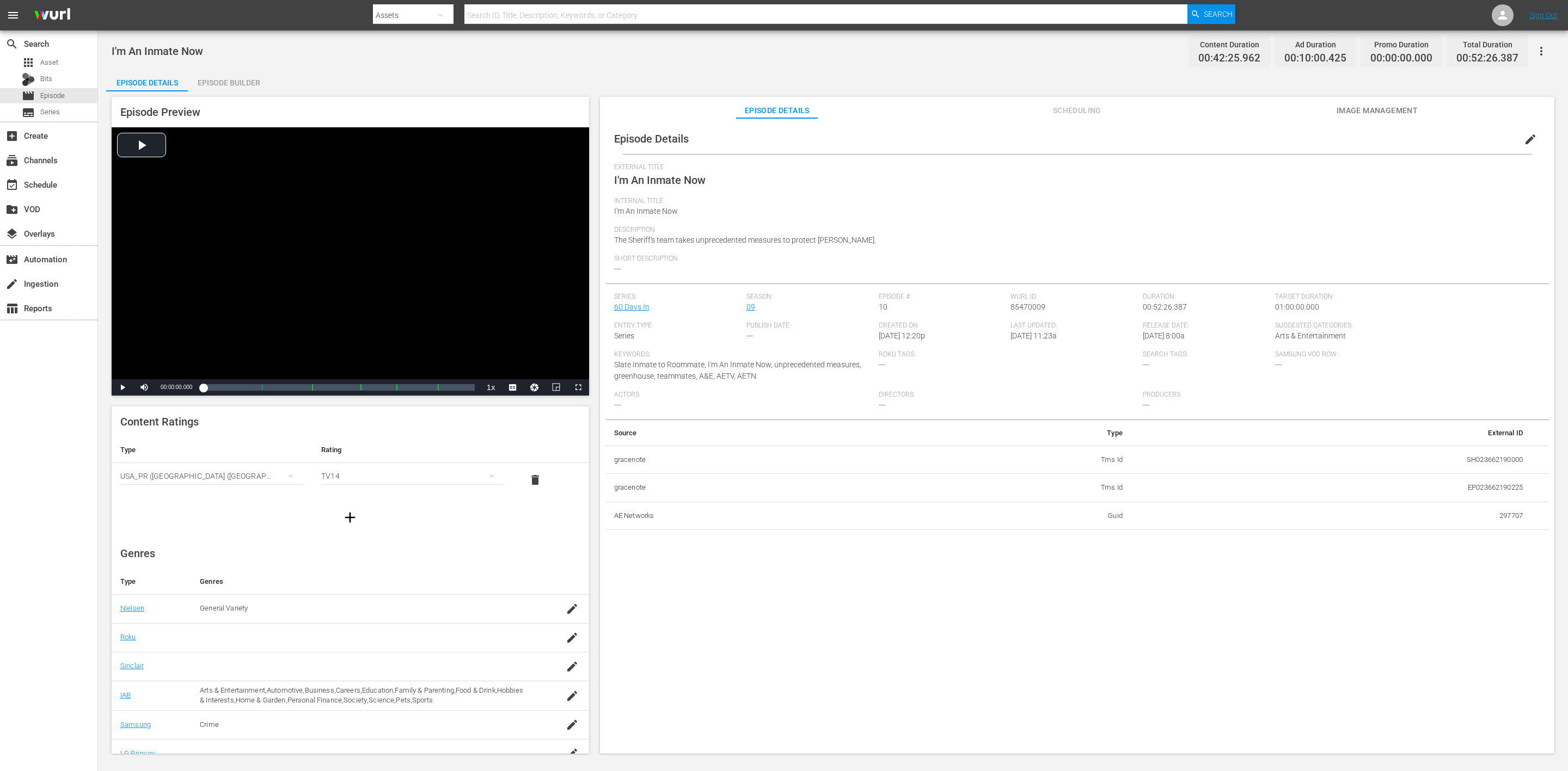
click at [229, 85] on div "Episode Builder" at bounding box center [229, 82] width 82 height 26
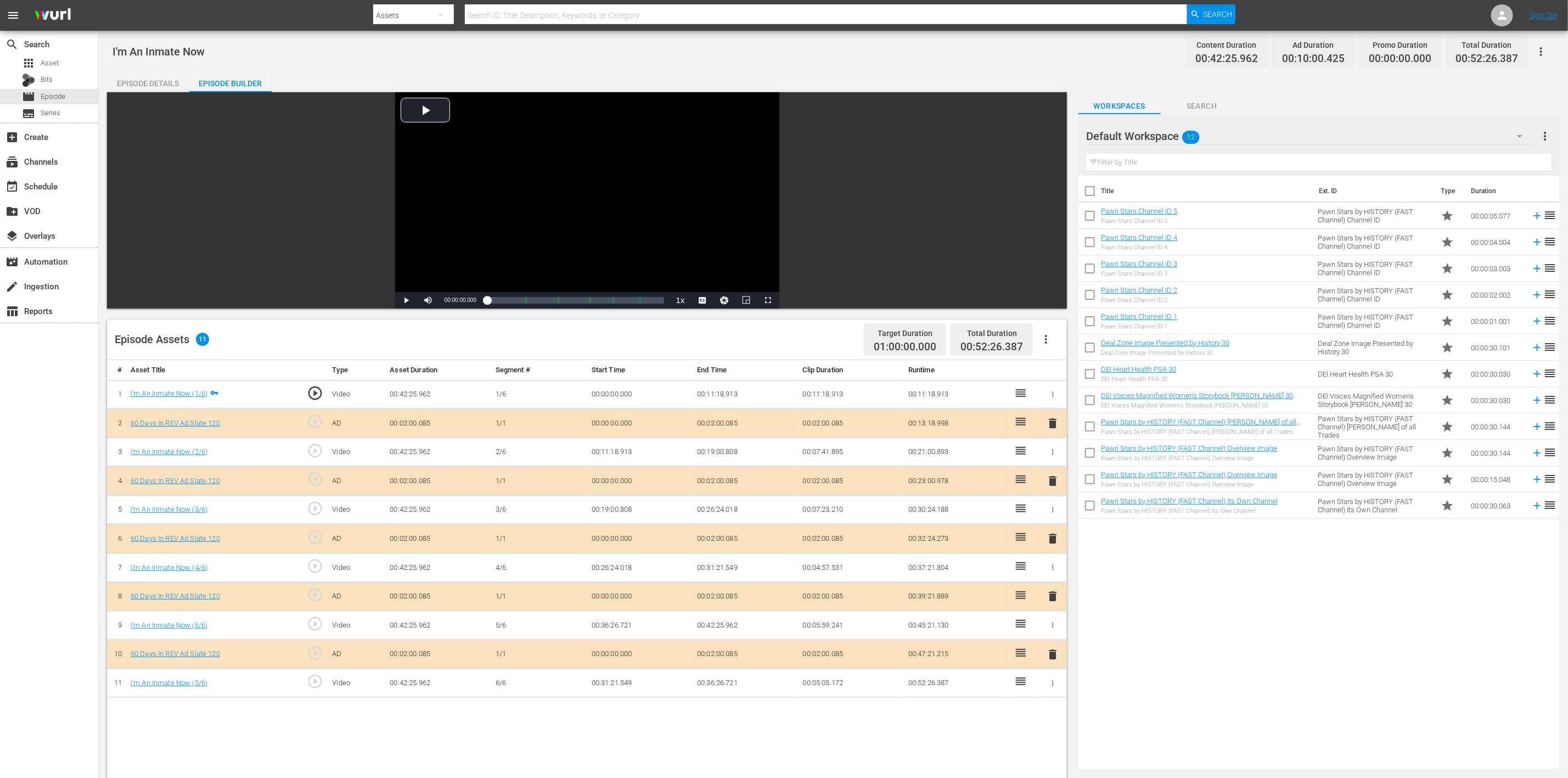
click at [1049, 518] on span "delete" at bounding box center [1052, 539] width 13 height 13
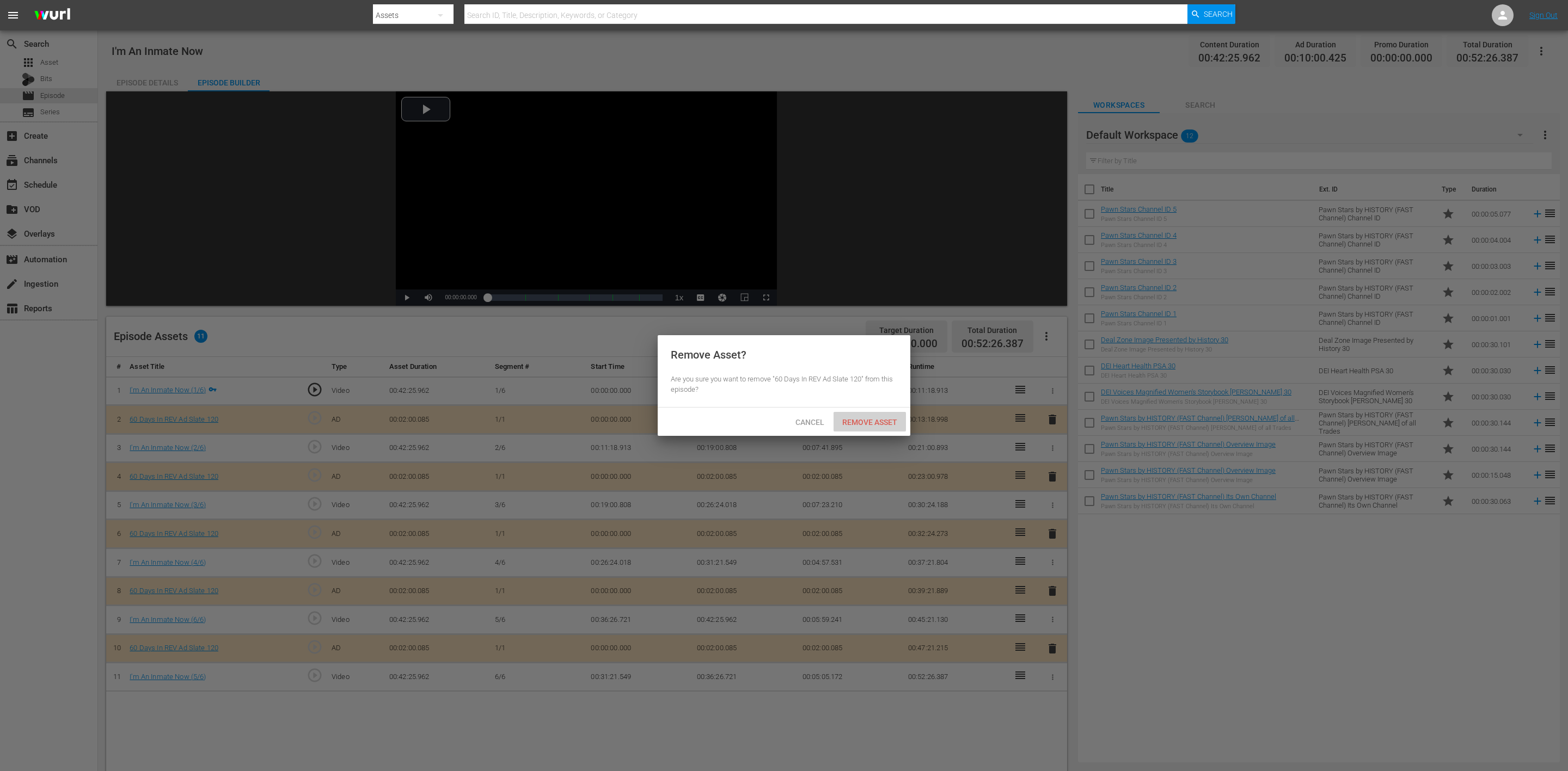
click at [881, 423] on span "Remove Asset" at bounding box center [869, 422] width 72 height 9
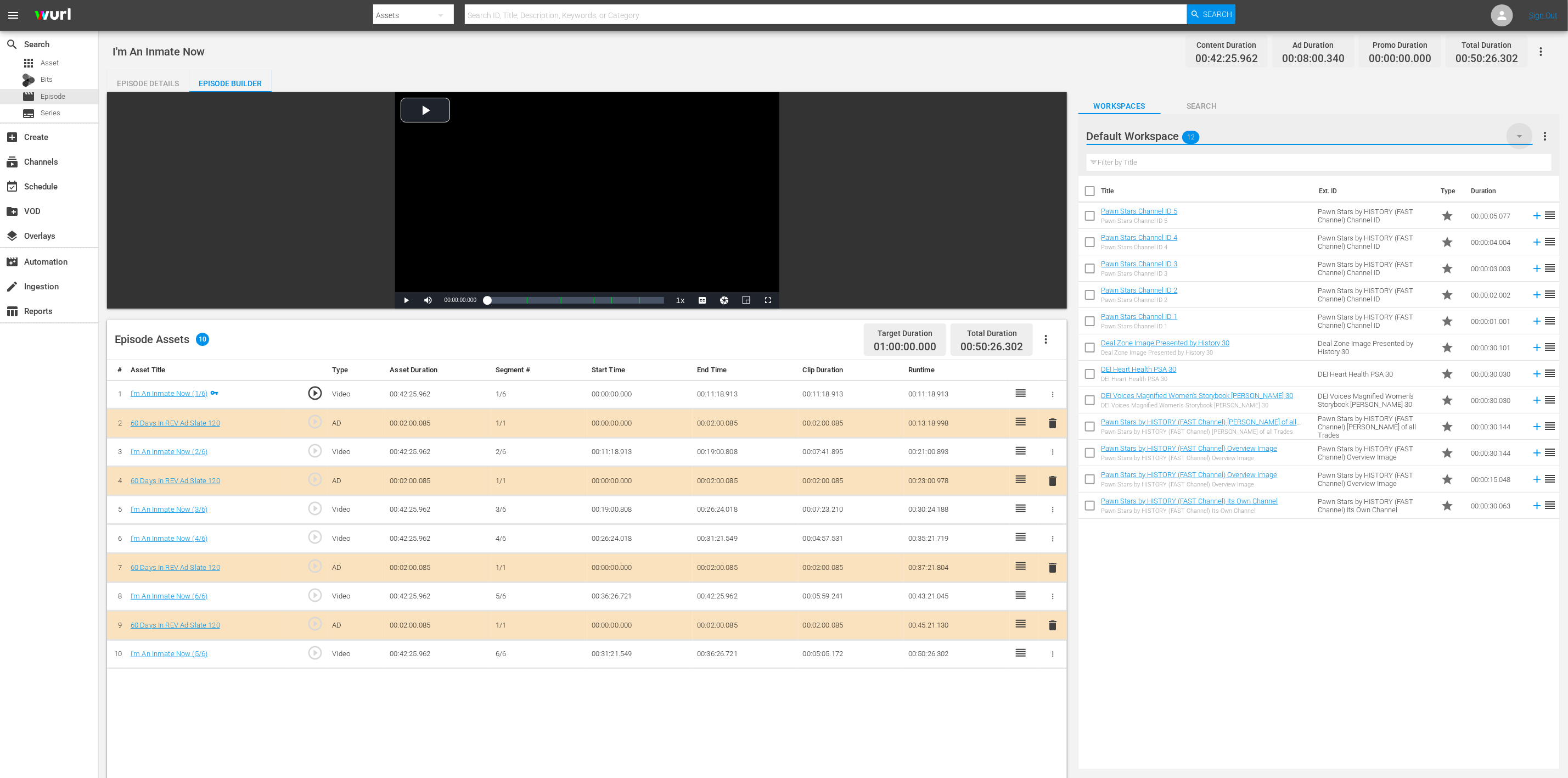
click at [1053, 137] on icon "button" at bounding box center [1520, 136] width 13 height 13
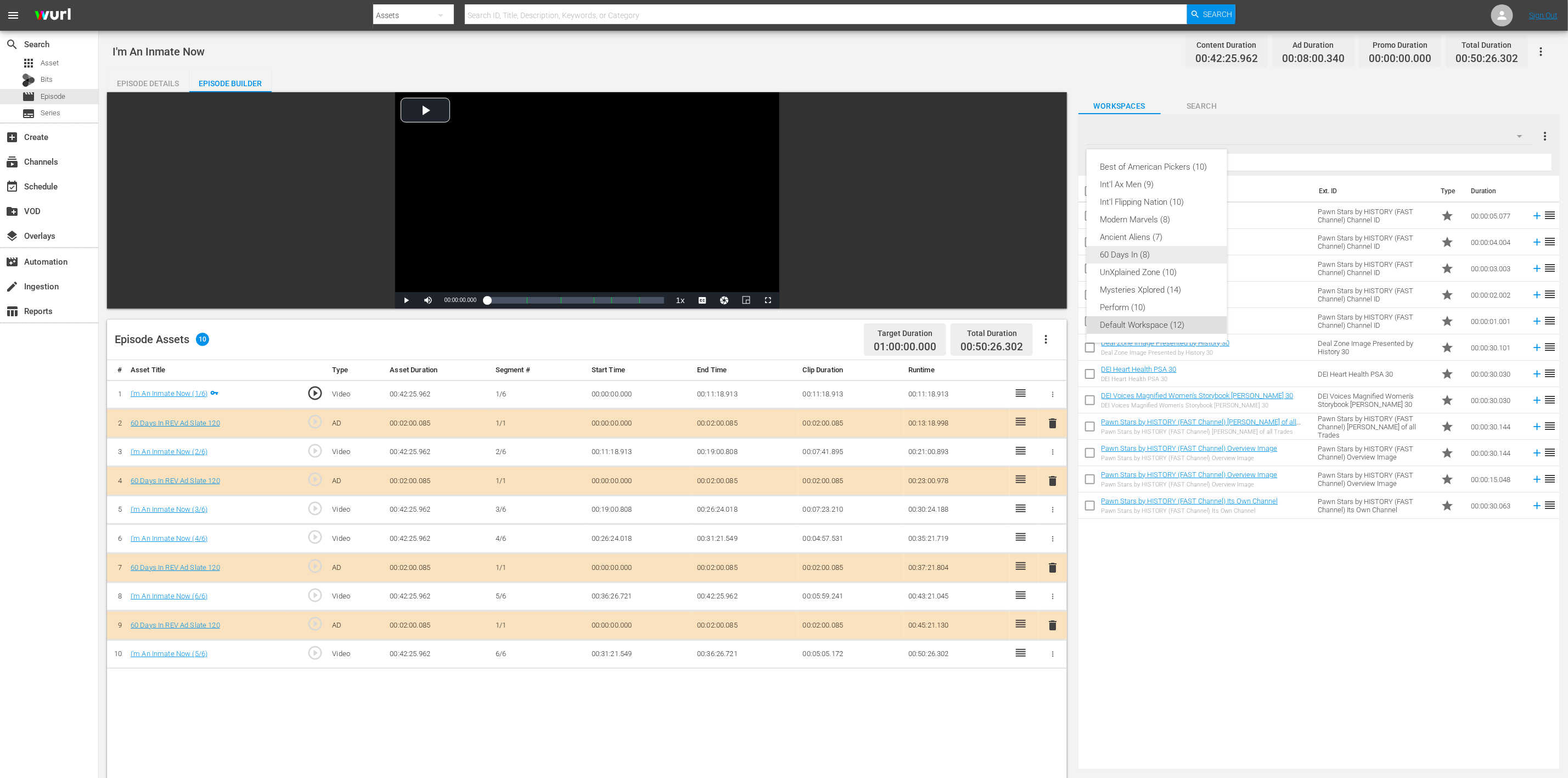
click at [1053, 257] on div "60 Days In (8)" at bounding box center [1157, 255] width 114 height 18
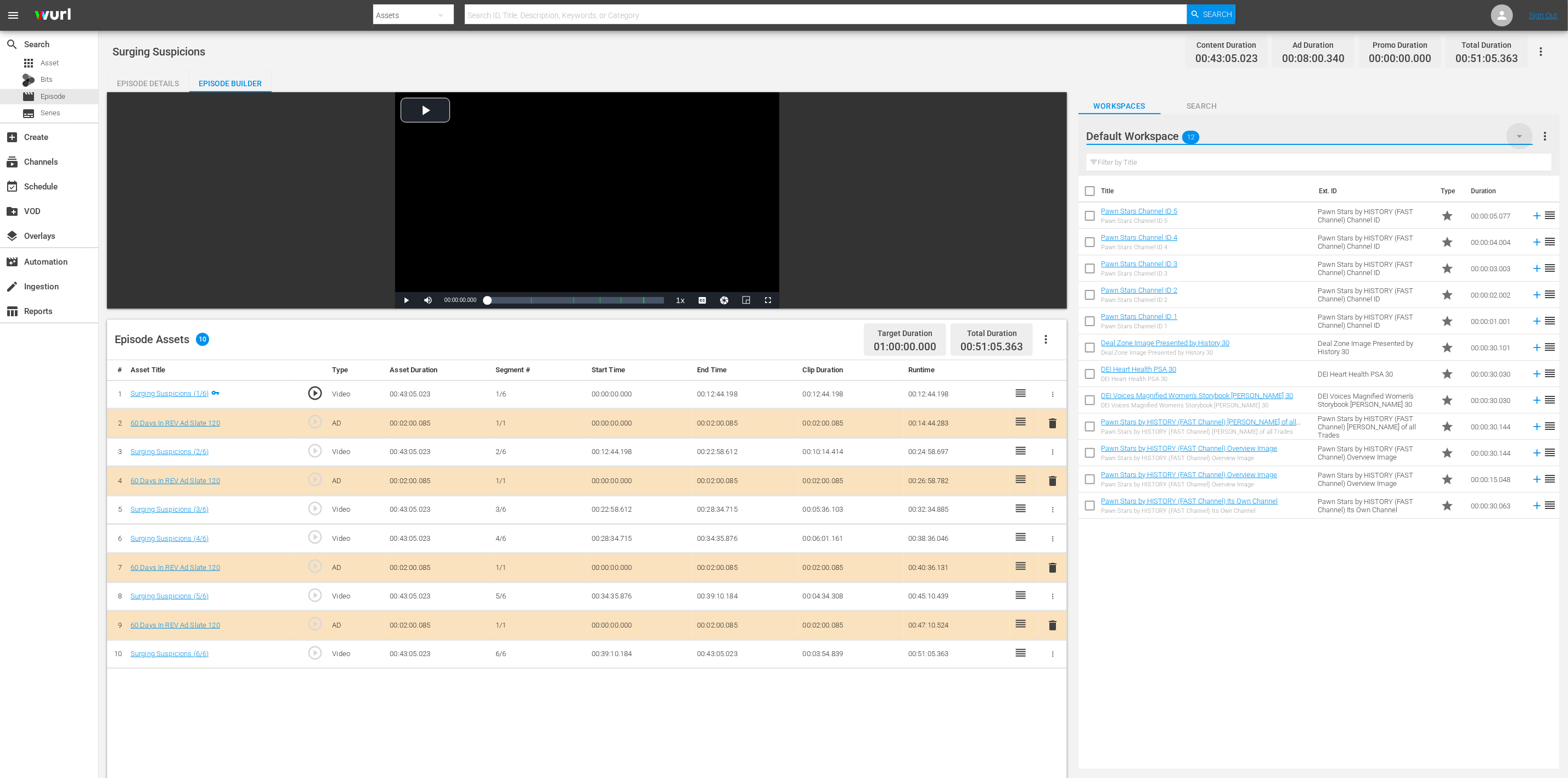
click at [1521, 135] on icon "button" at bounding box center [1520, 136] width 6 height 2
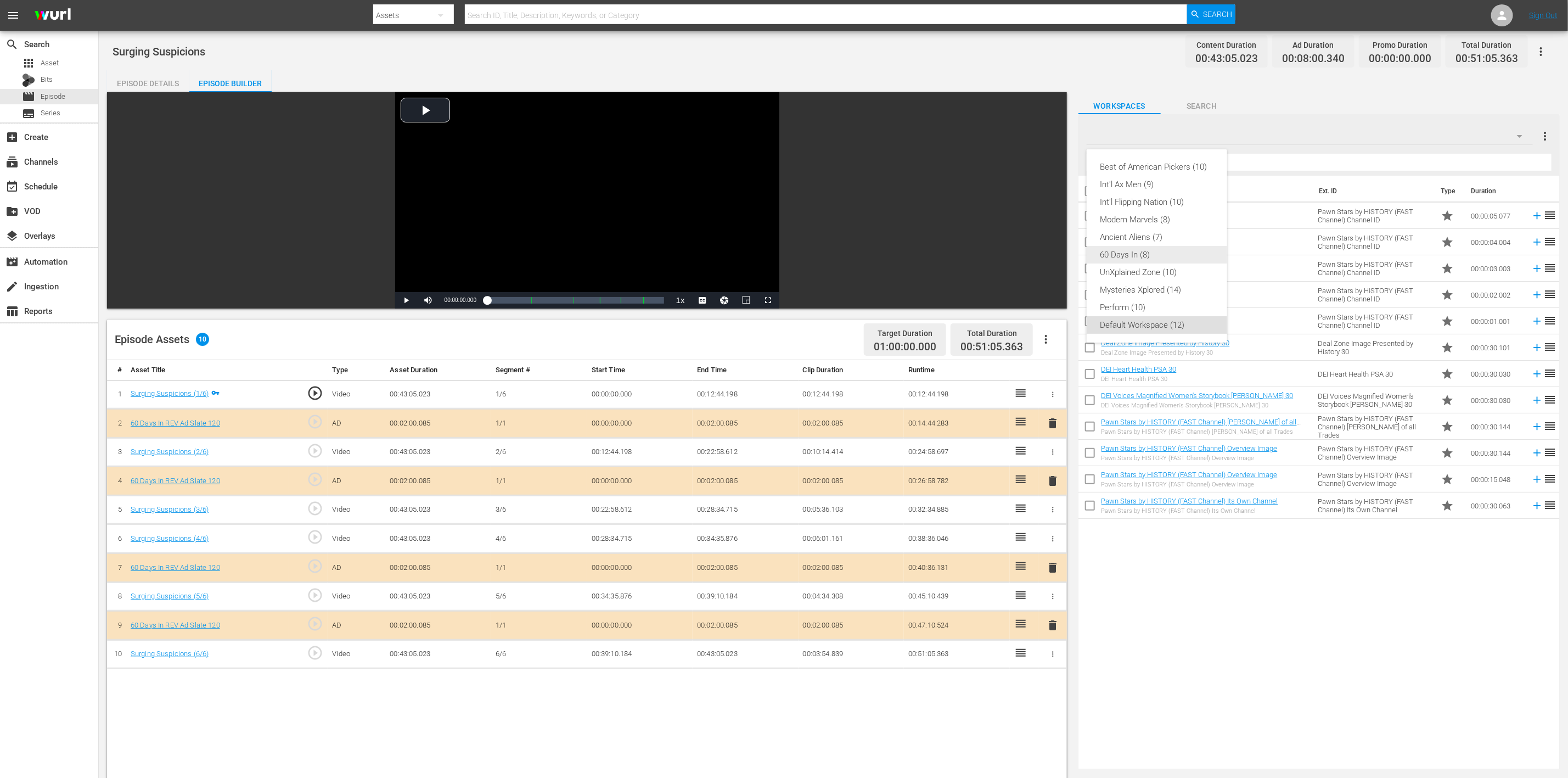
click at [1123, 257] on div "60 Days In (8)" at bounding box center [1157, 255] width 114 height 18
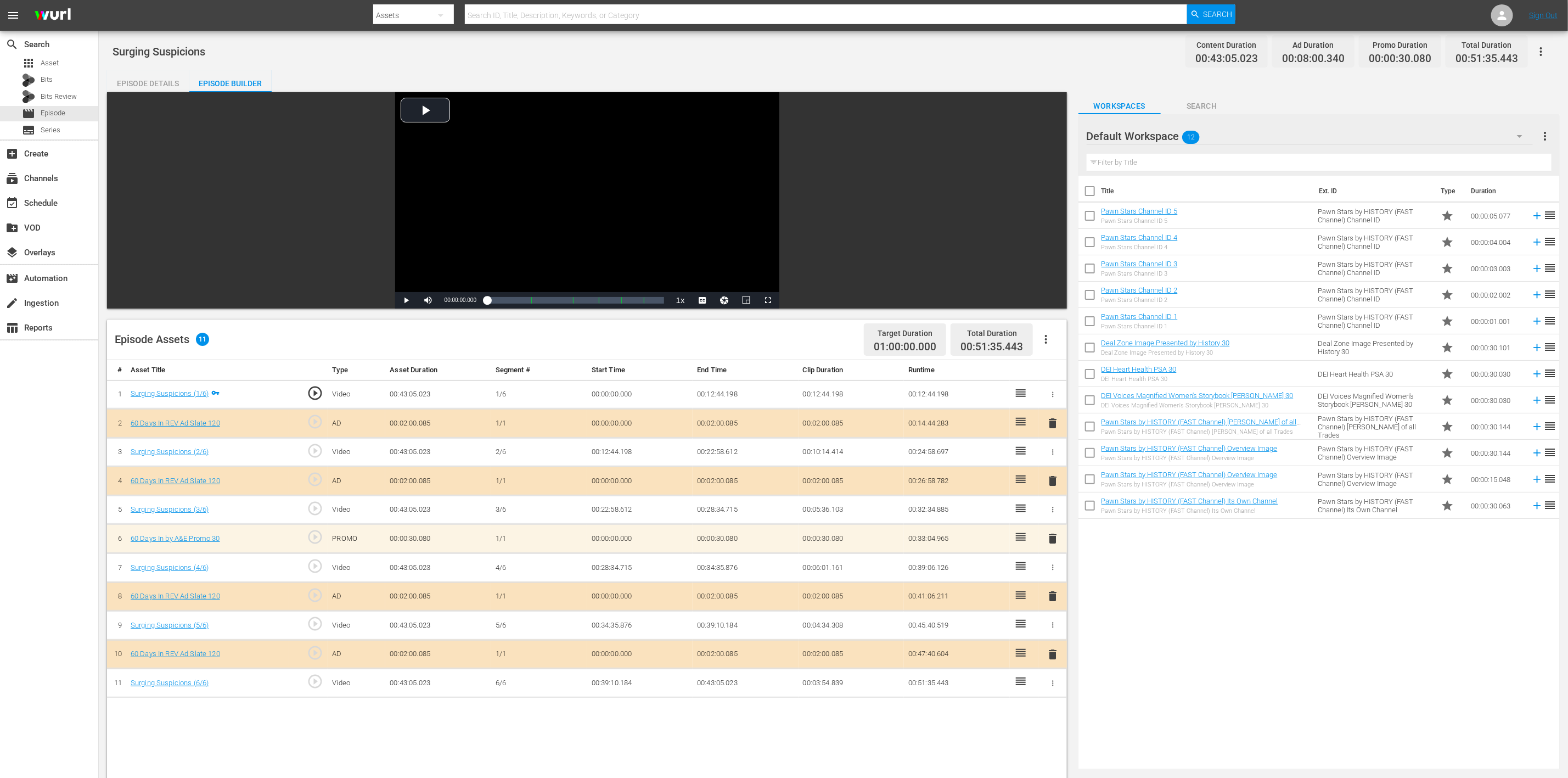
click at [1519, 134] on icon "button" at bounding box center [1520, 136] width 13 height 13
click at [1127, 259] on div "60 Days In (8)" at bounding box center [1157, 255] width 114 height 18
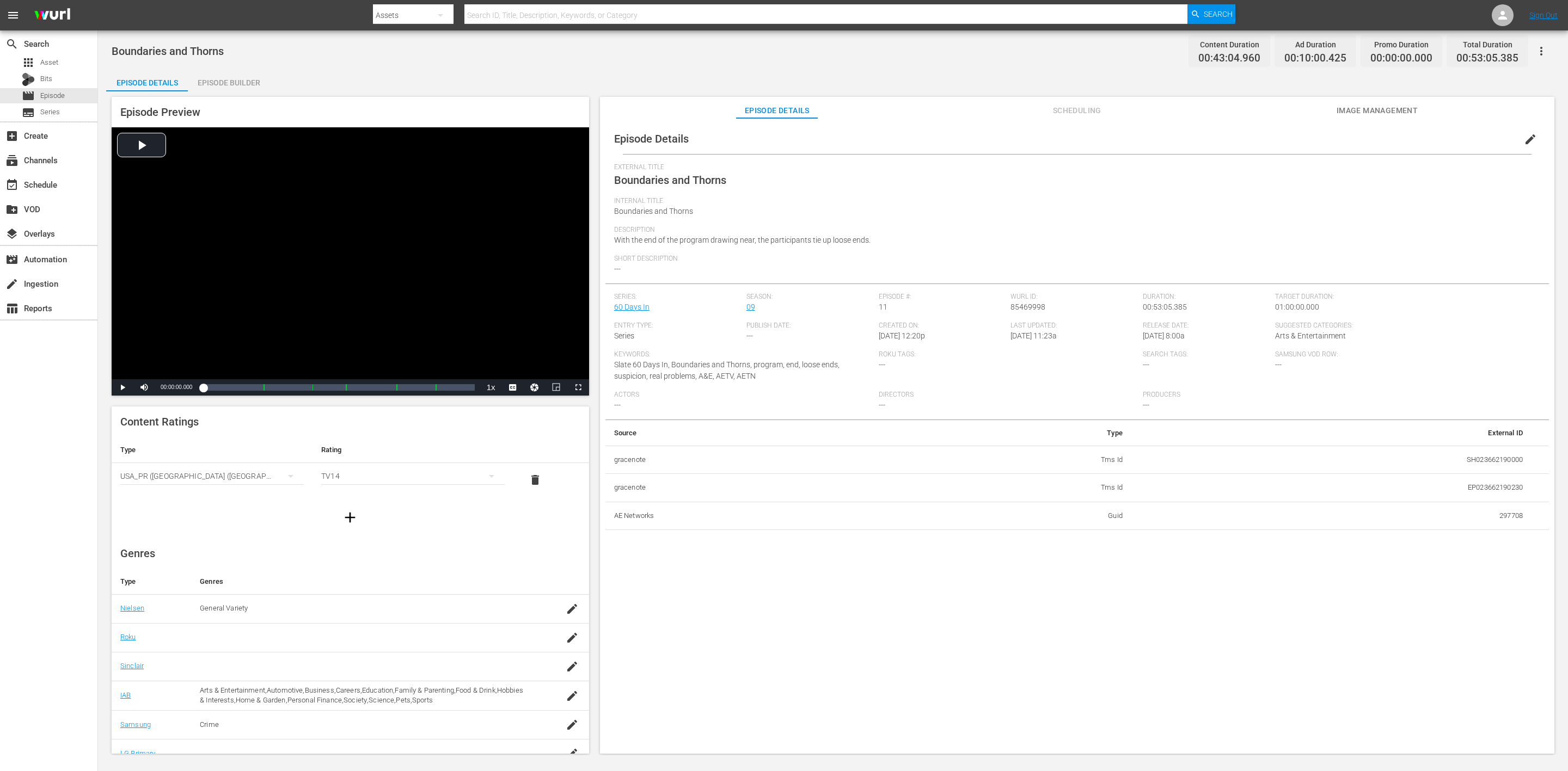
click at [229, 79] on div "Episode Builder" at bounding box center [229, 82] width 82 height 26
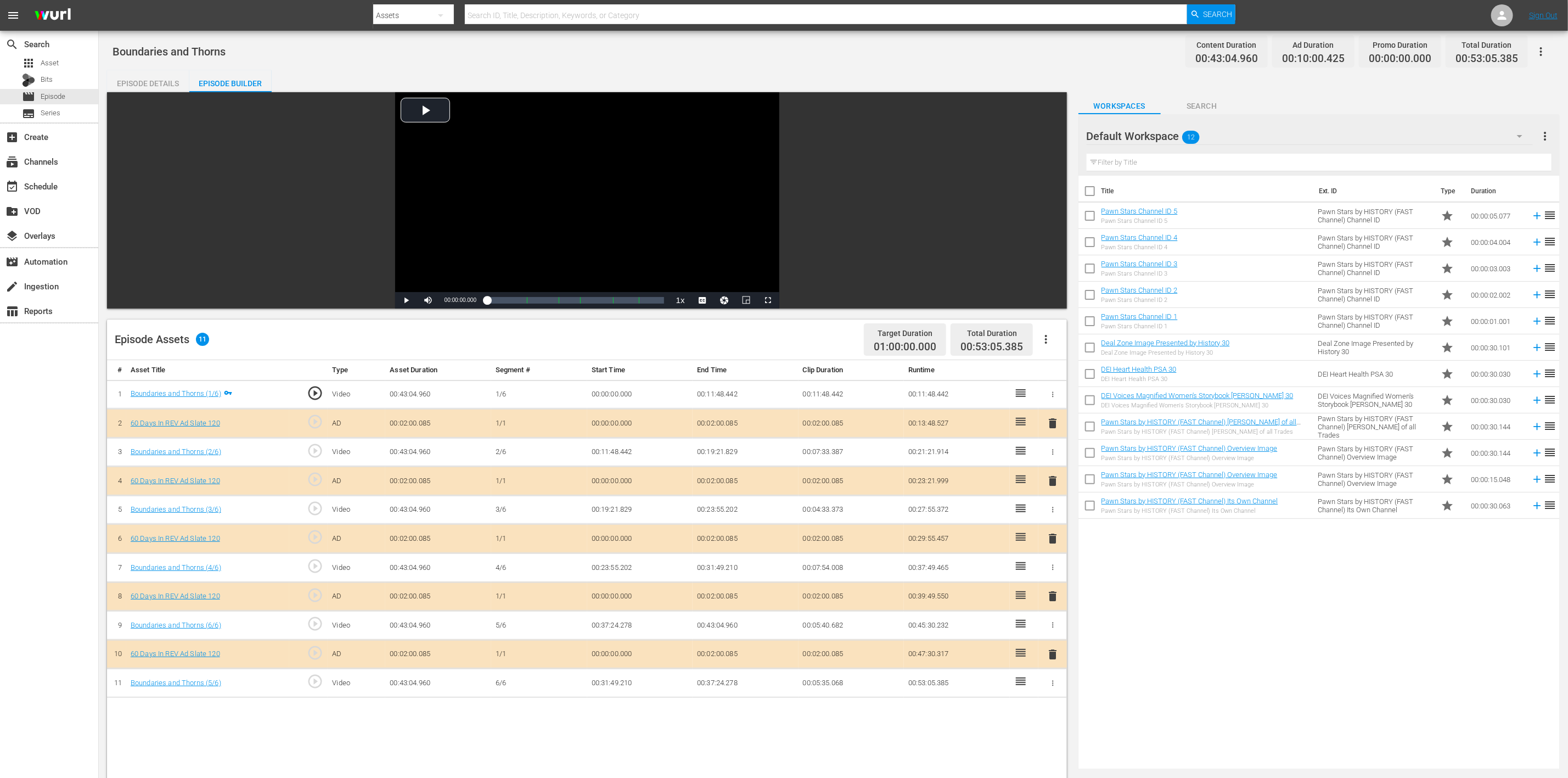
click at [1522, 137] on icon "button" at bounding box center [1520, 136] width 13 height 13
click at [1143, 254] on div "60 Days In (8)" at bounding box center [1157, 255] width 114 height 18
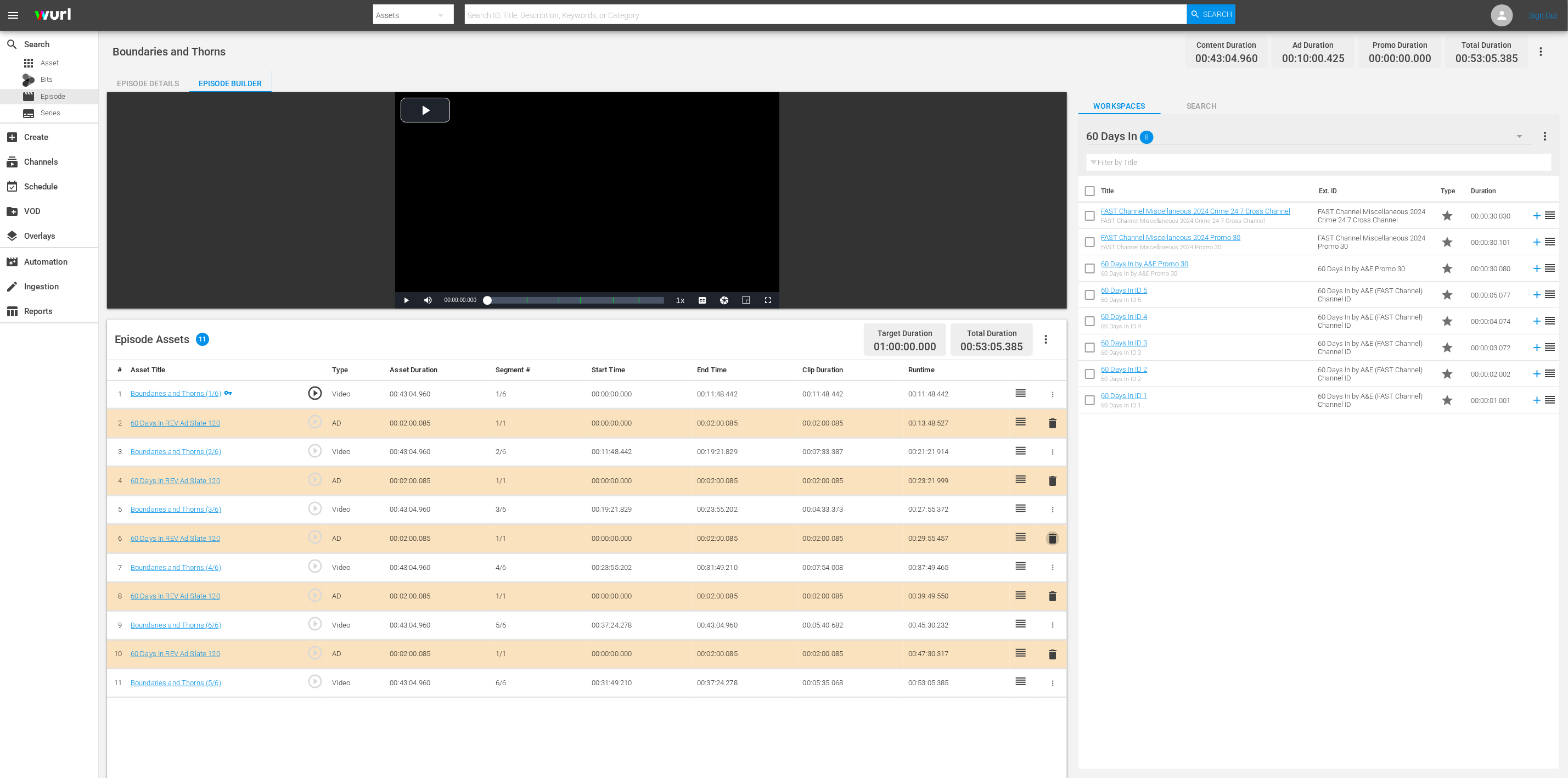
click at [1056, 540] on span "delete" at bounding box center [1052, 539] width 13 height 13
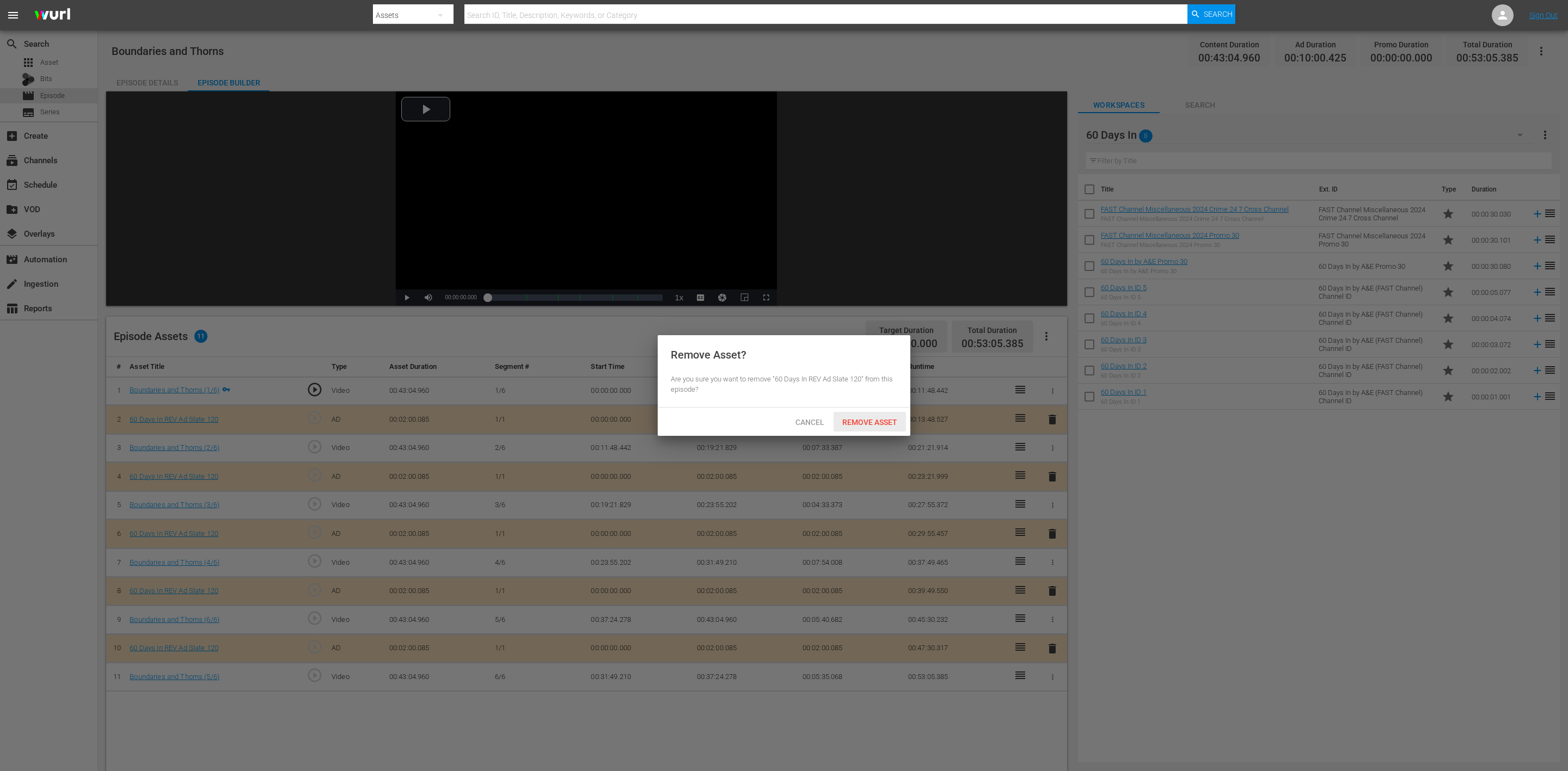
click at [879, 425] on span "Remove Asset" at bounding box center [869, 422] width 72 height 9
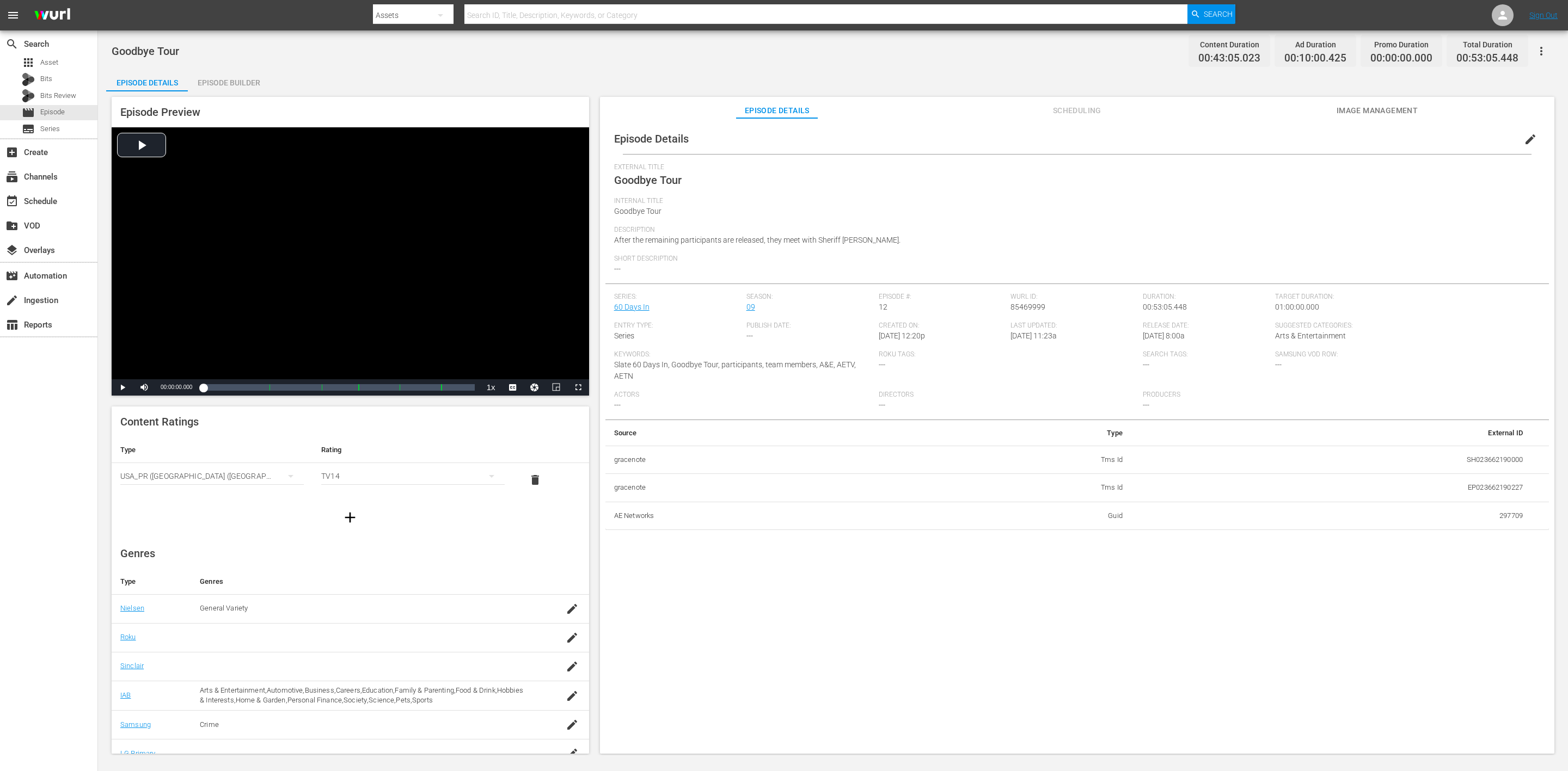
click at [255, 77] on div "Episode Builder" at bounding box center [229, 82] width 82 height 26
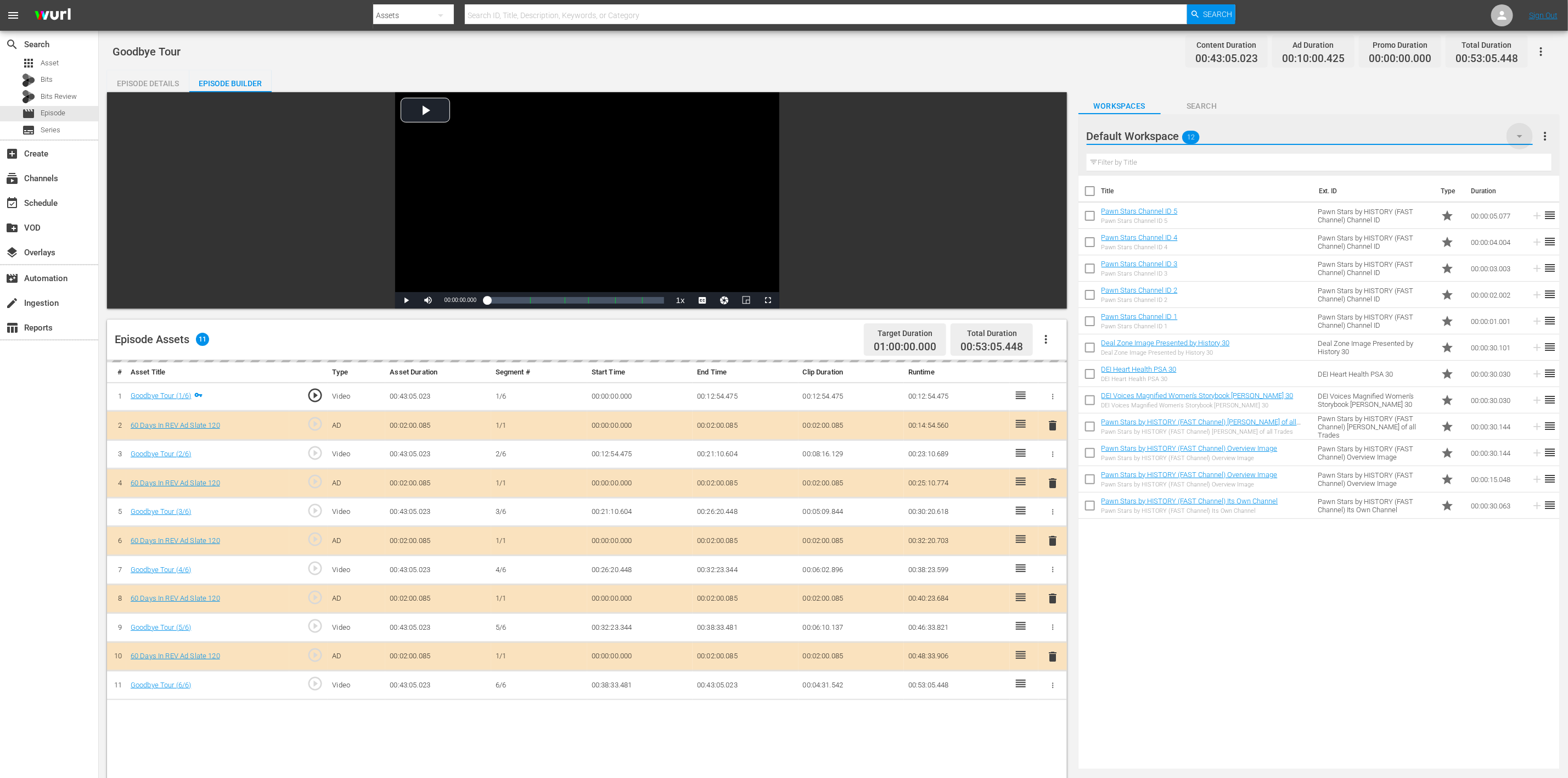
click at [1517, 136] on icon "button" at bounding box center [1520, 136] width 13 height 13
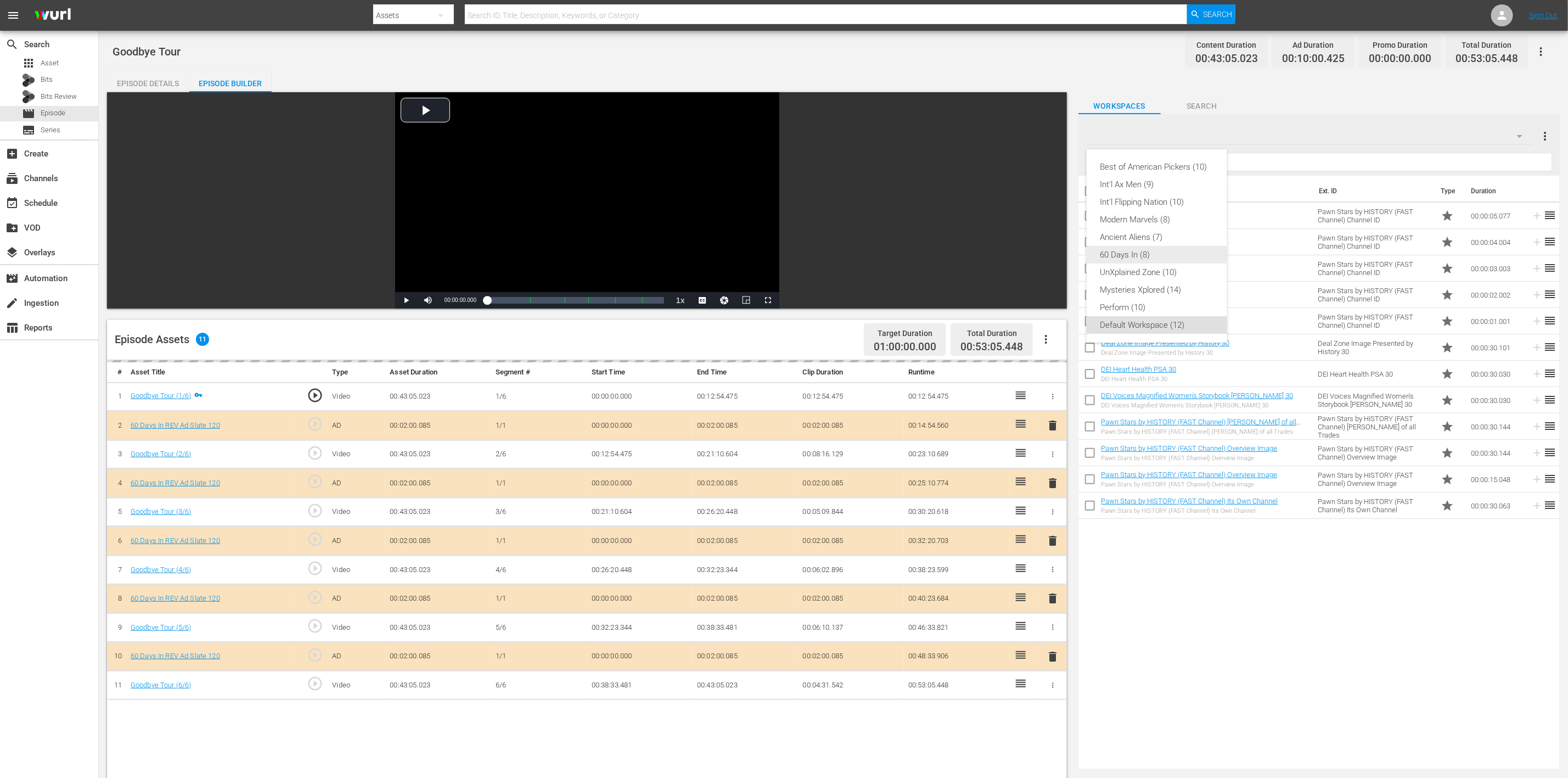
click at [1158, 246] on div "60 Days In (8)" at bounding box center [1157, 255] width 114 height 18
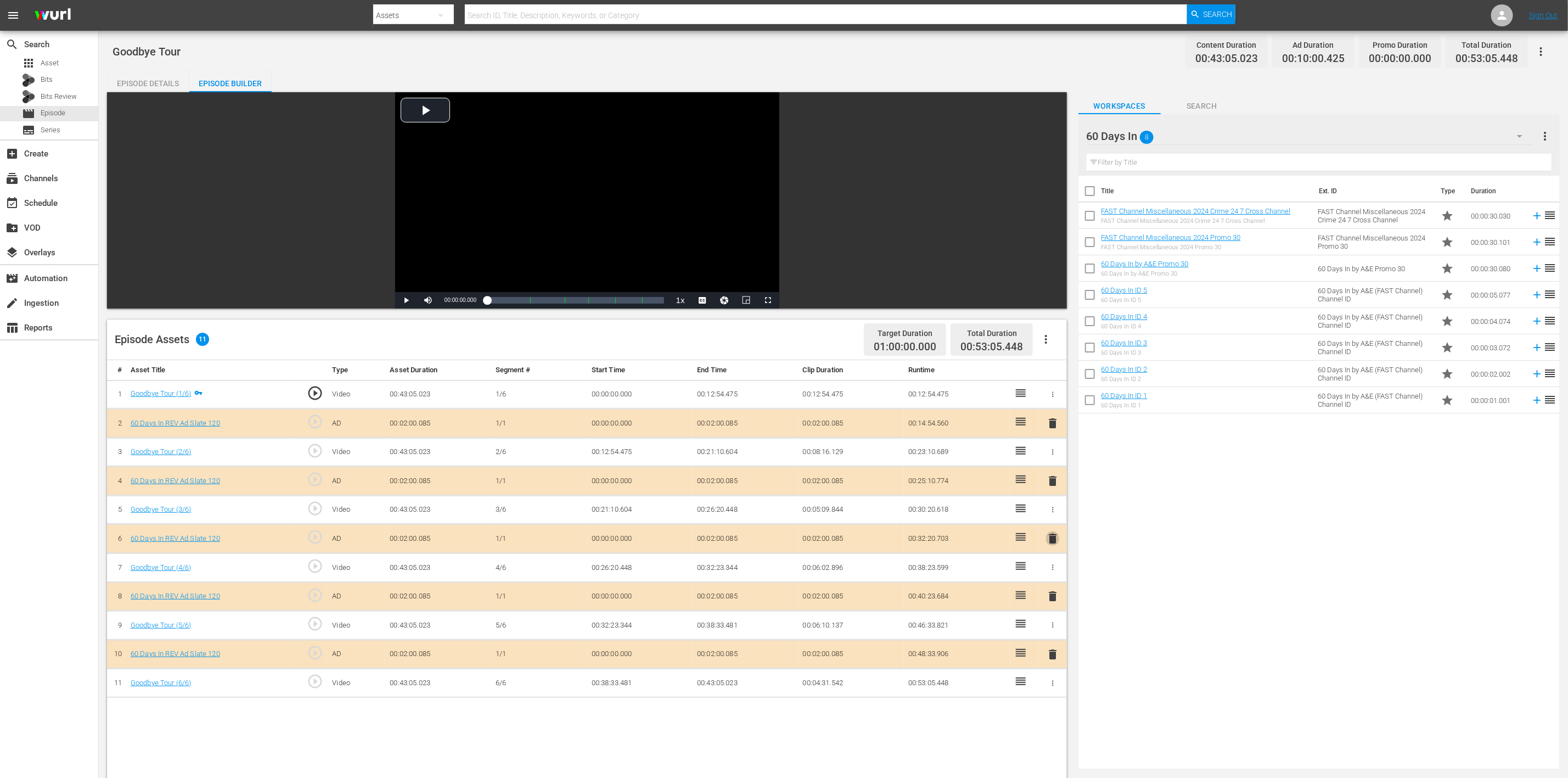
click at [1053, 538] on span "delete" at bounding box center [1052, 539] width 13 height 13
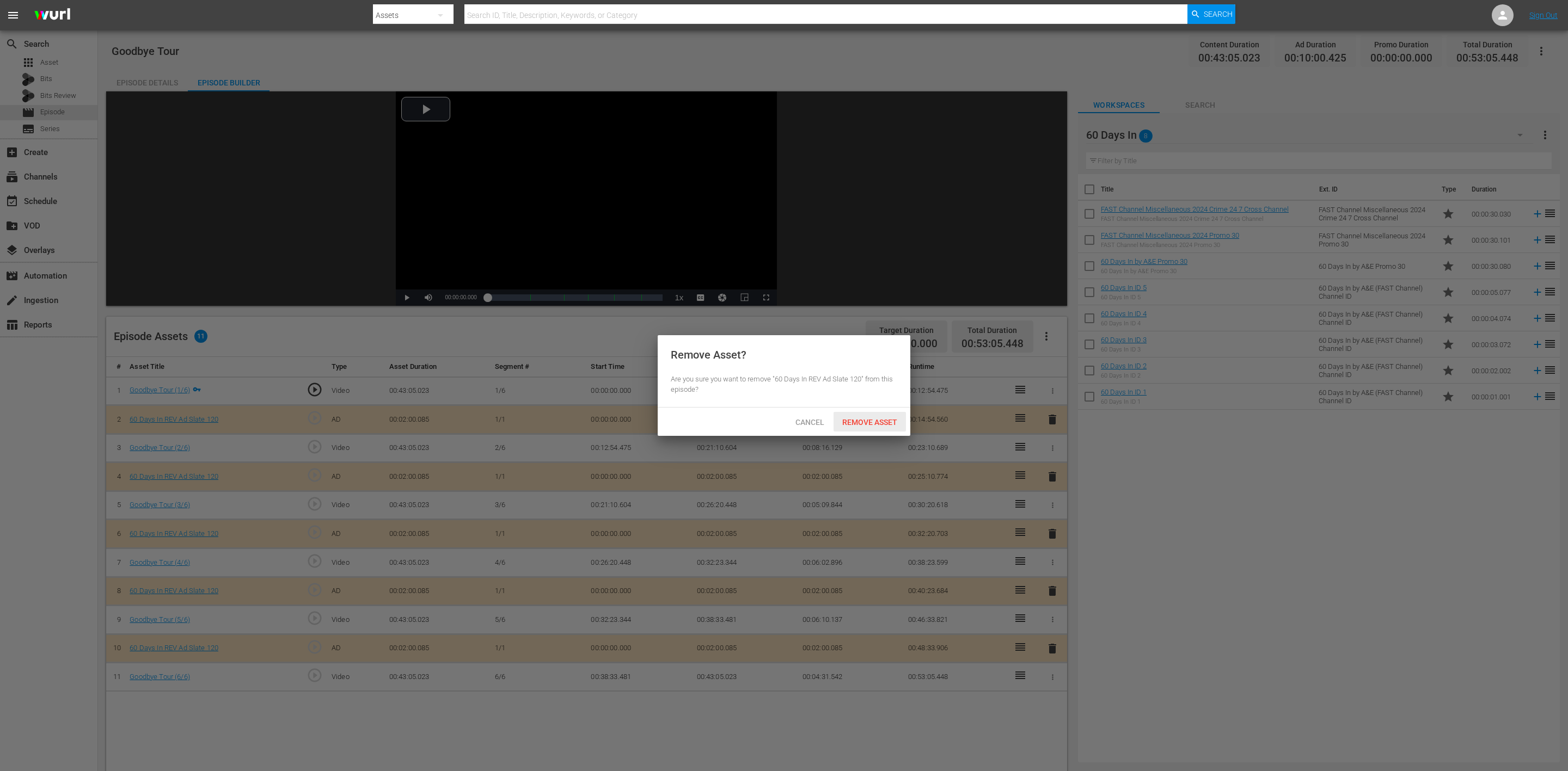
click at [877, 419] on span "Remove Asset" at bounding box center [869, 422] width 72 height 9
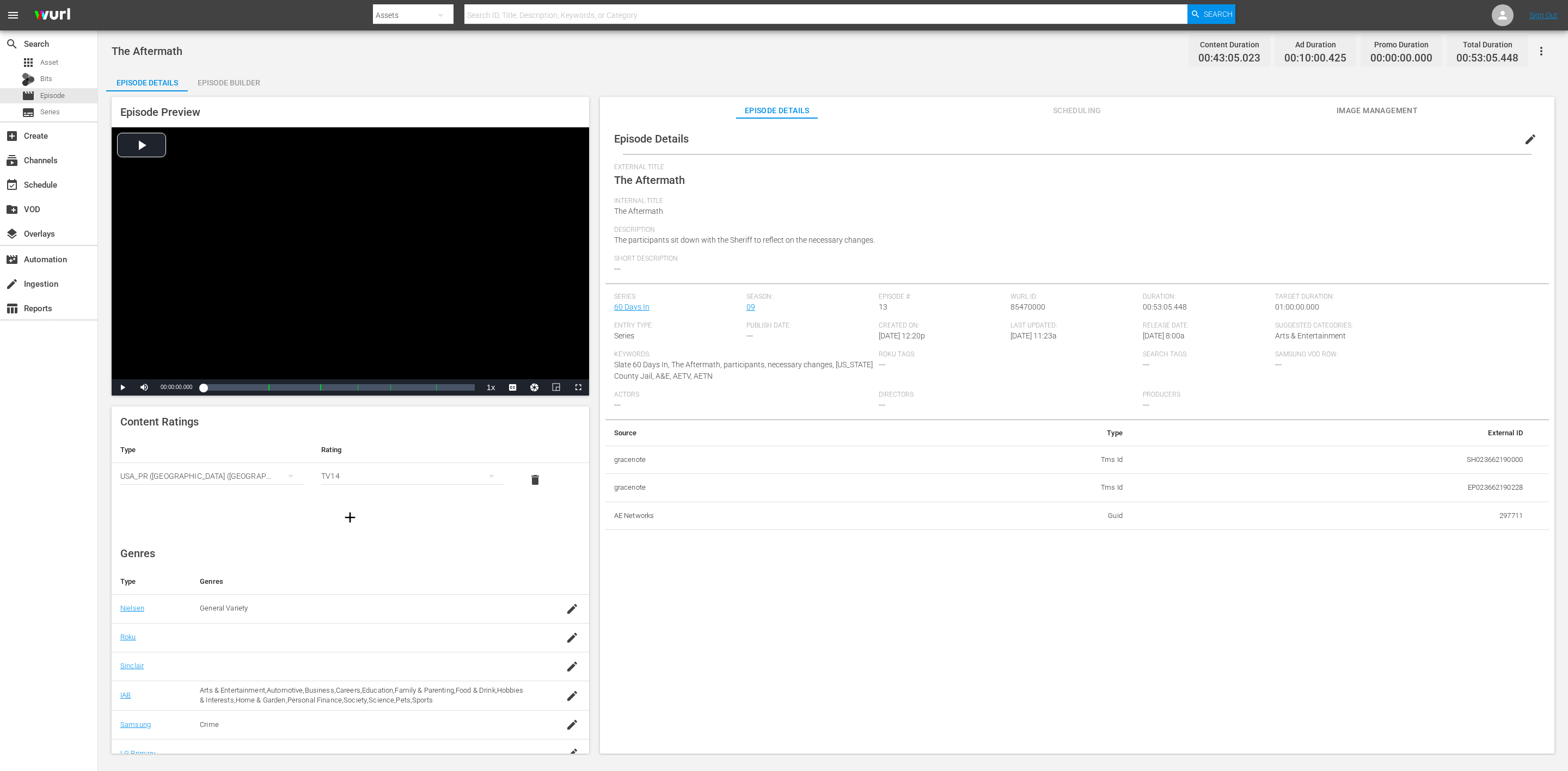
click at [239, 78] on div "Episode Builder" at bounding box center [229, 82] width 82 height 26
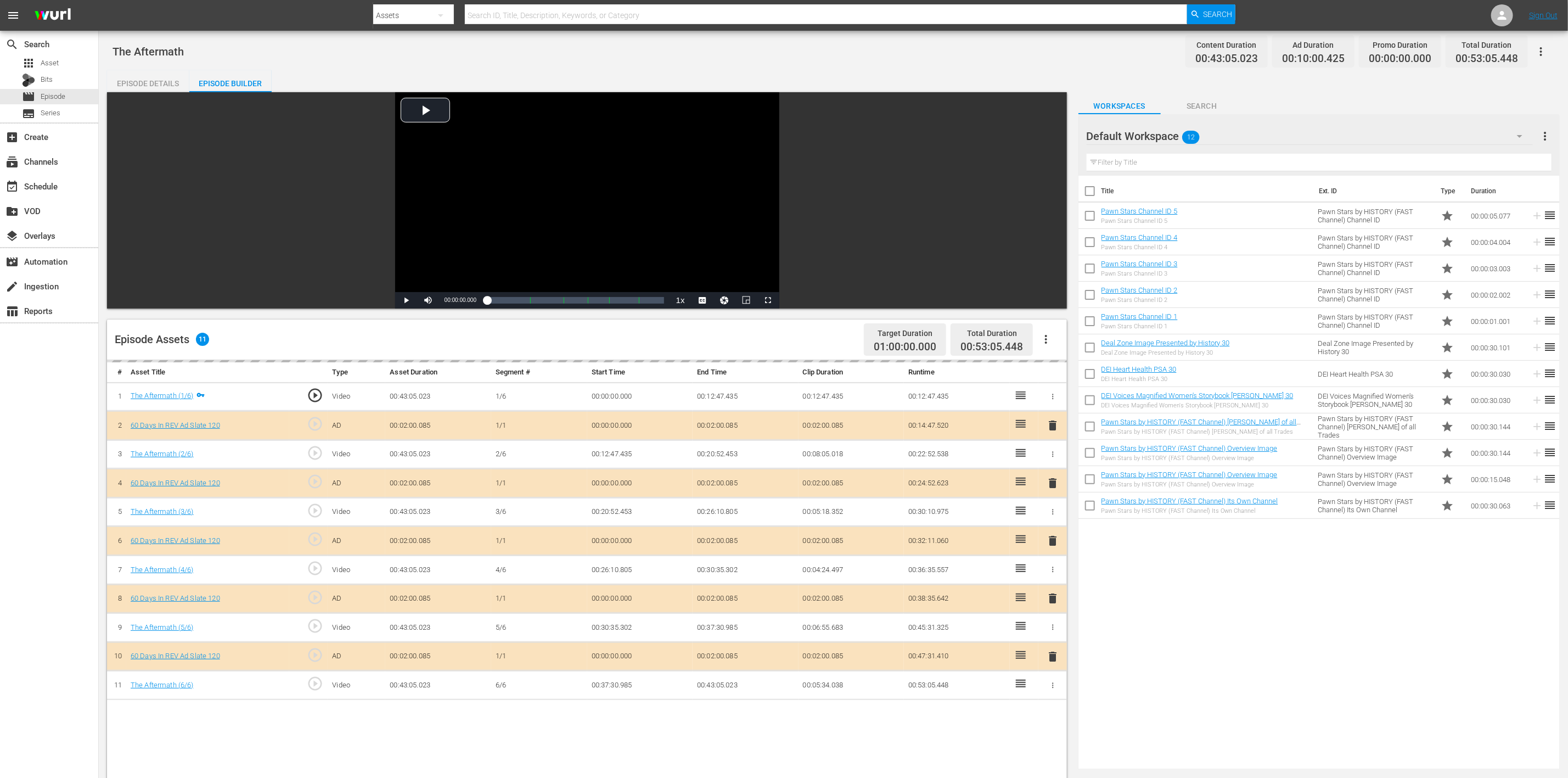
click at [1516, 134] on icon "button" at bounding box center [1520, 136] width 13 height 13
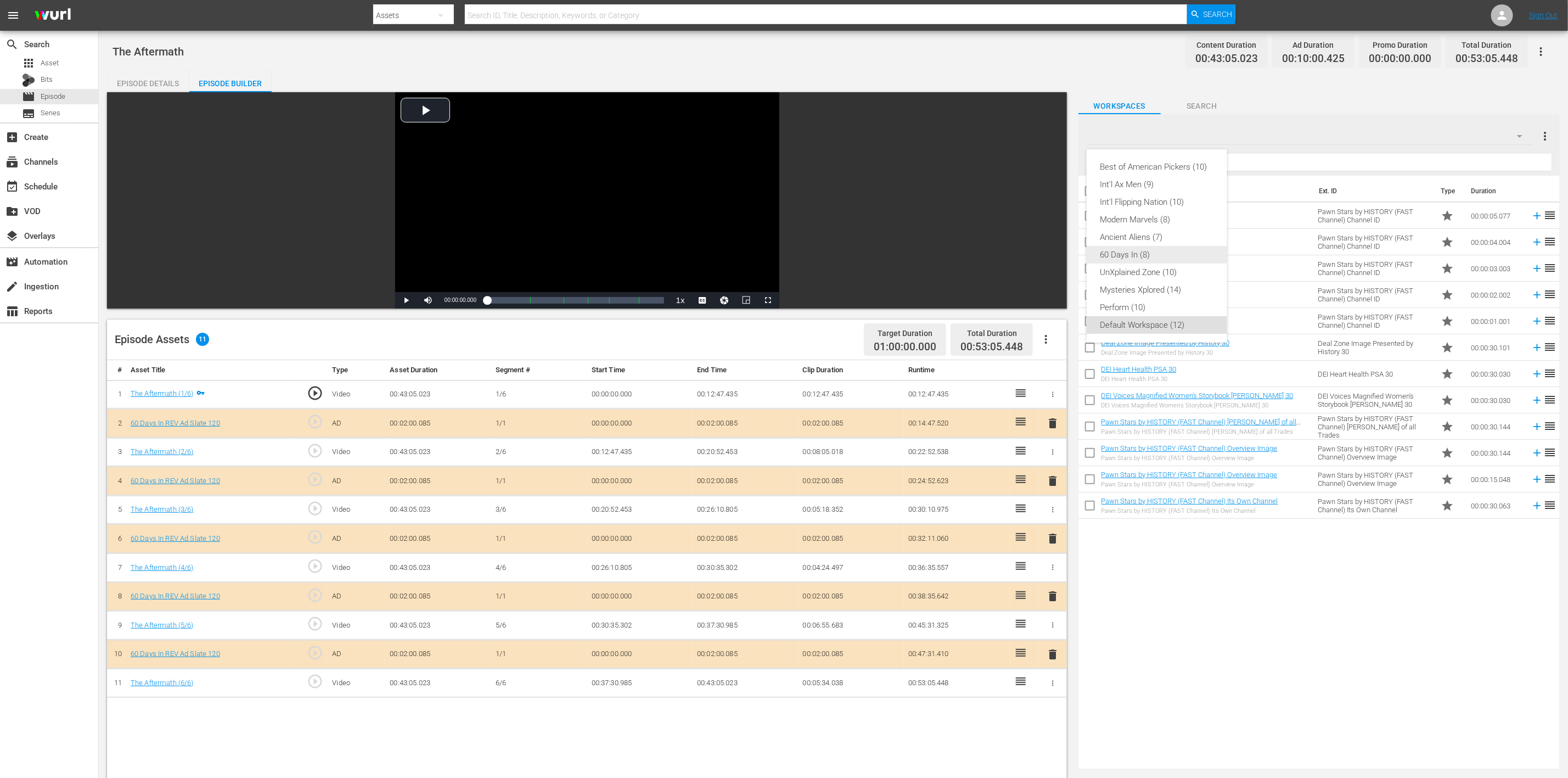
click at [1163, 249] on div "60 Days In (8)" at bounding box center [1157, 255] width 114 height 18
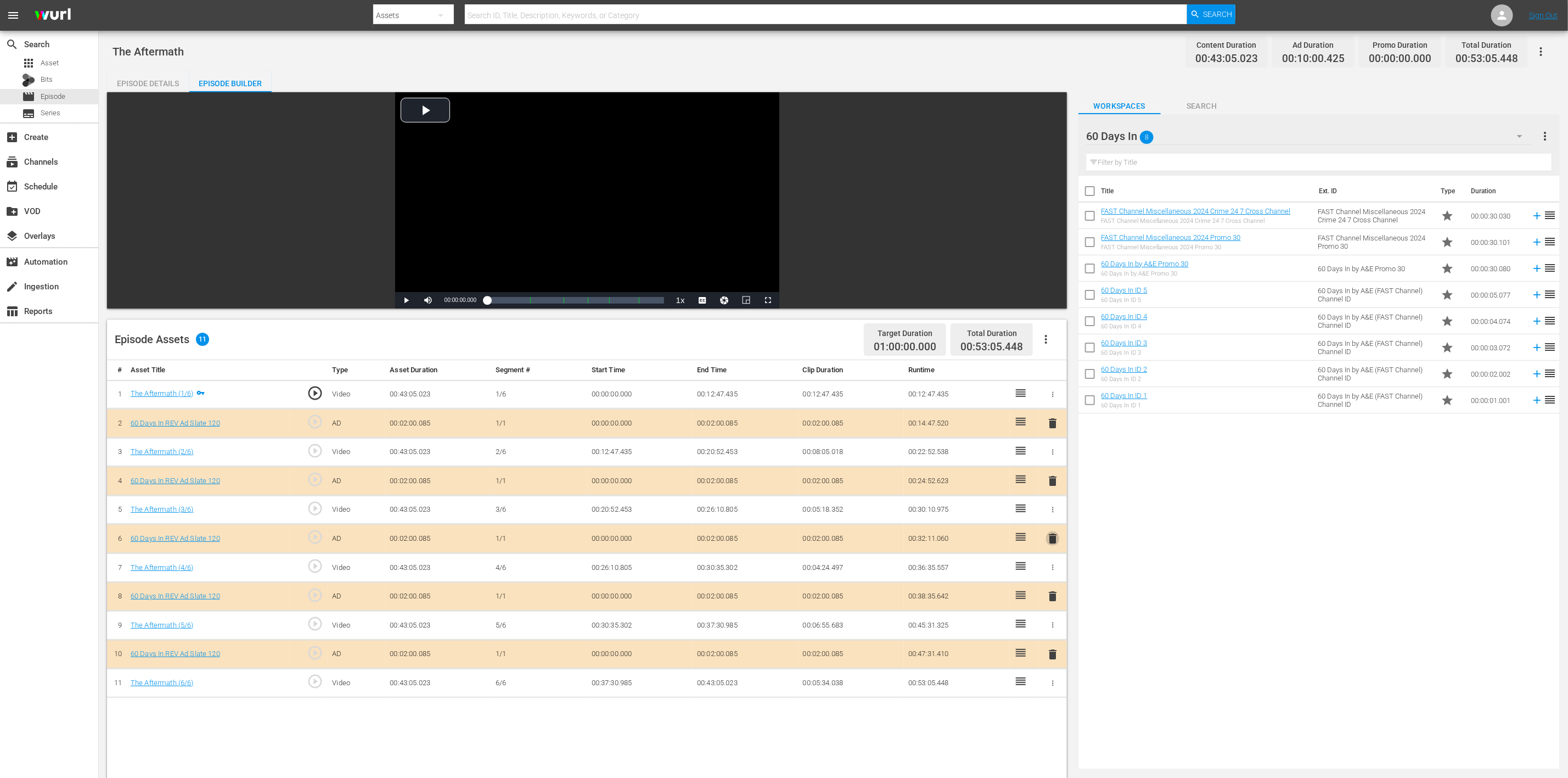
click at [1051, 546] on button "delete" at bounding box center [1052, 539] width 13 height 16
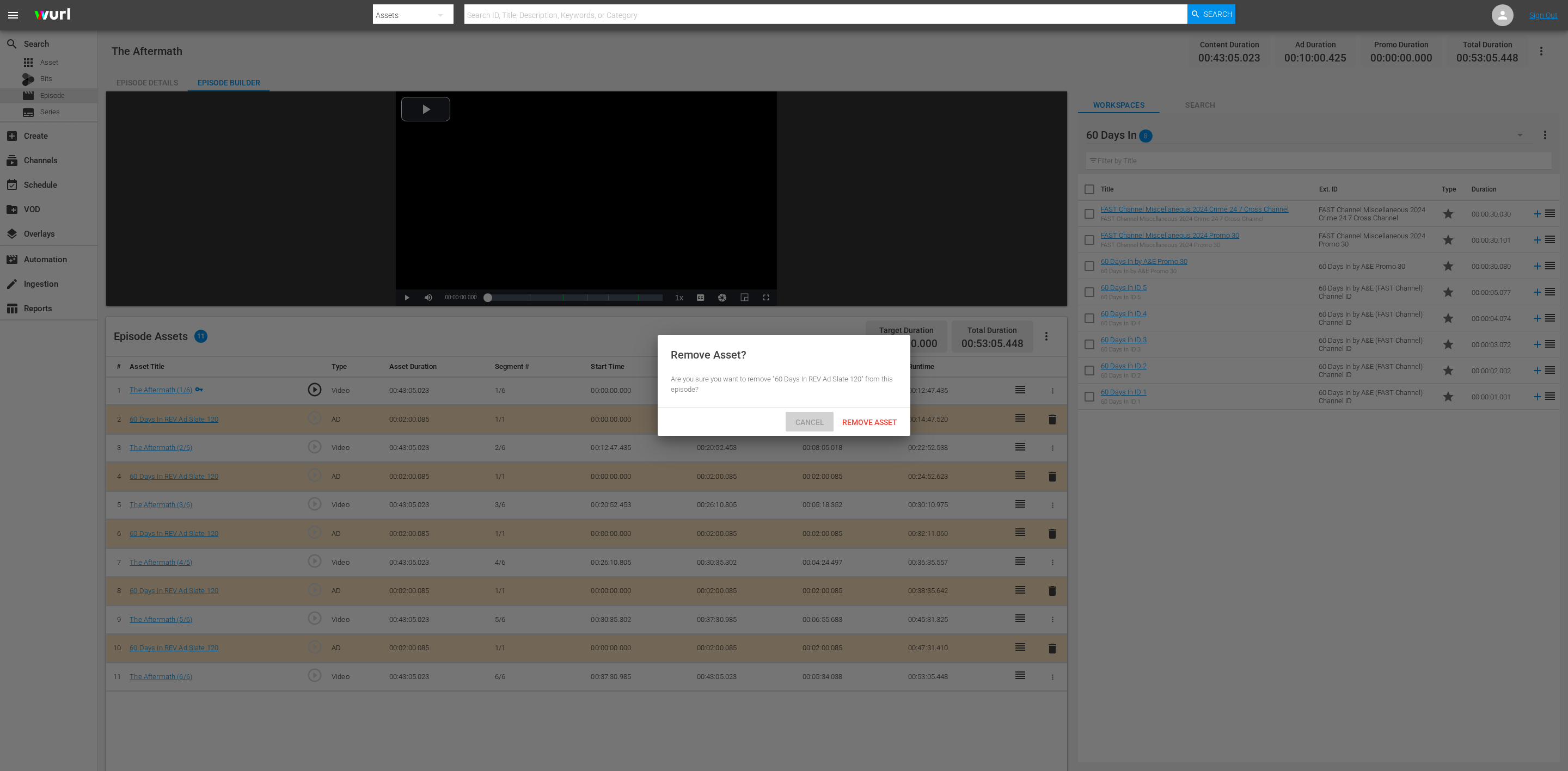
click at [806, 418] on div "Cancel" at bounding box center [810, 422] width 48 height 20
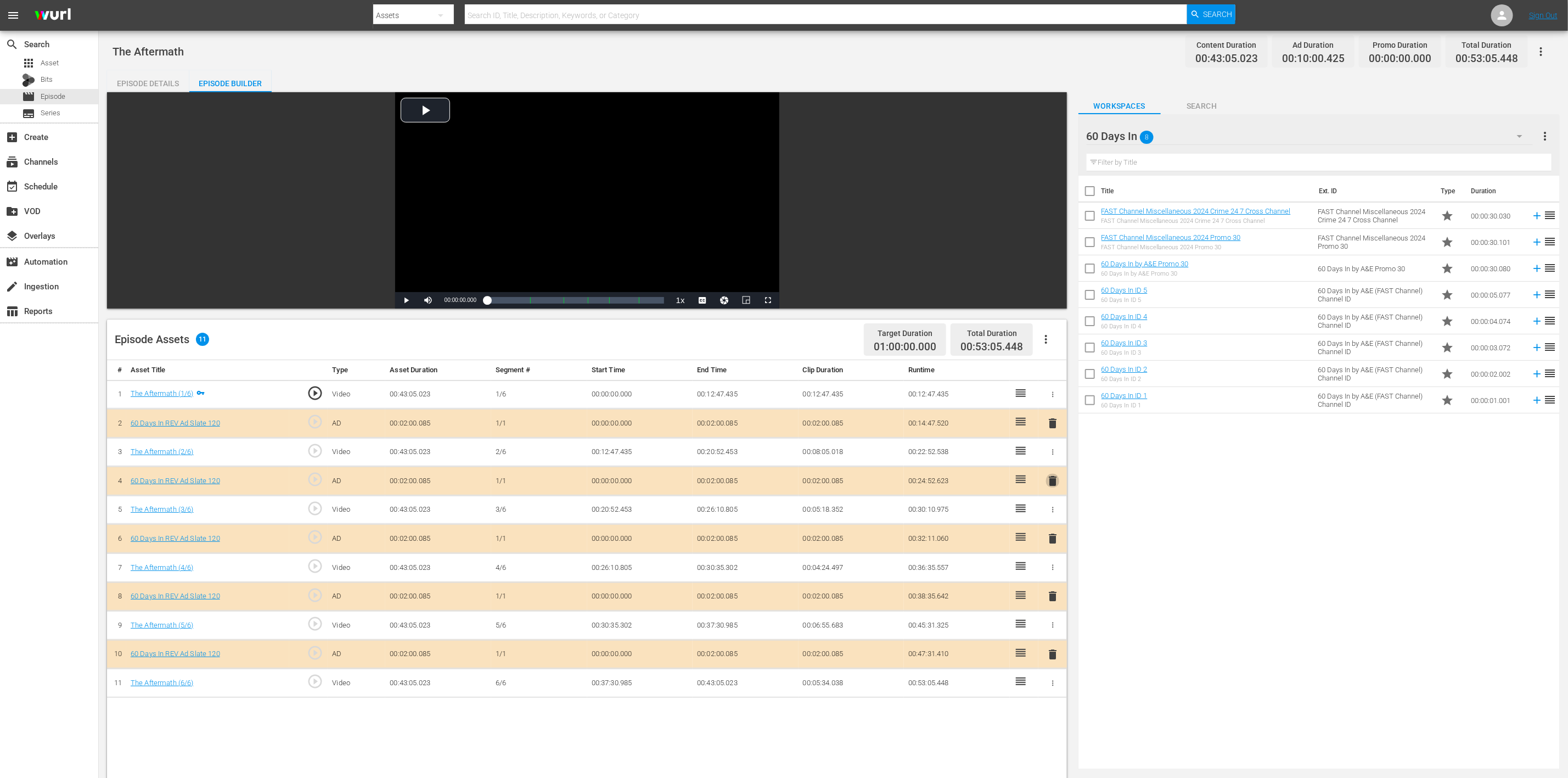
click at [1054, 483] on span "delete" at bounding box center [1052, 481] width 13 height 13
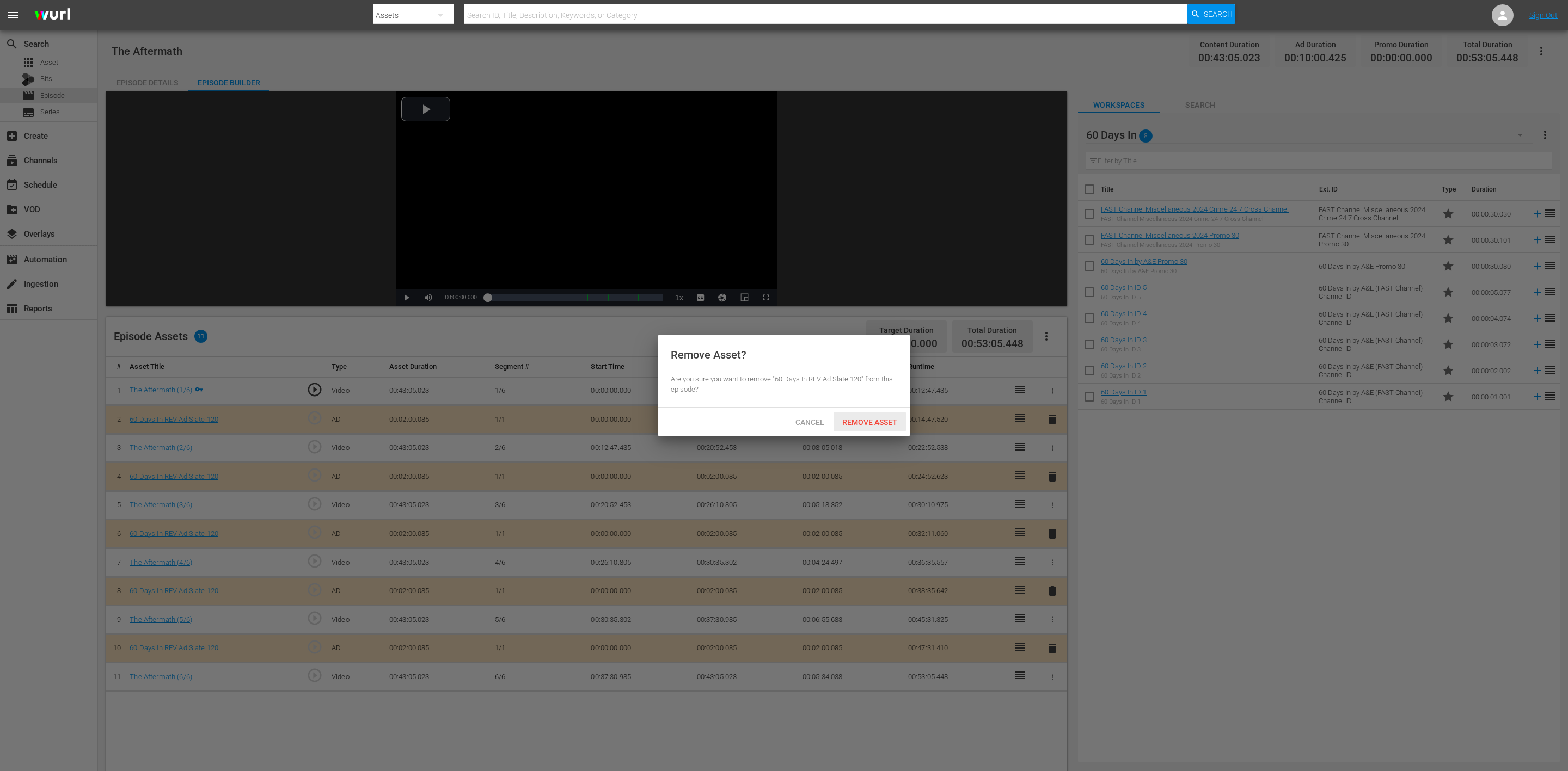
click at [880, 418] on span "Remove Asset" at bounding box center [869, 422] width 72 height 9
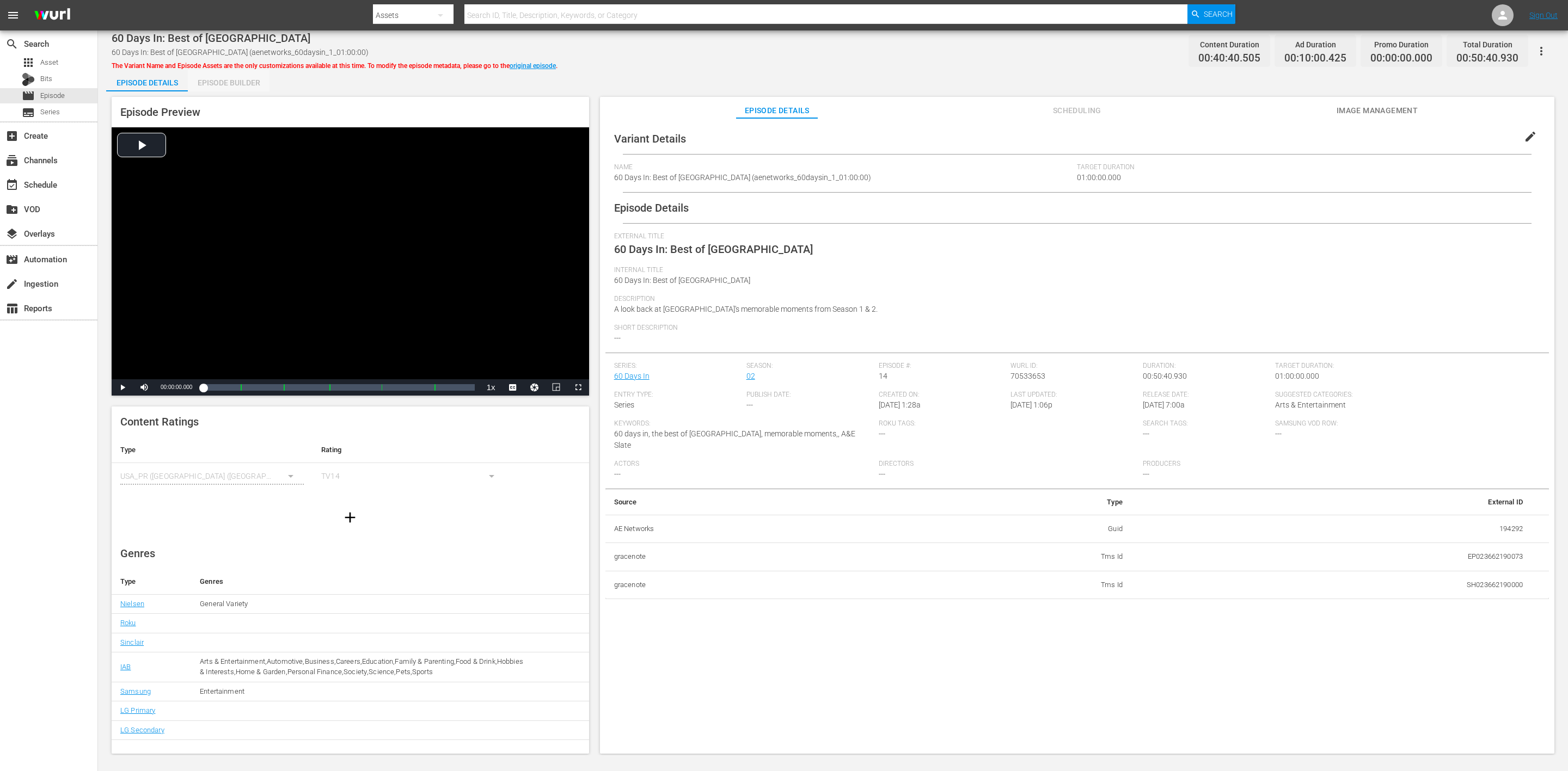
click at [237, 80] on div "Episode Builder" at bounding box center [229, 82] width 82 height 26
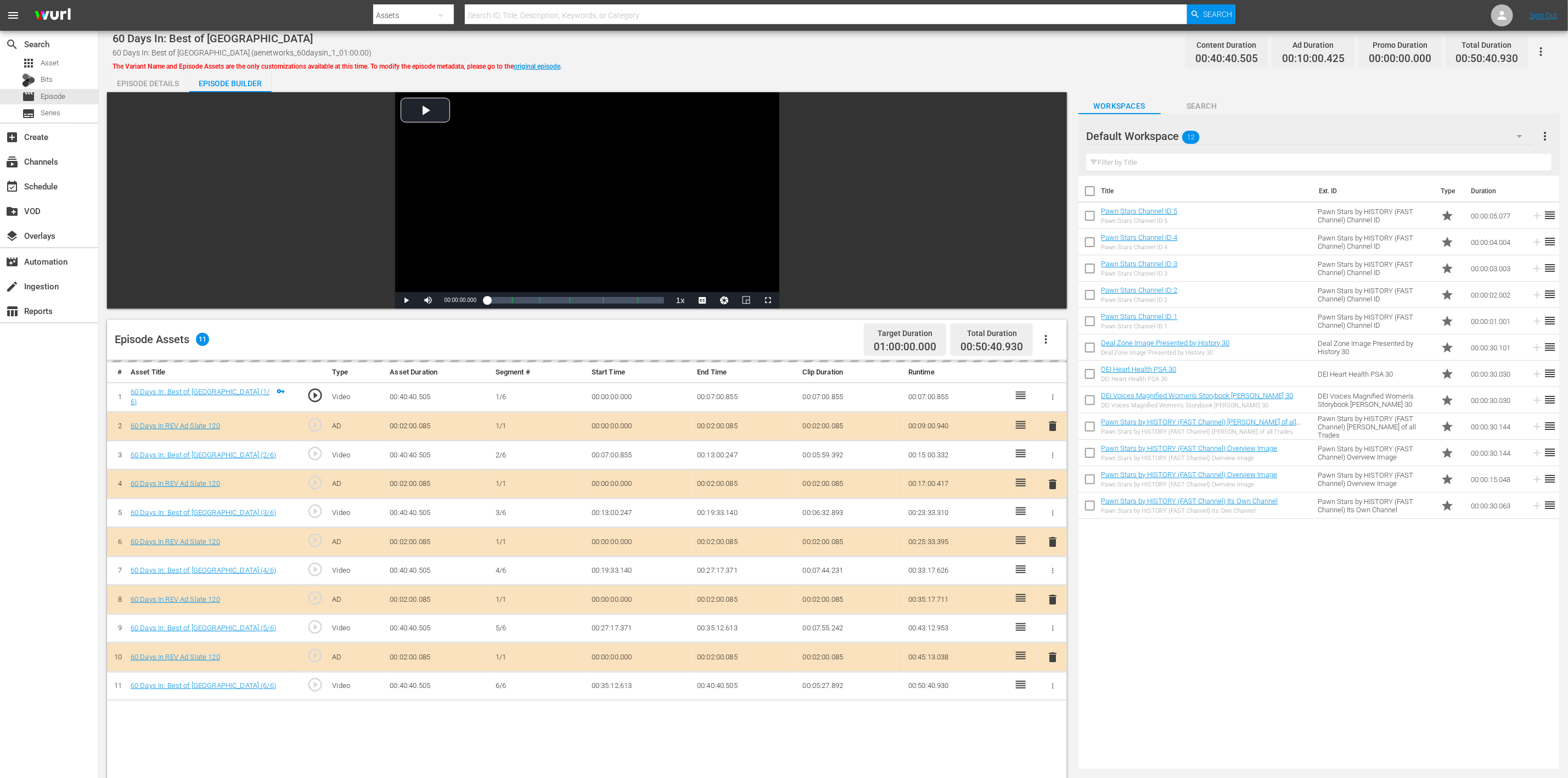
click at [1053, 128] on button "button" at bounding box center [1520, 136] width 26 height 26
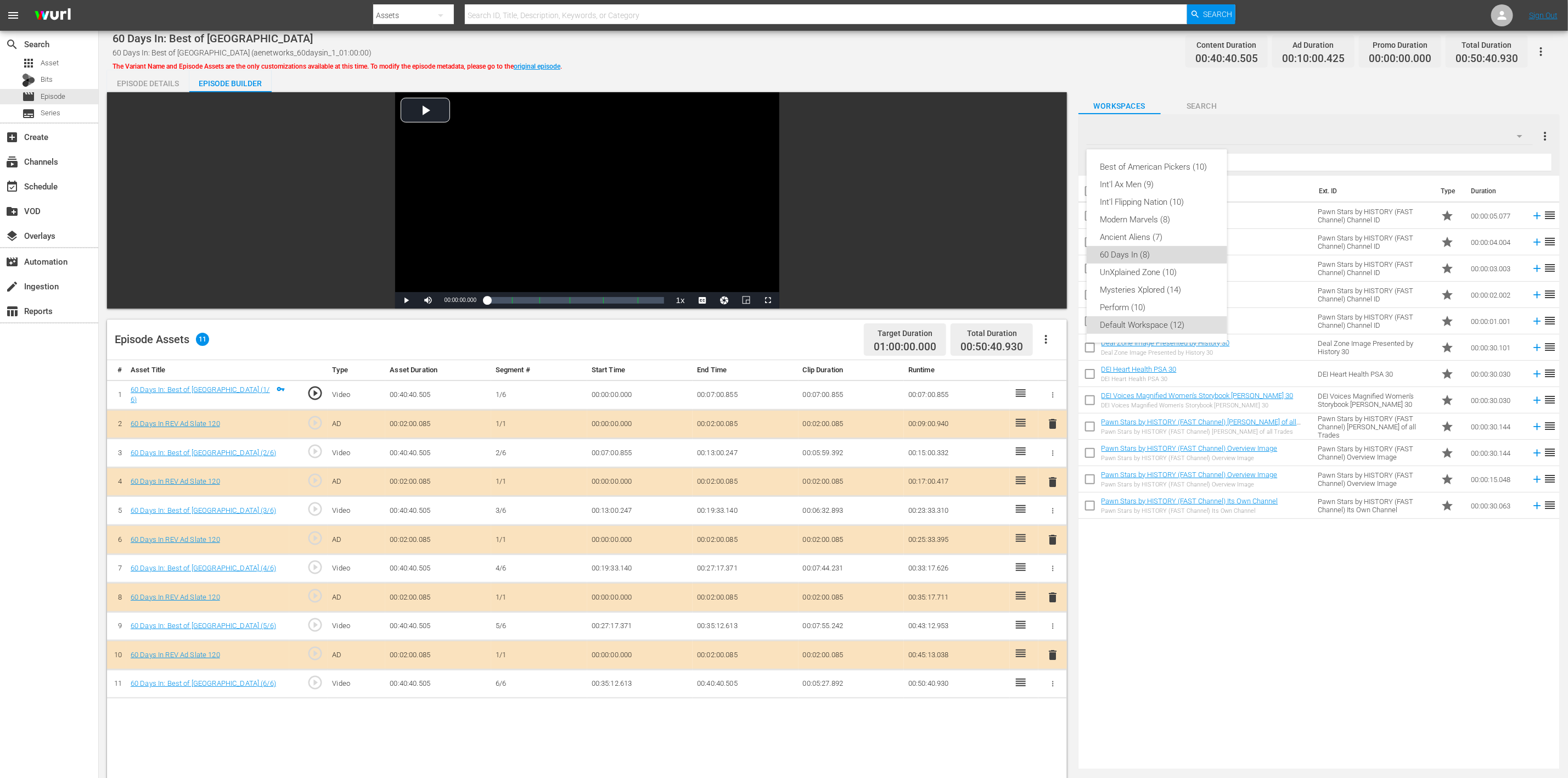
click at [1053, 252] on div "60 Days In (8)" at bounding box center [1157, 255] width 114 height 18
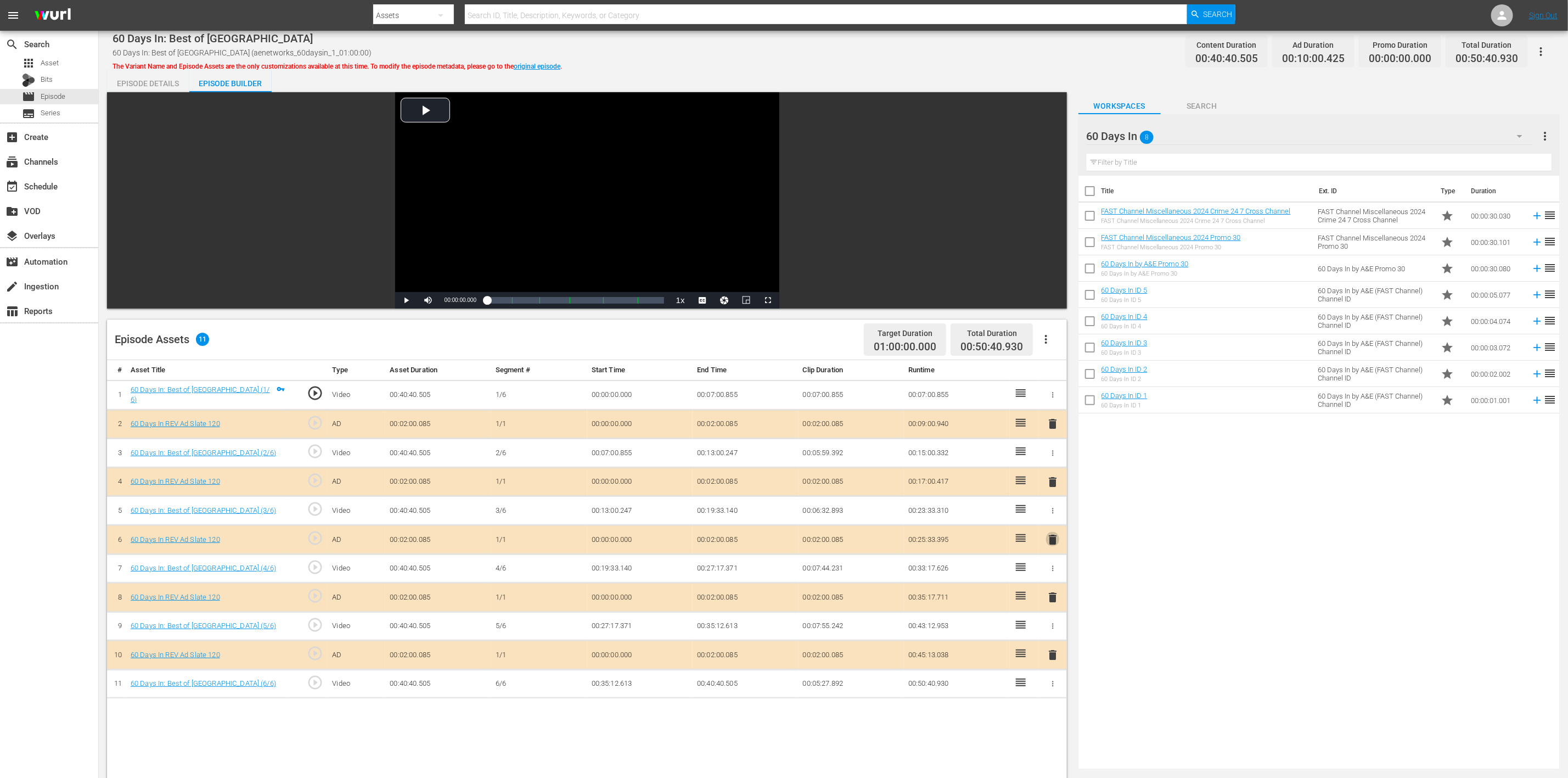
click at [1053, 518] on span "delete" at bounding box center [1052, 540] width 13 height 13
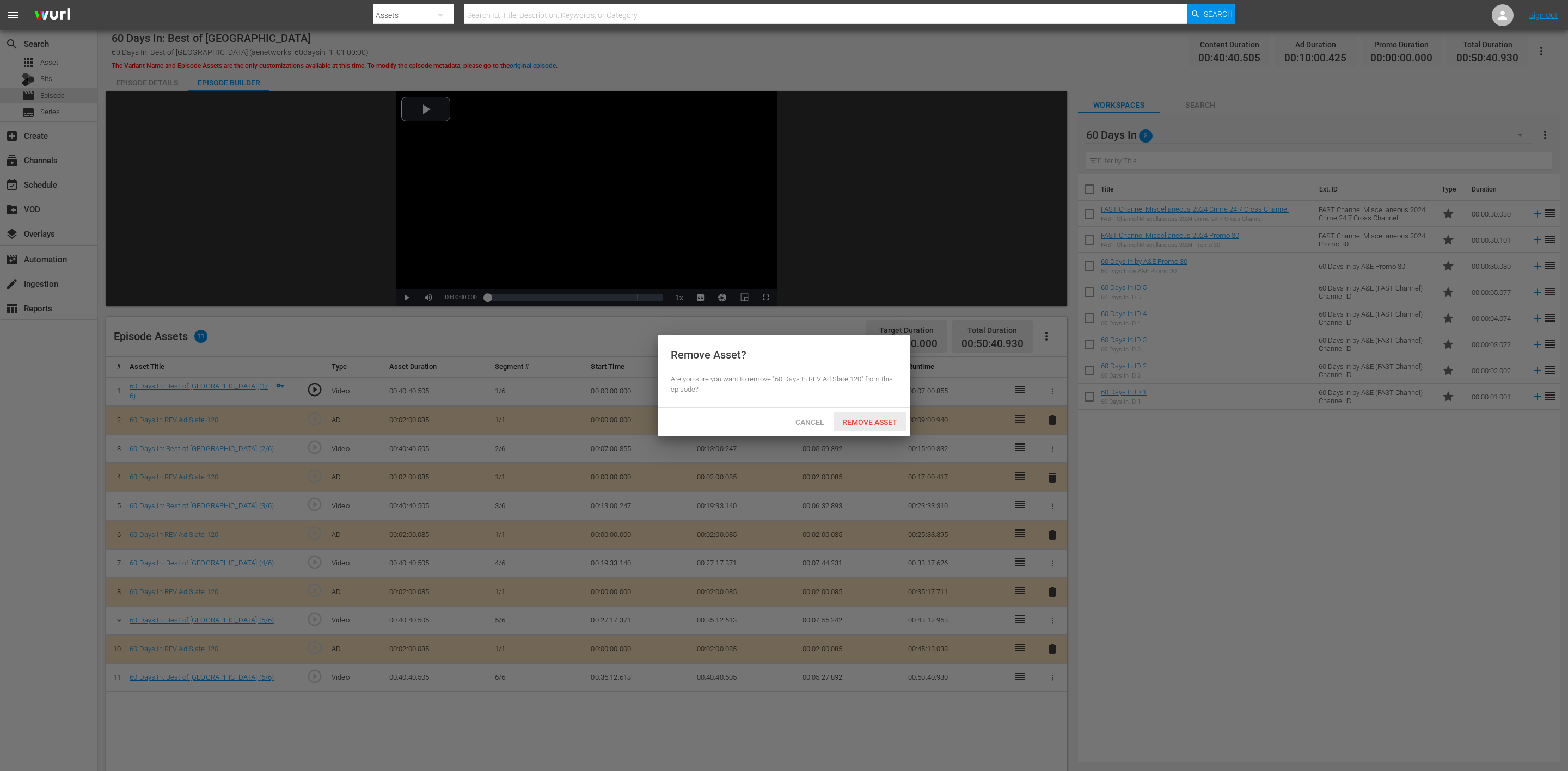
click at [887, 422] on span "Remove Asset" at bounding box center [869, 422] width 72 height 9
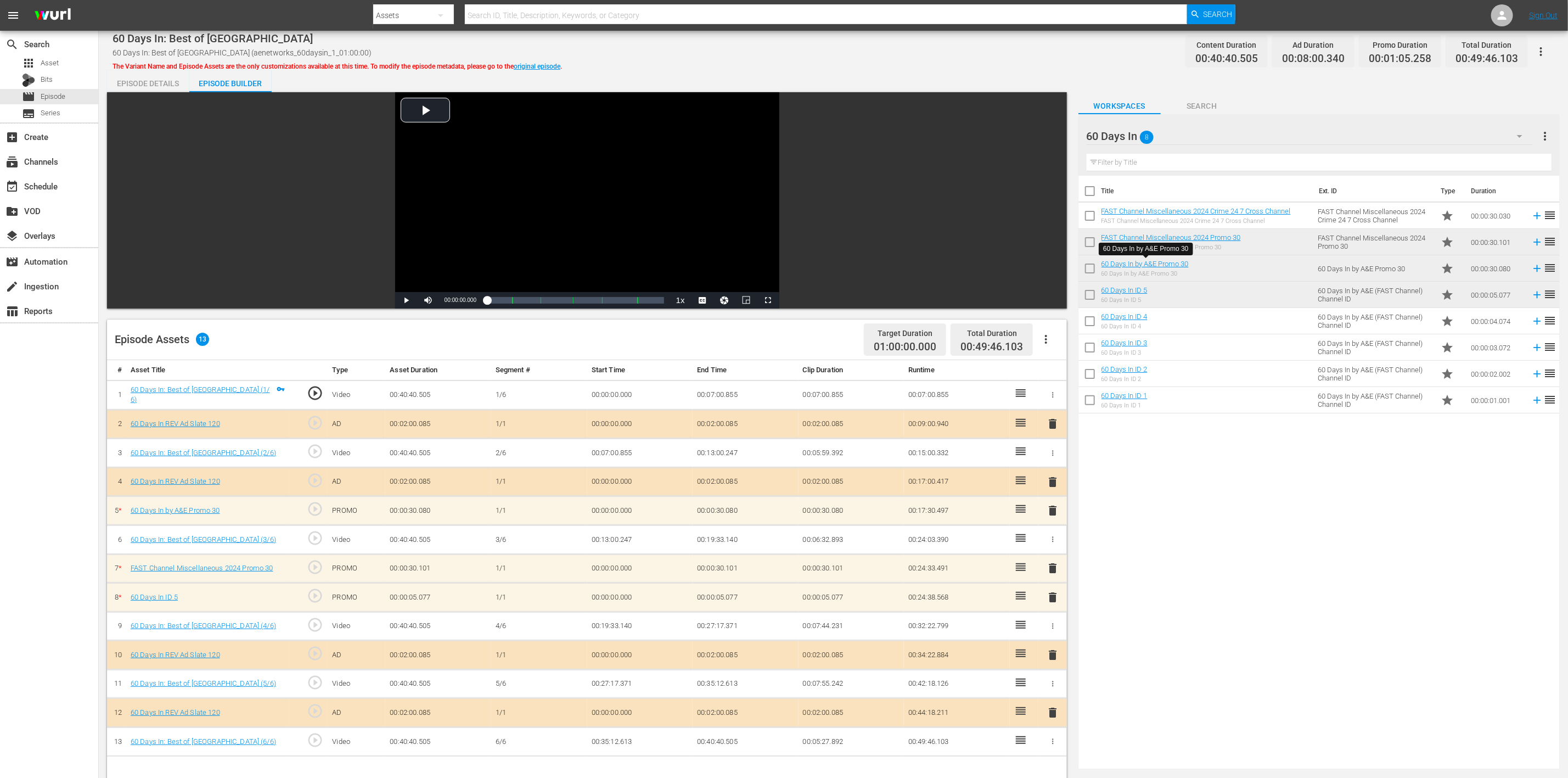
click at [1051, 518] on span "delete" at bounding box center [1052, 597] width 13 height 13
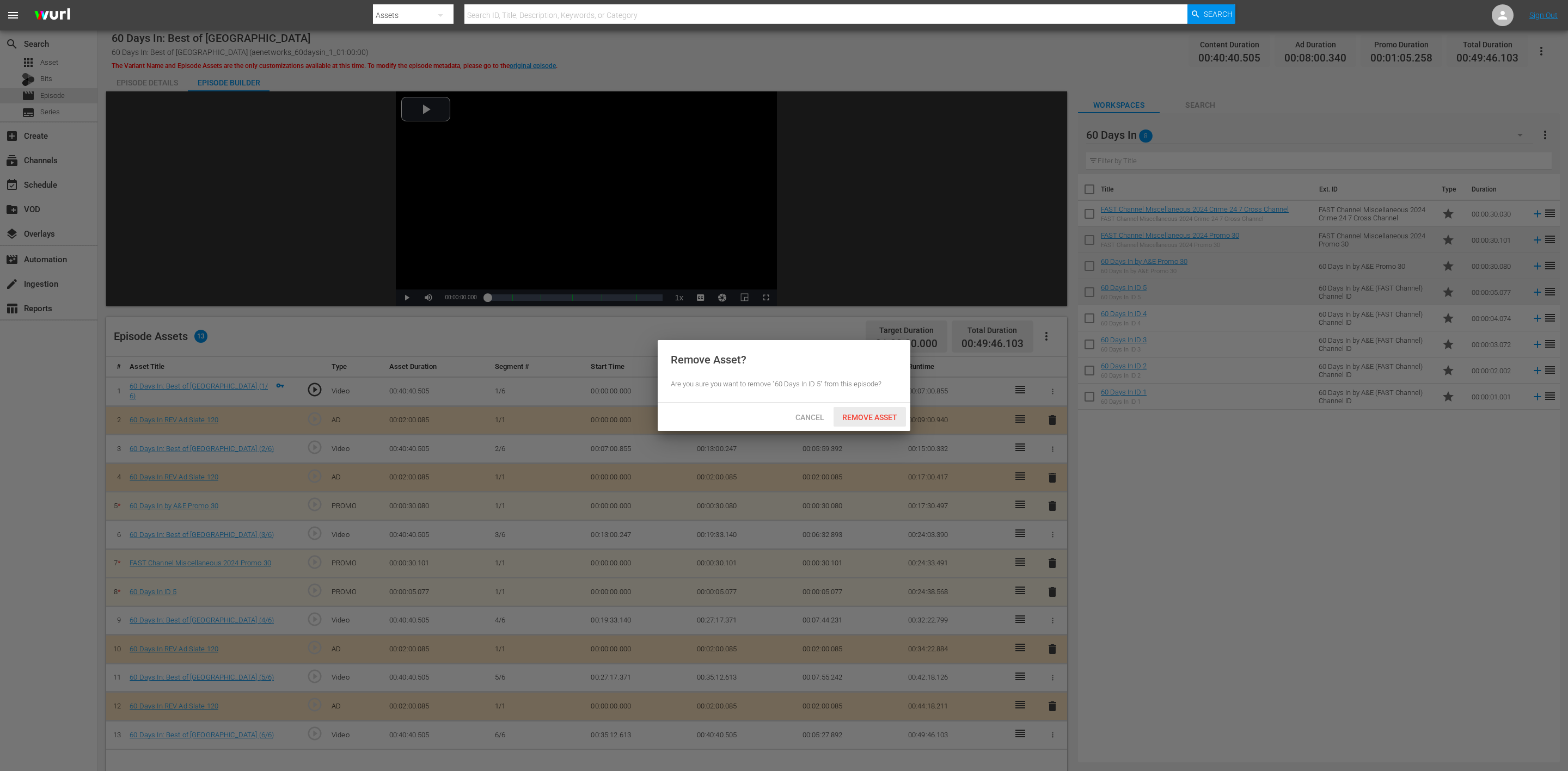
click at [879, 414] on span "Remove Asset" at bounding box center [869, 417] width 72 height 9
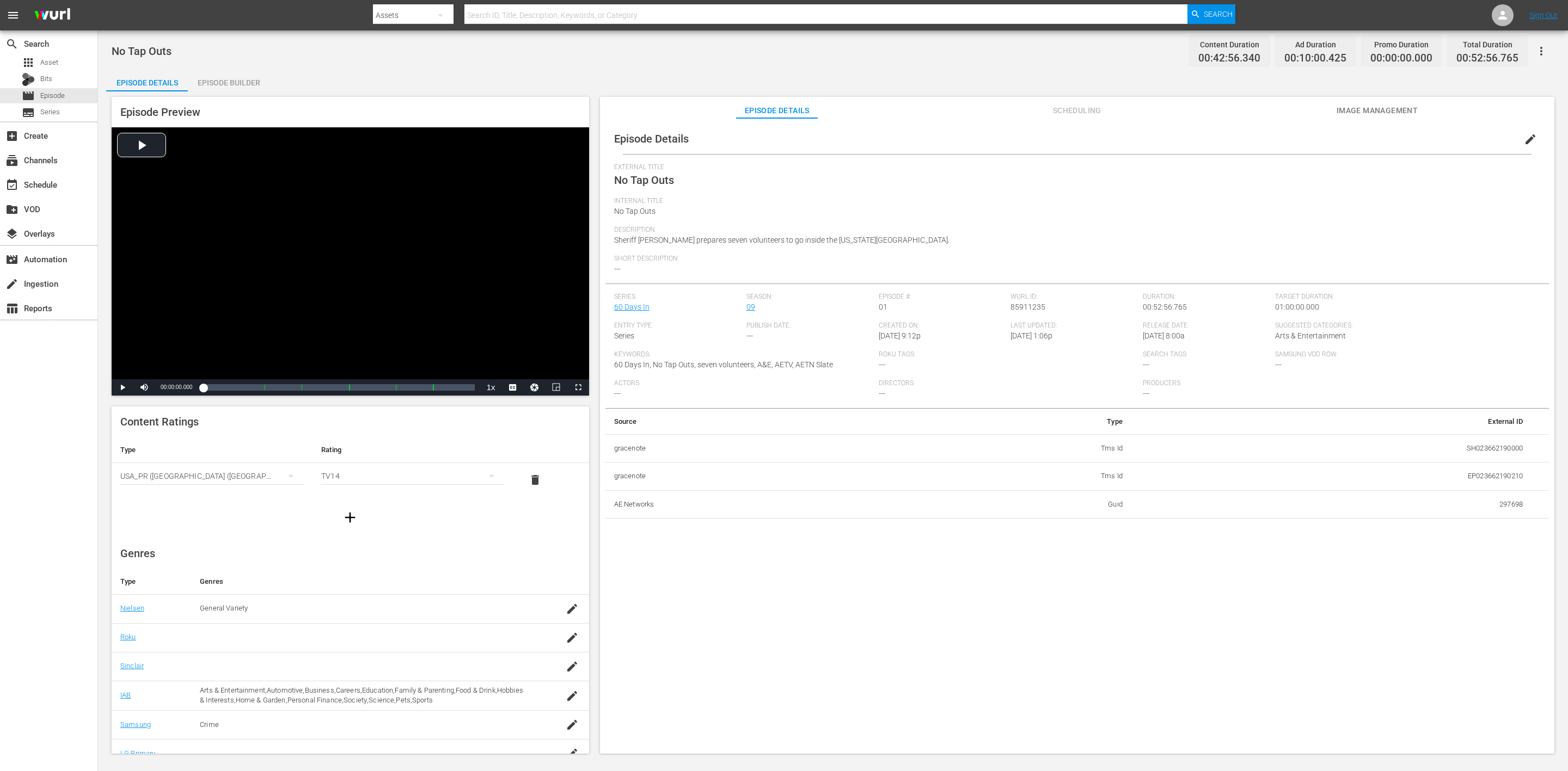
click at [219, 70] on div "Episode Builder" at bounding box center [229, 82] width 82 height 26
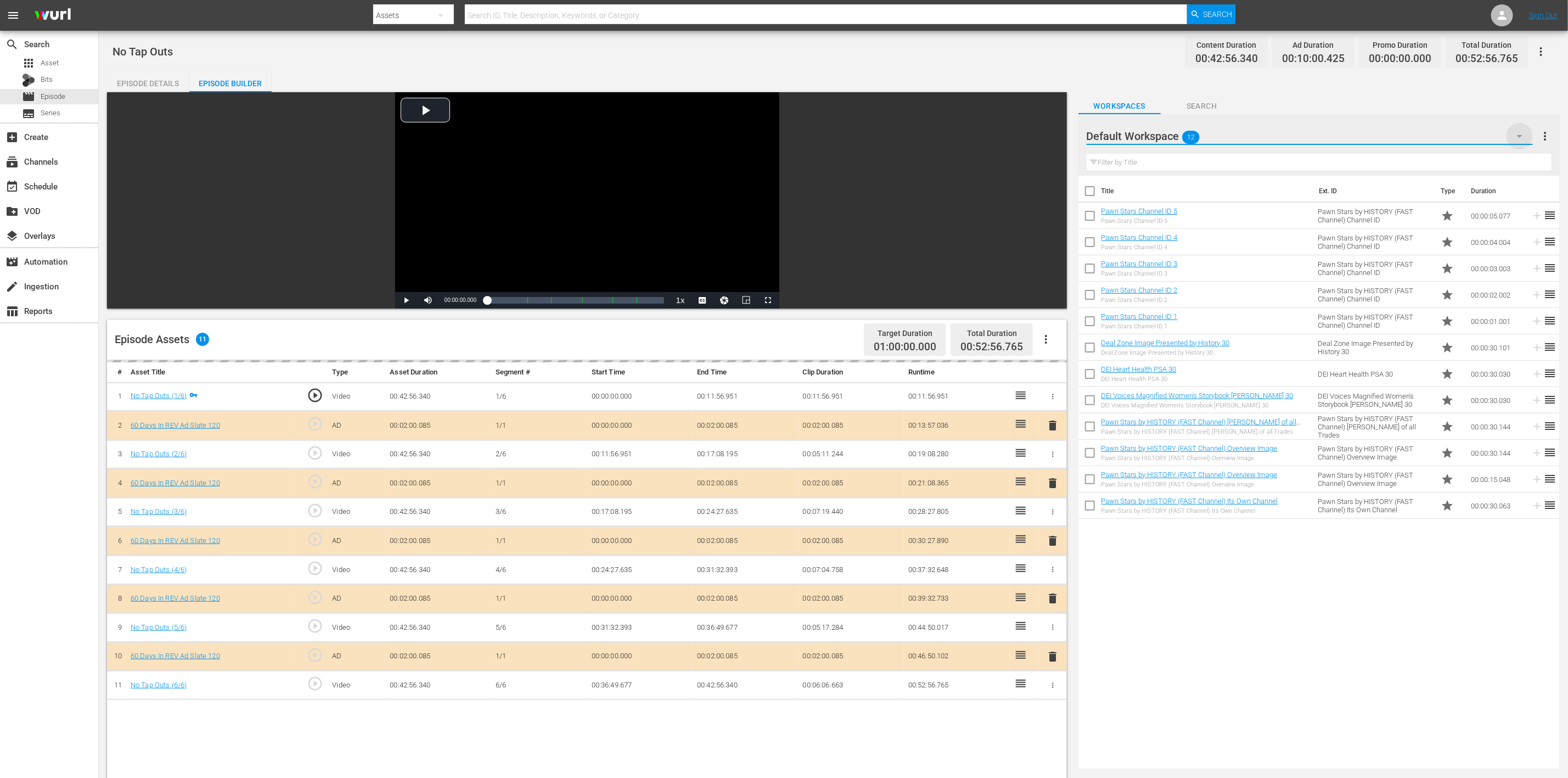
click at [1053, 132] on icon "button" at bounding box center [1520, 136] width 13 height 13
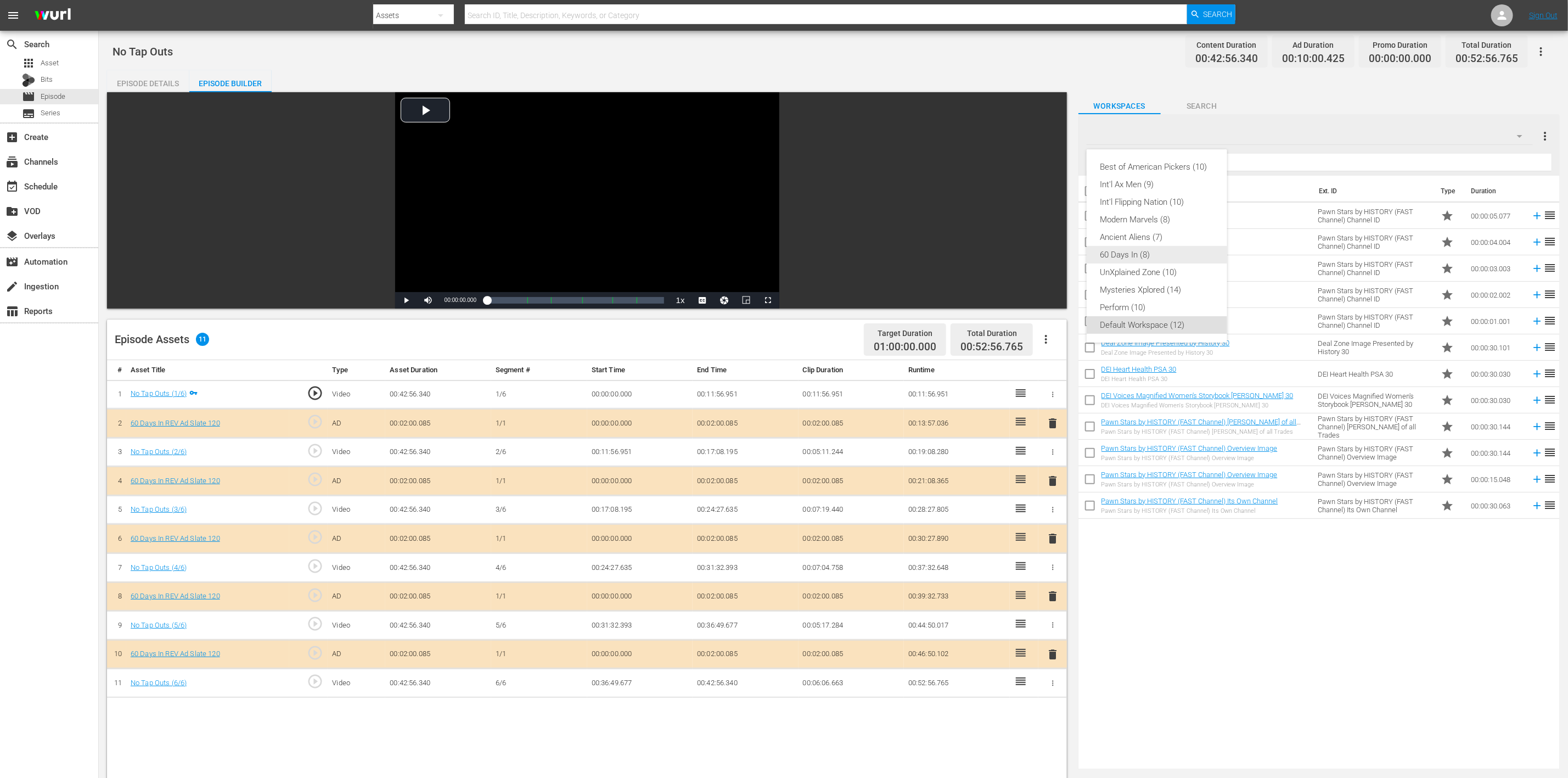
click at [1053, 254] on div "60 Days In (8)" at bounding box center [1157, 255] width 114 height 18
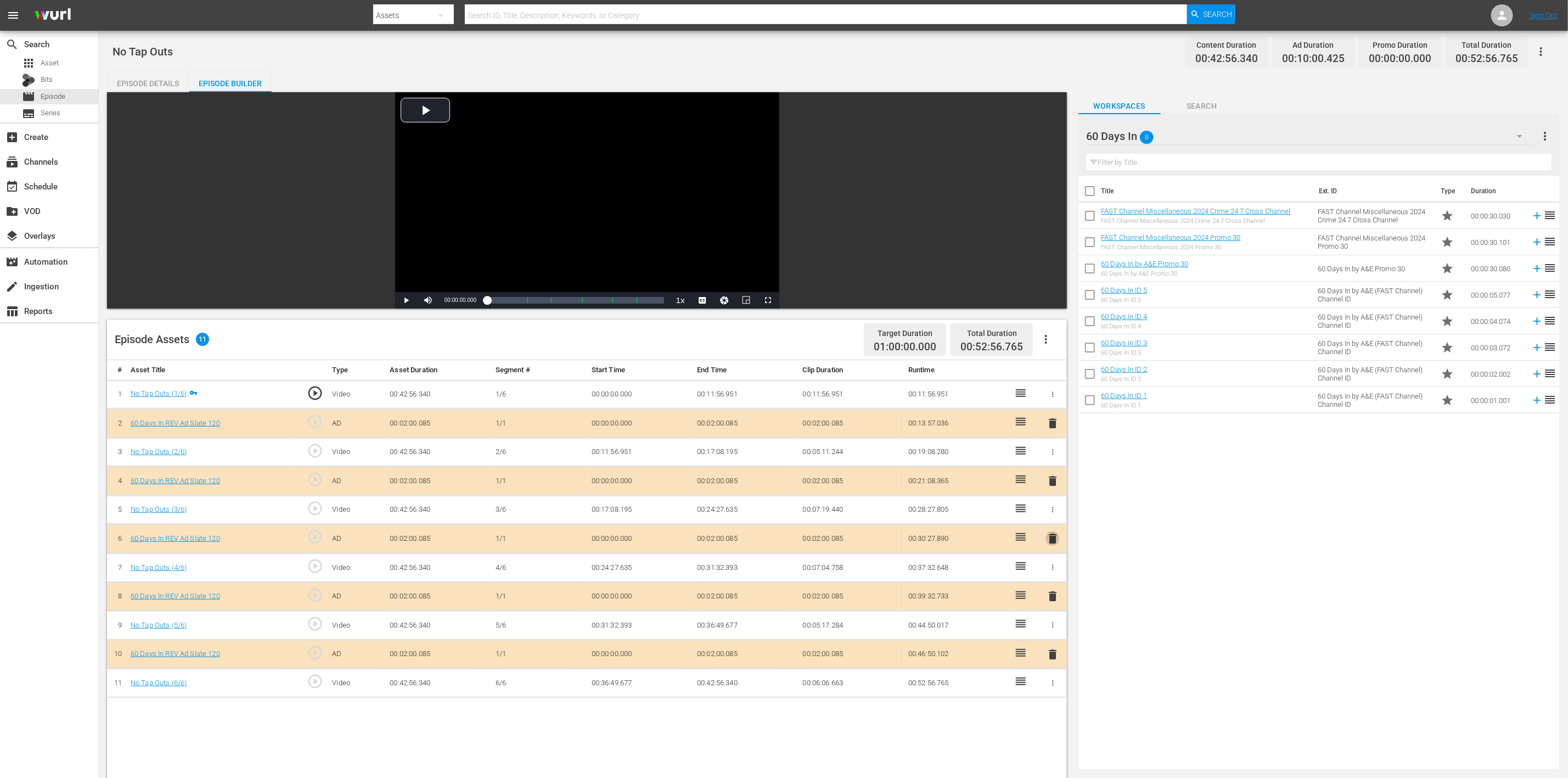
click at [1048, 518] on span "delete" at bounding box center [1052, 539] width 13 height 13
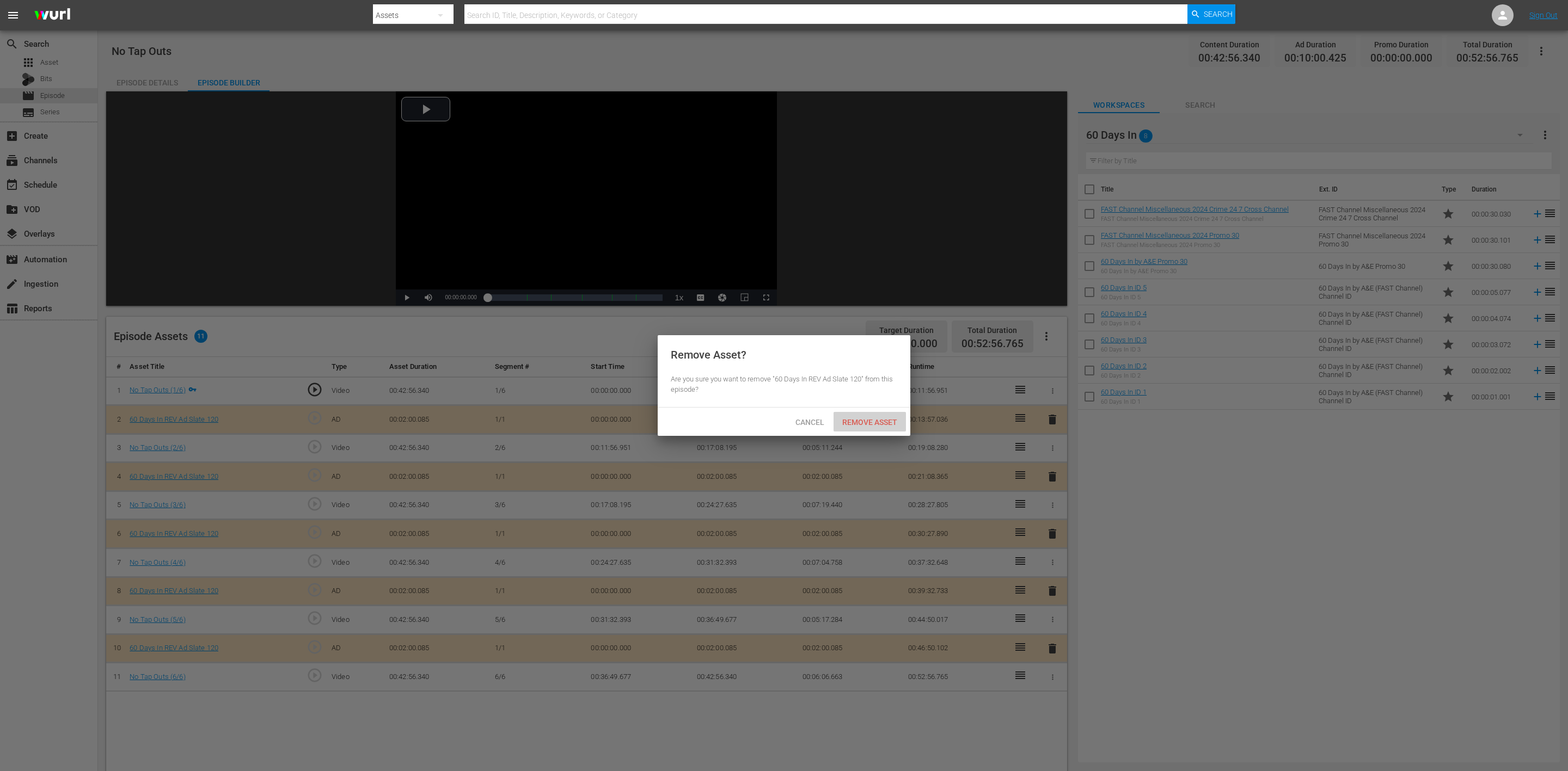
click at [878, 420] on span "Remove Asset" at bounding box center [869, 422] width 72 height 9
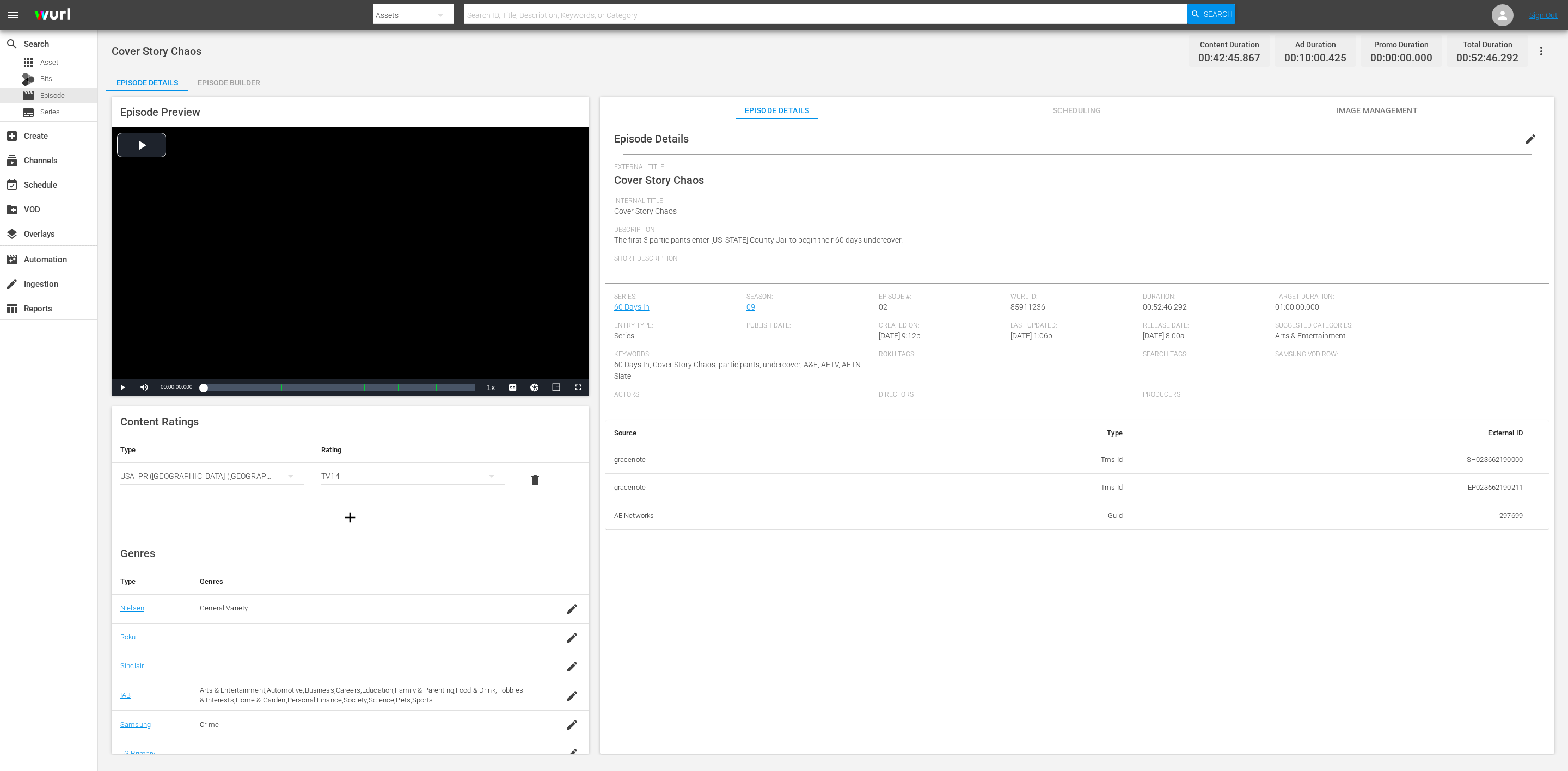
click at [248, 82] on div "Episode Builder" at bounding box center [229, 82] width 82 height 26
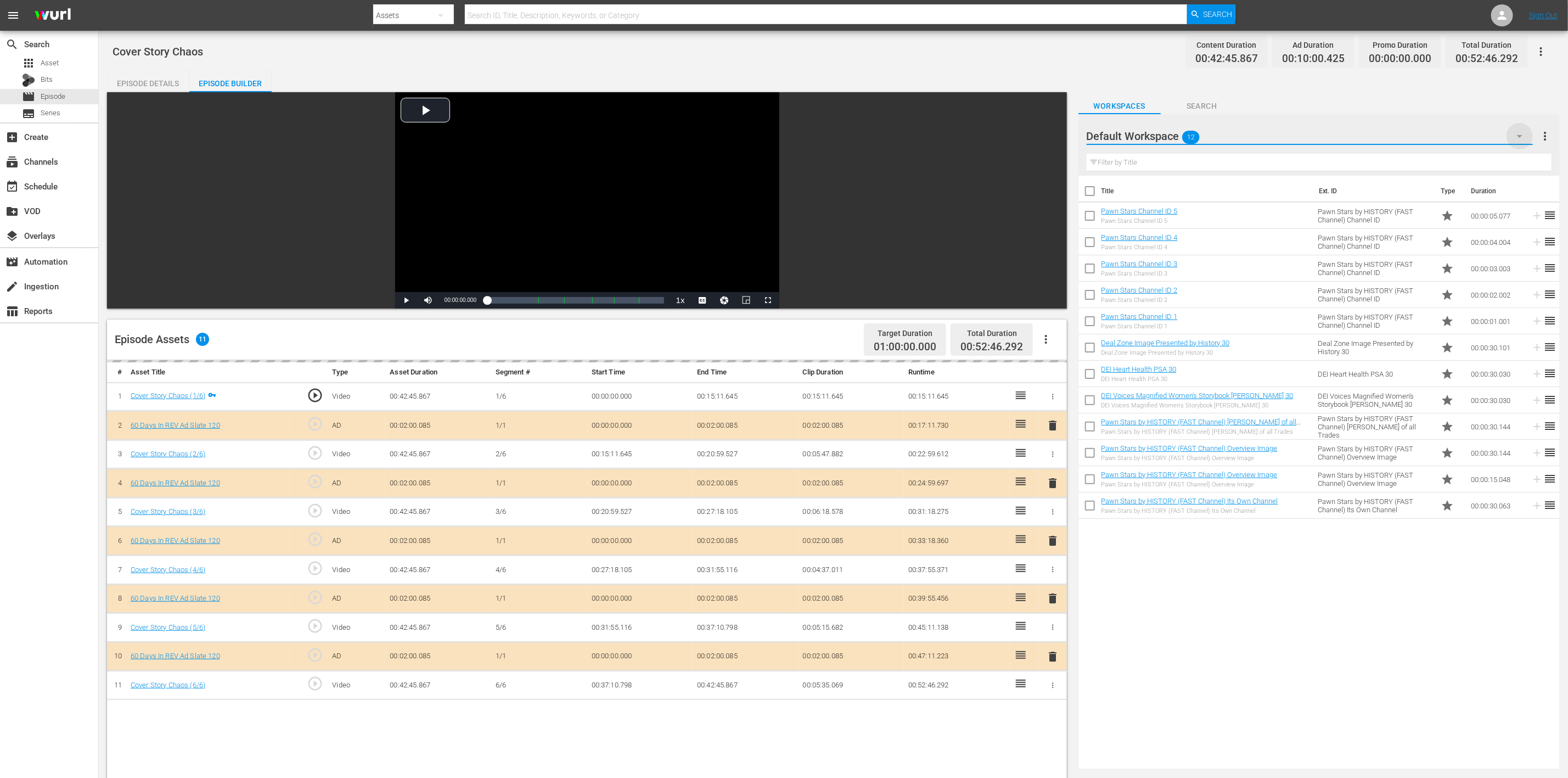
click at [1053, 136] on icon "button" at bounding box center [1520, 136] width 6 height 2
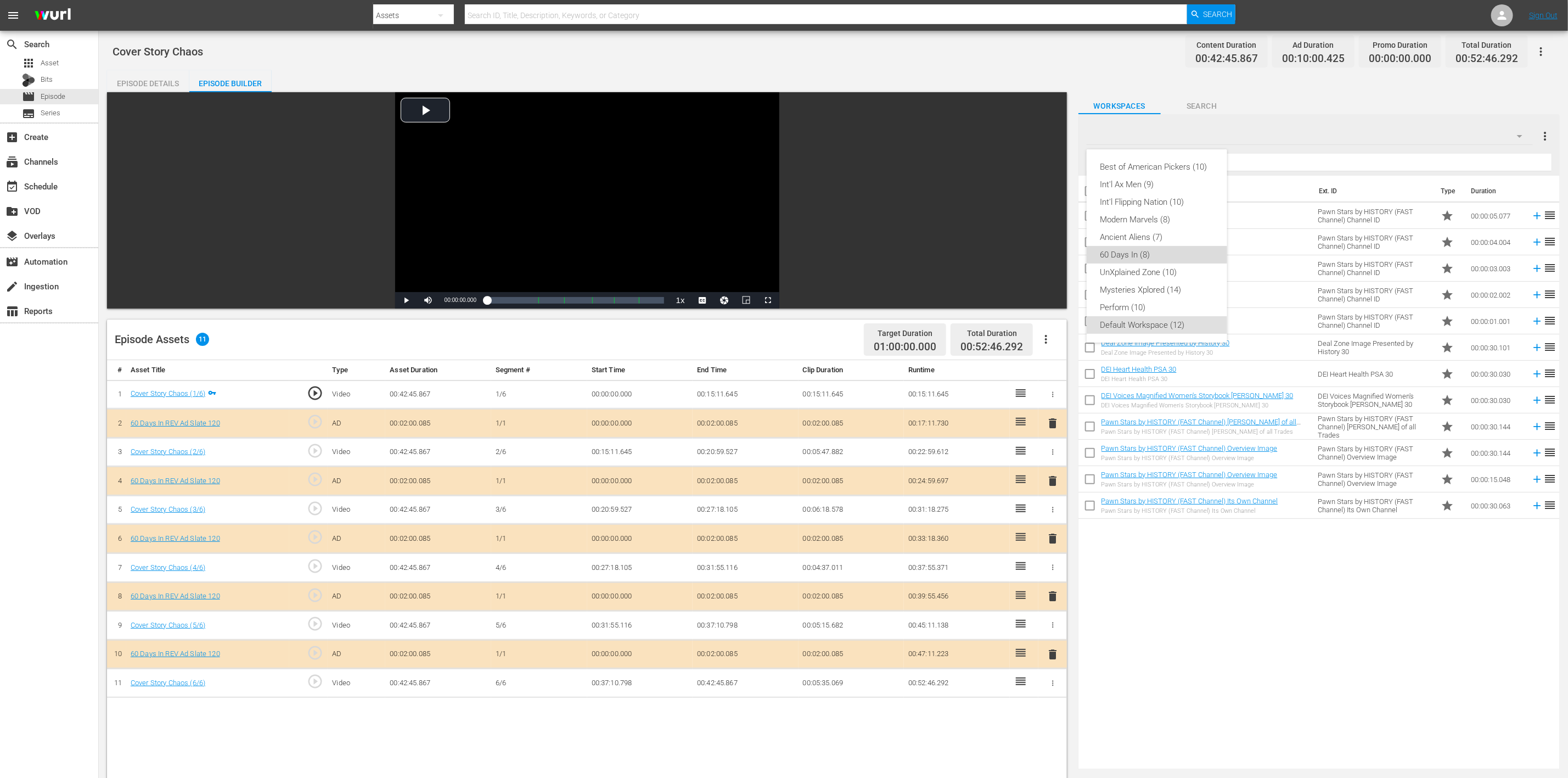
click at [1053, 255] on div "60 Days In (8)" at bounding box center [1157, 255] width 114 height 18
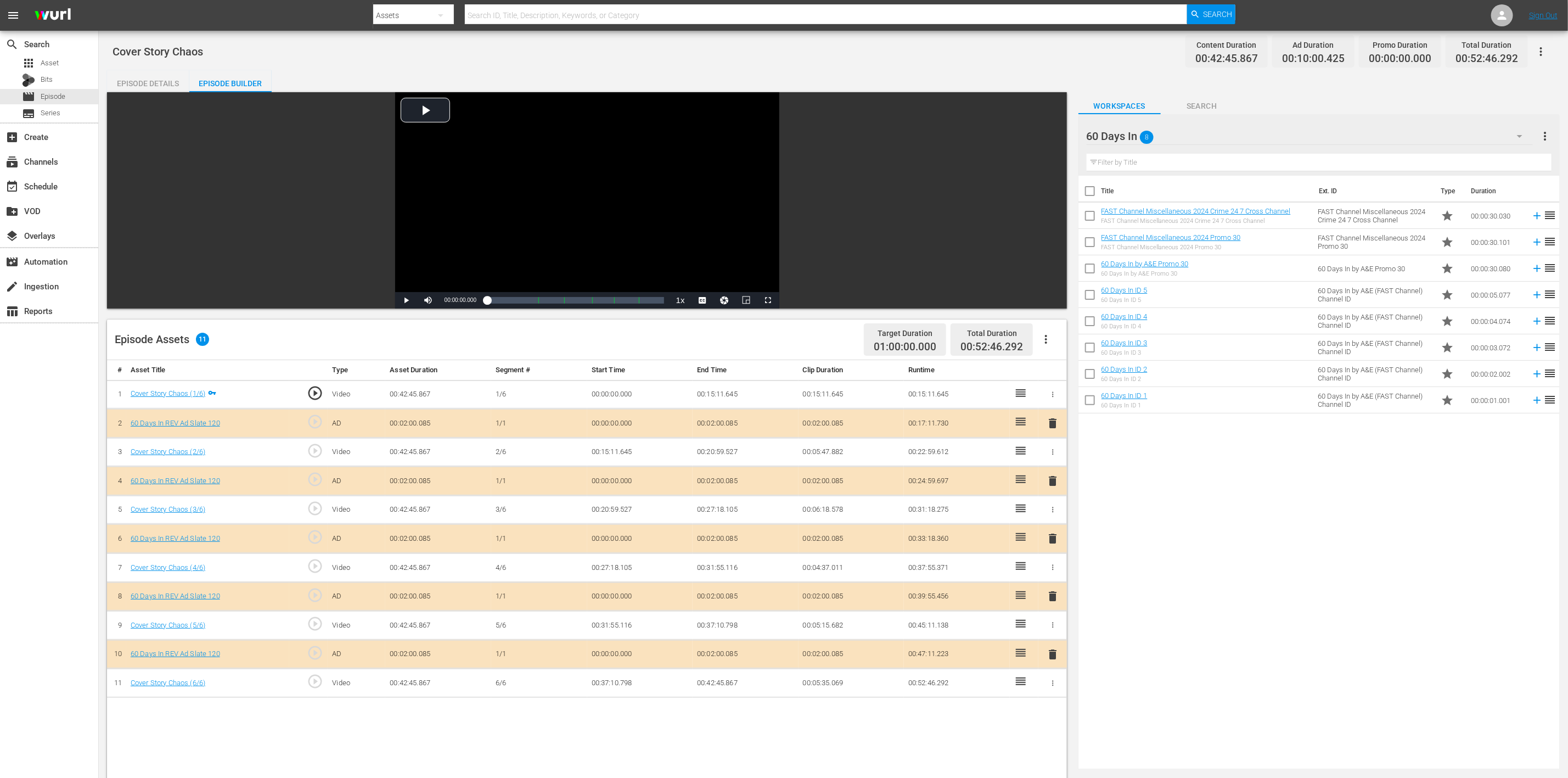
click at [1049, 518] on span "delete" at bounding box center [1052, 539] width 13 height 13
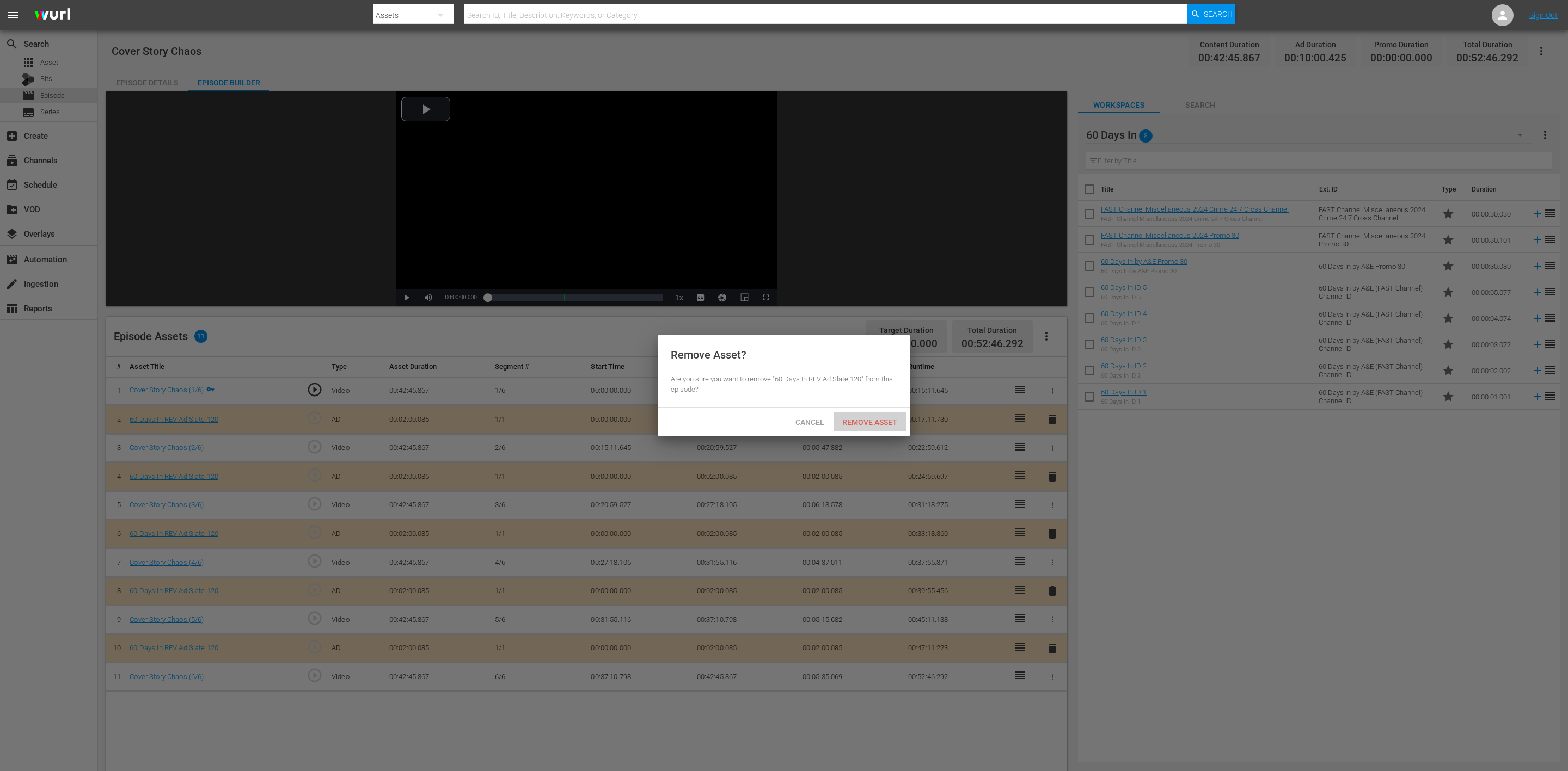
click at [885, 422] on span "Remove Asset" at bounding box center [869, 422] width 72 height 9
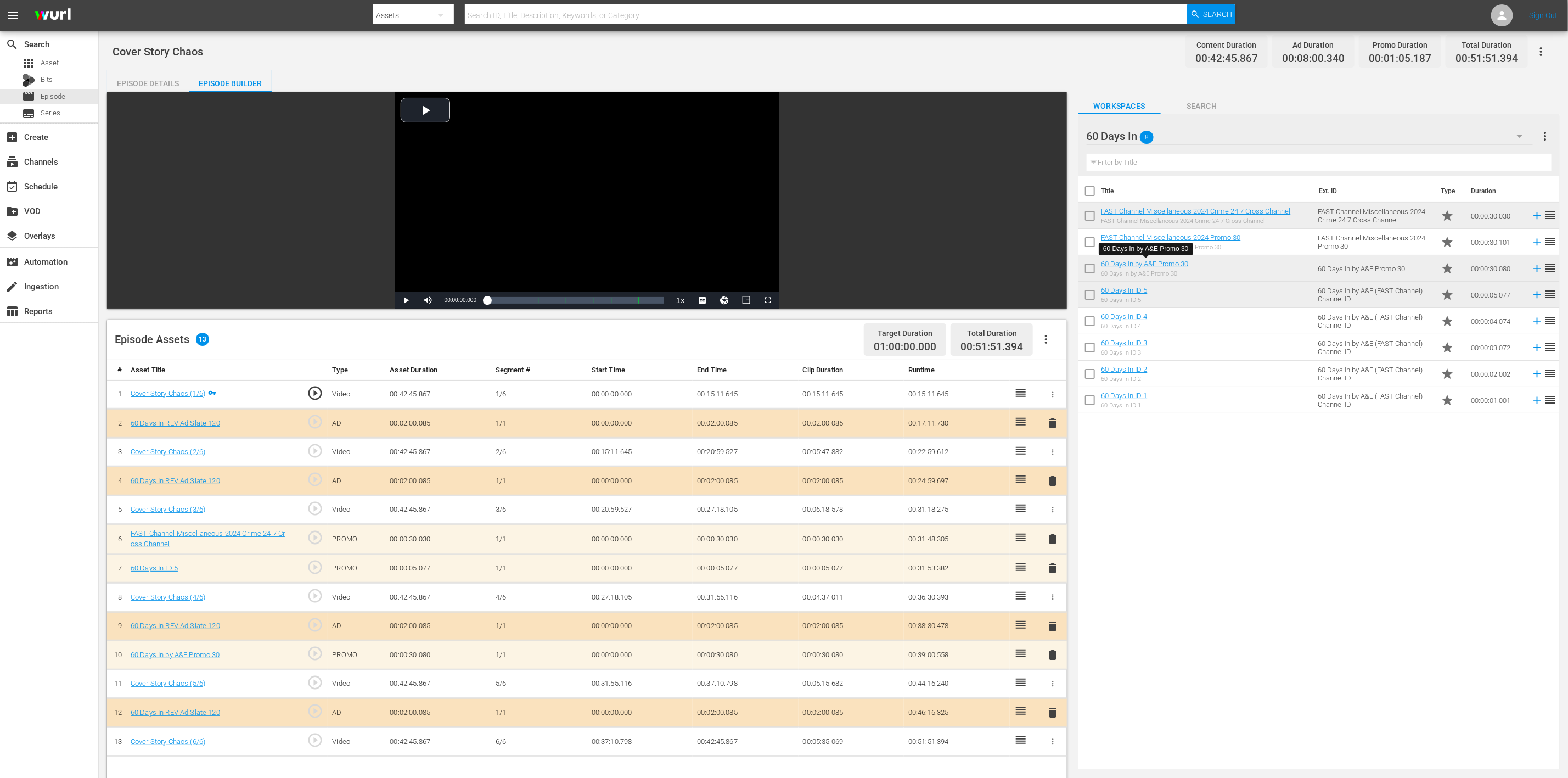
click at [1051, 518] on span "delete" at bounding box center [1052, 568] width 13 height 13
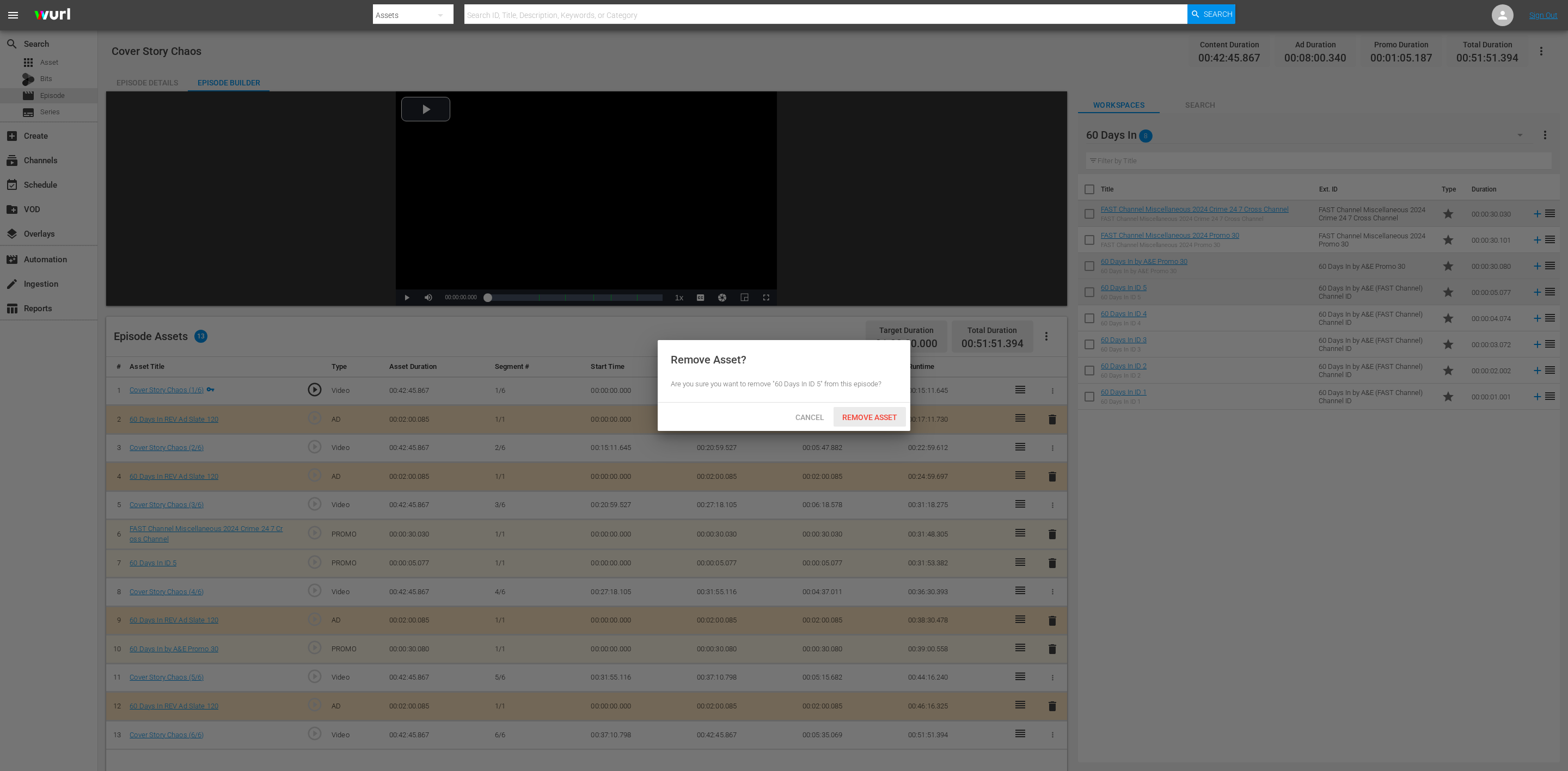
click at [880, 418] on span "Remove Asset" at bounding box center [869, 417] width 72 height 9
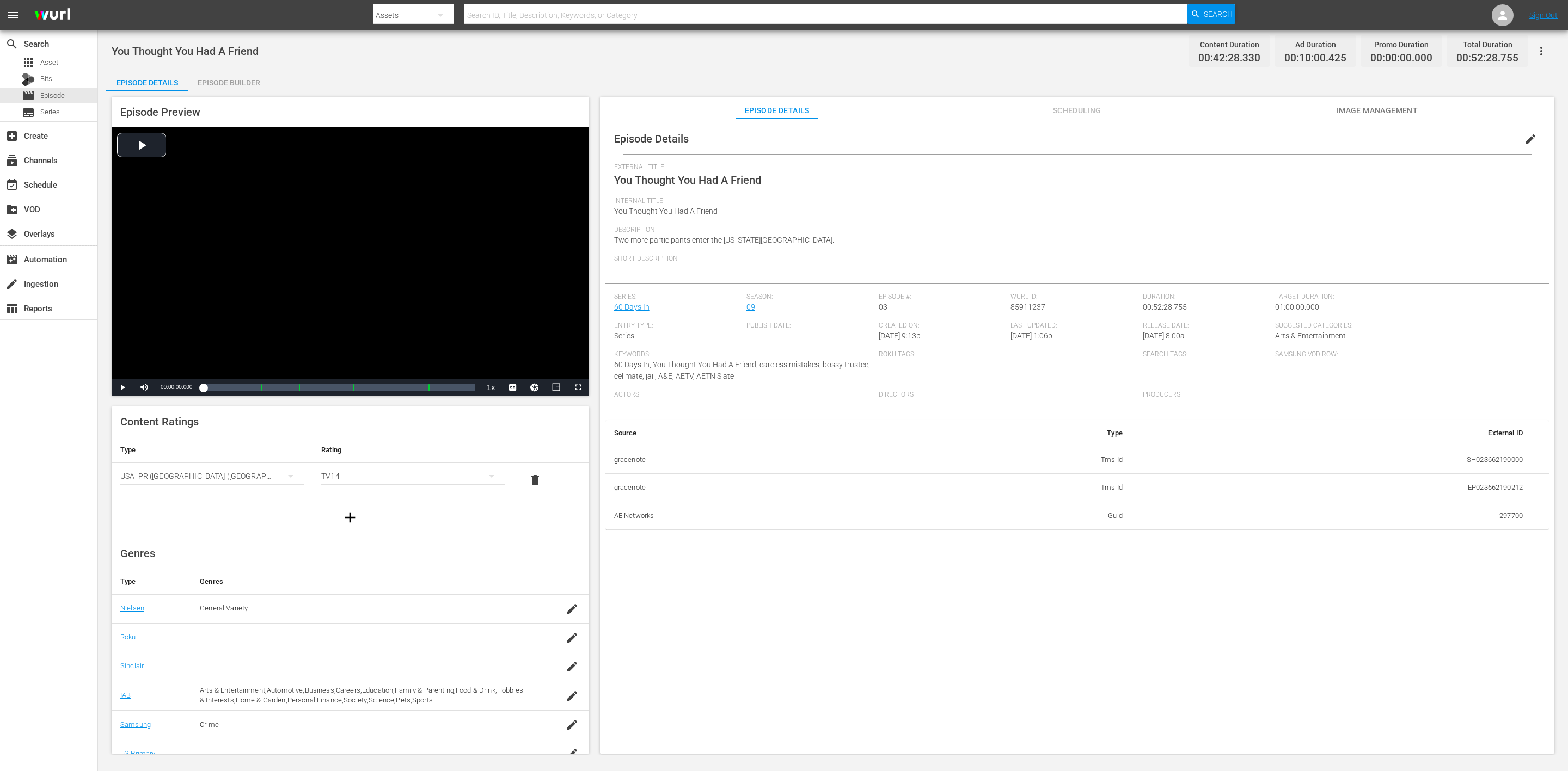
click at [239, 79] on div "Episode Builder" at bounding box center [229, 82] width 82 height 26
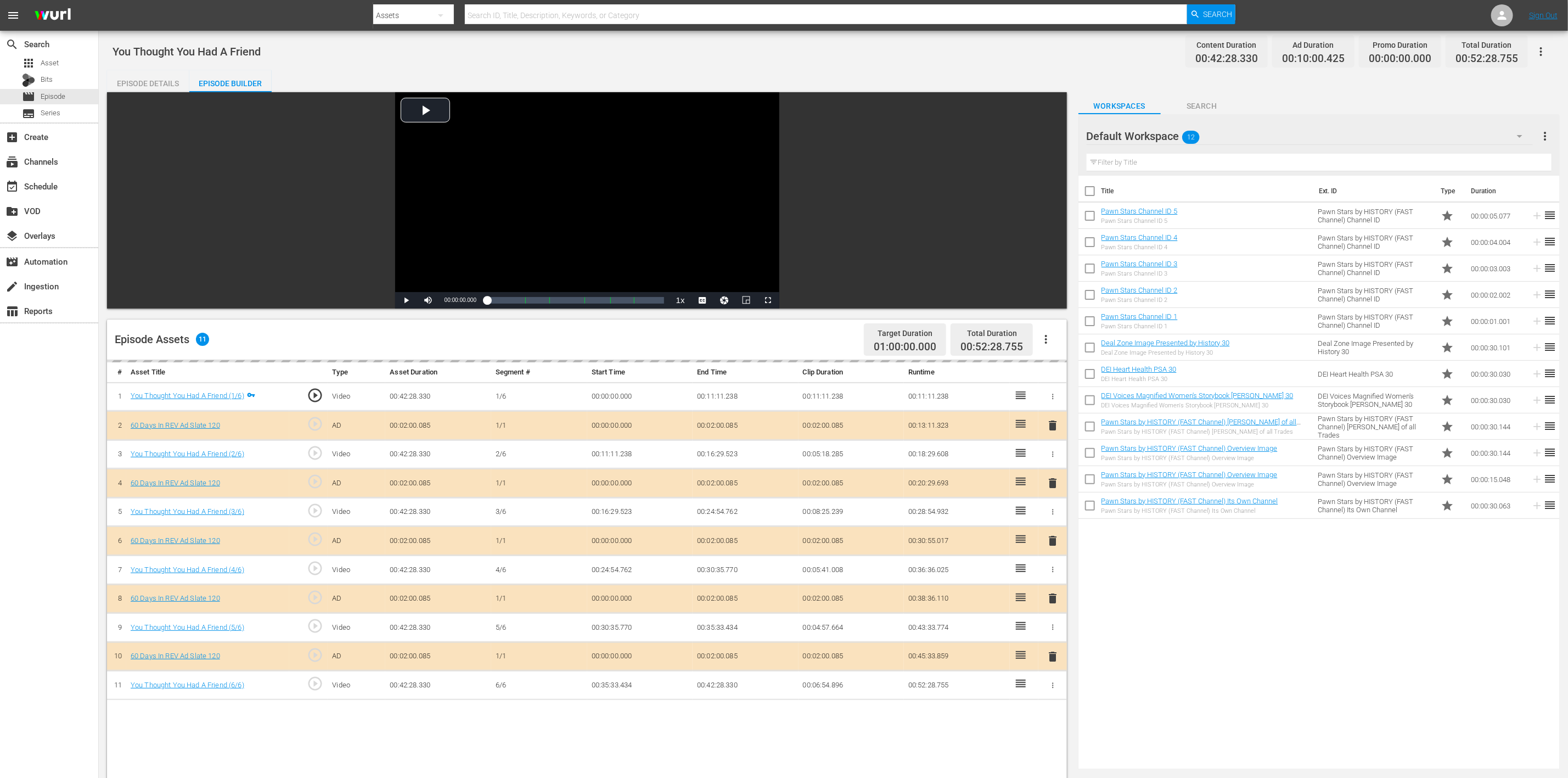
click at [1053, 136] on icon "button" at bounding box center [1520, 136] width 13 height 13
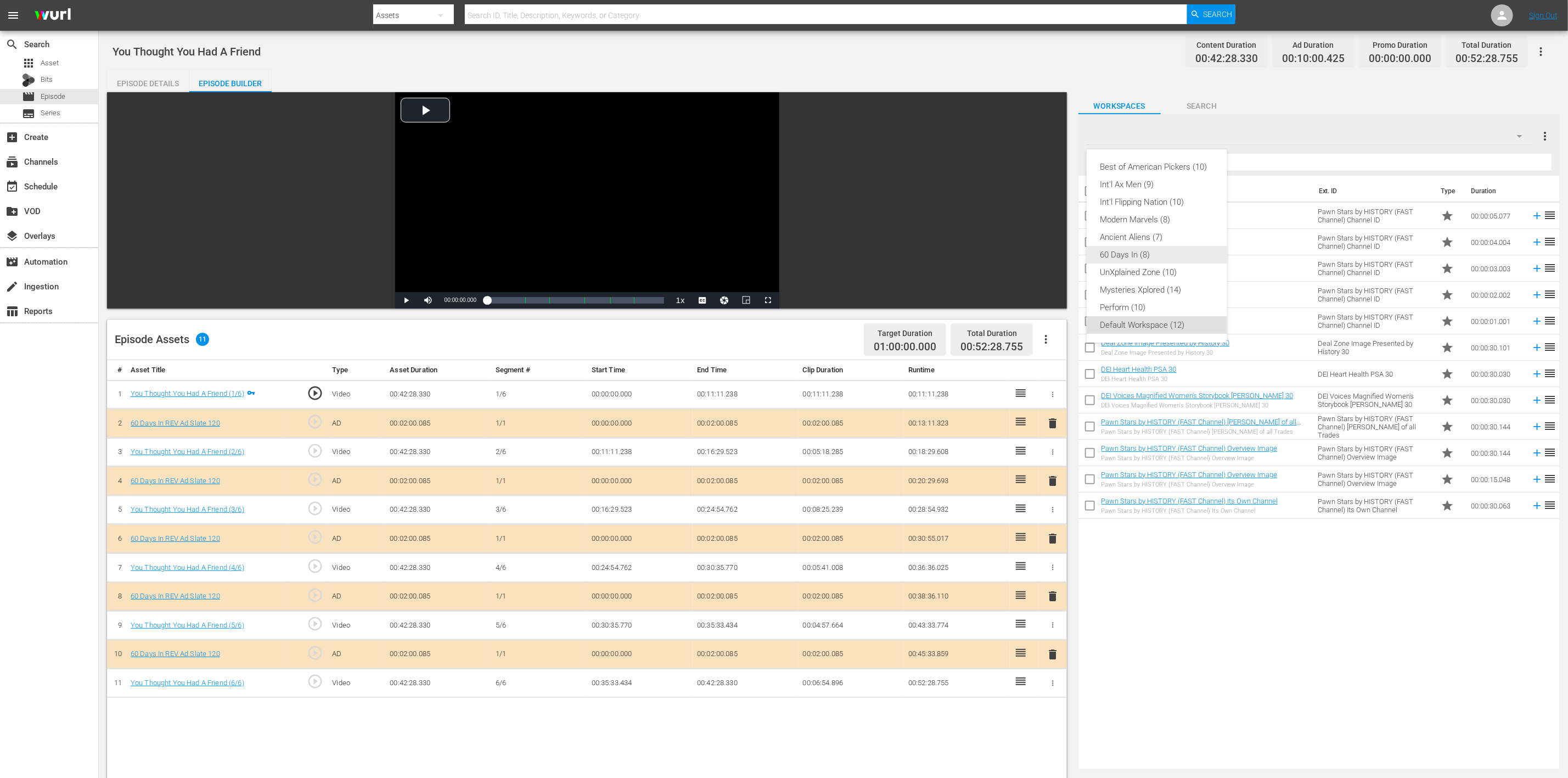
click at [1053, 260] on div "60 Days In (8)" at bounding box center [1157, 255] width 114 height 18
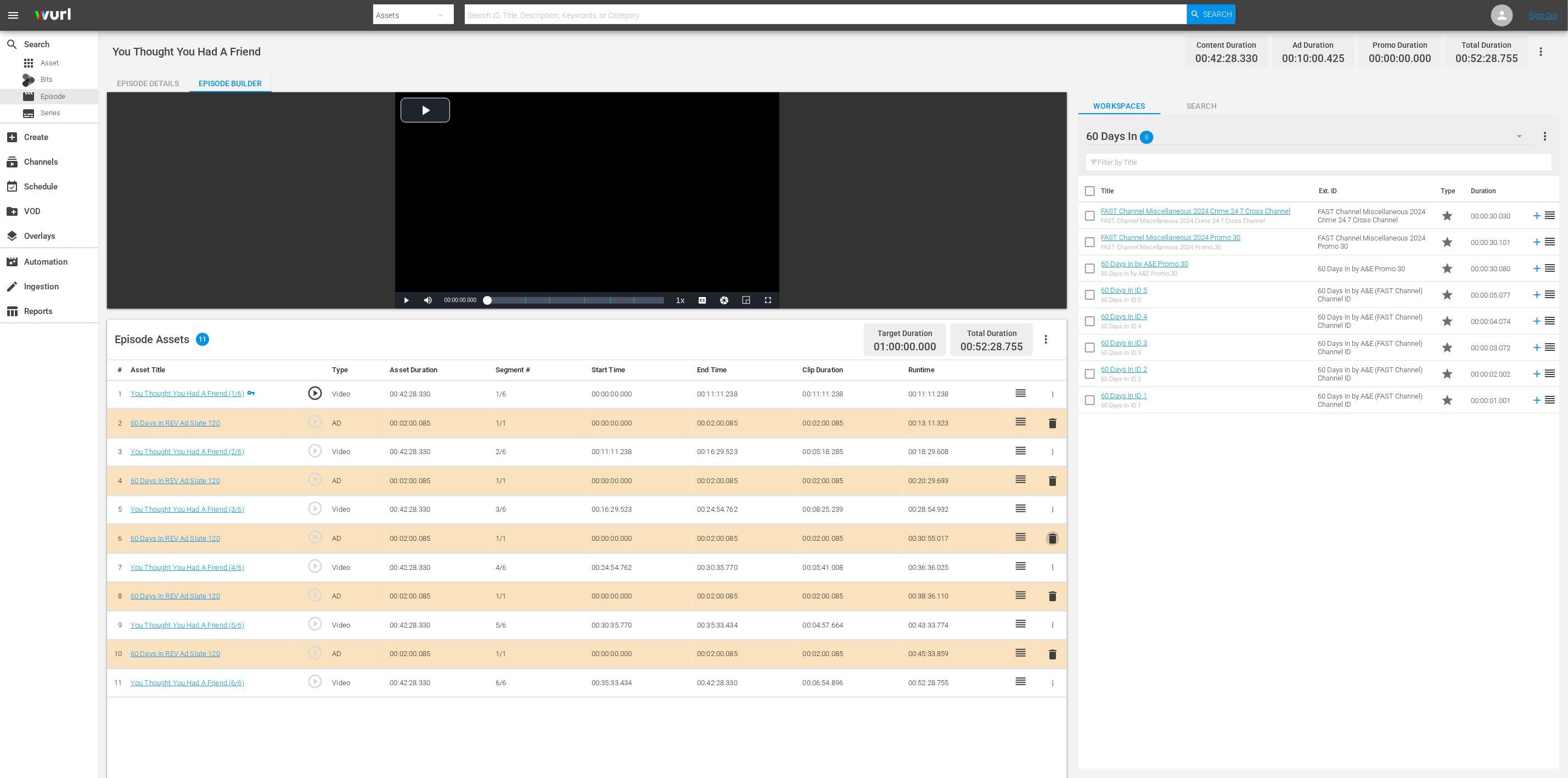
click at [1053, 518] on span "delete" at bounding box center [1052, 539] width 13 height 13
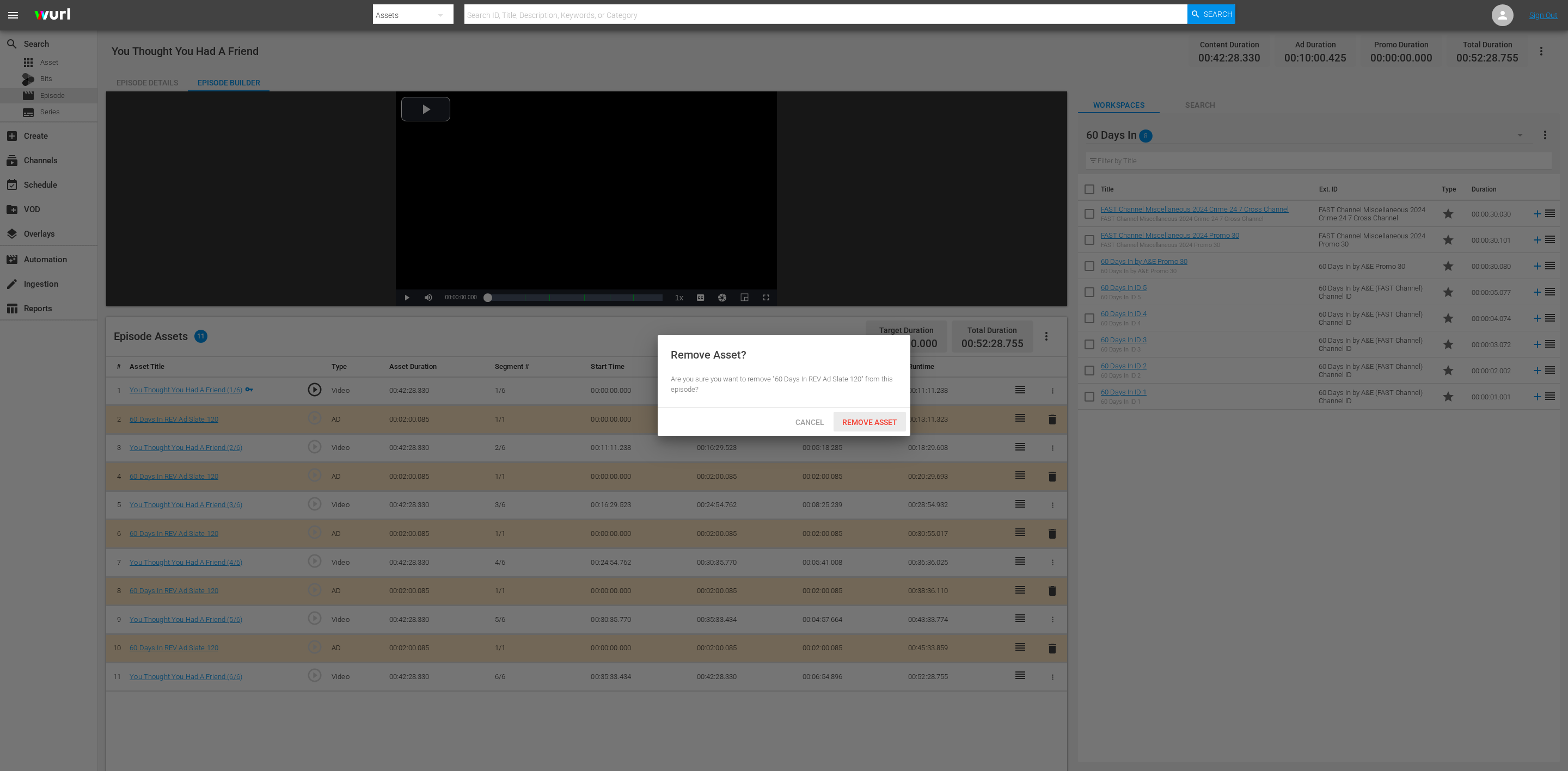
click at [886, 420] on span "Remove Asset" at bounding box center [869, 422] width 72 height 9
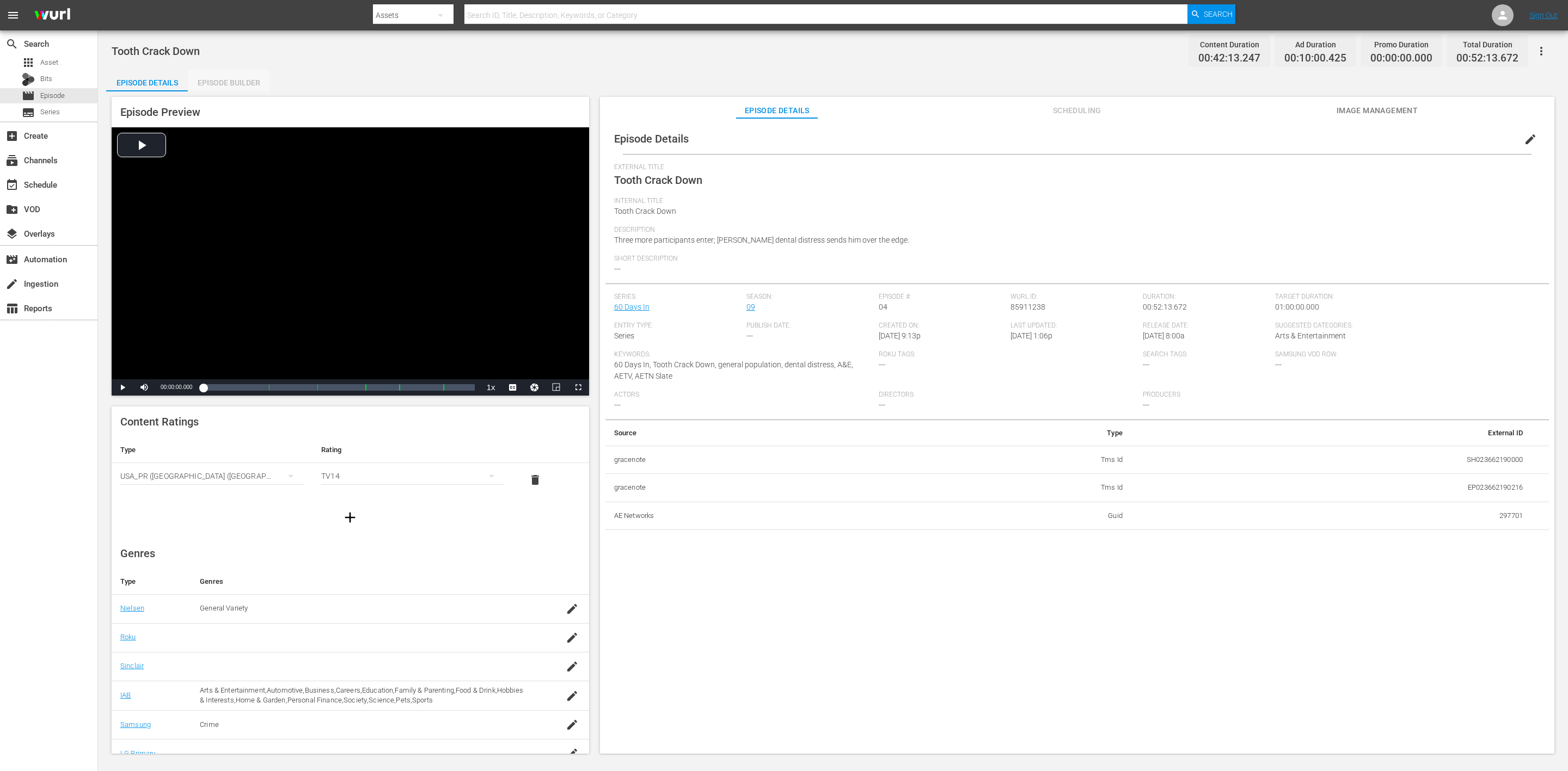
click at [240, 83] on div "Episode Builder" at bounding box center [229, 82] width 82 height 26
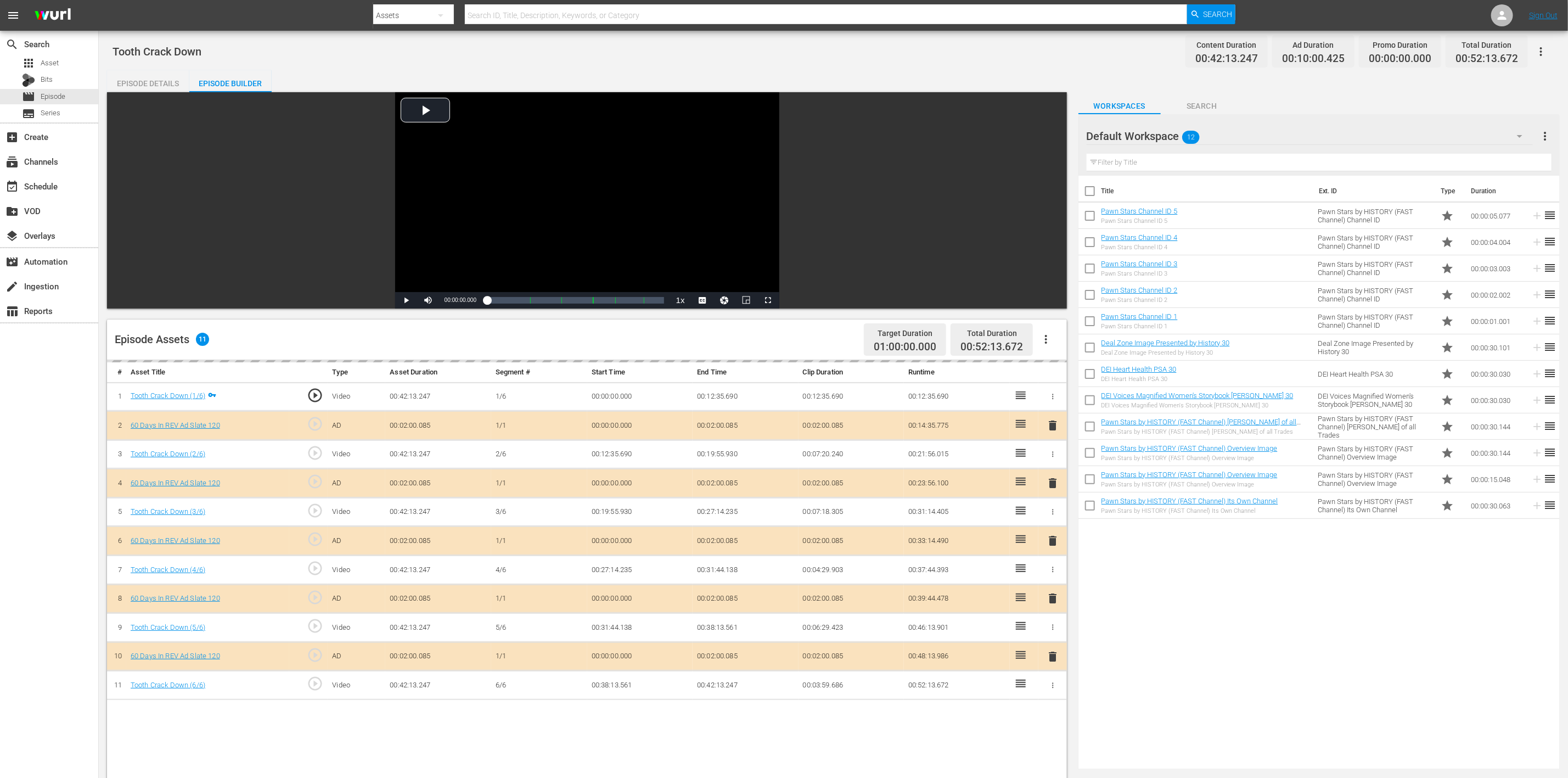
click at [1053, 134] on icon "button" at bounding box center [1520, 136] width 13 height 13
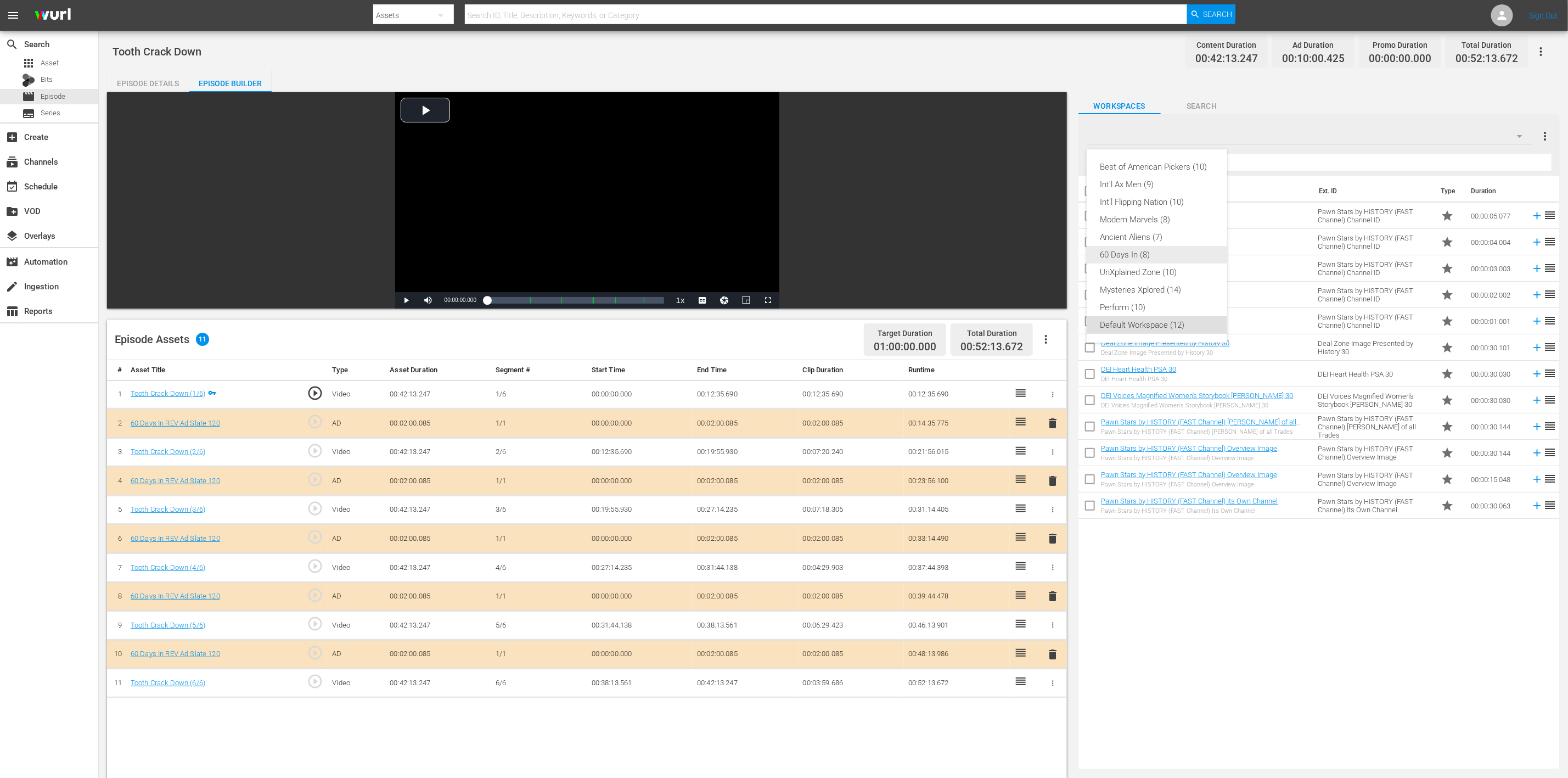
drag, startPoint x: 1135, startPoint y: 252, endPoint x: 1140, endPoint y: 261, distance: 10.3
click at [1053, 252] on div "60 Days In (8)" at bounding box center [1157, 255] width 114 height 18
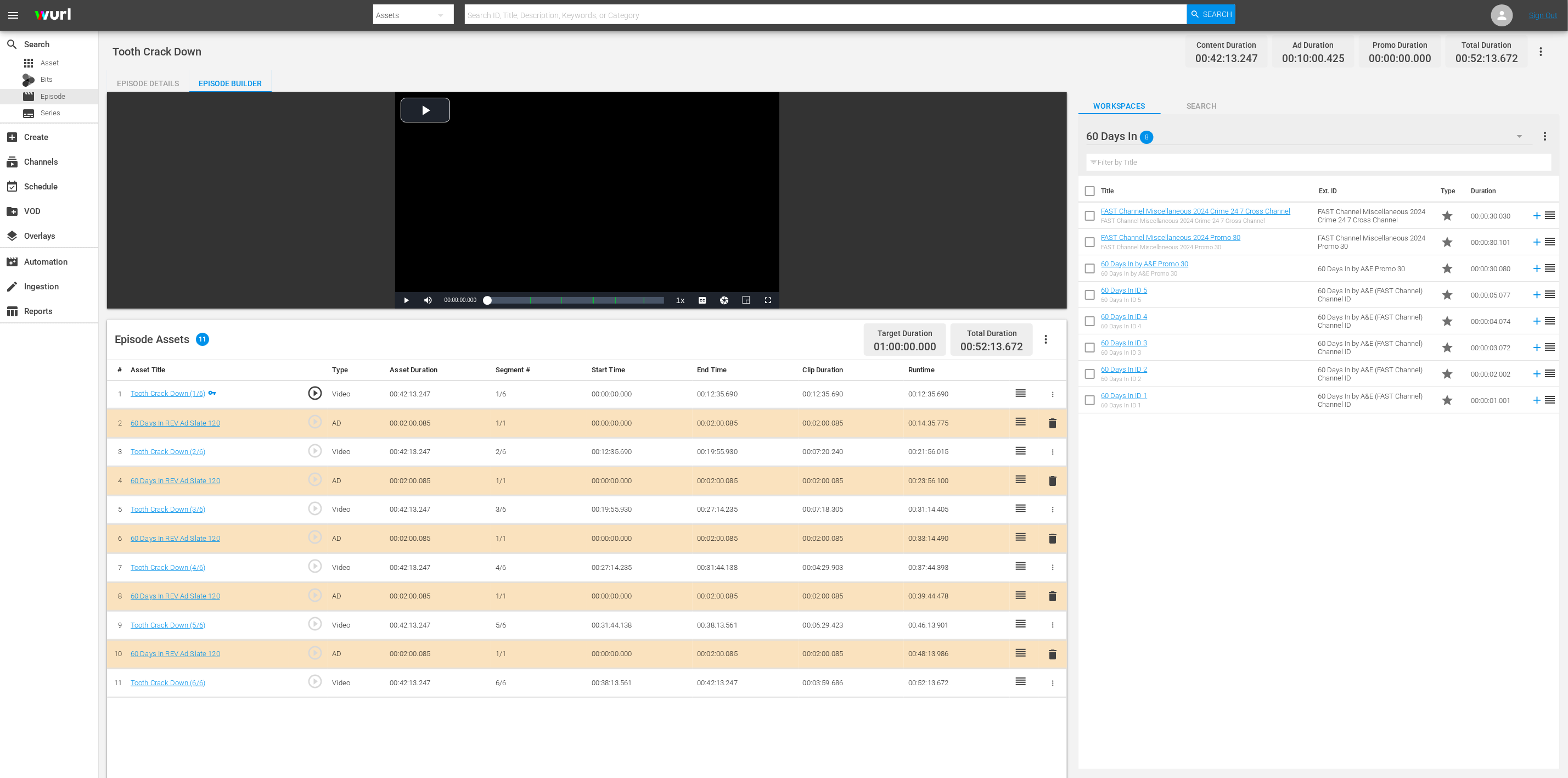
click at [1053, 518] on span "delete" at bounding box center [1052, 539] width 13 height 13
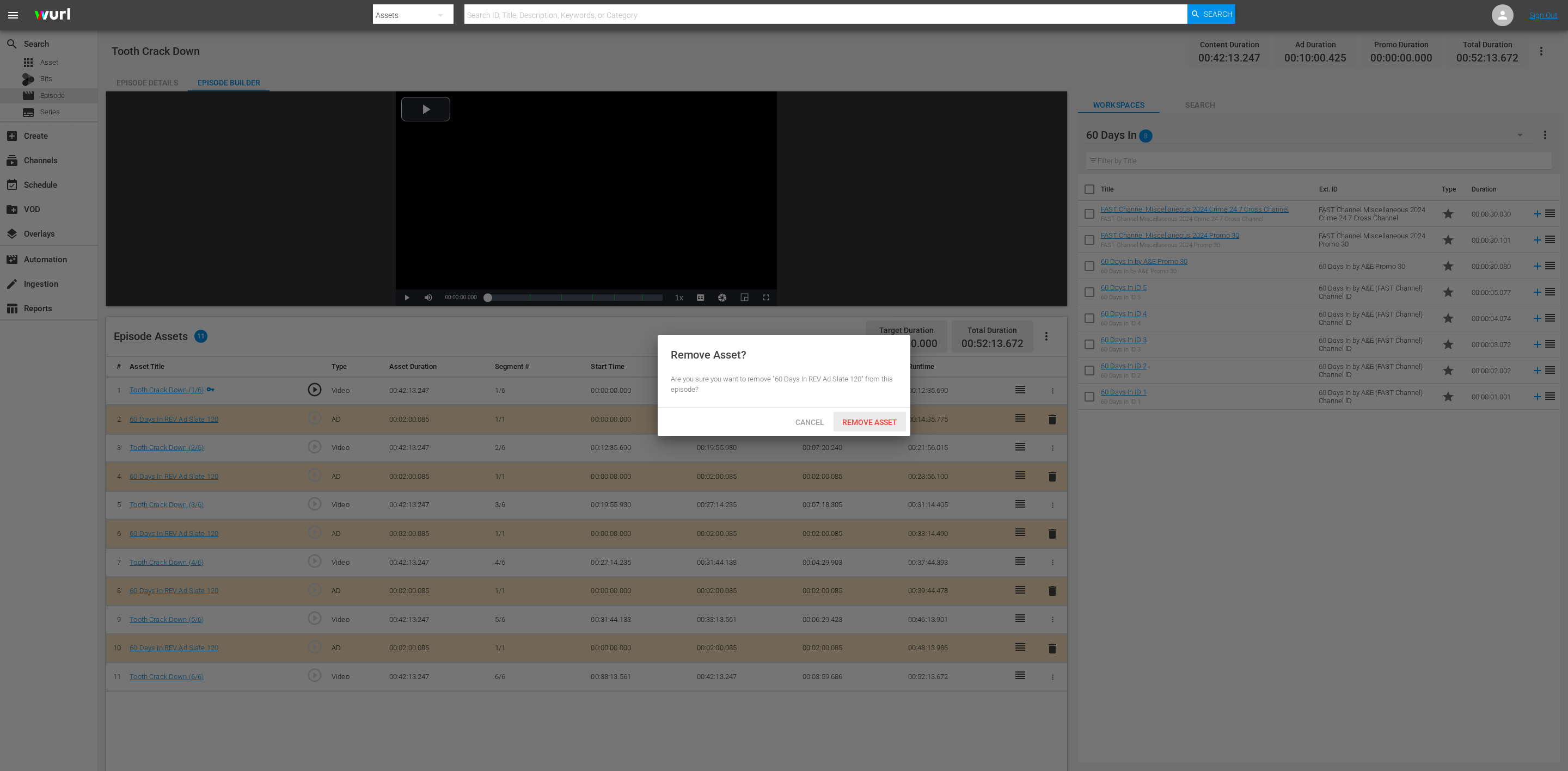
click at [859, 425] on span "Remove Asset" at bounding box center [869, 422] width 72 height 9
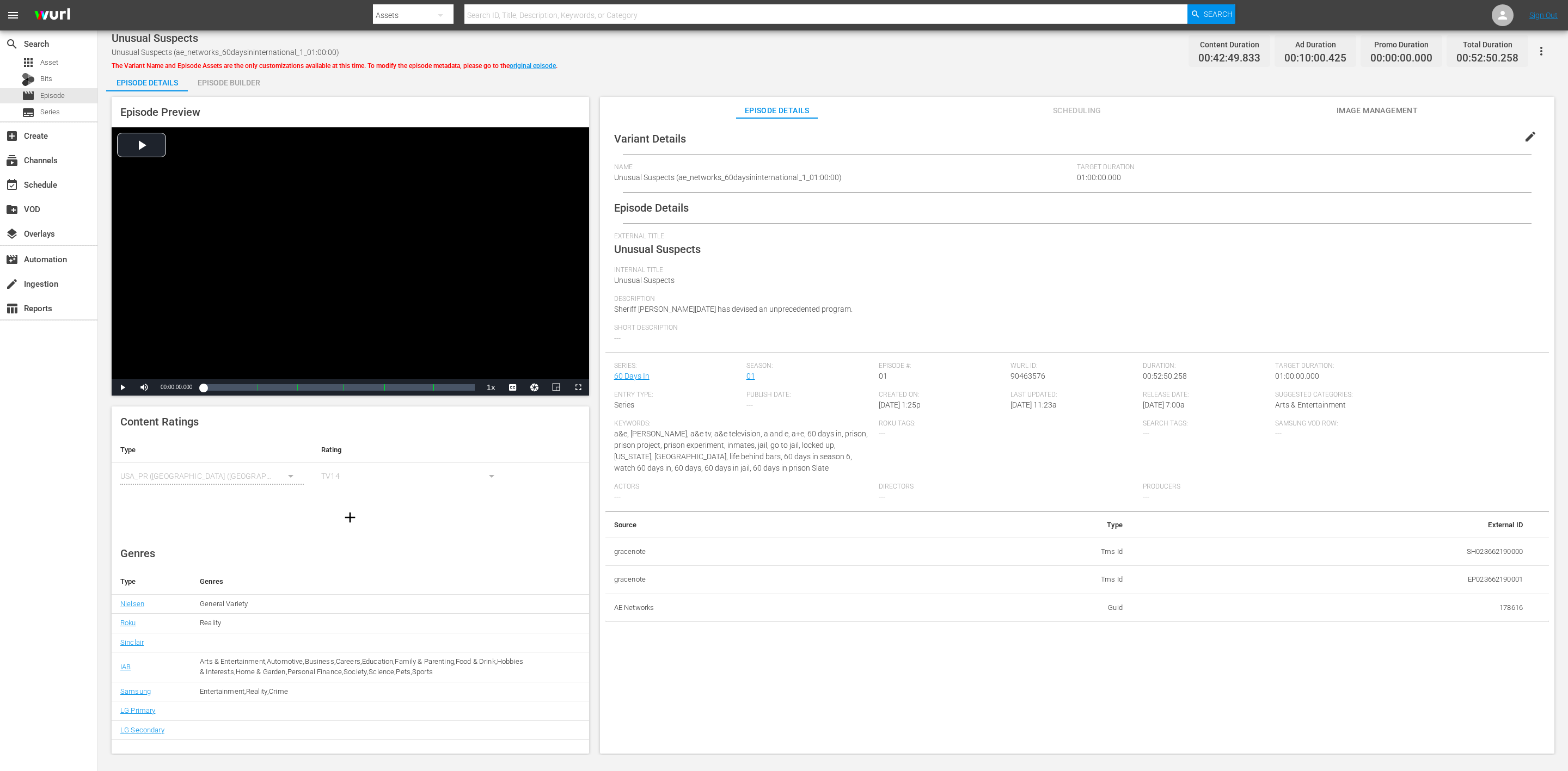
click at [231, 83] on div "Episode Builder" at bounding box center [229, 82] width 82 height 26
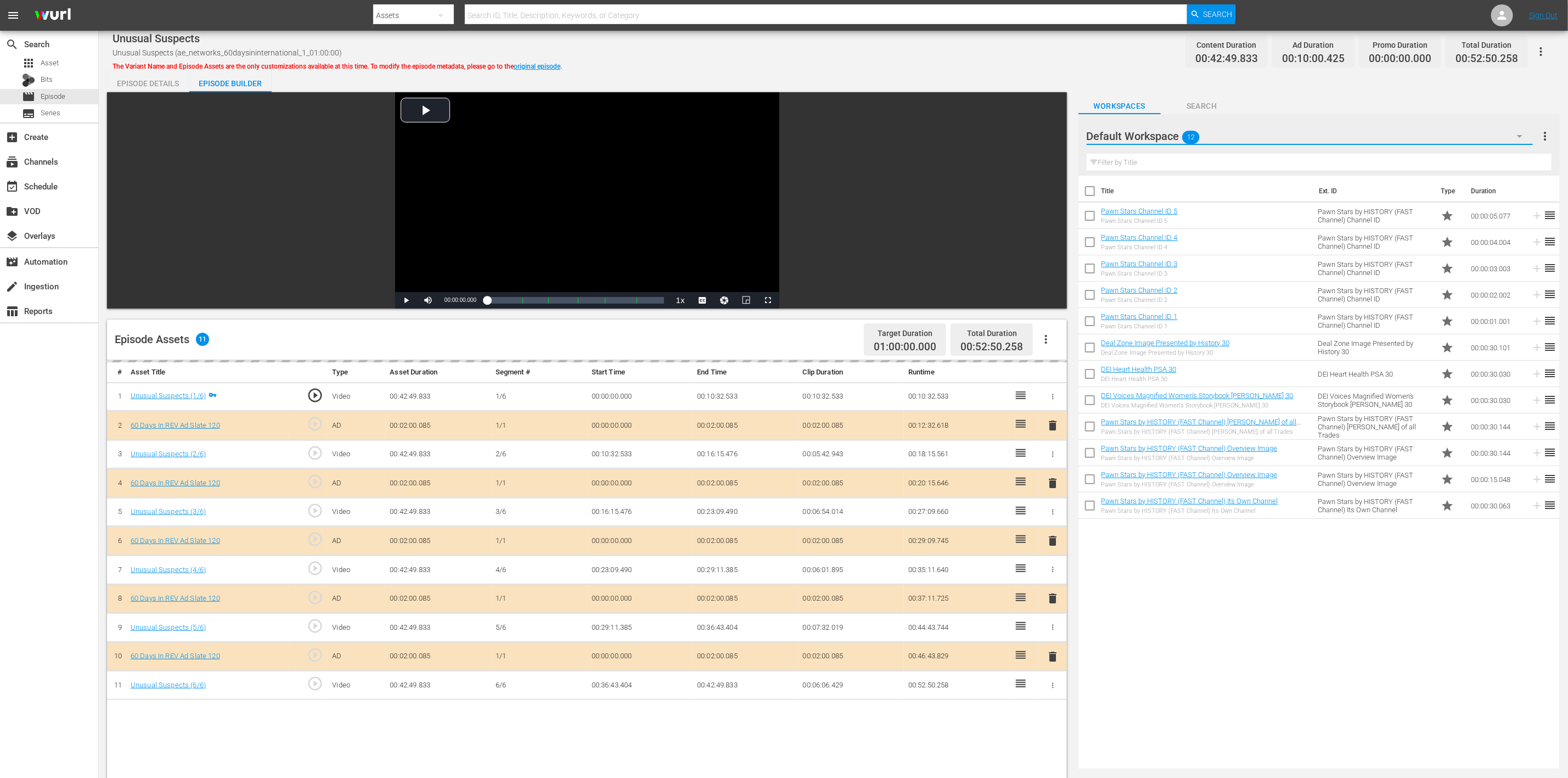
click at [1053, 137] on icon "button" at bounding box center [1520, 136] width 13 height 13
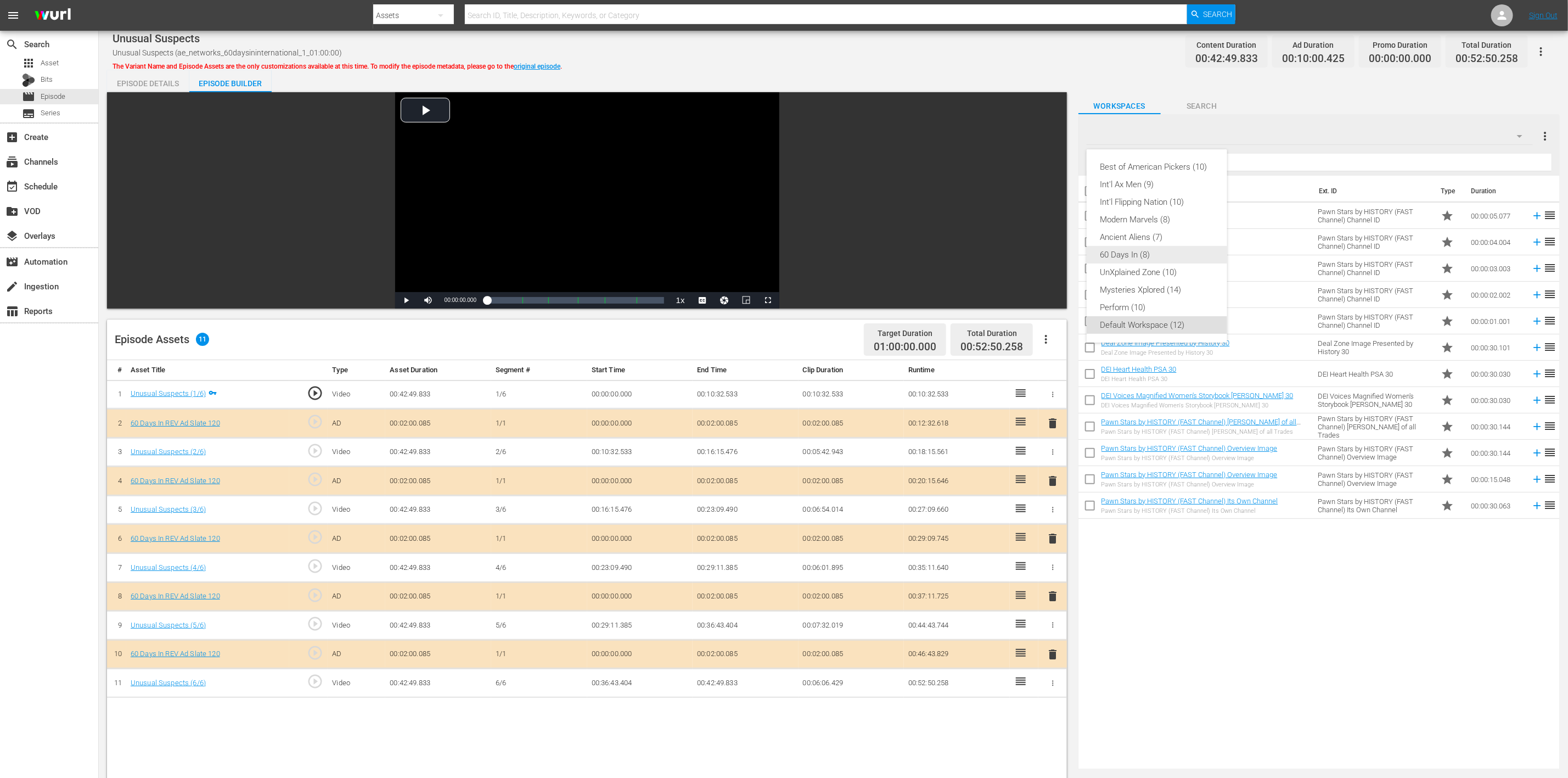
click at [1053, 251] on div "60 Days In (8)" at bounding box center [1157, 255] width 114 height 18
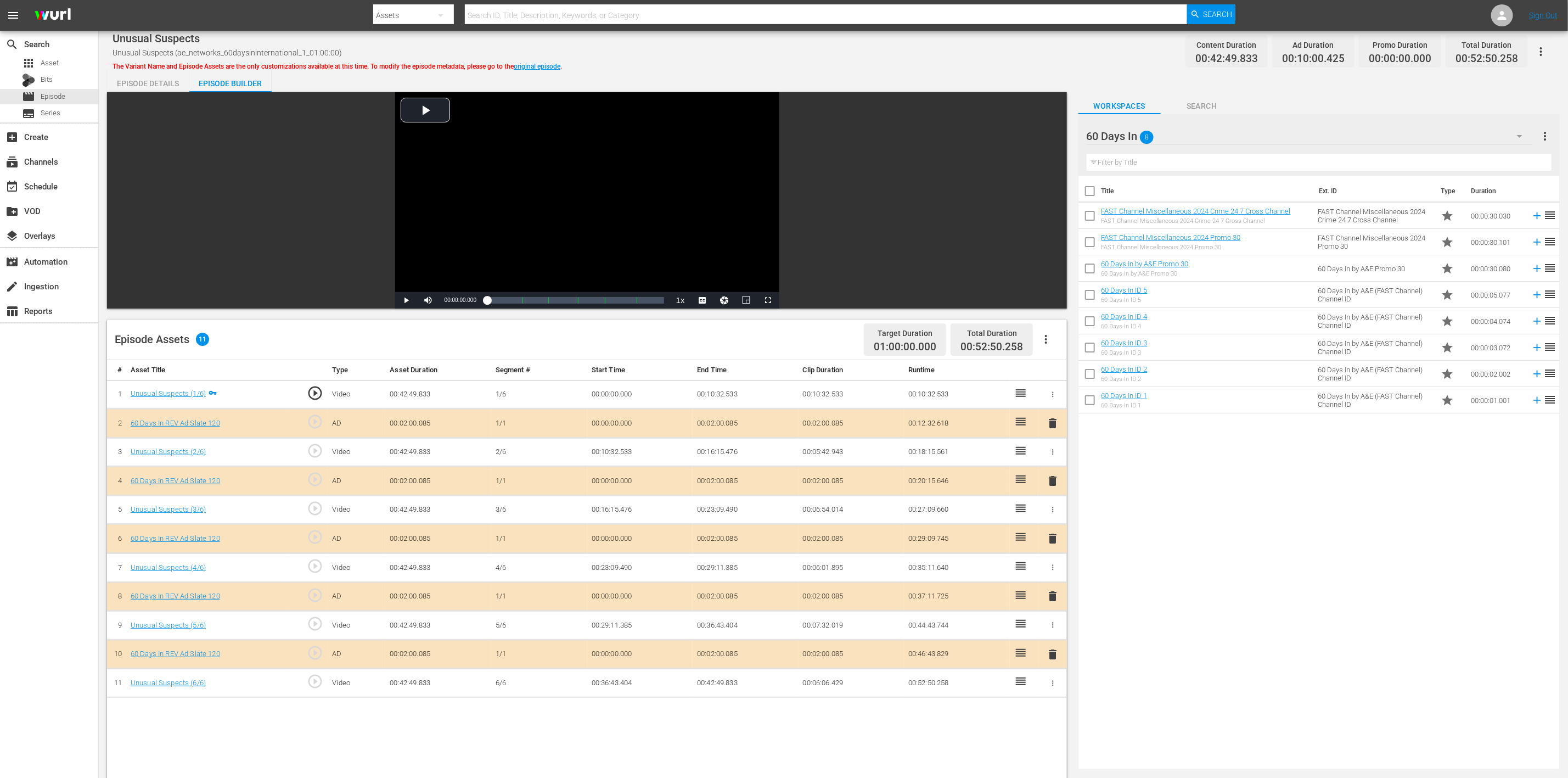
click at [1051, 518] on span "delete" at bounding box center [1052, 539] width 13 height 13
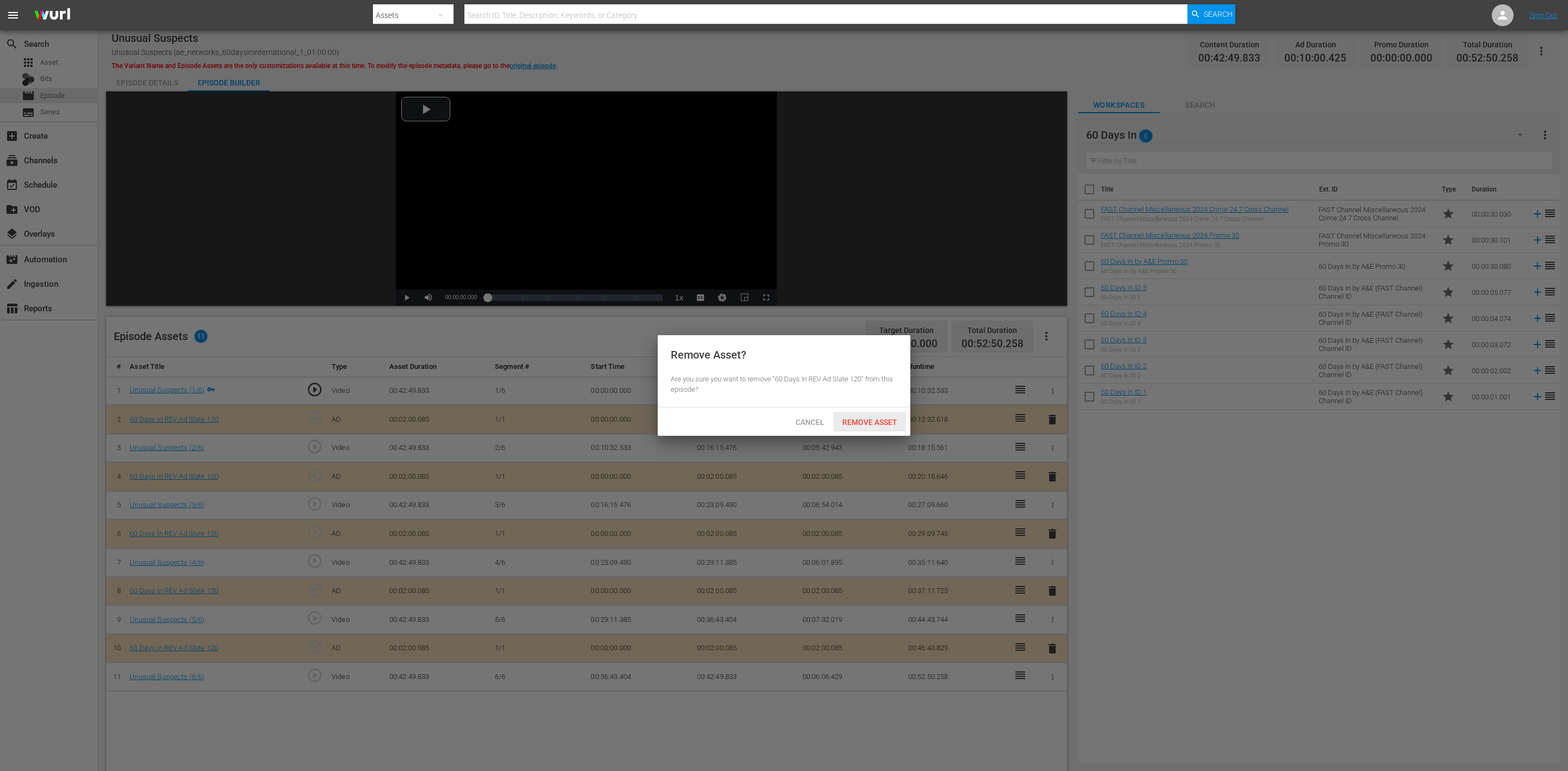
click at [863, 418] on span "Remove Asset" at bounding box center [869, 422] width 72 height 9
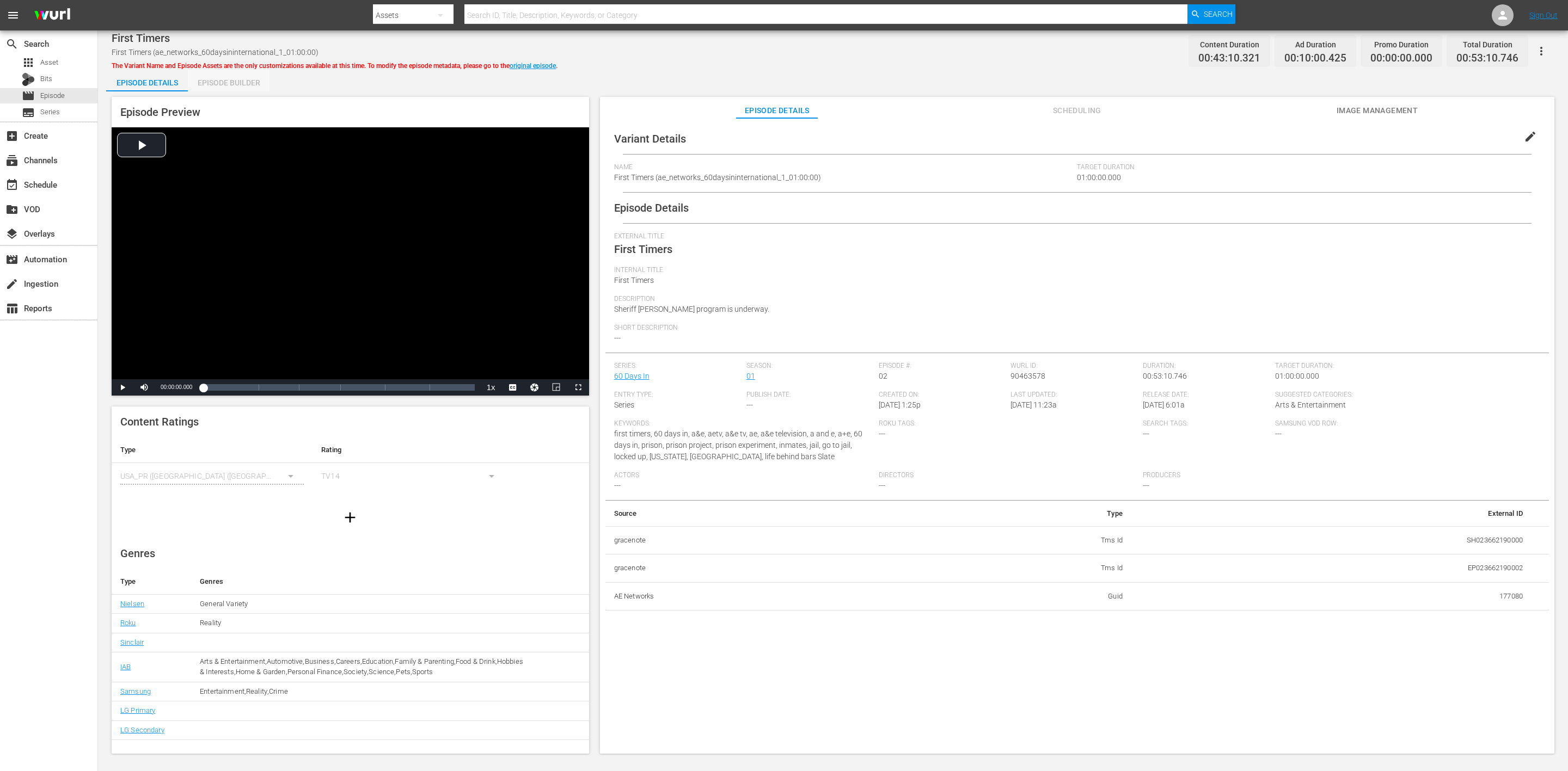
click at [227, 84] on div "Episode Builder" at bounding box center [229, 82] width 82 height 26
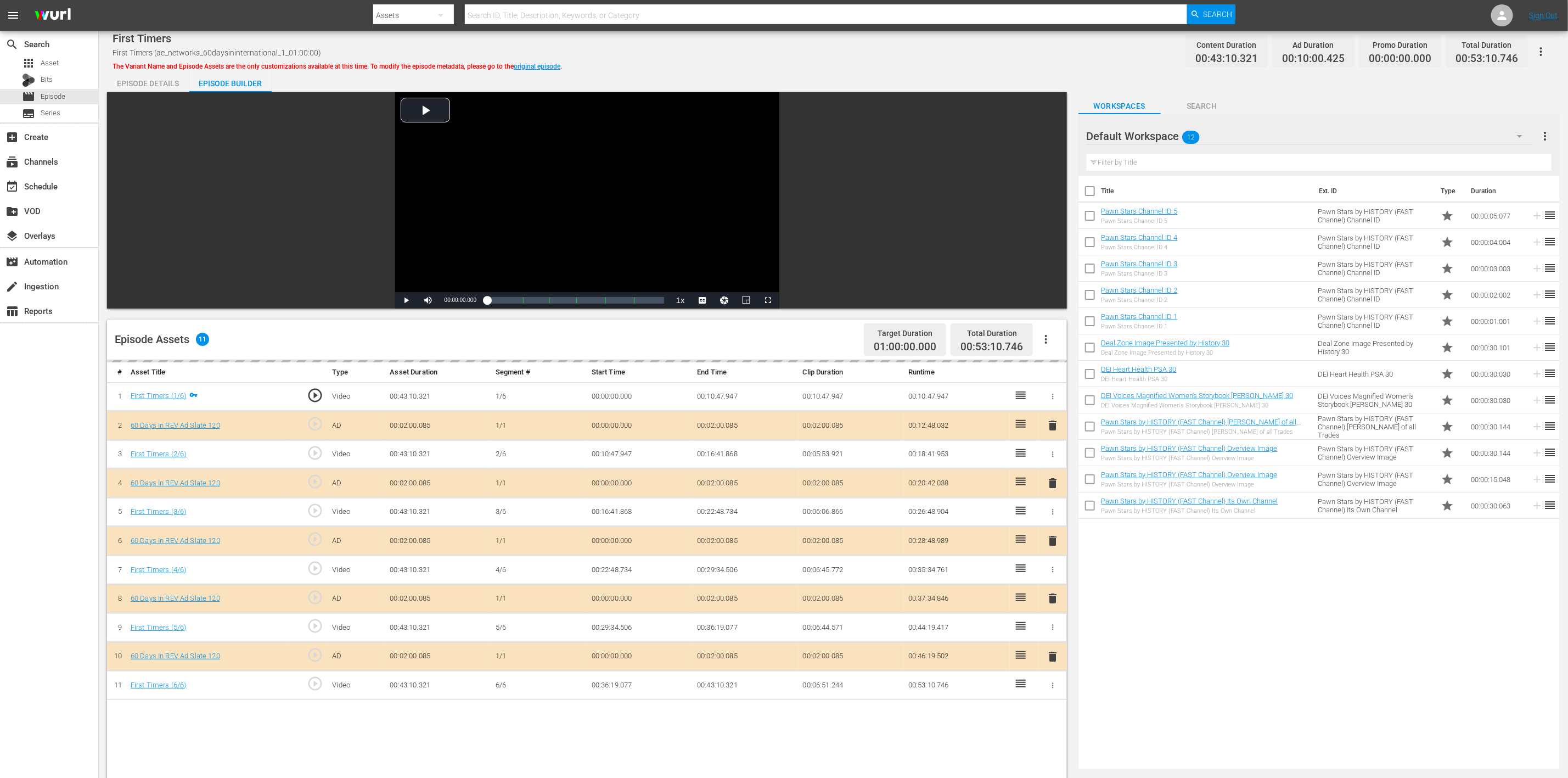
click at [1053, 133] on icon "button" at bounding box center [1520, 136] width 13 height 13
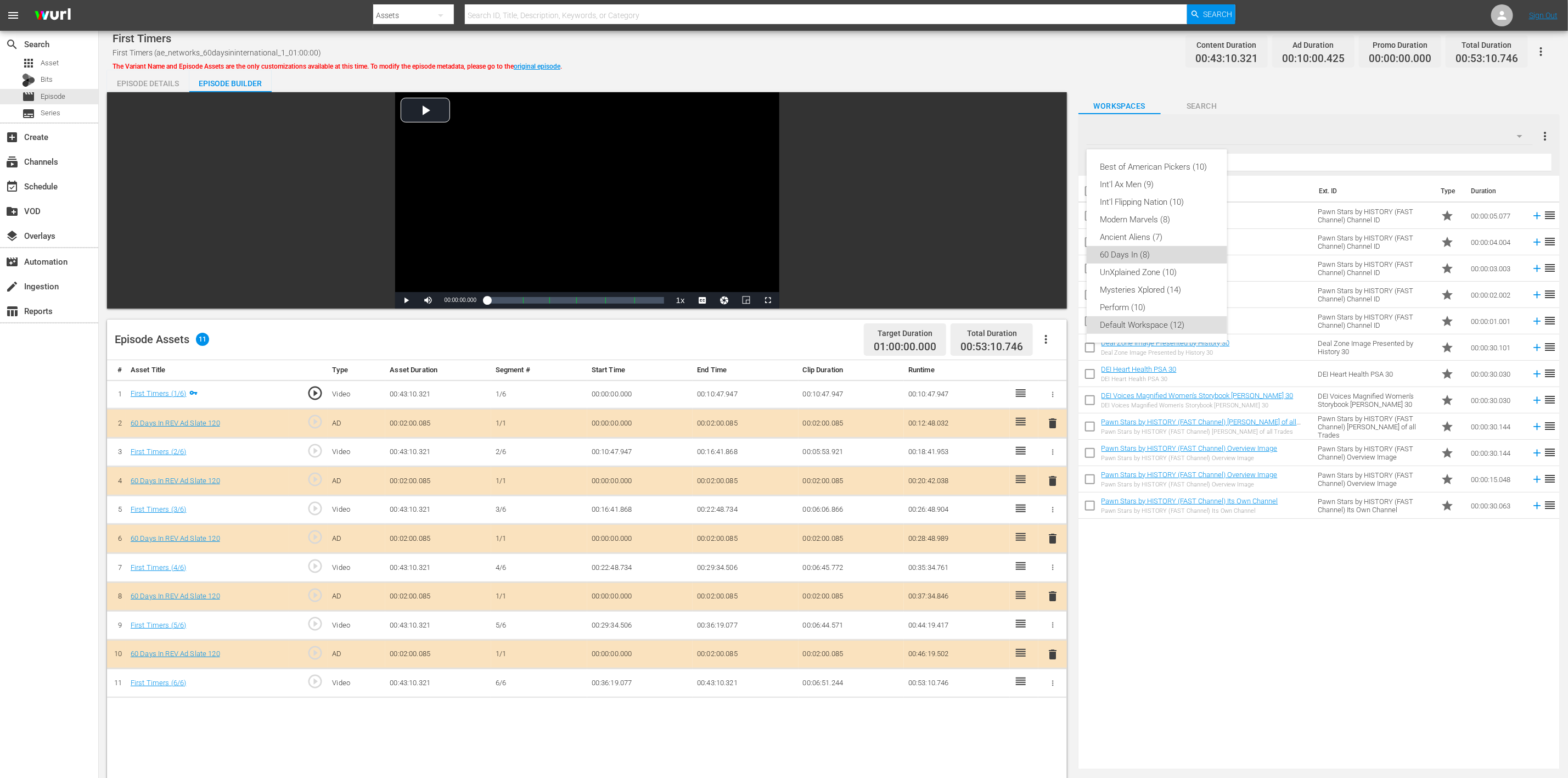
click at [1053, 252] on div "60 Days In (8)" at bounding box center [1157, 255] width 114 height 18
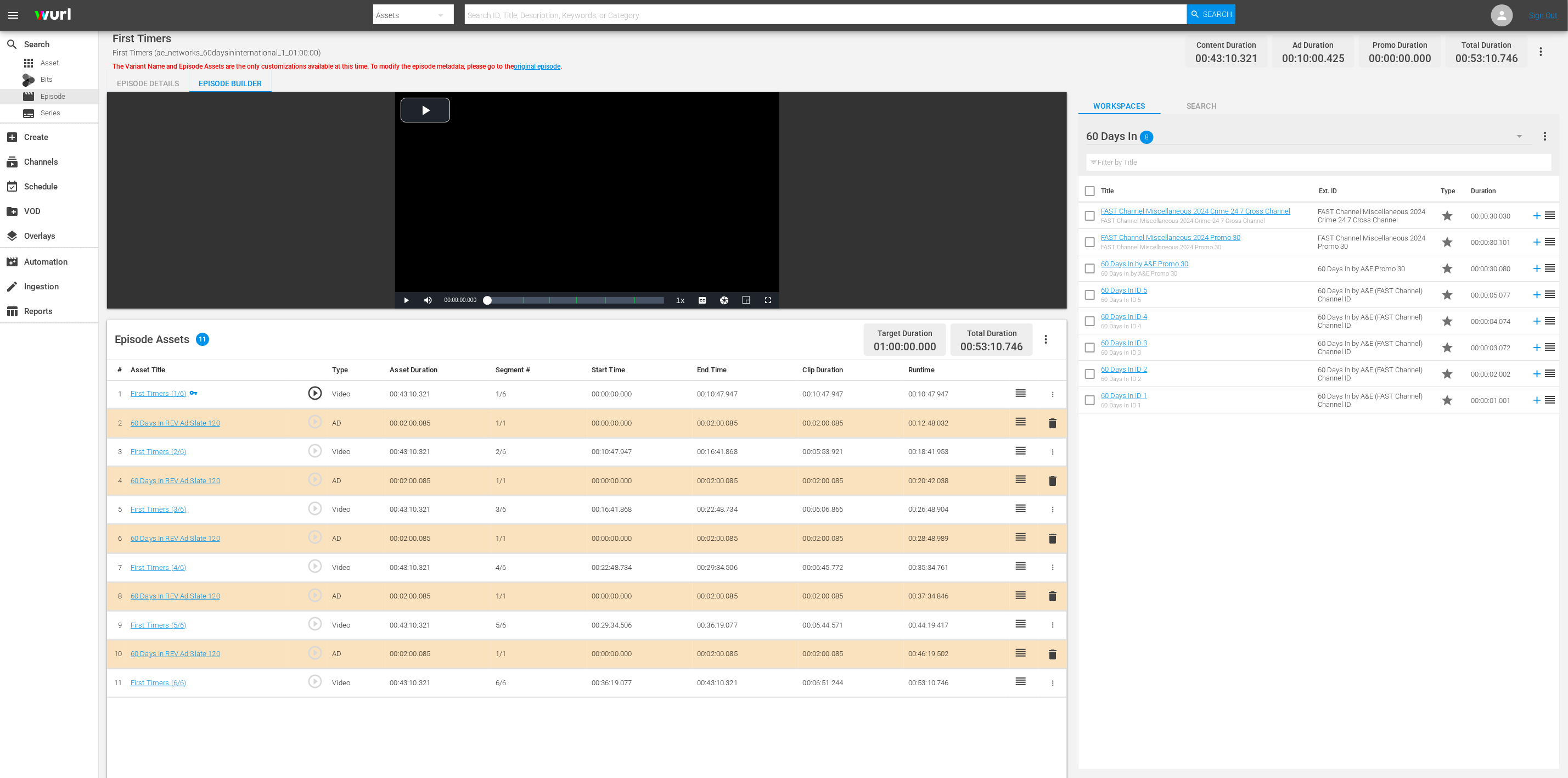
click at [1053, 518] on span "delete" at bounding box center [1052, 539] width 13 height 13
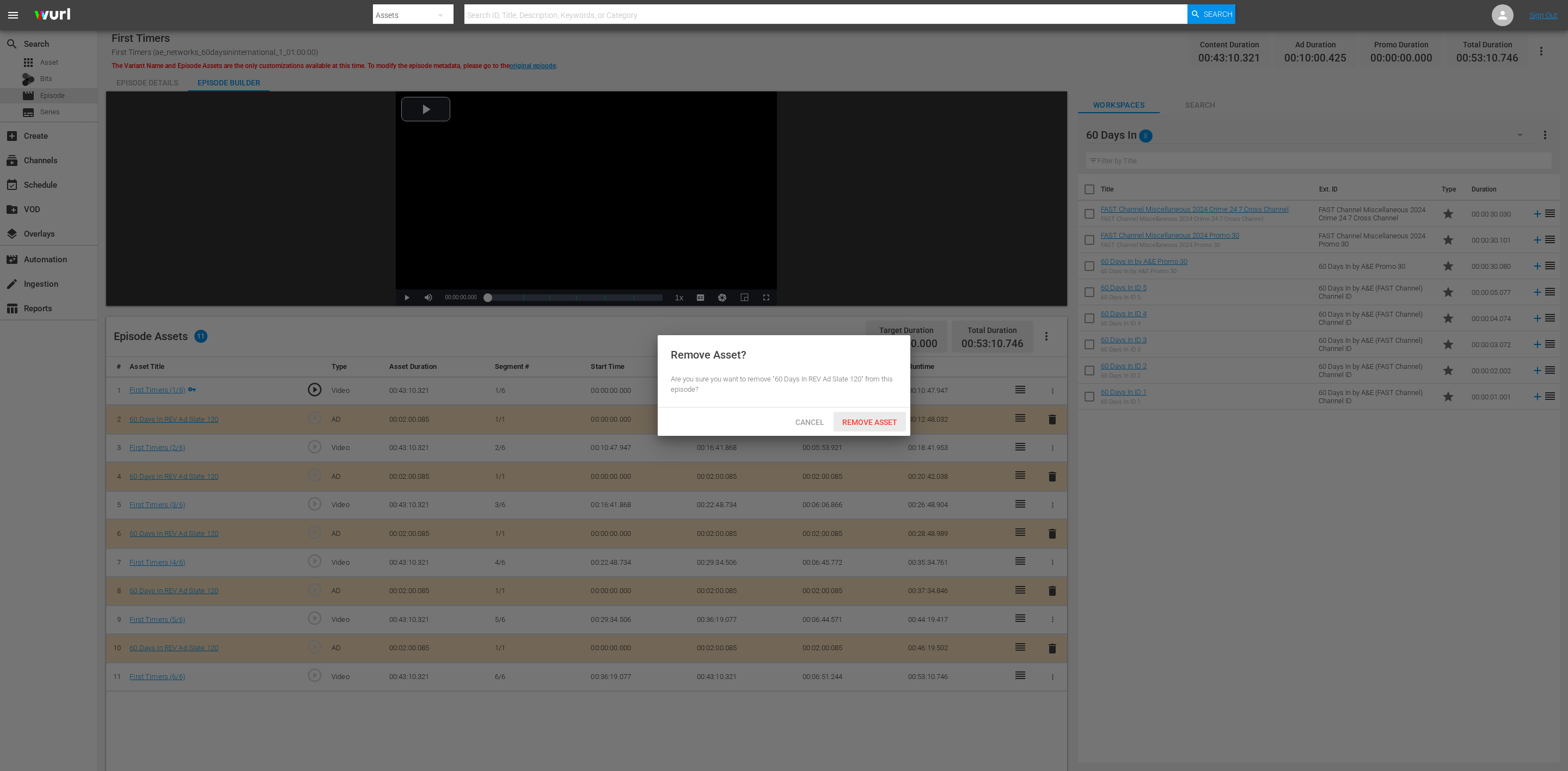
click at [879, 418] on span "Remove Asset" at bounding box center [869, 422] width 72 height 9
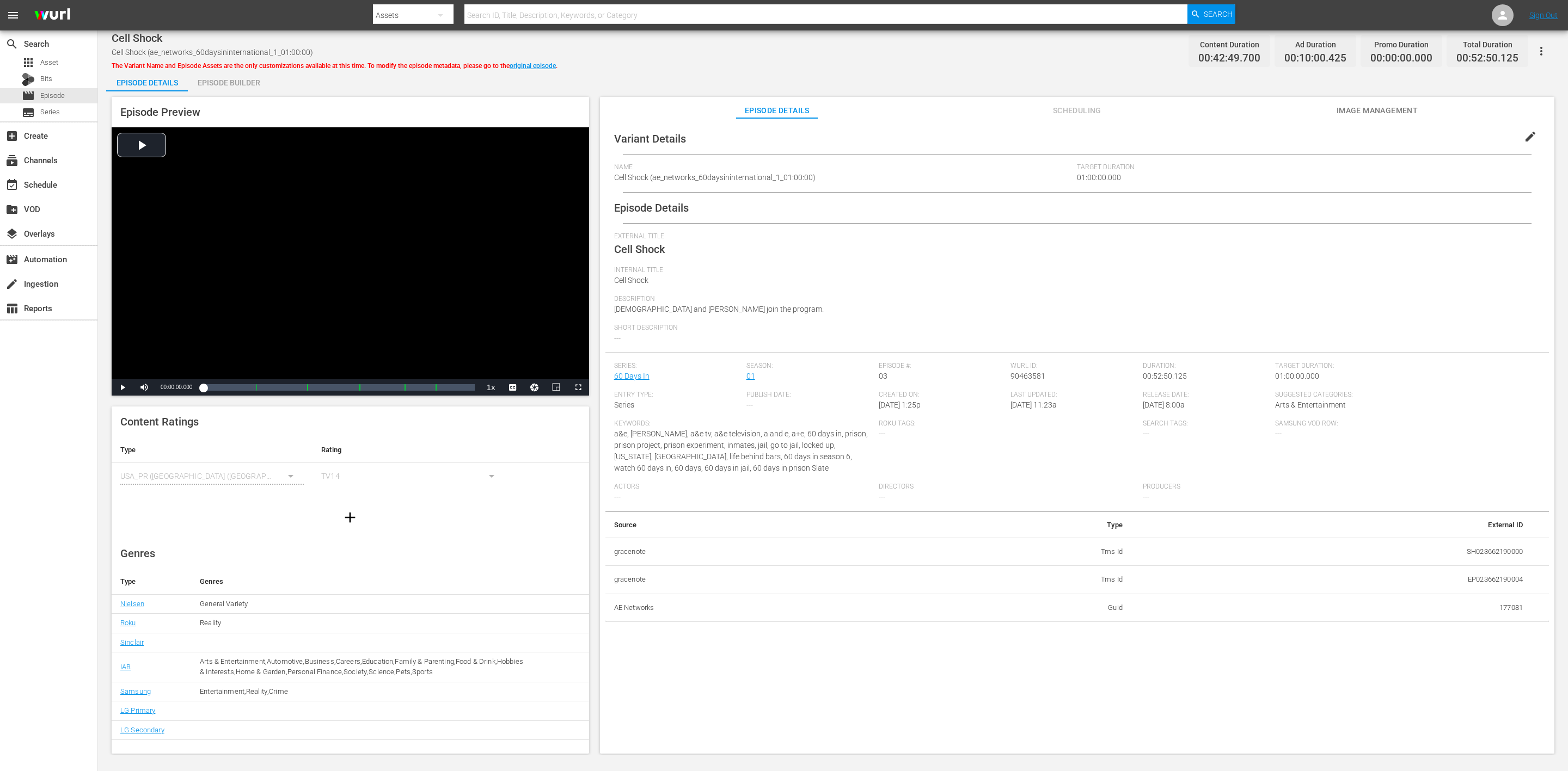
click at [225, 83] on div "Episode Builder" at bounding box center [229, 82] width 82 height 26
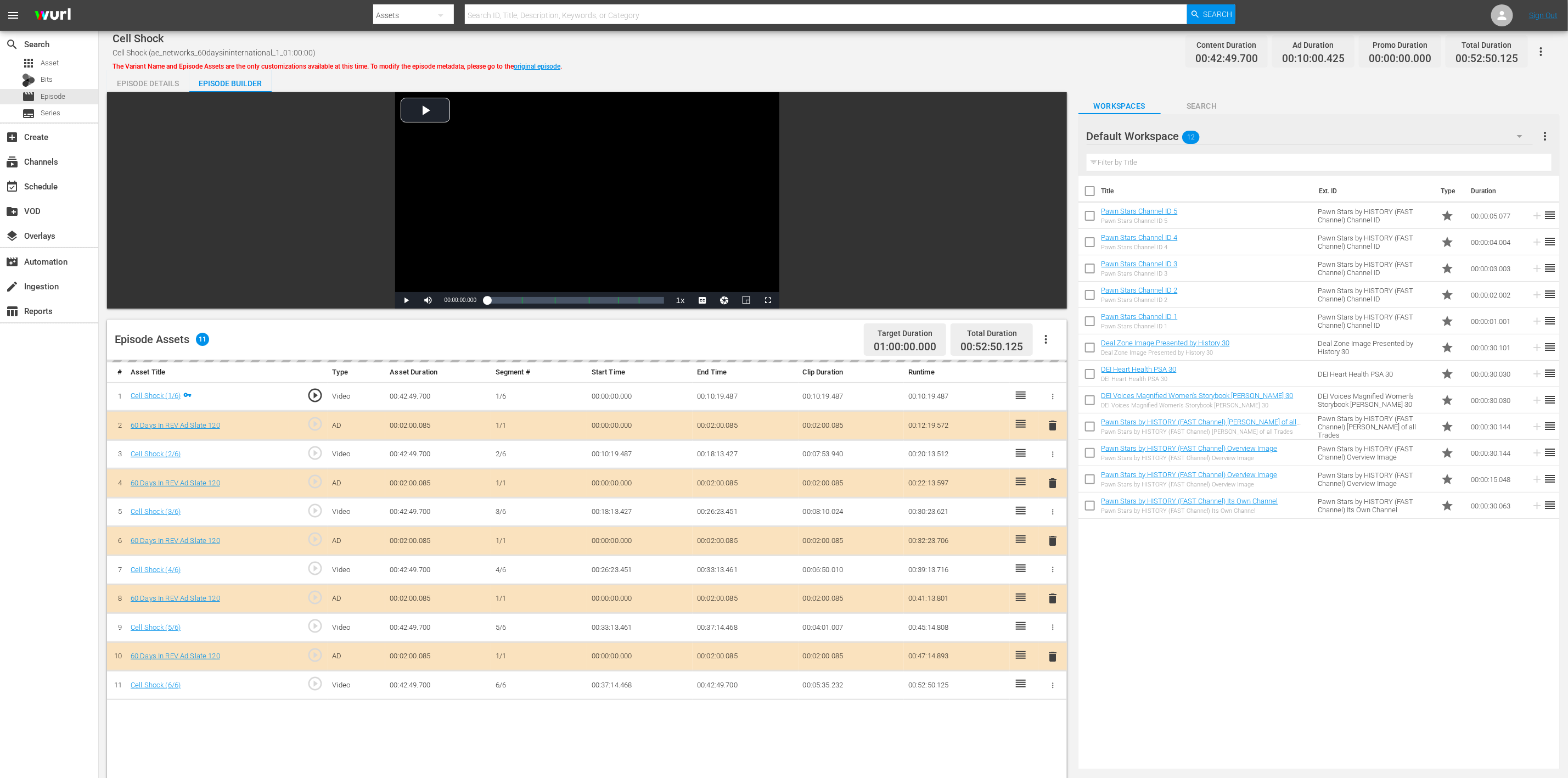
click at [1053, 130] on icon "button" at bounding box center [1520, 136] width 13 height 13
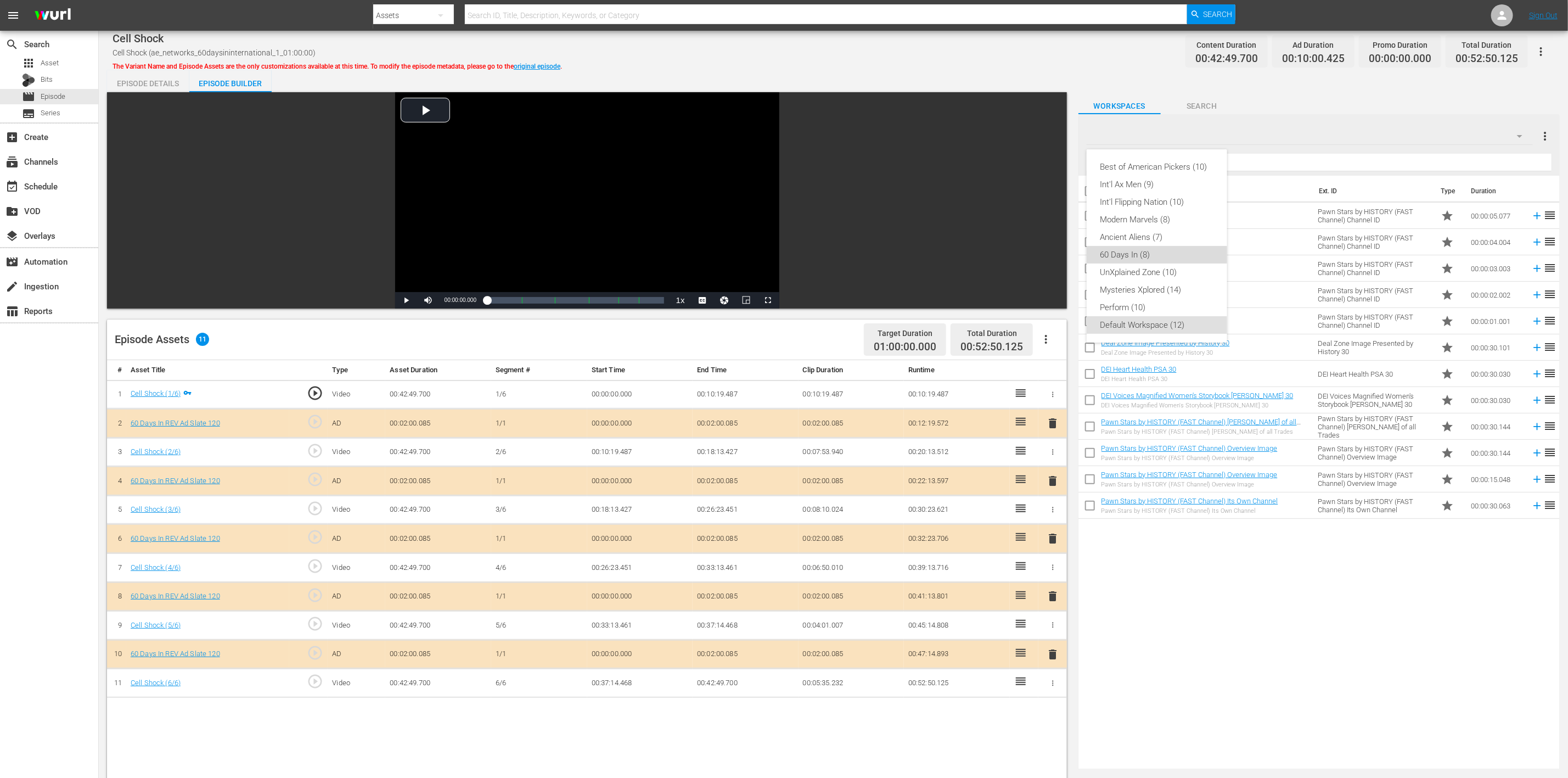
click at [1053, 249] on div "60 Days In (8)" at bounding box center [1157, 255] width 114 height 18
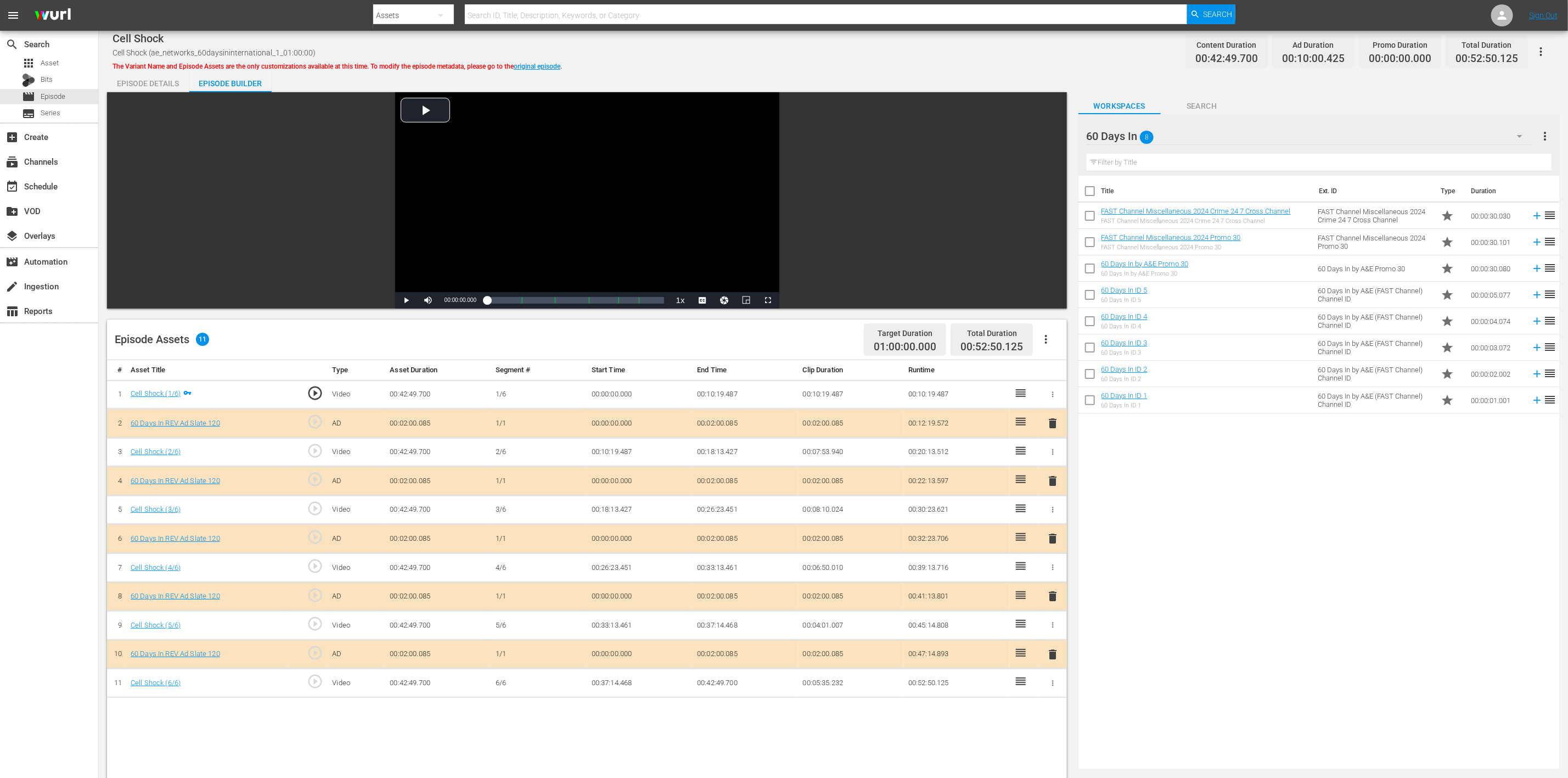
click at [1051, 518] on span "delete" at bounding box center [1052, 539] width 13 height 13
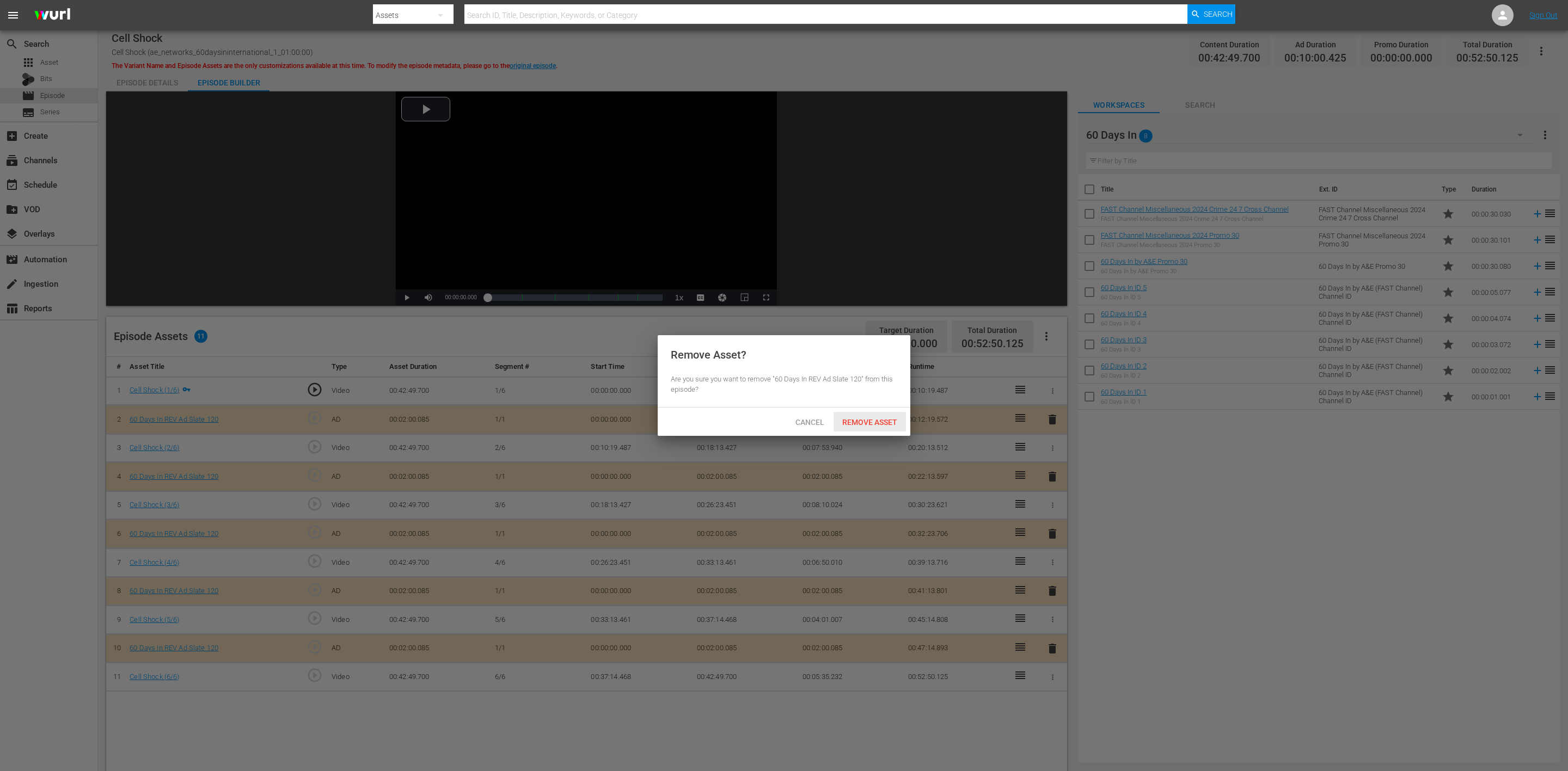
drag, startPoint x: 861, startPoint y: 420, endPoint x: 858, endPoint y: 391, distance: 29.2
click at [861, 420] on span "Remove Asset" at bounding box center [869, 422] width 72 height 9
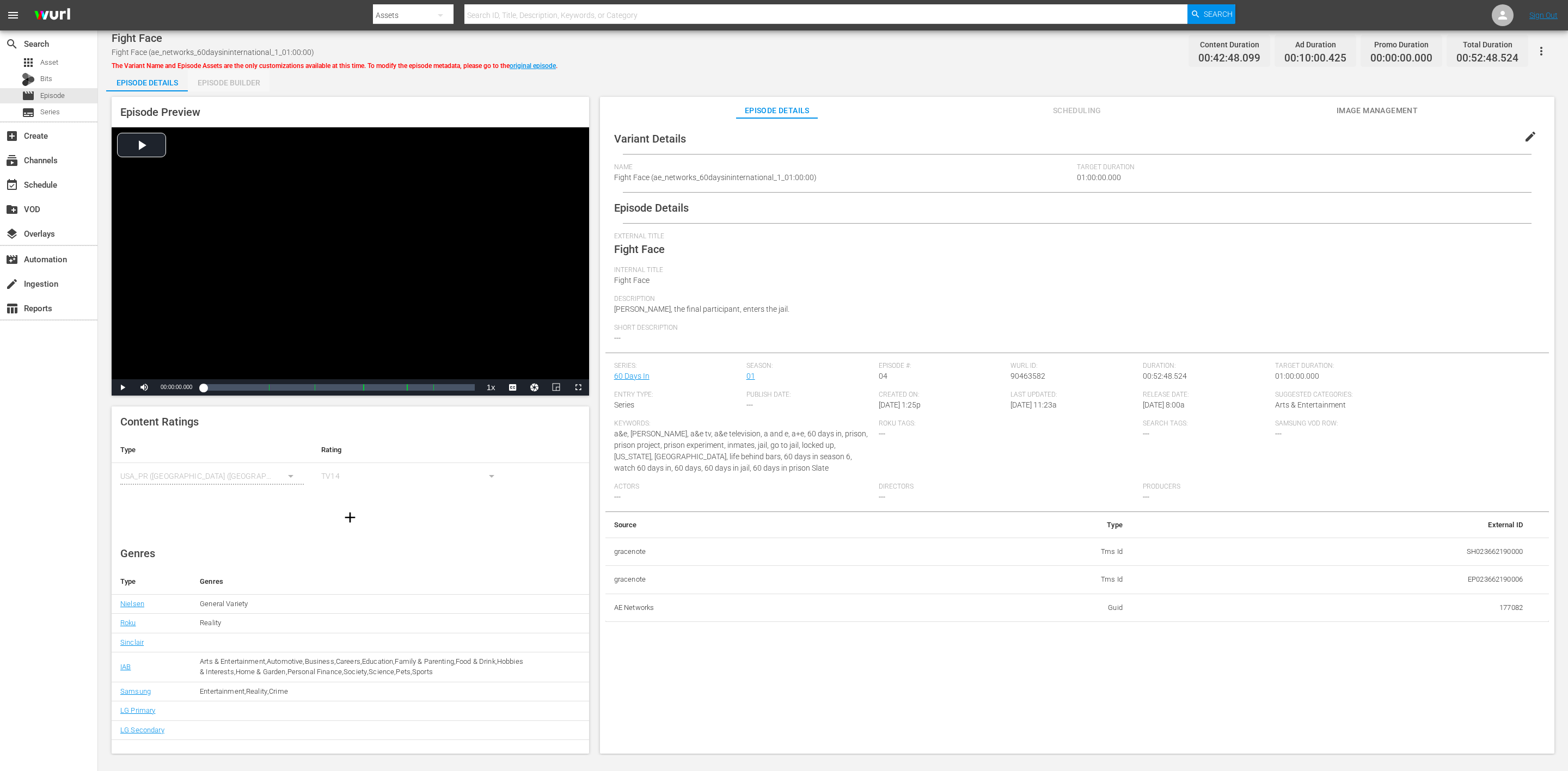
click at [237, 80] on div "Episode Builder" at bounding box center [229, 82] width 82 height 26
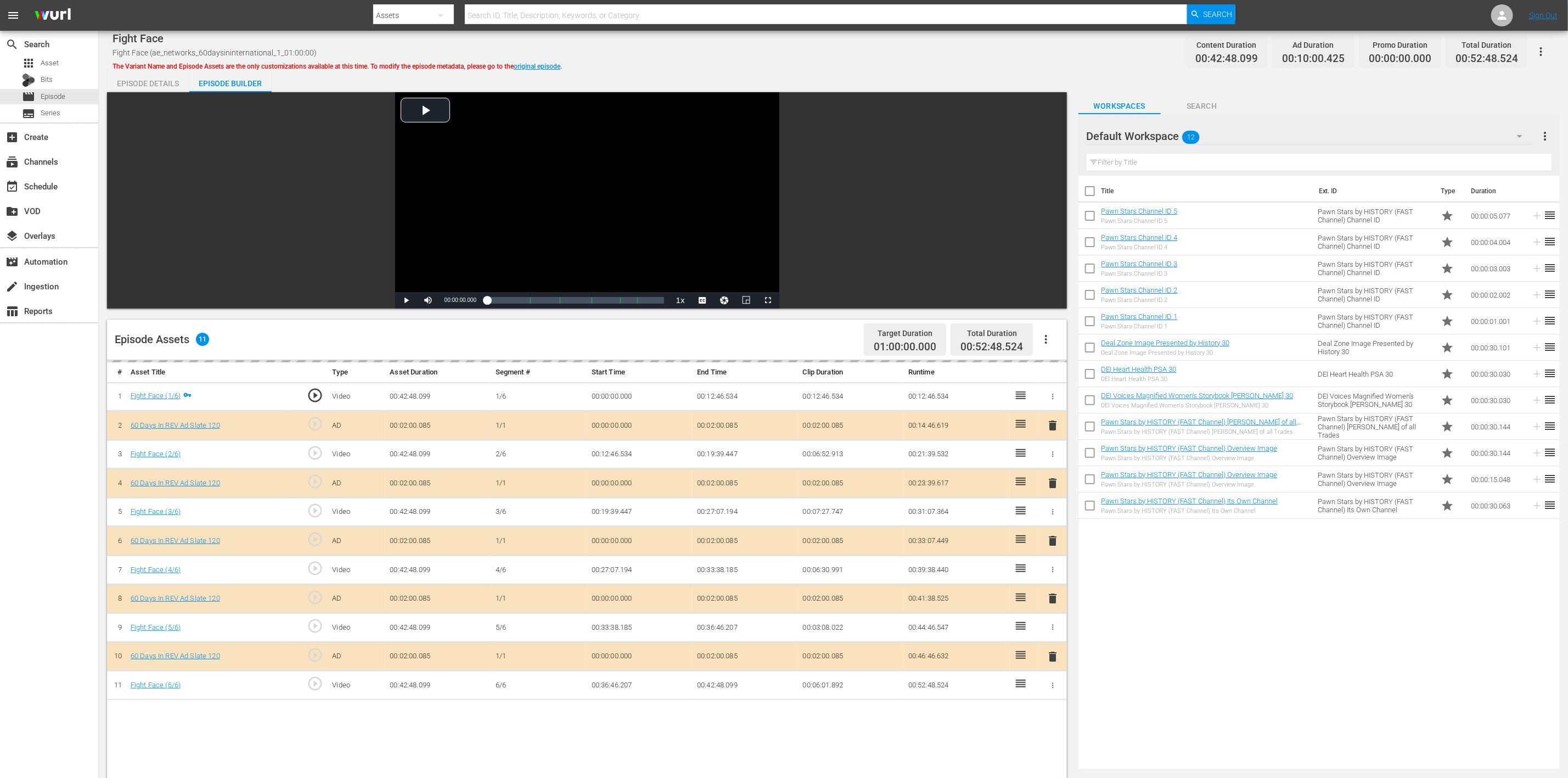
click at [1053, 137] on icon "button" at bounding box center [1520, 136] width 13 height 13
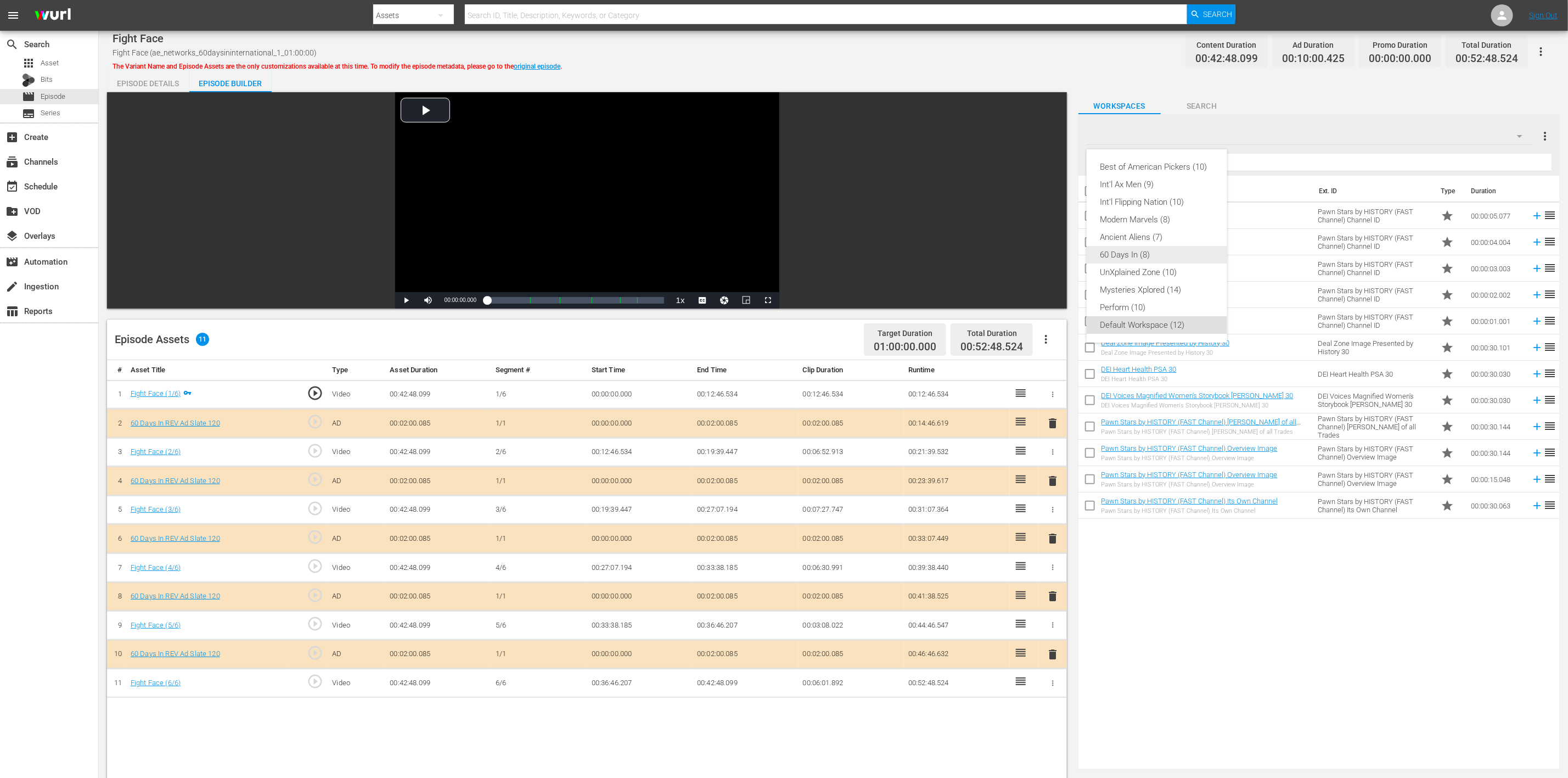
click at [1053, 255] on div "60 Days In (8)" at bounding box center [1157, 255] width 114 height 18
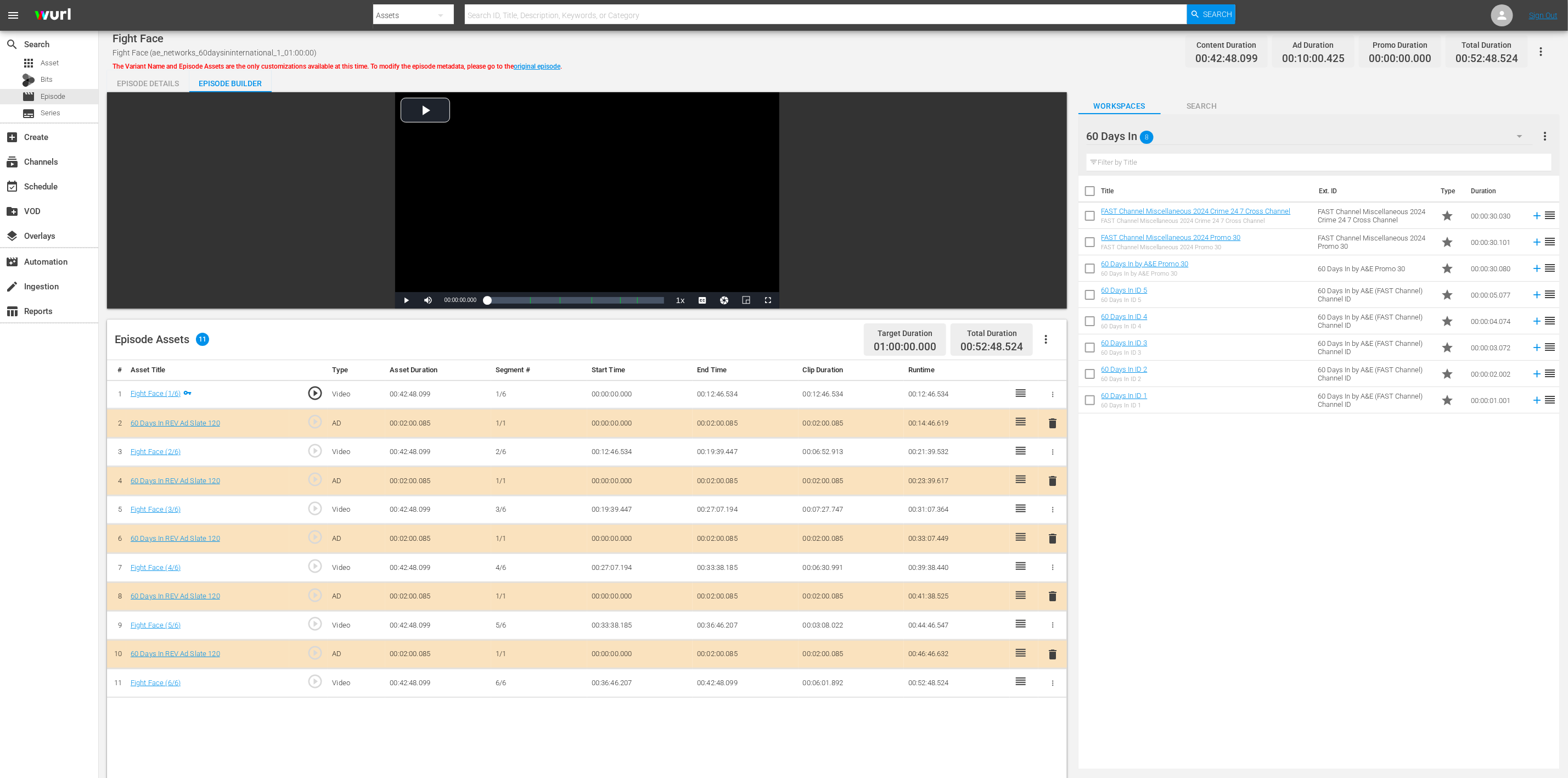
click at [1053, 518] on span "delete" at bounding box center [1052, 539] width 13 height 13
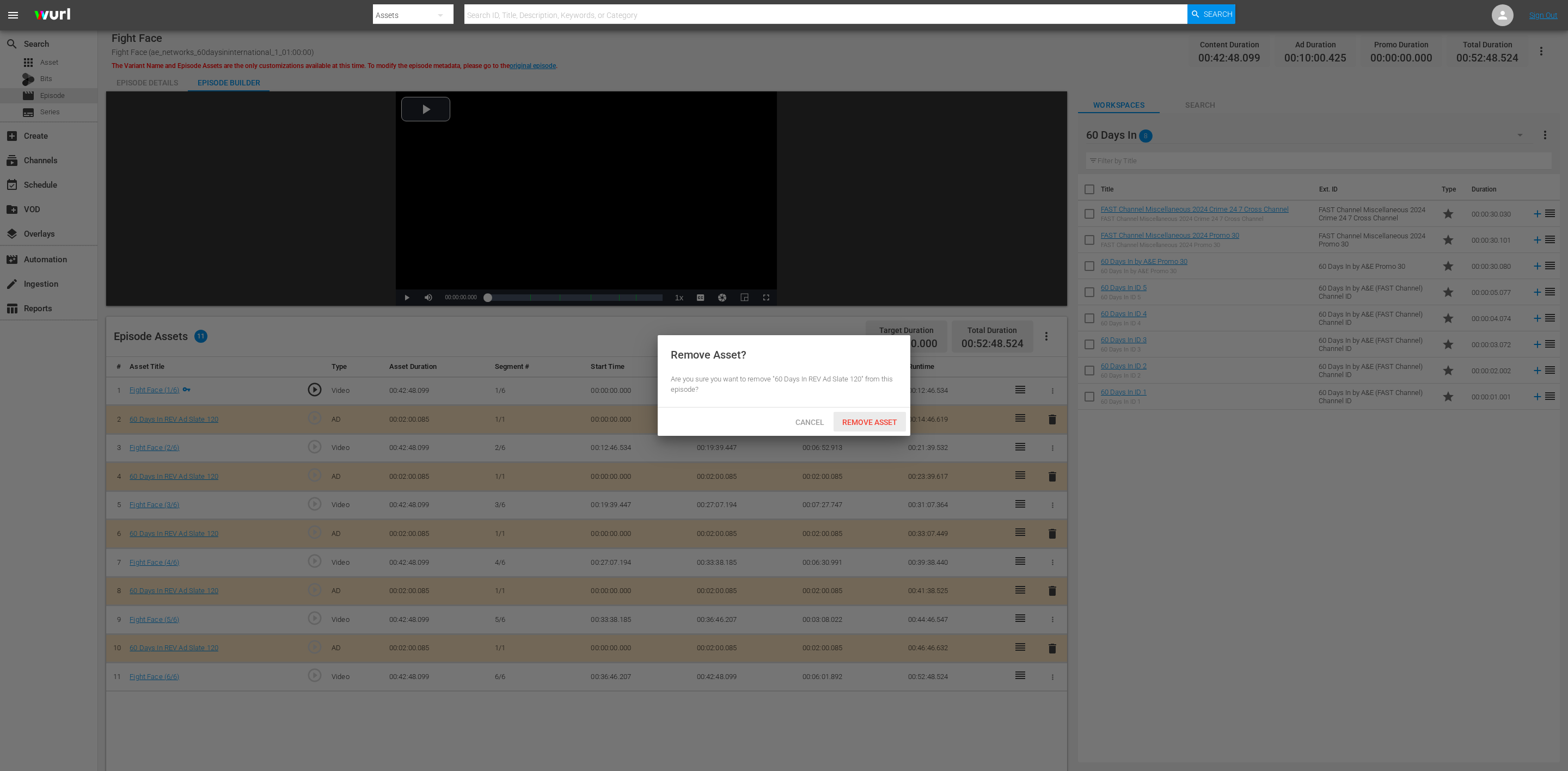
click at [883, 427] on div "Remove Asset" at bounding box center [869, 422] width 72 height 20
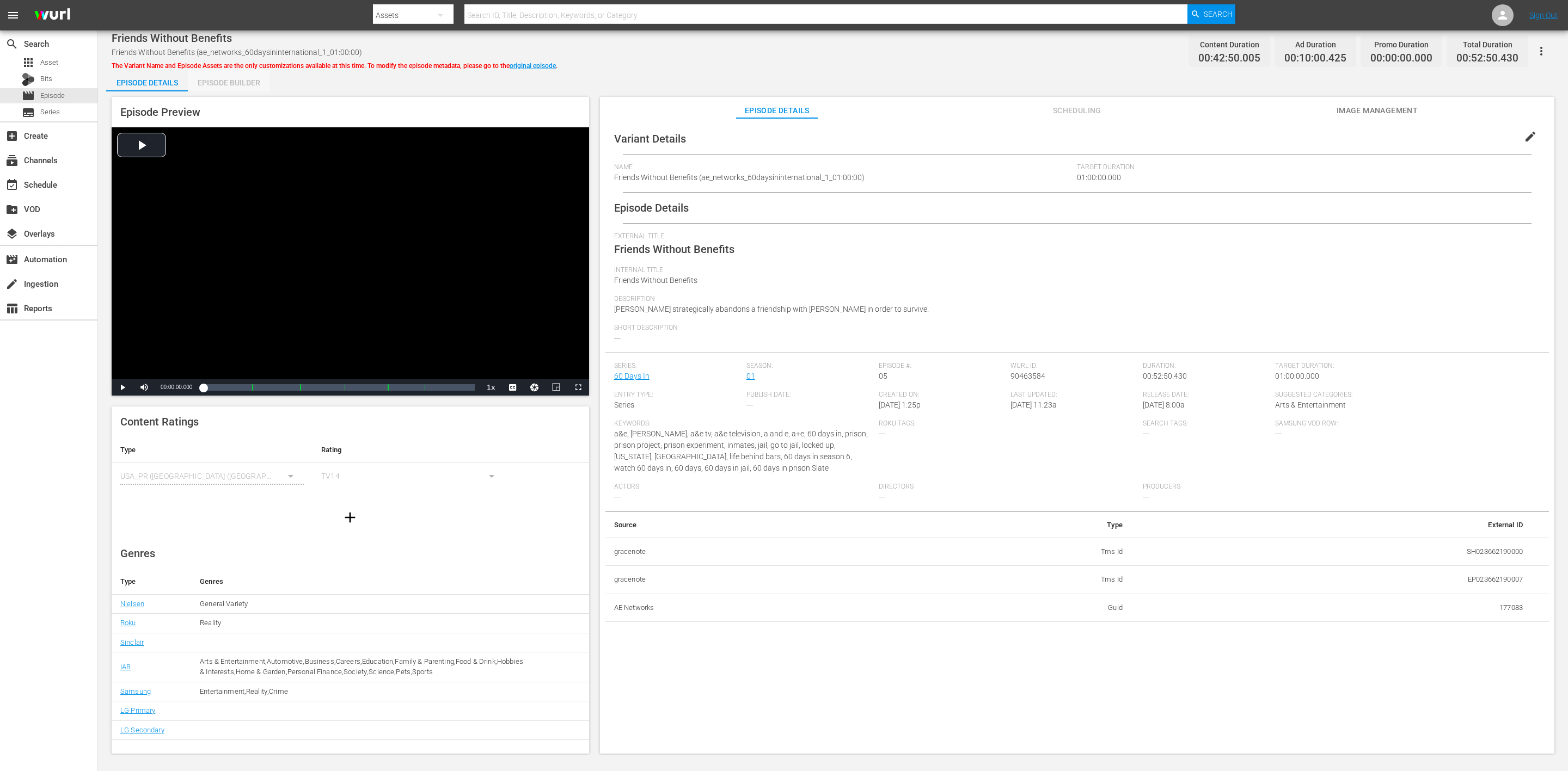
click at [226, 77] on div "Episode Builder" at bounding box center [229, 82] width 82 height 26
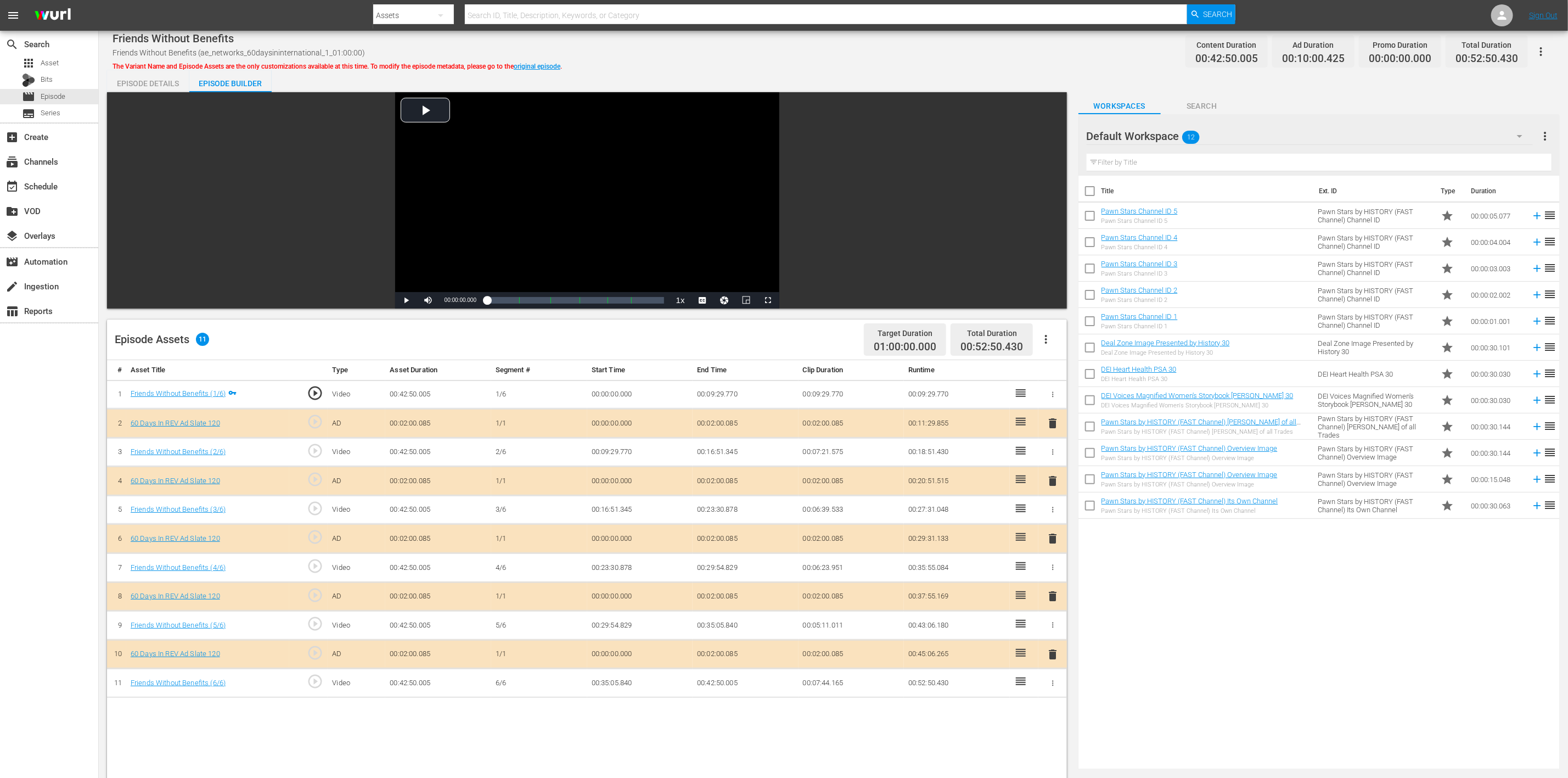
click at [1053, 128] on button "button" at bounding box center [1520, 136] width 26 height 26
click at [1053, 251] on div "60 Days In (8)" at bounding box center [1157, 255] width 114 height 18
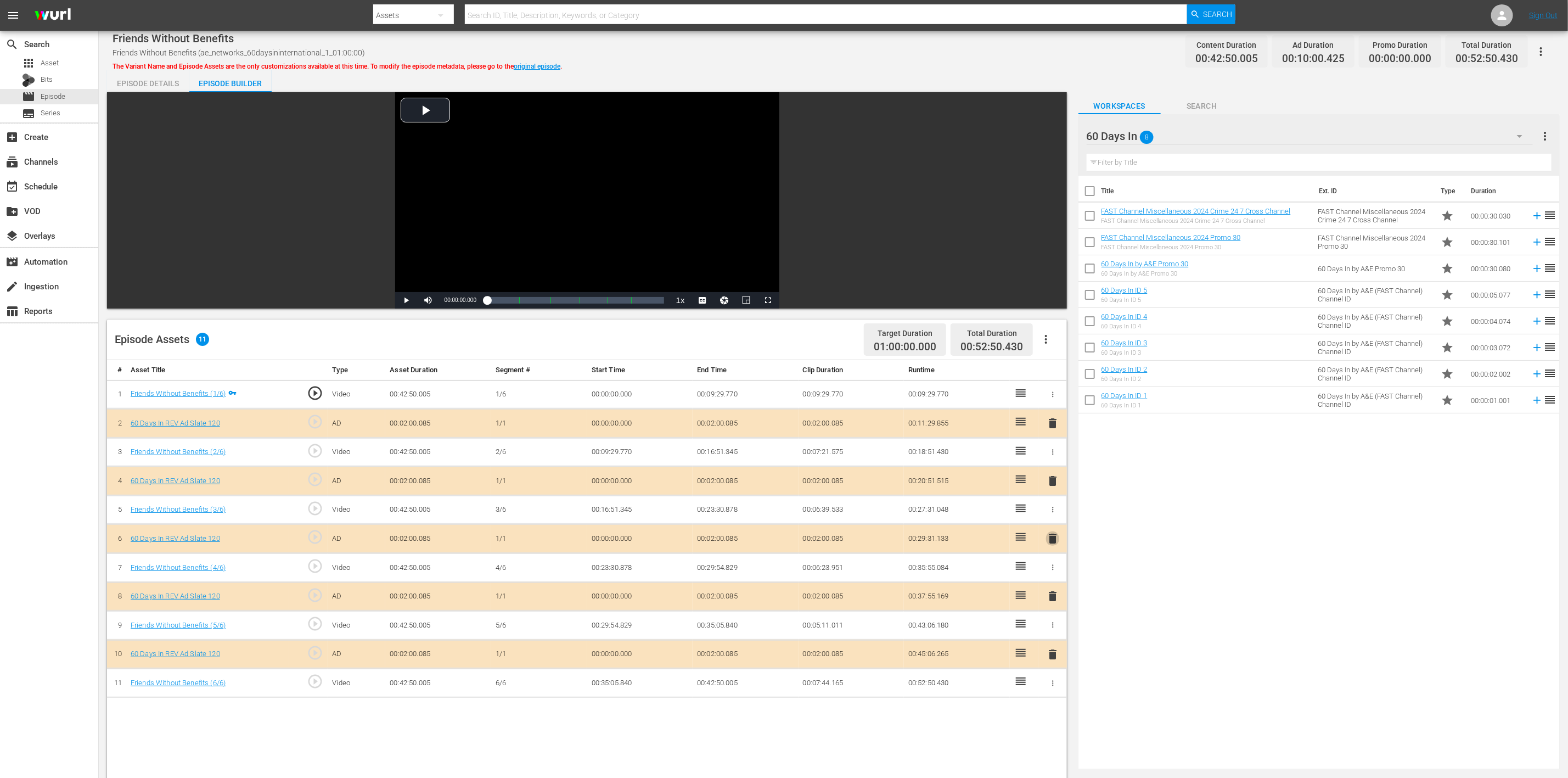
click at [1048, 518] on span "delete" at bounding box center [1052, 539] width 13 height 13
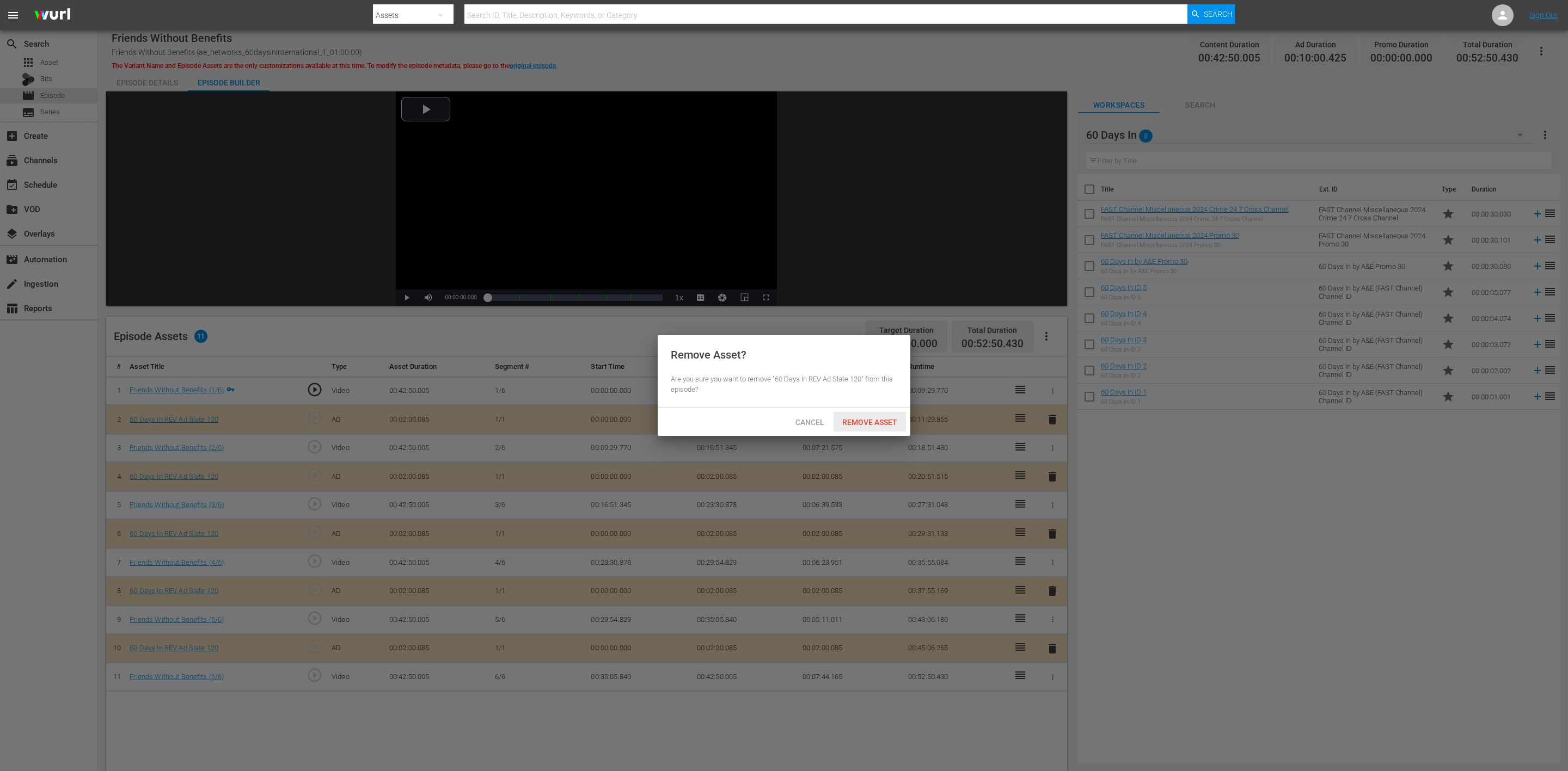
click at [890, 422] on span "Remove Asset" at bounding box center [869, 422] width 72 height 9
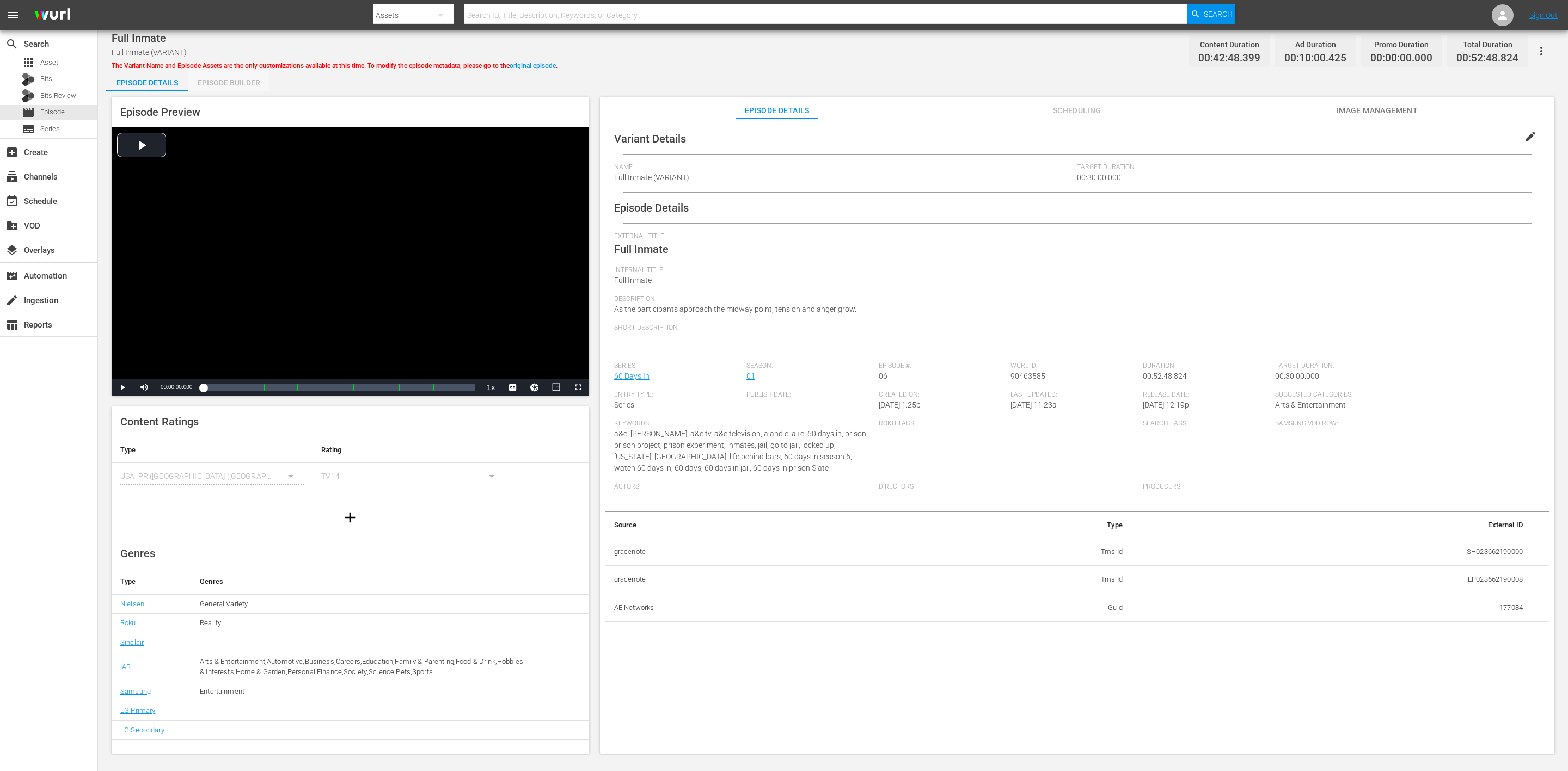
click at [229, 77] on div "Episode Builder" at bounding box center [229, 82] width 82 height 26
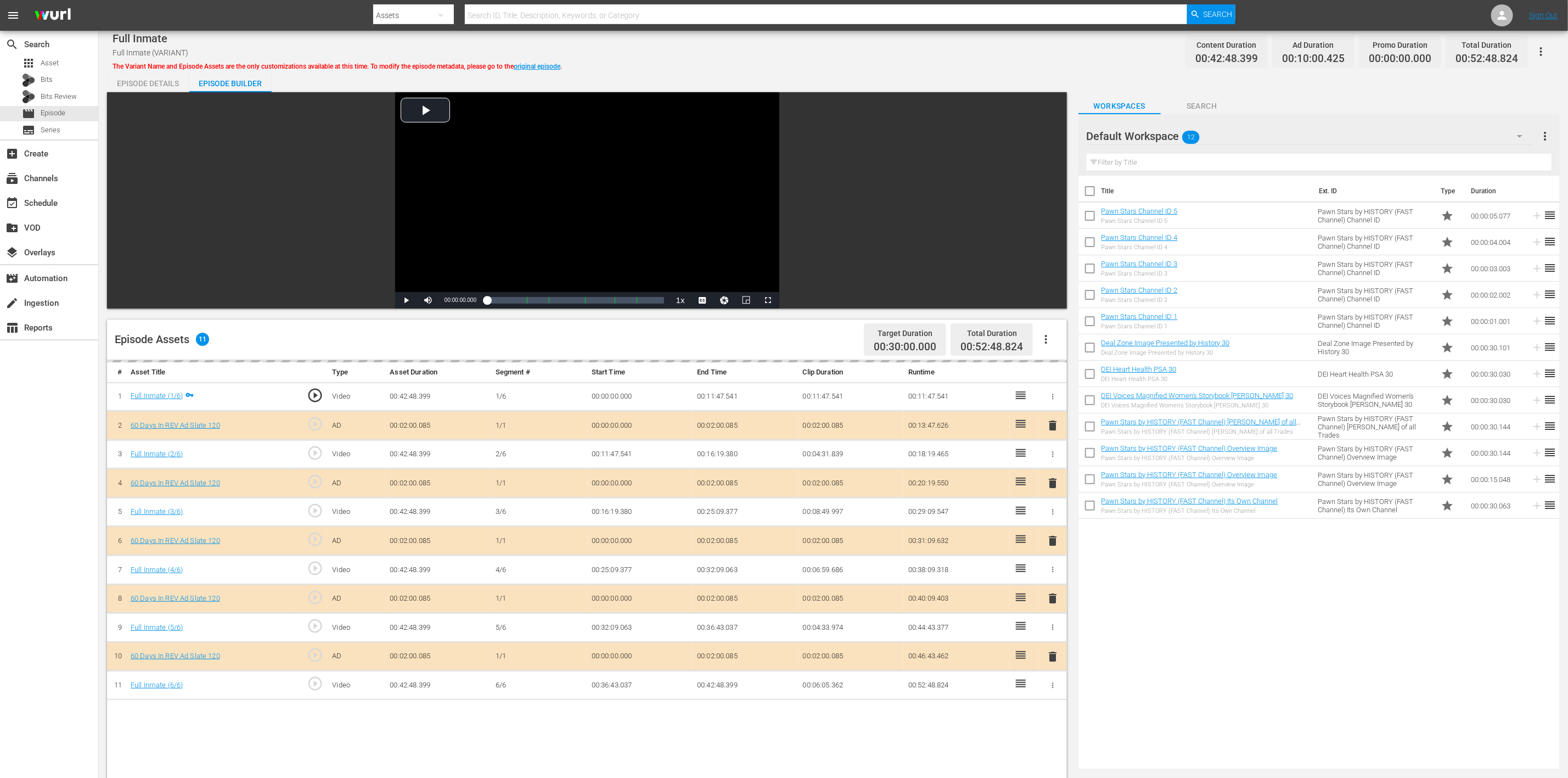
click at [1053, 137] on icon "button" at bounding box center [1520, 136] width 13 height 13
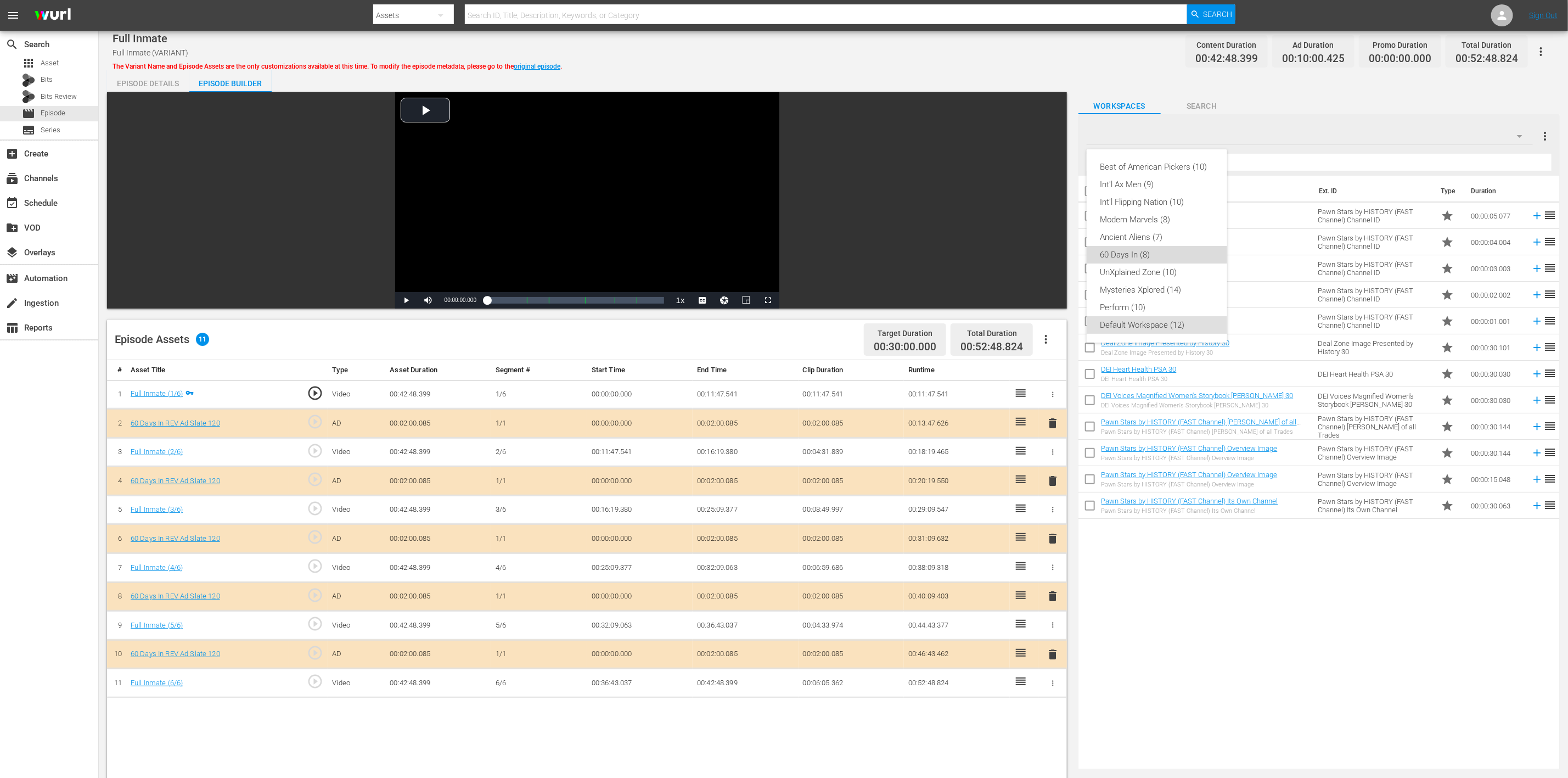
click at [1053, 251] on div "60 Days In (8)" at bounding box center [1157, 255] width 114 height 18
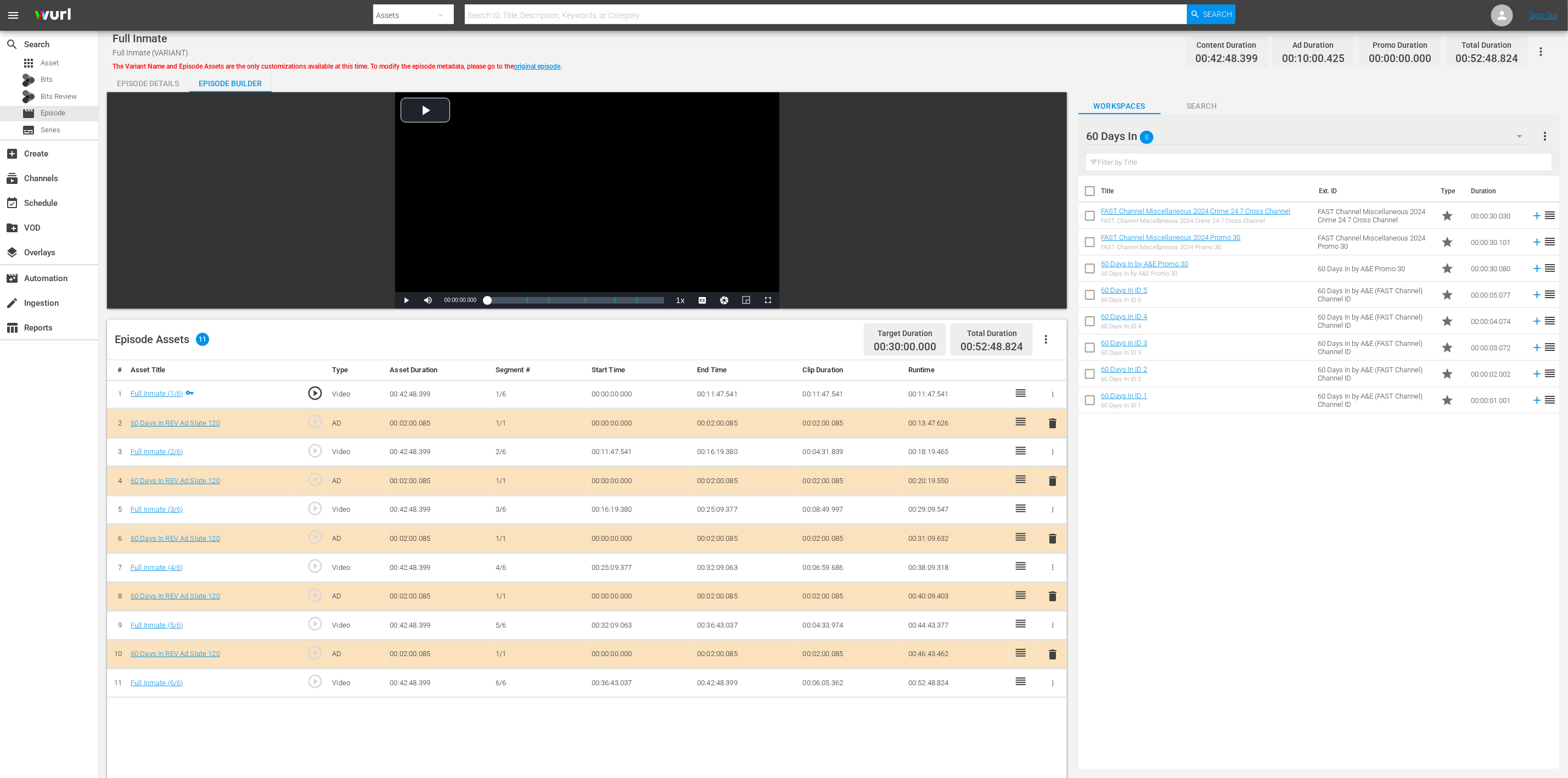
click at [1053, 518] on span "delete" at bounding box center [1052, 539] width 13 height 13
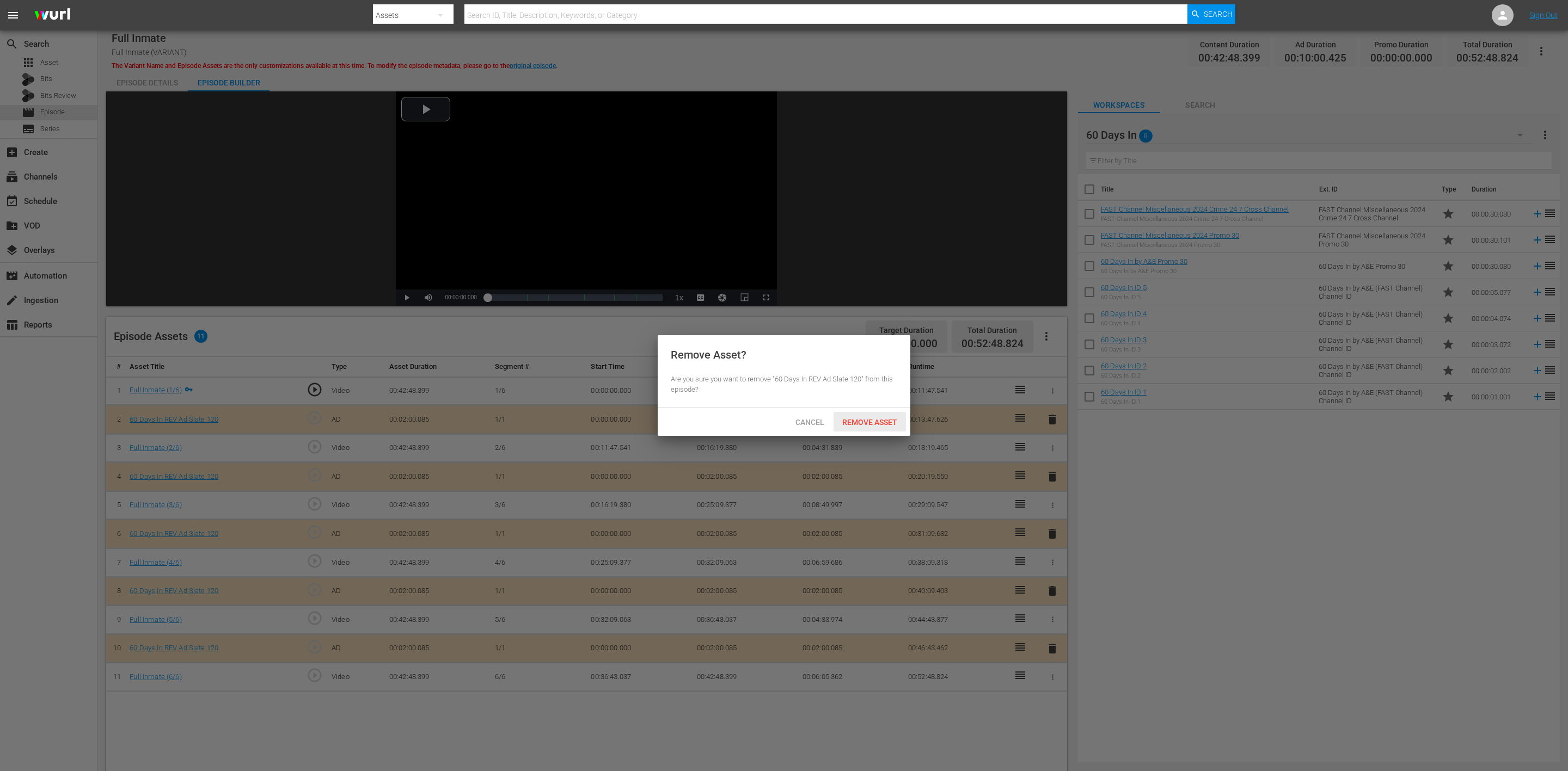
click at [872, 420] on span "Remove Asset" at bounding box center [869, 422] width 72 height 9
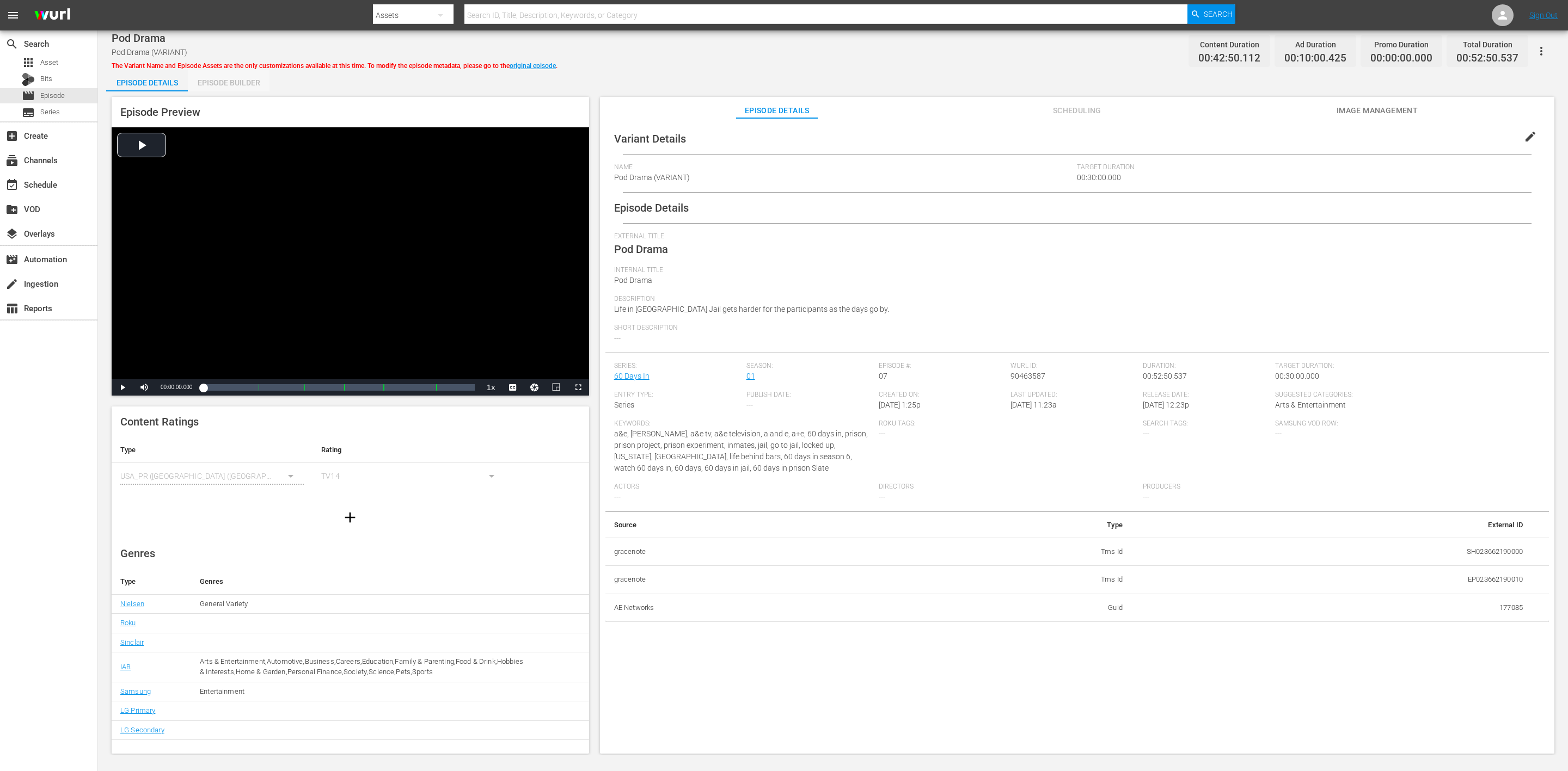
click at [247, 84] on div "Episode Builder" at bounding box center [229, 82] width 82 height 26
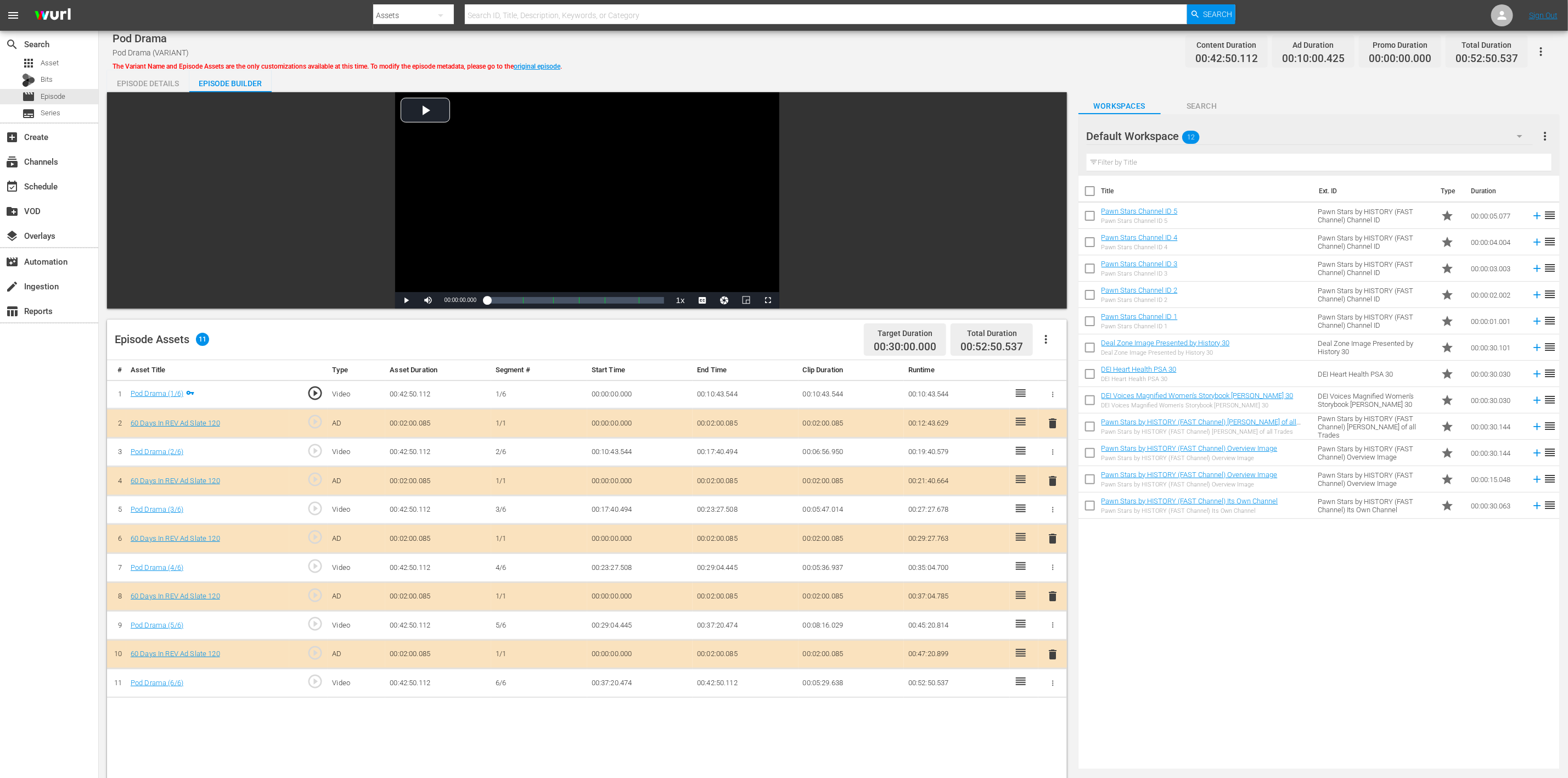
click at [1053, 133] on button "button" at bounding box center [1520, 136] width 26 height 26
click at [1053, 251] on div "60 Days In (8)" at bounding box center [1157, 255] width 114 height 18
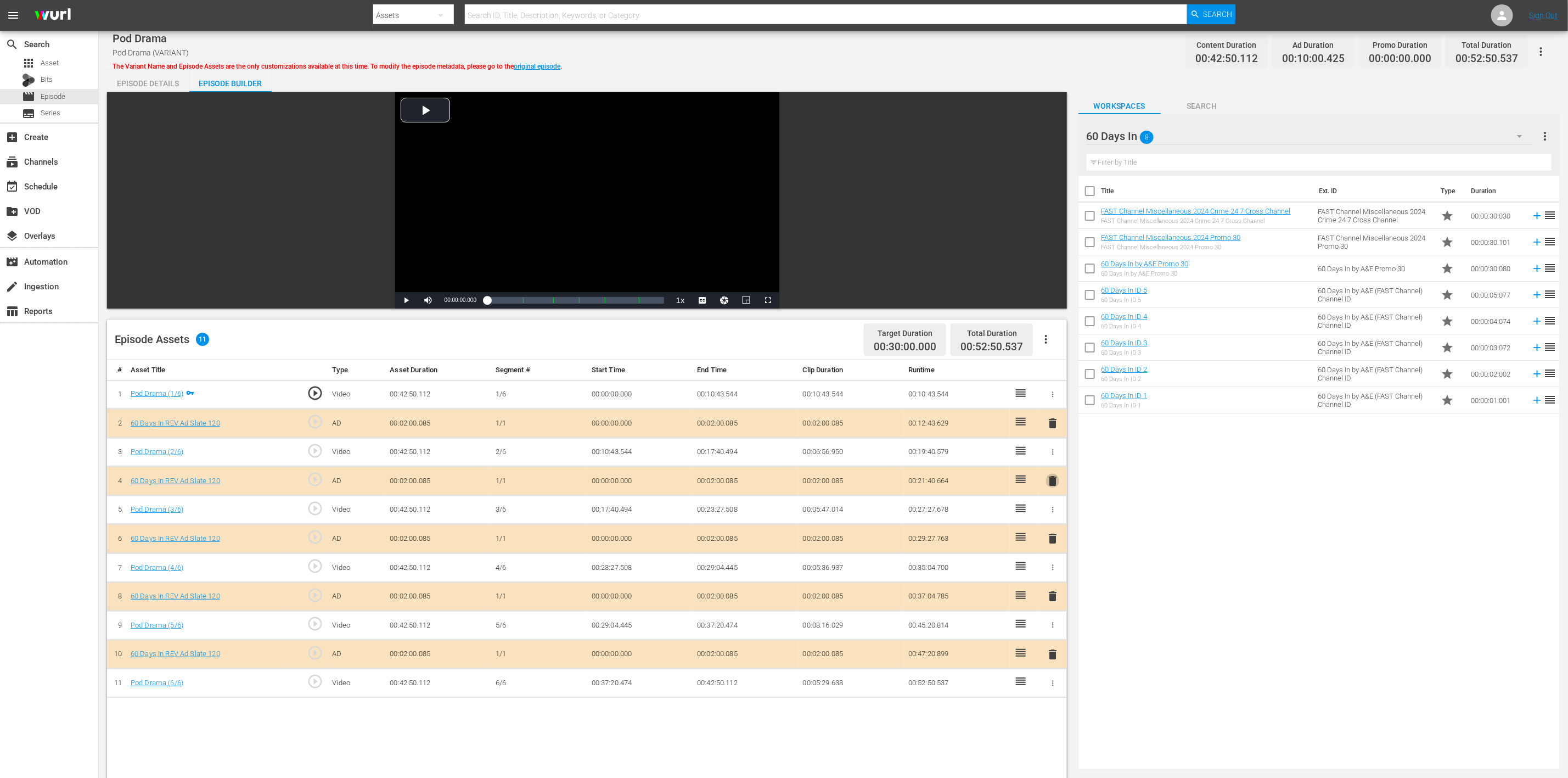
click at [1052, 480] on span "delete" at bounding box center [1052, 481] width 13 height 13
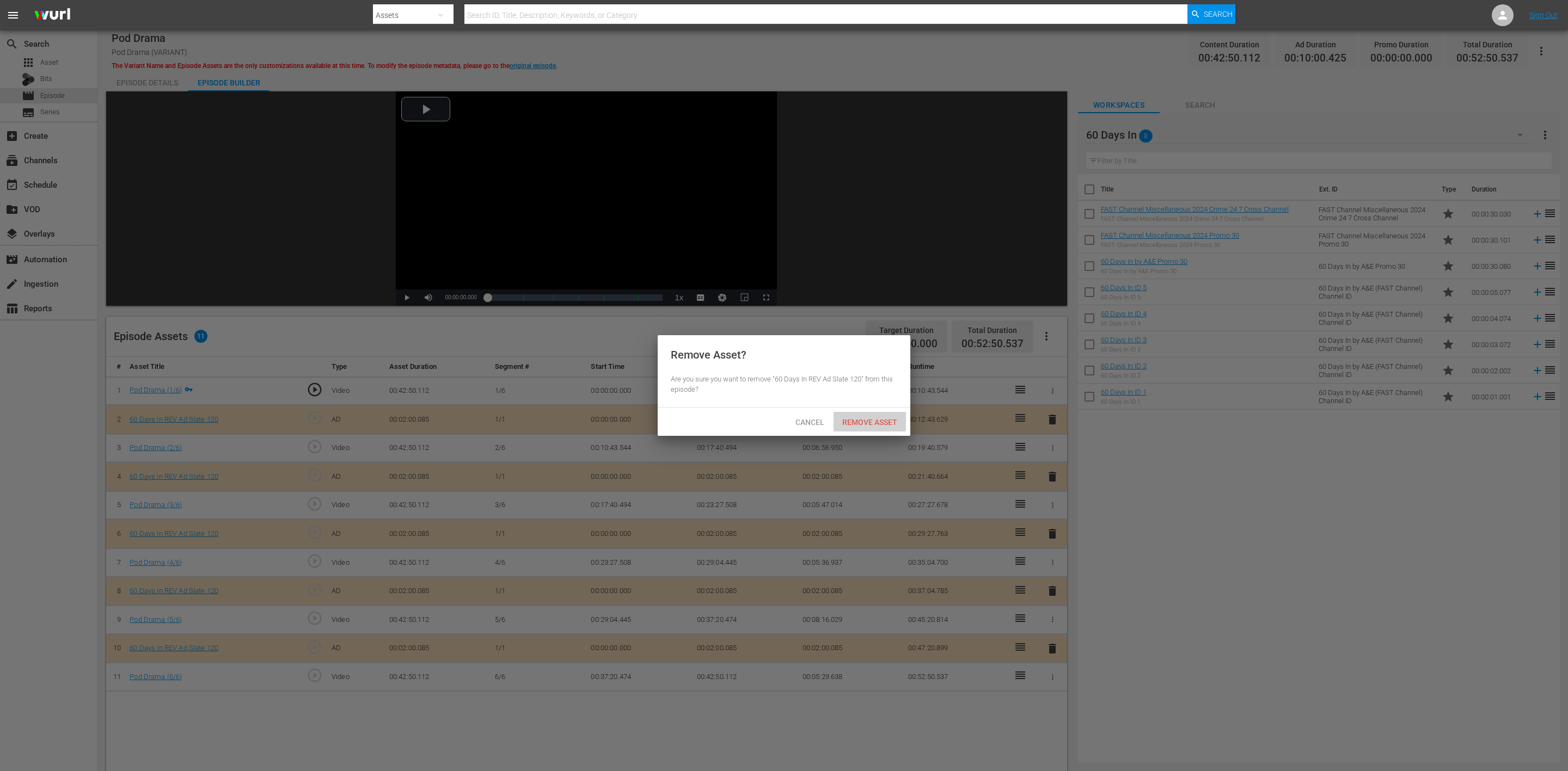
click at [874, 427] on div "Remove Asset" at bounding box center [869, 422] width 72 height 20
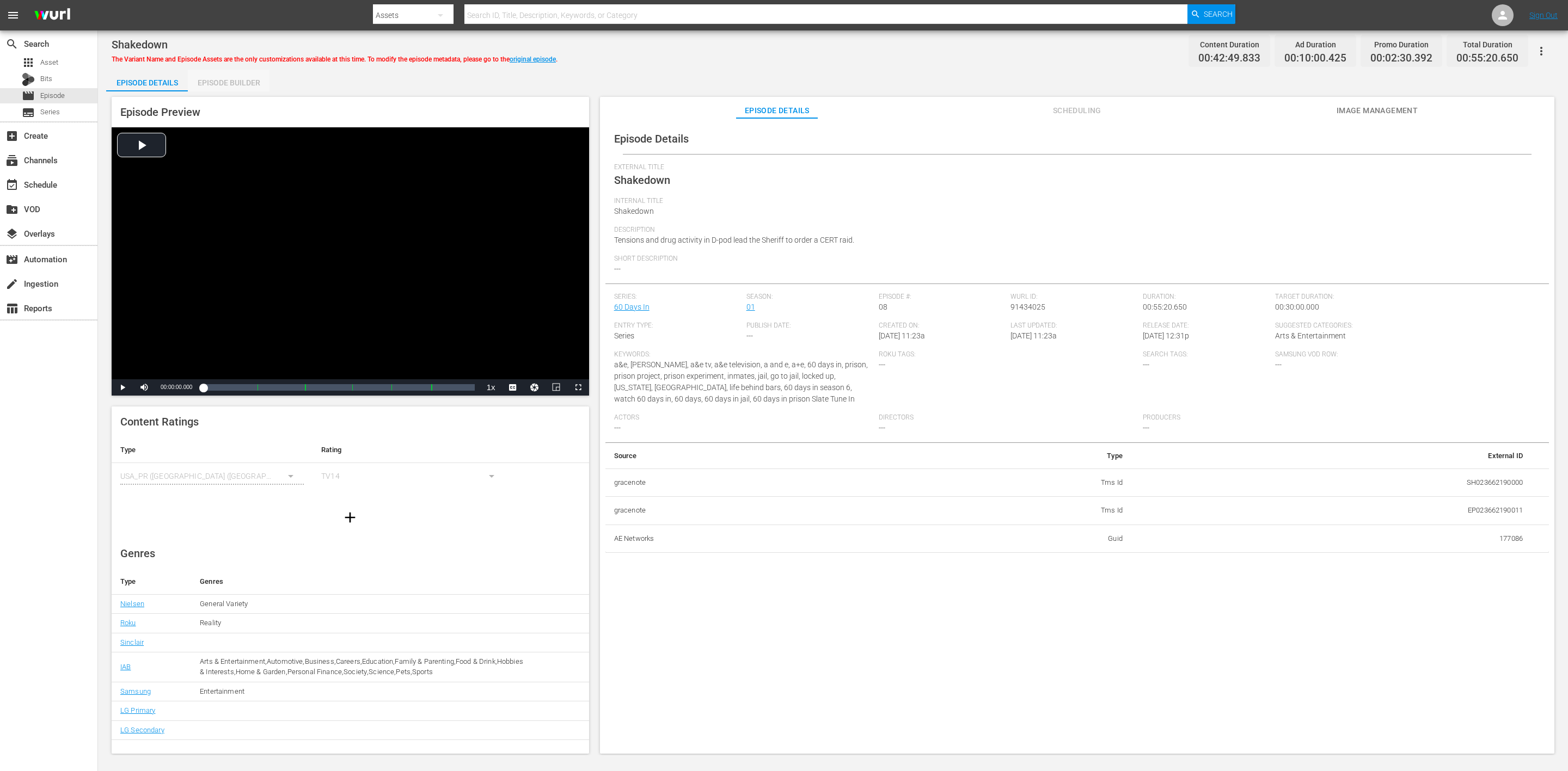
click at [235, 77] on div "Episode Builder" at bounding box center [229, 82] width 82 height 26
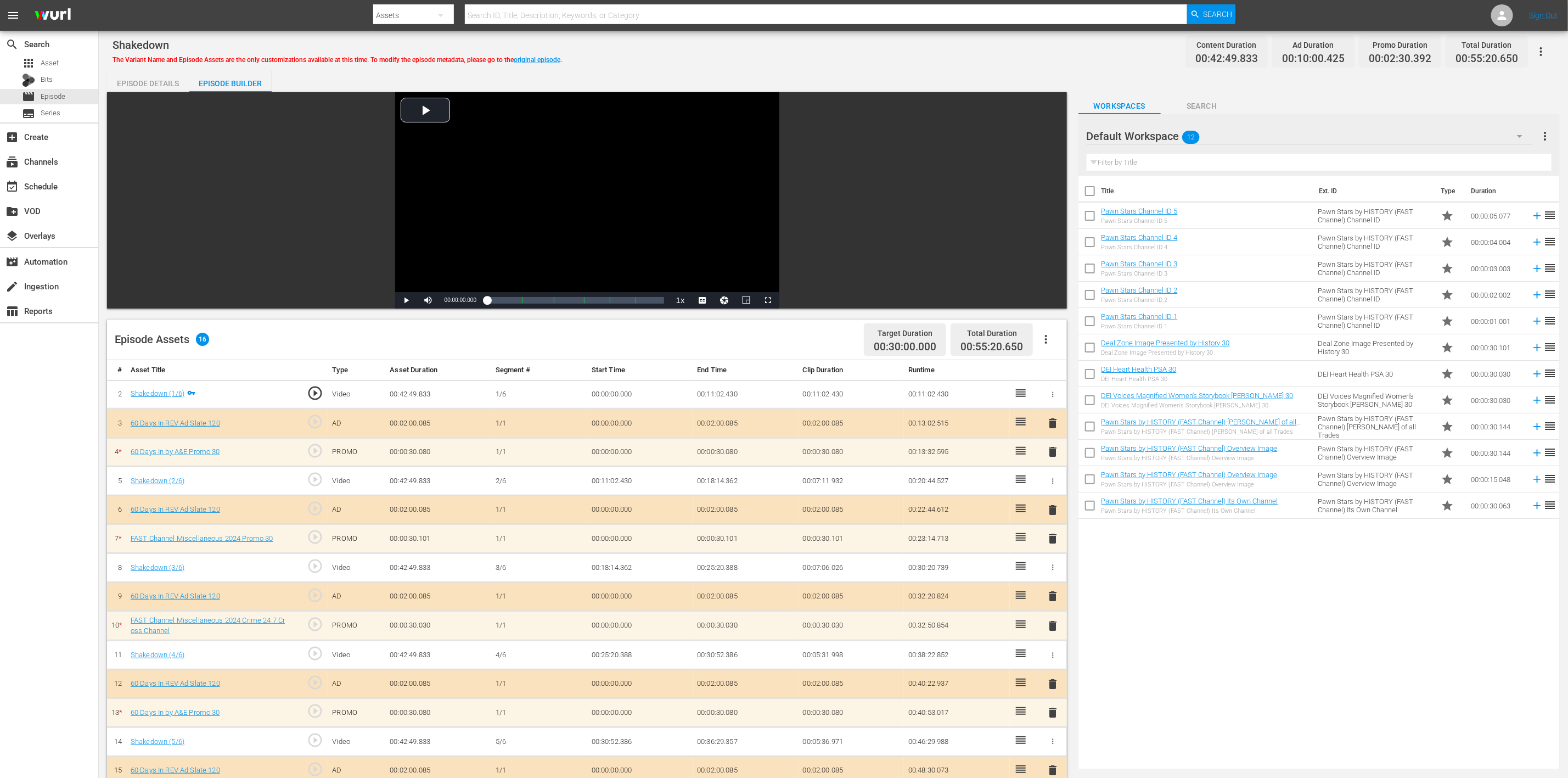
click at [1051, 457] on span "delete" at bounding box center [1052, 451] width 13 height 13
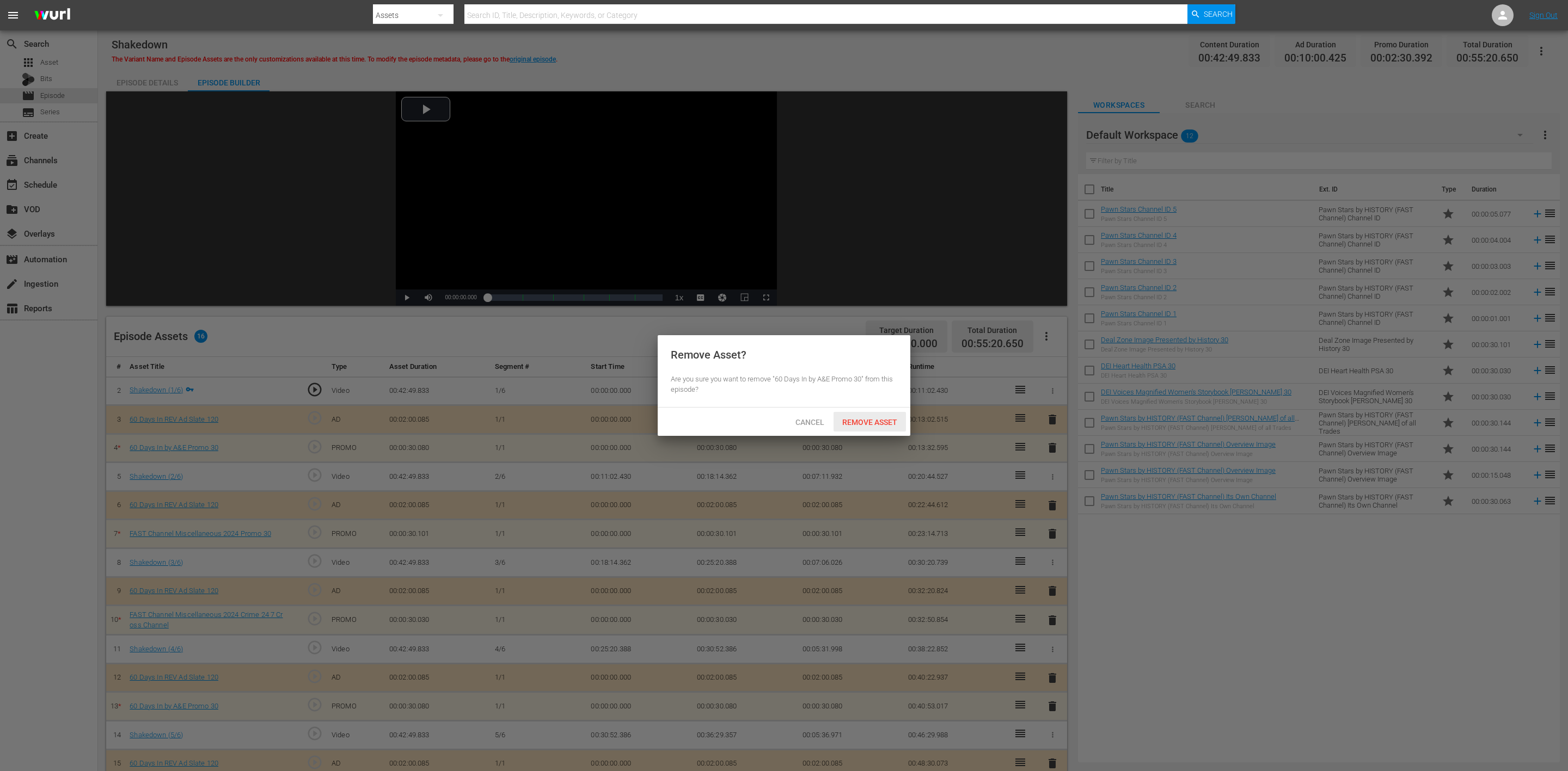
click at [881, 418] on span "Remove Asset" at bounding box center [869, 422] width 72 height 9
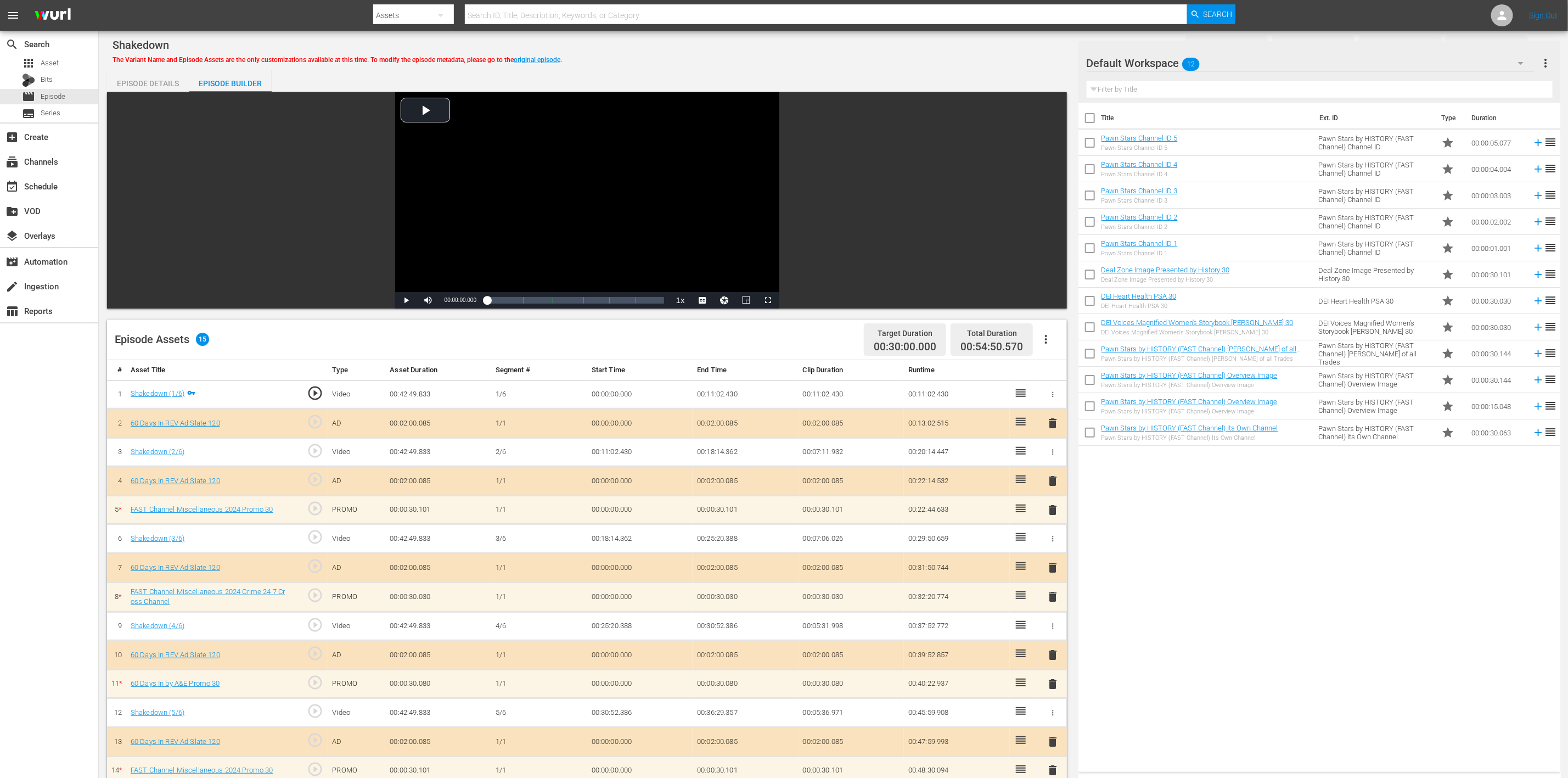
scroll to position [286, 0]
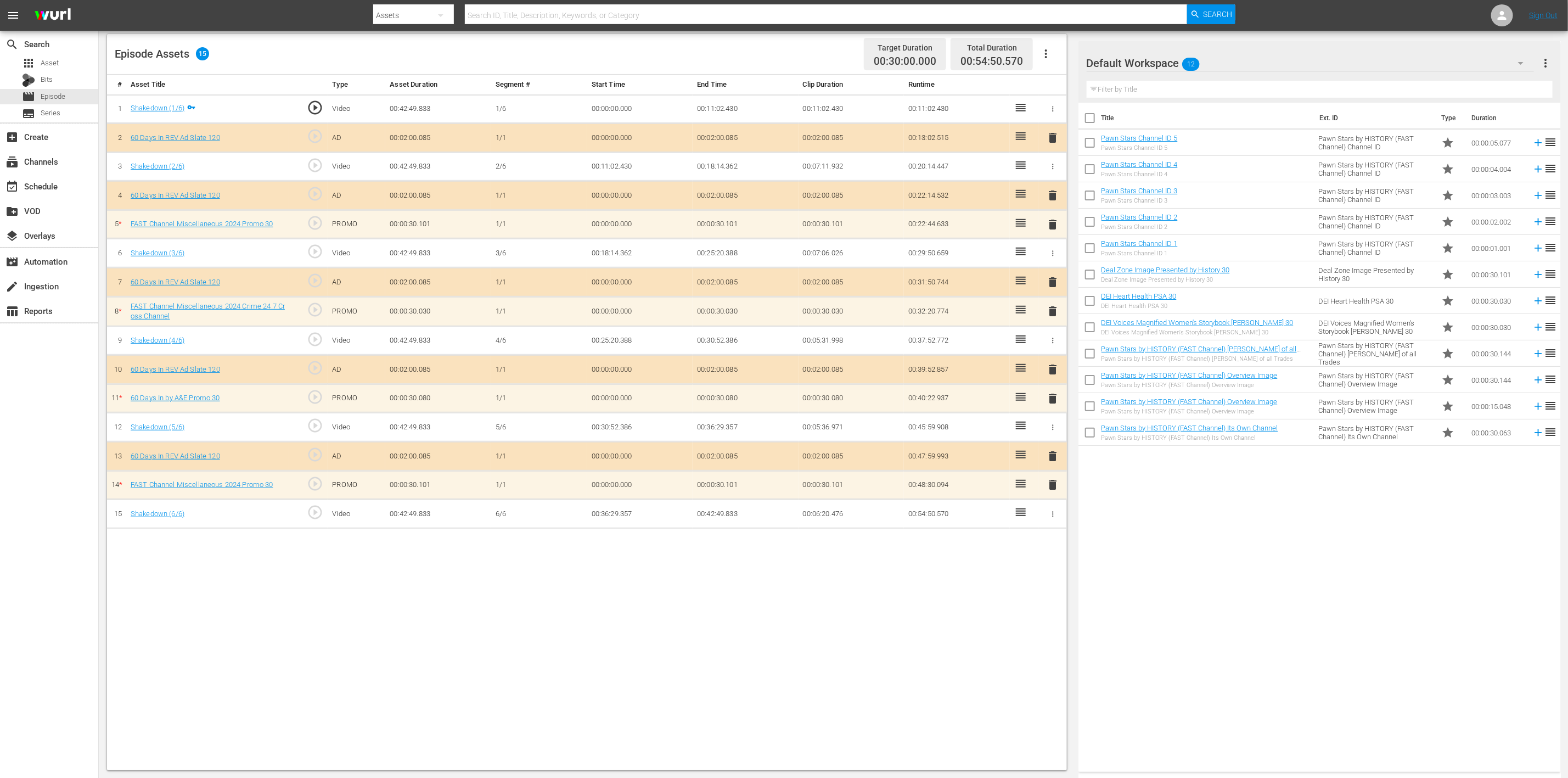
click at [1053, 483] on span "delete" at bounding box center [1052, 484] width 13 height 13
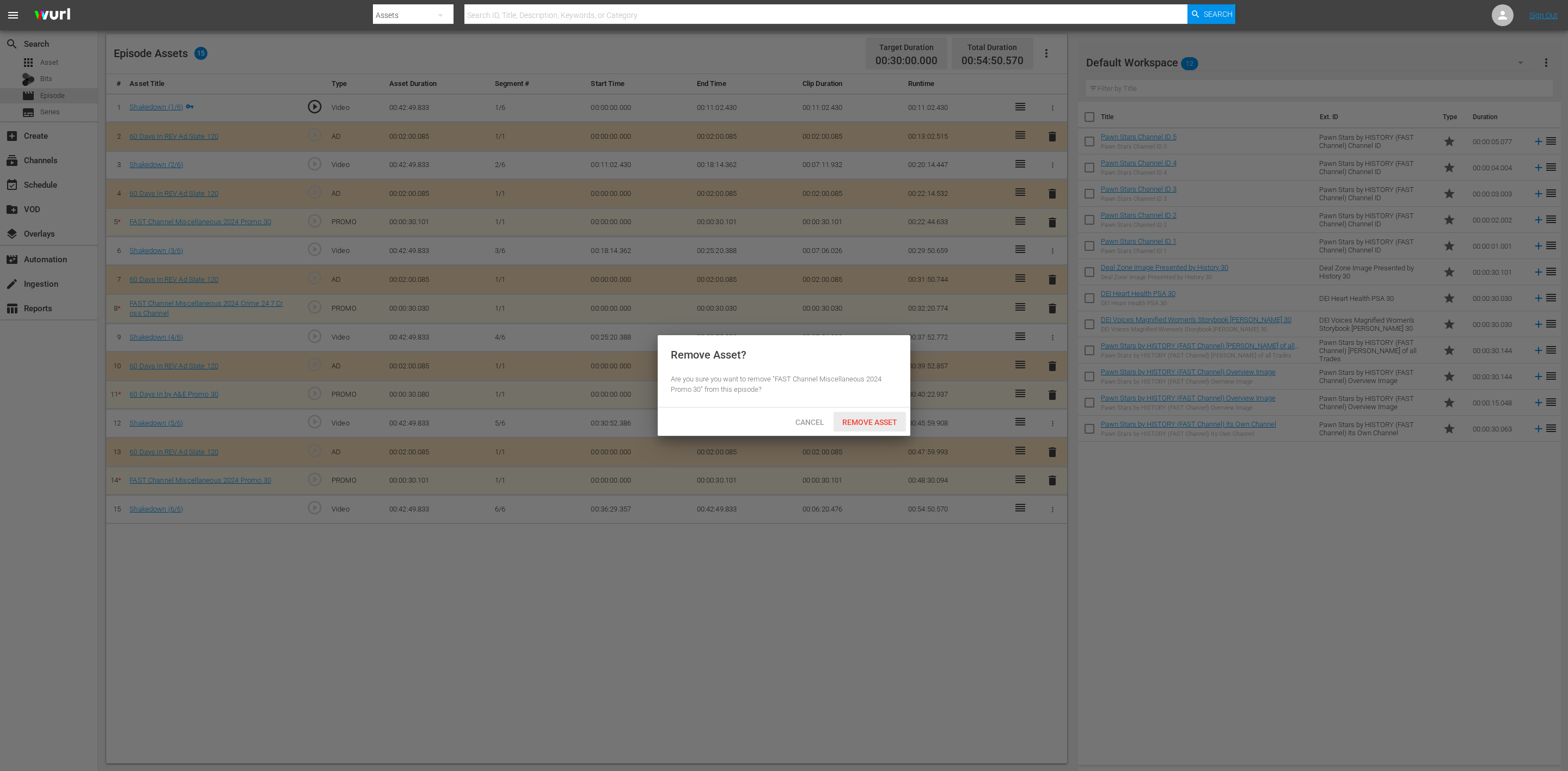
click at [887, 415] on div "Remove Asset" at bounding box center [869, 422] width 72 height 20
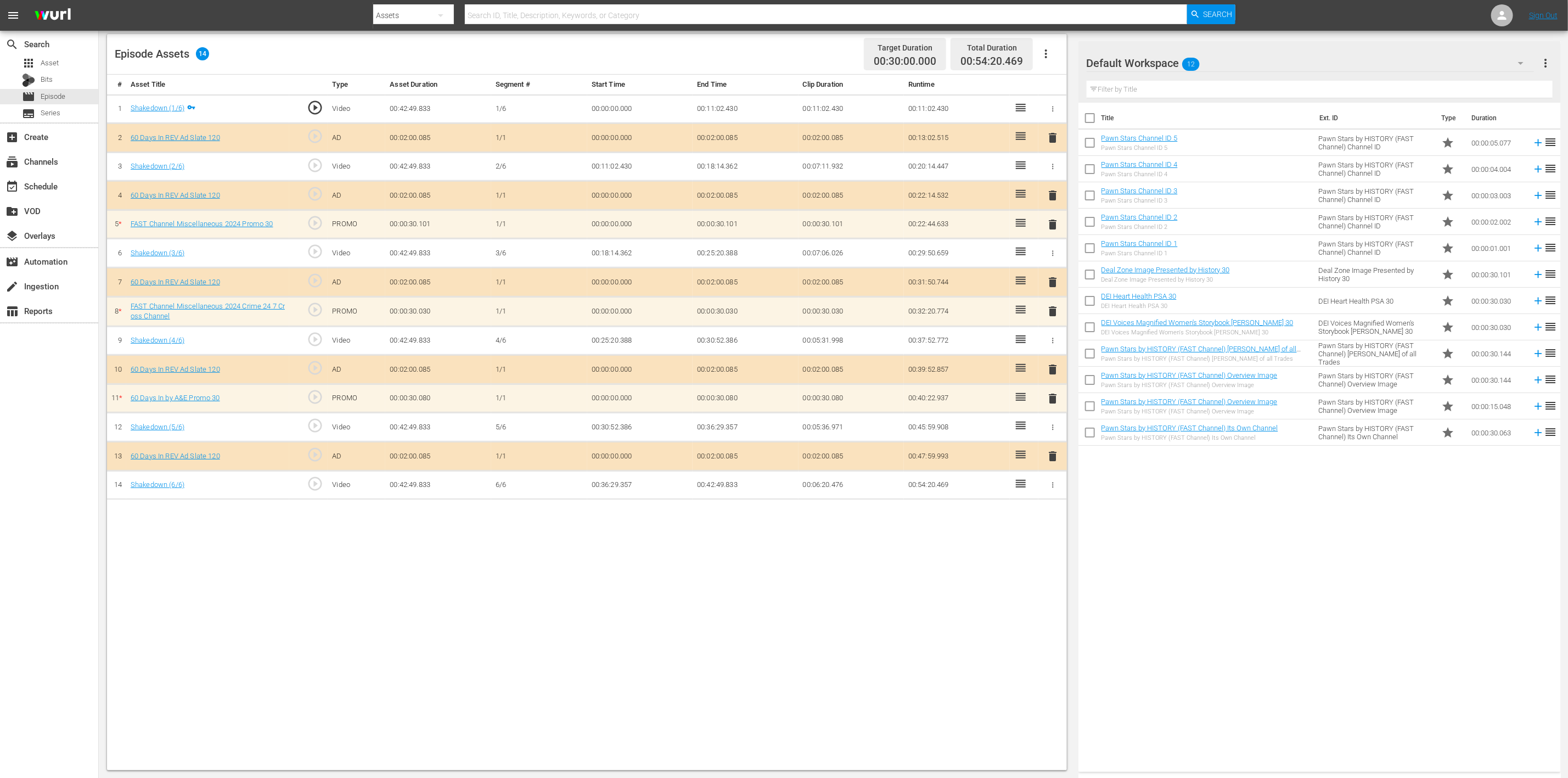
click at [1053, 65] on icon "button" at bounding box center [1521, 63] width 13 height 13
click at [1053, 174] on div "60 Days In (8)" at bounding box center [1157, 182] width 114 height 18
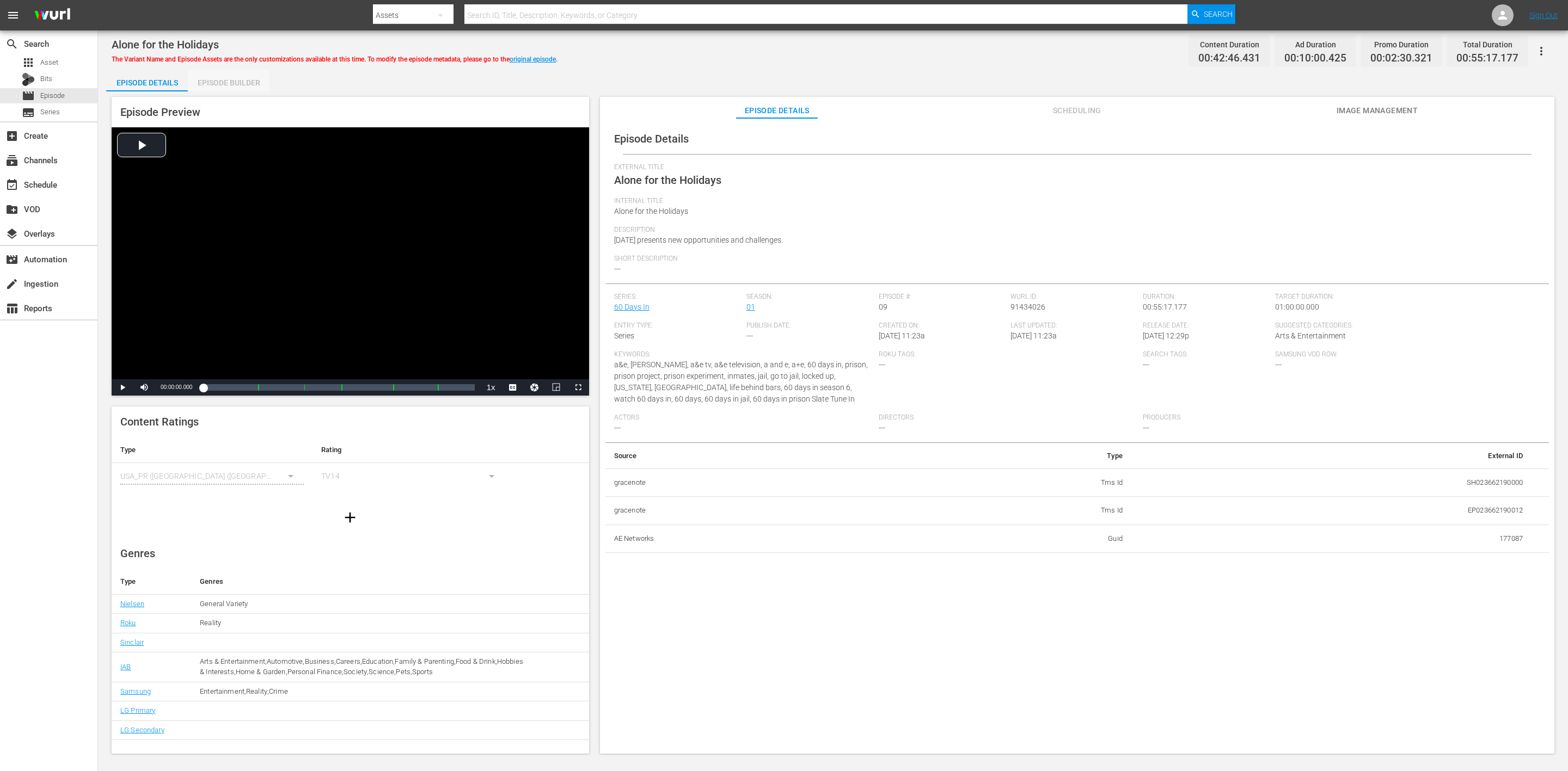
click at [221, 82] on div "Episode Builder" at bounding box center [229, 82] width 82 height 26
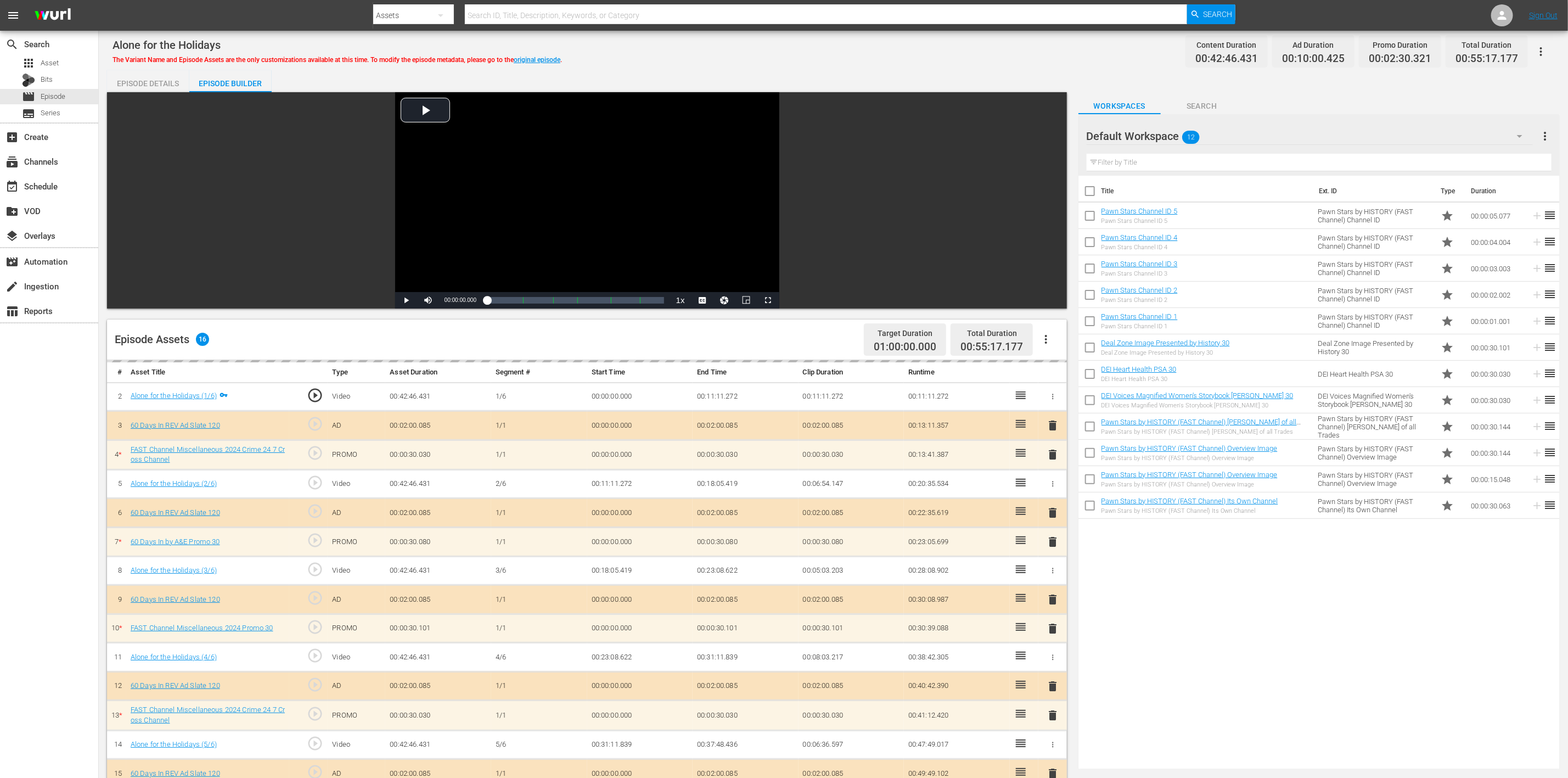
click at [1052, 455] on div "delete" at bounding box center [1052, 455] width 20 height 16
click at [51, 435] on div "search Search apps Asset Bits movie Episode subtitles Series add_box Create sub…" at bounding box center [49, 419] width 99 height 778
click at [1051, 451] on span "delete" at bounding box center [1052, 452] width 13 height 13
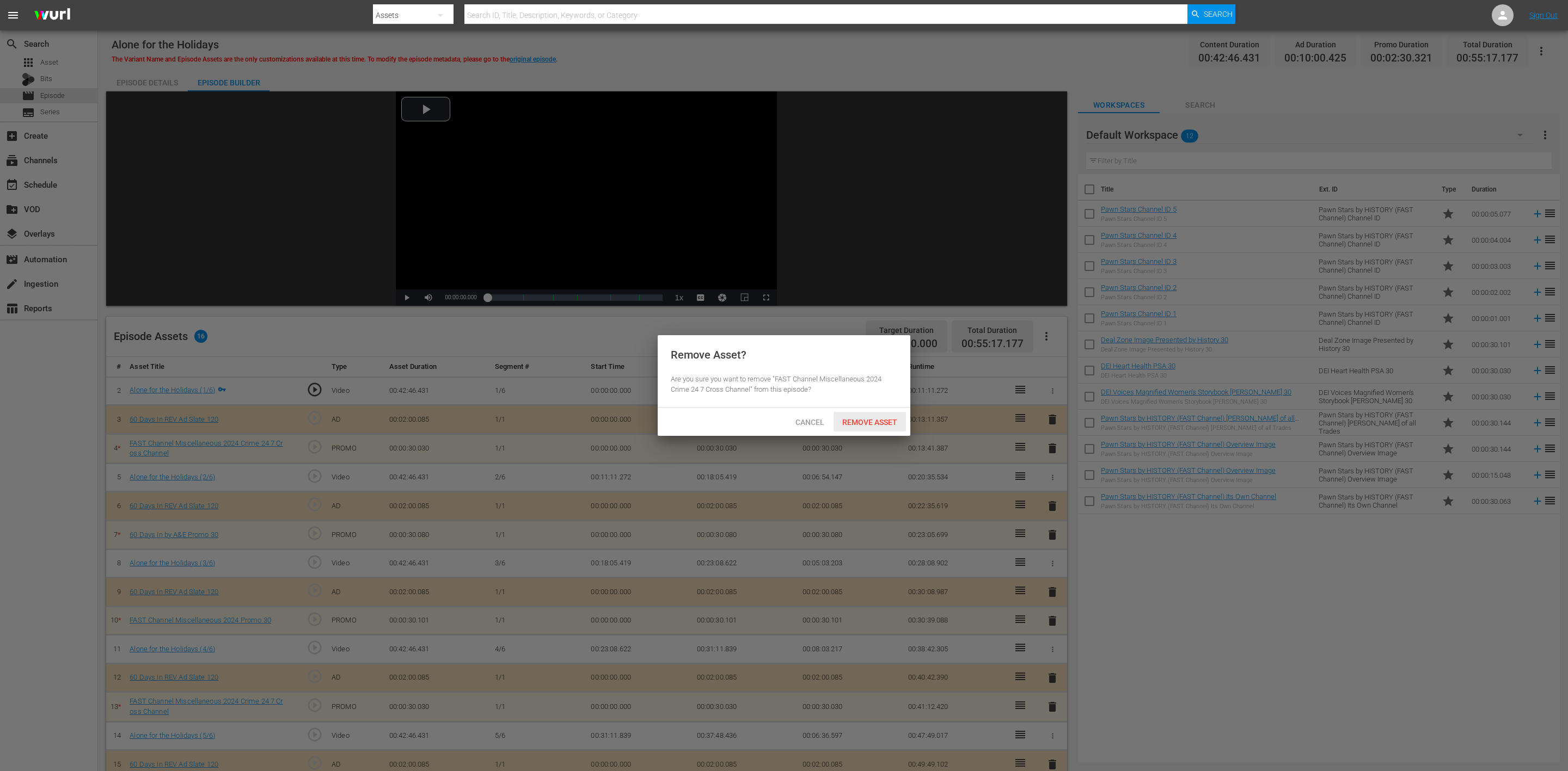
click at [882, 419] on span "Remove Asset" at bounding box center [869, 422] width 72 height 9
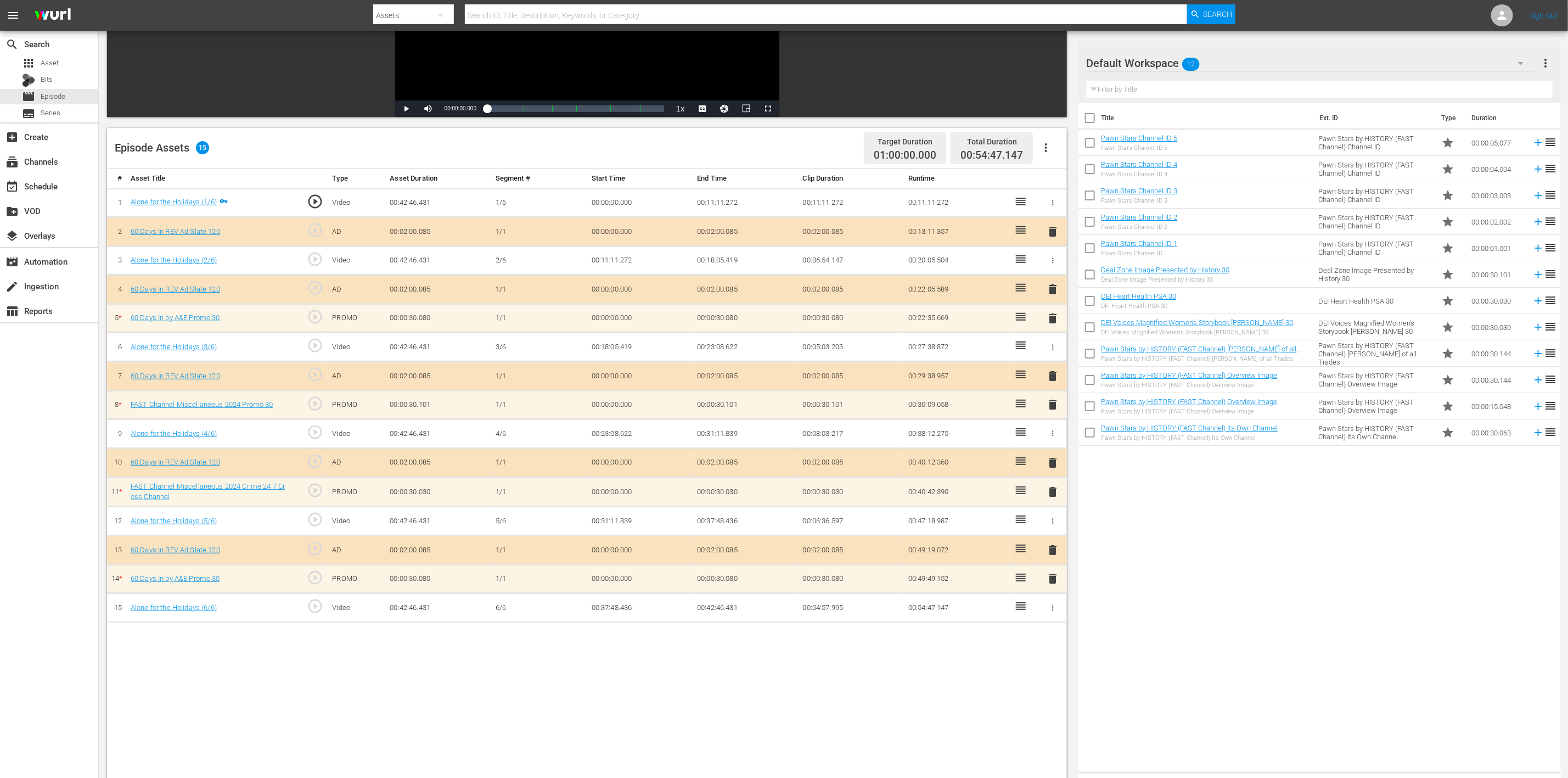
scroll to position [165, 0]
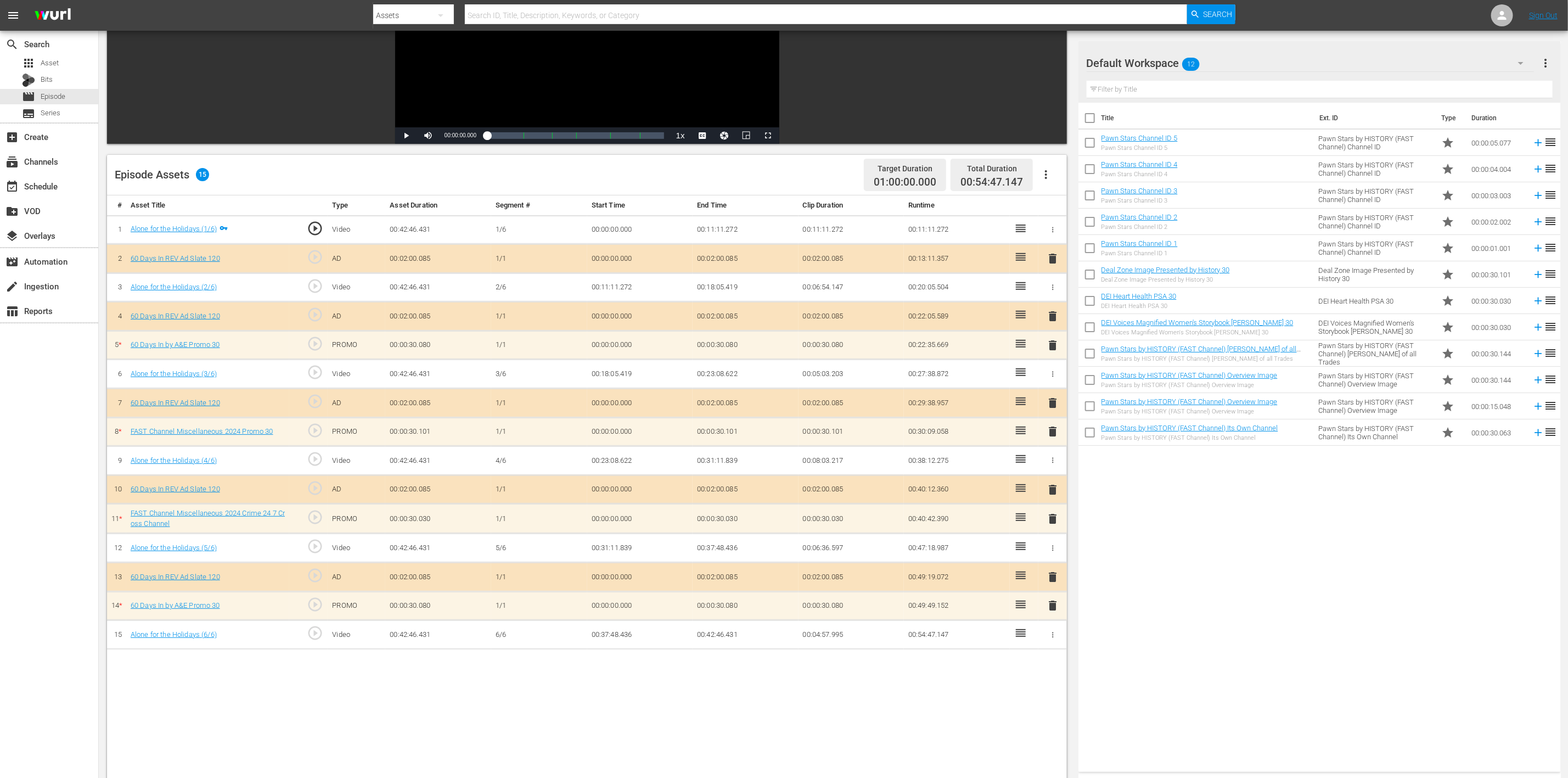
click at [1053, 63] on icon "button" at bounding box center [1521, 63] width 6 height 2
click at [1053, 174] on div "60 Days In (8)" at bounding box center [1157, 182] width 114 height 18
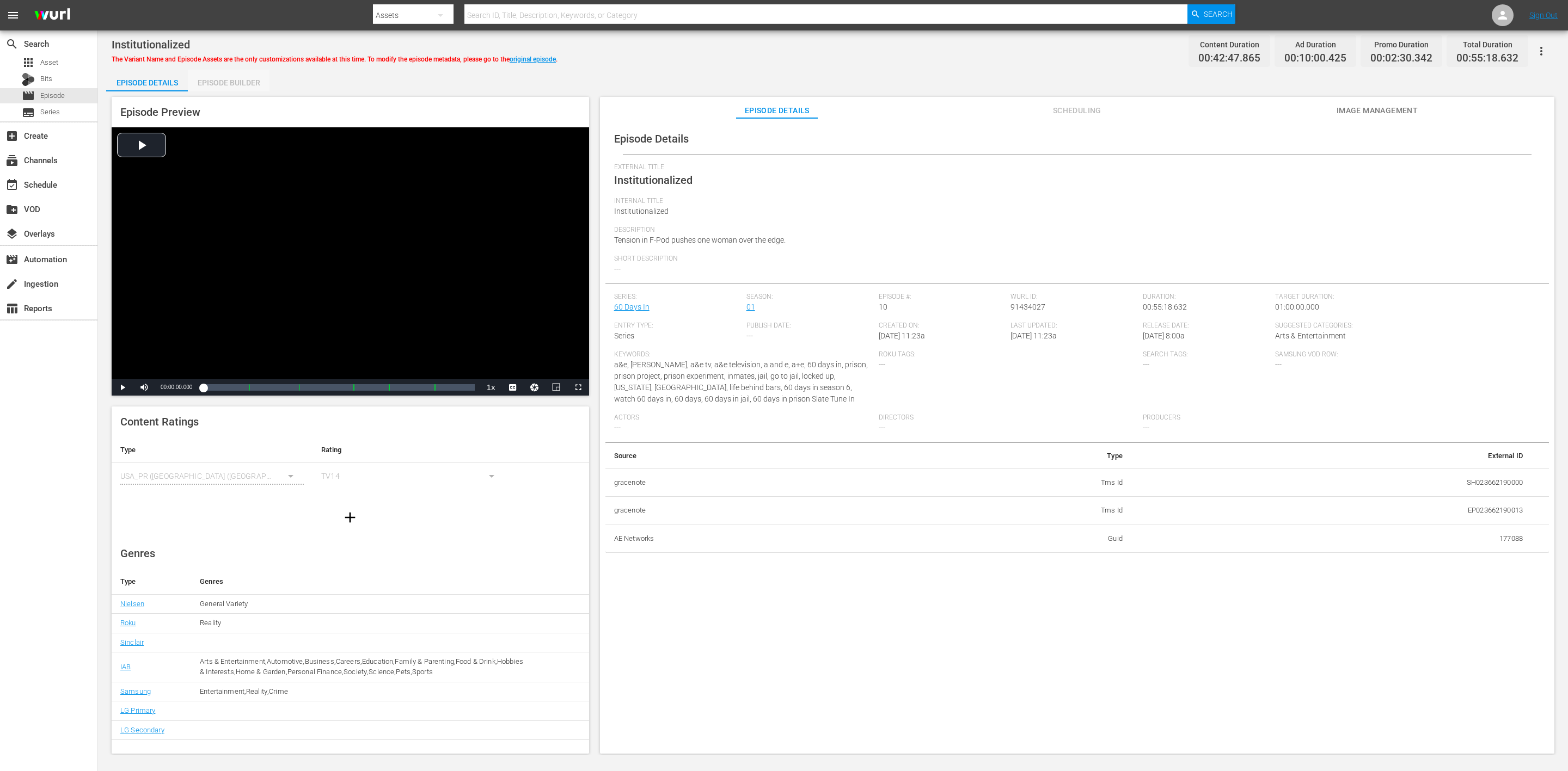
click at [251, 84] on div "Episode Builder" at bounding box center [229, 82] width 82 height 26
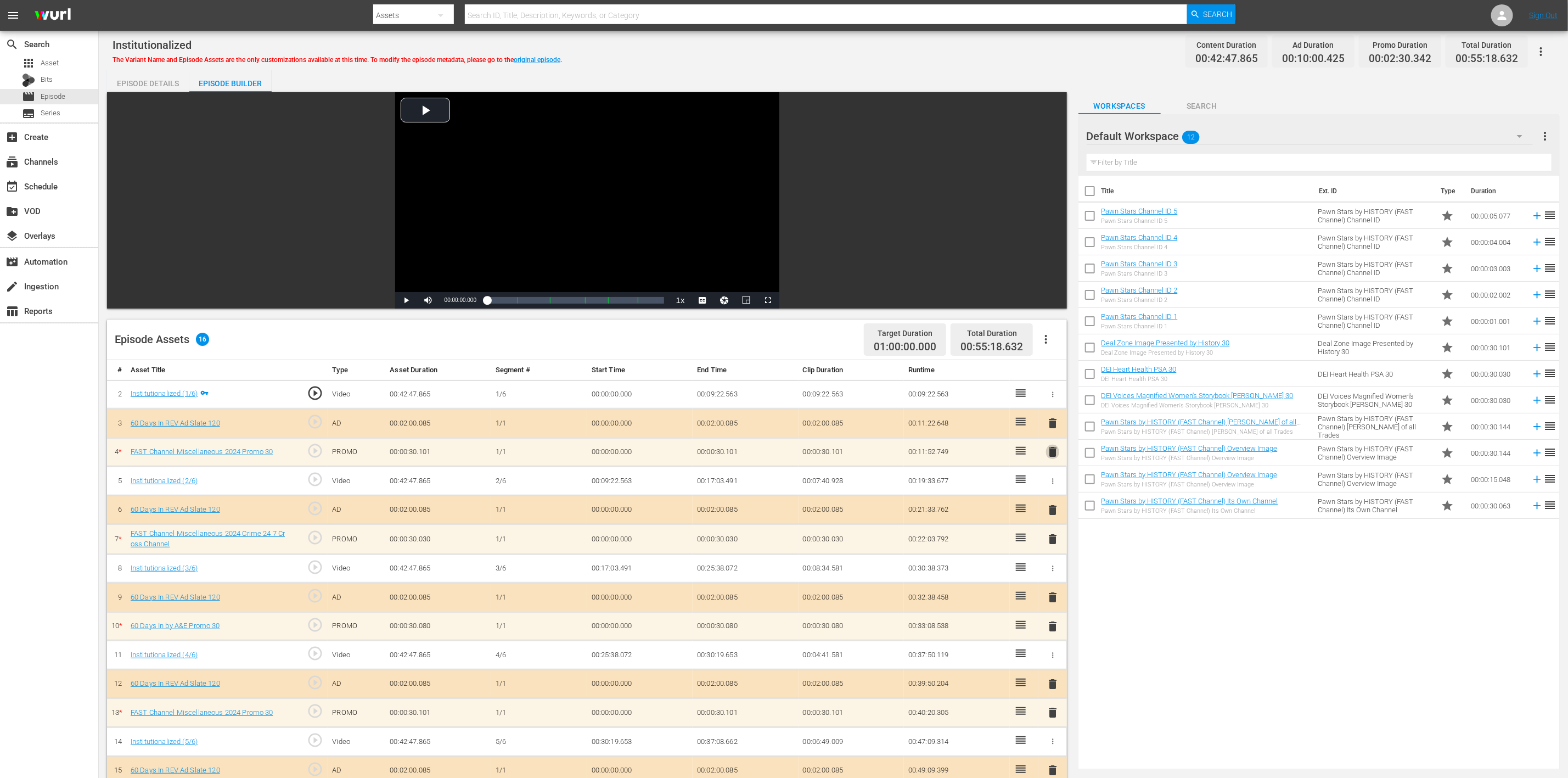
click at [1051, 455] on span "delete" at bounding box center [1052, 451] width 13 height 13
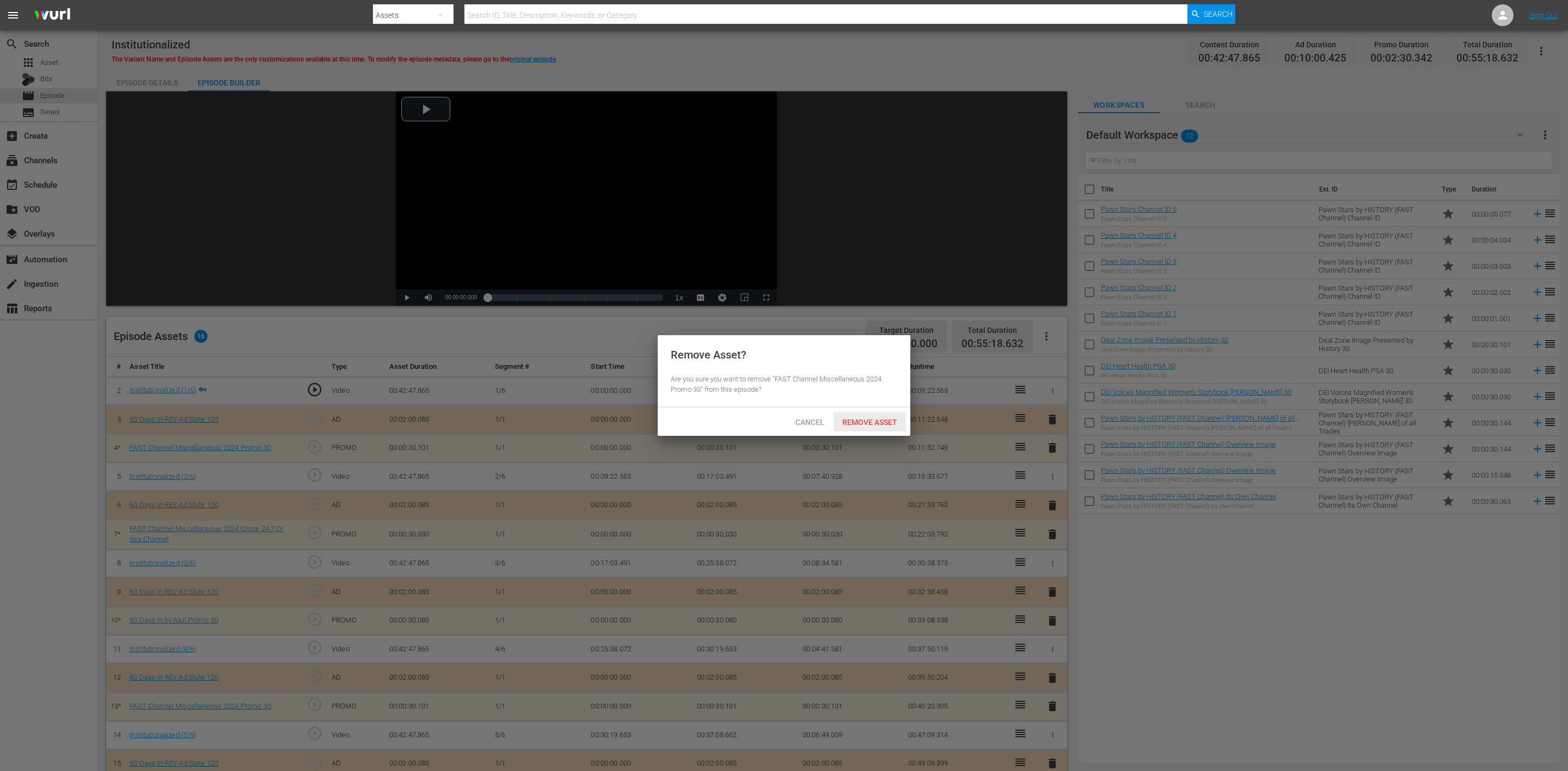
click at [869, 418] on span "Remove Asset" at bounding box center [869, 422] width 72 height 9
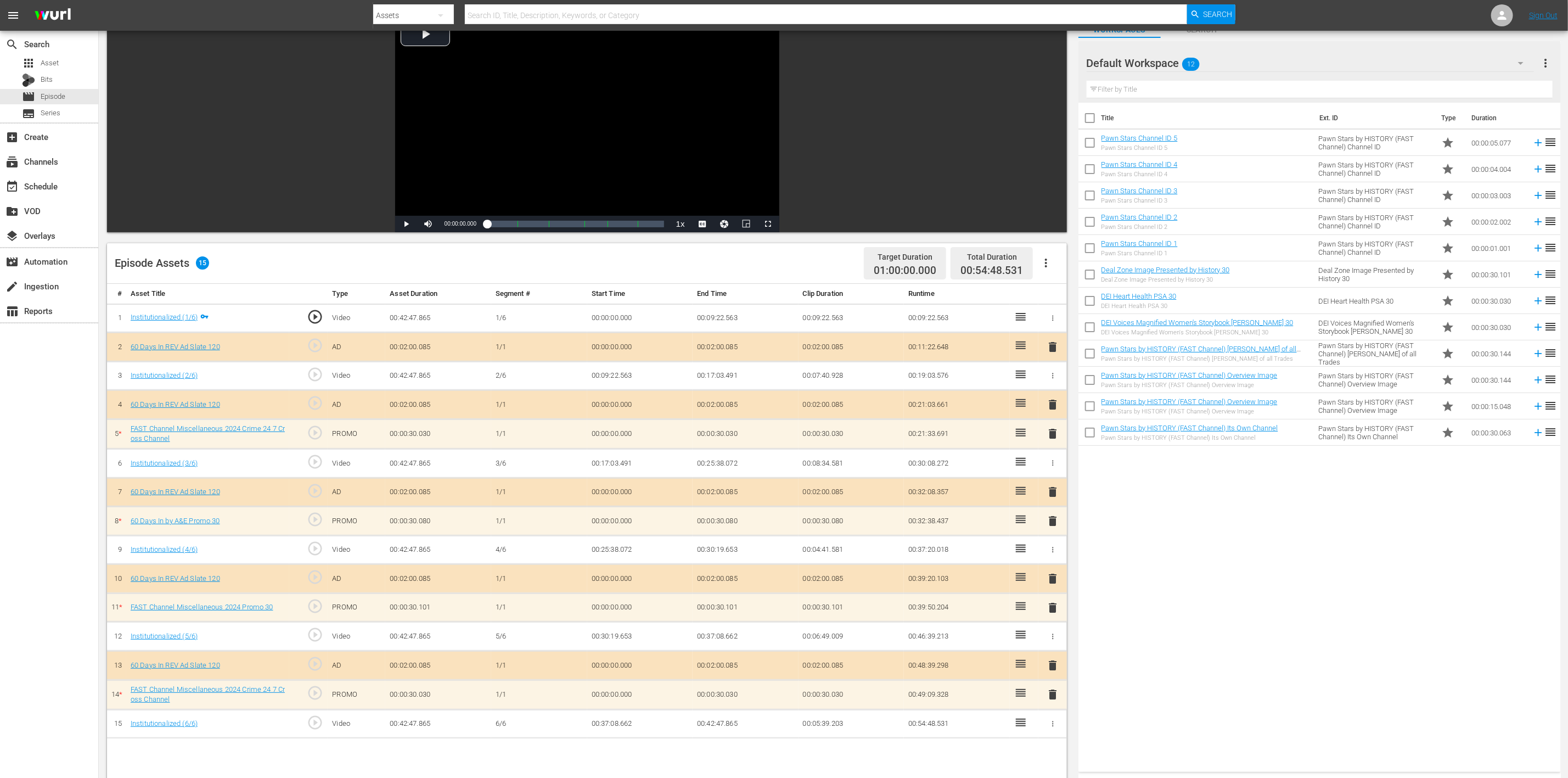
scroll to position [247, 0]
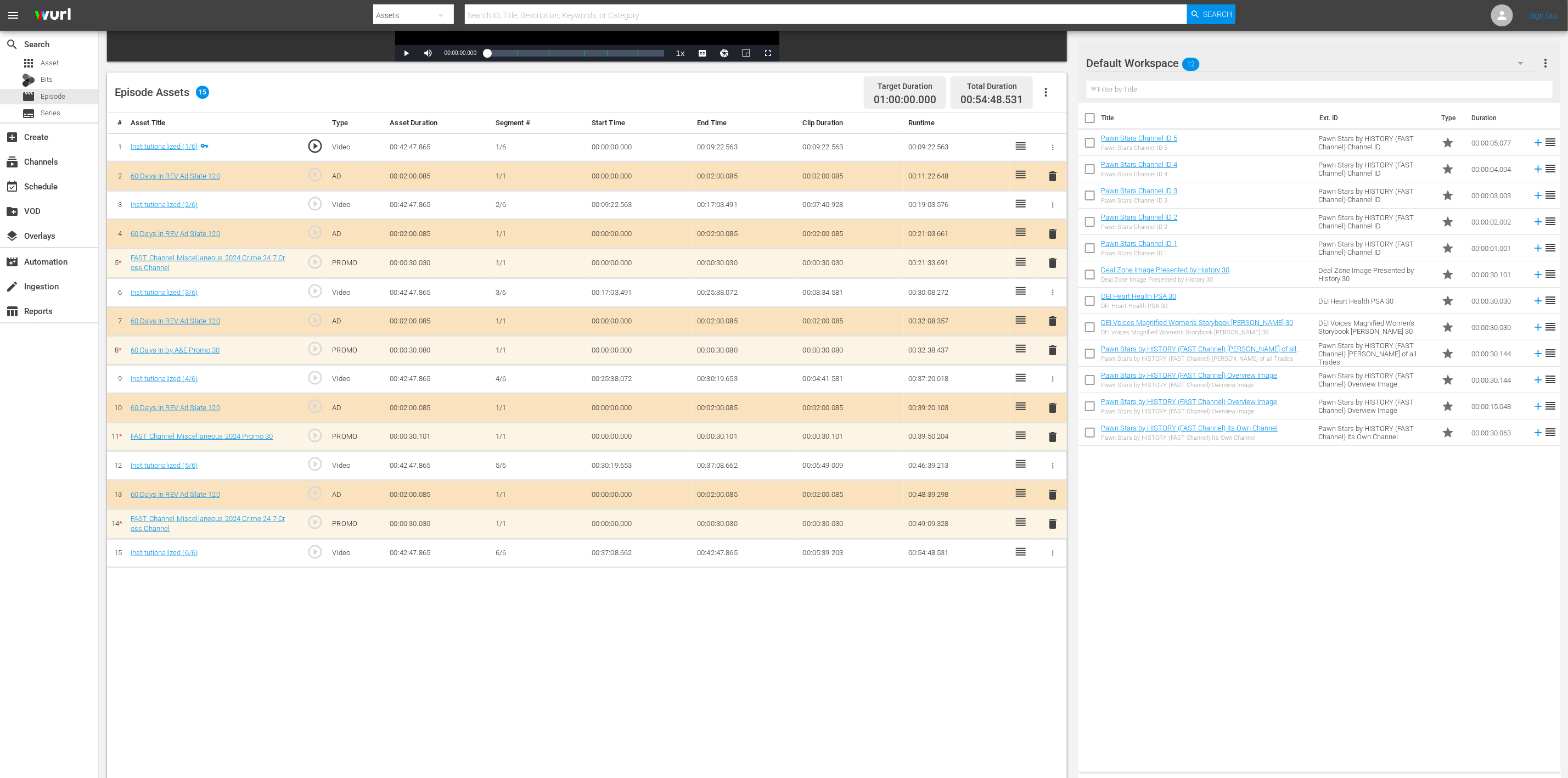
click at [1053, 60] on icon "button" at bounding box center [1521, 63] width 13 height 13
click at [1053, 179] on div "60 Days In (8)" at bounding box center [1157, 182] width 114 height 18
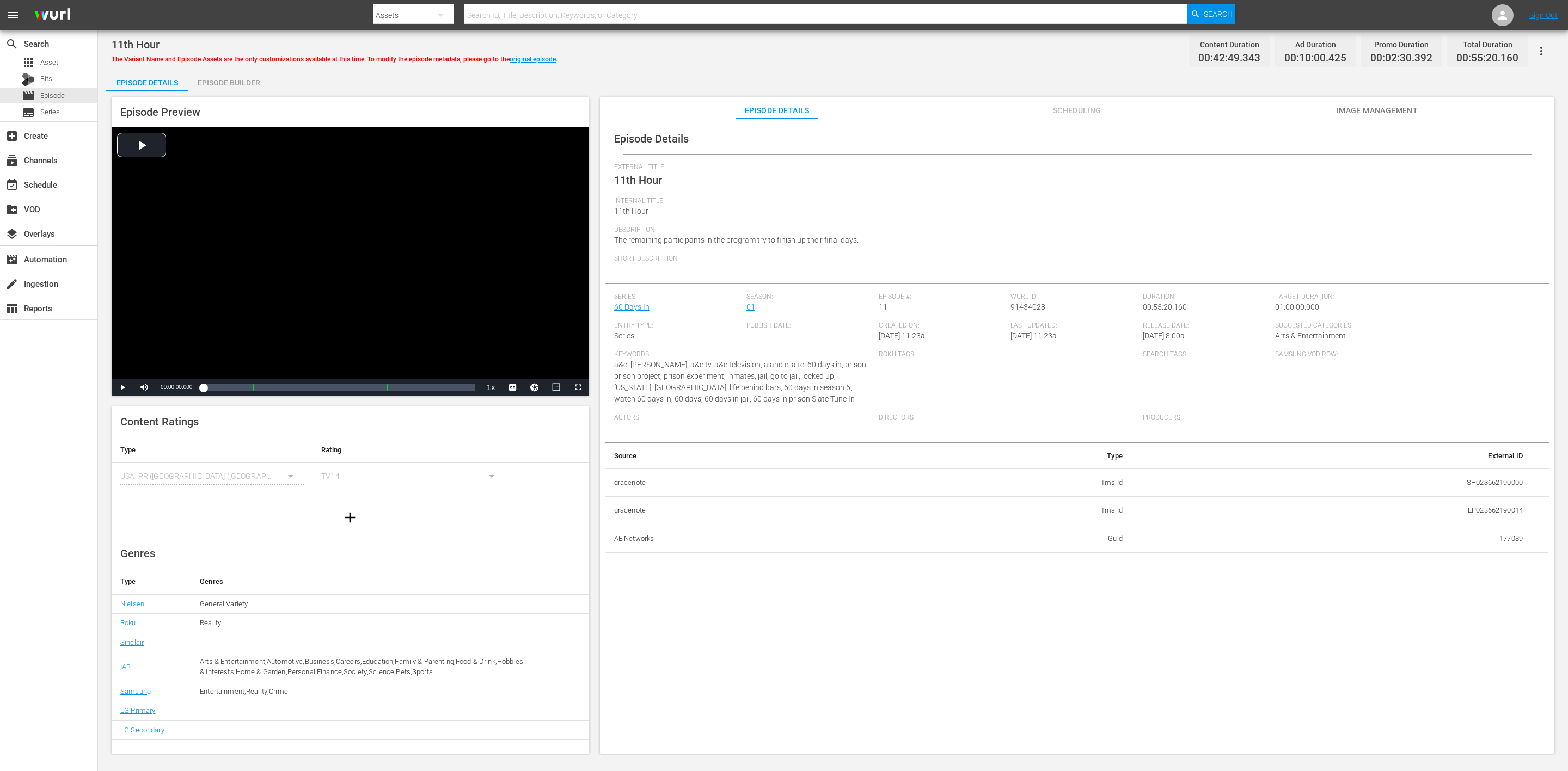
click at [218, 85] on div "Episode Builder" at bounding box center [229, 82] width 82 height 26
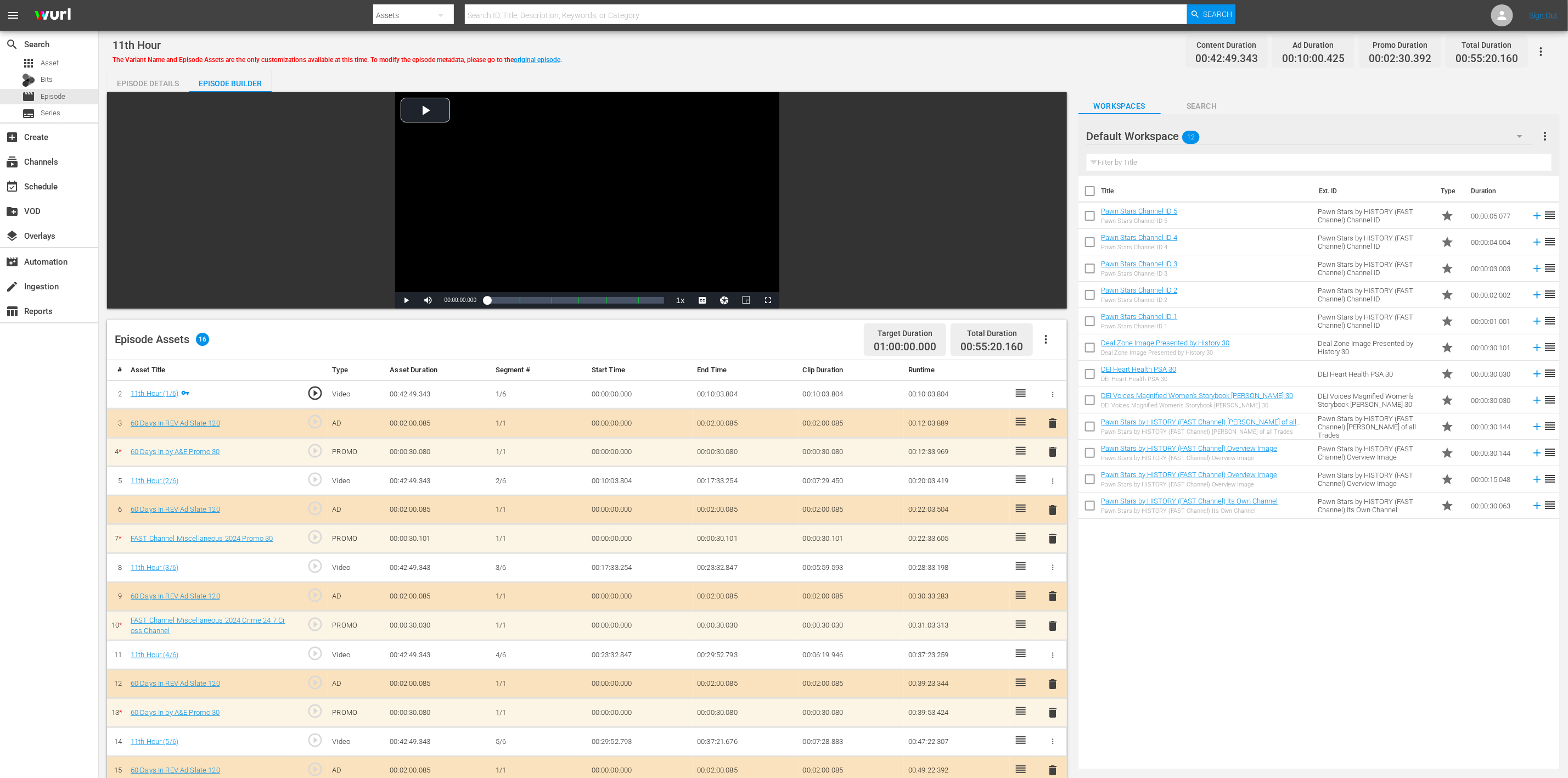
click at [1051, 457] on span "delete" at bounding box center [1052, 451] width 13 height 13
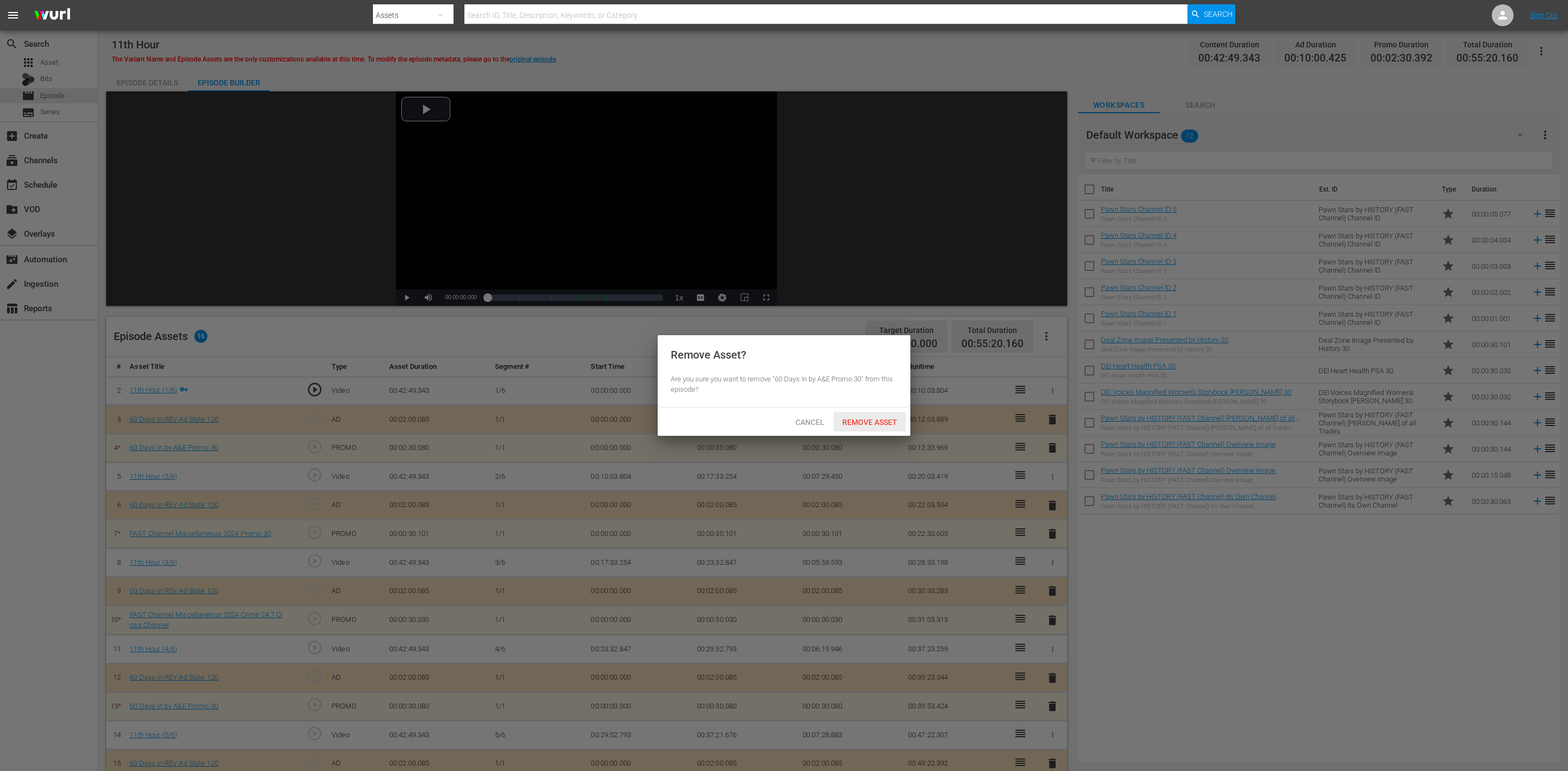
click at [872, 425] on span "Remove Asset" at bounding box center [869, 422] width 72 height 9
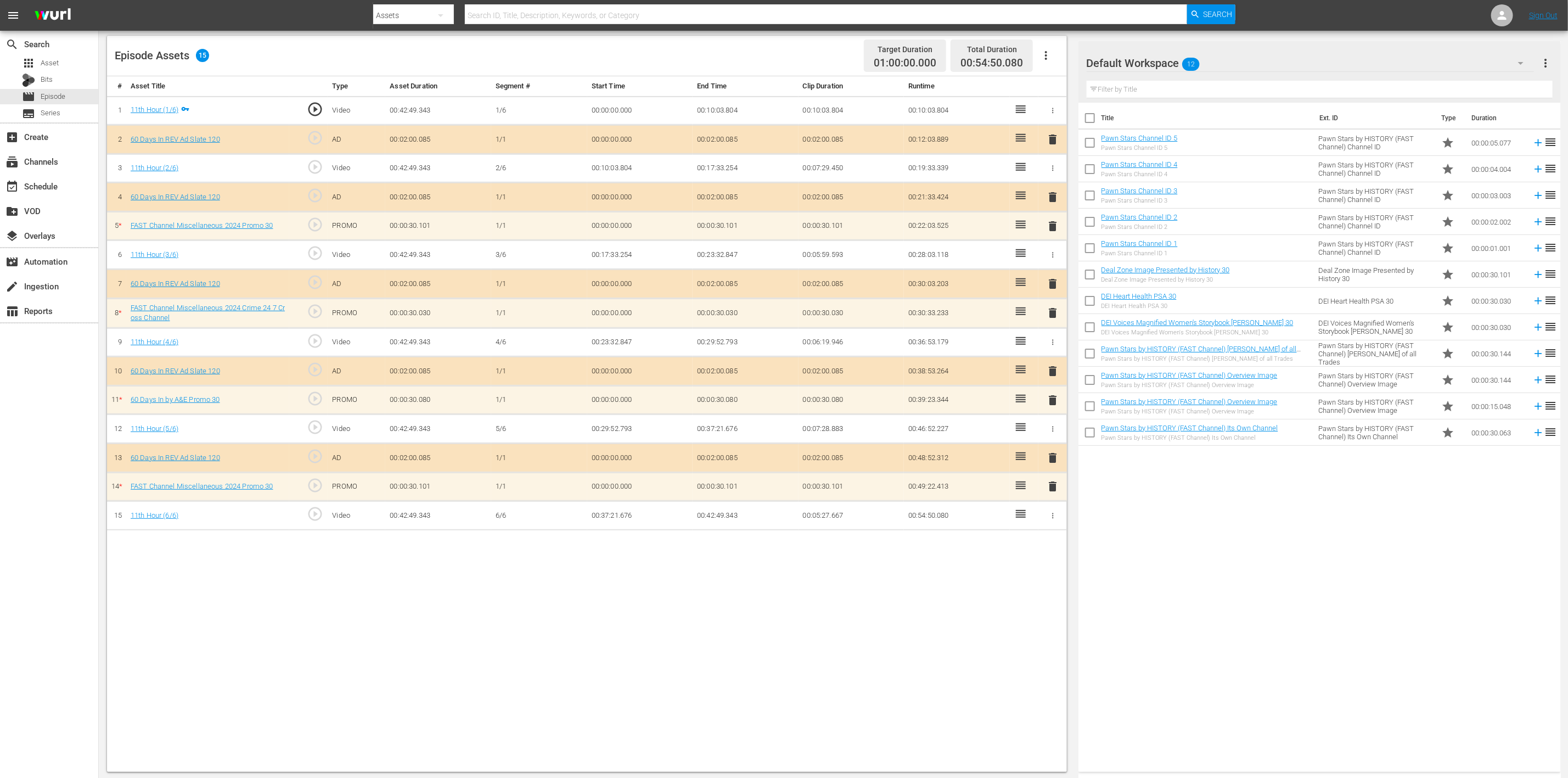
scroll to position [286, 0]
click at [1053, 488] on span "delete" at bounding box center [1052, 484] width 13 height 13
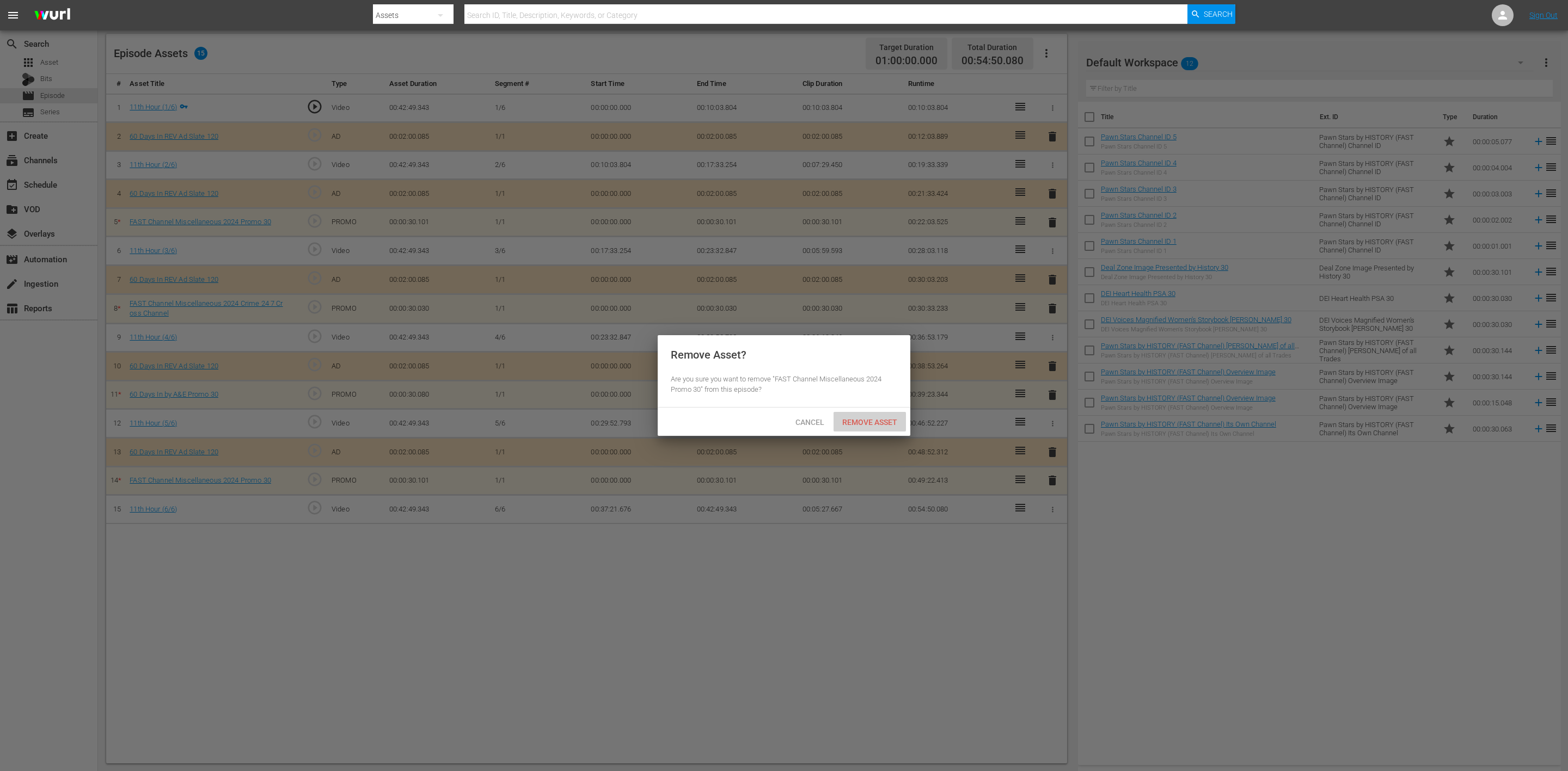
click at [847, 420] on span "Remove Asset" at bounding box center [869, 422] width 72 height 9
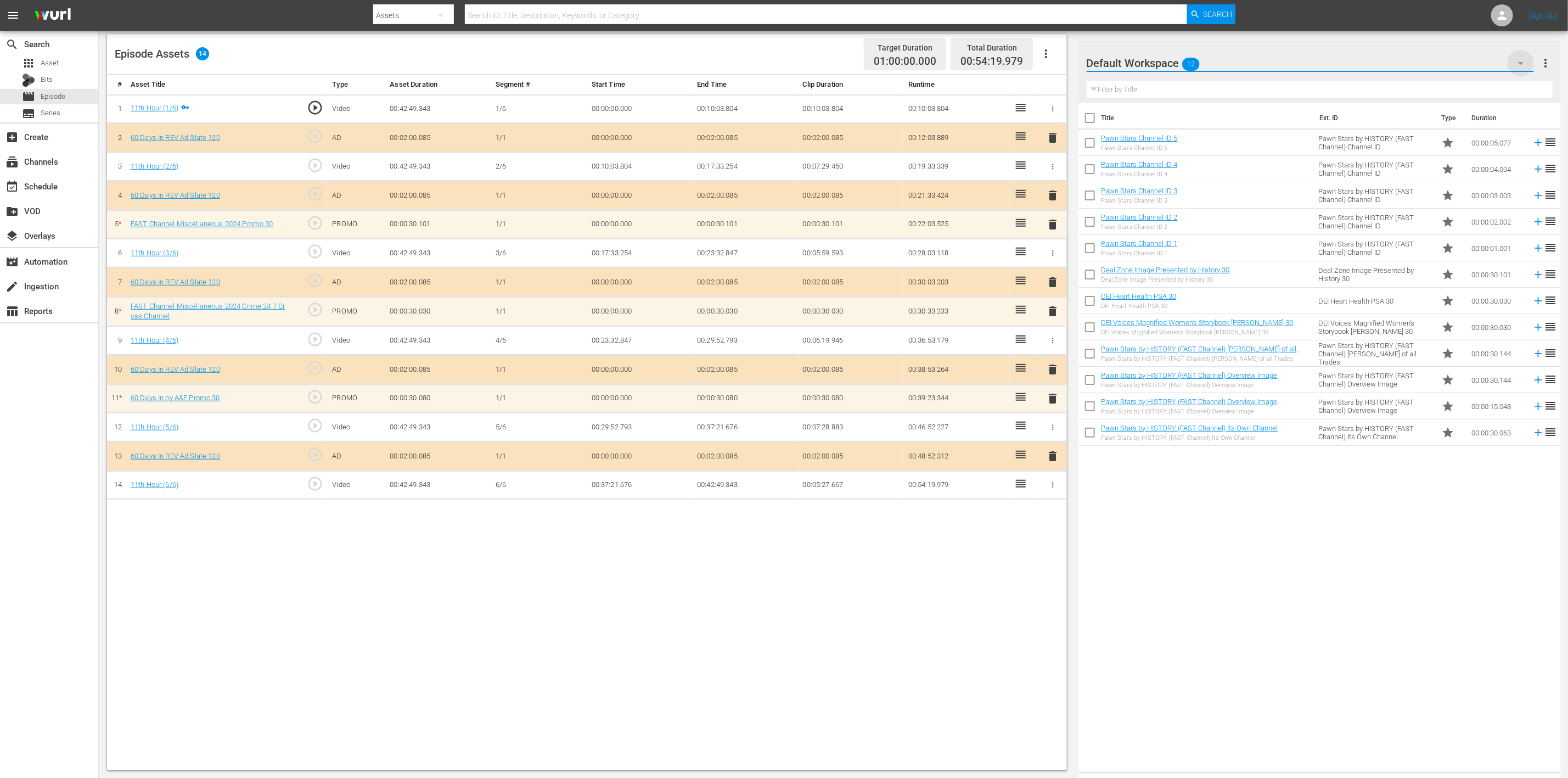
click at [1053, 68] on icon "button" at bounding box center [1521, 63] width 13 height 13
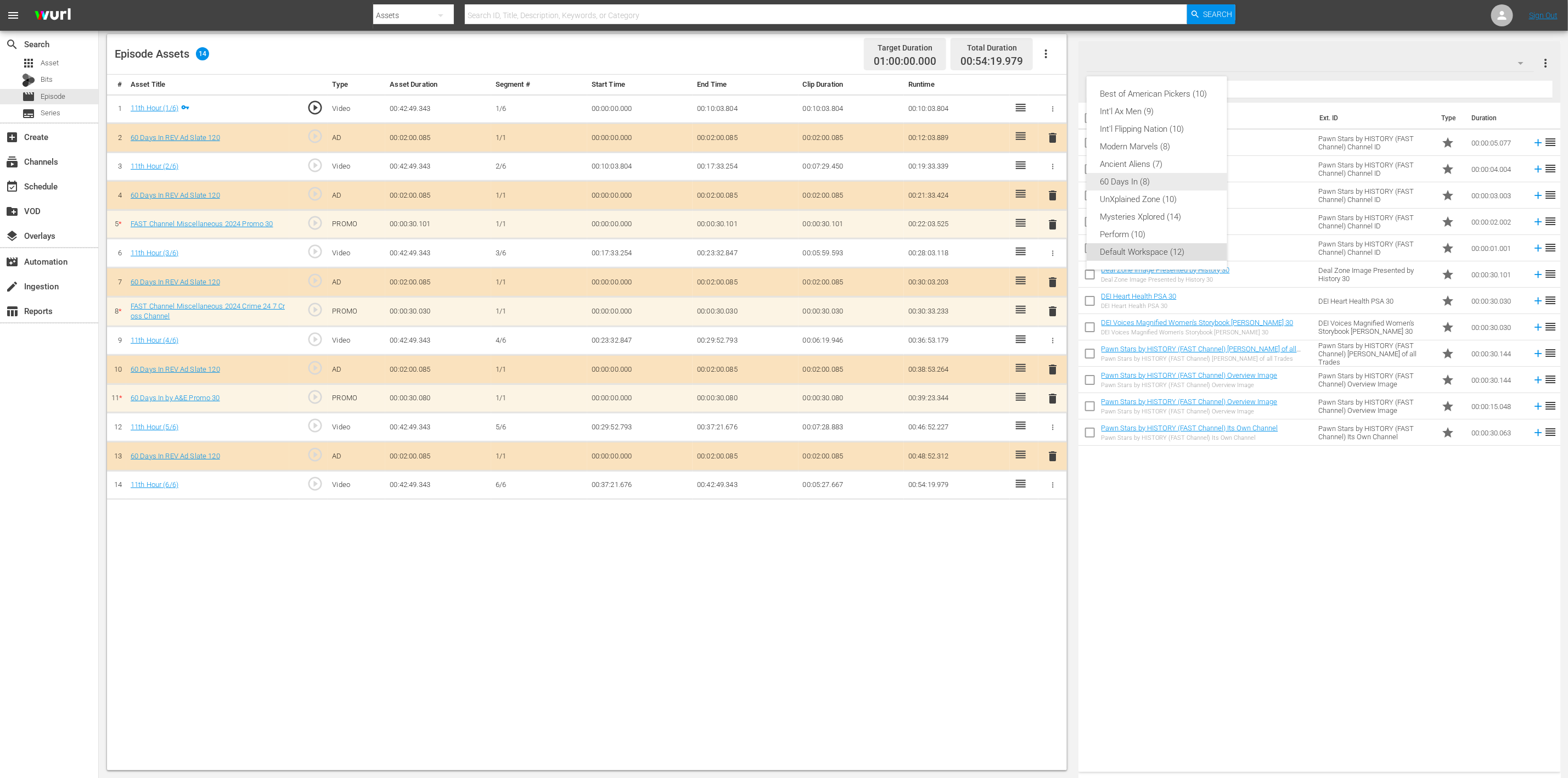
click at [1053, 179] on div "60 Days In (8)" at bounding box center [1157, 182] width 114 height 18
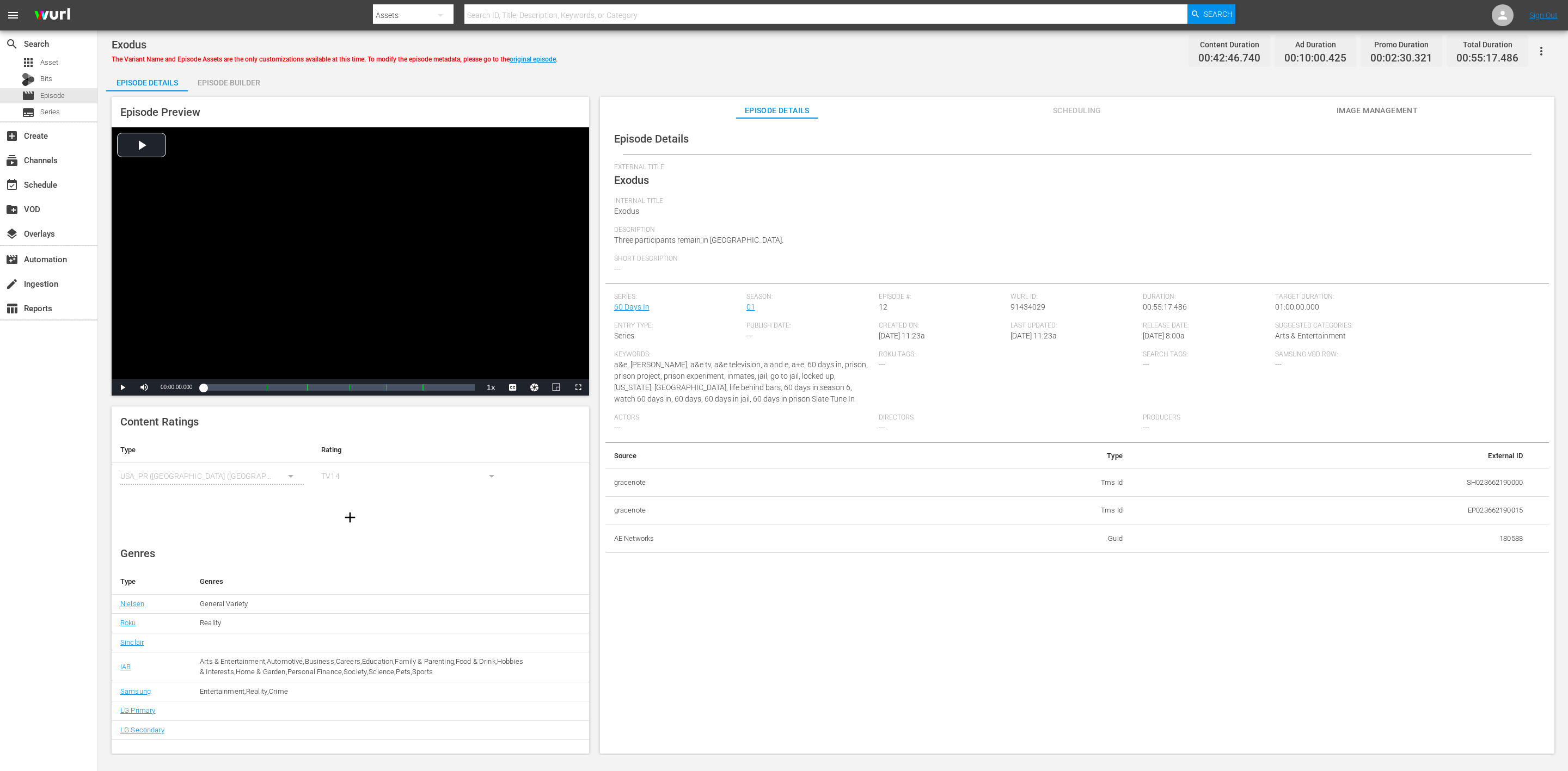
click at [227, 75] on div "Episode Builder" at bounding box center [229, 82] width 82 height 26
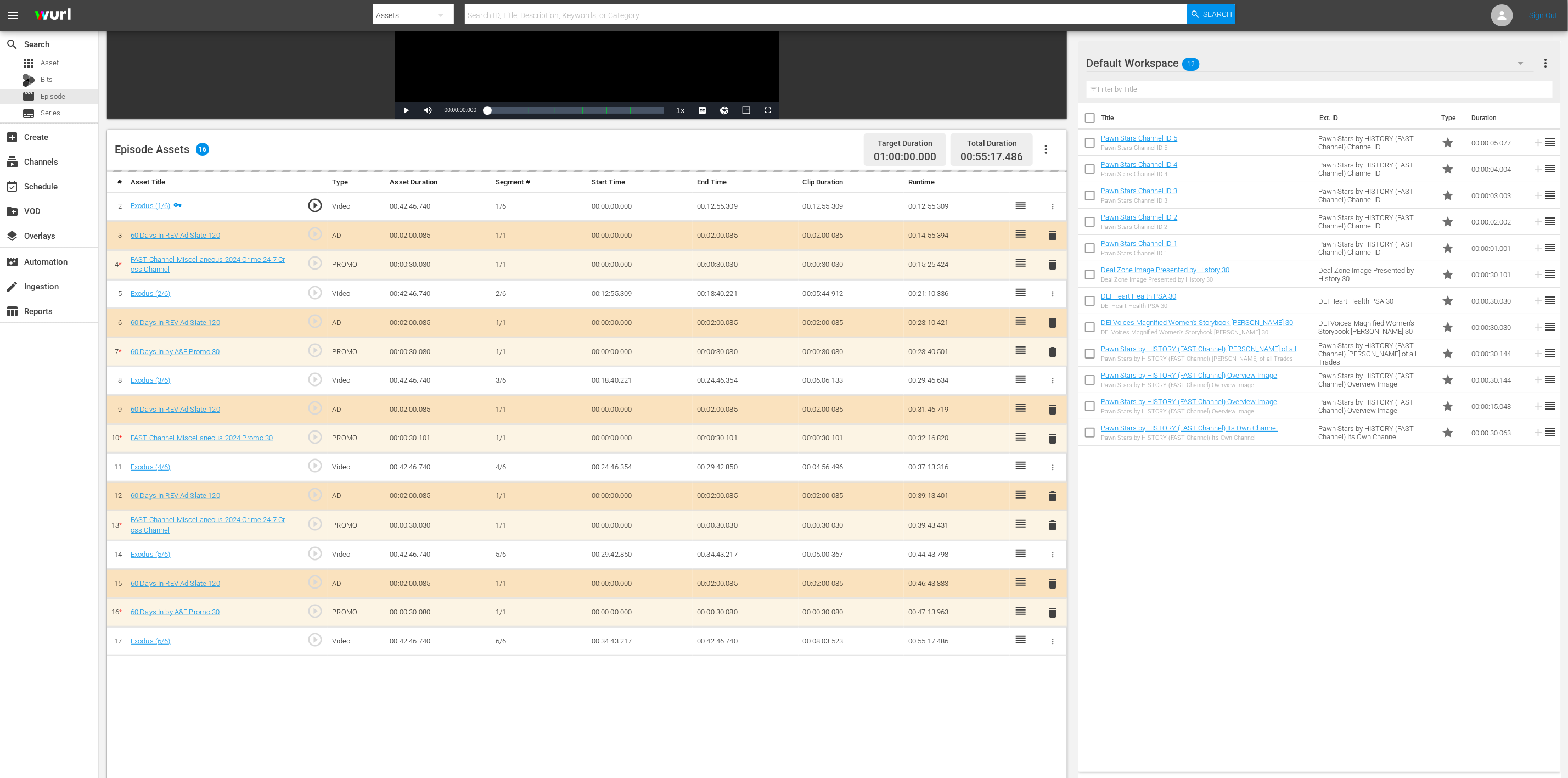
scroll to position [286, 0]
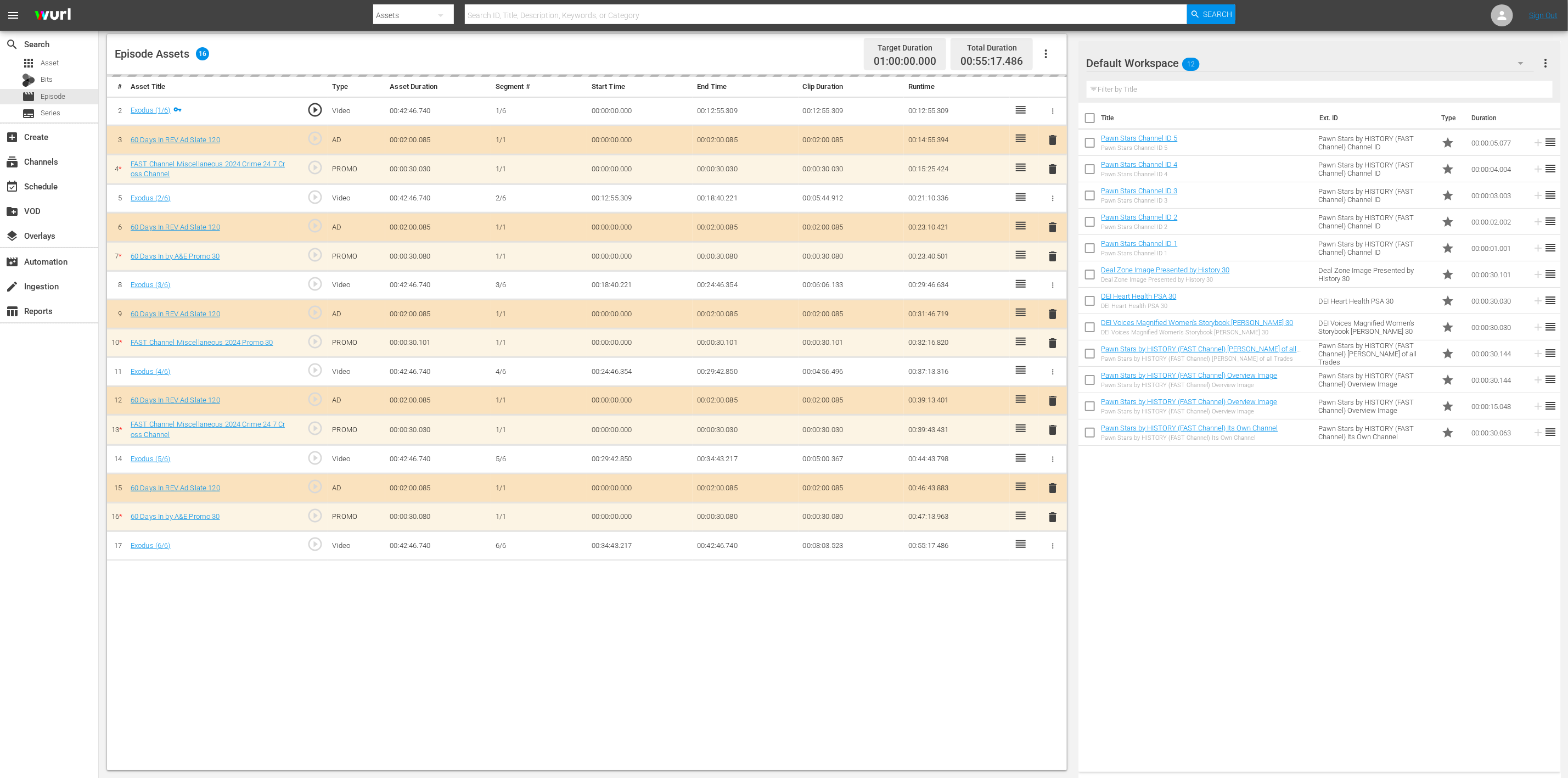
click at [1053, 516] on div "delete" at bounding box center [1052, 517] width 20 height 16
click at [1053, 169] on span "delete" at bounding box center [1052, 166] width 13 height 13
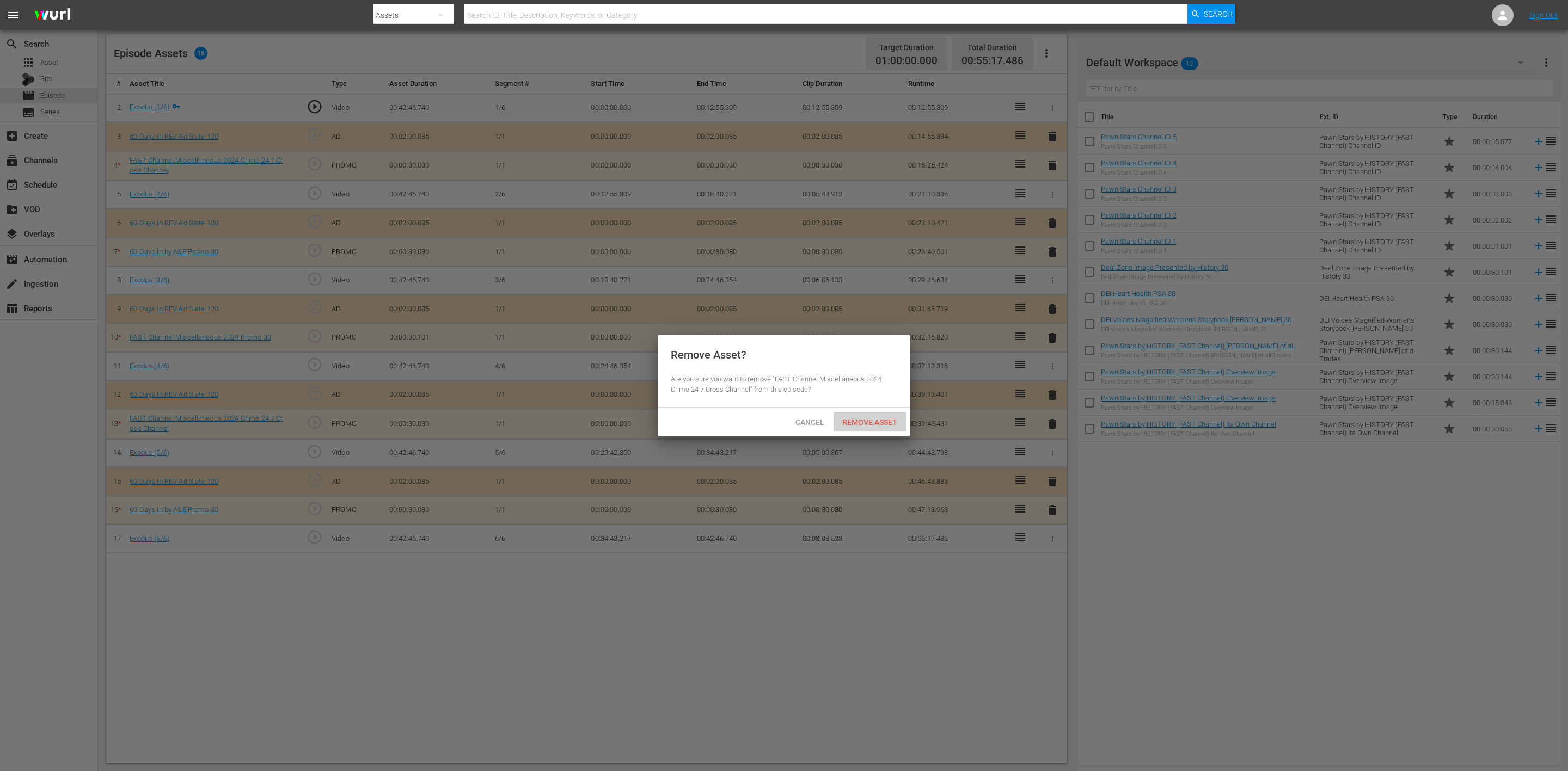
click at [854, 420] on span "Remove Asset" at bounding box center [869, 422] width 72 height 9
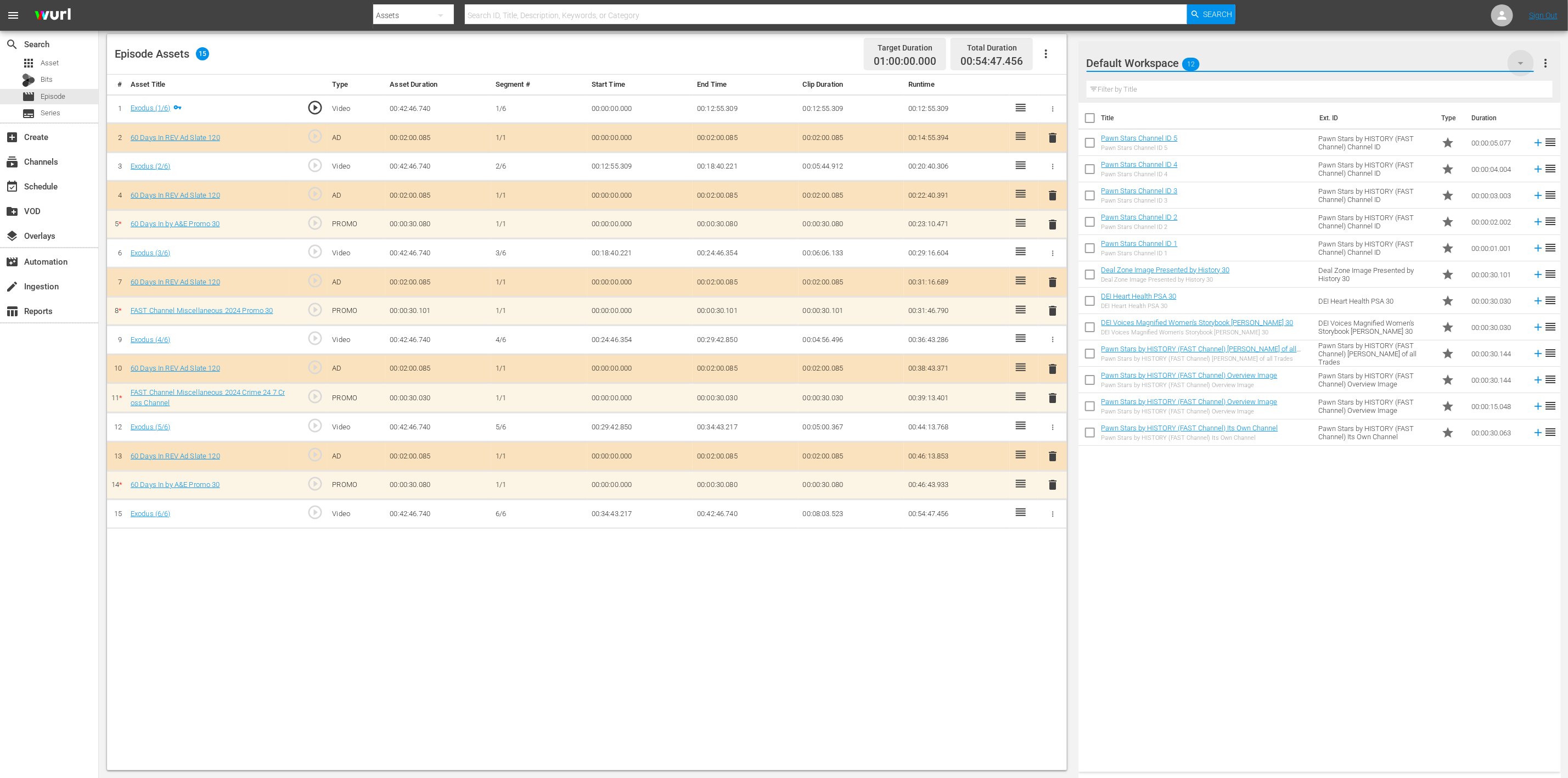
click at [1053, 61] on icon "button" at bounding box center [1521, 63] width 13 height 13
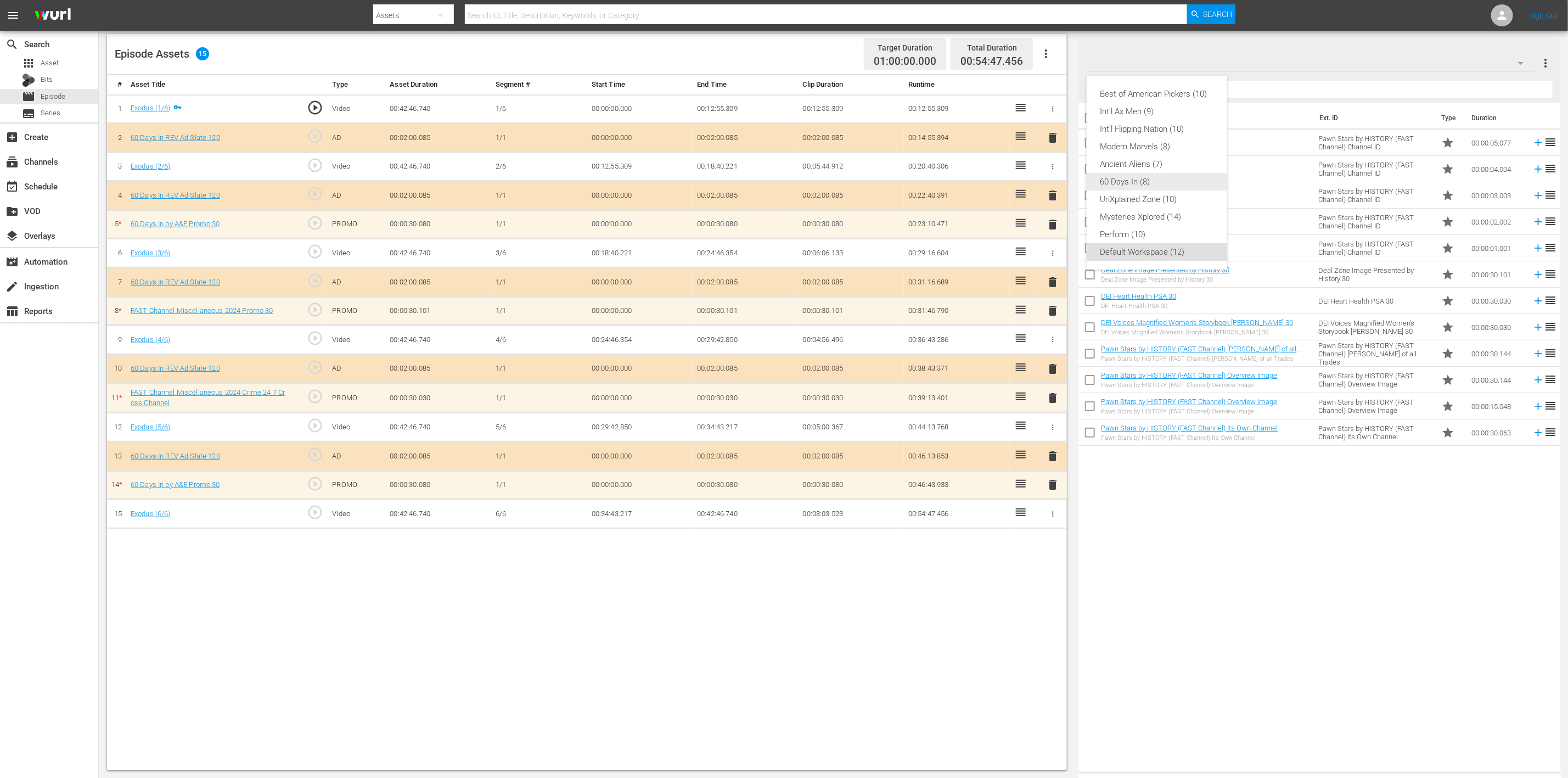
click at [1053, 177] on div "60 Days In (8)" at bounding box center [1157, 182] width 114 height 18
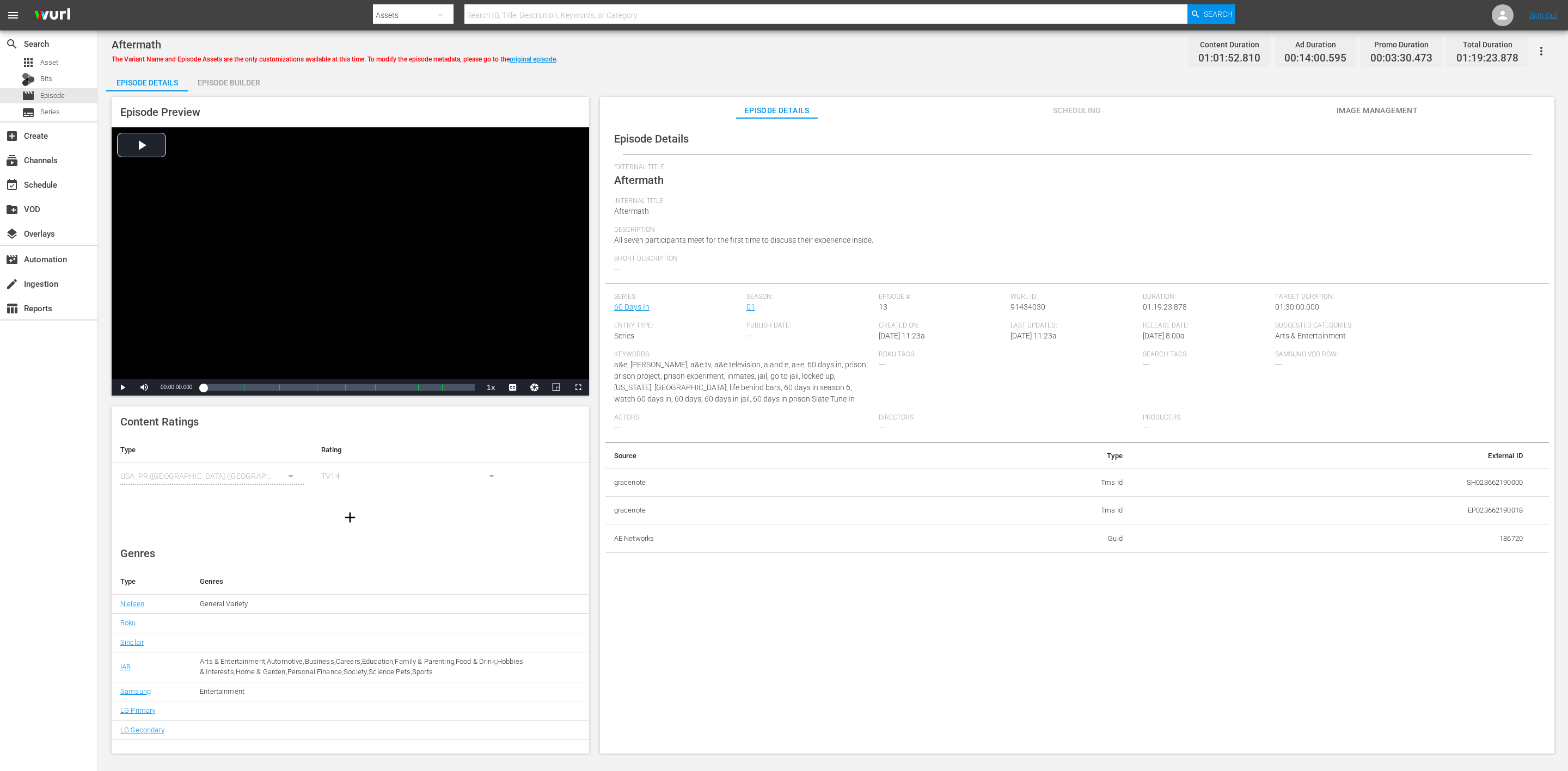
click at [230, 85] on div "Episode Builder" at bounding box center [229, 82] width 82 height 26
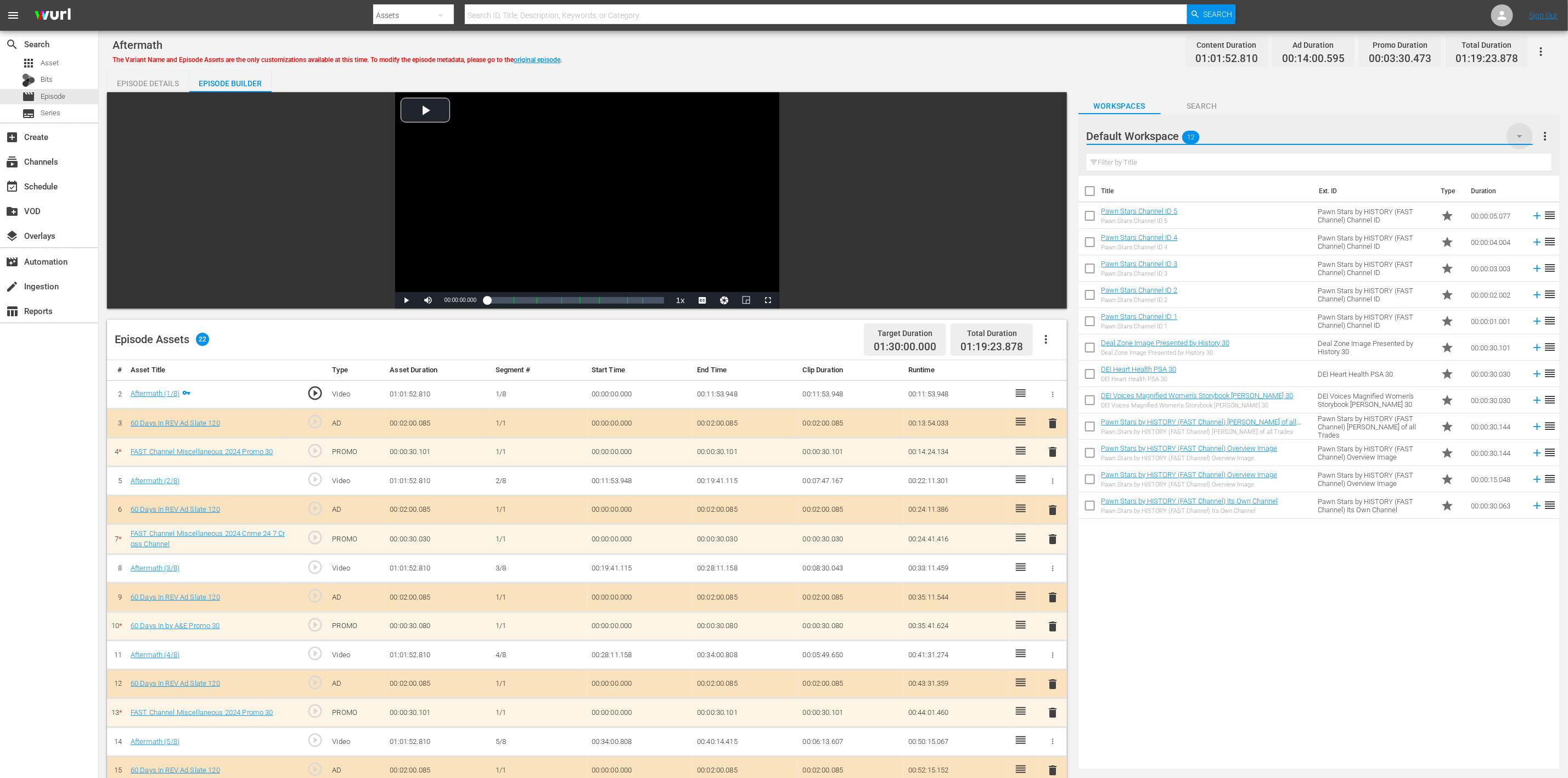
click at [1053, 133] on icon "button" at bounding box center [1520, 136] width 13 height 13
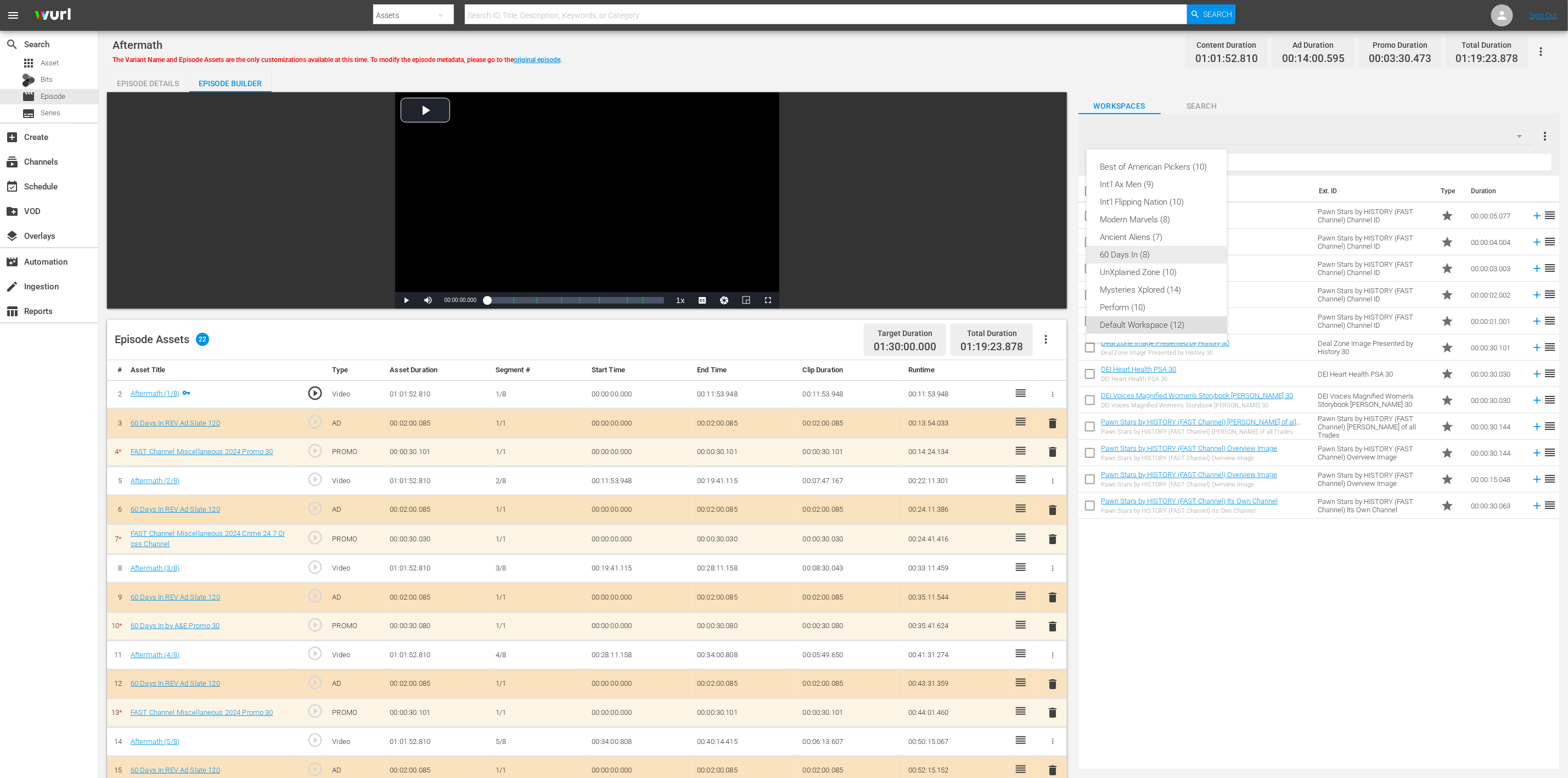
click at [1053, 254] on div "60 Days In (8)" at bounding box center [1157, 255] width 114 height 18
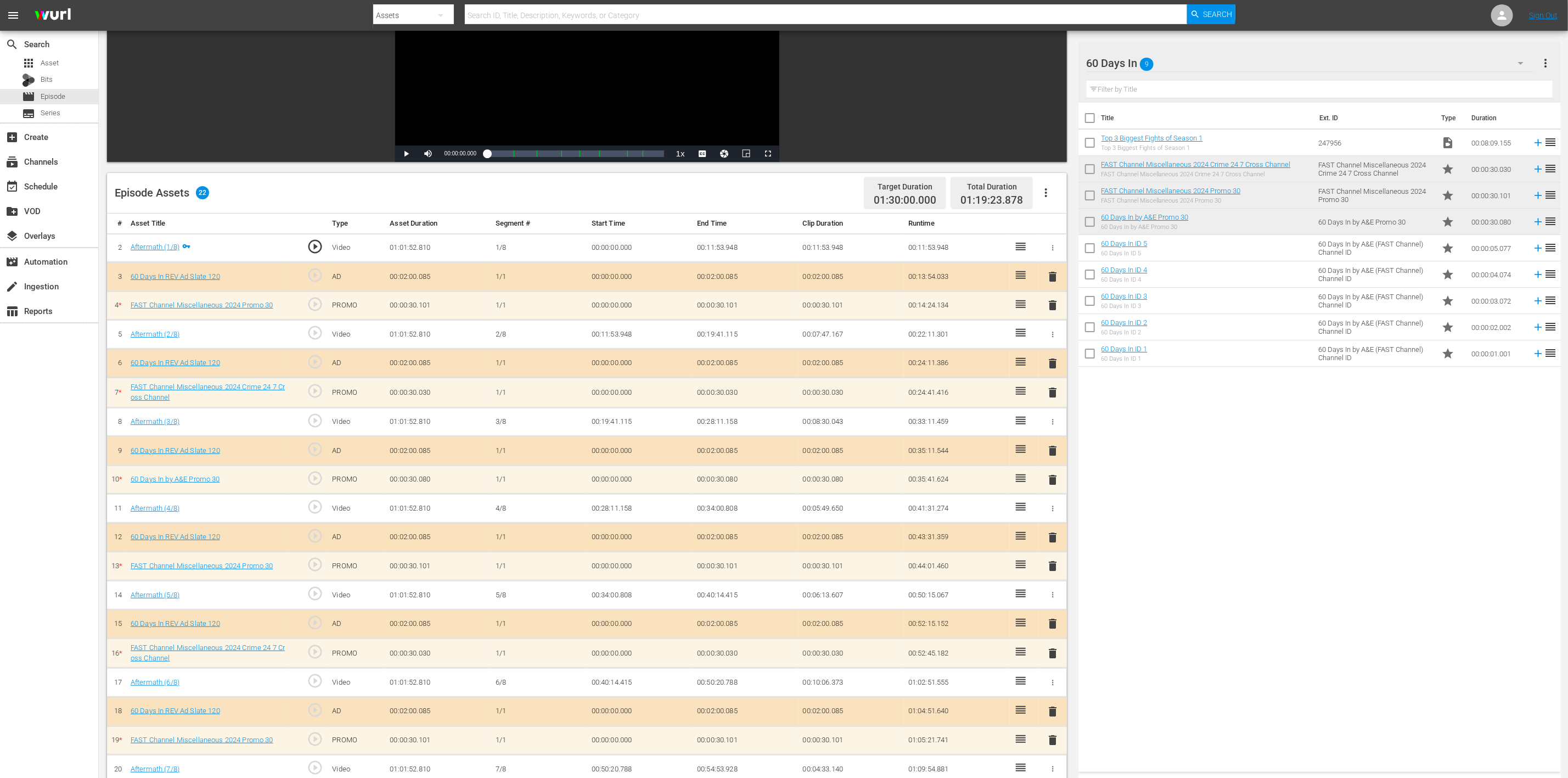
scroll to position [286, 0]
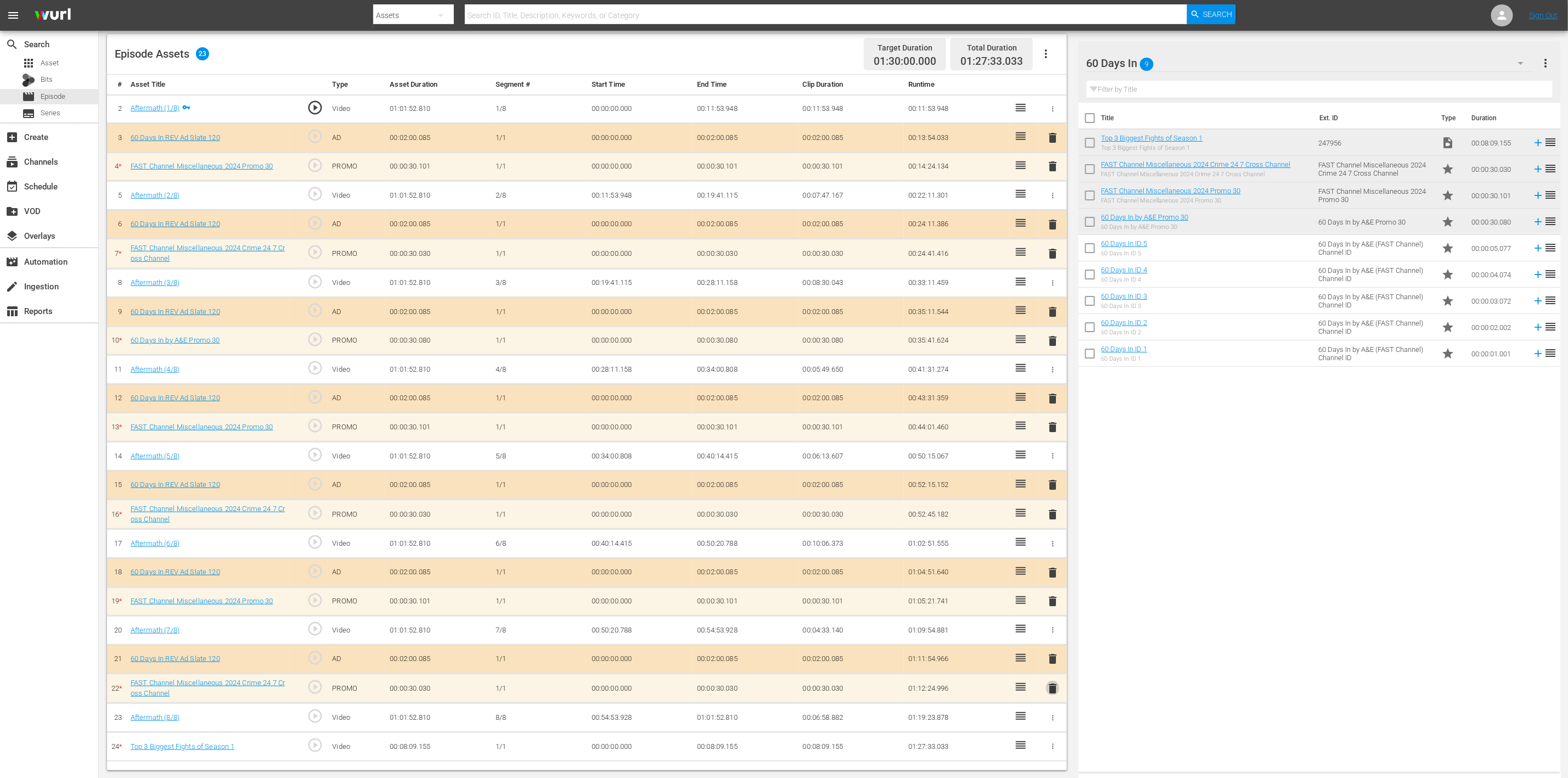
click at [1052, 518] on span "delete" at bounding box center [1052, 688] width 13 height 13
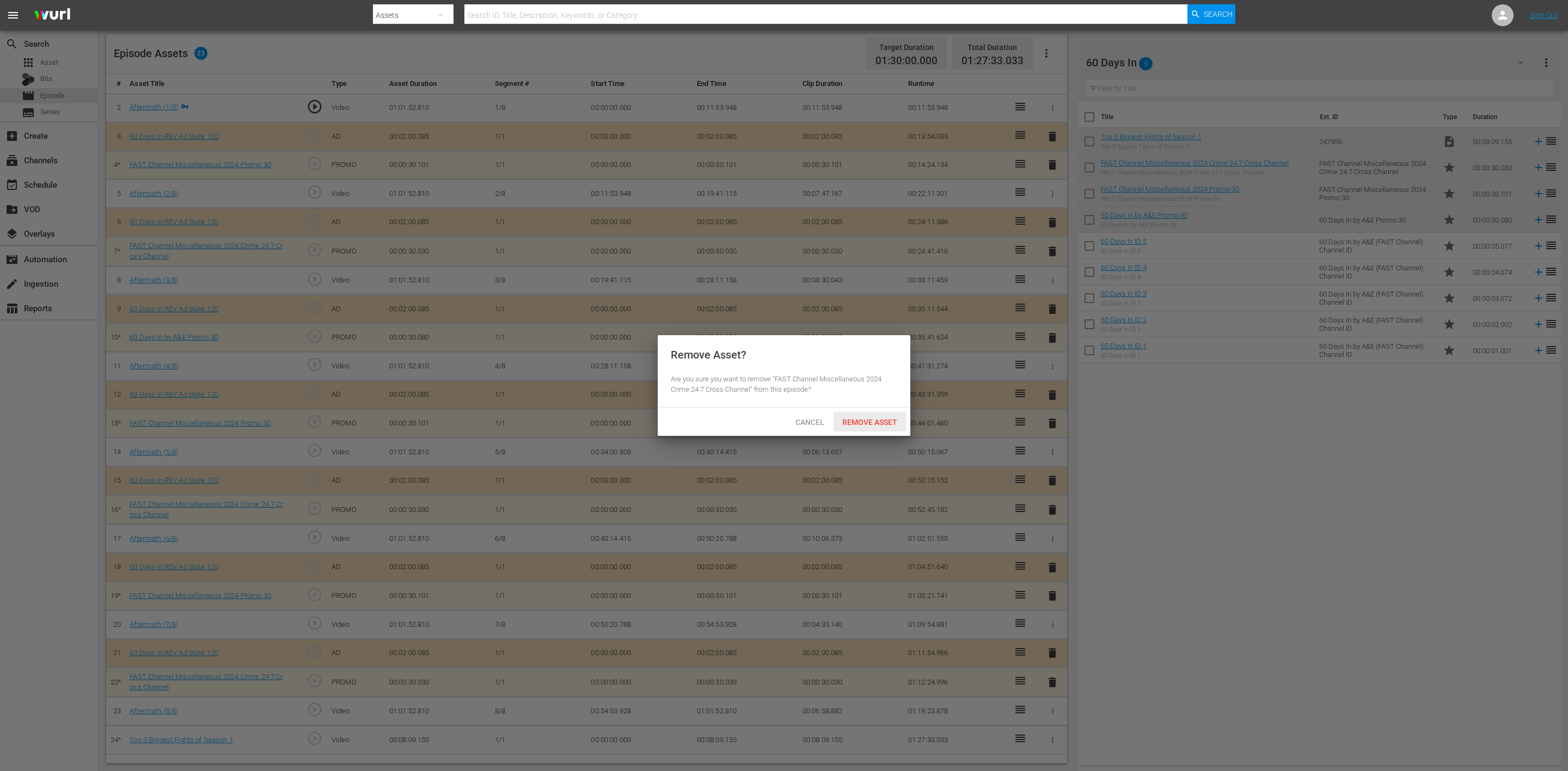
click at [864, 416] on div "Remove Asset" at bounding box center [869, 422] width 72 height 20
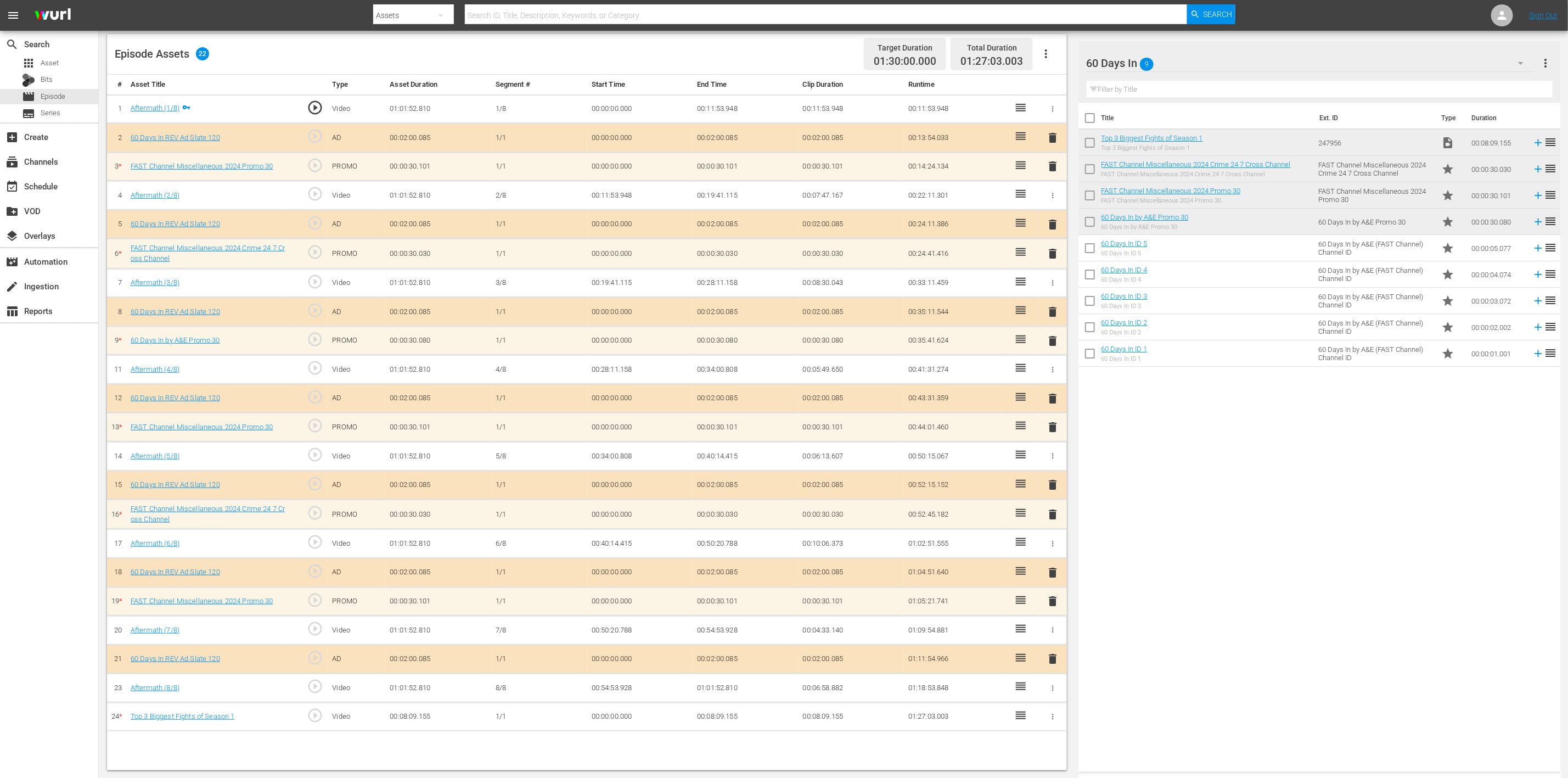
click at [1053, 168] on span "delete" at bounding box center [1052, 166] width 13 height 13
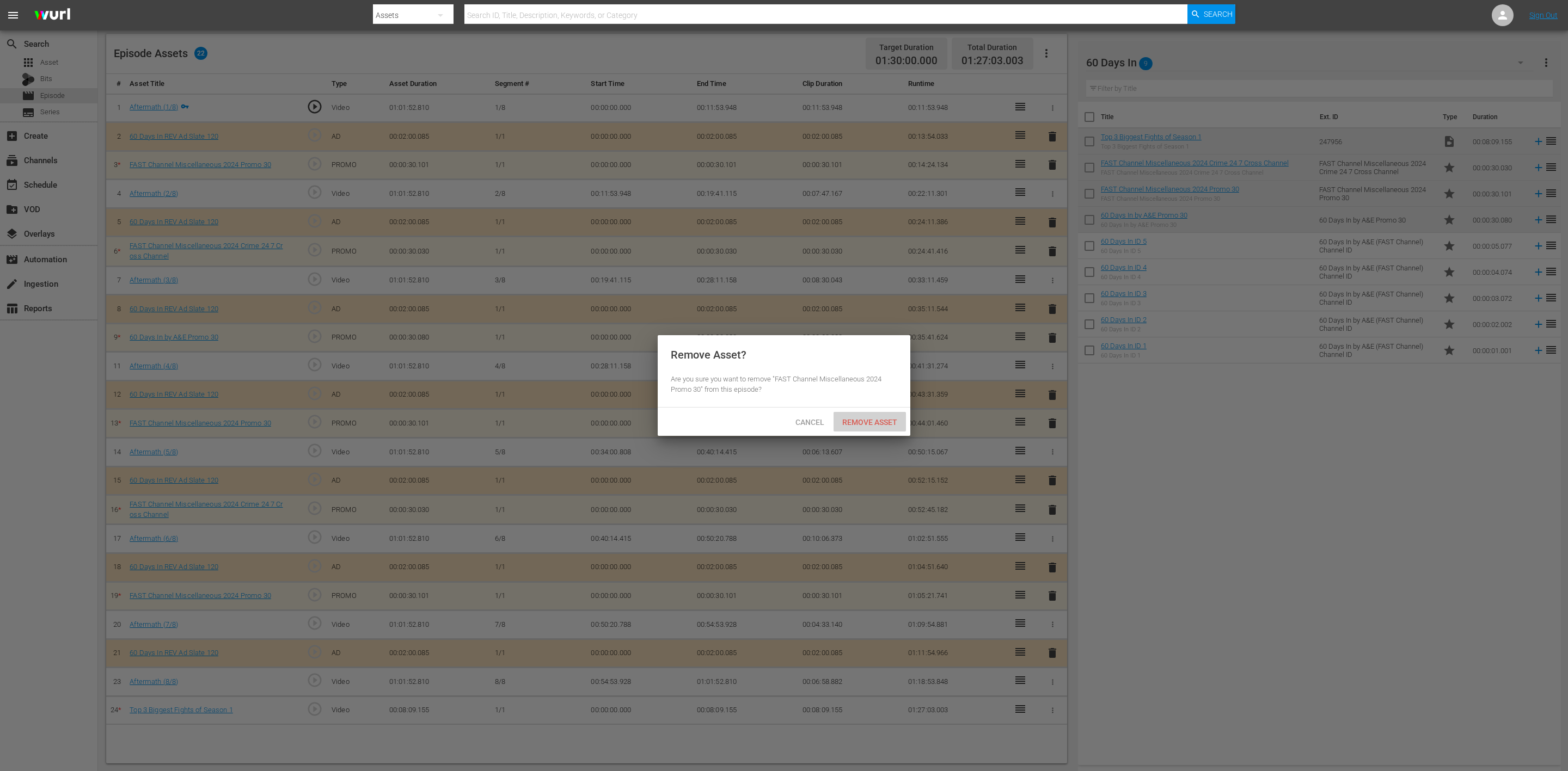
click at [884, 425] on span "Remove Asset" at bounding box center [869, 422] width 72 height 9
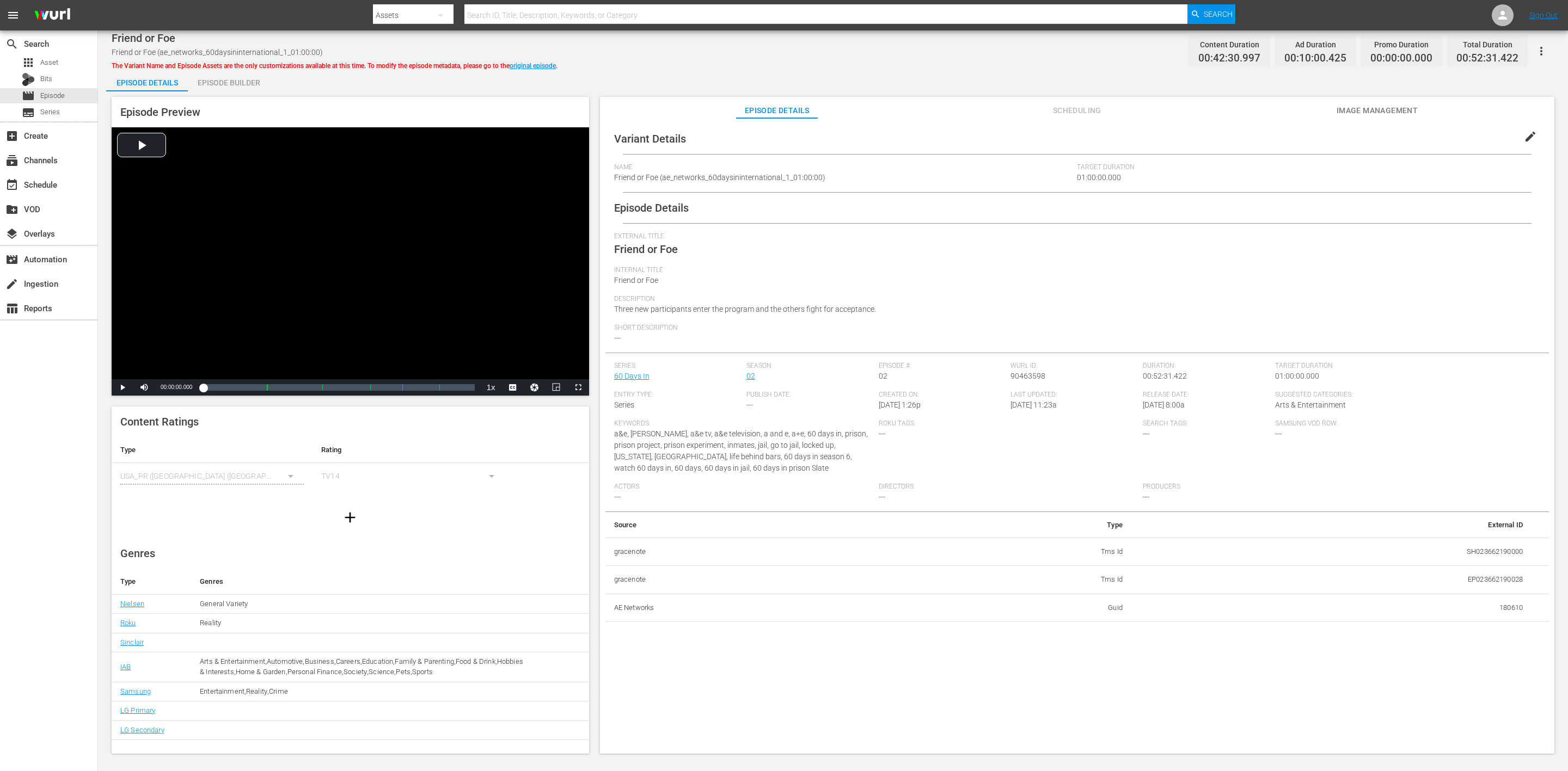
click at [236, 85] on div "Episode Builder" at bounding box center [229, 82] width 82 height 26
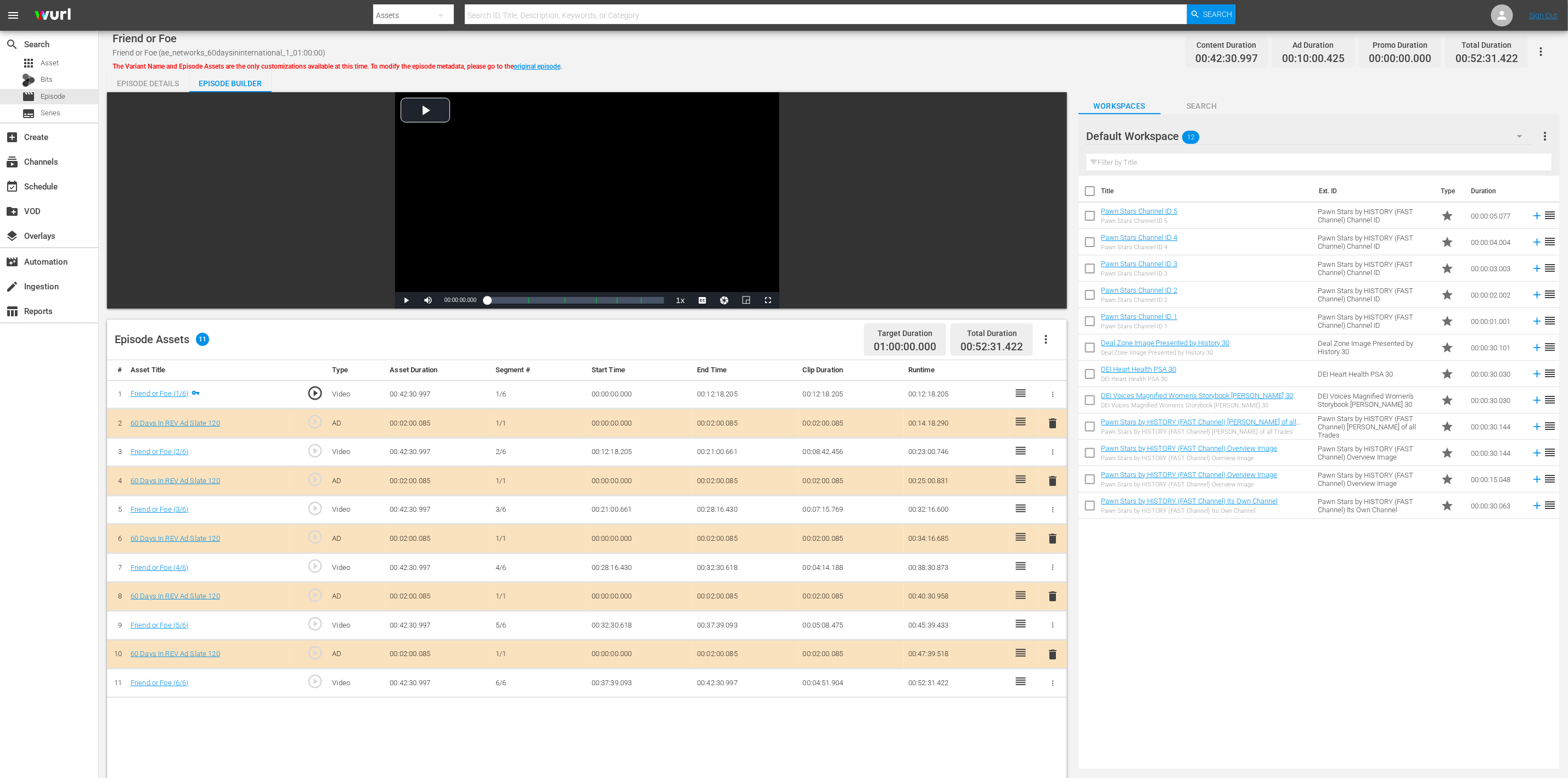
click at [1053, 138] on icon "button" at bounding box center [1520, 136] width 13 height 13
click at [1053, 255] on div "60 Days In (9)" at bounding box center [1157, 255] width 114 height 18
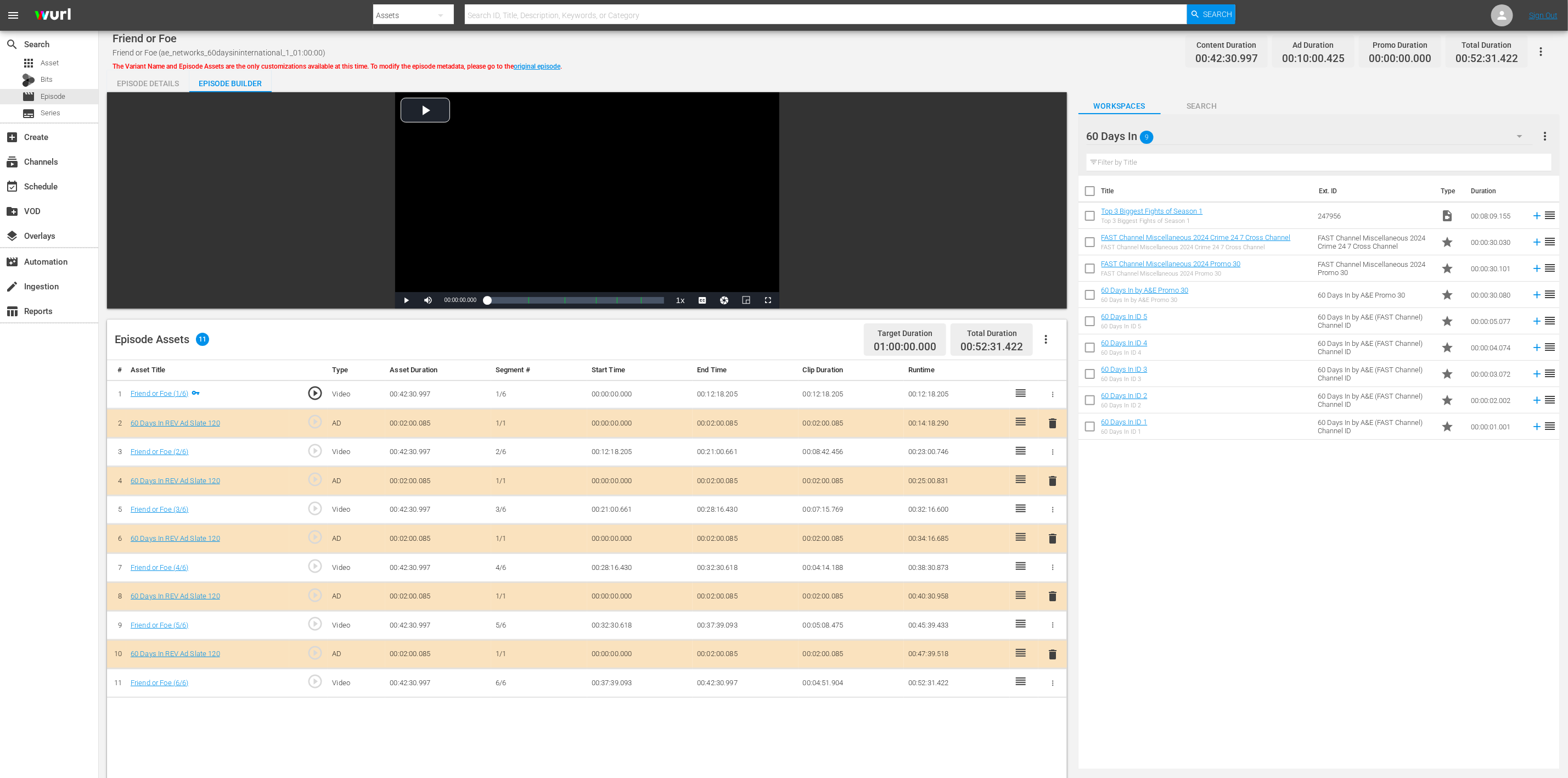
click at [1051, 518] on span "delete" at bounding box center [1052, 539] width 13 height 13
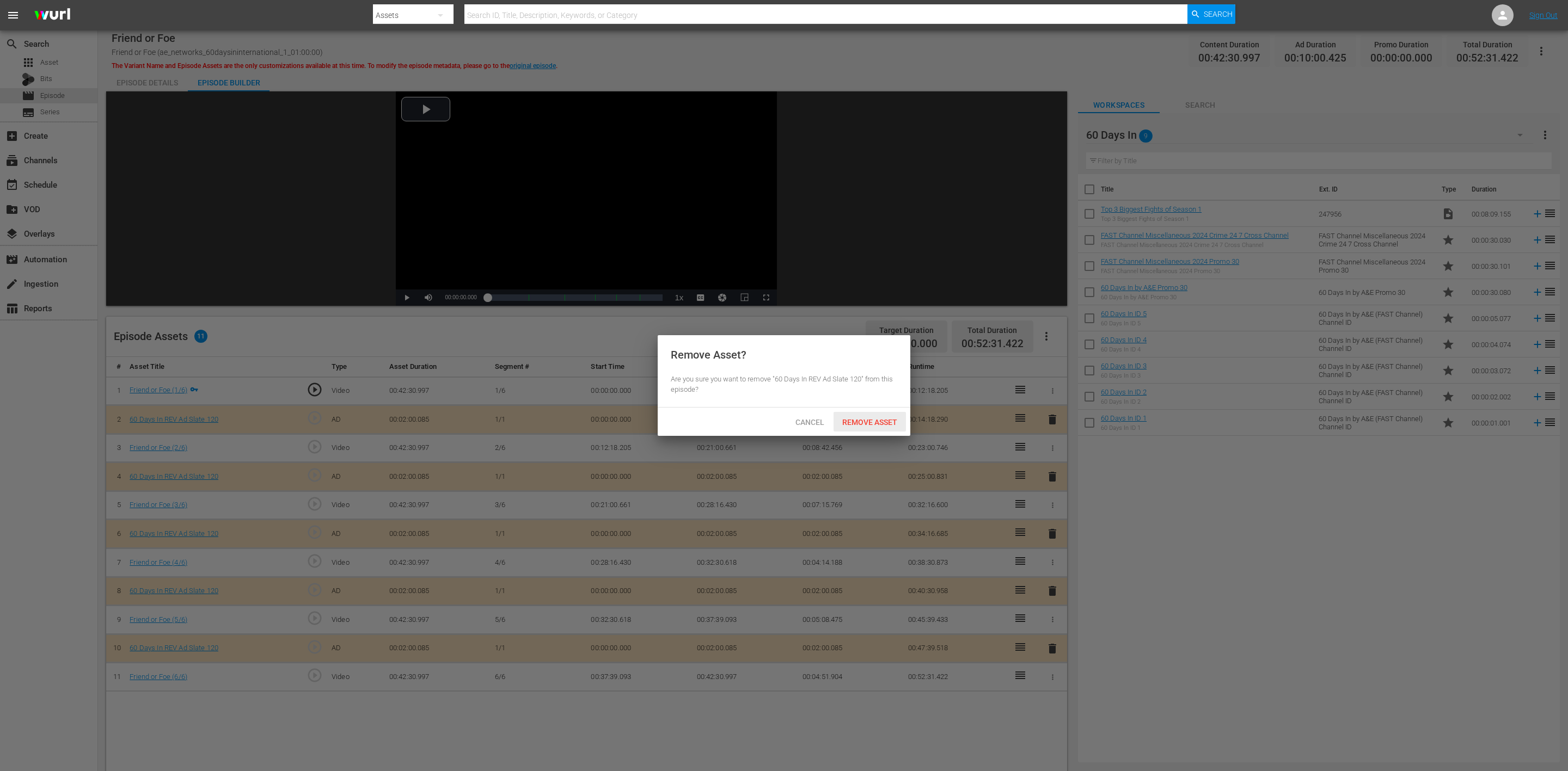
drag, startPoint x: 880, startPoint y: 420, endPoint x: 706, endPoint y: 157, distance: 315.3
click at [879, 419] on span "Remove Asset" at bounding box center [869, 422] width 72 height 9
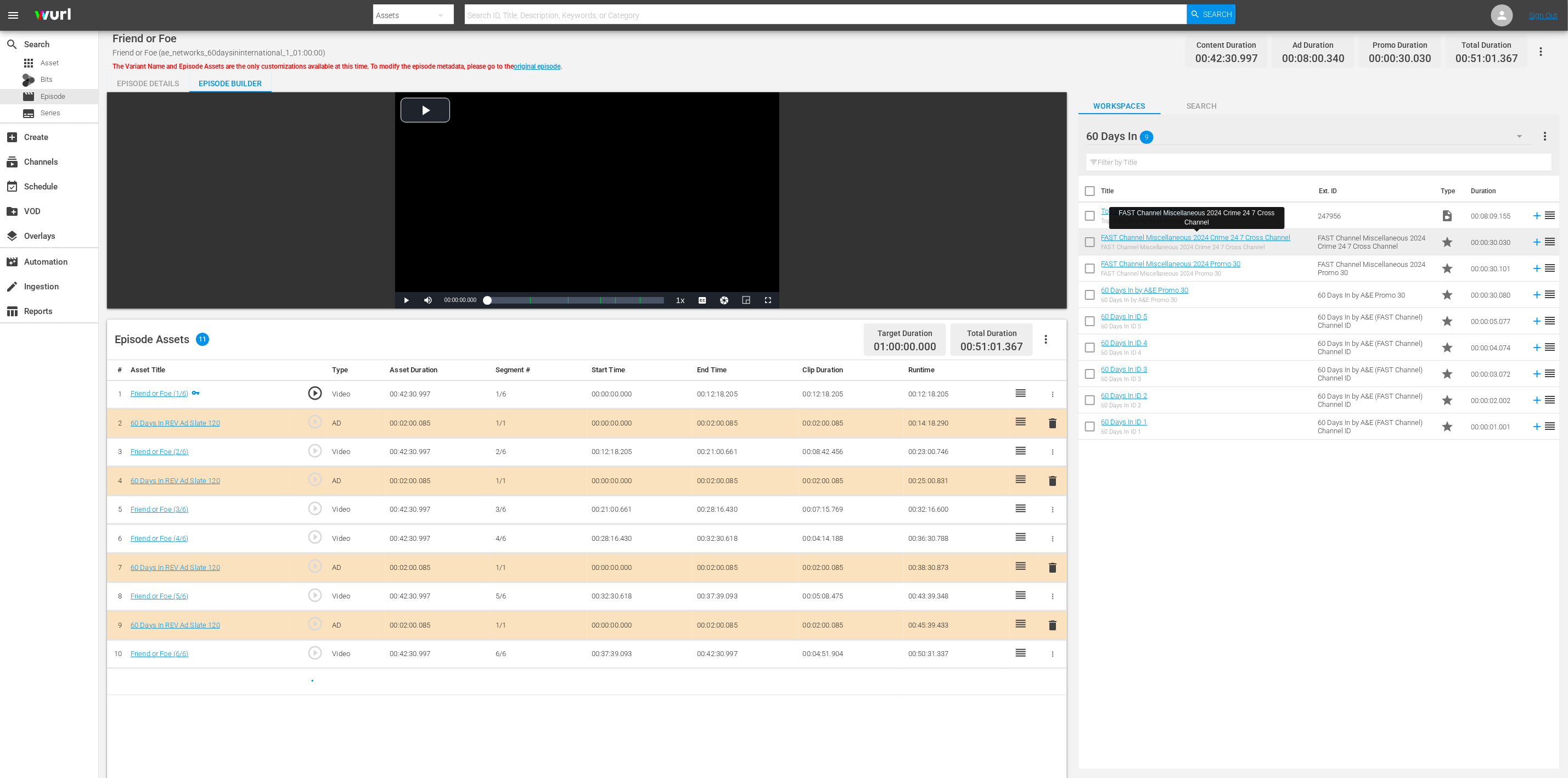
click at [1053, 215] on input "checkbox" at bounding box center [1091, 218] width 23 height 23
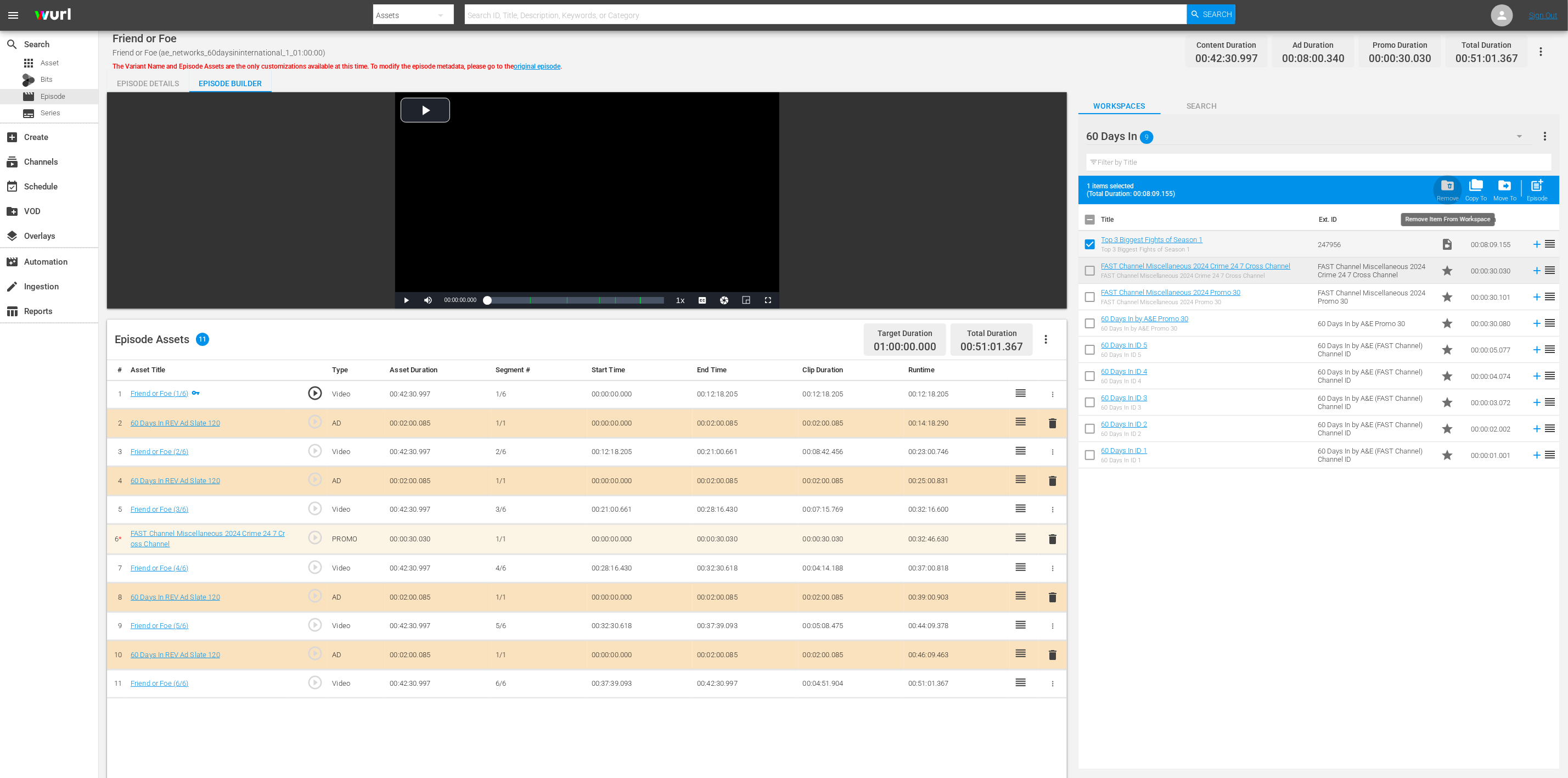
click at [1053, 185] on span "folder_delete" at bounding box center [1448, 185] width 15 height 15
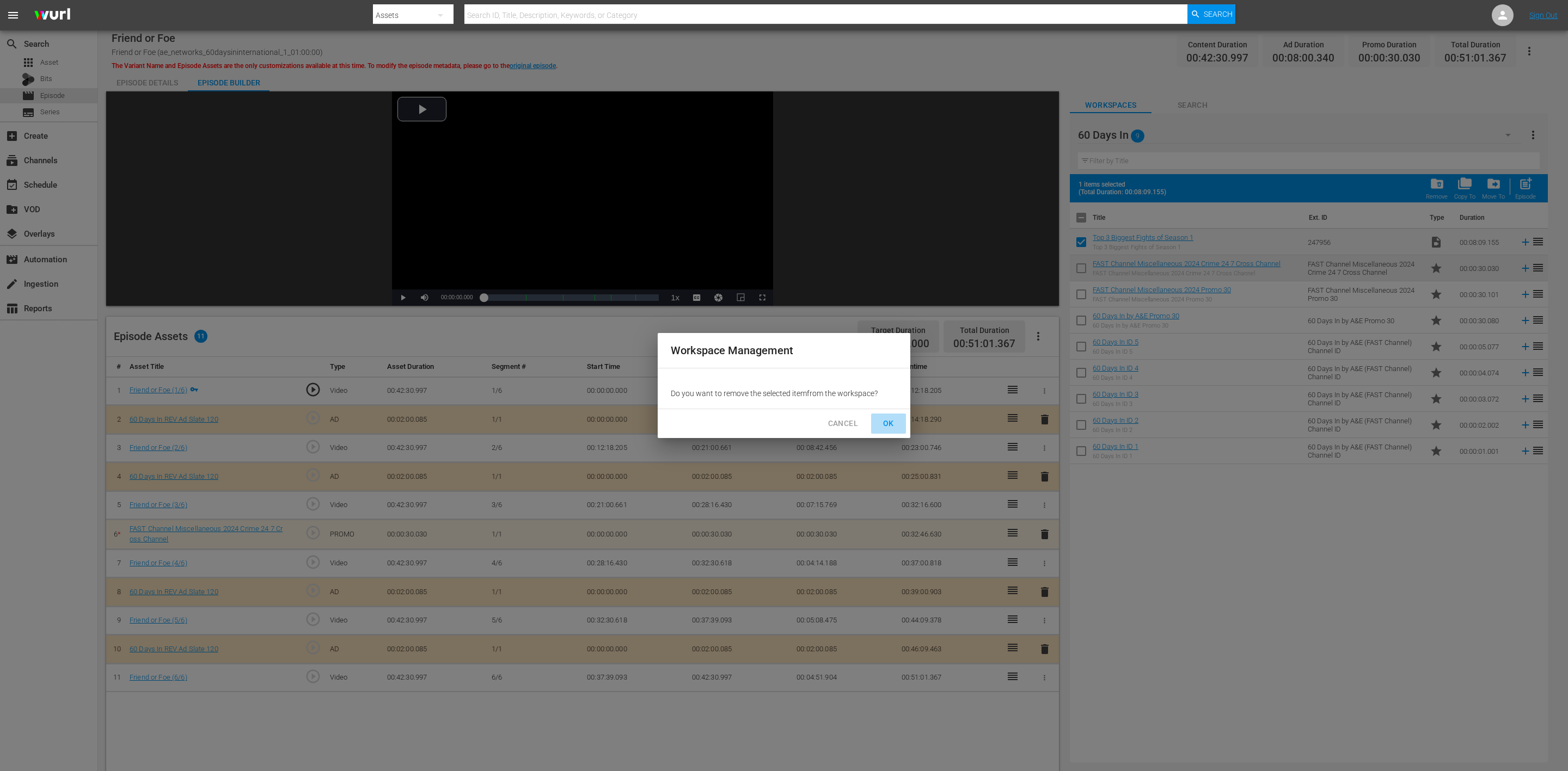
click at [892, 428] on span "OK" at bounding box center [888, 424] width 18 height 13
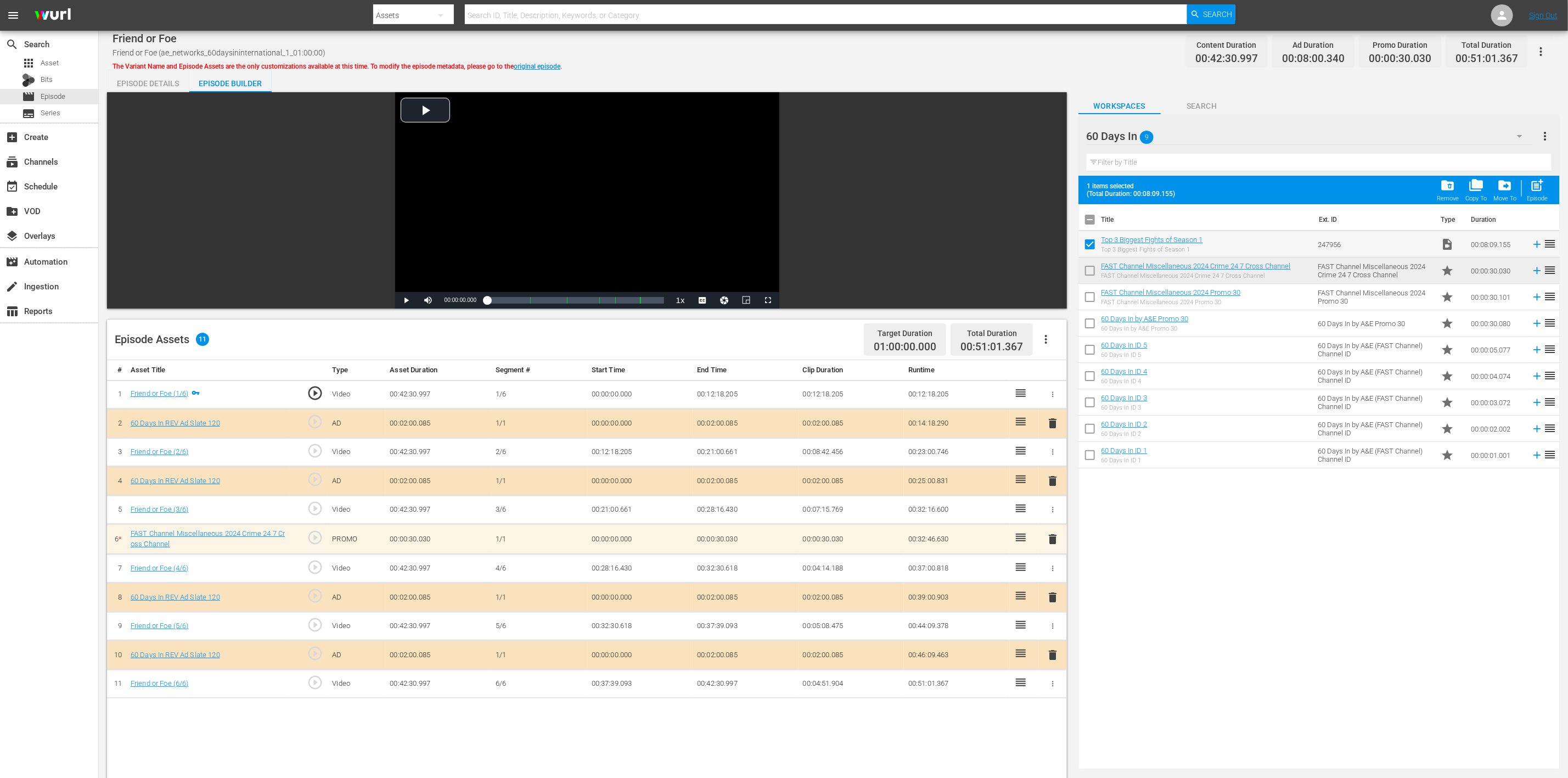
checkbox input "false"
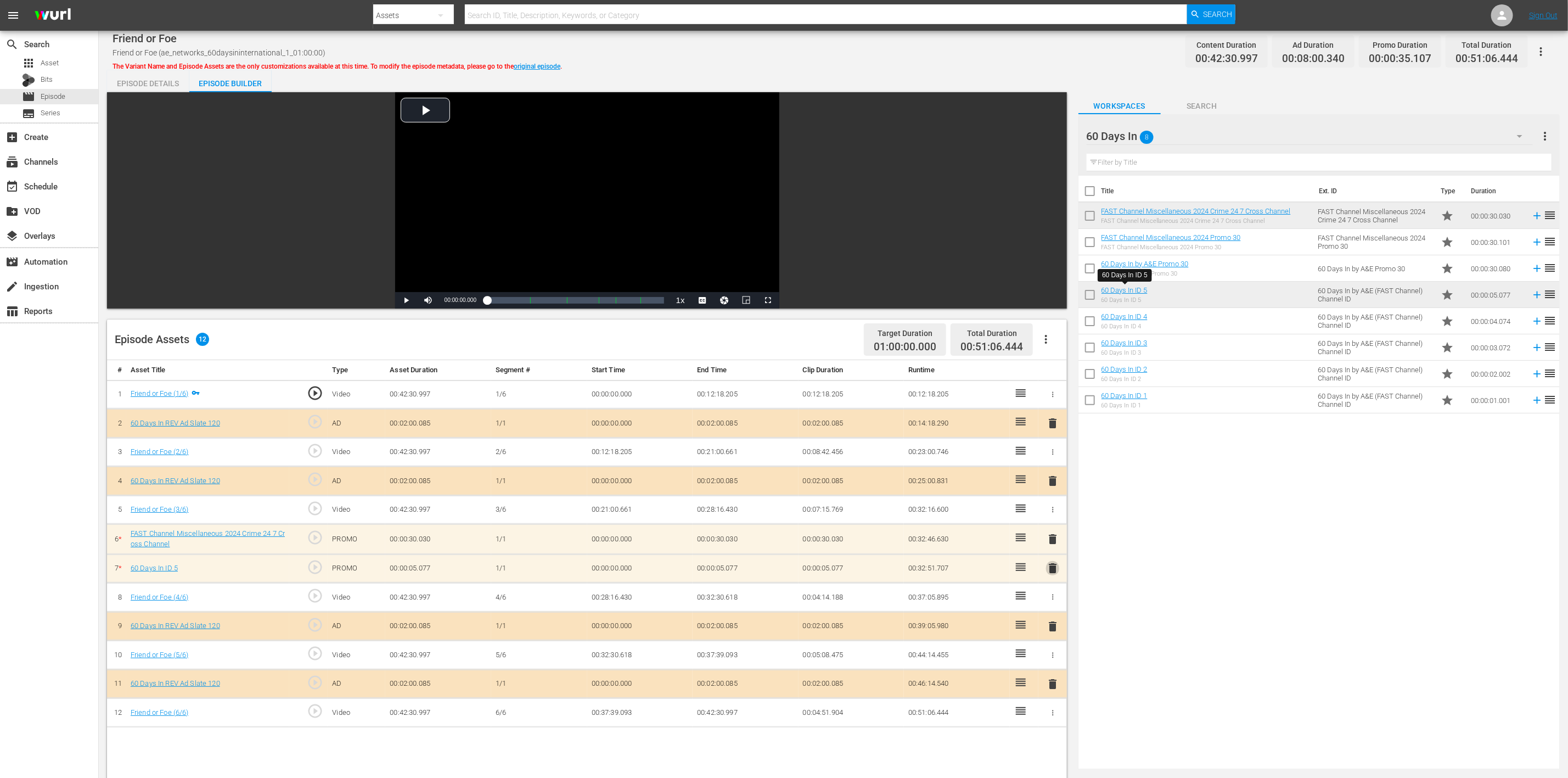
click at [1052, 518] on span "delete" at bounding box center [1052, 568] width 13 height 13
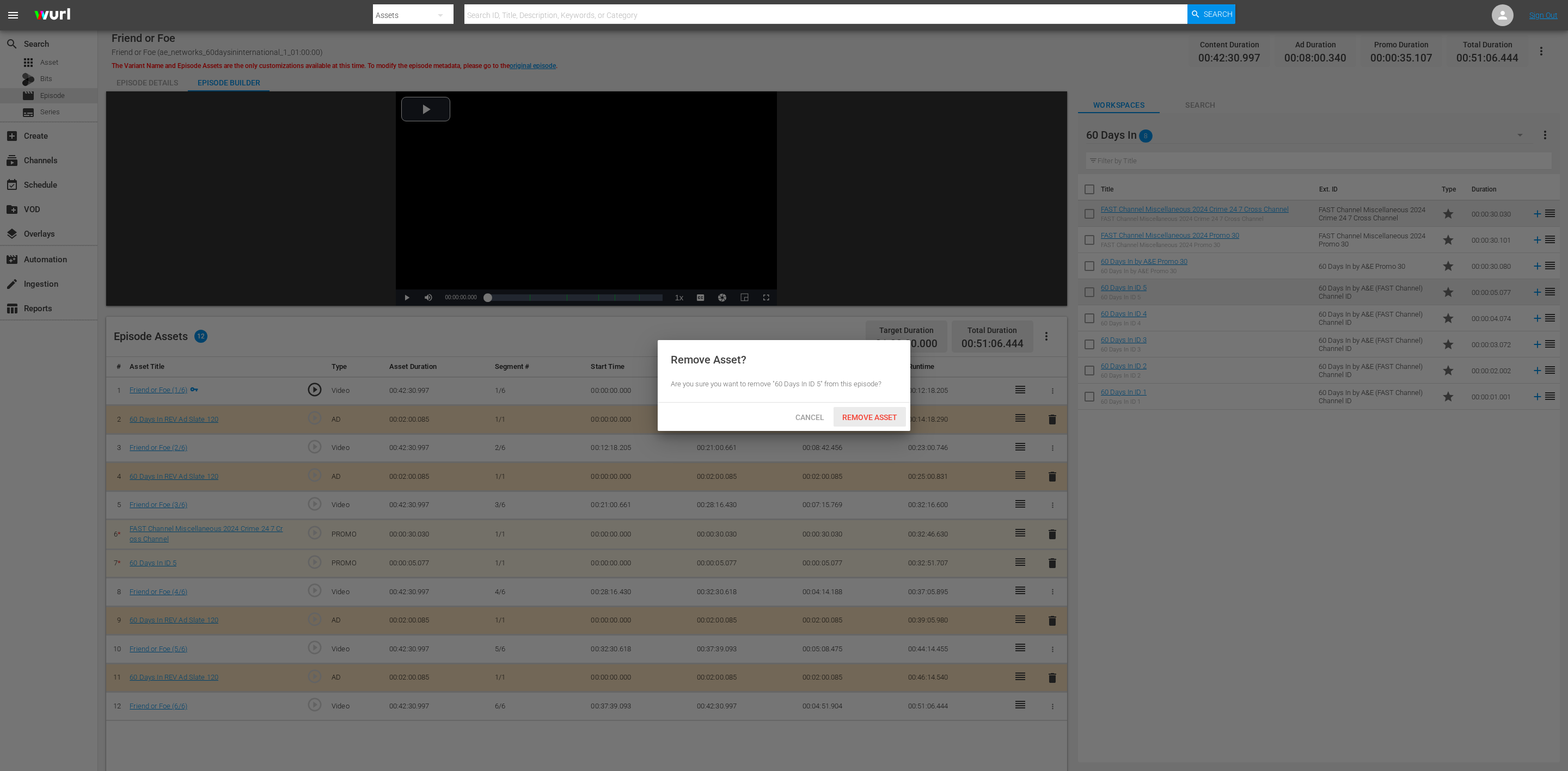
click at [873, 415] on span "Remove Asset" at bounding box center [869, 417] width 72 height 9
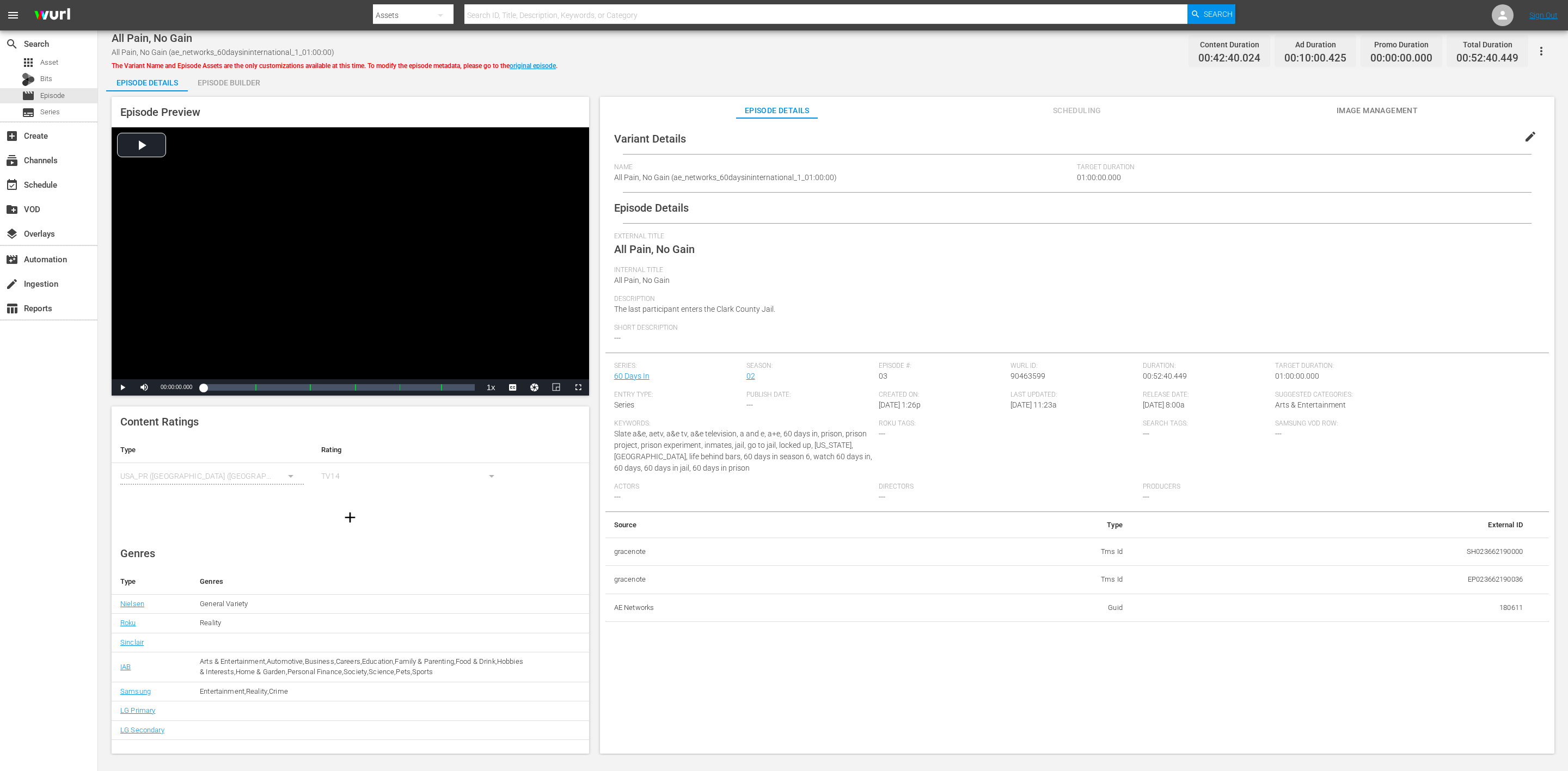
click at [234, 86] on div "Episode Builder" at bounding box center [229, 82] width 82 height 26
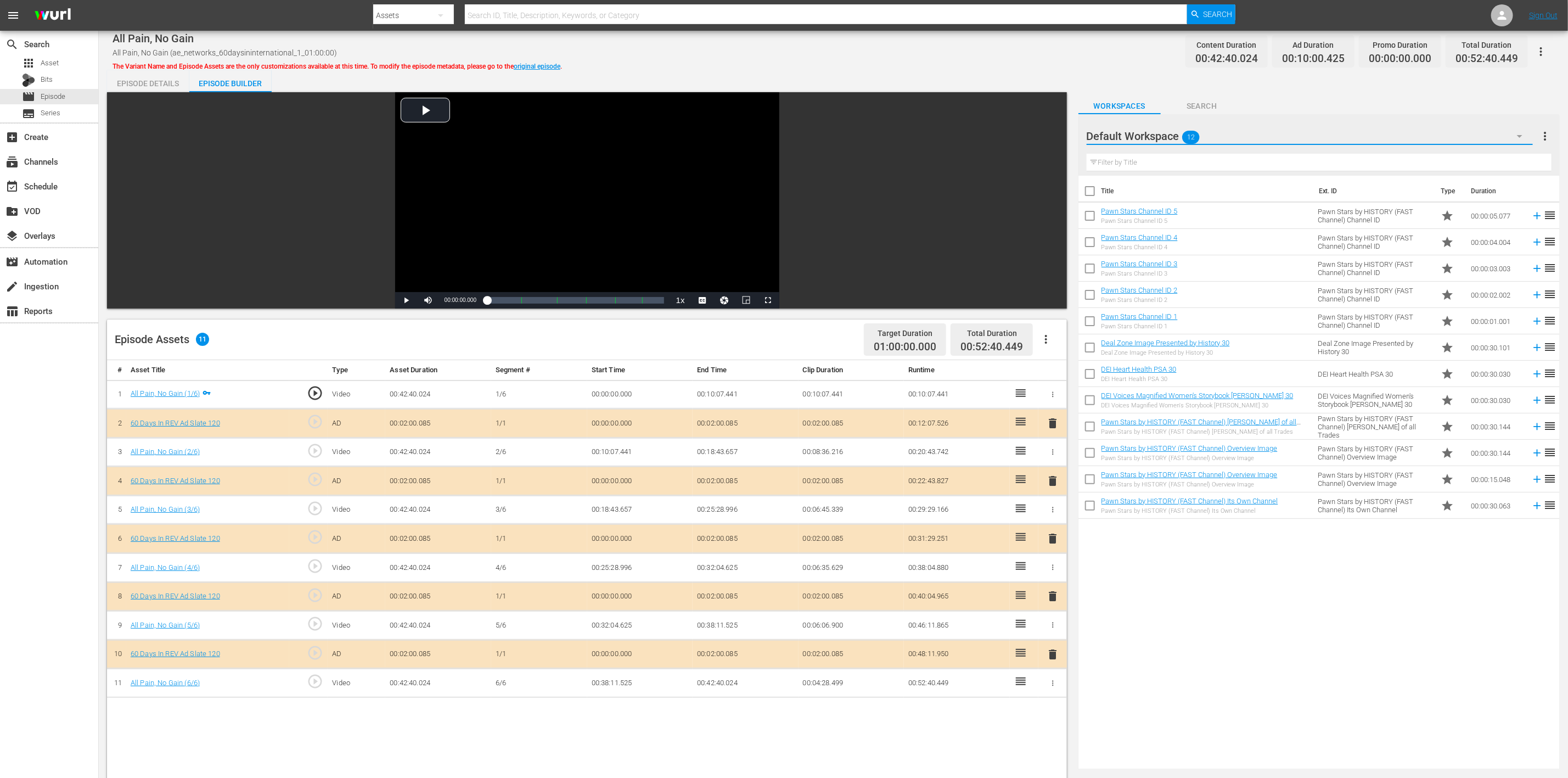
click at [1053, 136] on icon "button" at bounding box center [1520, 136] width 13 height 13
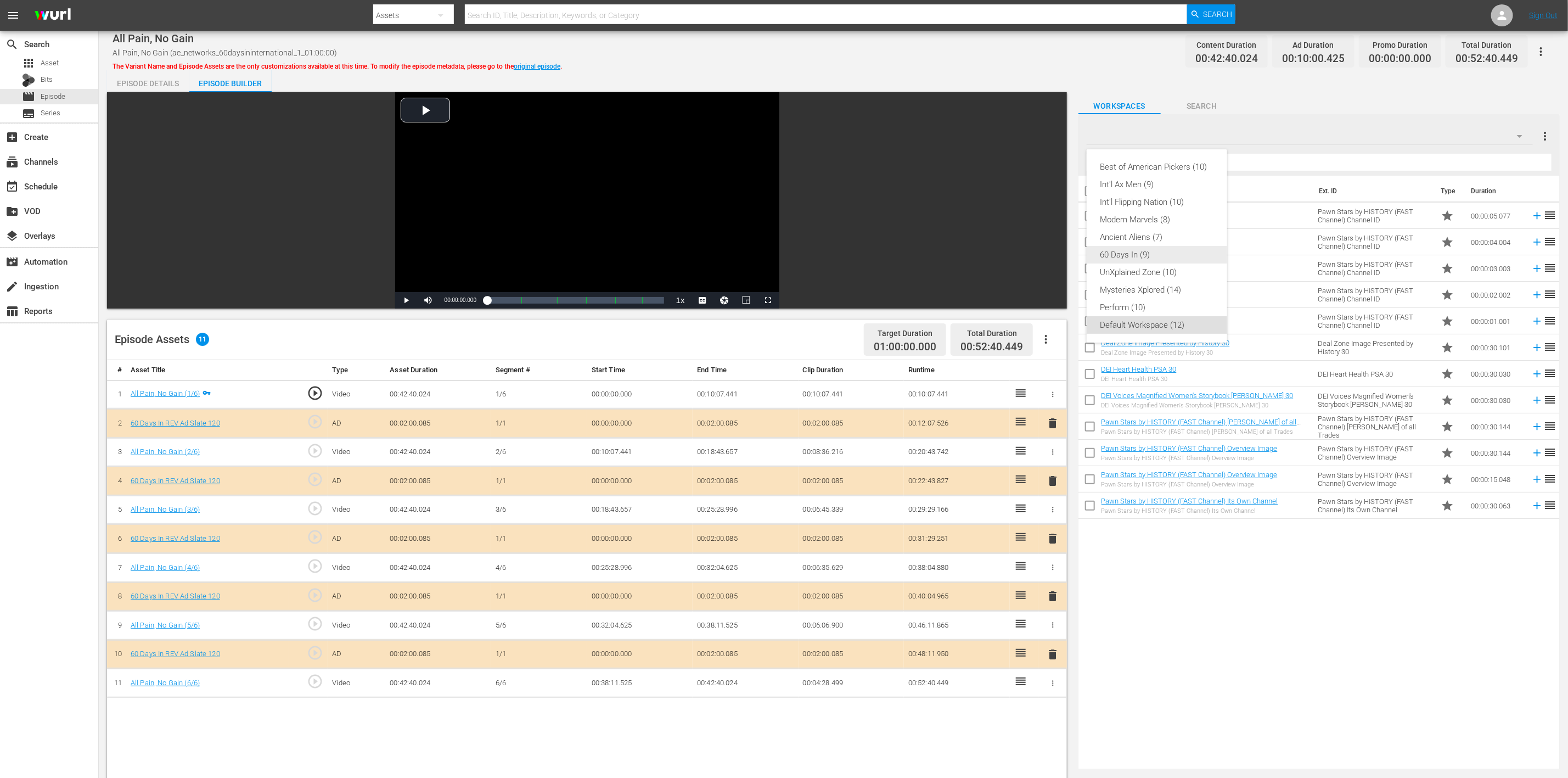
click at [1053, 252] on div "60 Days In (9)" at bounding box center [1157, 255] width 114 height 18
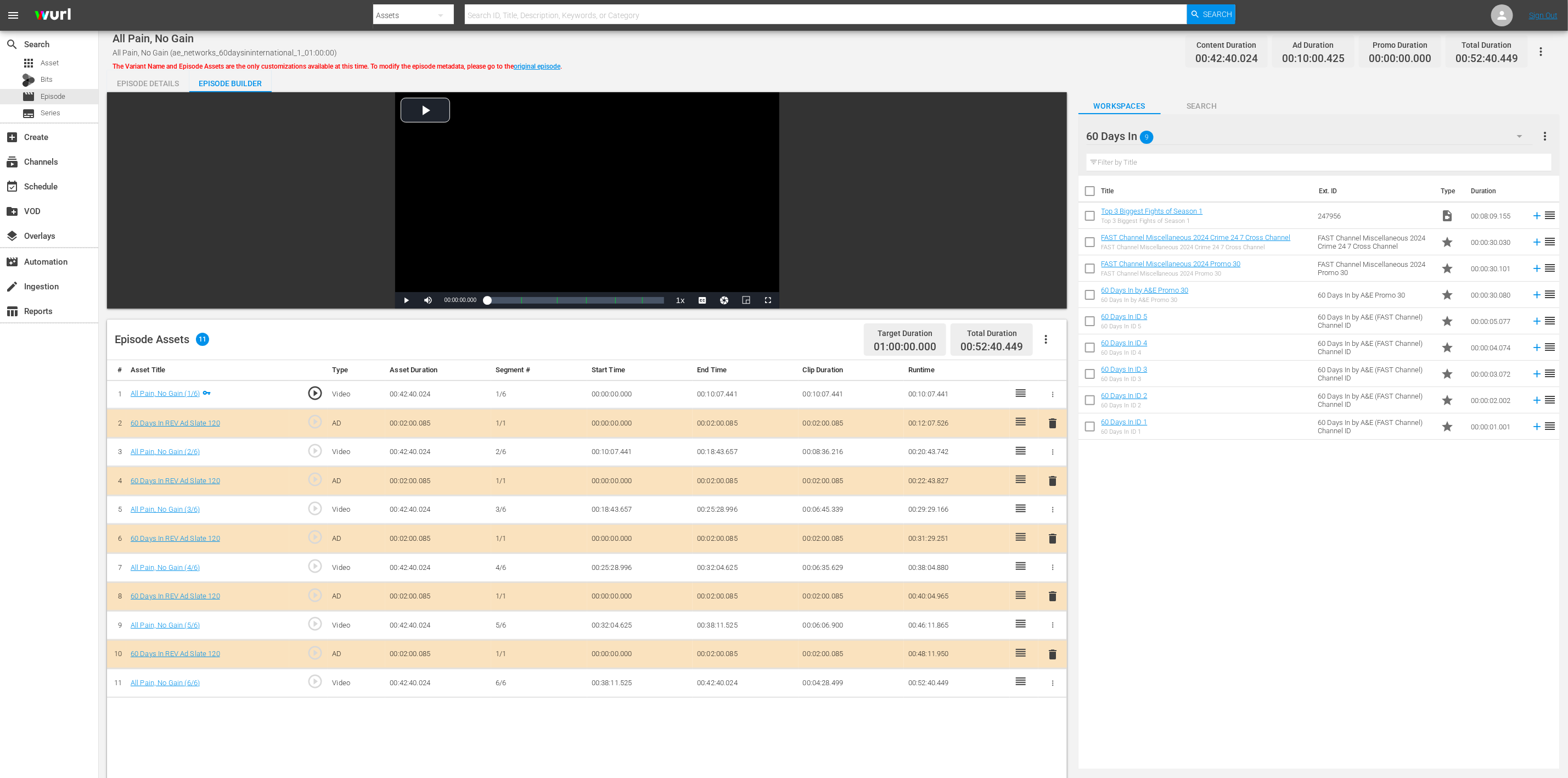
click at [1048, 518] on span "delete" at bounding box center [1052, 539] width 13 height 13
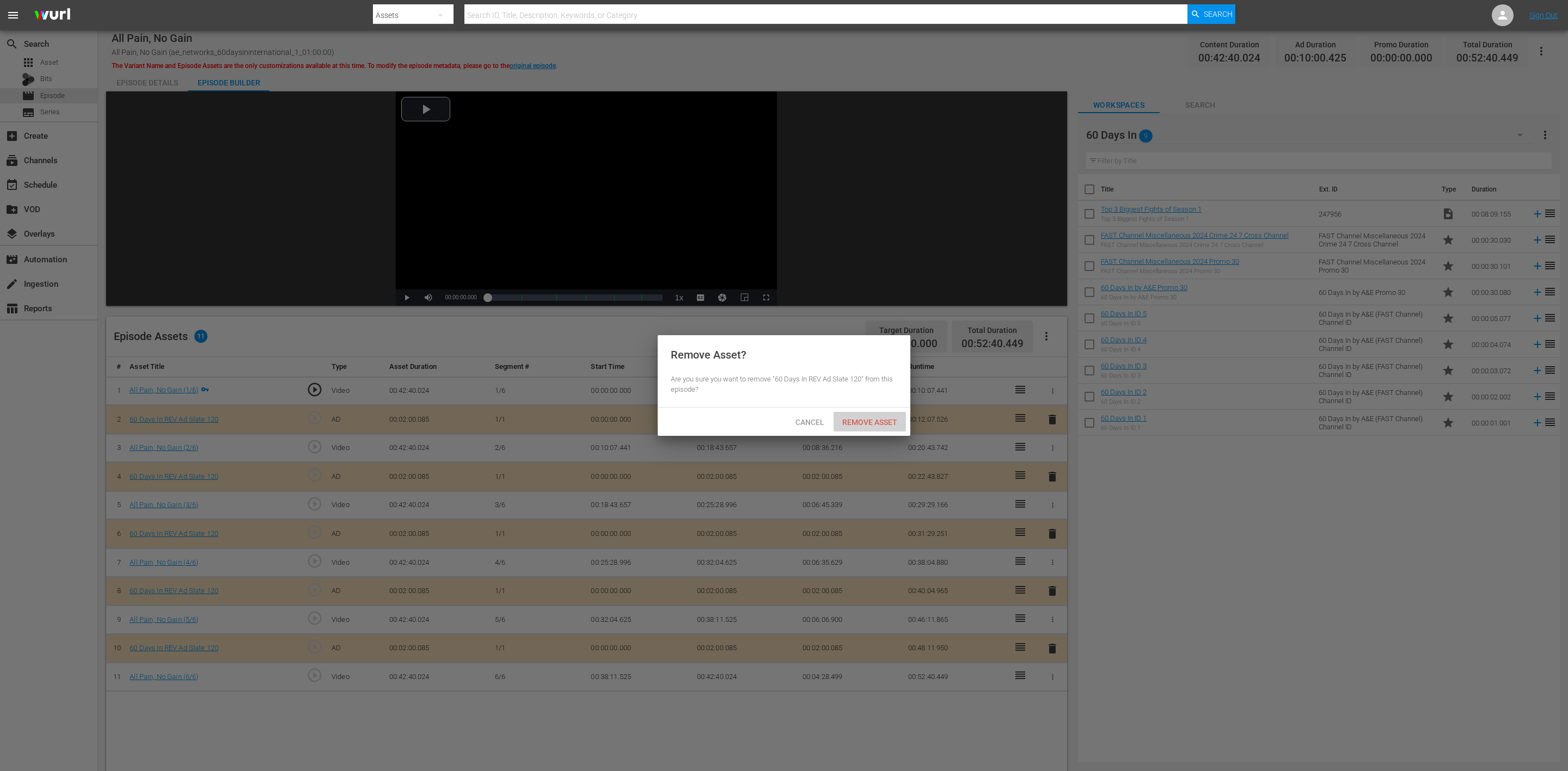
click at [858, 418] on span "Remove Asset" at bounding box center [869, 422] width 72 height 9
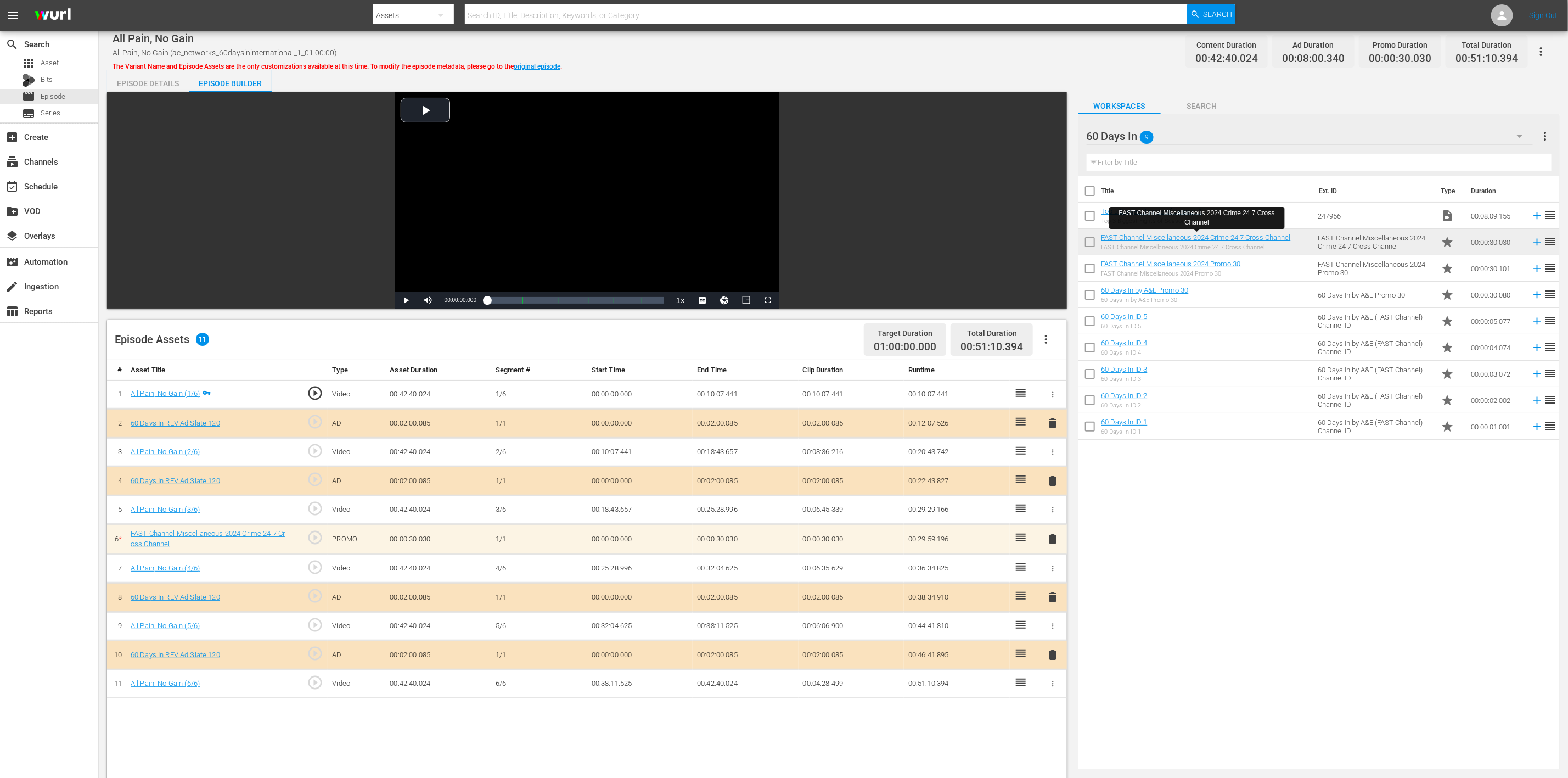
click at [1051, 518] on span "delete" at bounding box center [1052, 539] width 13 height 13
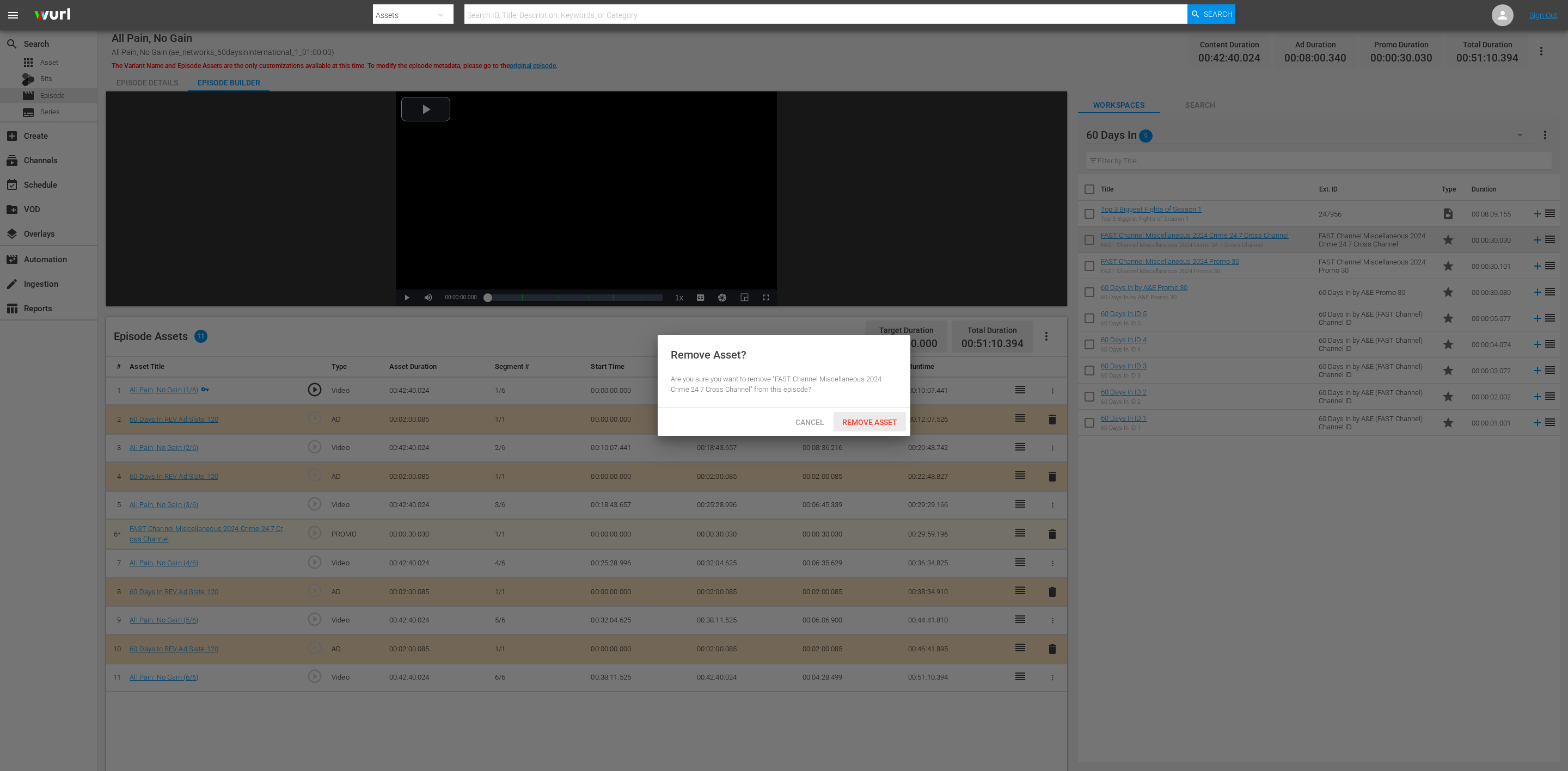
click at [859, 418] on span "Remove Asset" at bounding box center [869, 422] width 72 height 9
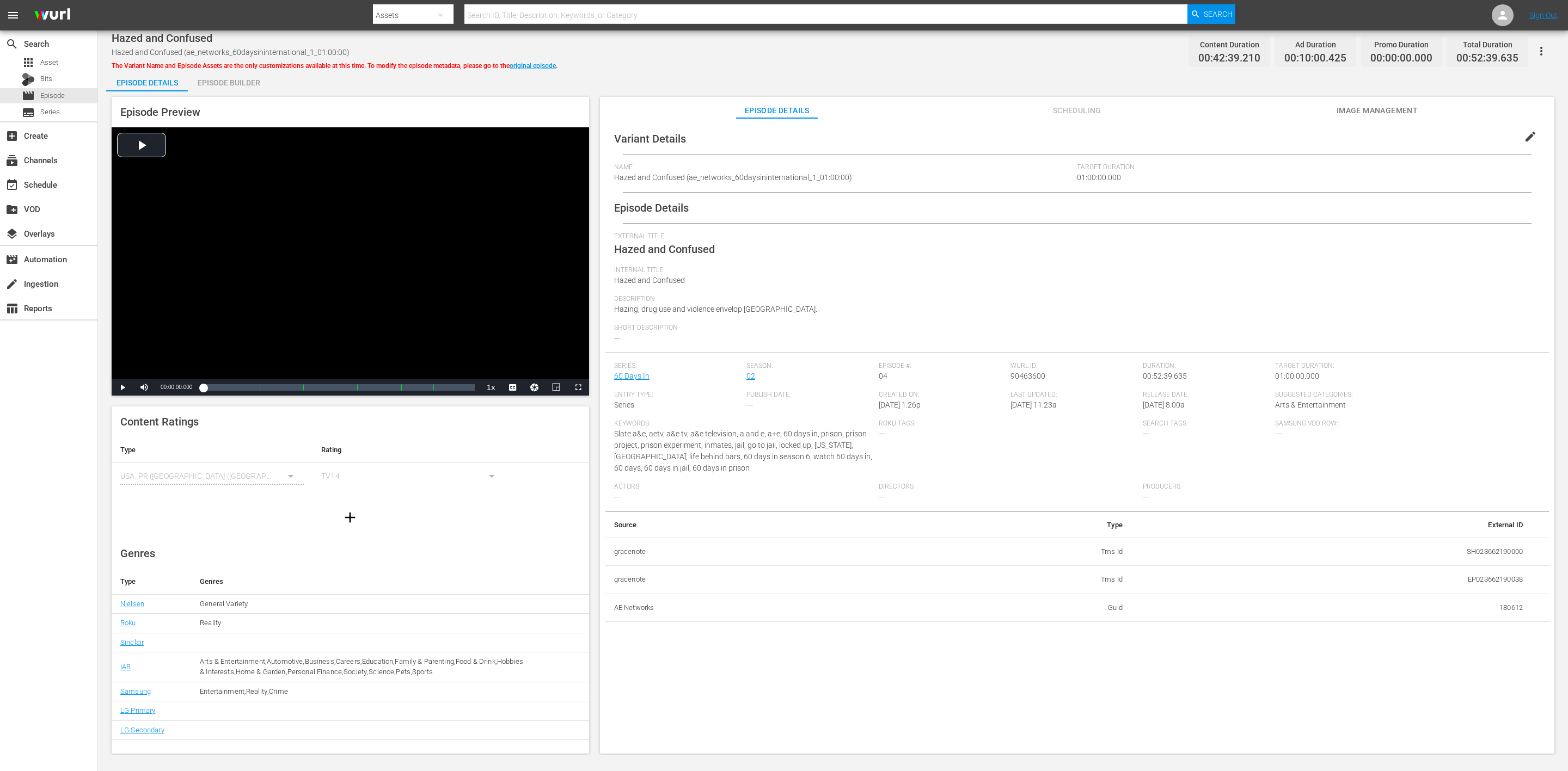
click at [232, 80] on div "Episode Builder" at bounding box center [229, 82] width 82 height 26
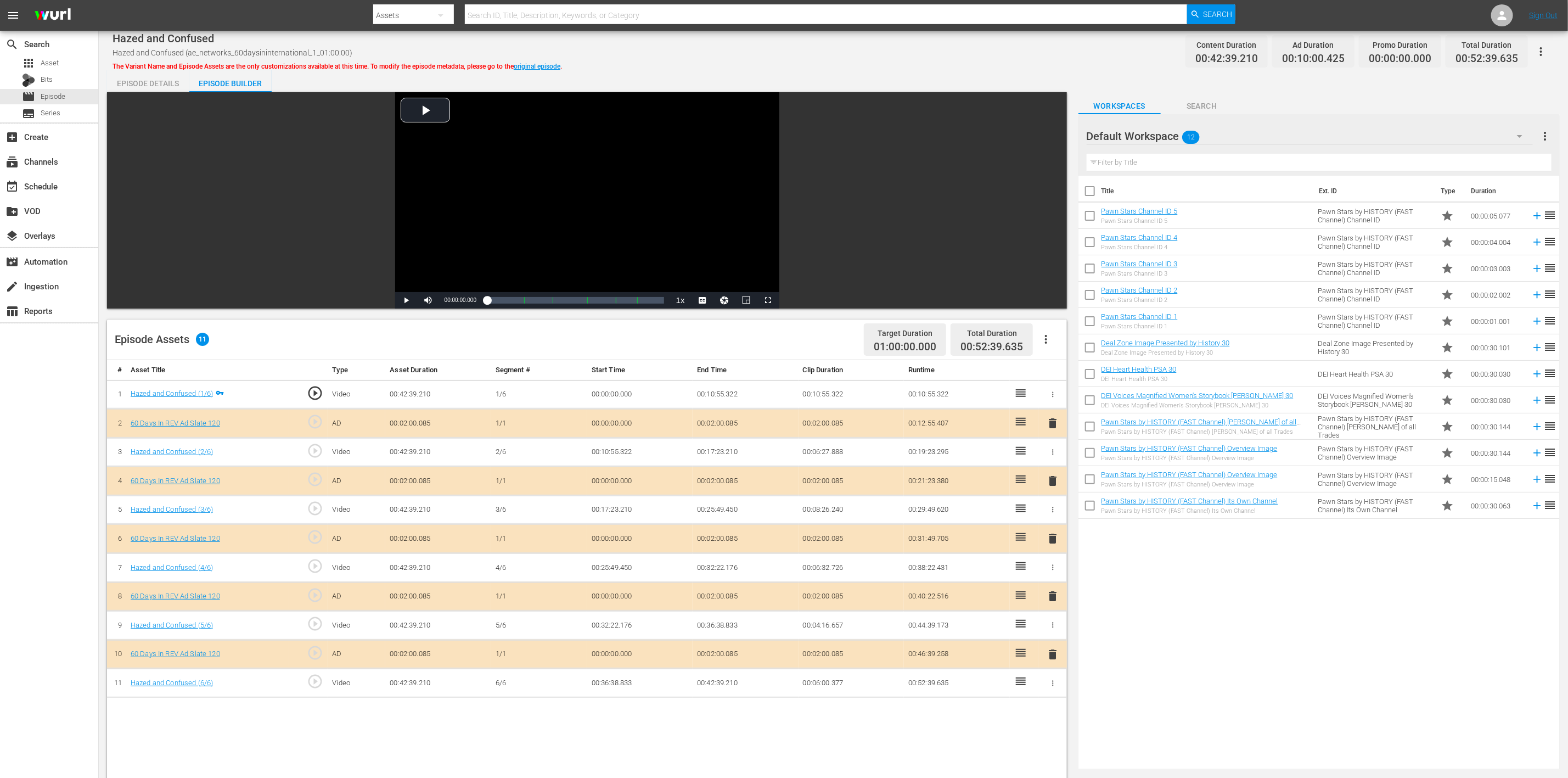
click at [1053, 138] on icon "button" at bounding box center [1520, 136] width 13 height 13
click at [1053, 249] on div "60 Days In (9)" at bounding box center [1157, 255] width 114 height 18
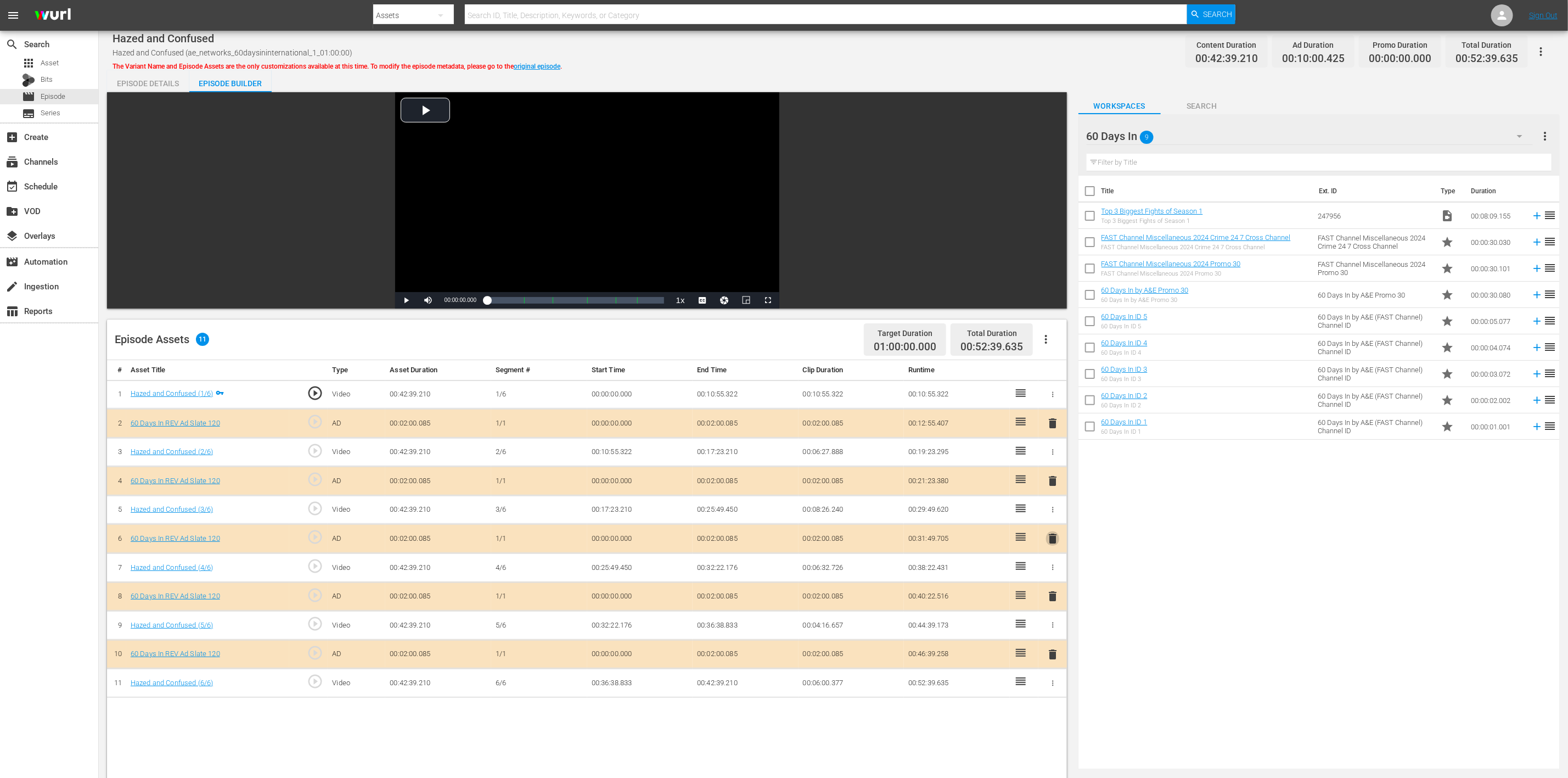
click at [1053, 518] on span "delete" at bounding box center [1052, 539] width 13 height 13
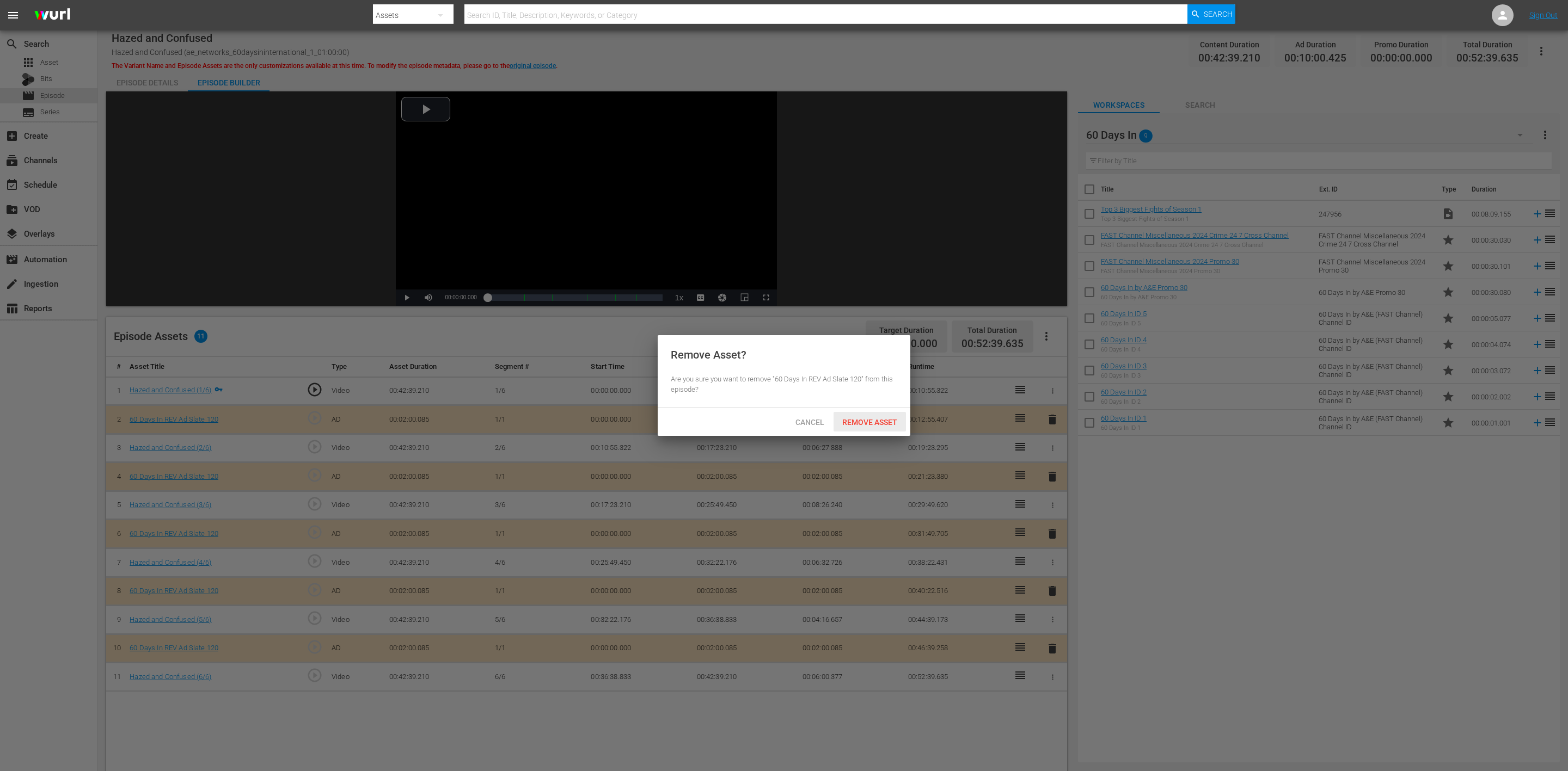
click at [866, 423] on span "Remove Asset" at bounding box center [869, 422] width 72 height 9
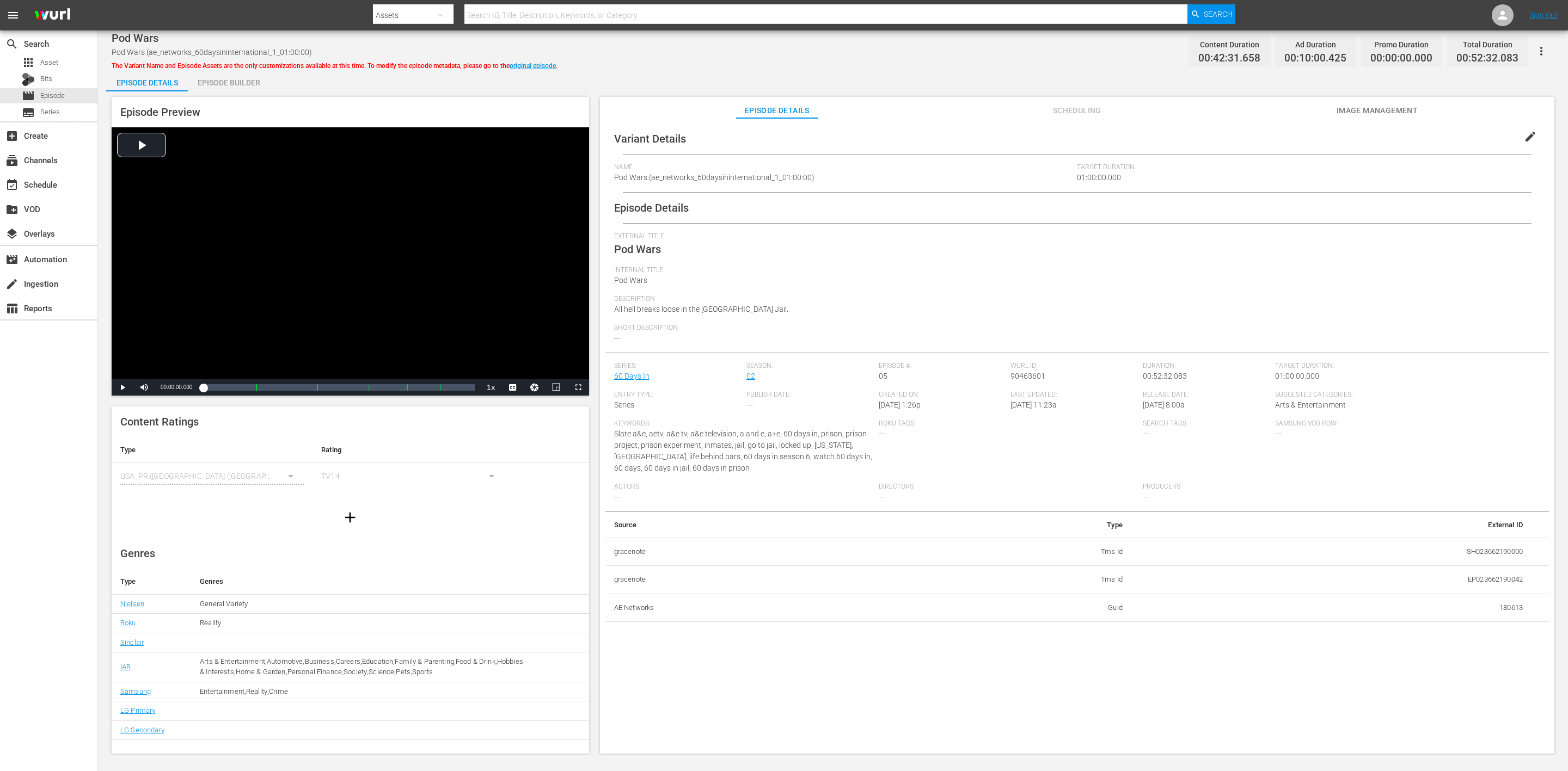
click at [239, 80] on div "Episode Builder" at bounding box center [229, 82] width 82 height 26
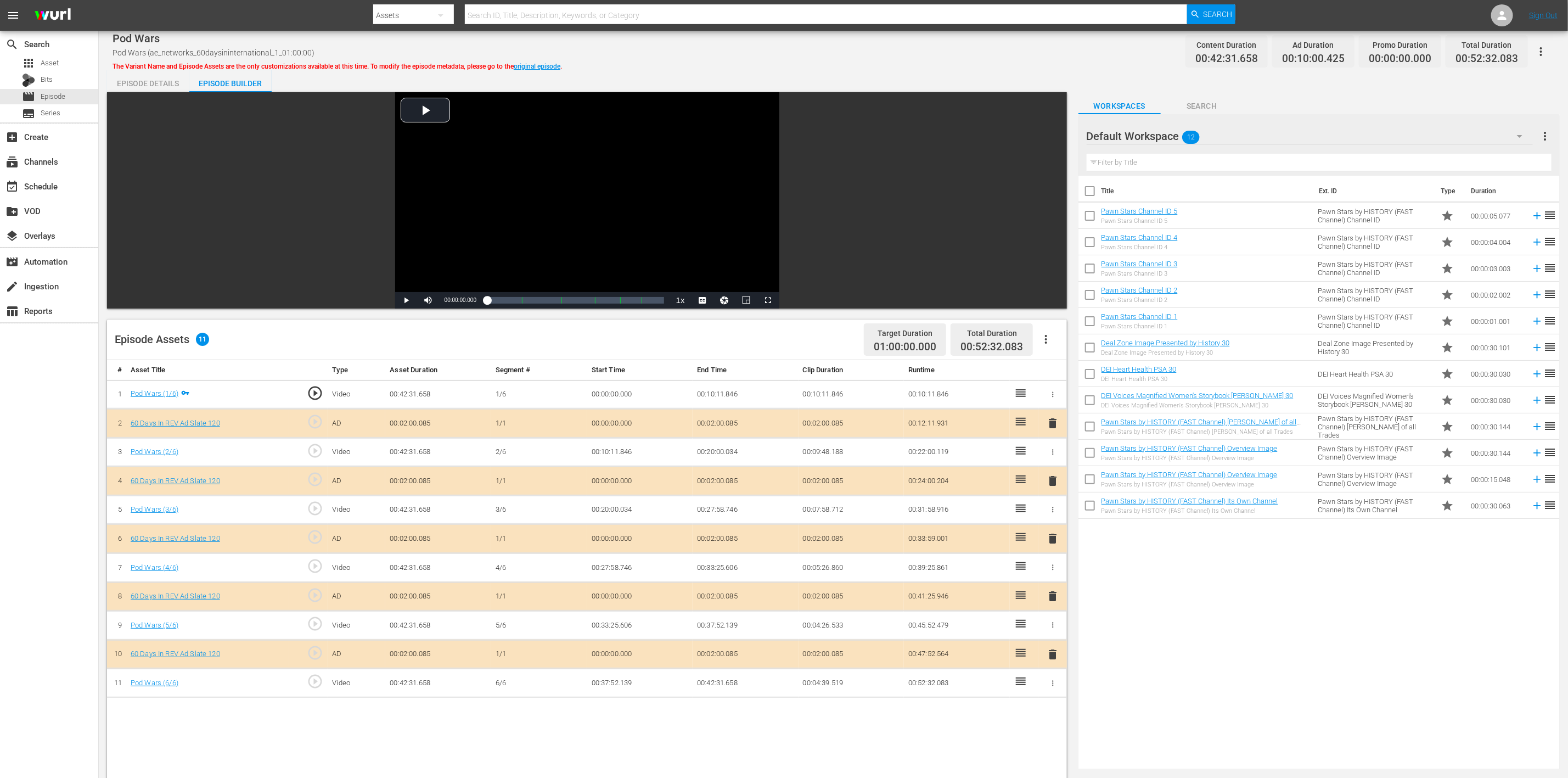
click at [1053, 135] on icon "button" at bounding box center [1520, 136] width 6 height 2
click at [1053, 256] on div "60 Days In (9)" at bounding box center [1157, 255] width 114 height 18
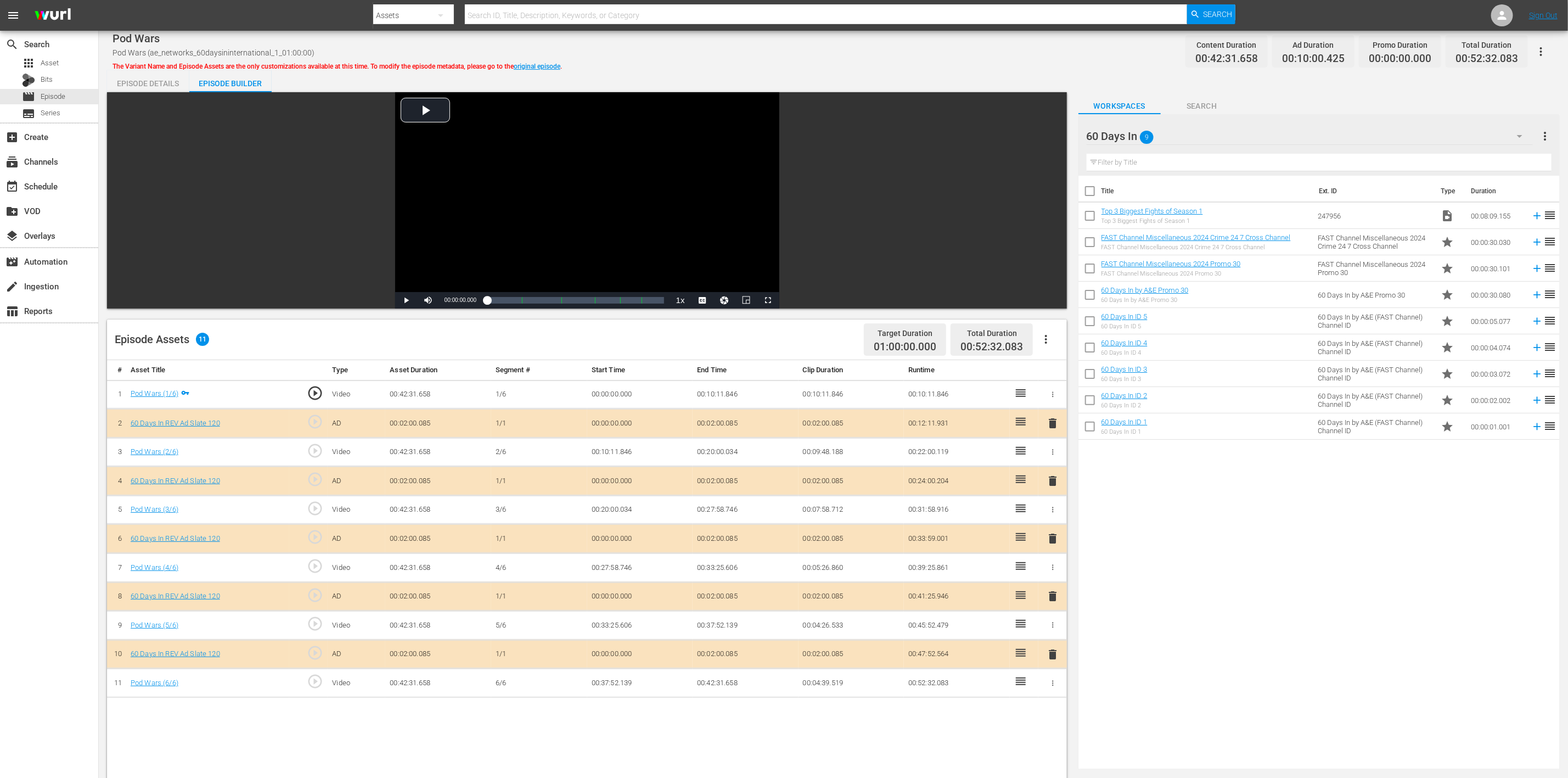
click at [1051, 518] on span "delete" at bounding box center [1052, 539] width 13 height 13
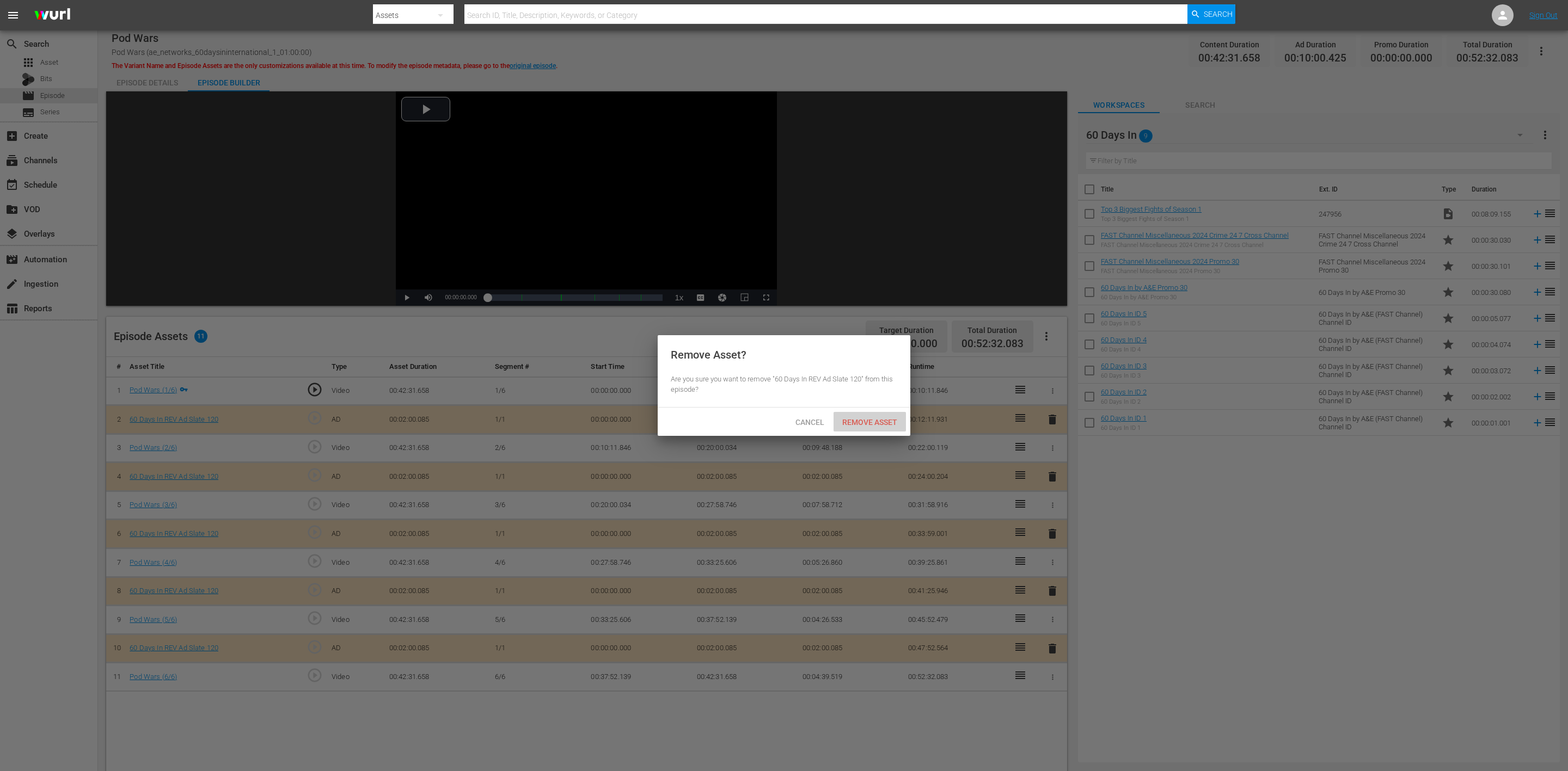
click at [878, 424] on span "Remove Asset" at bounding box center [869, 422] width 72 height 9
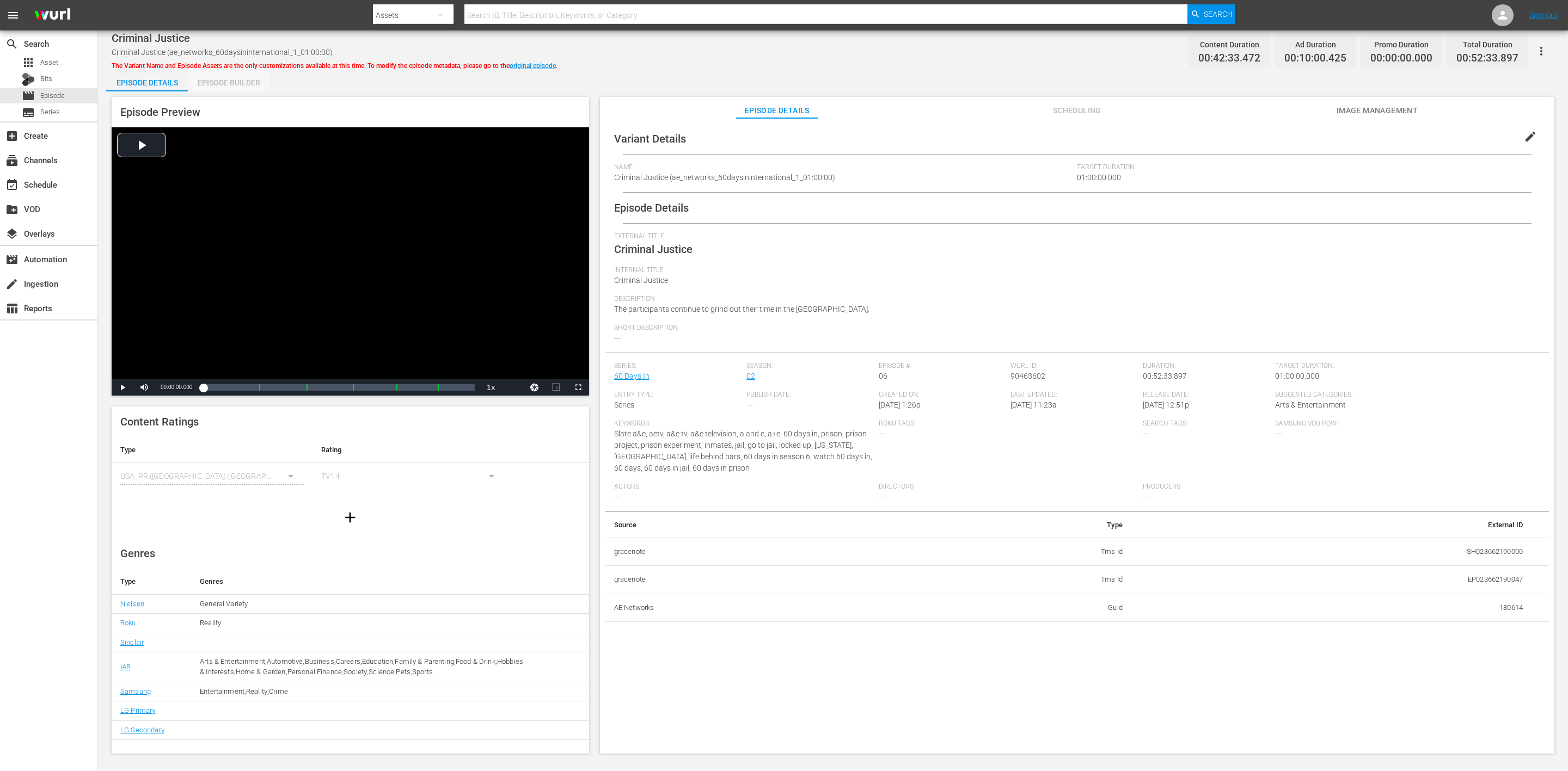
drag, startPoint x: 235, startPoint y: 80, endPoint x: 302, endPoint y: 21, distance: 89.3
click at [237, 79] on div "Episode Builder" at bounding box center [229, 82] width 82 height 26
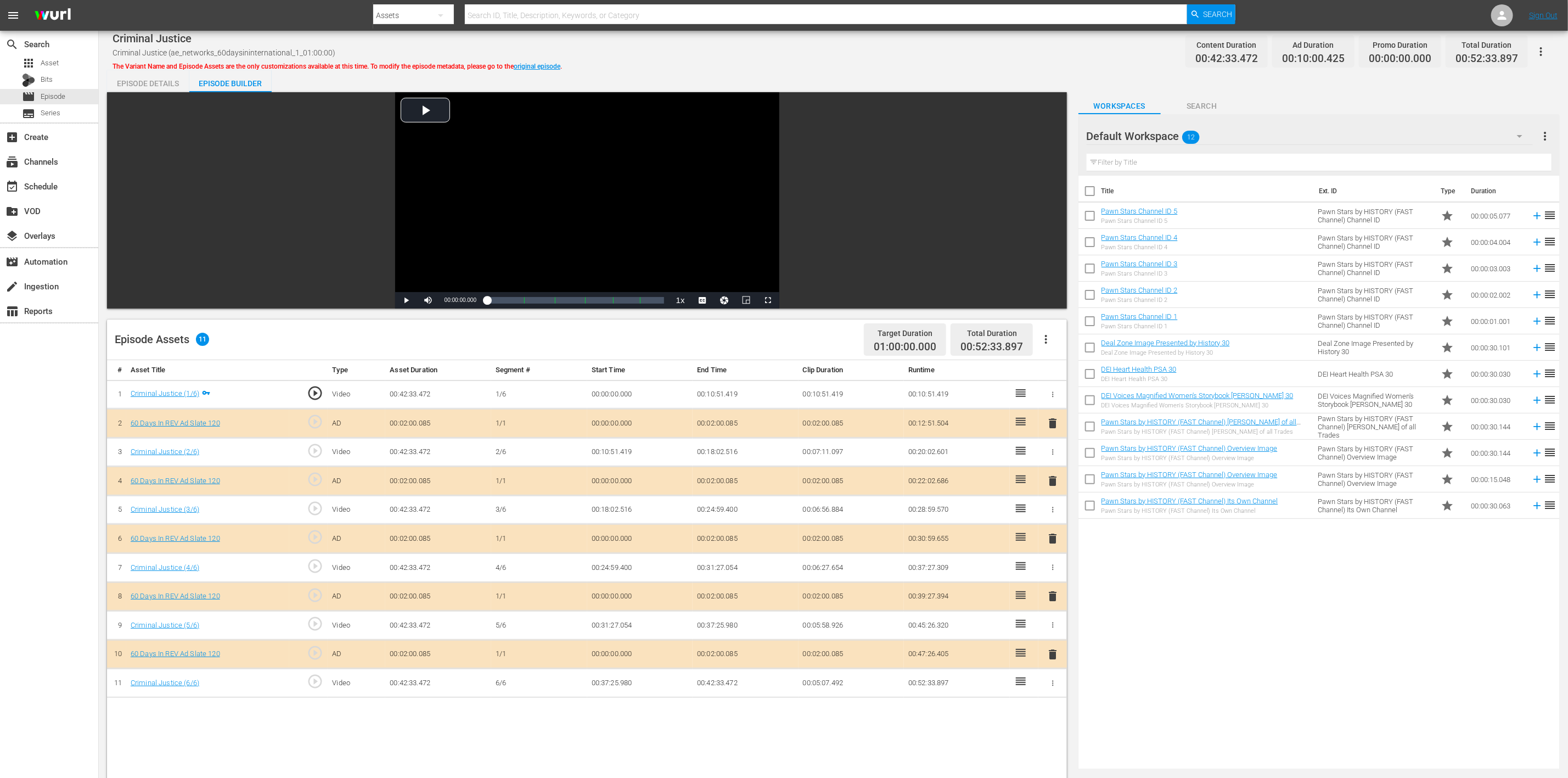
click at [1053, 133] on icon "button" at bounding box center [1520, 136] width 13 height 13
click at [1053, 254] on div "60 Days In (9)" at bounding box center [1157, 255] width 114 height 18
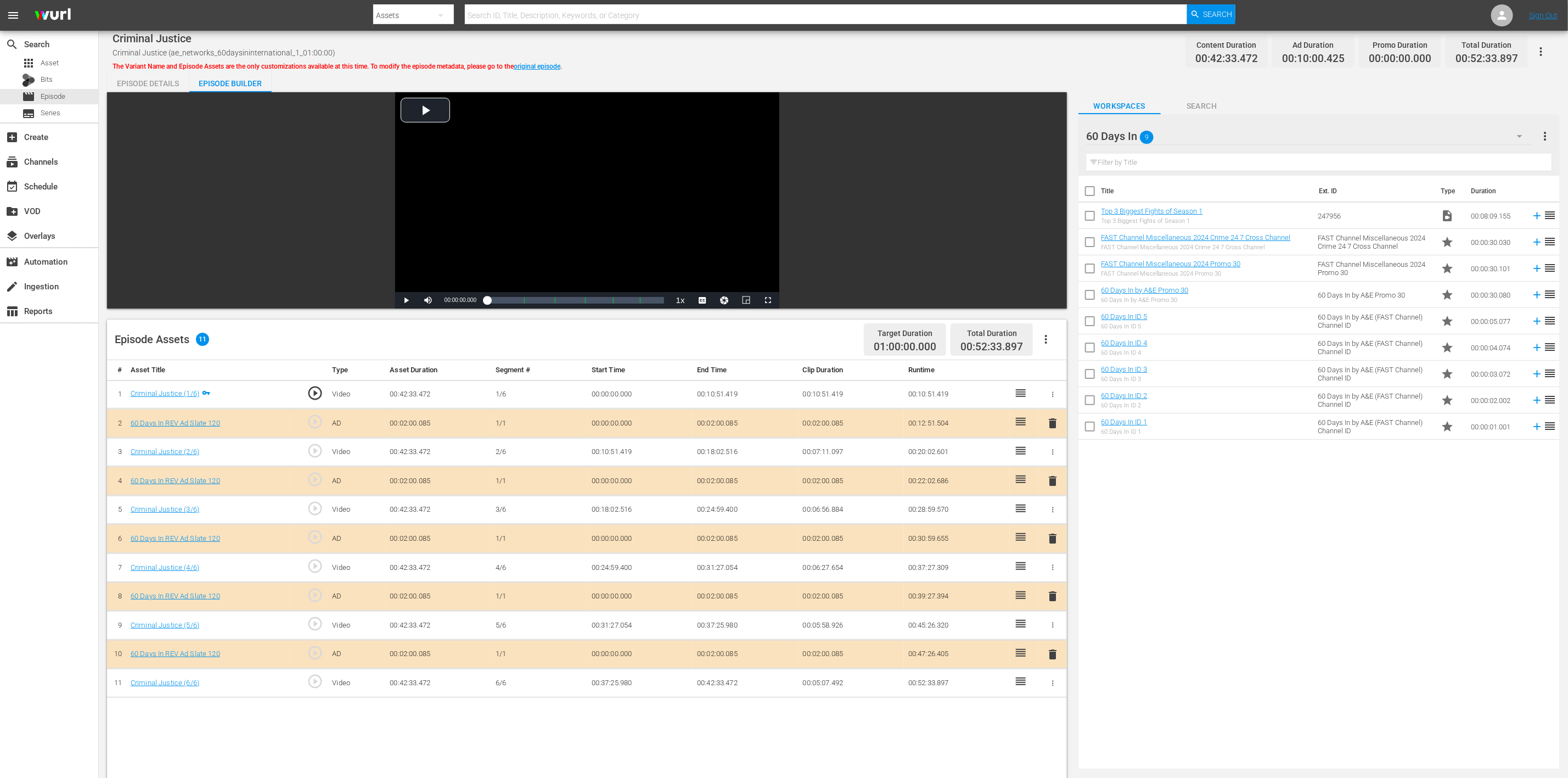
click at [1053, 518] on span "delete" at bounding box center [1052, 539] width 13 height 13
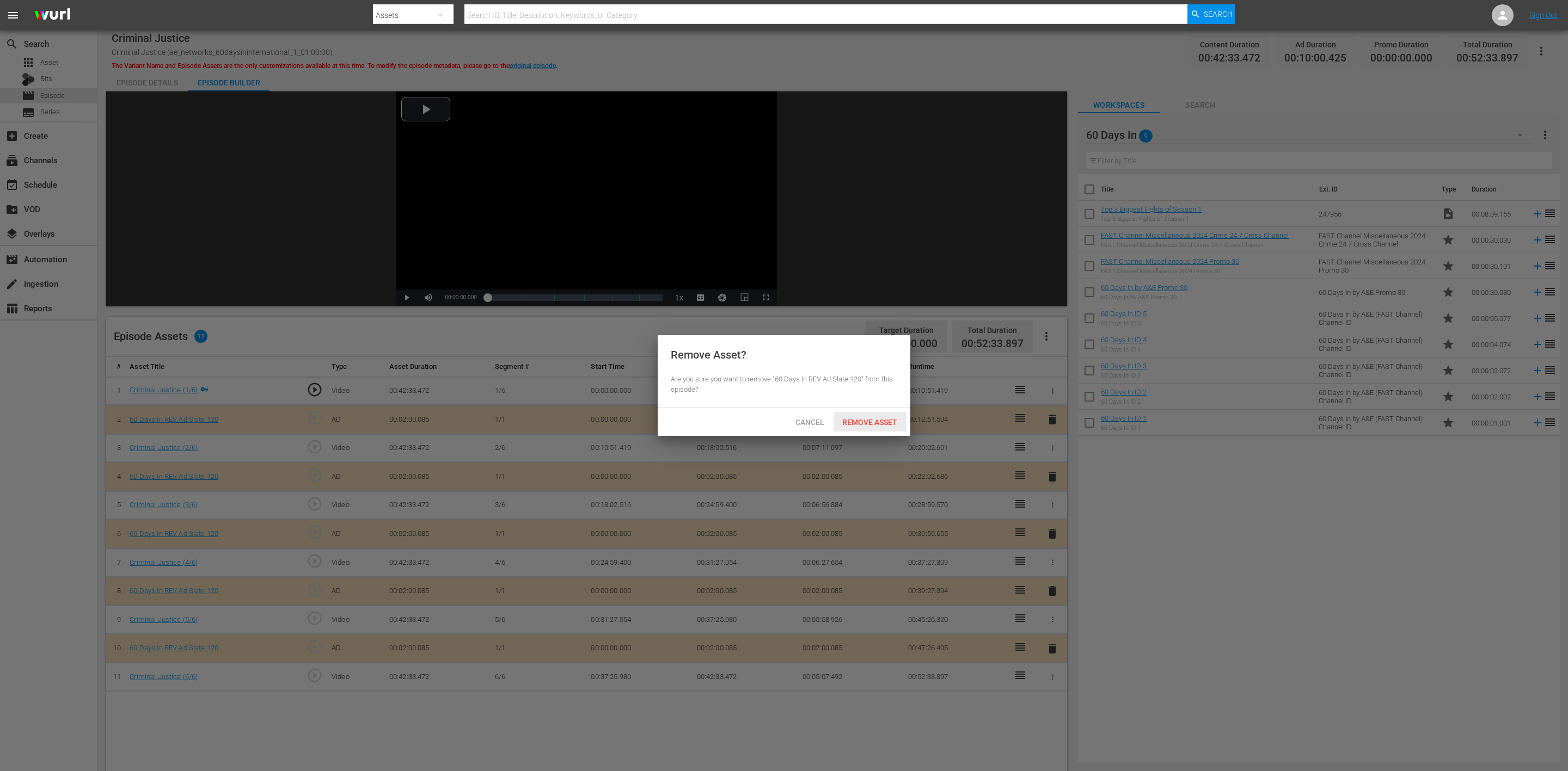
click at [866, 415] on div "Remove Asset" at bounding box center [869, 422] width 72 height 20
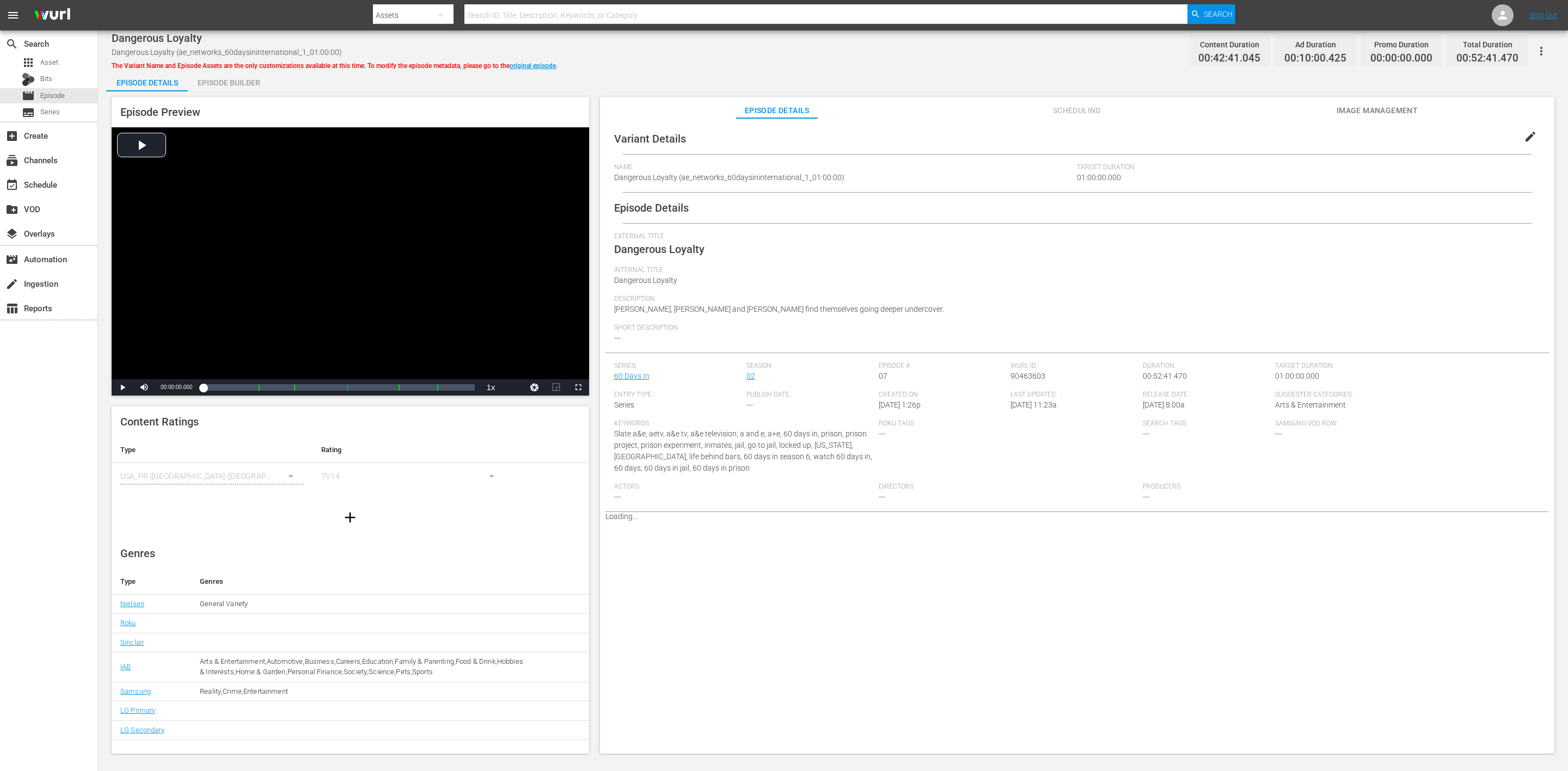
click at [239, 80] on div "Episode Builder" at bounding box center [229, 82] width 82 height 26
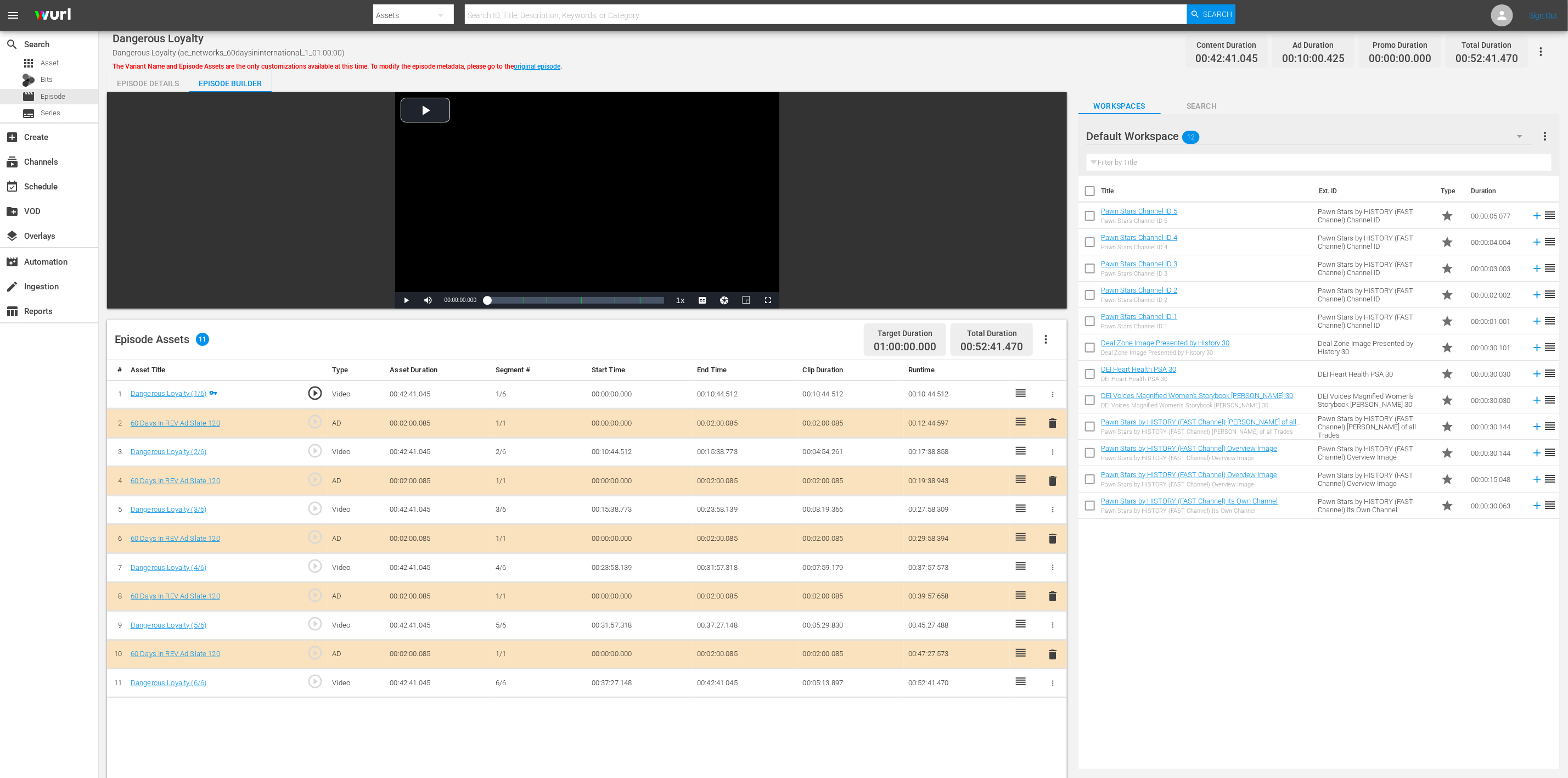
click at [1053, 137] on icon "button" at bounding box center [1520, 136] width 13 height 13
click at [1053, 249] on div "60 Days In (9)" at bounding box center [1157, 255] width 114 height 18
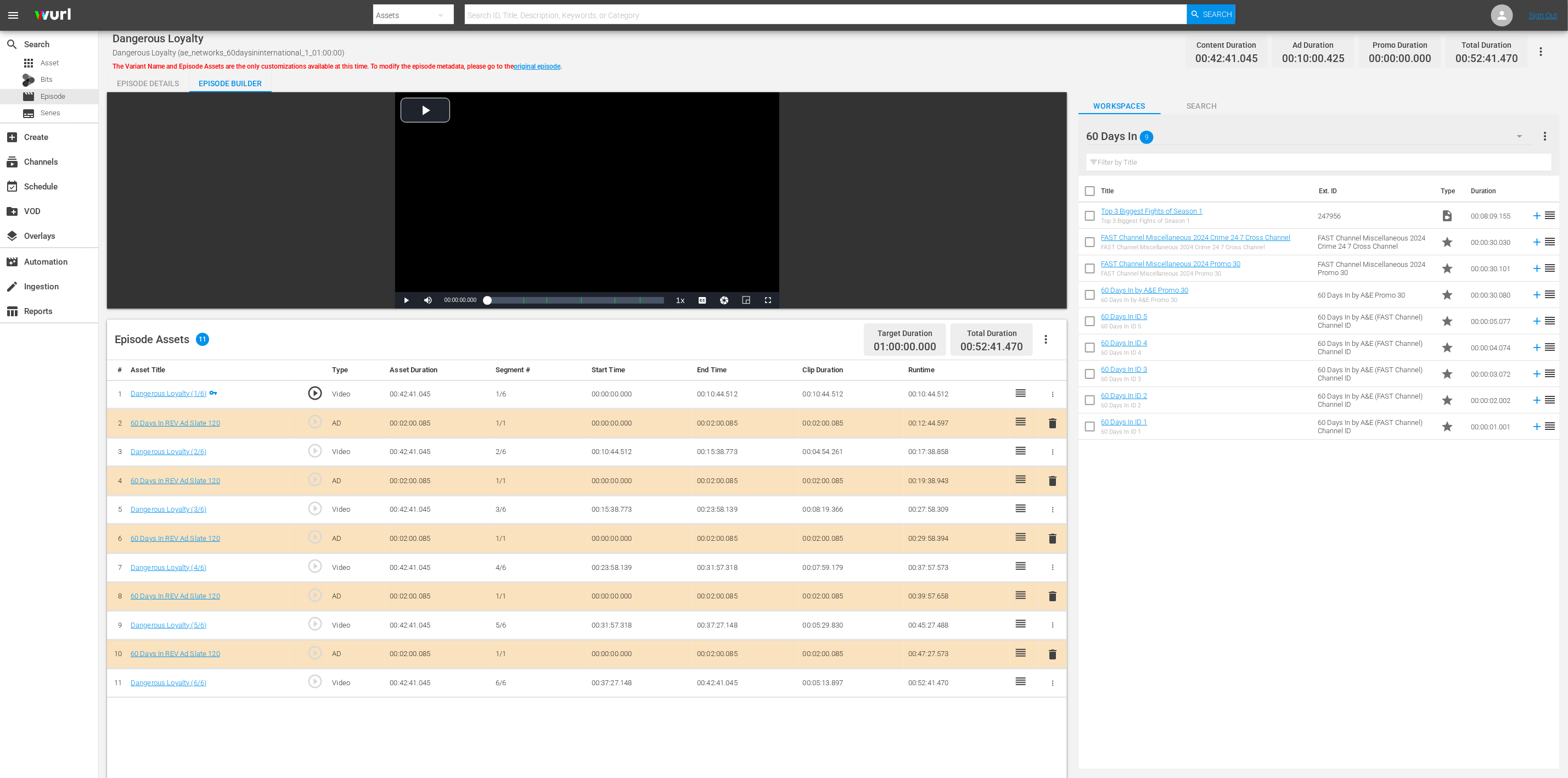
click at [1051, 518] on span "delete" at bounding box center [1052, 539] width 13 height 13
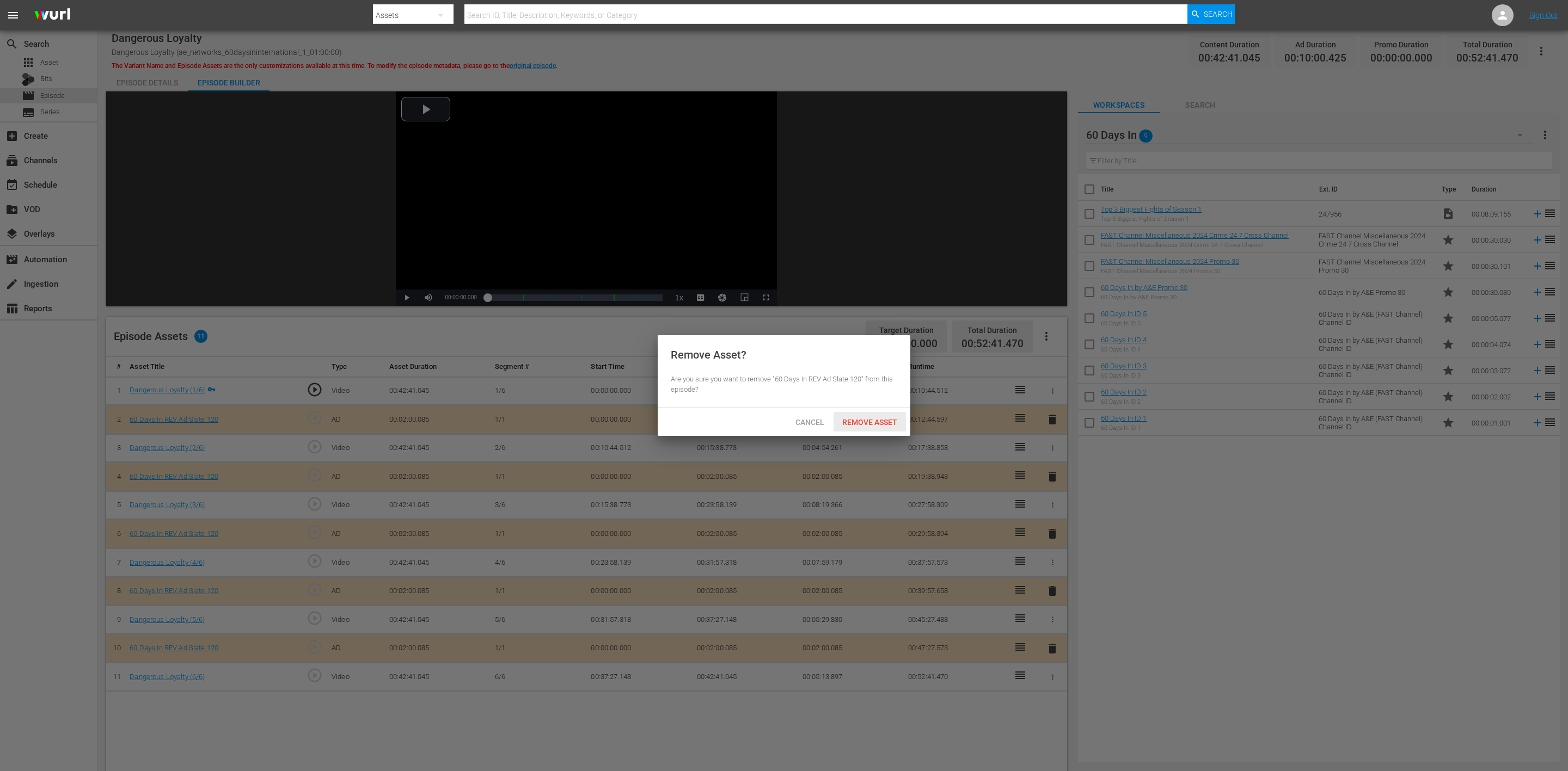
click at [877, 416] on div "Remove Asset" at bounding box center [869, 422] width 72 height 20
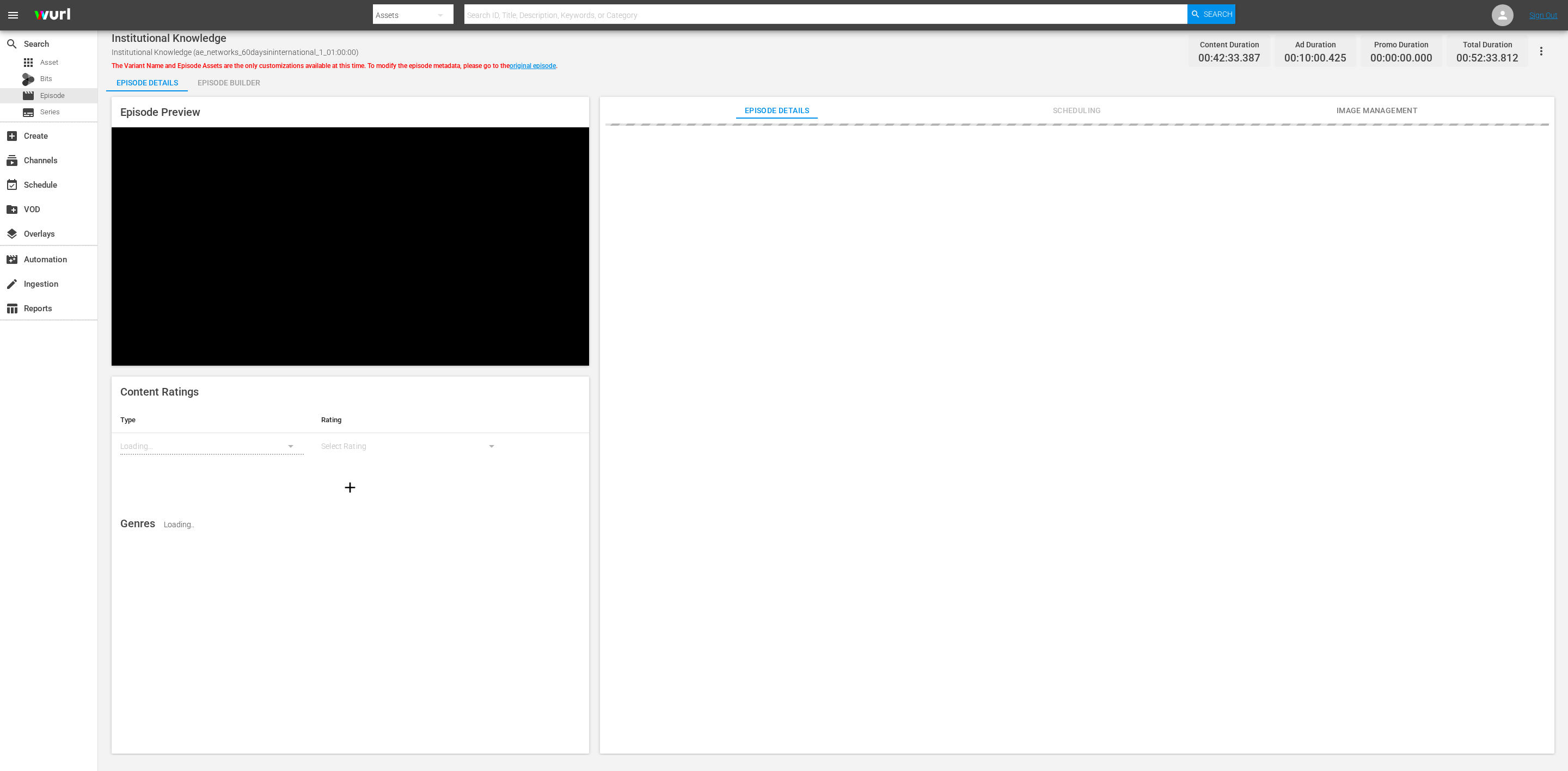
click at [223, 80] on div "Episode Builder" at bounding box center [229, 82] width 82 height 26
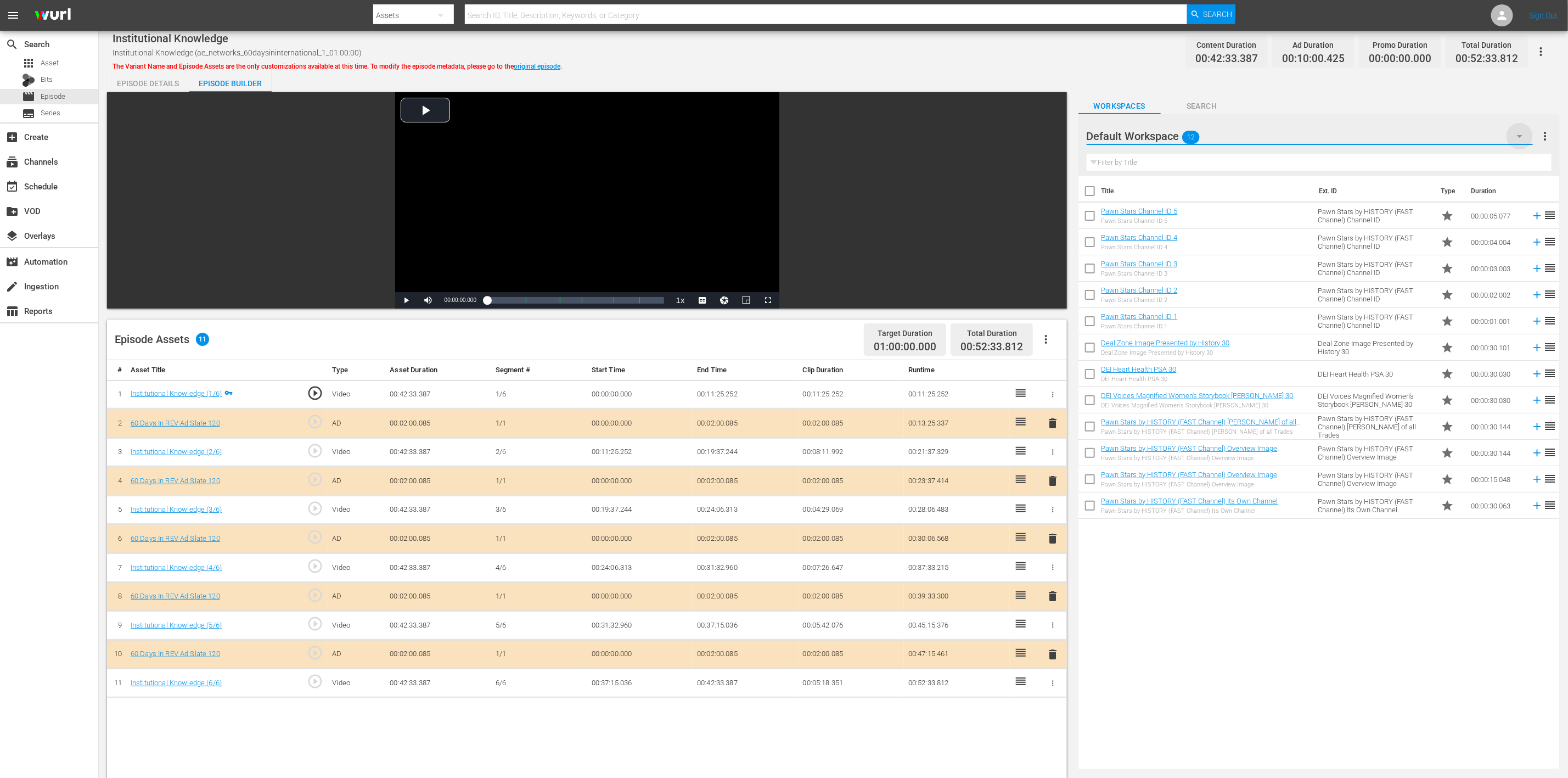
click at [1053, 134] on icon "button" at bounding box center [1520, 136] width 13 height 13
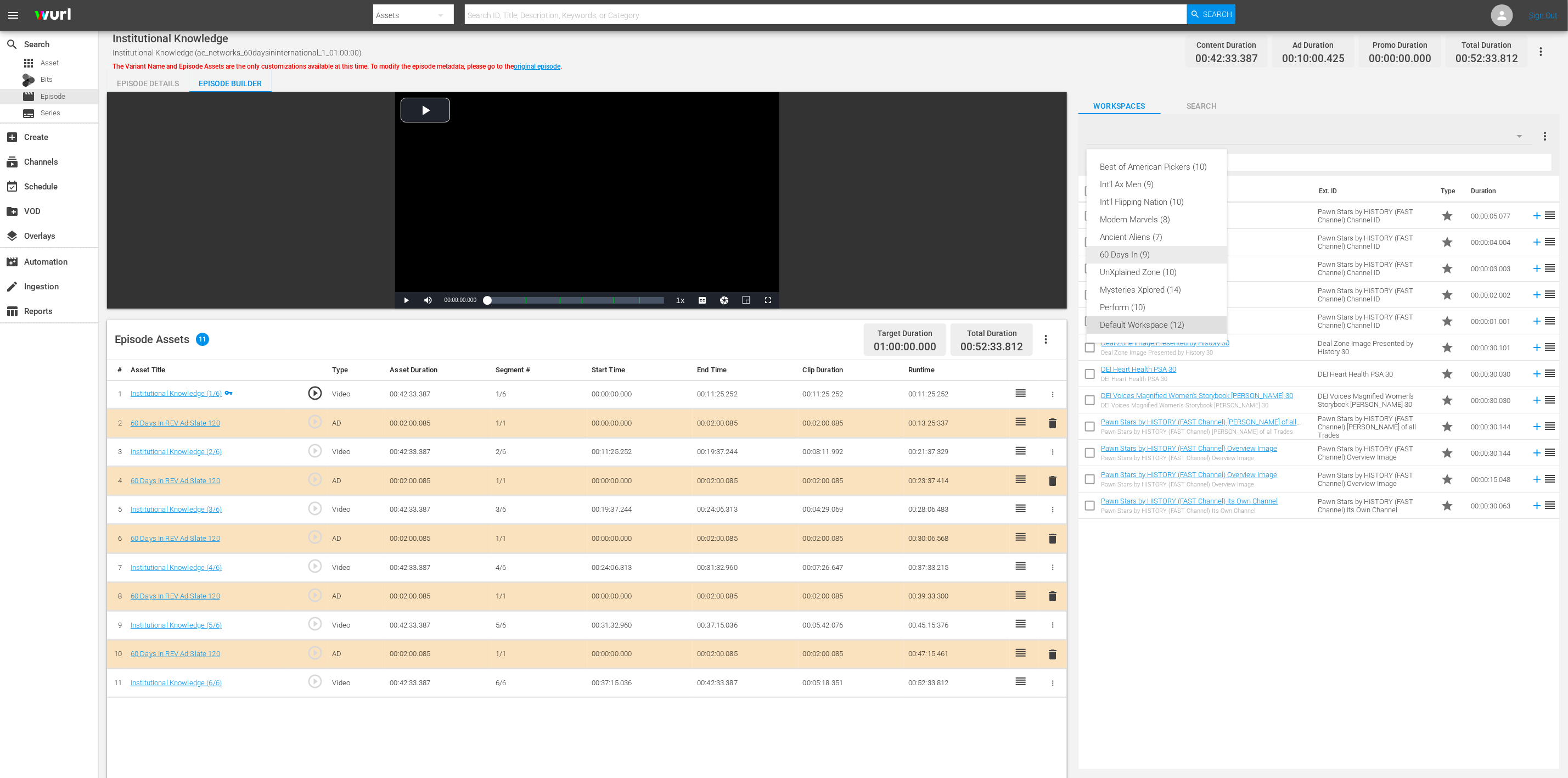
click at [1053, 254] on div "60 Days In (9)" at bounding box center [1157, 255] width 114 height 18
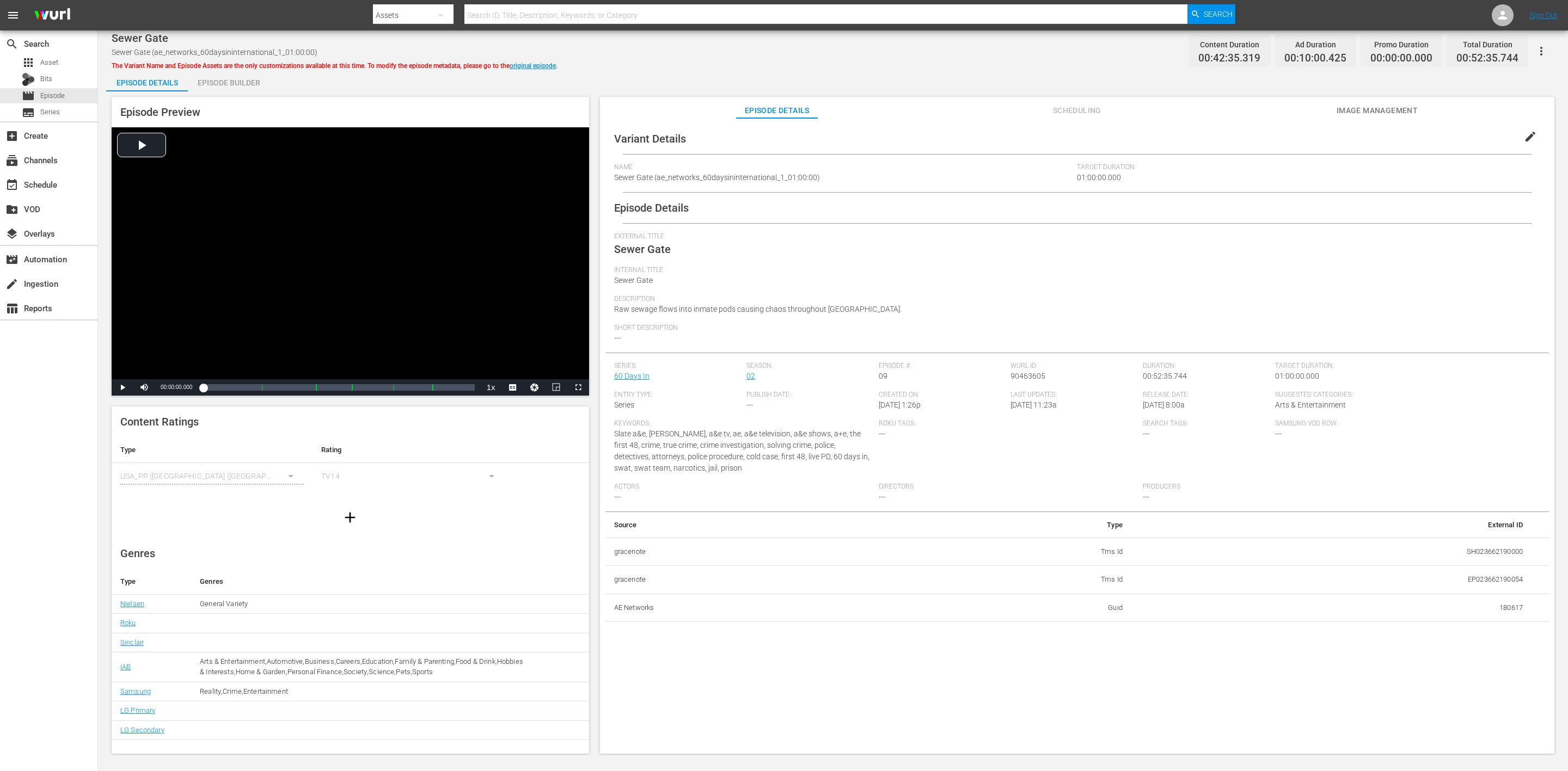
click at [224, 80] on div "Episode Builder" at bounding box center [229, 82] width 82 height 26
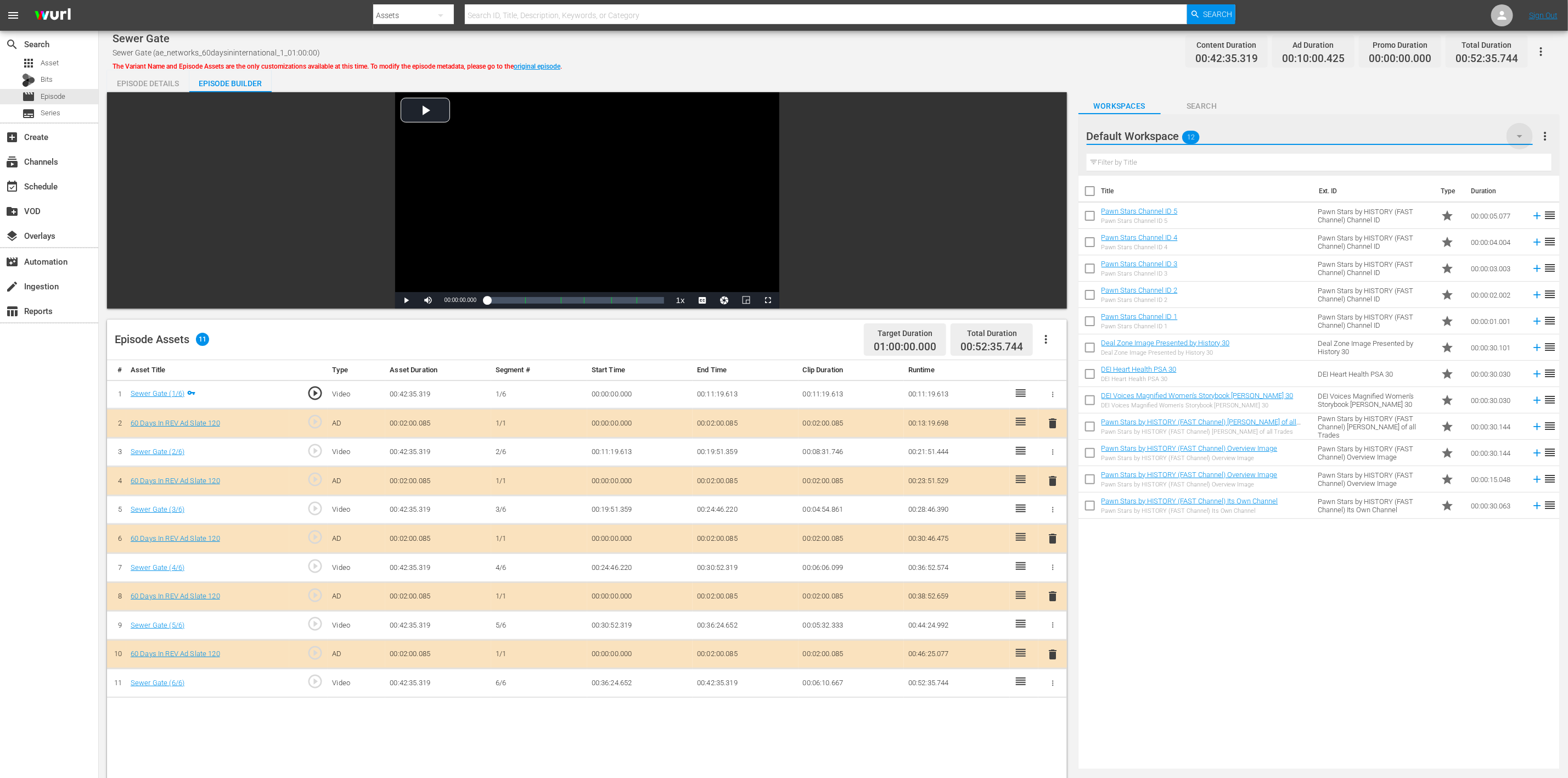
click at [1053, 134] on icon "button" at bounding box center [1520, 136] width 13 height 13
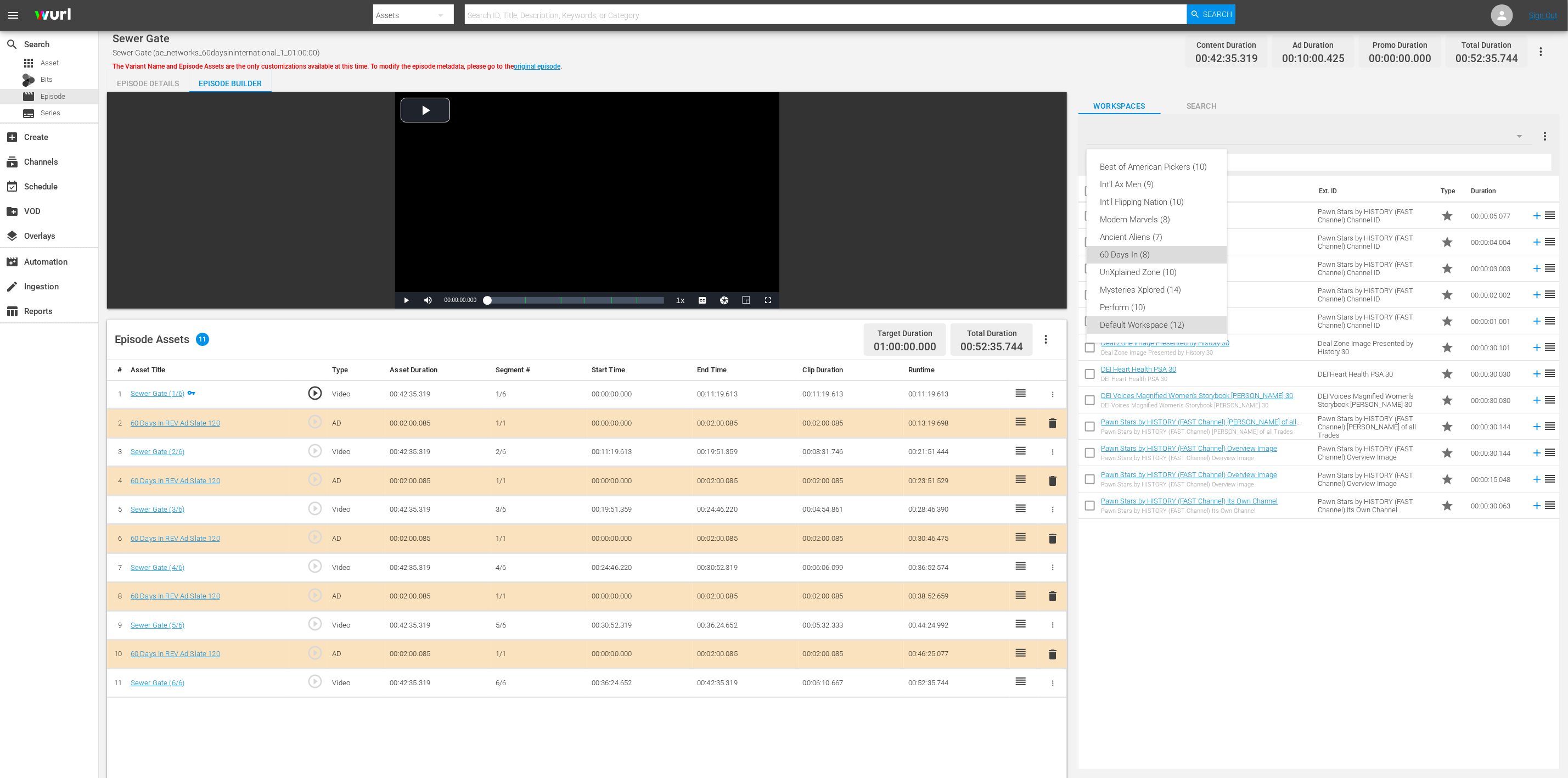
click at [1053, 252] on div "60 Days In (8)" at bounding box center [1157, 255] width 114 height 18
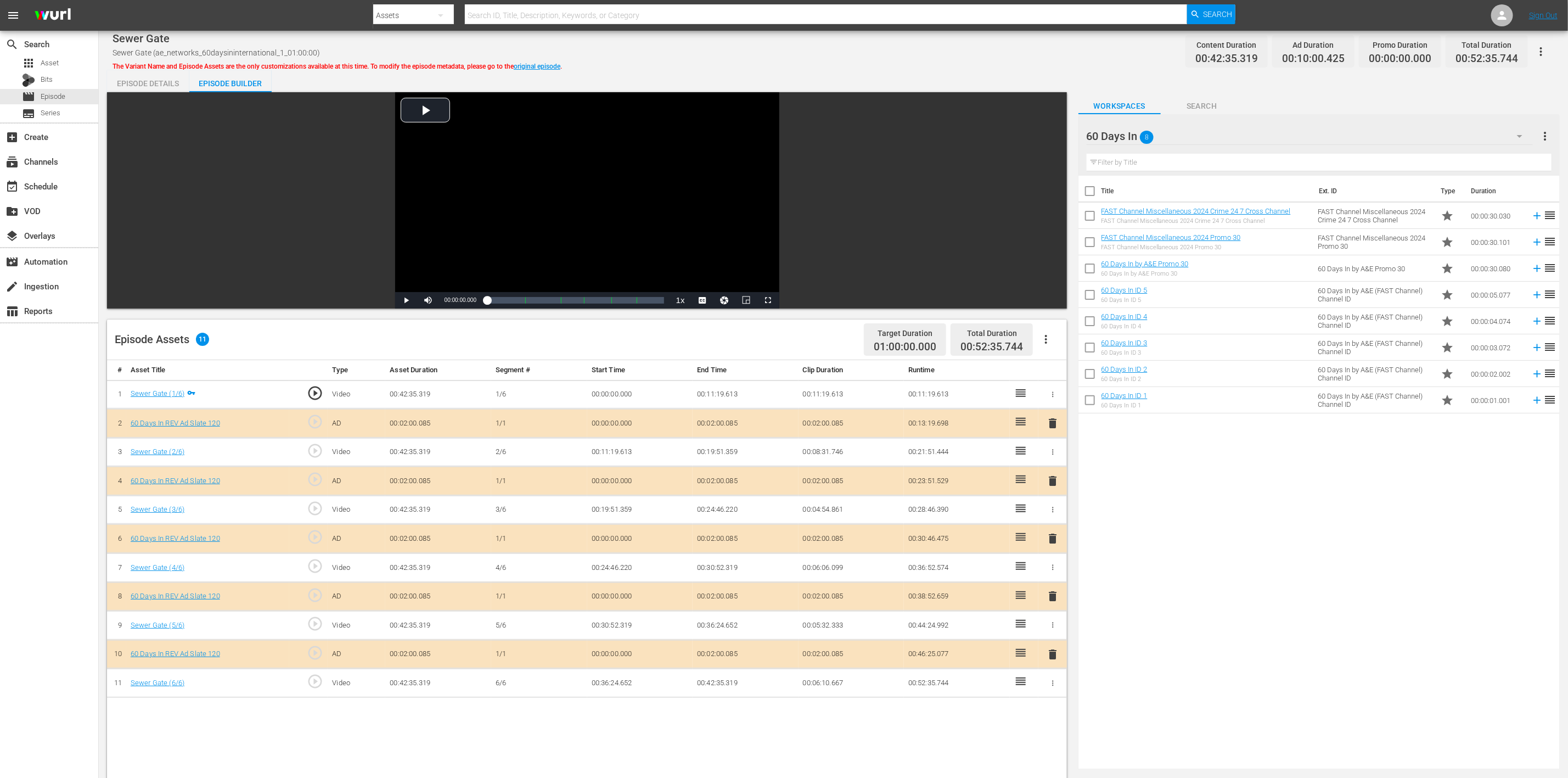
click at [1053, 518] on span "delete" at bounding box center [1052, 539] width 13 height 13
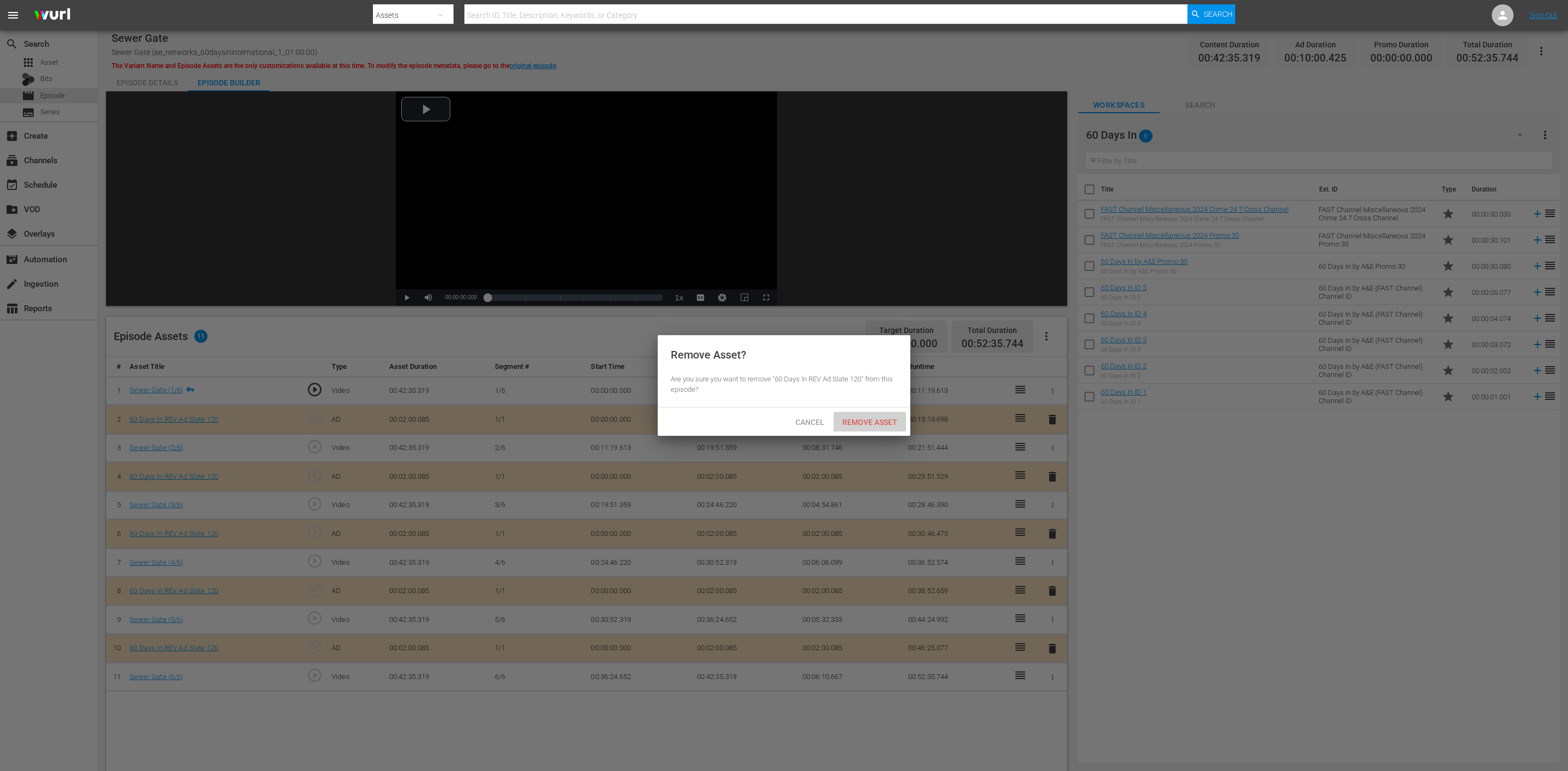
click at [870, 423] on span "Remove Asset" at bounding box center [869, 422] width 72 height 9
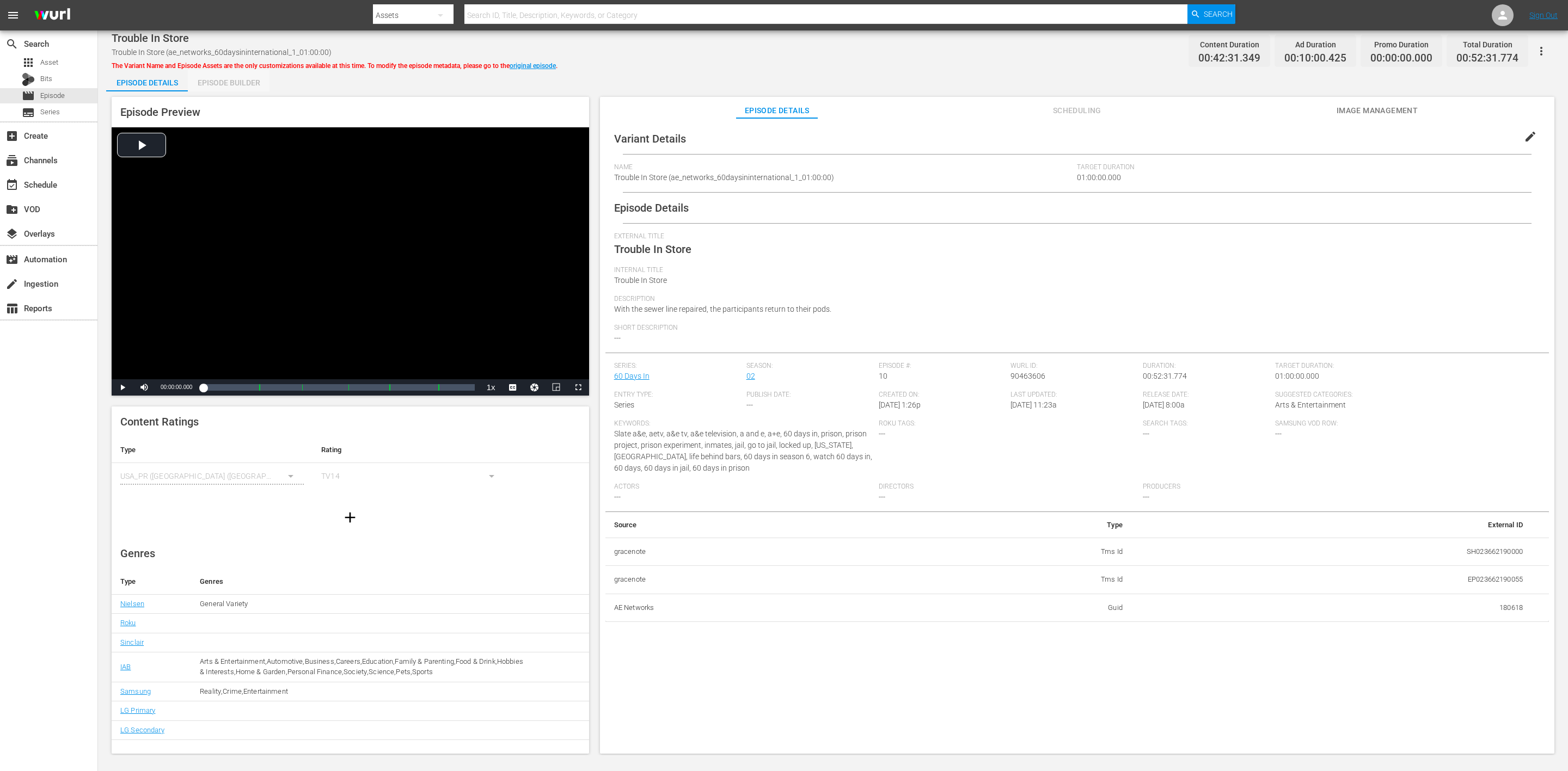
click at [233, 79] on div "Episode Builder" at bounding box center [229, 82] width 82 height 26
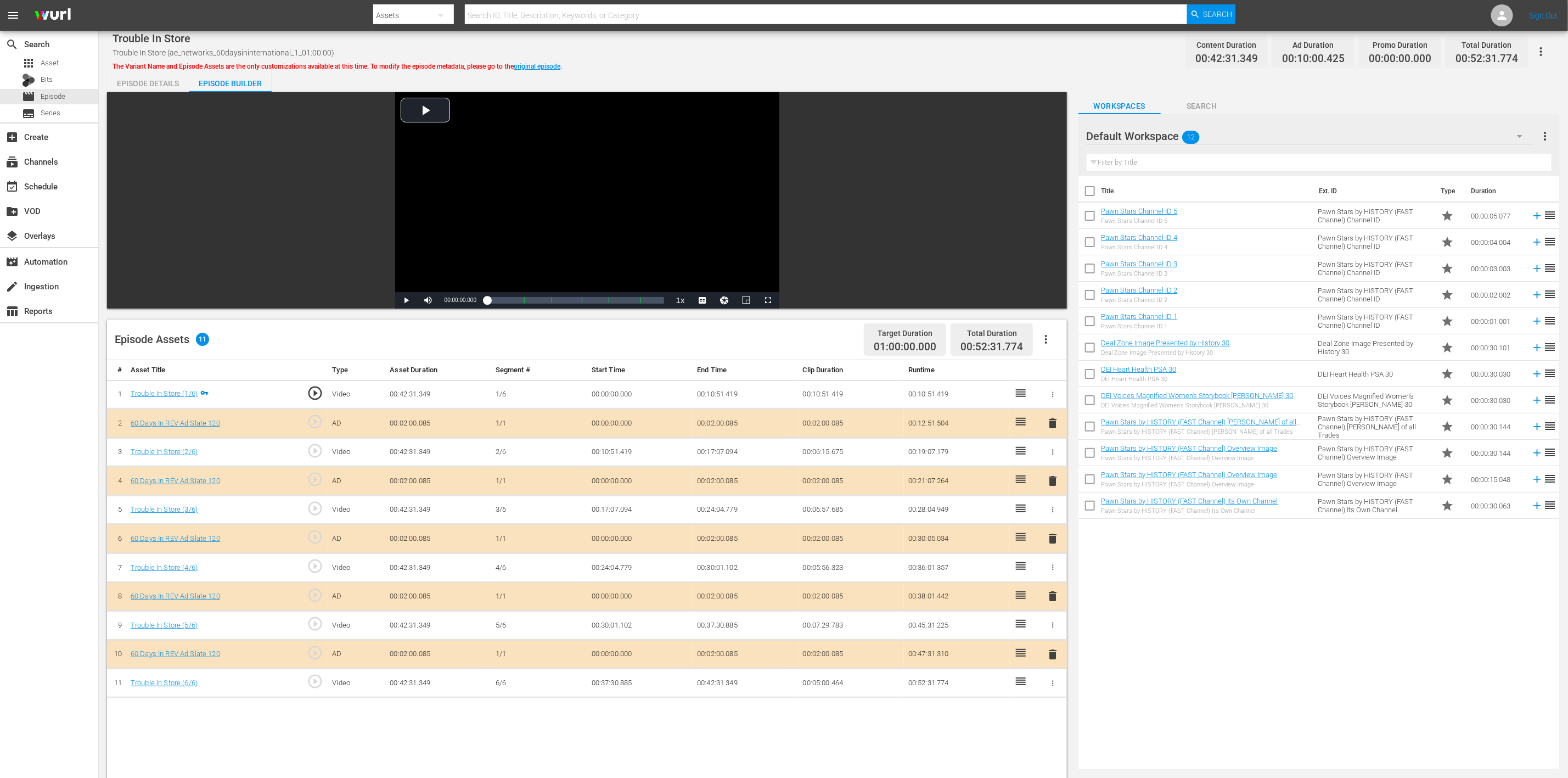
click at [1053, 137] on icon "button" at bounding box center [1520, 136] width 13 height 13
click at [1053, 249] on div "60 Days In (8)" at bounding box center [1157, 255] width 114 height 18
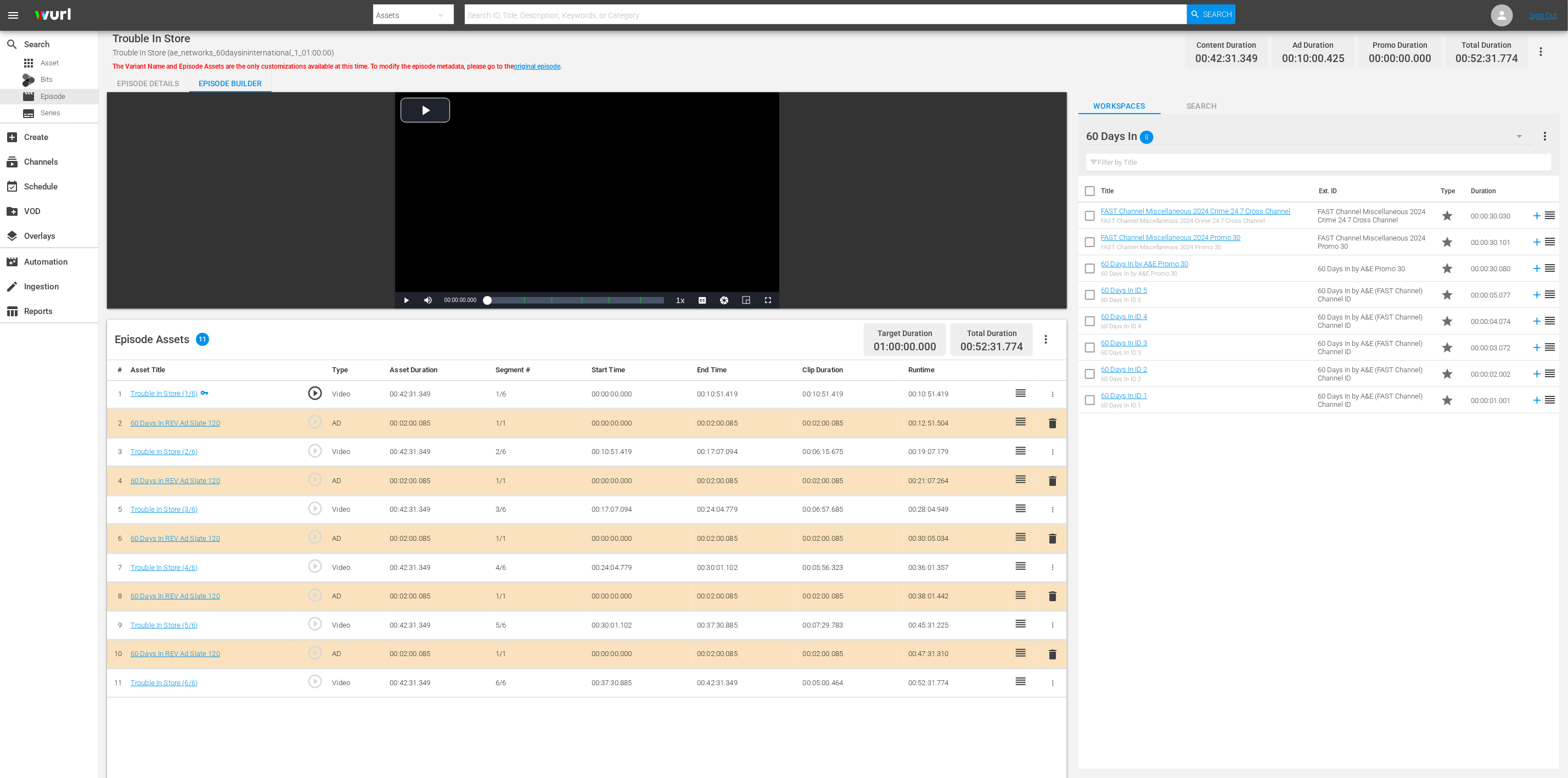
click at [1053, 518] on span "delete" at bounding box center [1052, 539] width 13 height 13
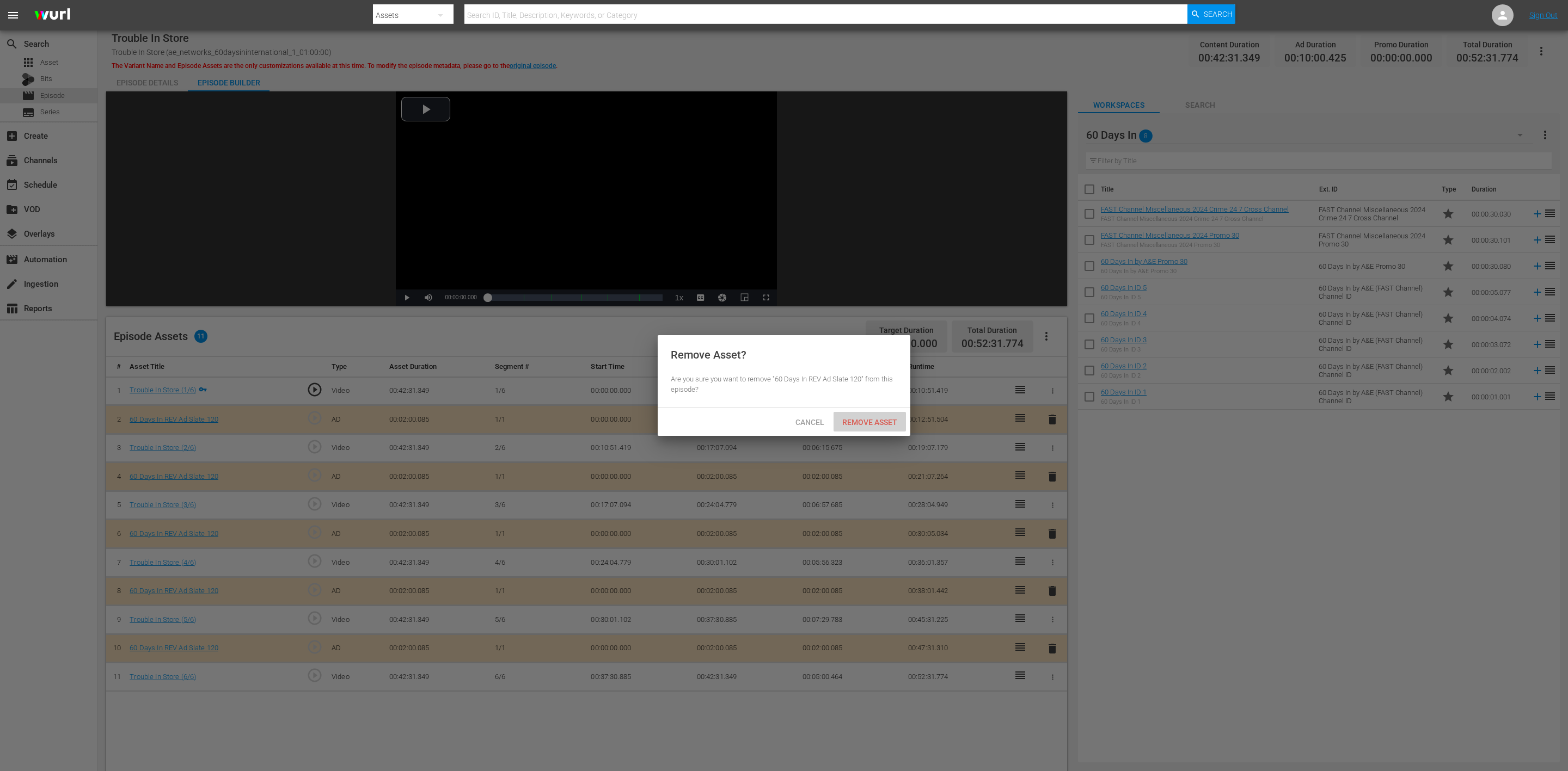
click at [868, 427] on div "Remove Asset" at bounding box center [869, 422] width 72 height 20
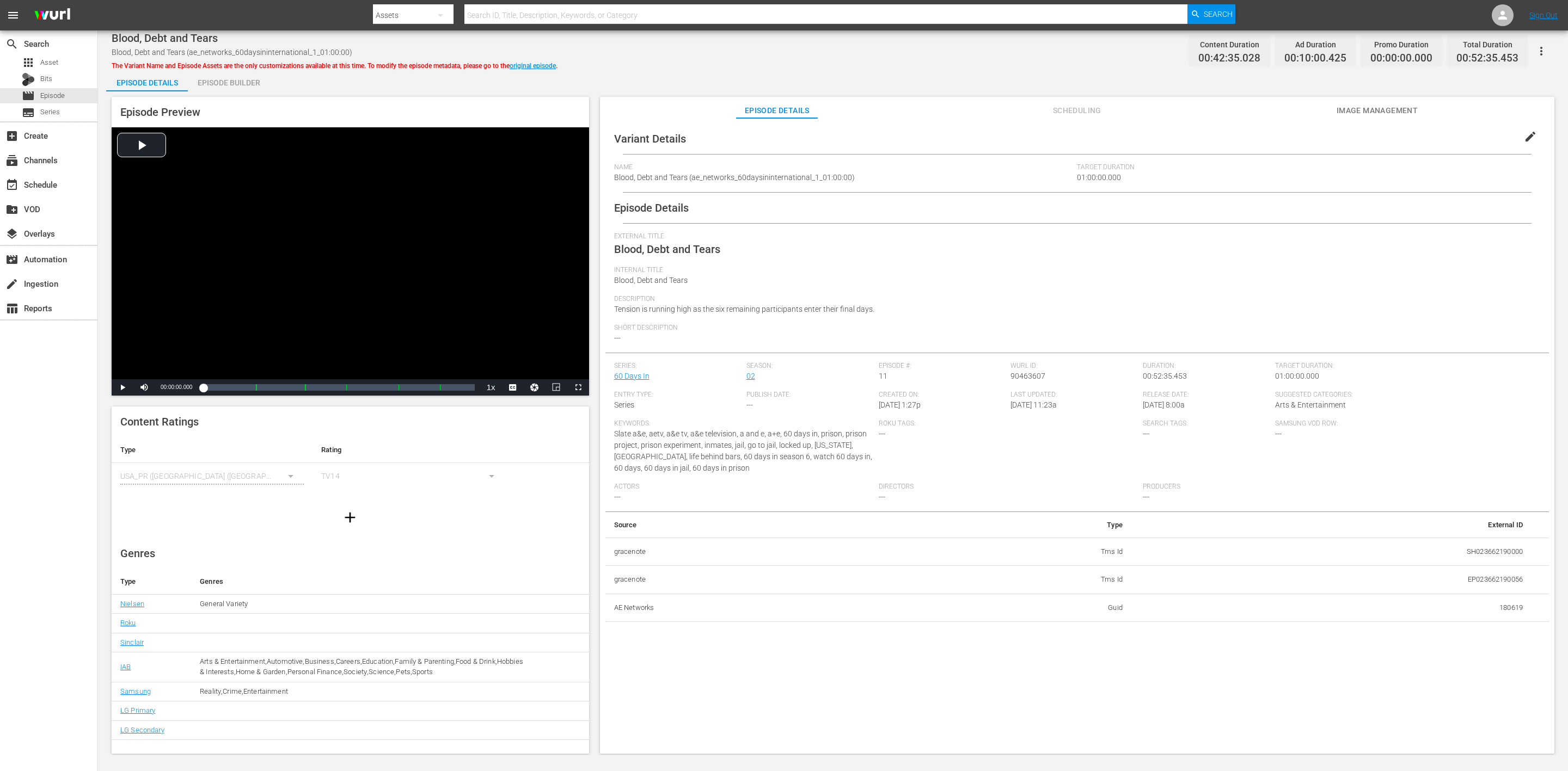
click at [239, 79] on div "Episode Builder" at bounding box center [229, 82] width 82 height 26
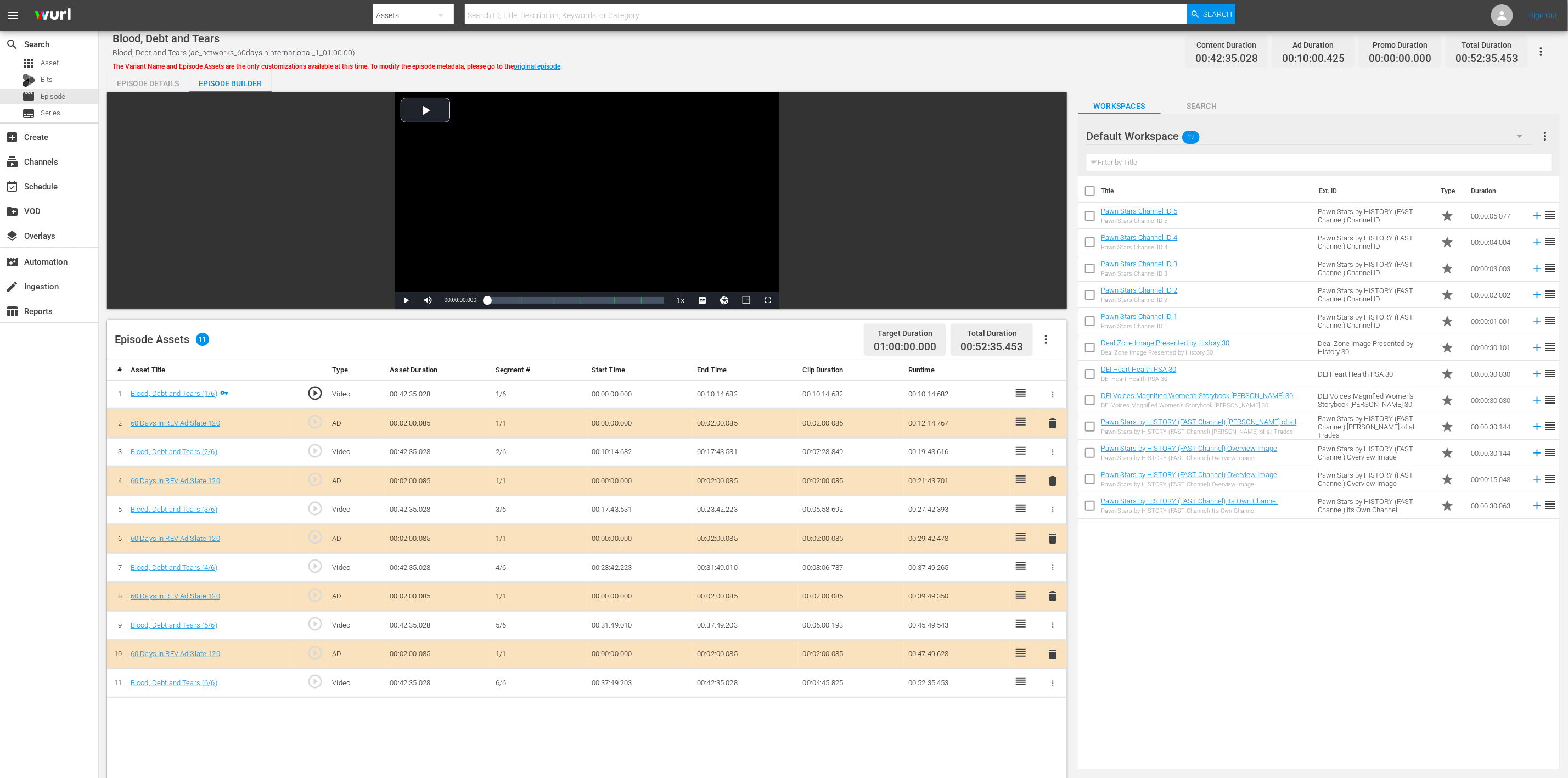
click at [1053, 136] on icon "button" at bounding box center [1520, 136] width 13 height 13
click at [1053, 251] on div "60 Days In (8)" at bounding box center [1157, 255] width 114 height 18
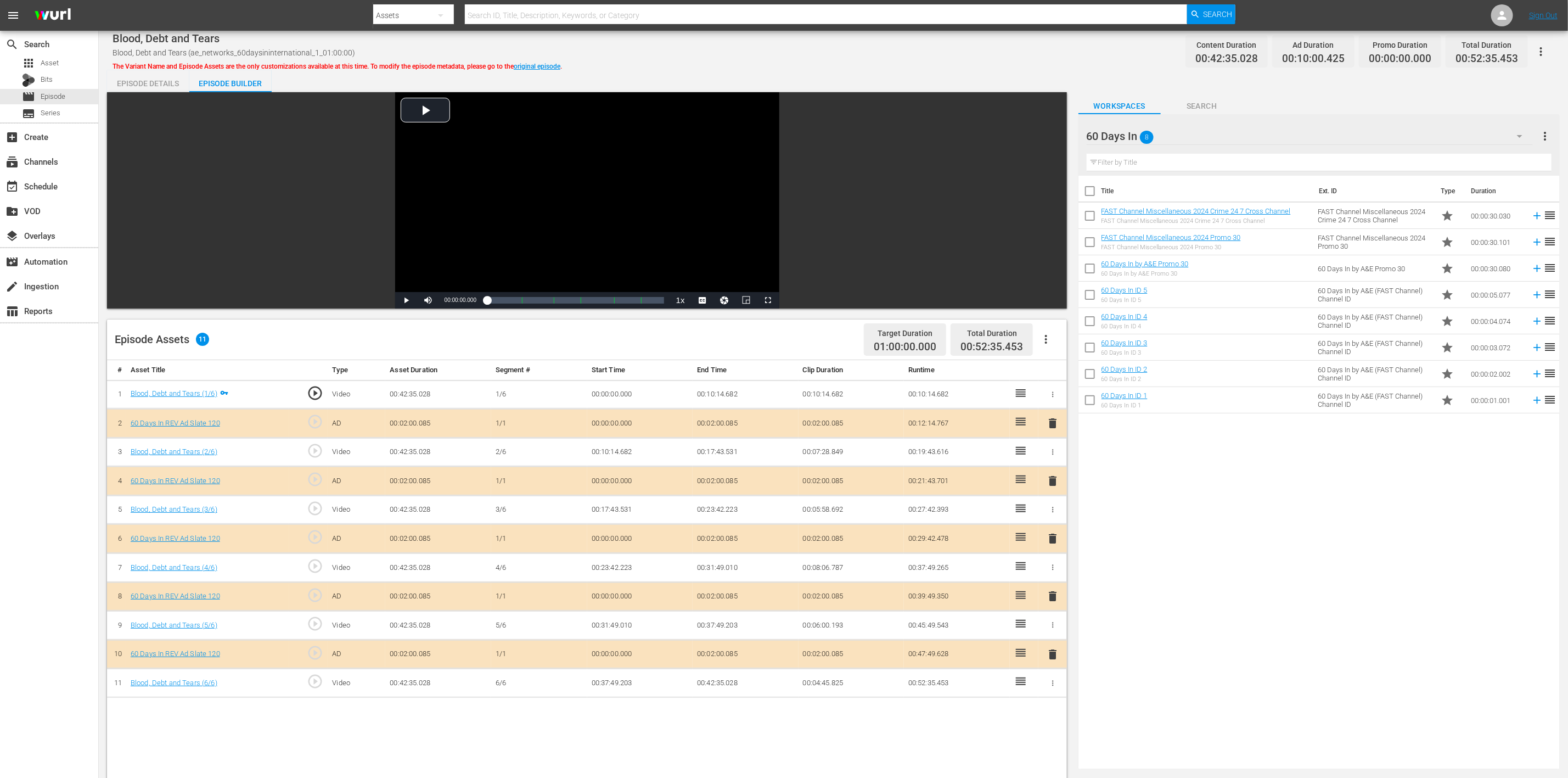
click at [1051, 518] on span "delete" at bounding box center [1052, 539] width 13 height 13
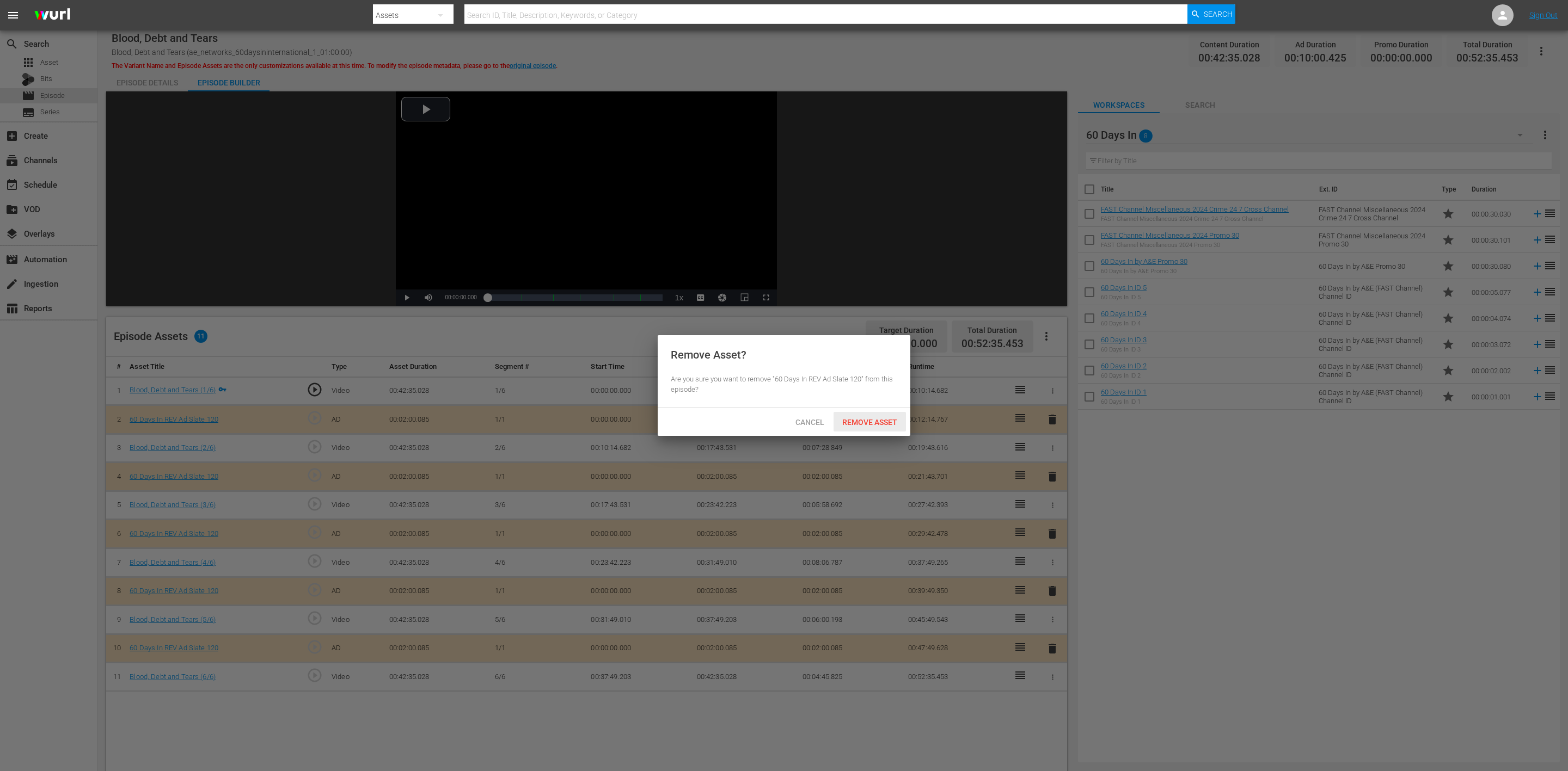
click at [868, 416] on div "Remove Asset" at bounding box center [869, 422] width 72 height 20
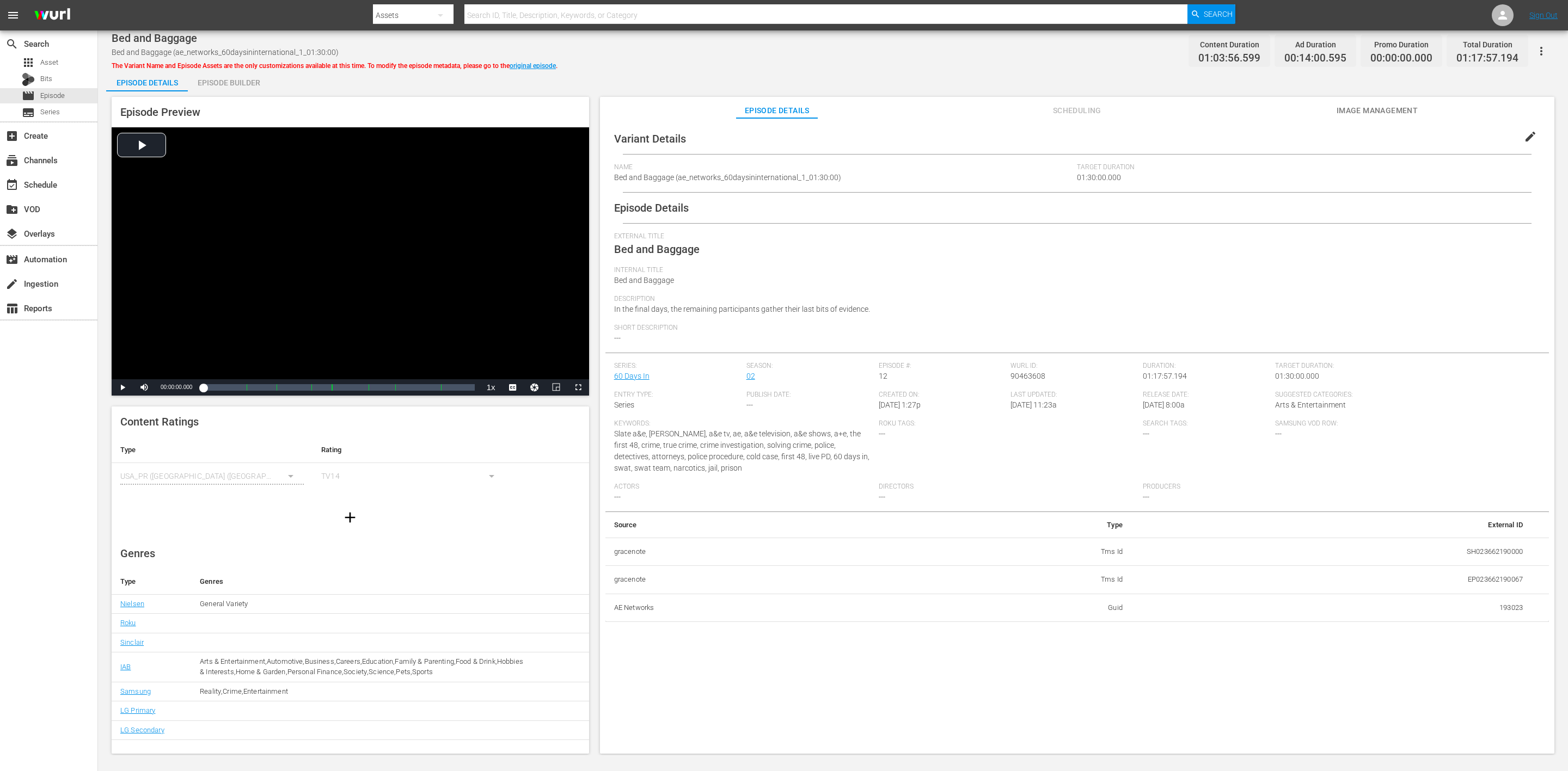
click at [242, 79] on div "Episode Builder" at bounding box center [229, 82] width 82 height 26
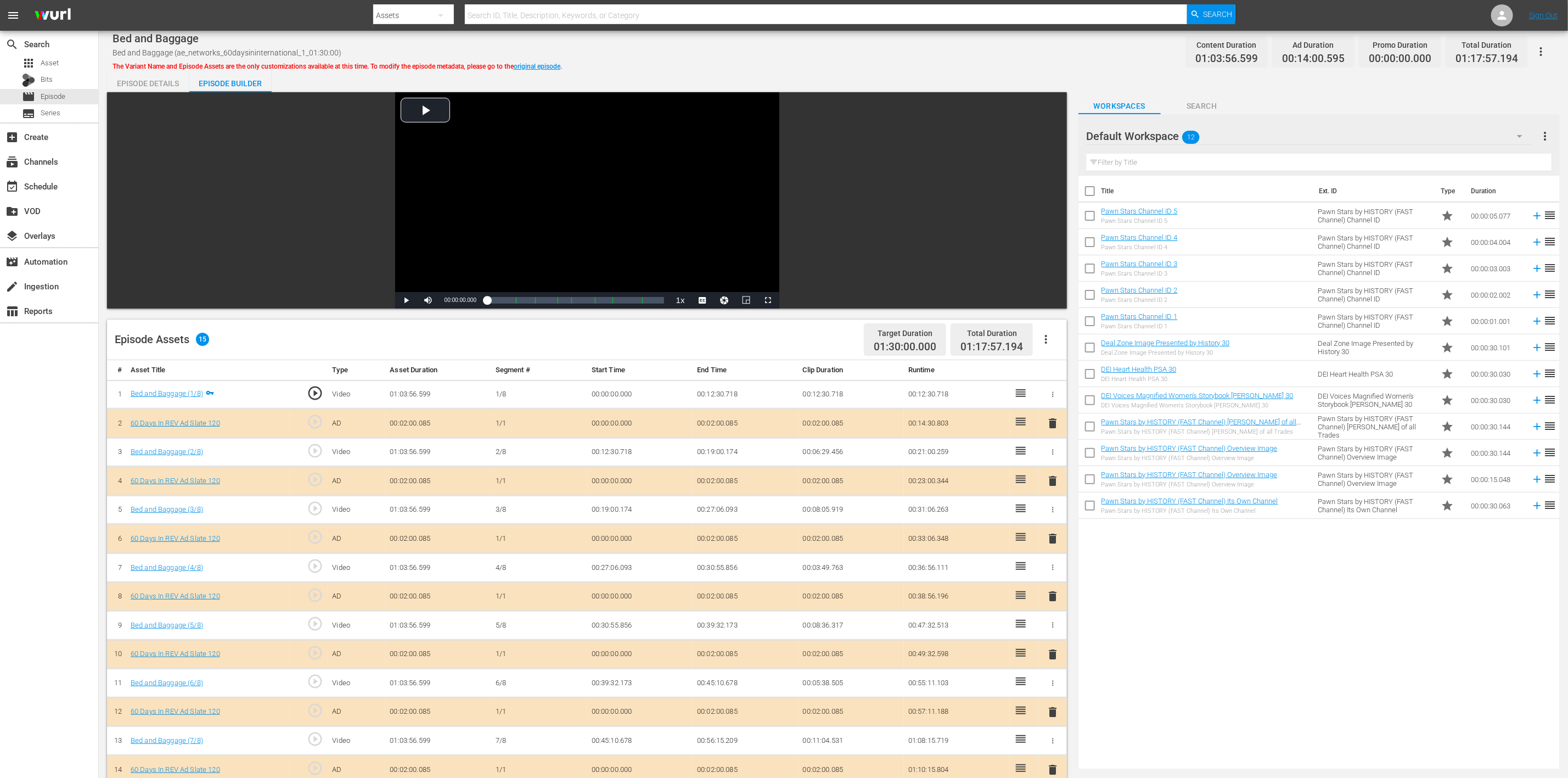
click at [1053, 131] on icon "button" at bounding box center [1520, 136] width 13 height 13
click at [1053, 255] on div "60 Days In (8)" at bounding box center [1157, 255] width 114 height 18
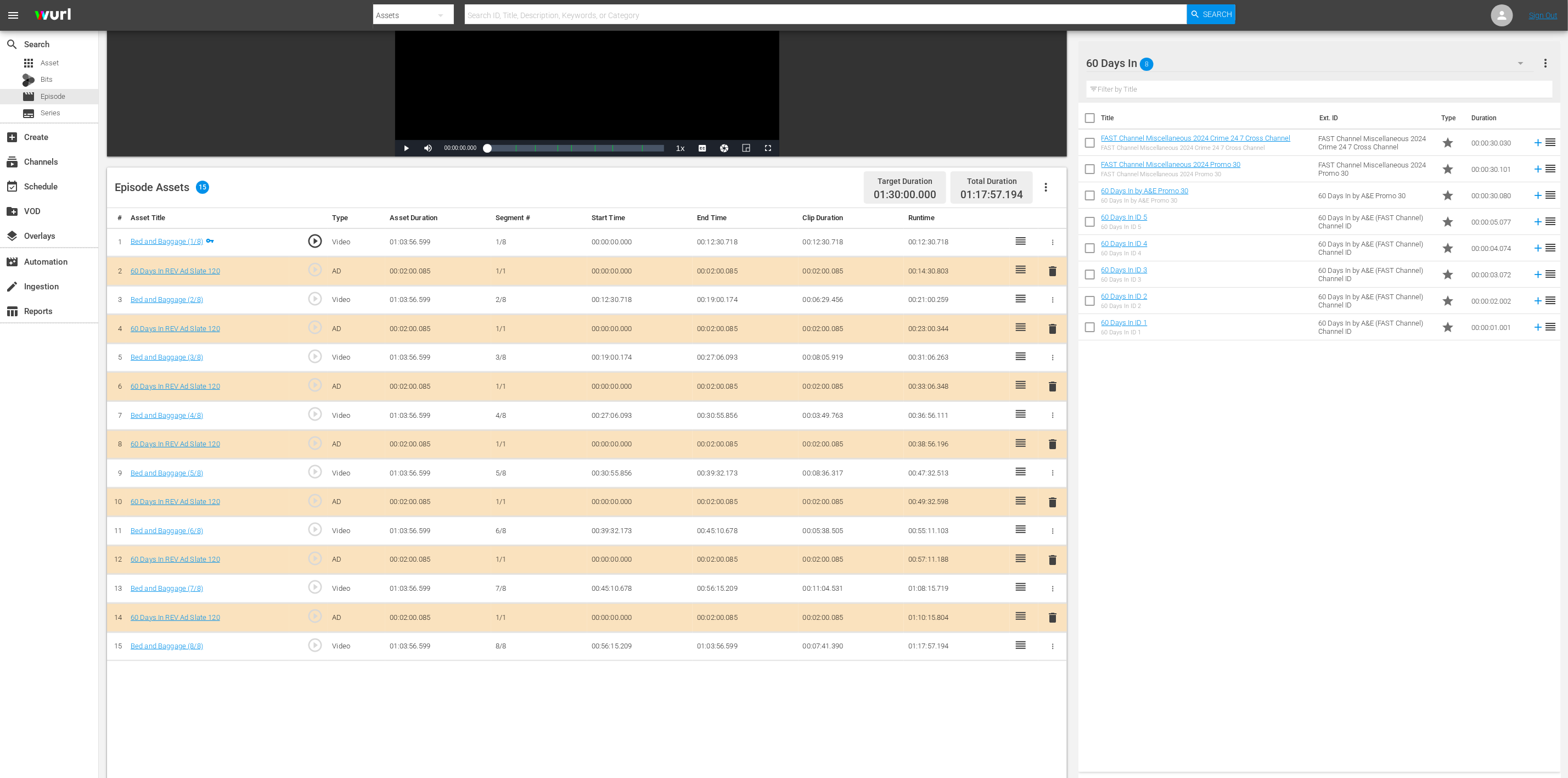
scroll to position [165, 0]
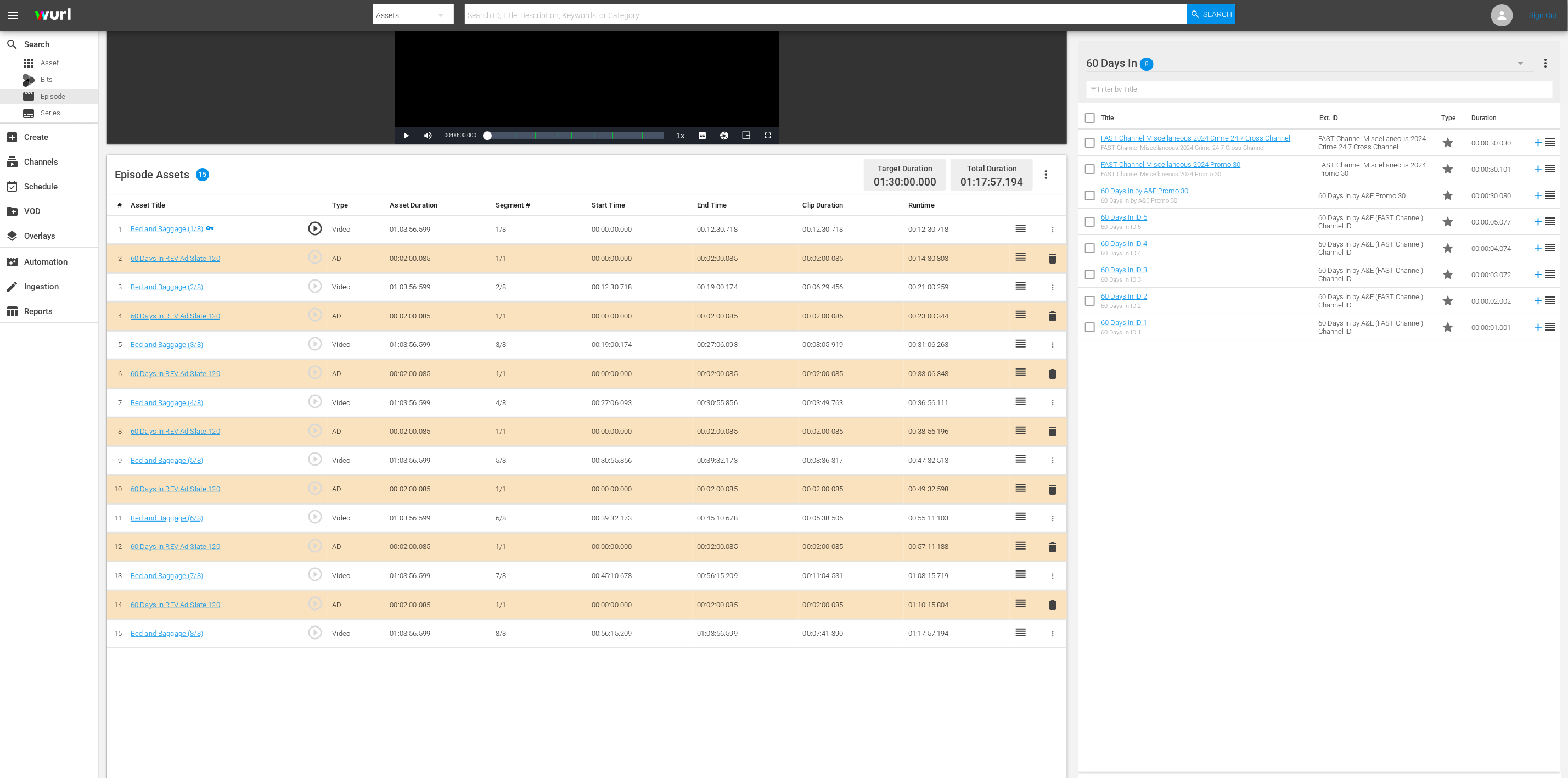
click at [1051, 435] on span "delete" at bounding box center [1052, 431] width 13 height 13
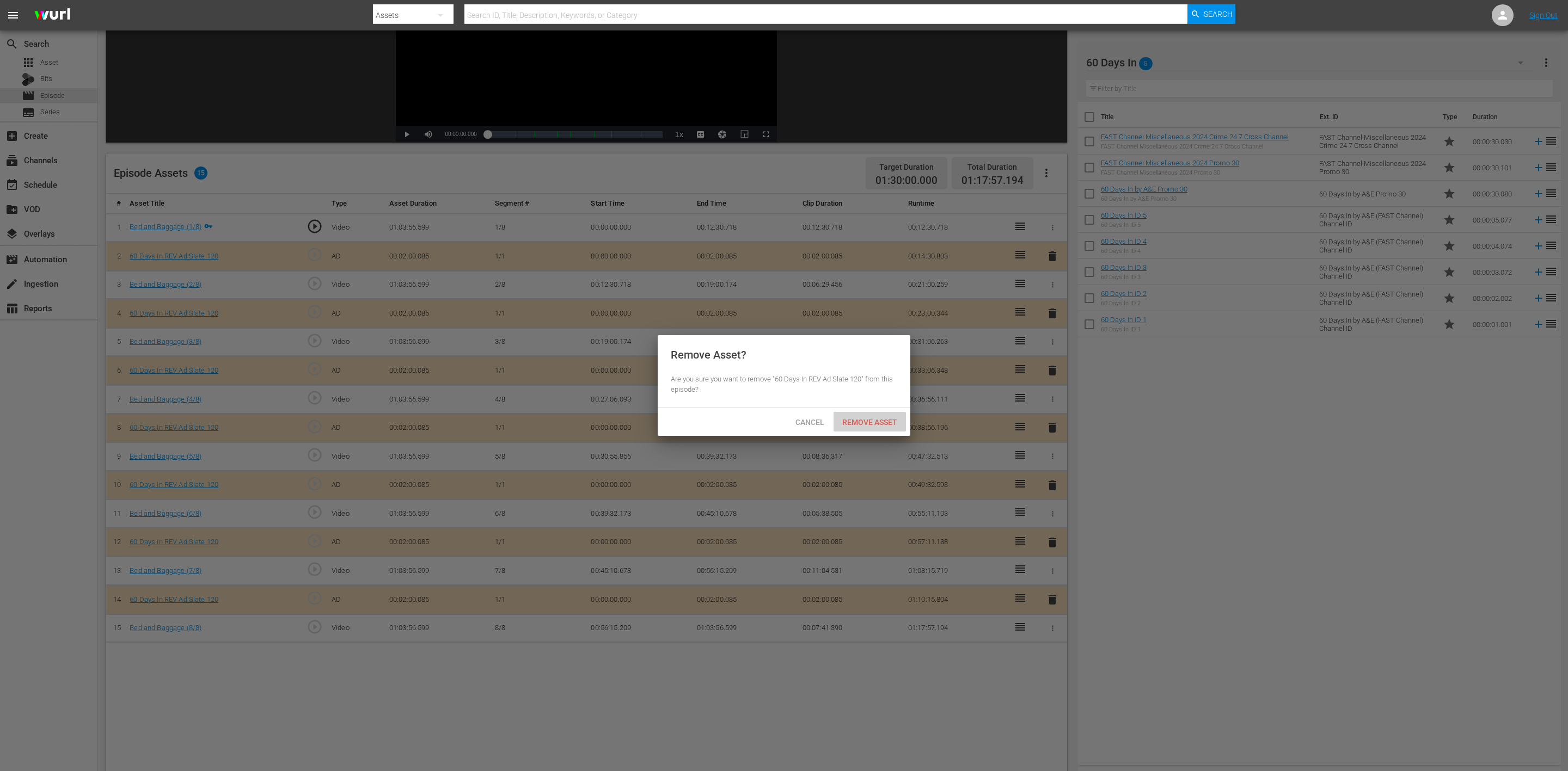
click at [851, 421] on span "Remove Asset" at bounding box center [869, 422] width 72 height 9
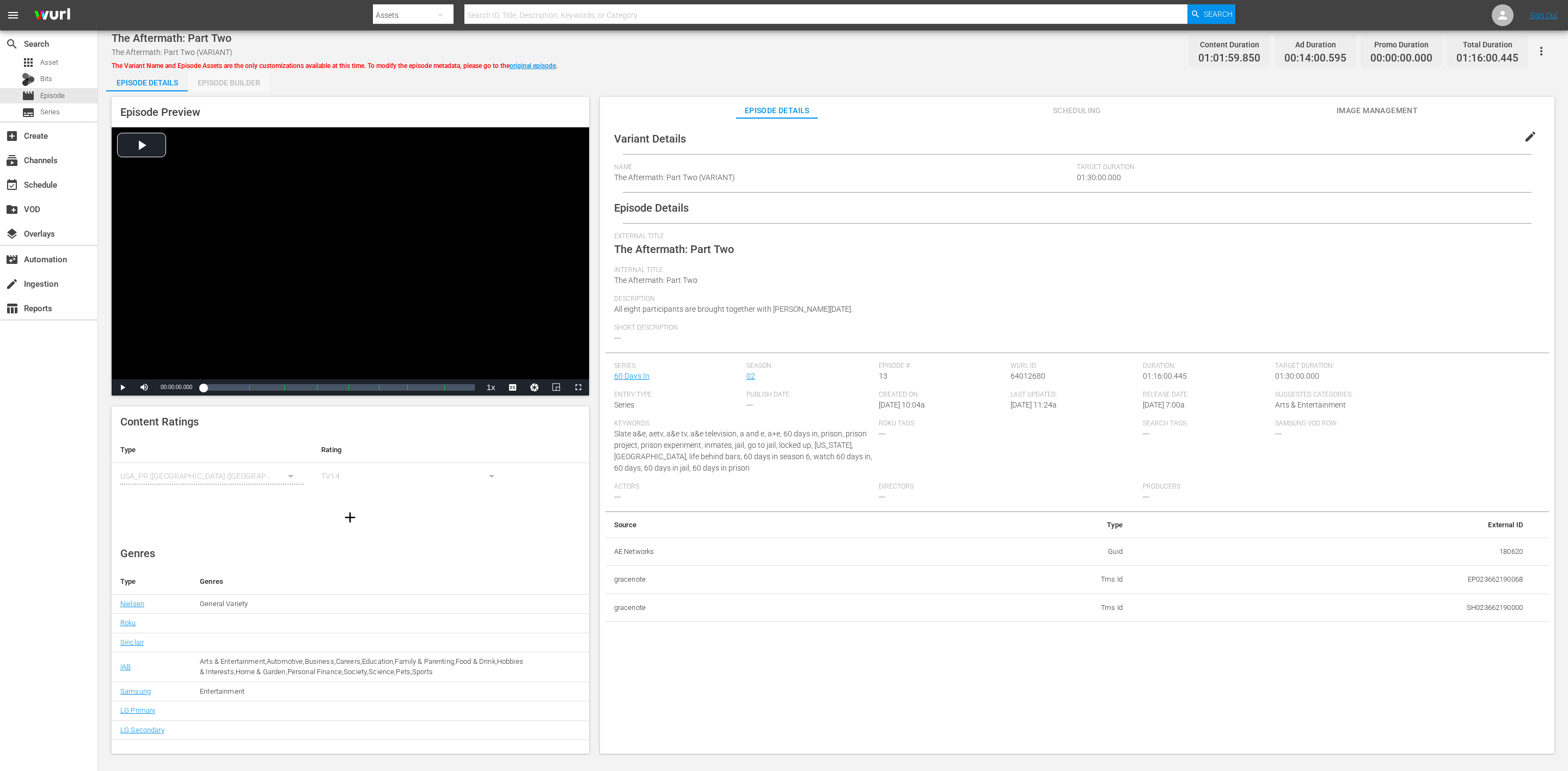
click at [231, 87] on div "Episode Builder" at bounding box center [229, 82] width 82 height 26
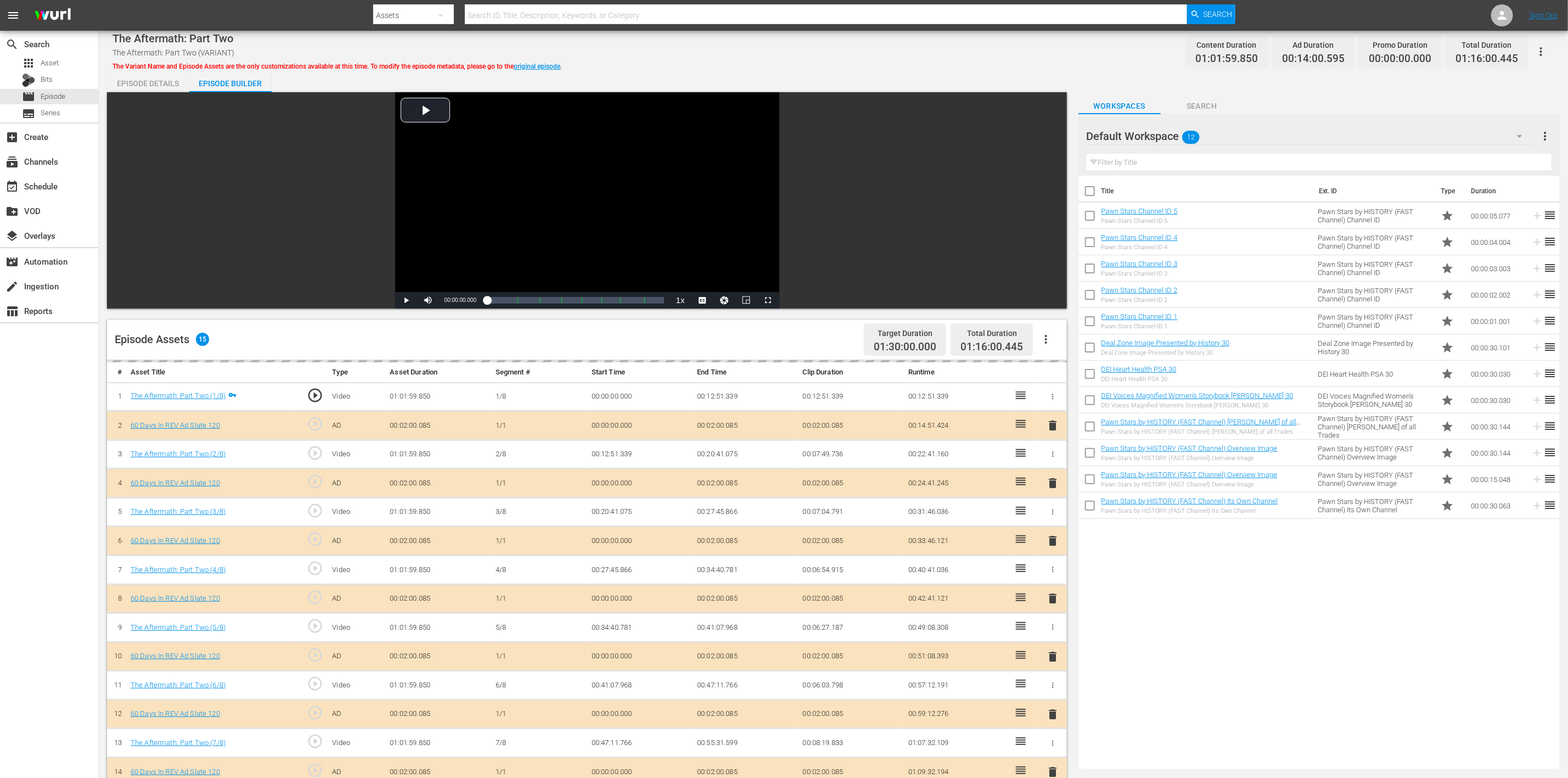
click at [1053, 135] on icon "button" at bounding box center [1520, 136] width 13 height 13
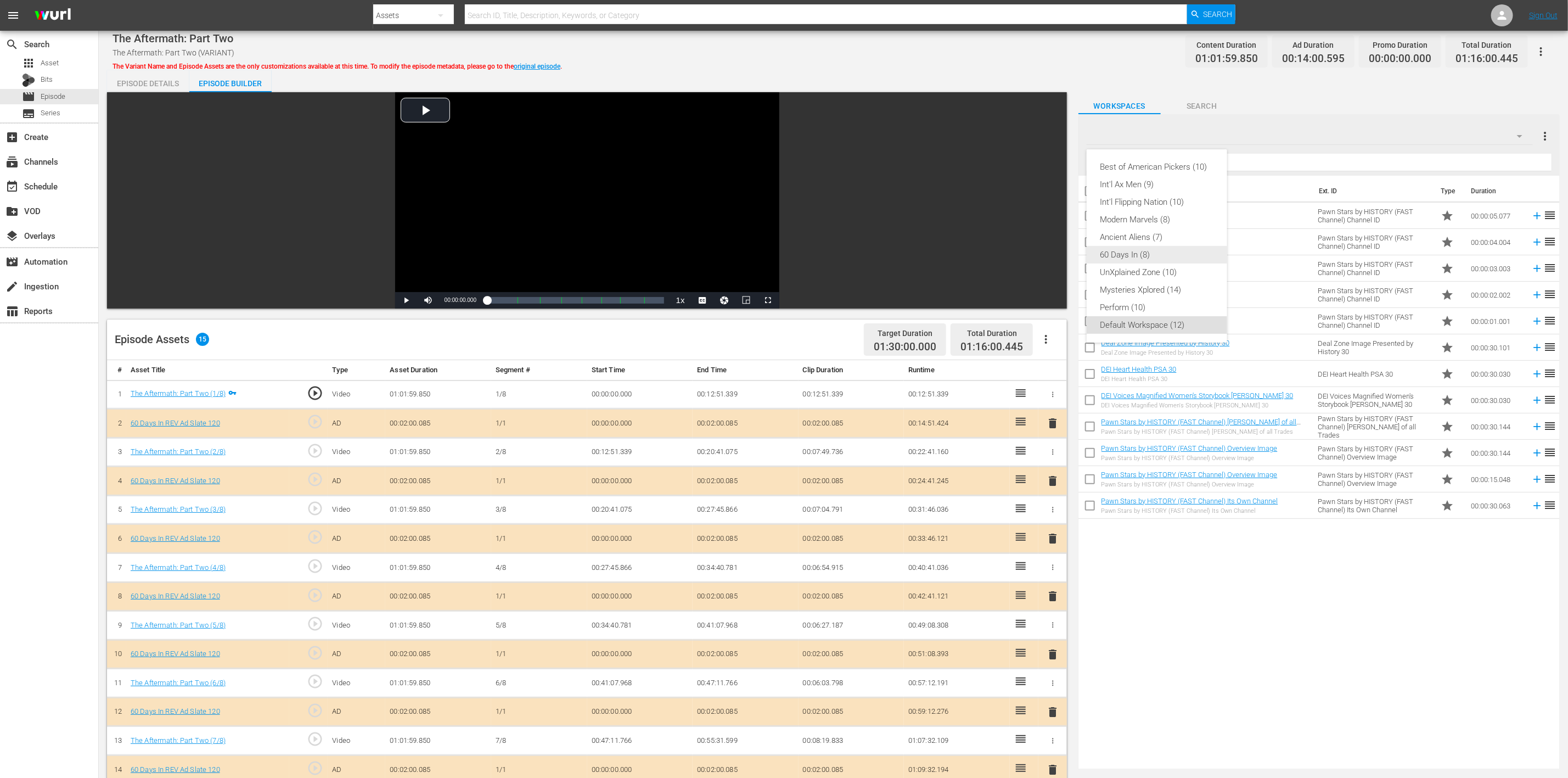
click at [1053, 249] on div "60 Days In (8)" at bounding box center [1157, 255] width 114 height 18
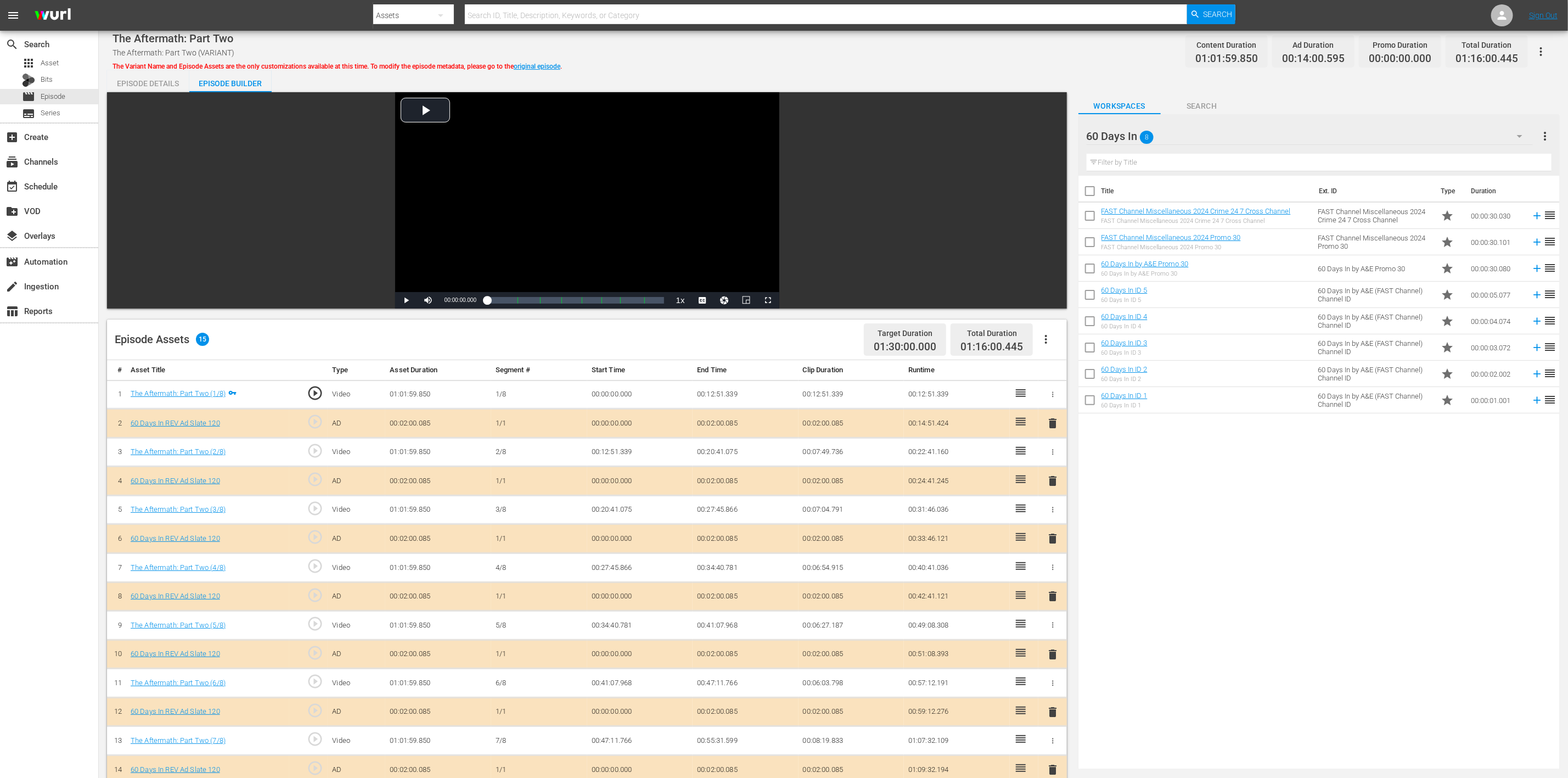
click at [1053, 518] on span "delete" at bounding box center [1052, 596] width 13 height 13
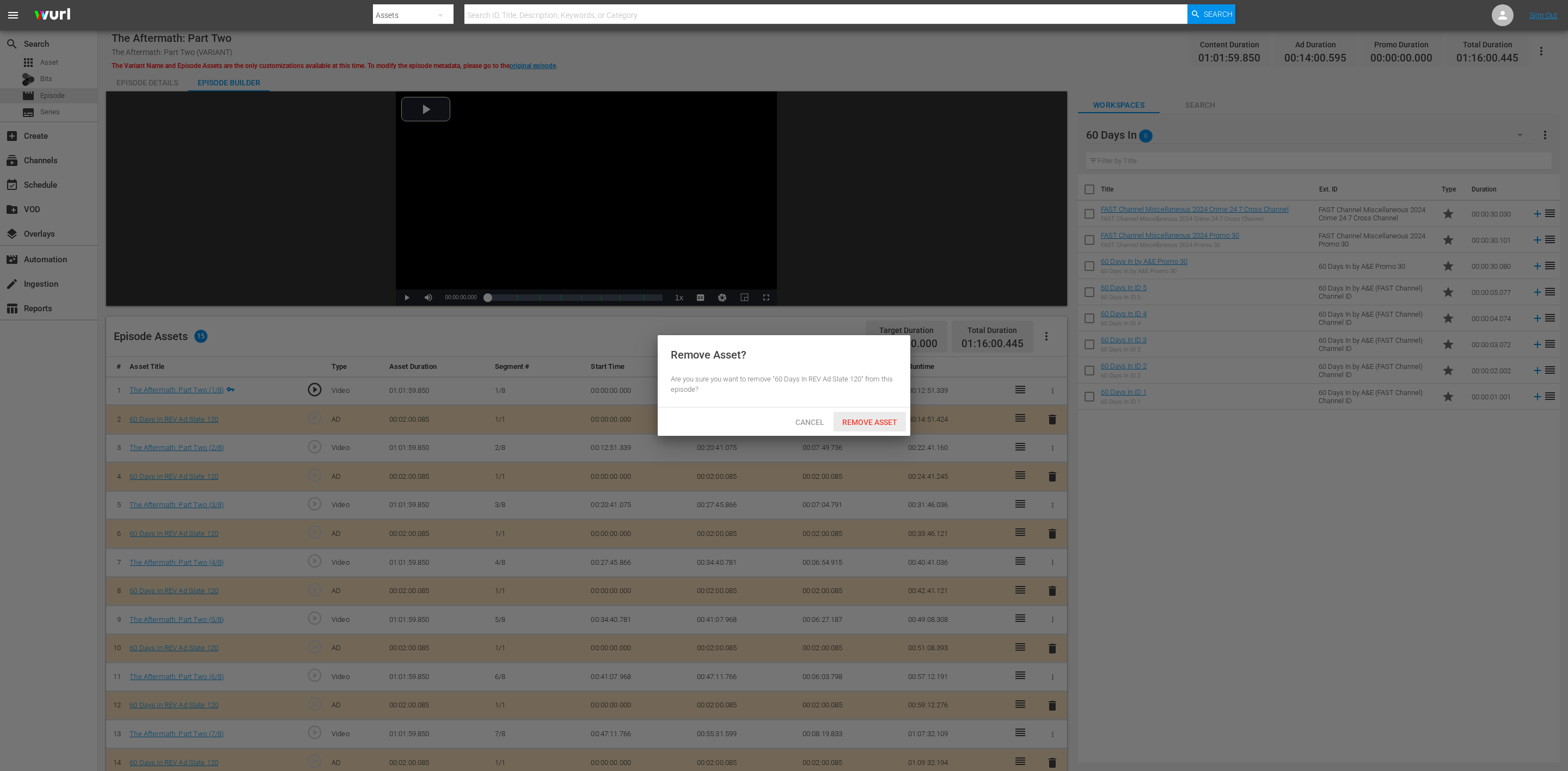
click at [871, 420] on span "Remove Asset" at bounding box center [869, 422] width 72 height 9
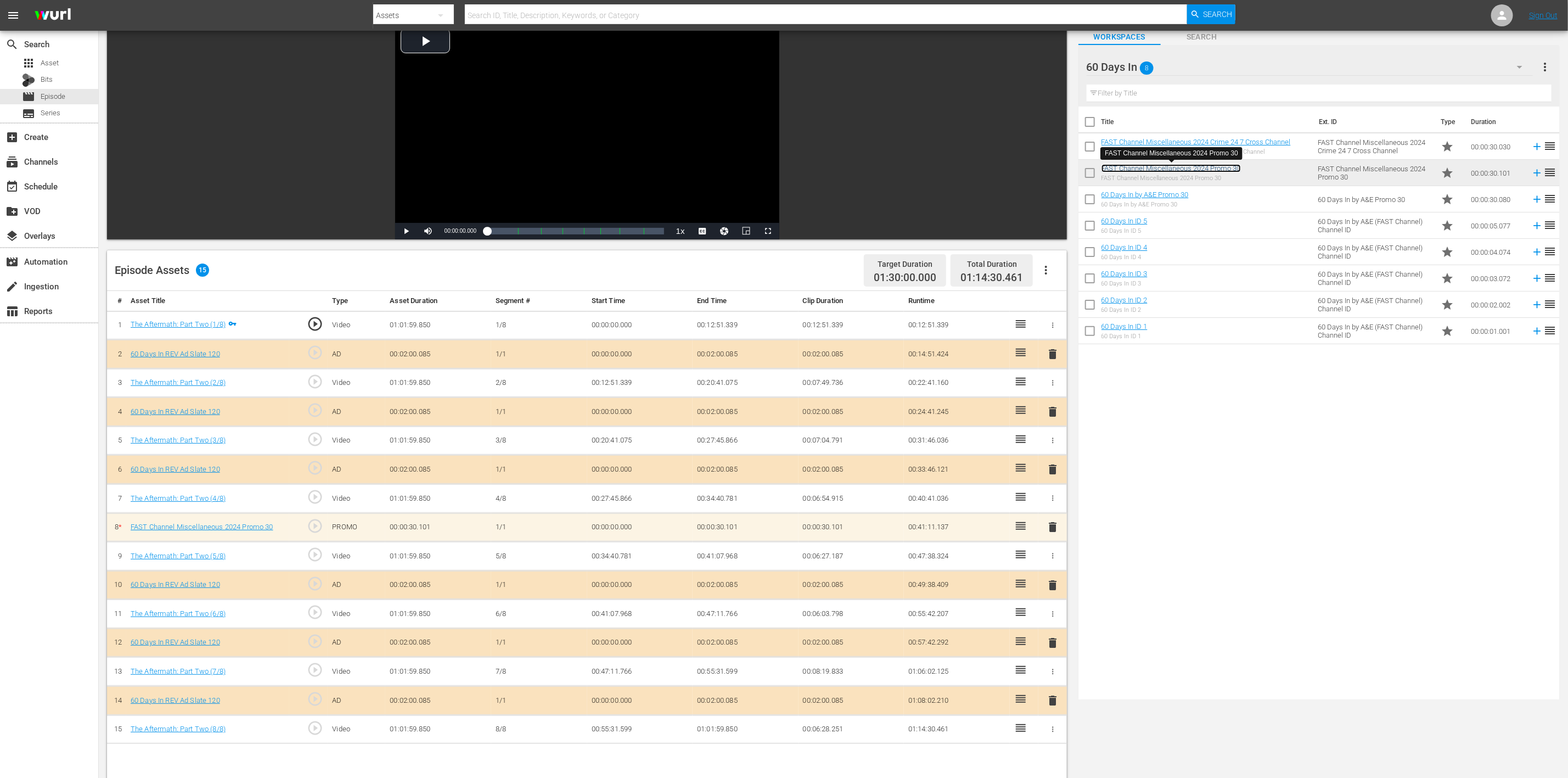
scroll to position [165, 0]
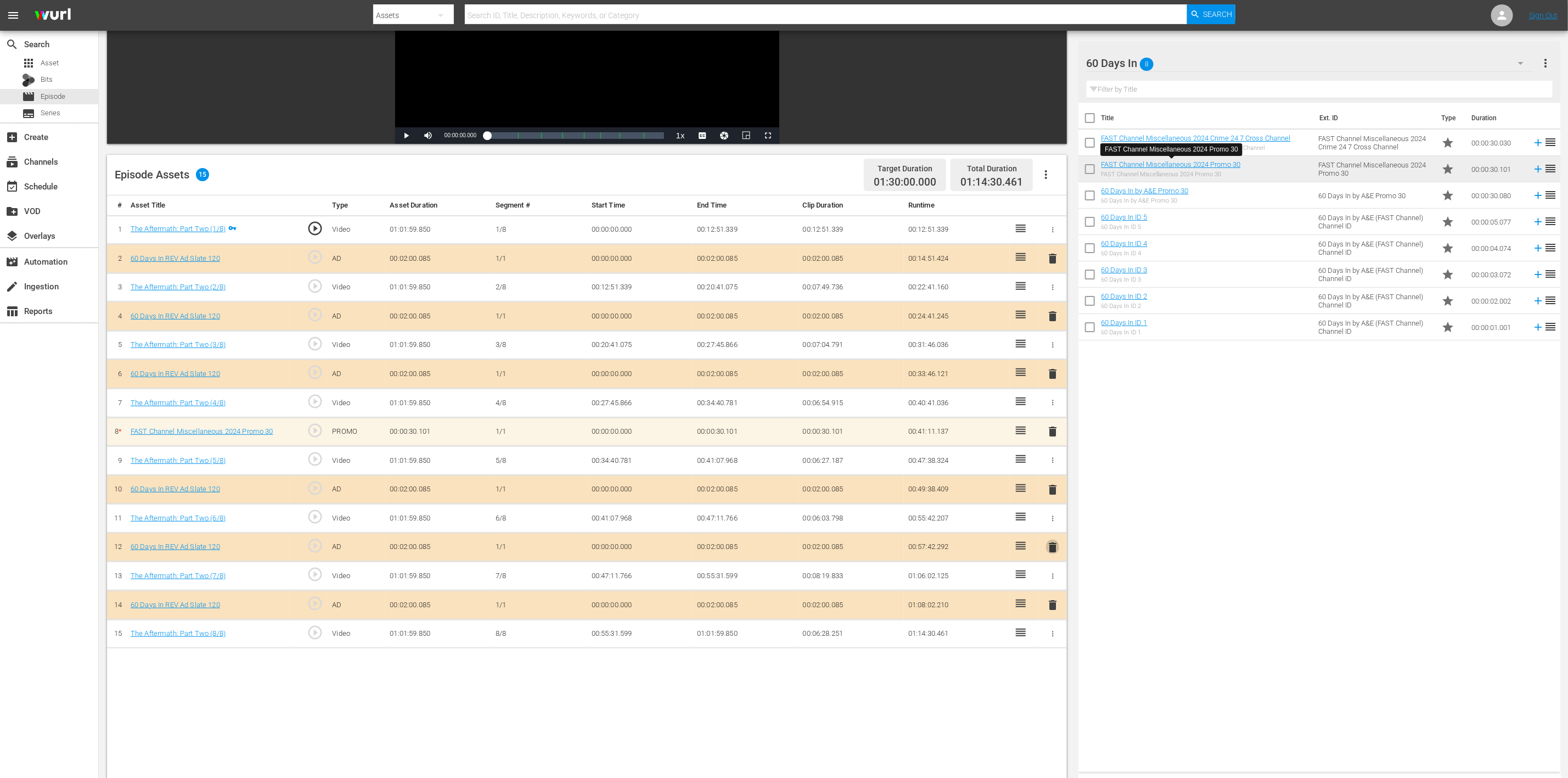
click at [1051, 518] on span "delete" at bounding box center [1052, 547] width 13 height 13
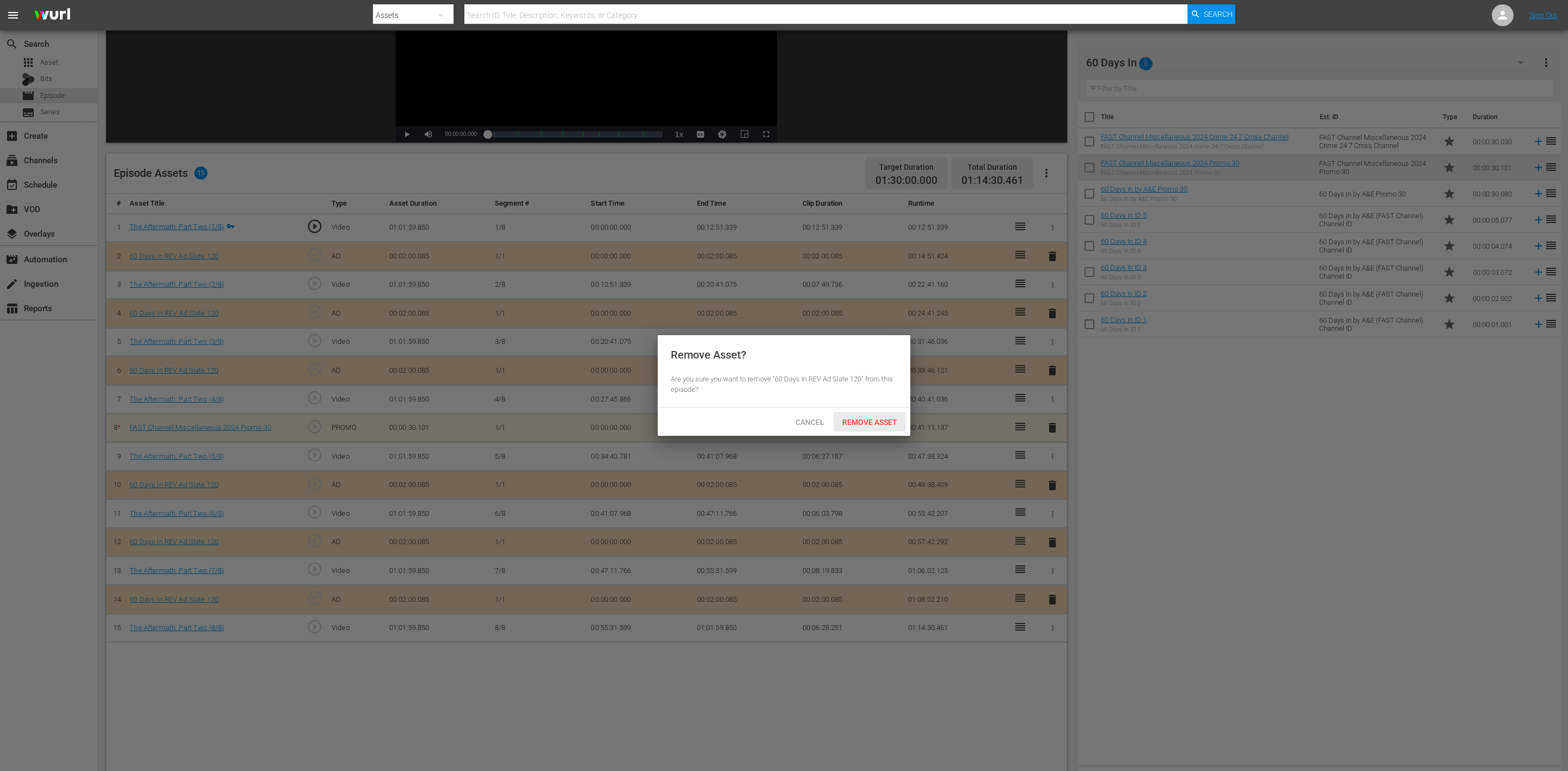
click at [892, 424] on span "Remove Asset" at bounding box center [869, 422] width 72 height 9
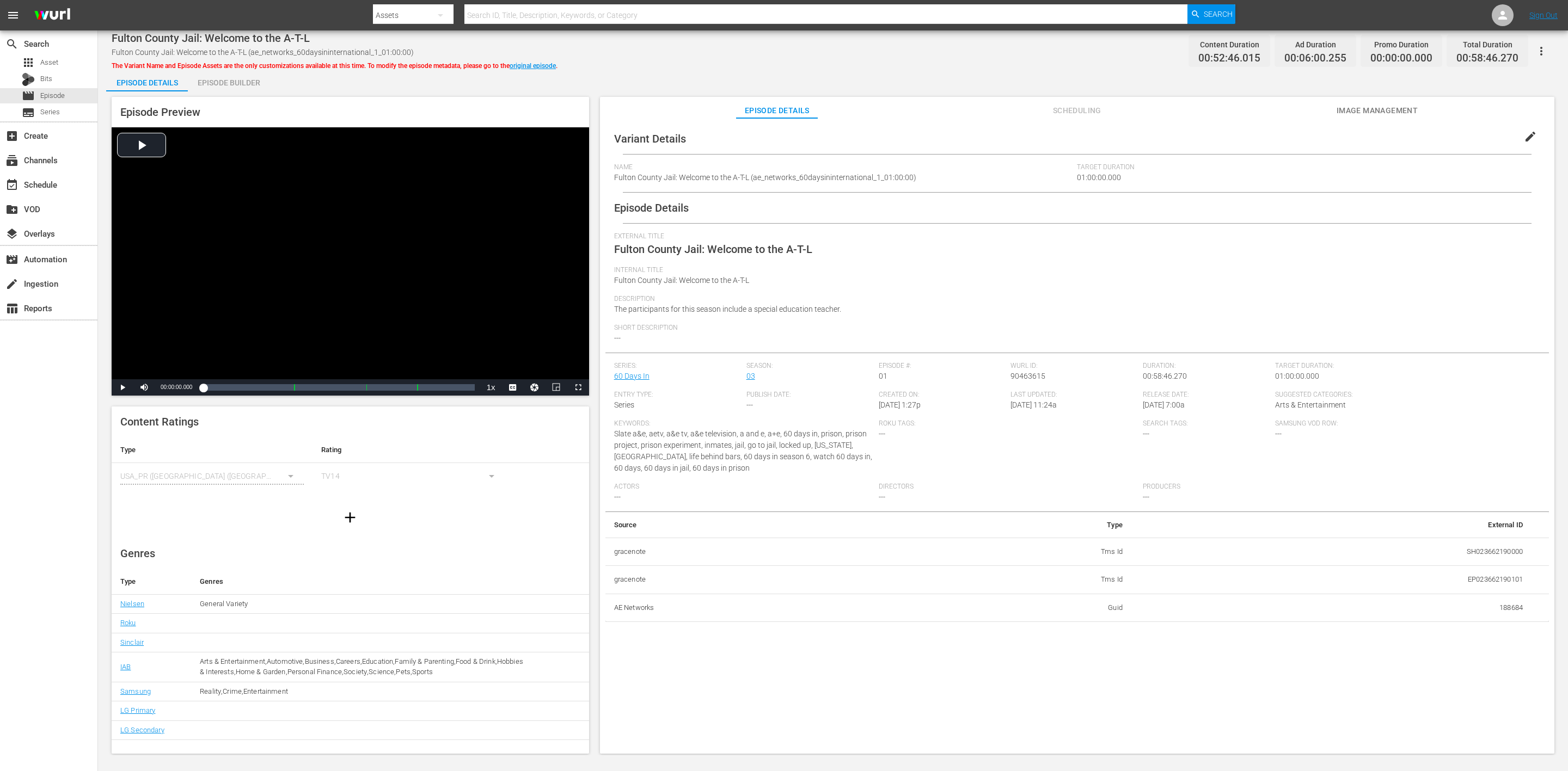
click at [232, 78] on div "Episode Builder" at bounding box center [229, 82] width 82 height 26
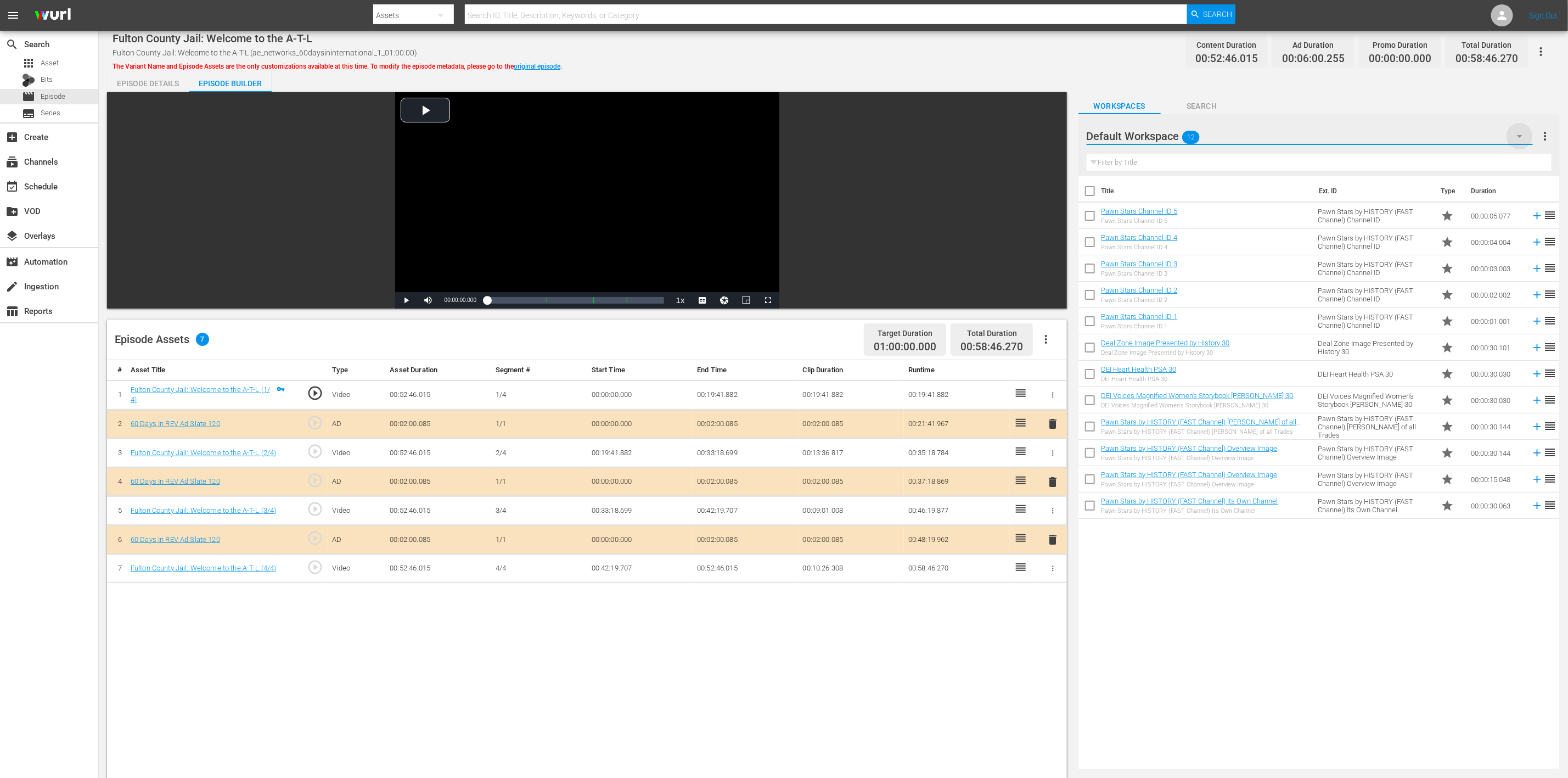
click at [1053, 137] on icon "button" at bounding box center [1520, 136] width 13 height 13
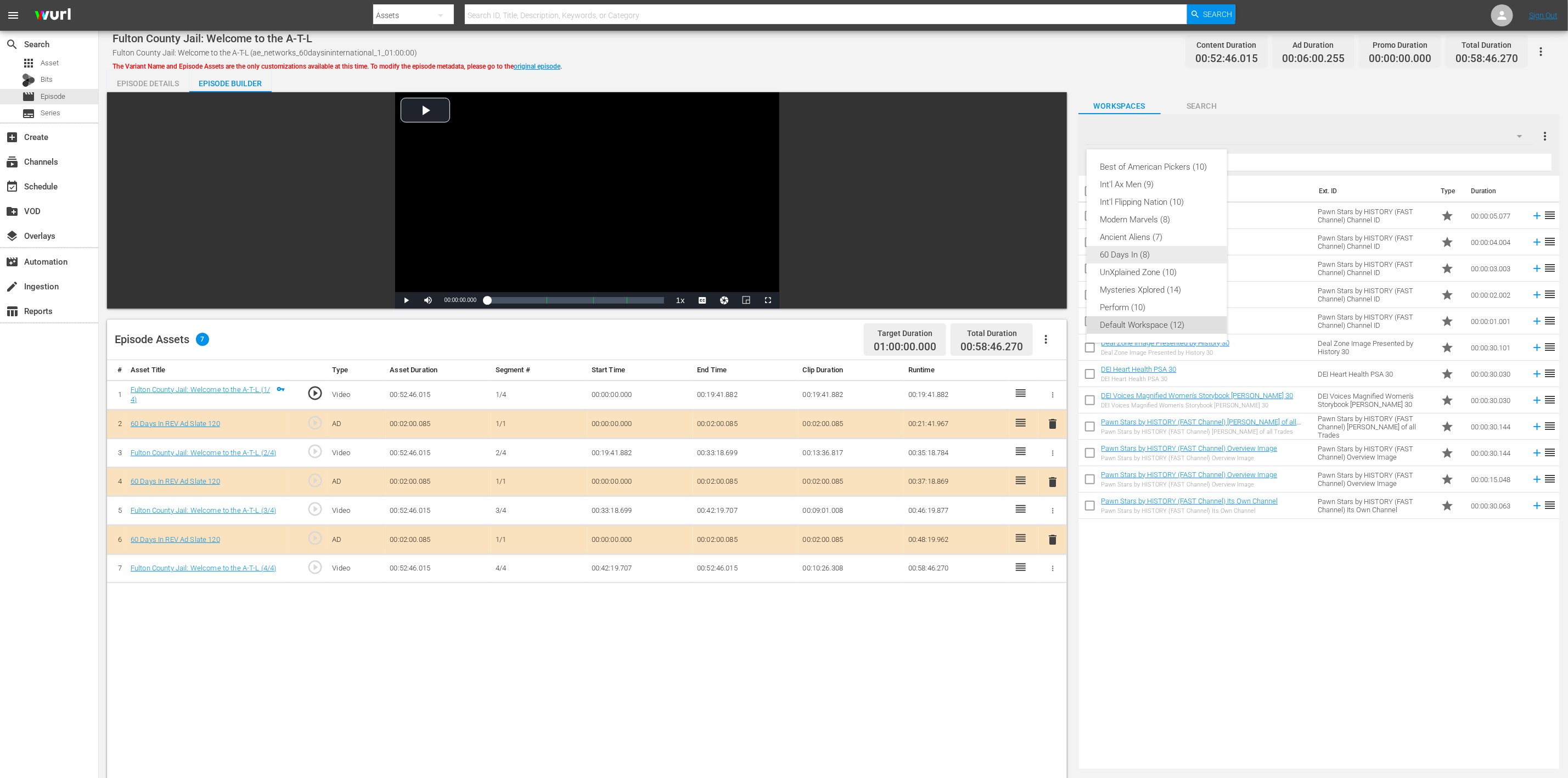
click at [1053, 257] on div "60 Days In (8)" at bounding box center [1157, 255] width 114 height 18
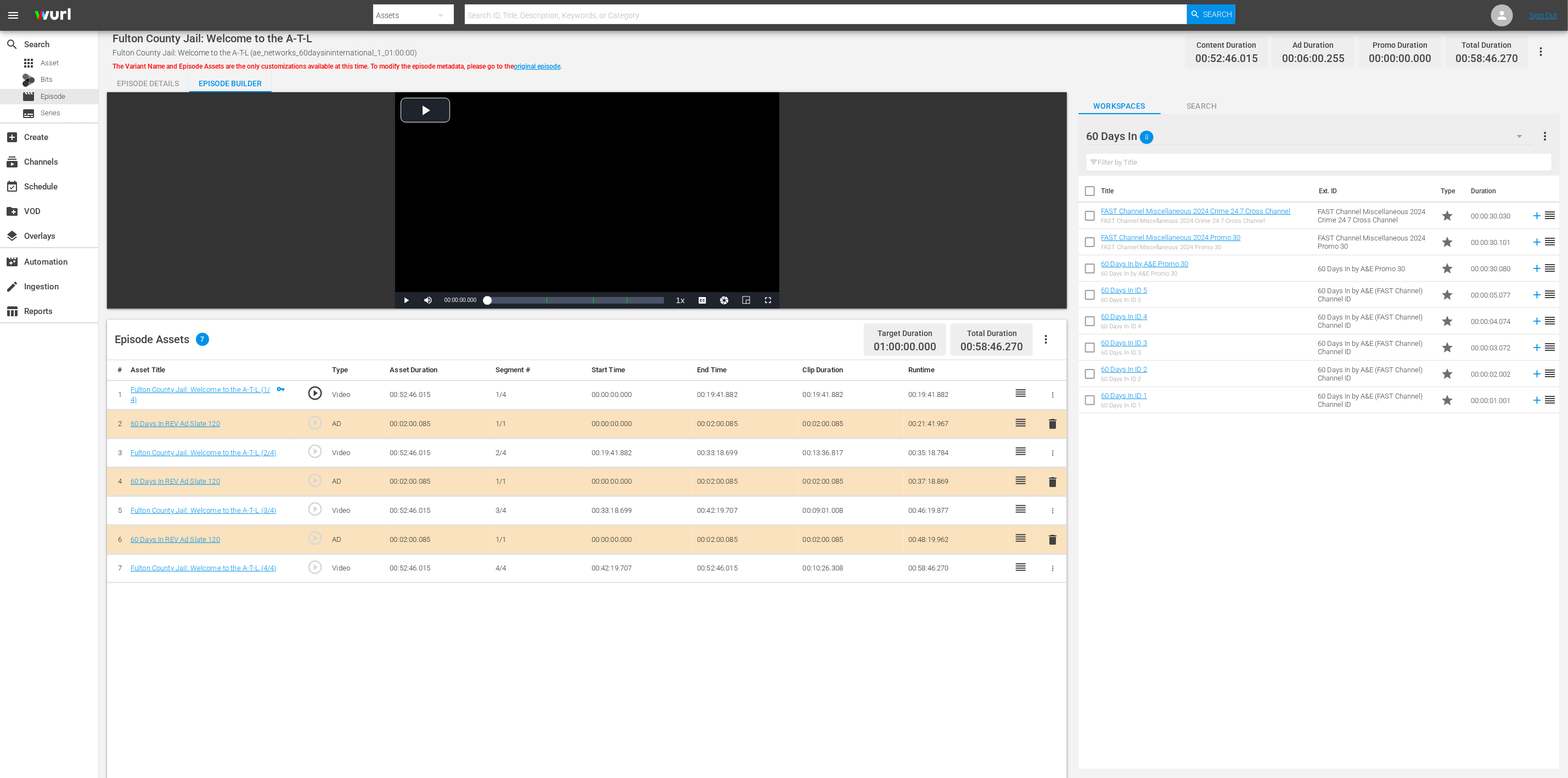
click at [1048, 485] on span "delete" at bounding box center [1052, 482] width 13 height 13
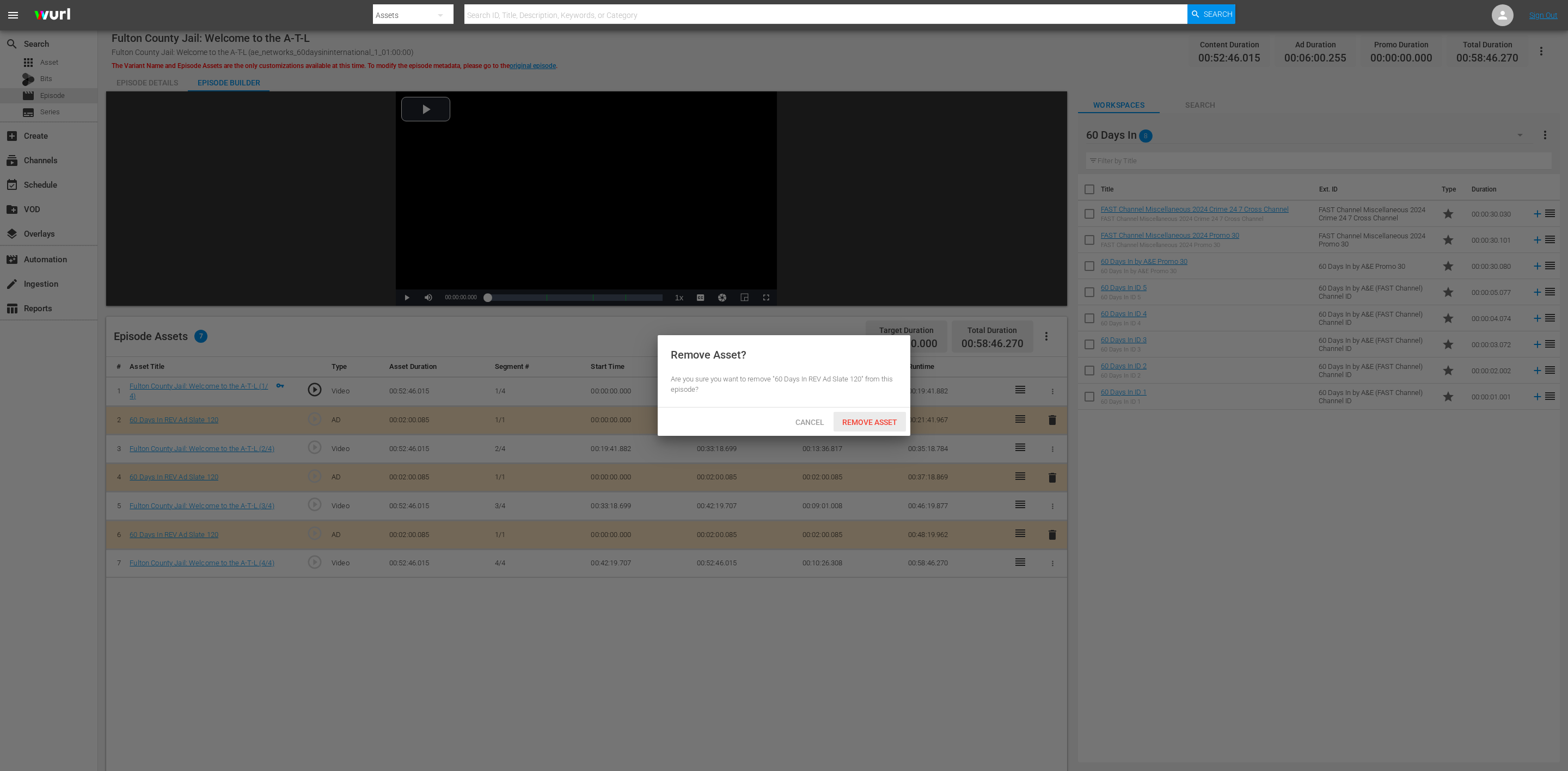
click at [864, 419] on span "Remove Asset" at bounding box center [869, 422] width 72 height 9
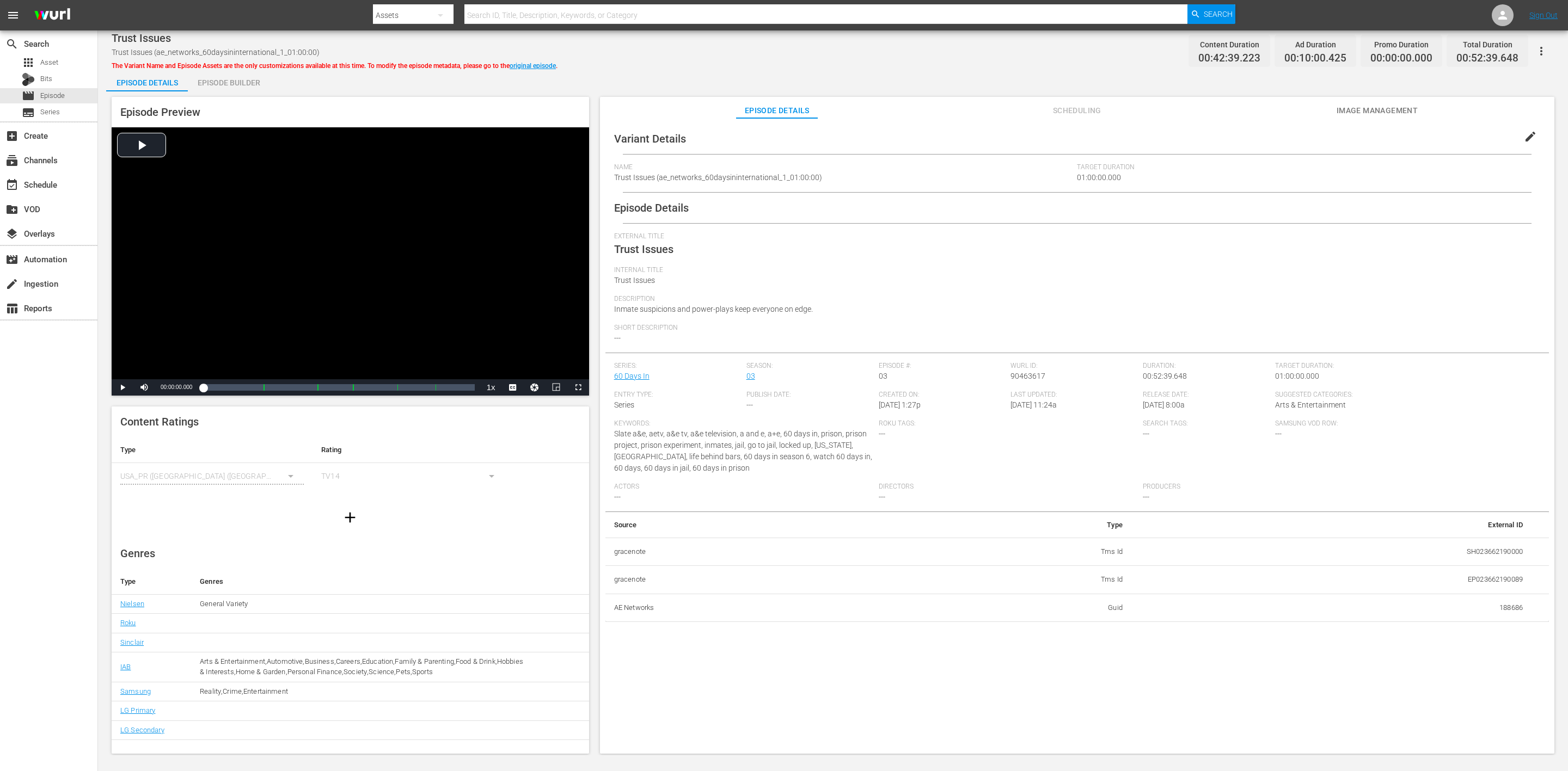
click at [219, 84] on div "Episode Builder" at bounding box center [229, 82] width 82 height 26
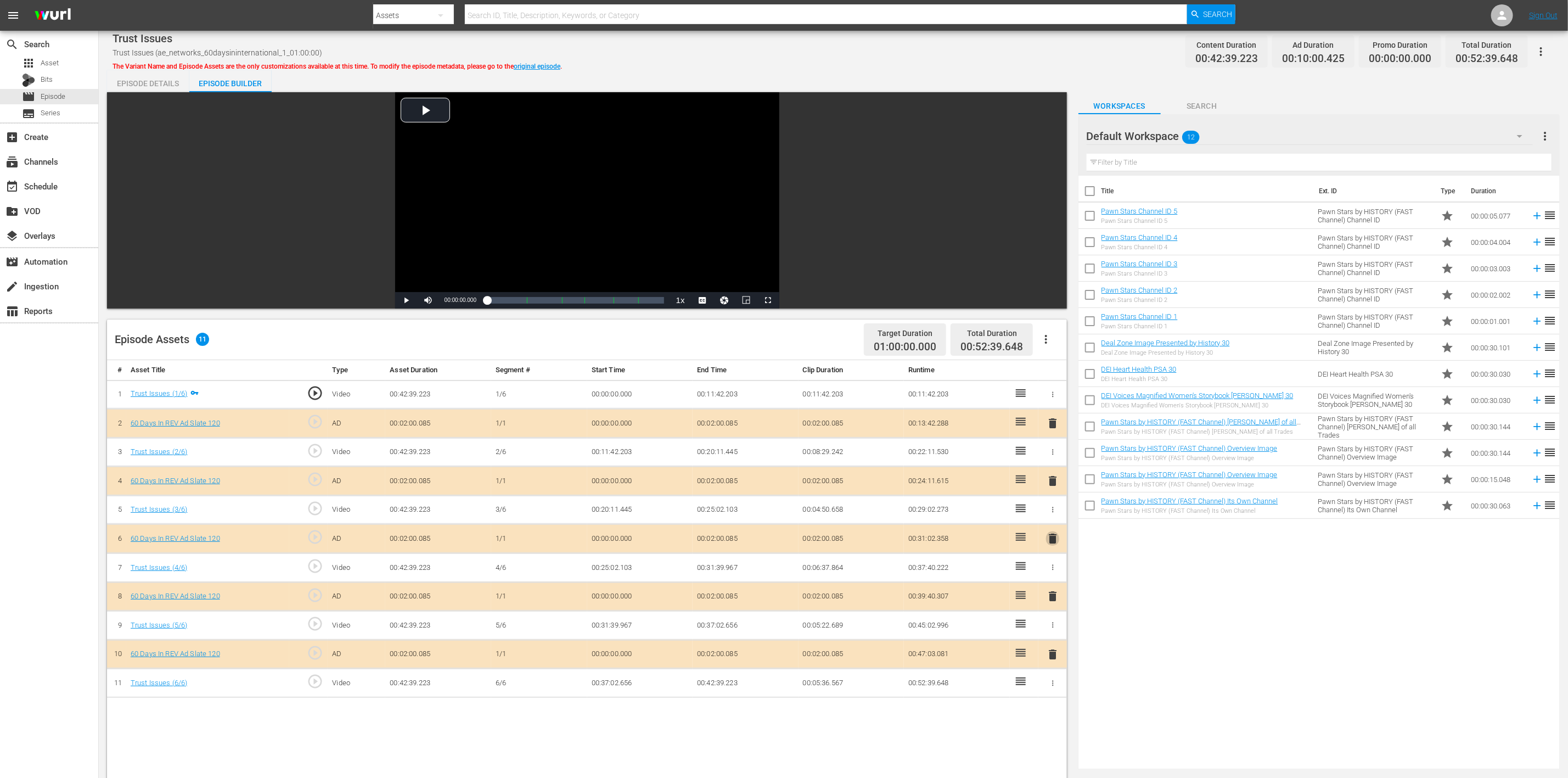
click at [1053, 518] on span "delete" at bounding box center [1052, 539] width 13 height 13
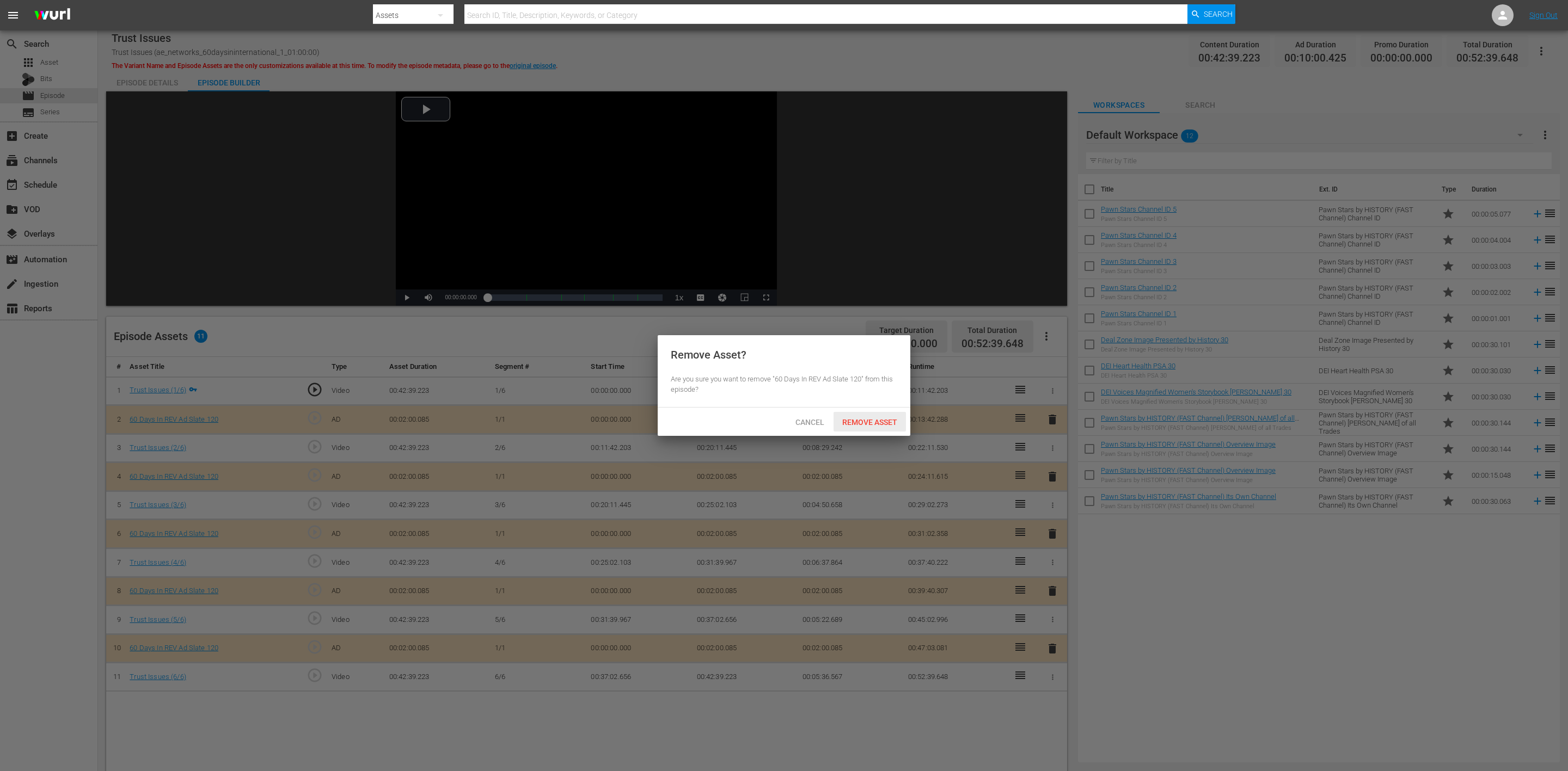
click at [886, 422] on span "Remove Asset" at bounding box center [869, 422] width 72 height 9
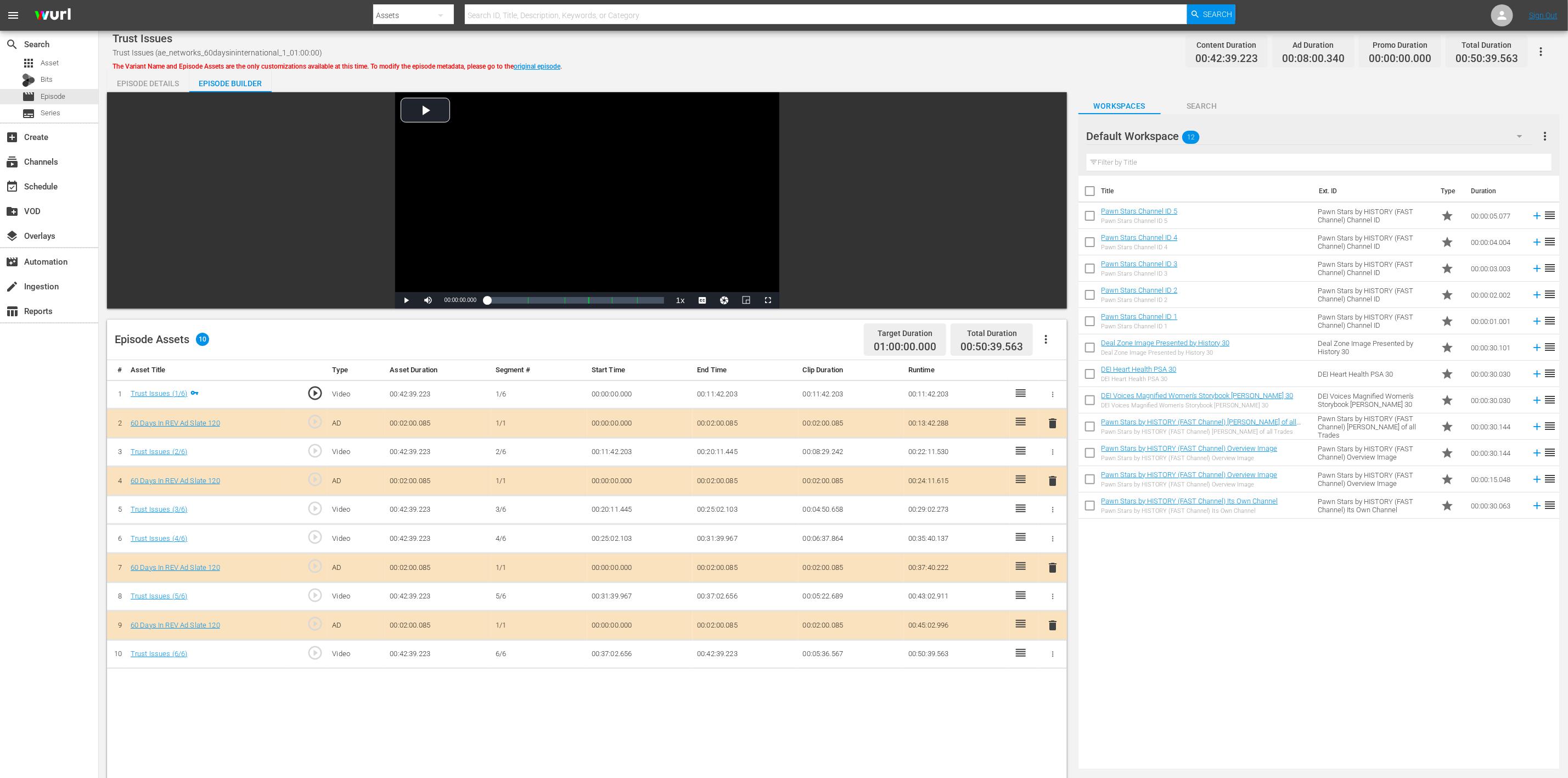
click at [1053, 134] on icon "button" at bounding box center [1520, 136] width 13 height 13
click at [1053, 252] on div "60 Days In (8)" at bounding box center [1157, 255] width 114 height 18
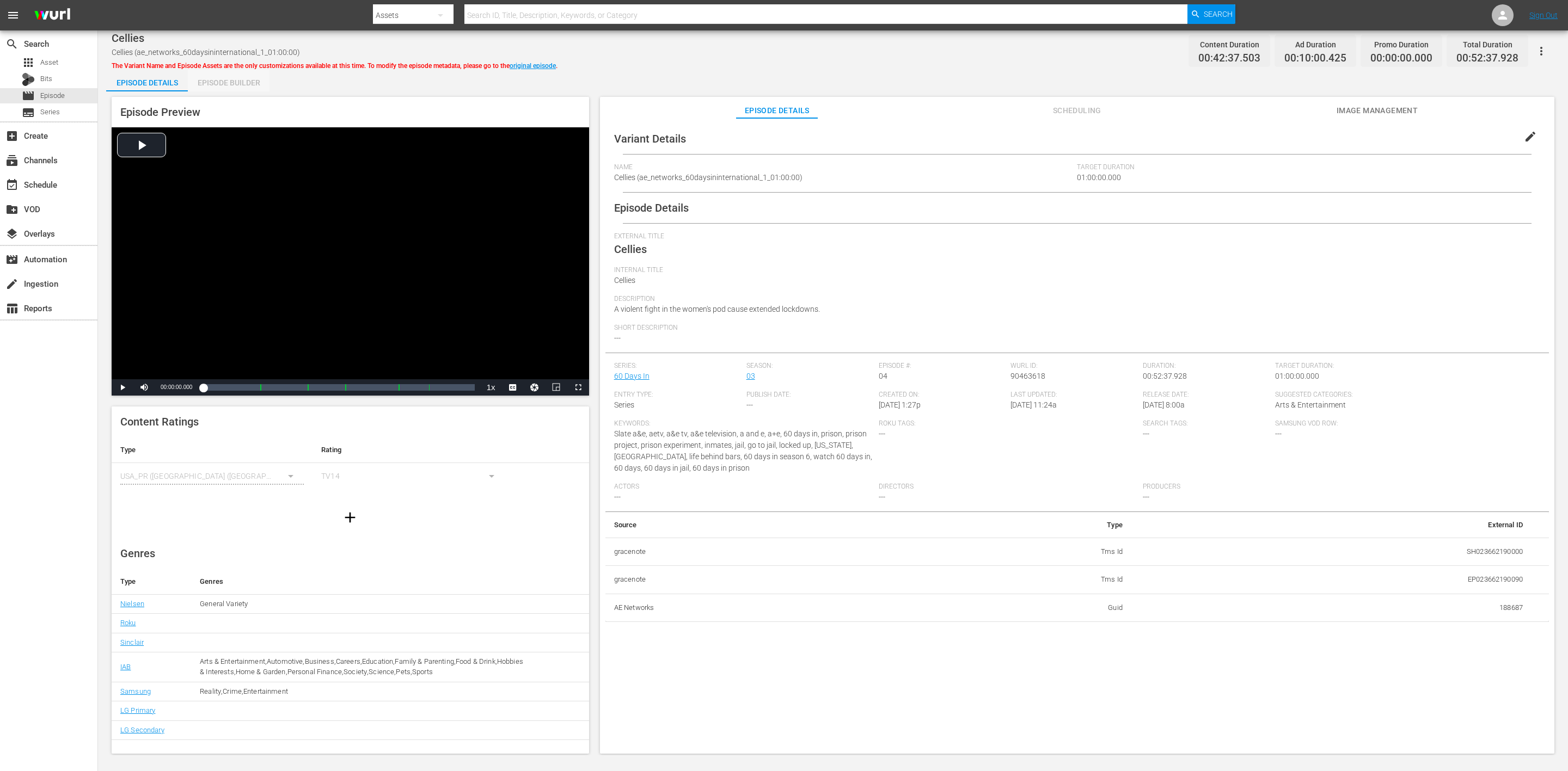
click at [250, 80] on div "Episode Builder" at bounding box center [229, 82] width 82 height 26
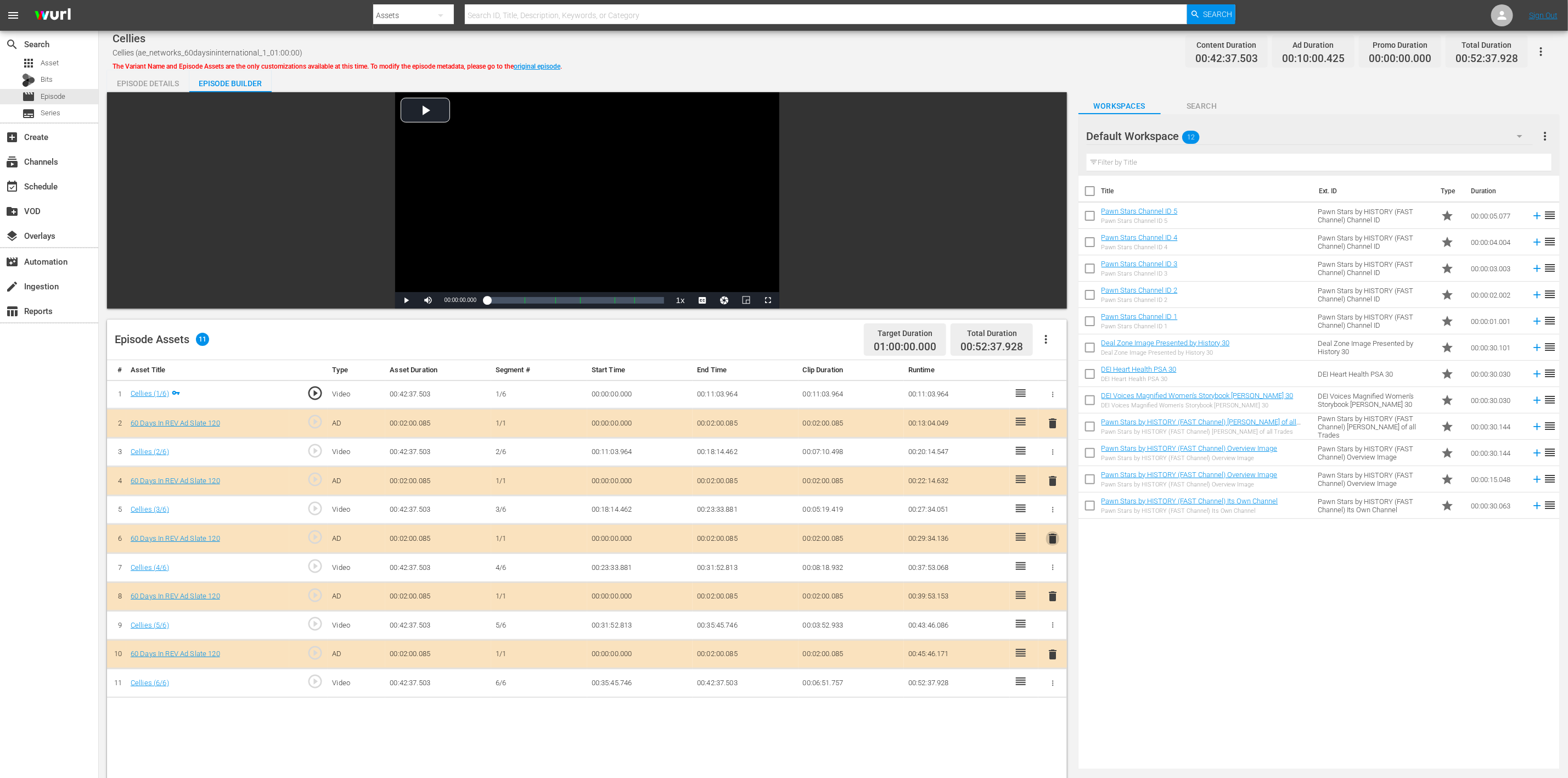
click at [1053, 518] on span "delete" at bounding box center [1052, 539] width 13 height 13
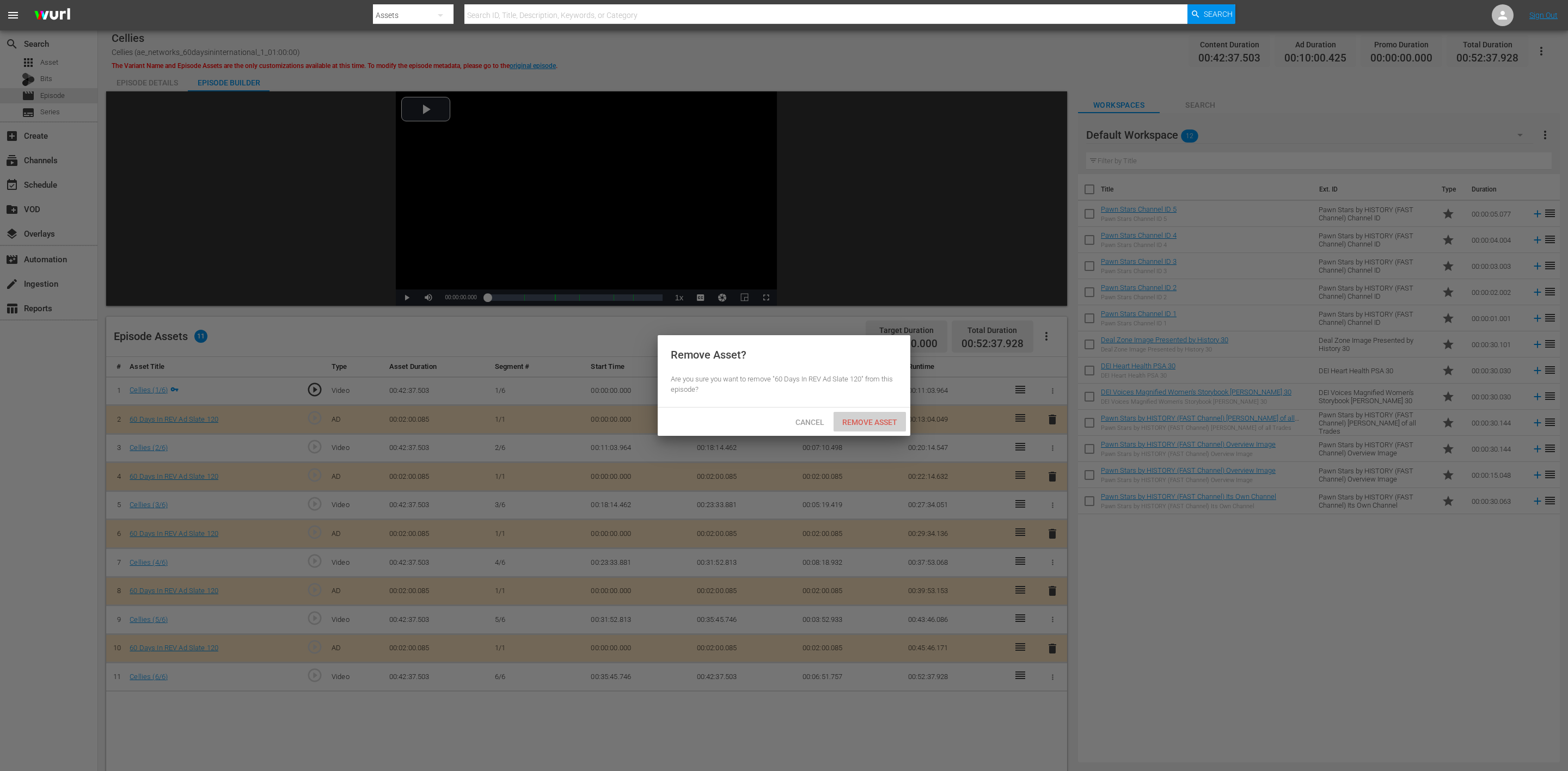
click at [877, 421] on span "Remove Asset" at bounding box center [869, 422] width 72 height 9
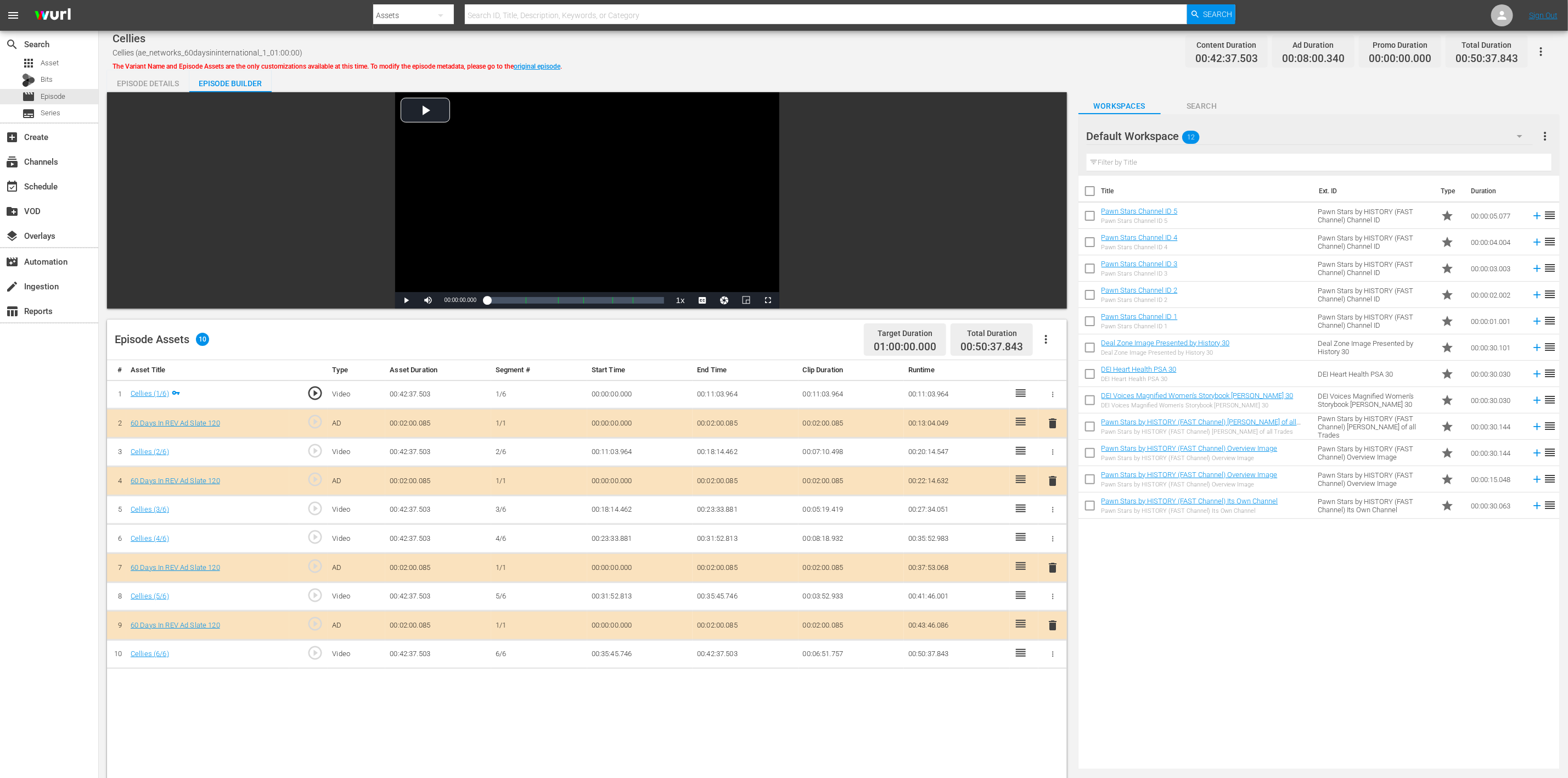
click at [1053, 135] on icon "button" at bounding box center [1520, 136] width 13 height 13
click at [1053, 251] on div "60 Days In (8)" at bounding box center [1157, 255] width 114 height 18
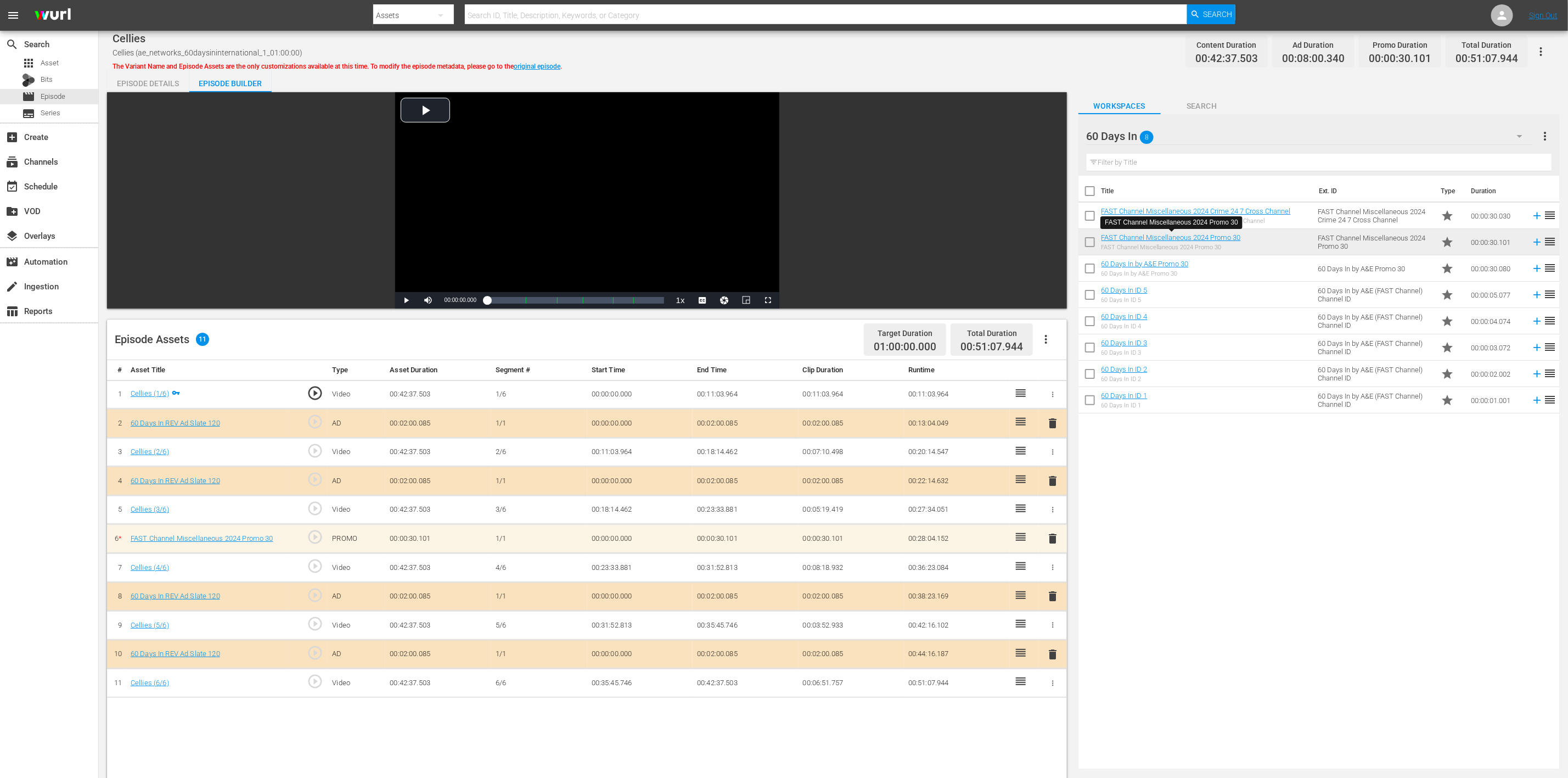
click at [1053, 481] on span "delete" at bounding box center [1052, 481] width 13 height 13
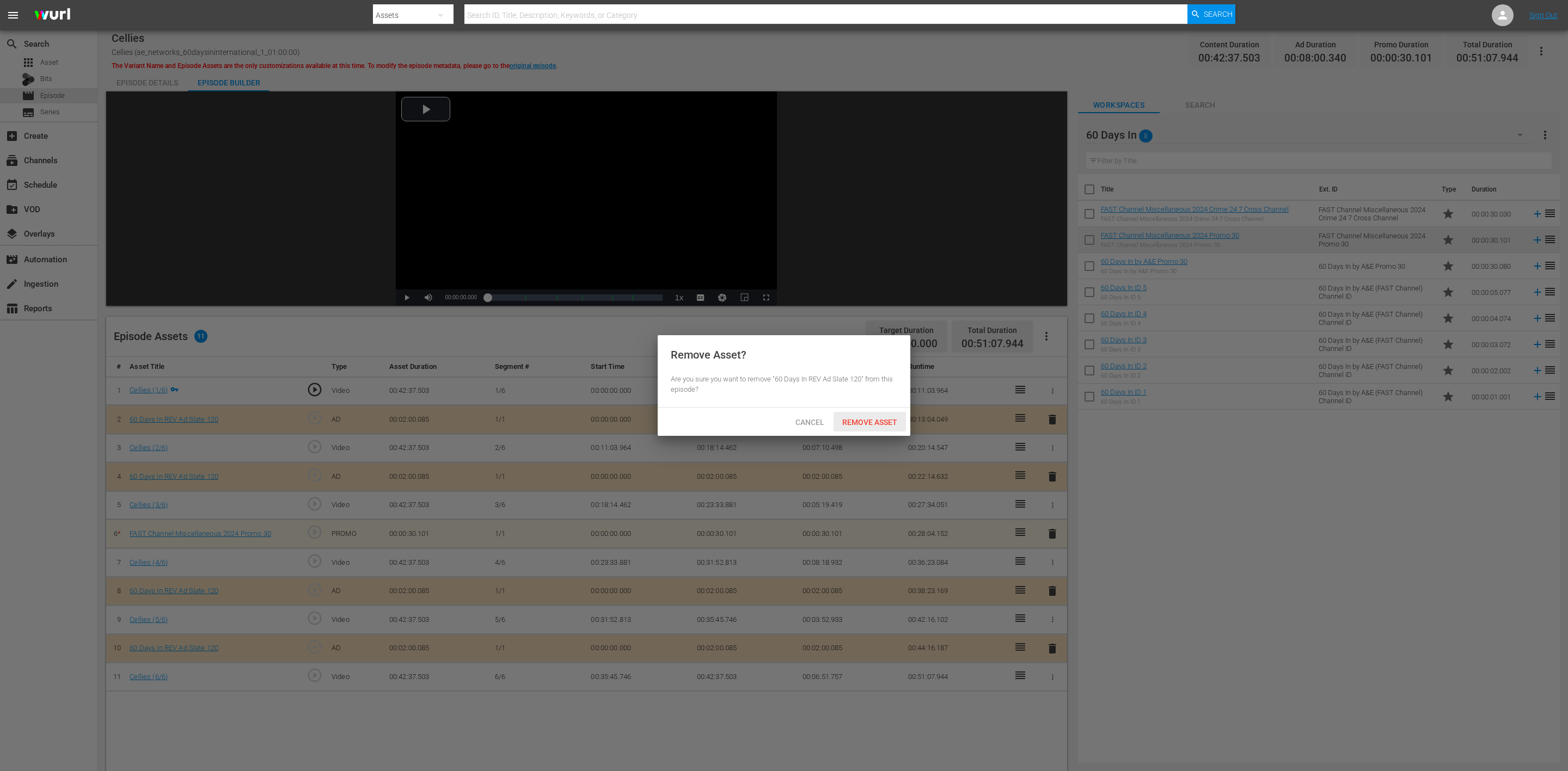
click at [871, 421] on span "Remove Asset" at bounding box center [869, 422] width 72 height 9
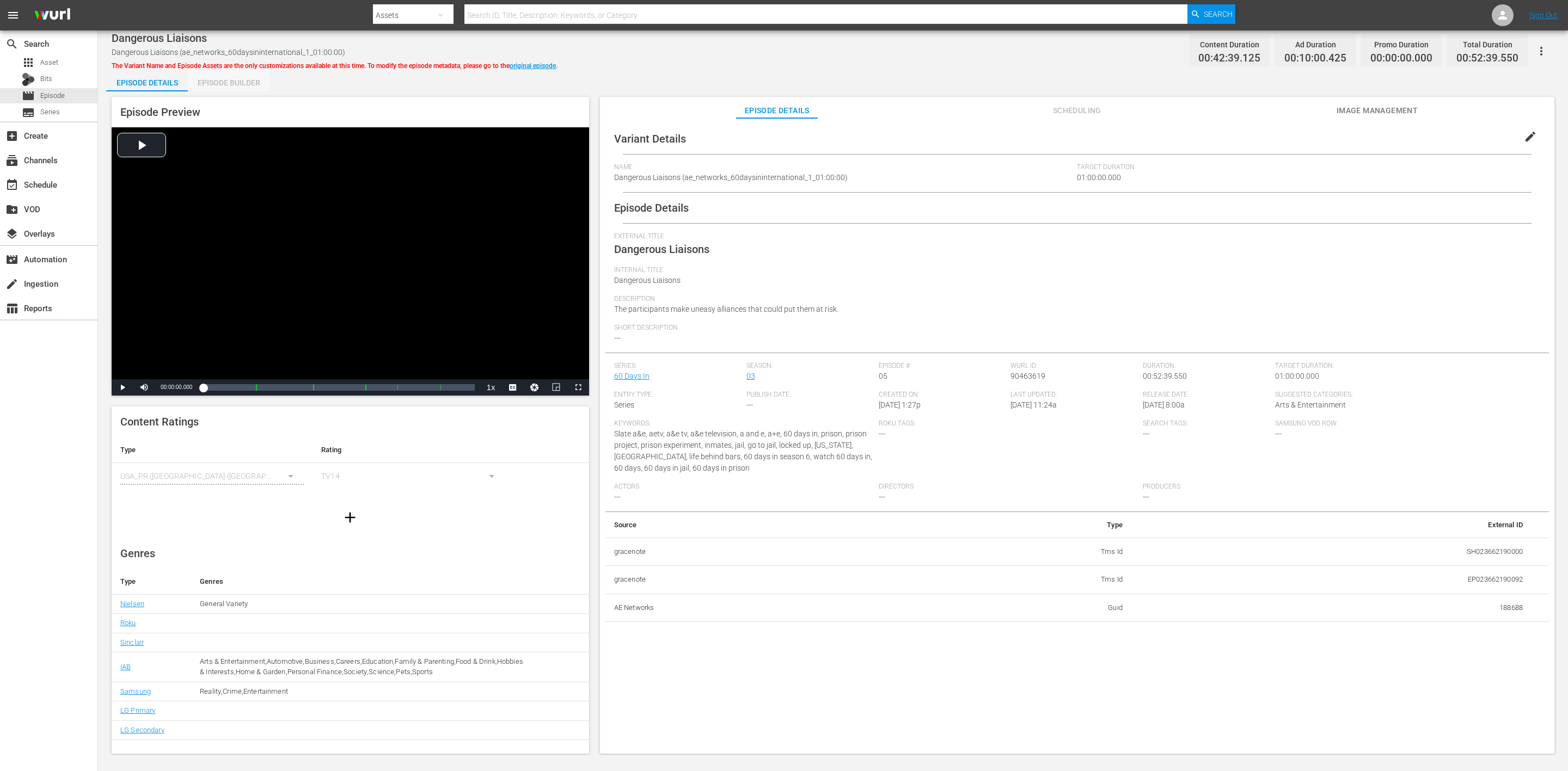
click at [242, 84] on div "Episode Builder" at bounding box center [229, 82] width 82 height 26
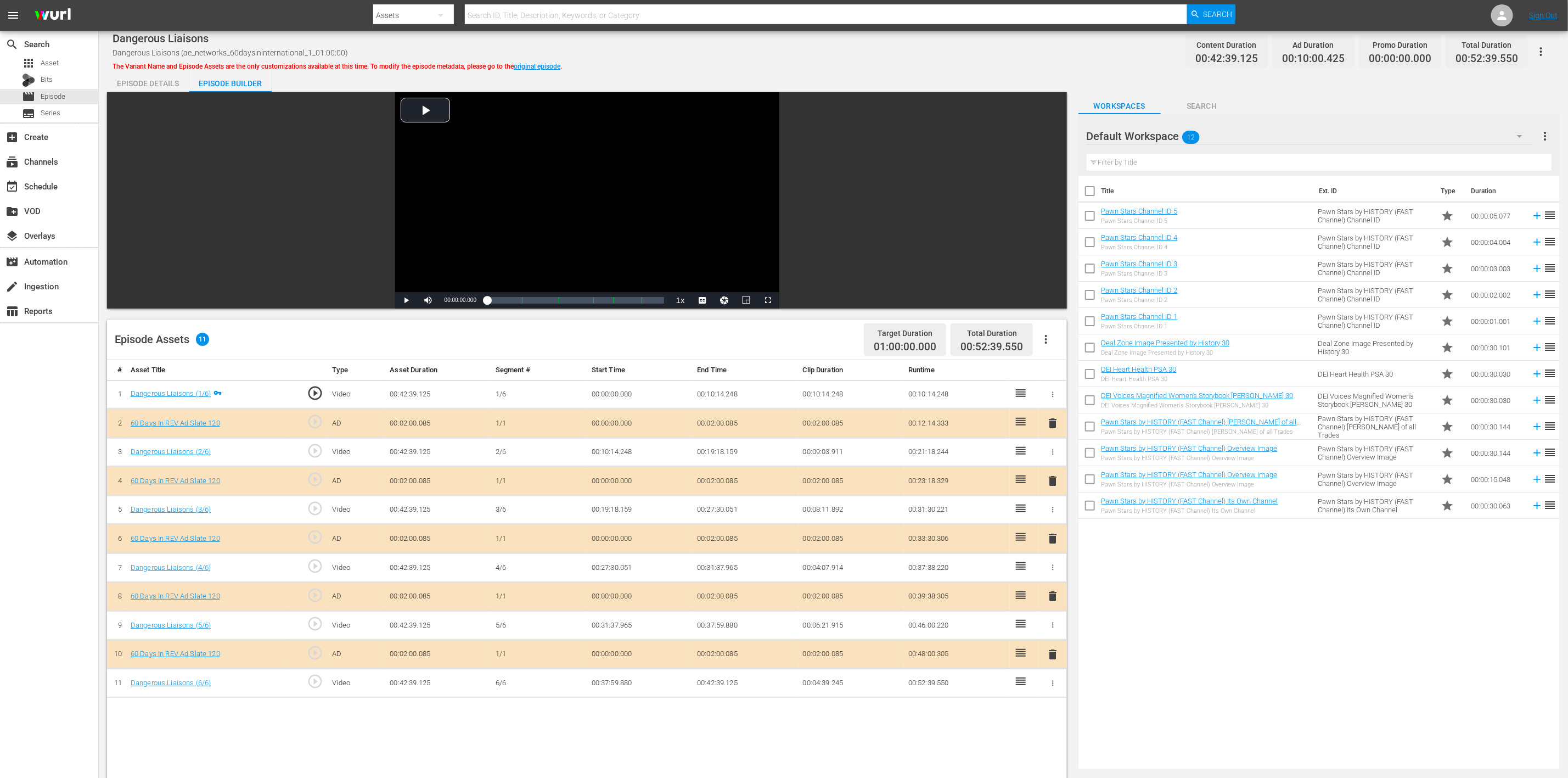
click at [1049, 518] on span "delete" at bounding box center [1052, 539] width 13 height 13
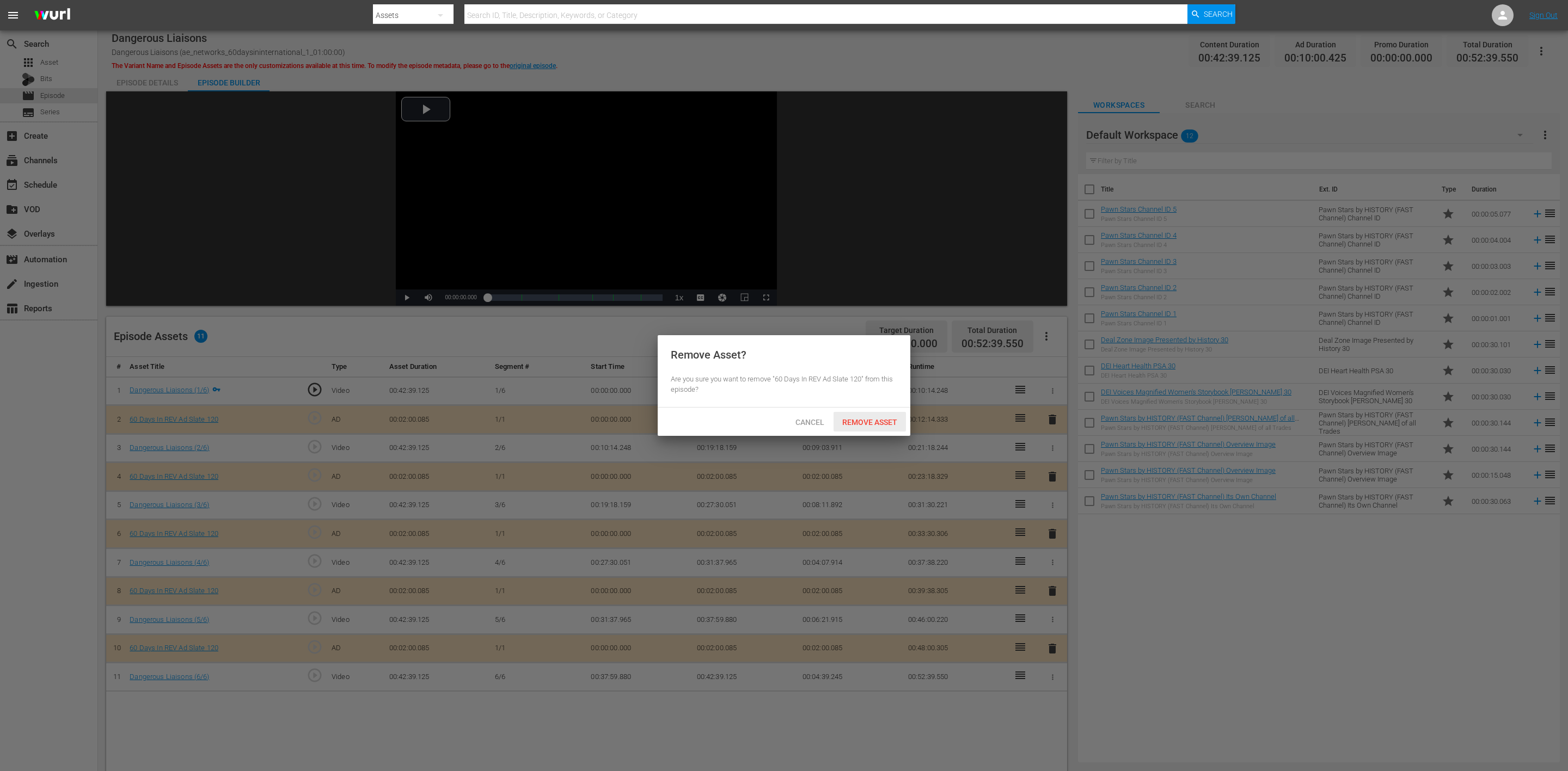
click at [877, 421] on span "Remove Asset" at bounding box center [869, 422] width 72 height 9
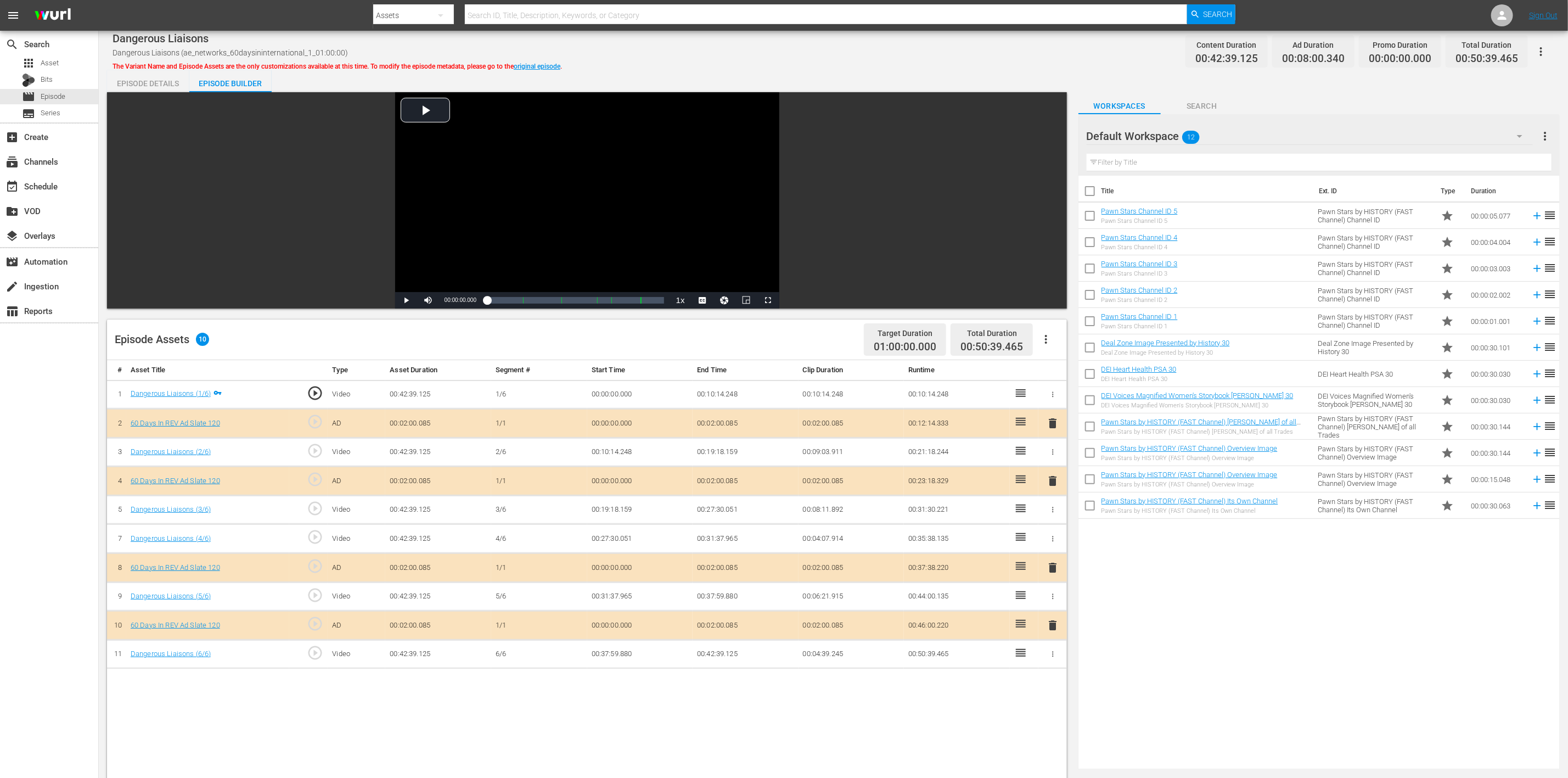
click at [1053, 130] on icon "button" at bounding box center [1520, 136] width 13 height 13
click at [1053, 254] on div "60 Days In (8)" at bounding box center [1157, 255] width 114 height 18
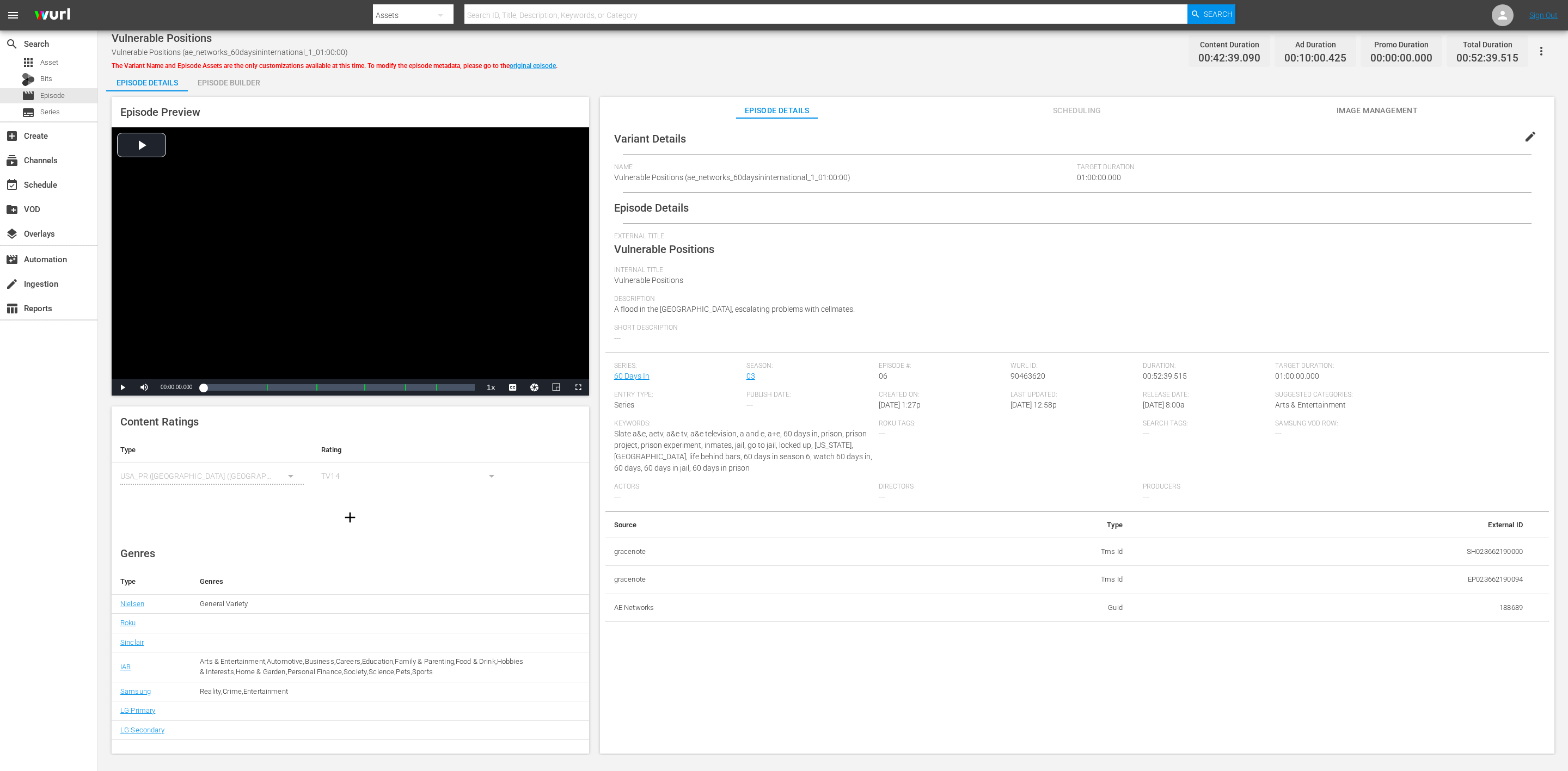
click at [239, 84] on div "Episode Builder" at bounding box center [229, 82] width 82 height 26
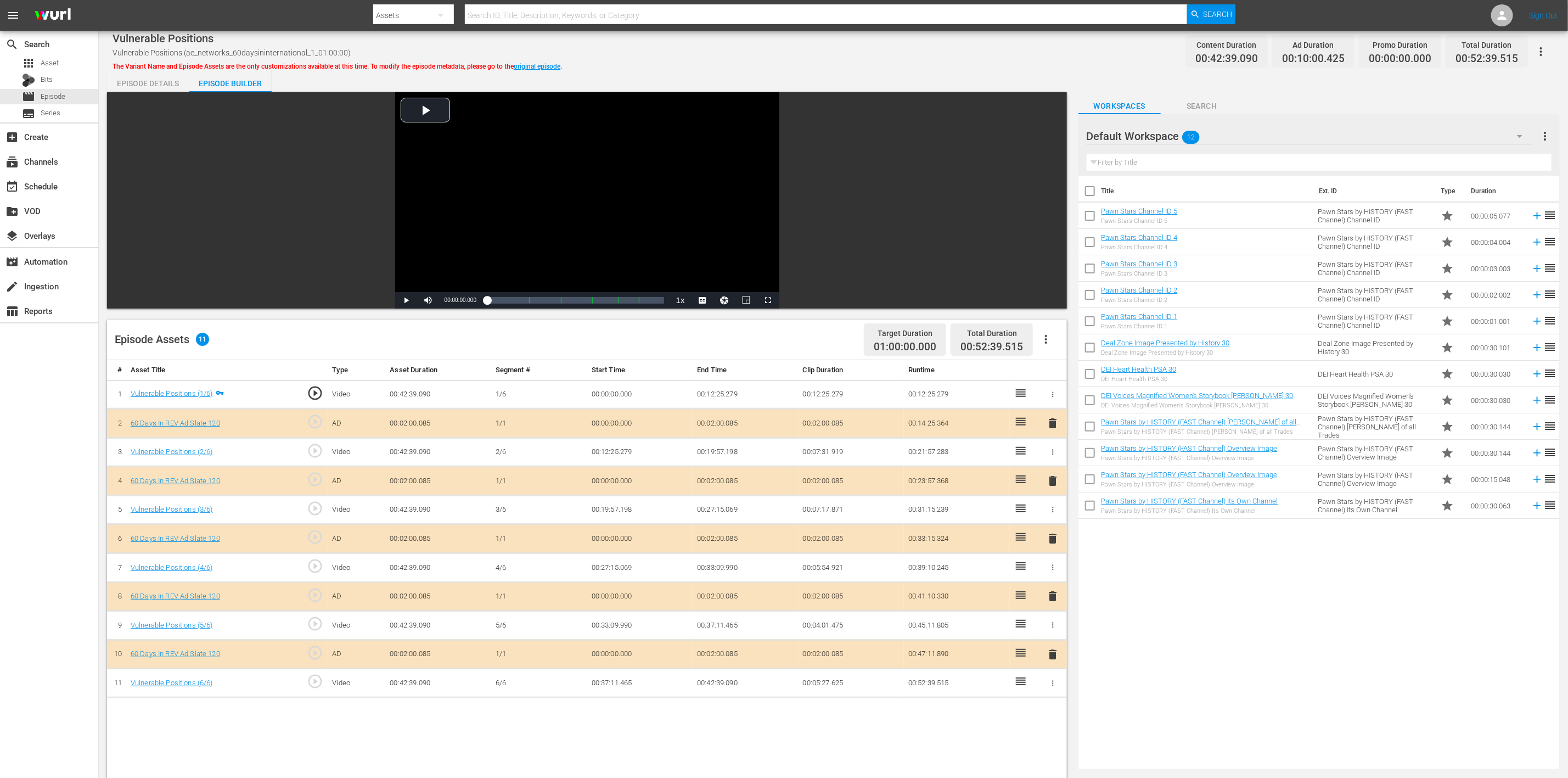
click at [1053, 518] on span "delete" at bounding box center [1052, 539] width 13 height 13
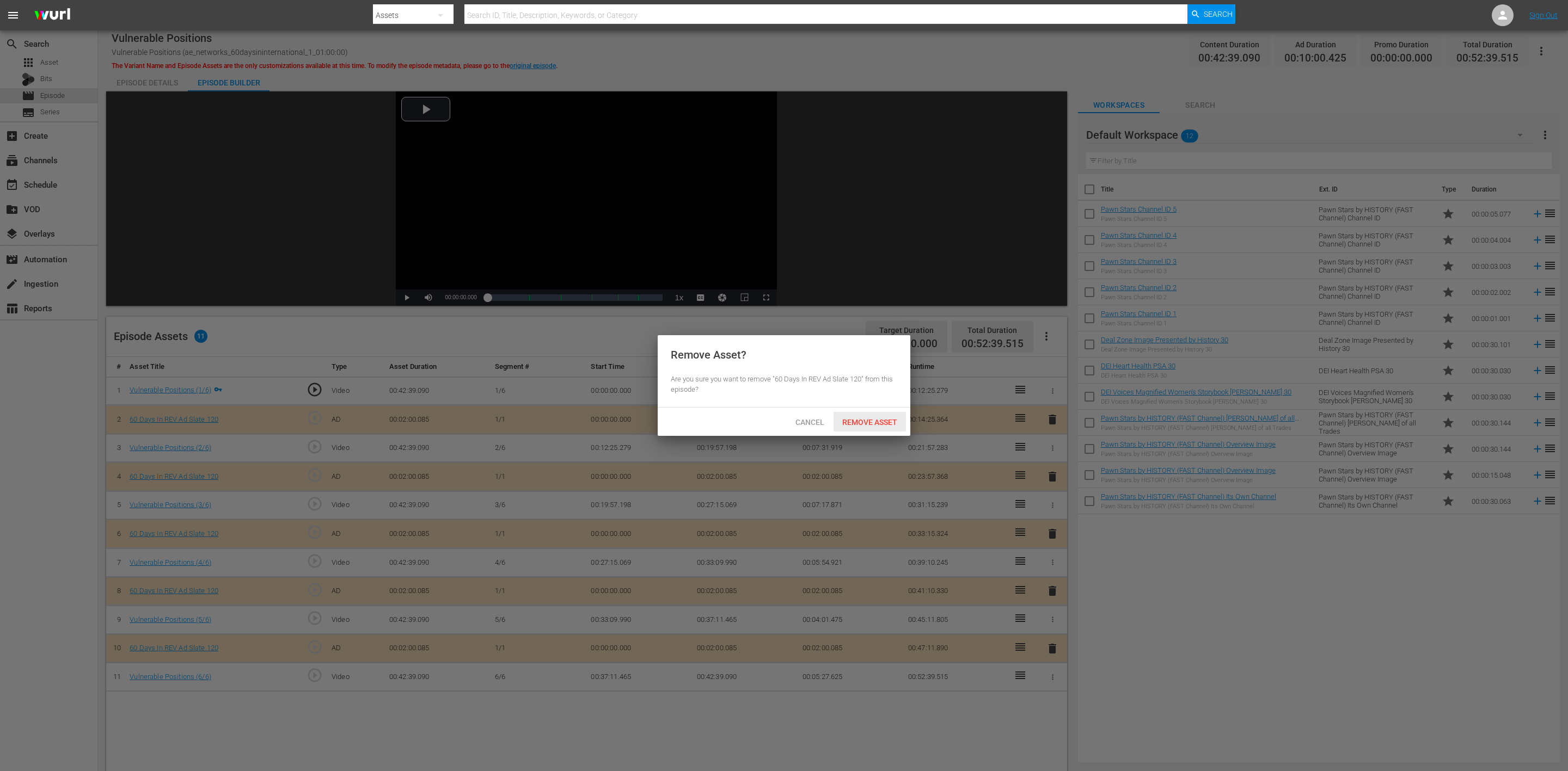
click at [859, 422] on span "Remove Asset" at bounding box center [869, 422] width 72 height 9
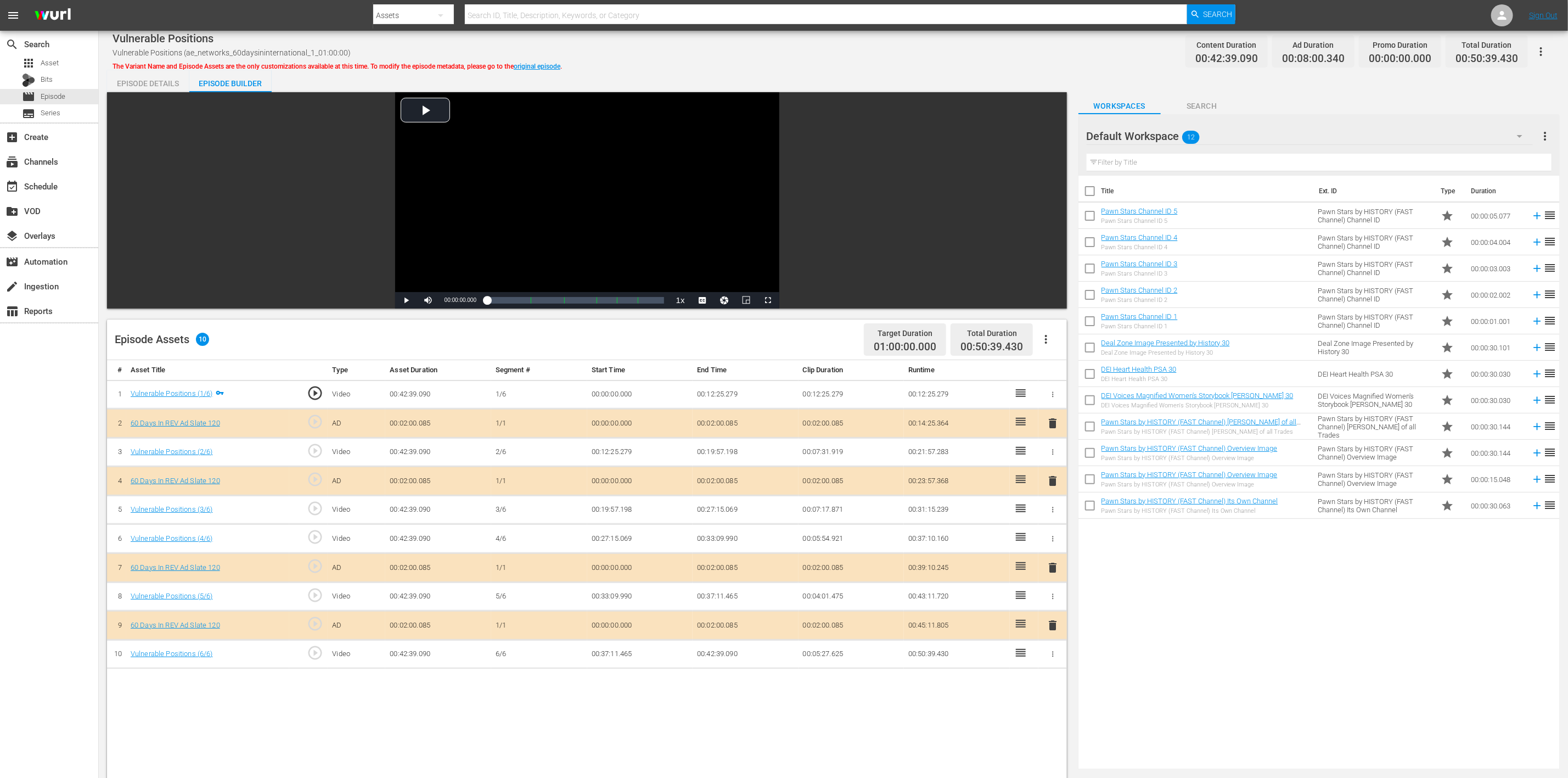
click at [1053, 128] on button "button" at bounding box center [1520, 136] width 26 height 26
click at [1053, 251] on div "60 Days In (8)" at bounding box center [1157, 255] width 114 height 18
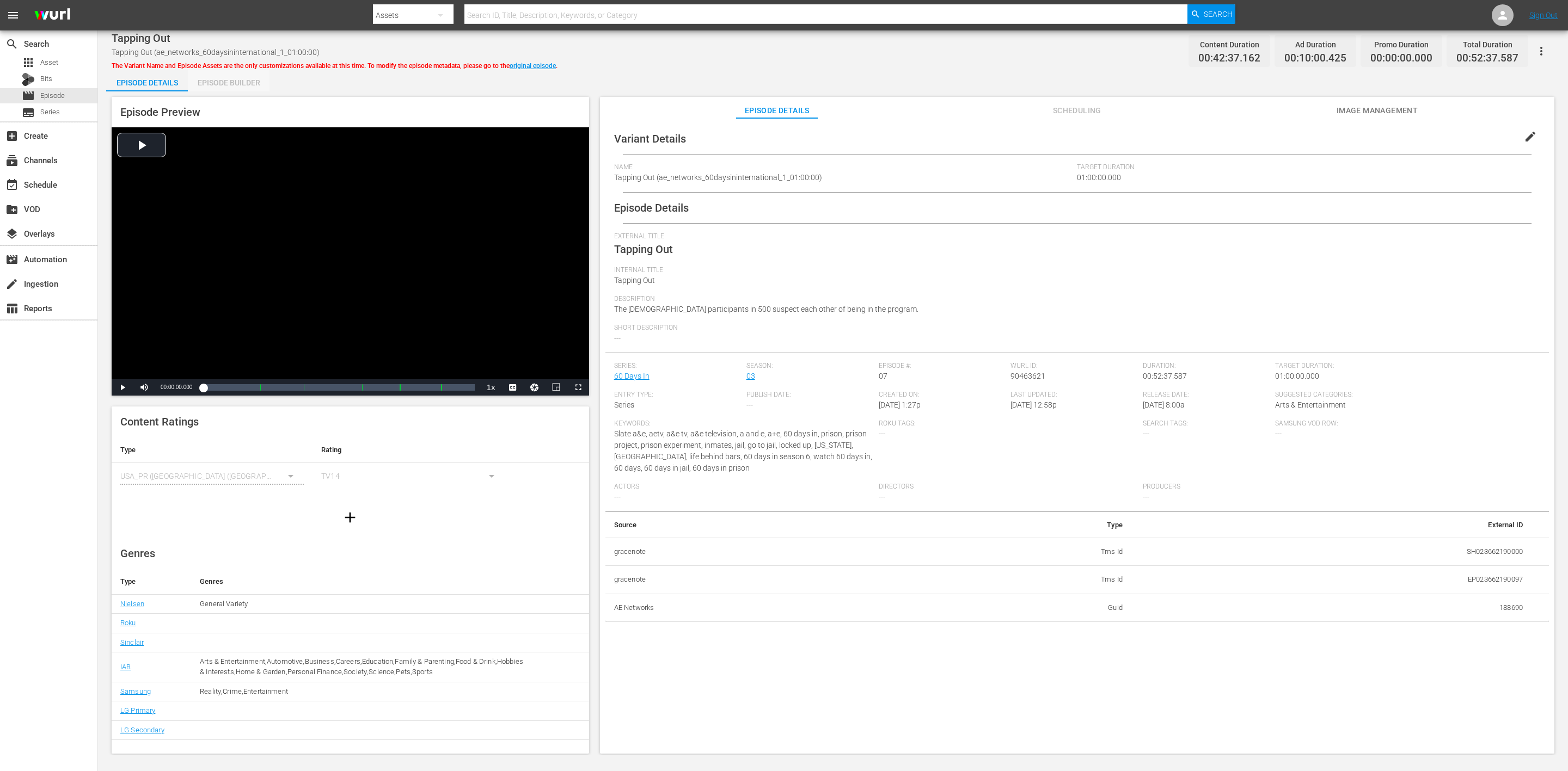
click at [217, 82] on div "Episode Builder" at bounding box center [229, 82] width 82 height 26
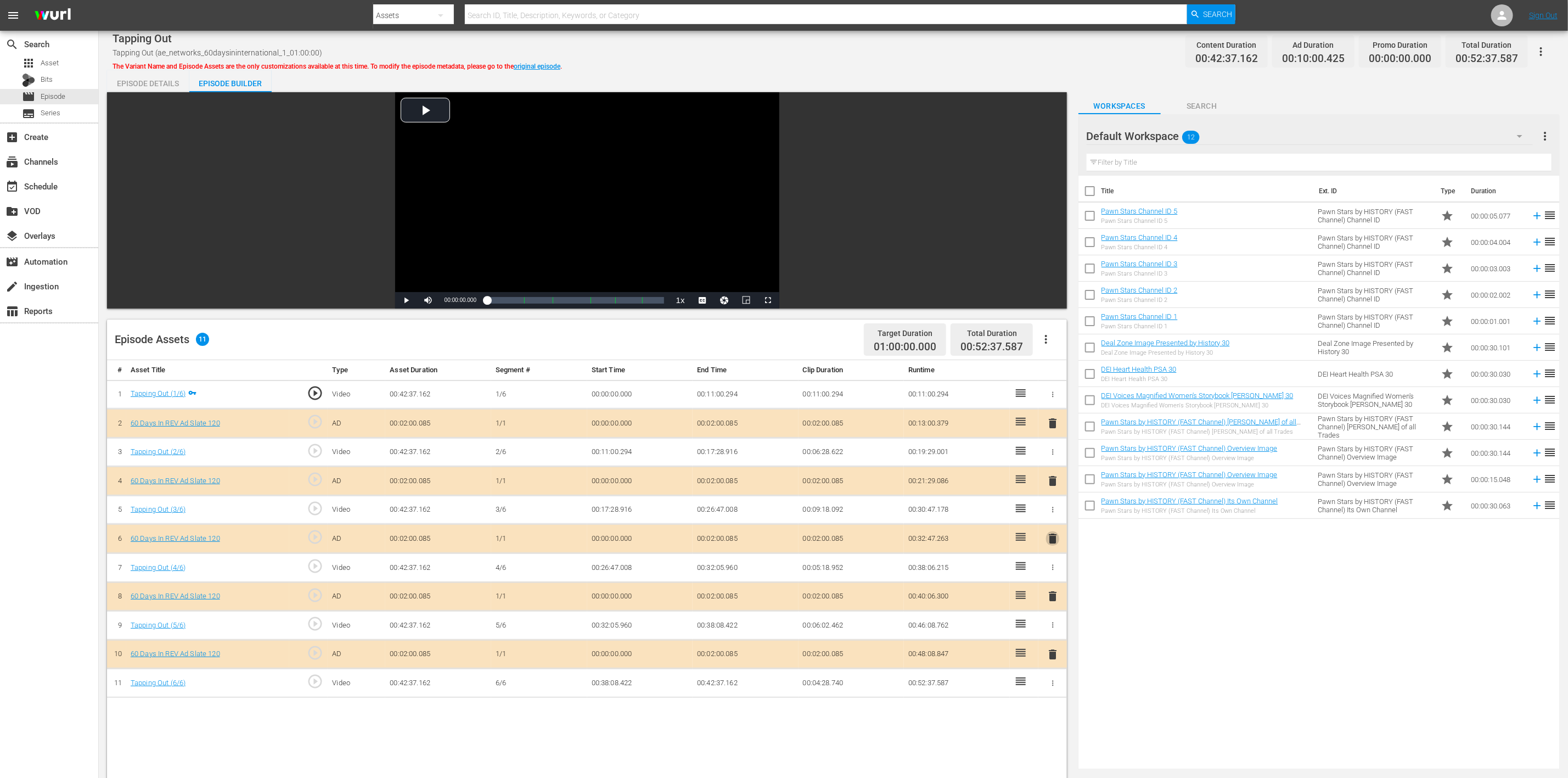
click at [1052, 518] on span "delete" at bounding box center [1052, 539] width 13 height 13
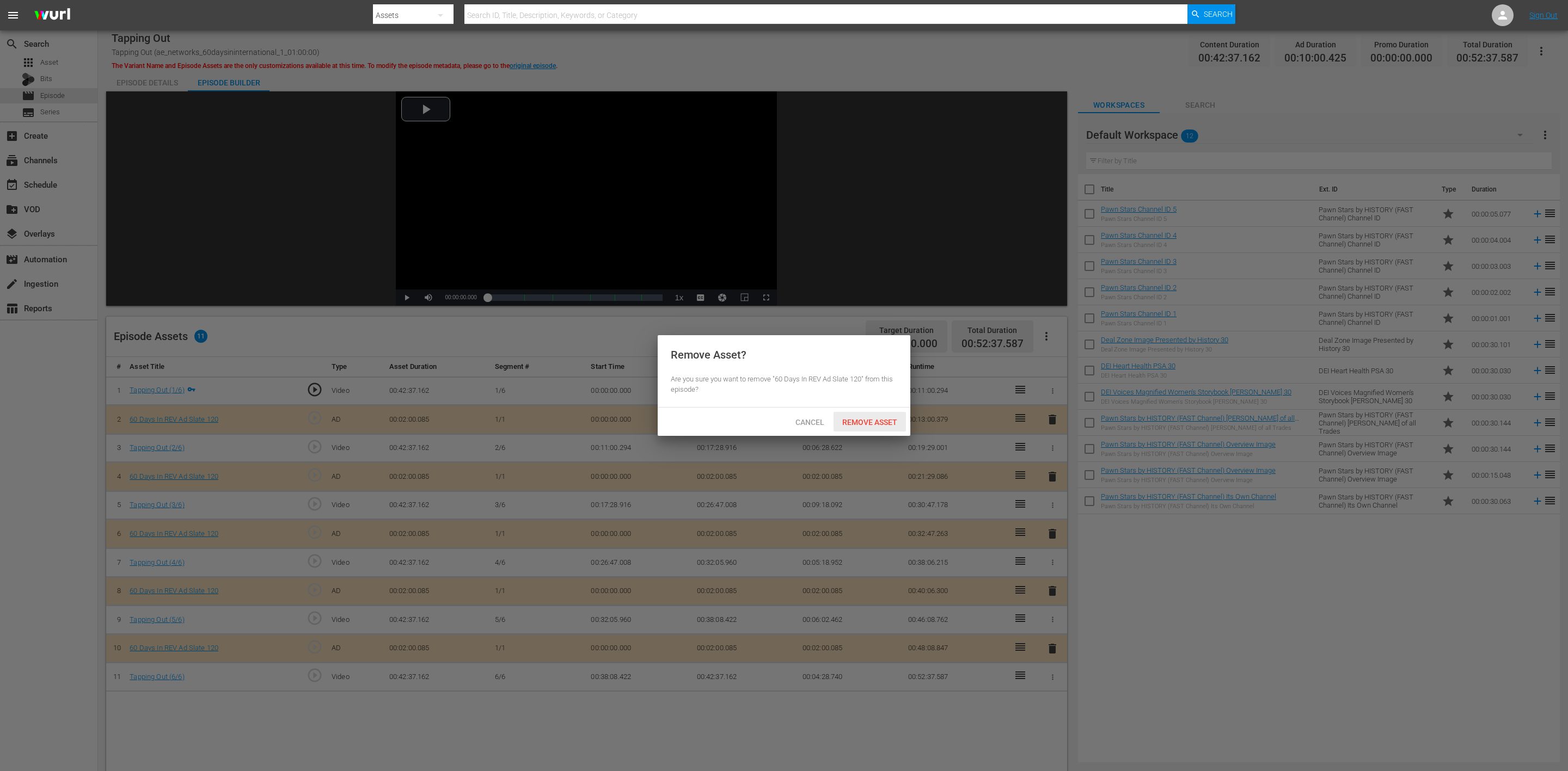
click at [859, 421] on span "Remove Asset" at bounding box center [869, 422] width 72 height 9
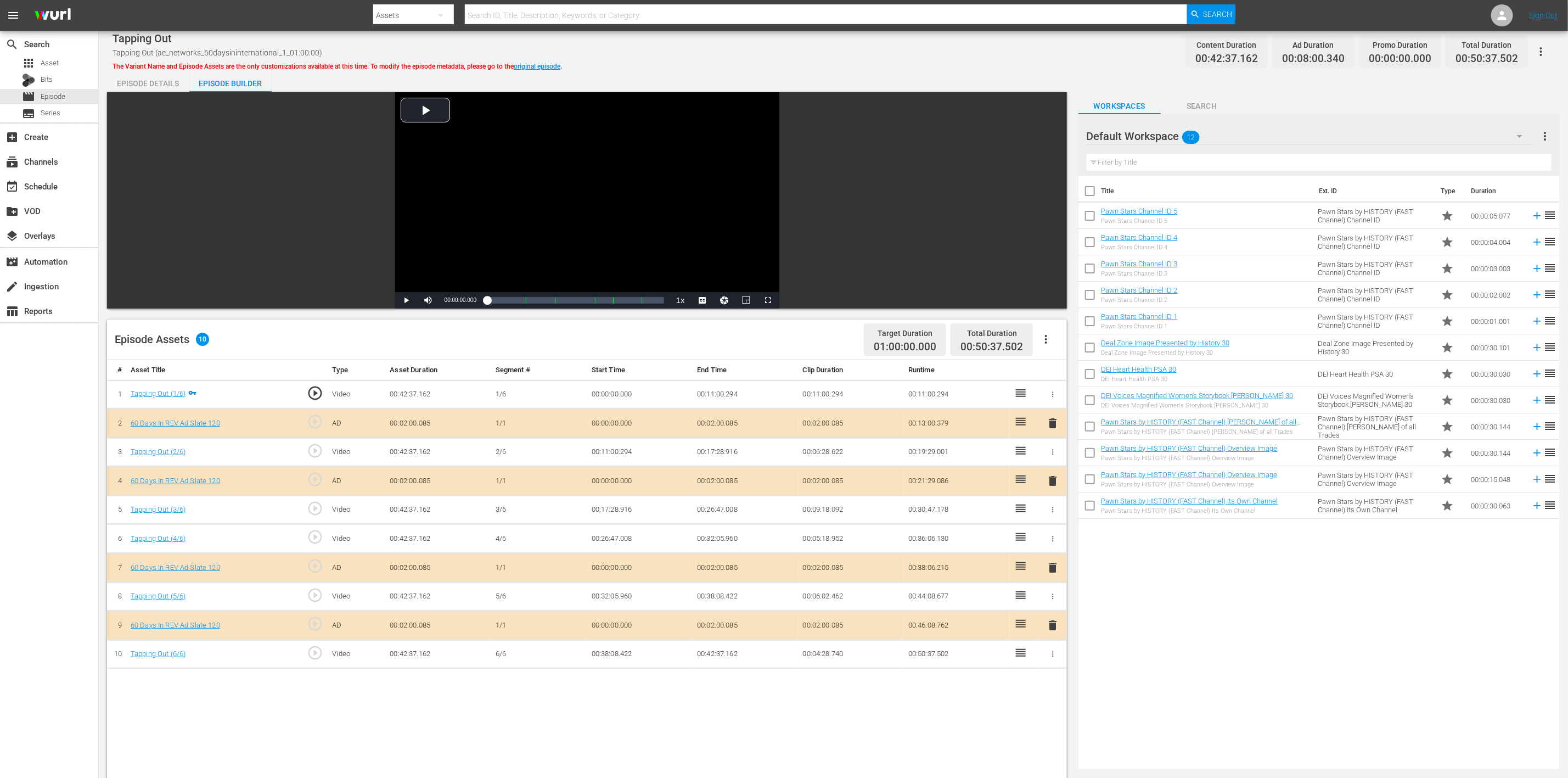
click at [1053, 138] on icon "button" at bounding box center [1520, 136] width 13 height 13
click at [1053, 252] on div "60 Days In (8)" at bounding box center [1157, 255] width 114 height 18
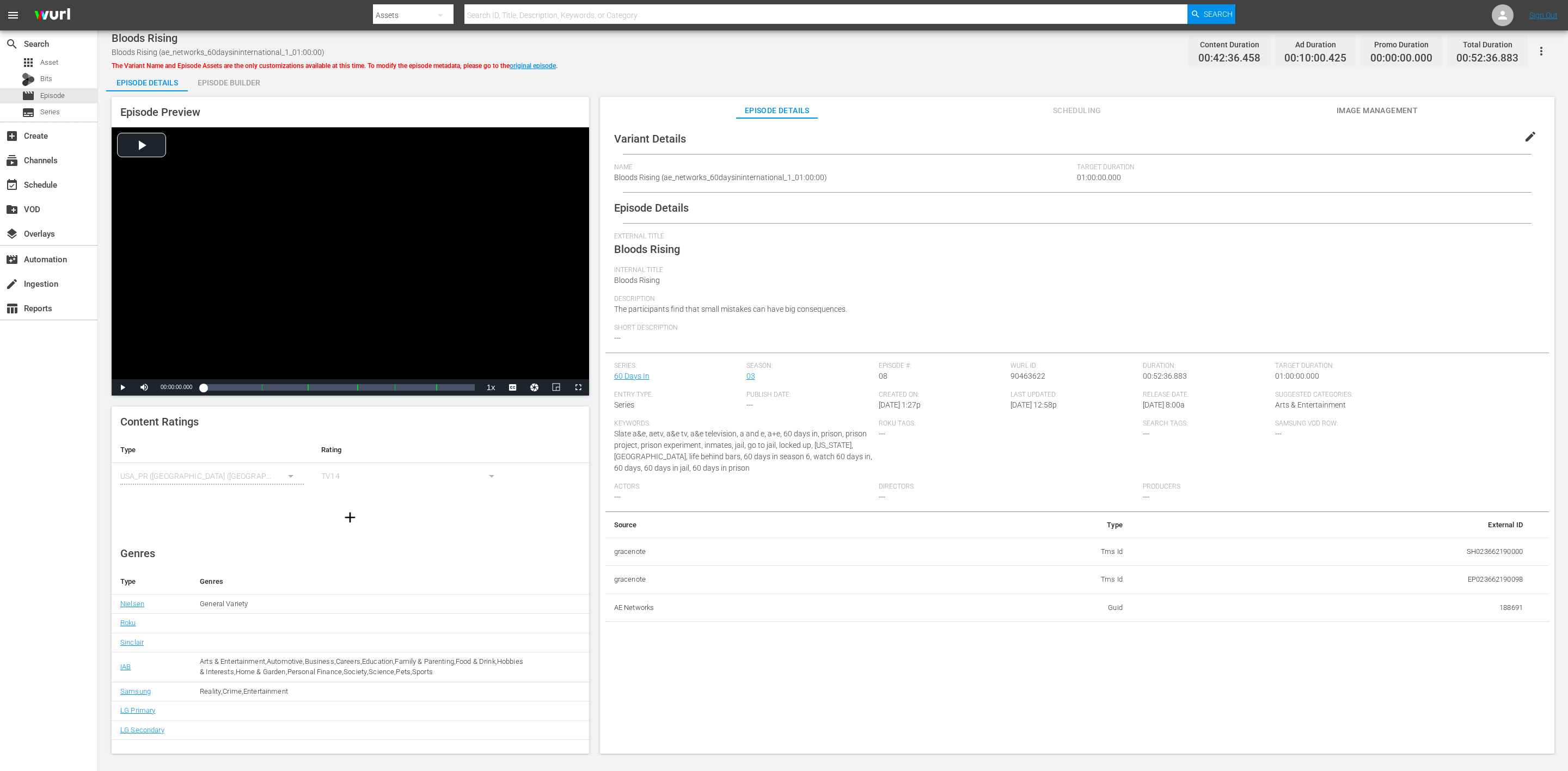
click at [245, 80] on div "Episode Builder" at bounding box center [229, 82] width 82 height 26
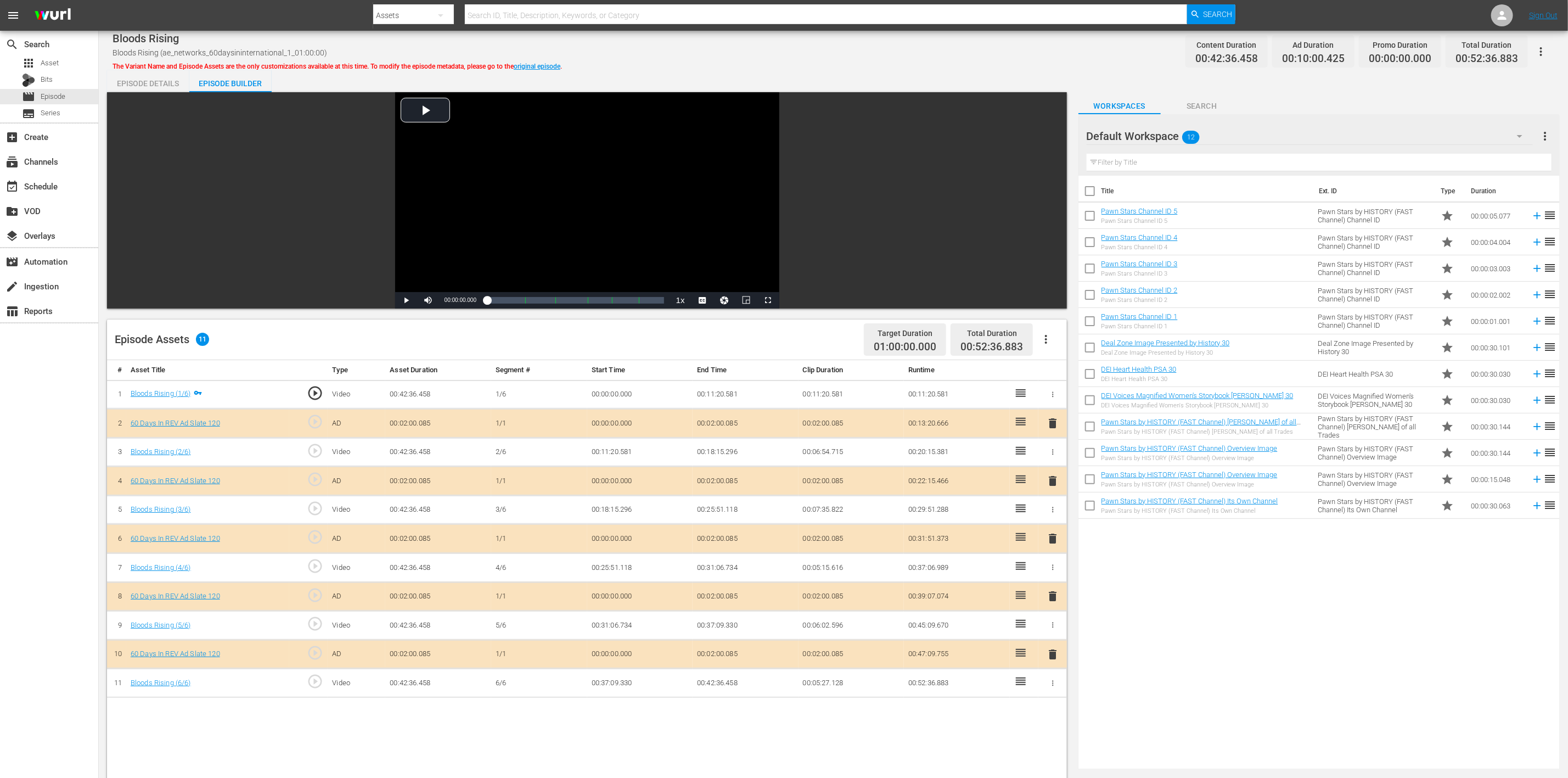
click at [1053, 518] on span "delete" at bounding box center [1052, 539] width 13 height 13
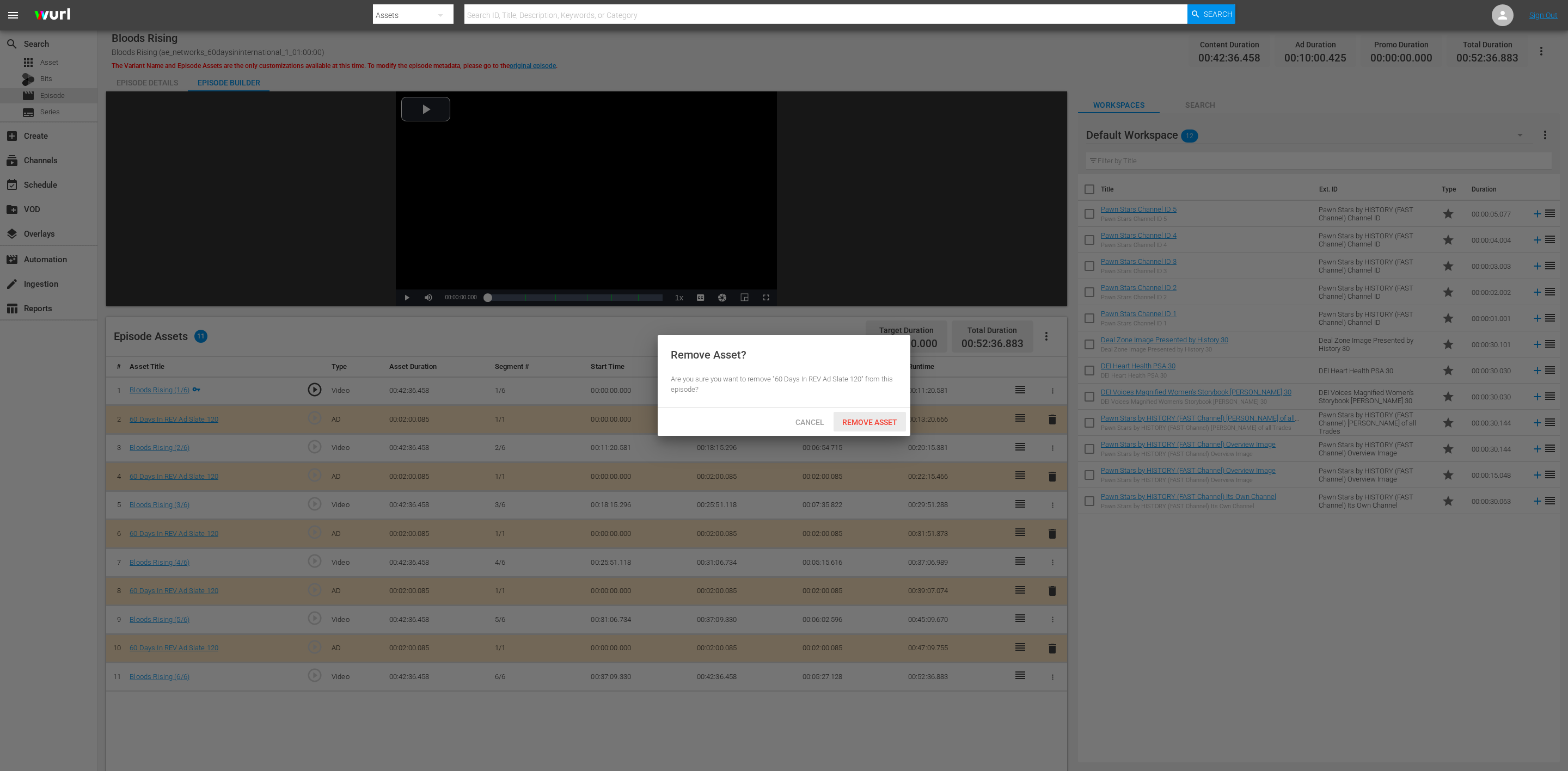
click at [890, 420] on span "Remove Asset" at bounding box center [869, 422] width 72 height 9
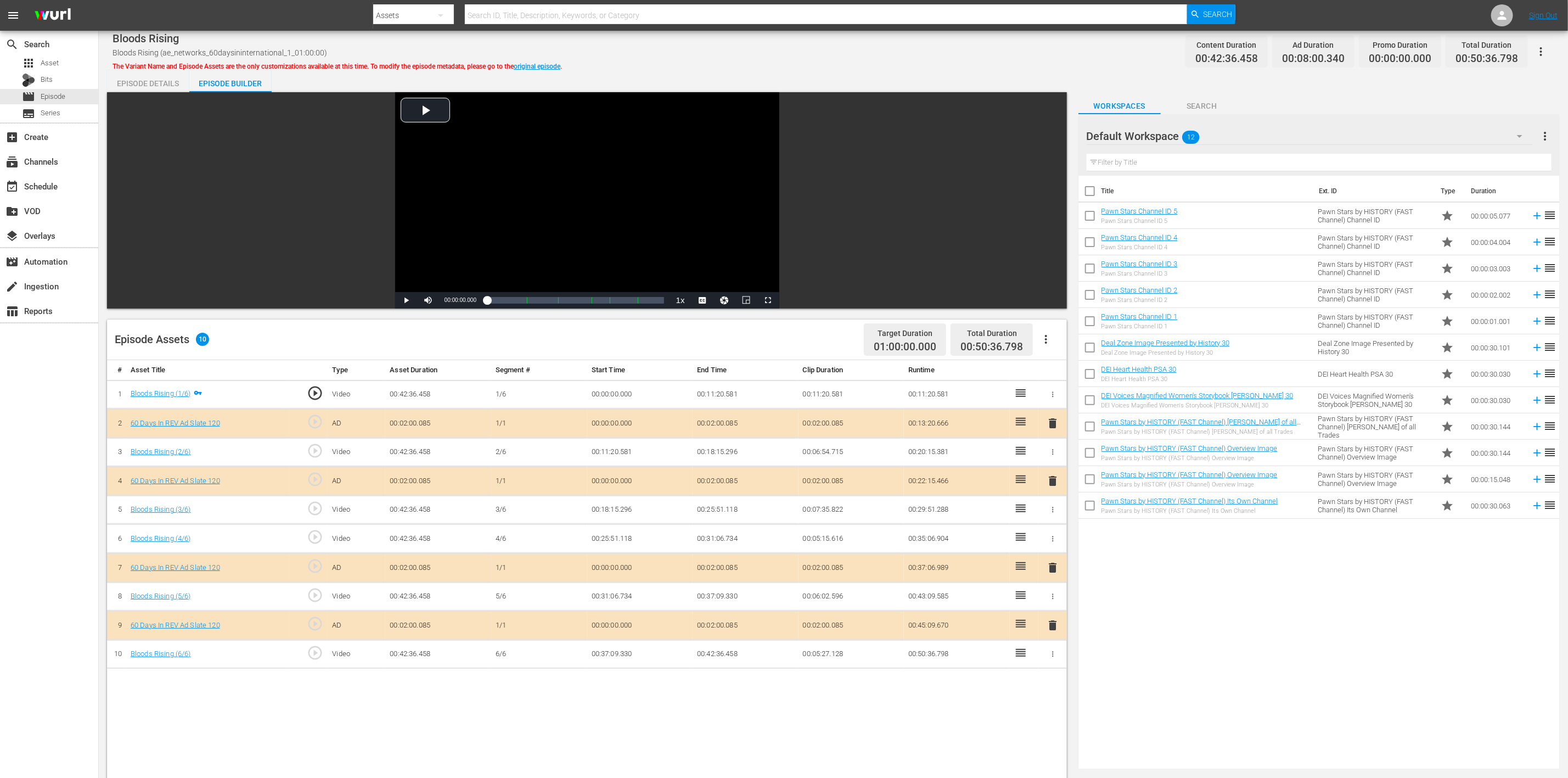
click at [1053, 136] on icon "button" at bounding box center [1520, 136] width 13 height 13
click at [1053, 260] on div "60 Days In (8)" at bounding box center [1157, 255] width 114 height 18
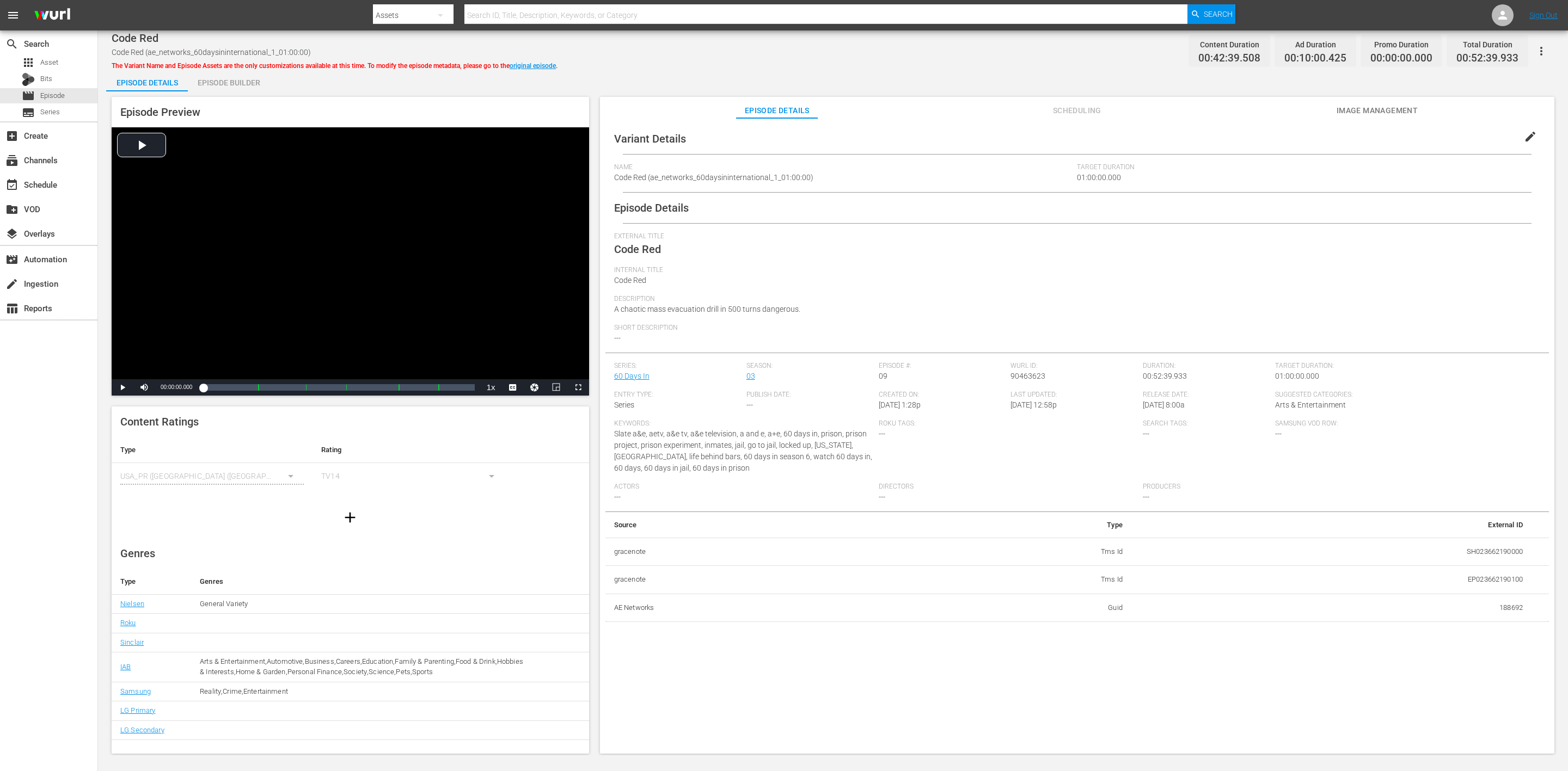
click at [222, 77] on div "Episode Builder" at bounding box center [229, 82] width 82 height 26
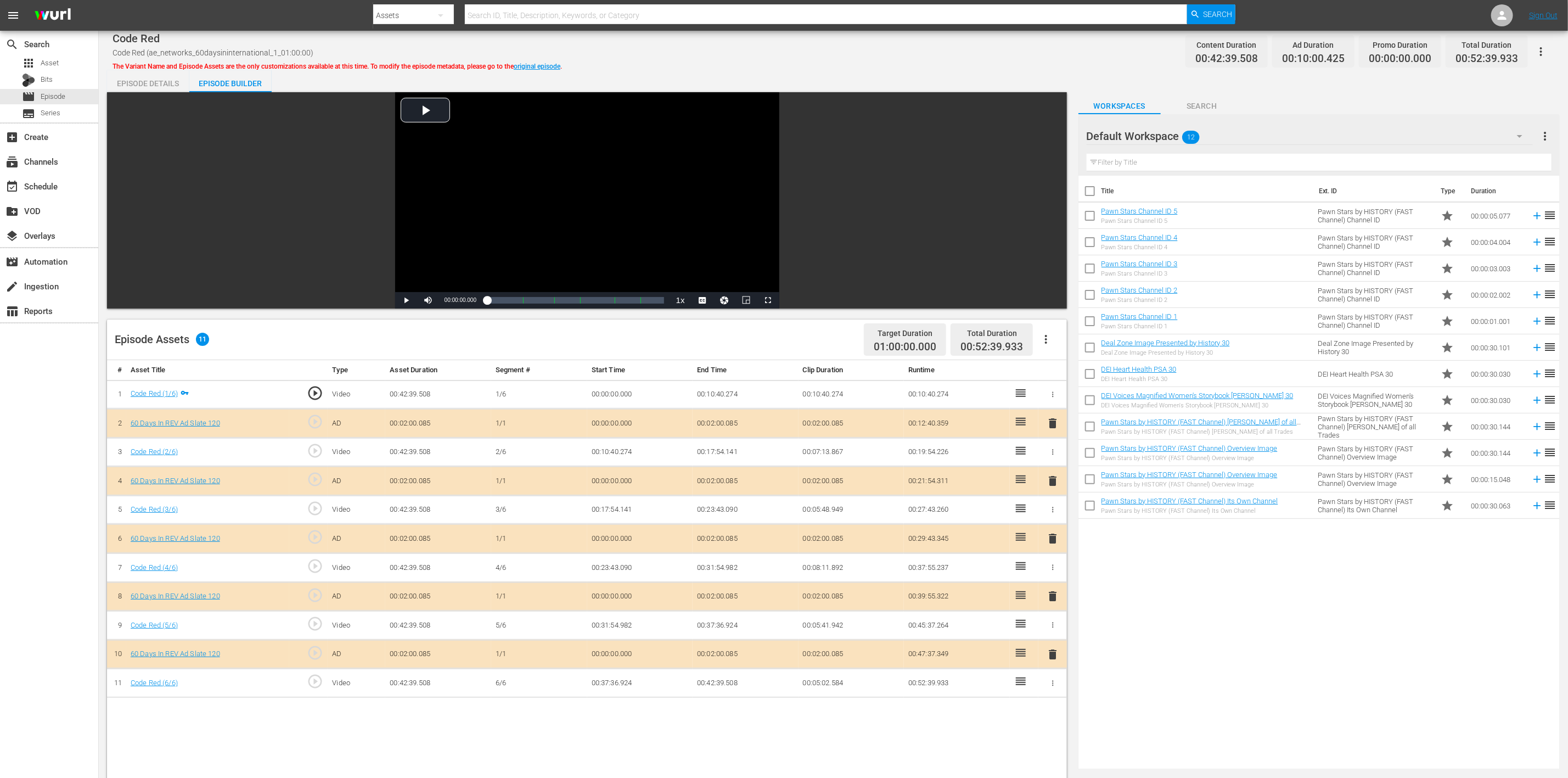
click at [1053, 131] on icon "button" at bounding box center [1520, 136] width 13 height 13
click at [1053, 254] on div "60 Days In (8)" at bounding box center [1157, 255] width 114 height 18
